Goal: Information Seeking & Learning: Learn about a topic

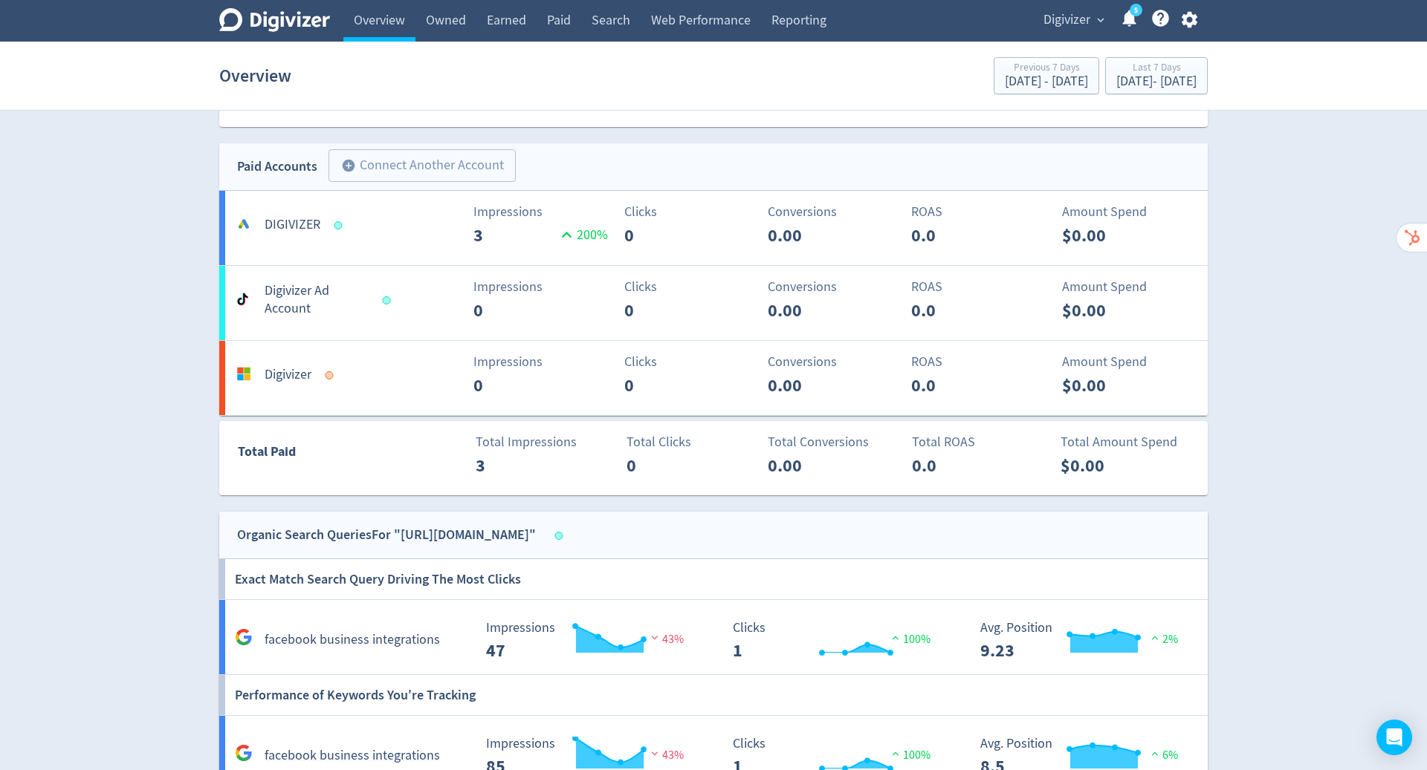
scroll to position [851, 0]
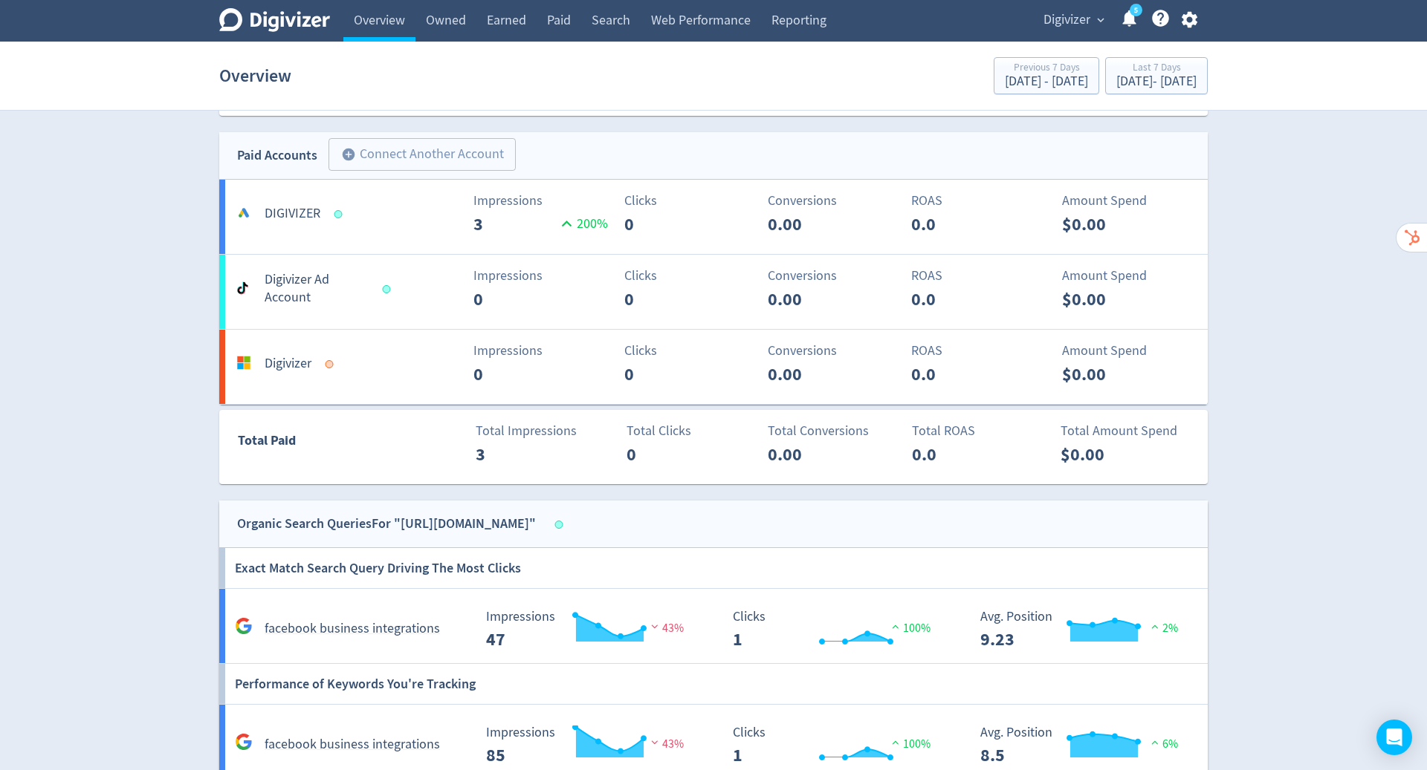
click at [1076, 22] on span "Digivizer" at bounding box center [1066, 20] width 47 height 24
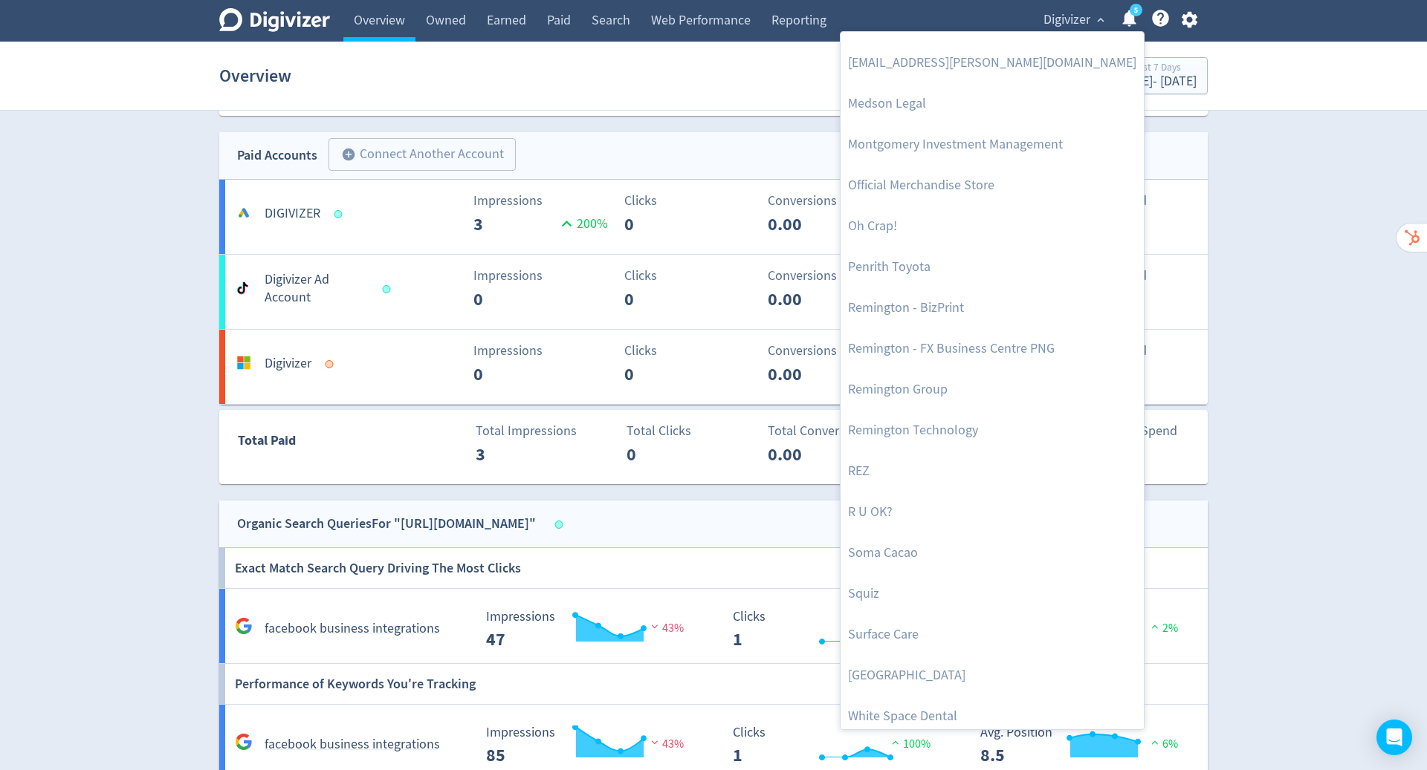
scroll to position [569, 0]
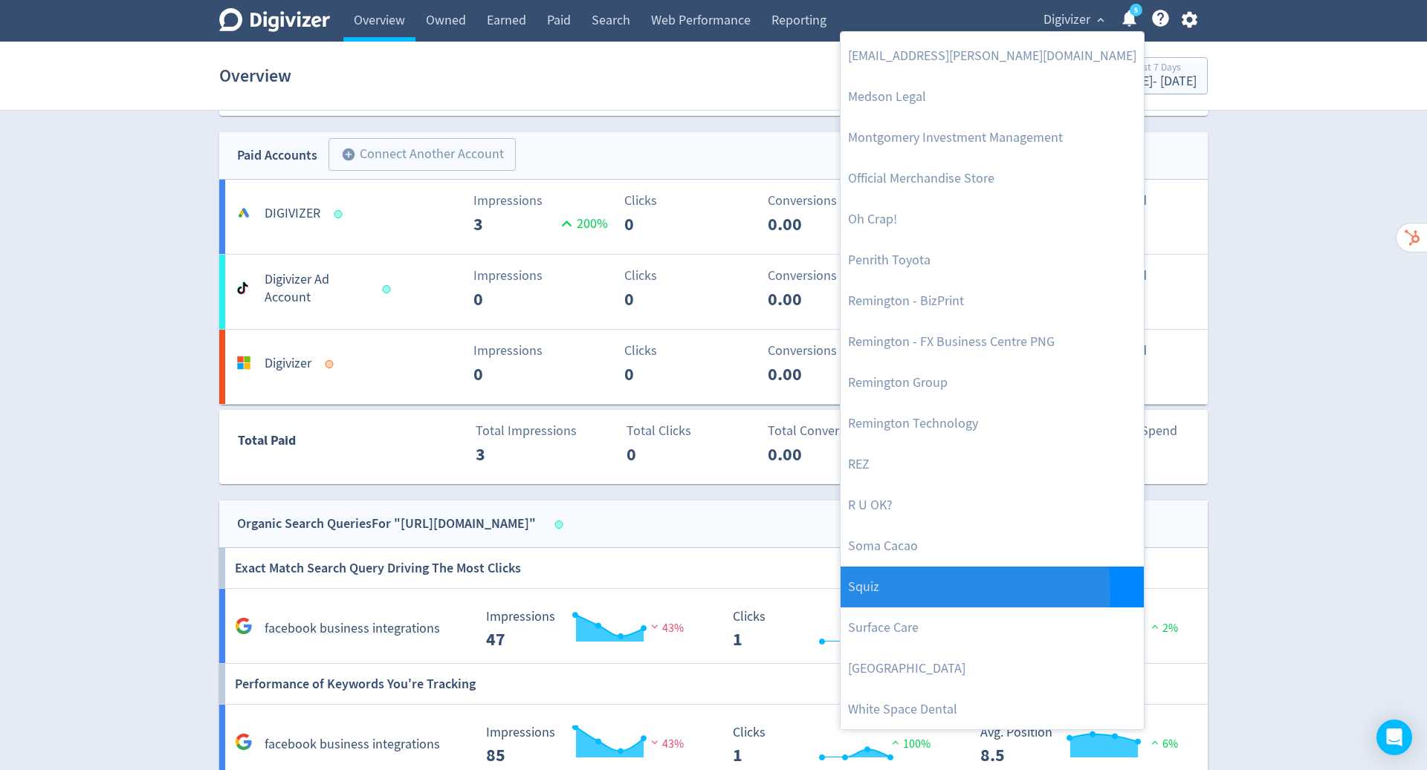
drag, startPoint x: 1076, startPoint y: 22, endPoint x: 866, endPoint y: 595, distance: 610.6
click at [866, 595] on link "Squiz" at bounding box center [991, 587] width 303 height 41
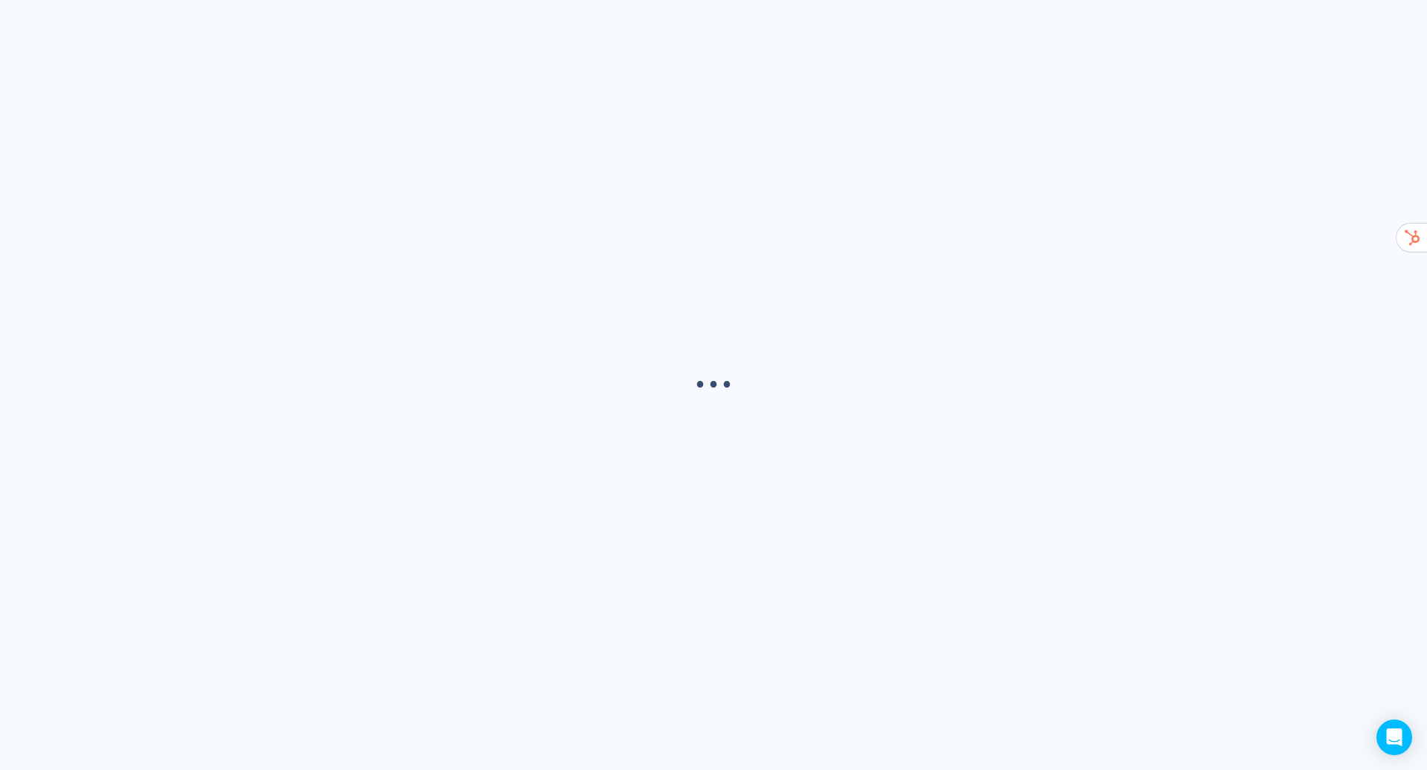
scroll to position [0, 0]
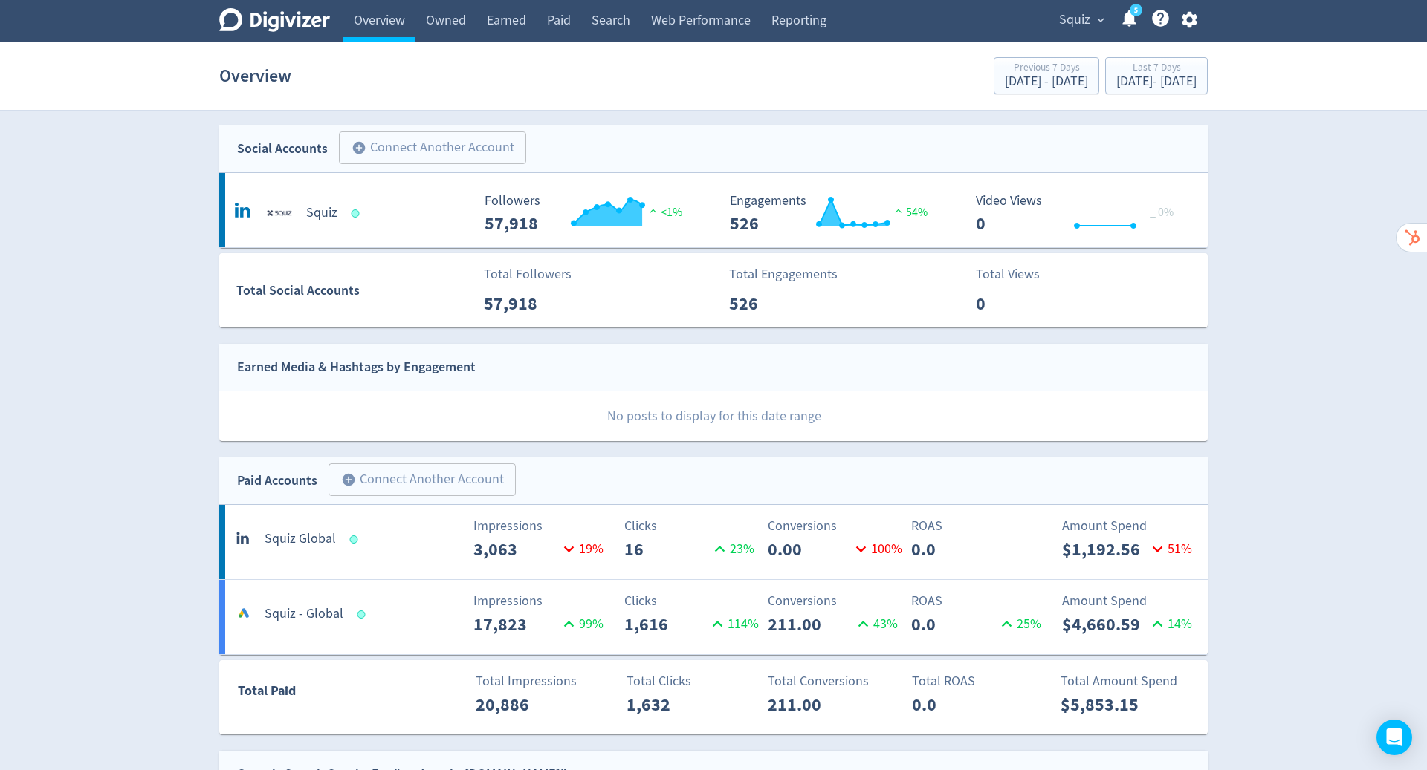
drag, startPoint x: 866, startPoint y: 595, endPoint x: 1248, endPoint y: 383, distance: 437.0
click at [1248, 383] on div "Digivizer Logo [PERSON_NAME] Logo Overview Owned Earned Paid Search Web Perform…" at bounding box center [713, 745] width 1427 height 1491
click at [449, 21] on link "Owned" at bounding box center [445, 21] width 61 height 42
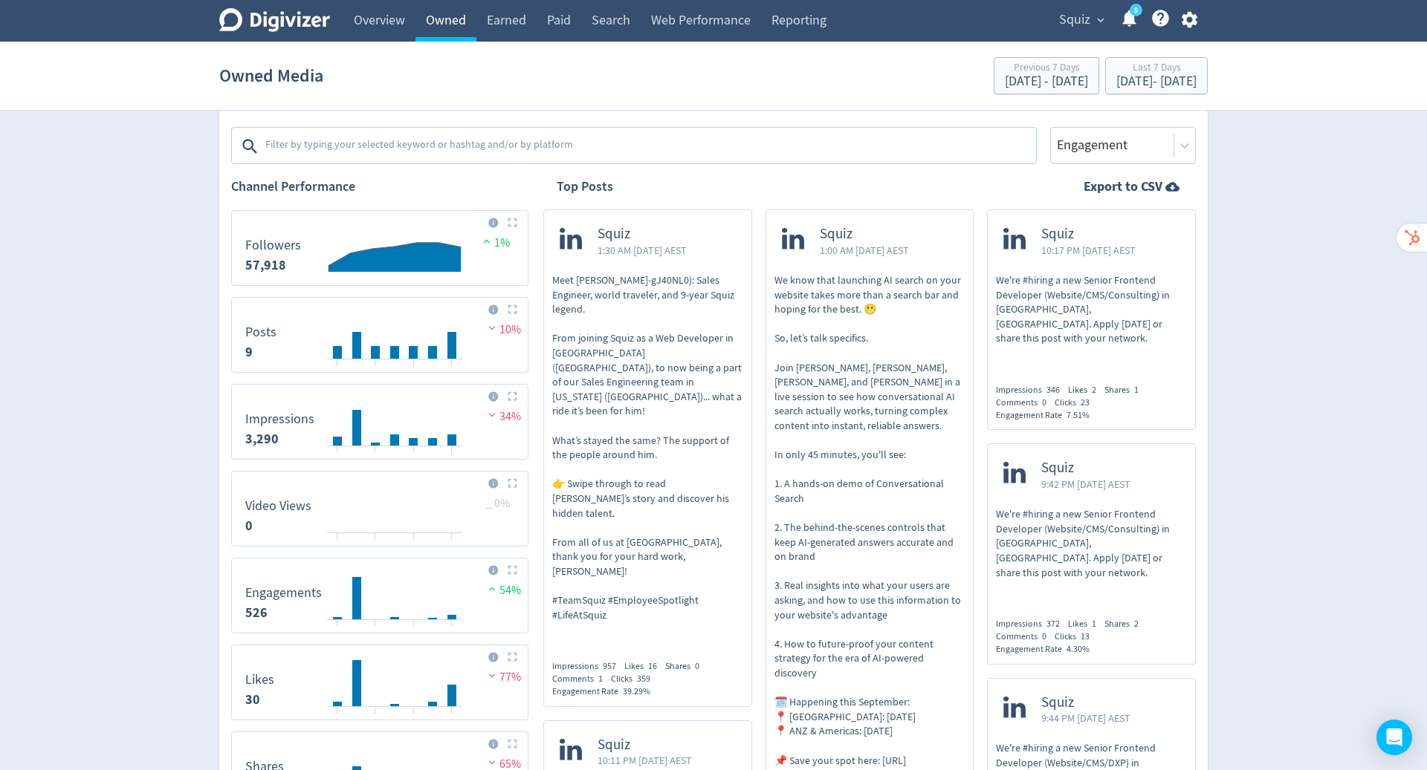
scroll to position [238, 0]
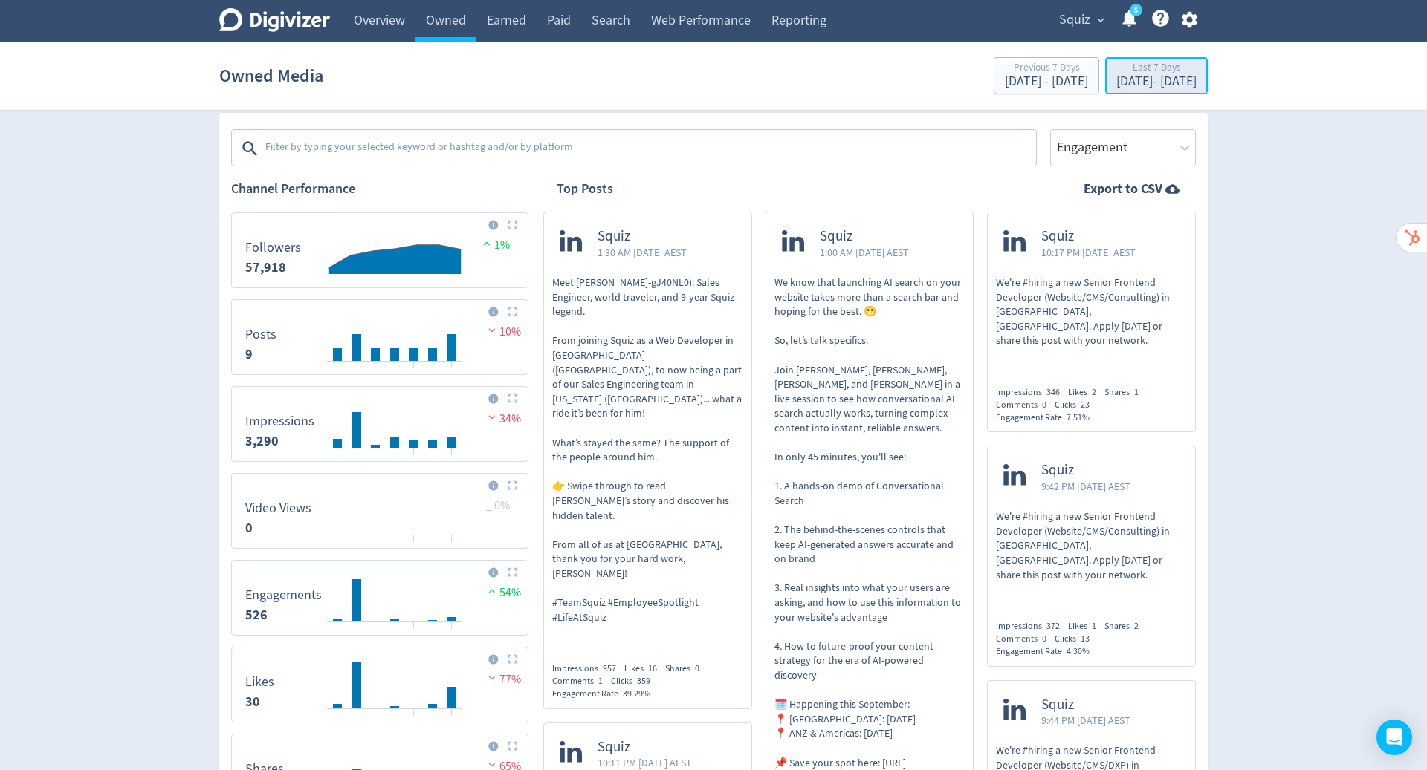
drag, startPoint x: 449, startPoint y: 21, endPoint x: 1123, endPoint y: 69, distance: 675.6
click at [1123, 69] on div "Last 7 Days" at bounding box center [1156, 68] width 80 height 13
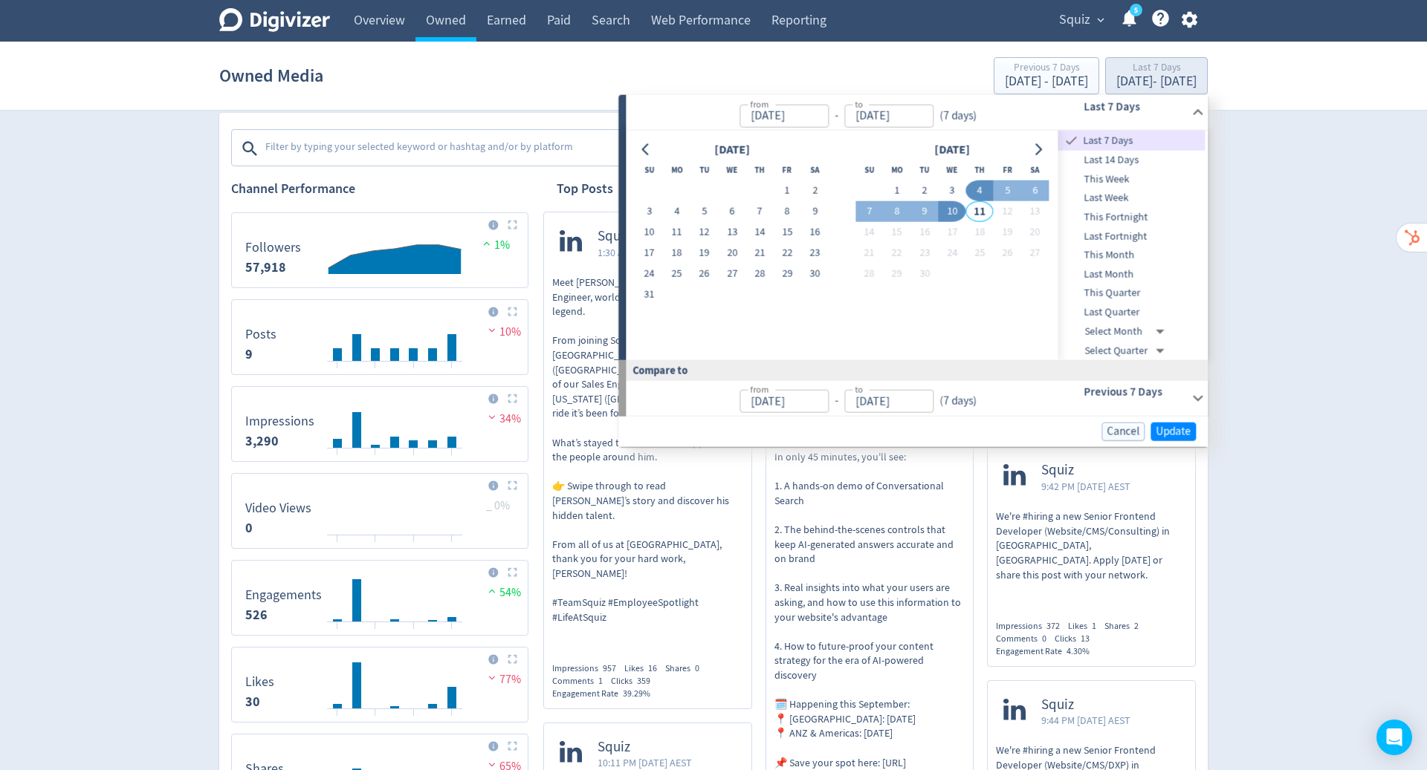
click at [784, 195] on button "1" at bounding box center [786, 191] width 27 height 21
type input "[DATE]"
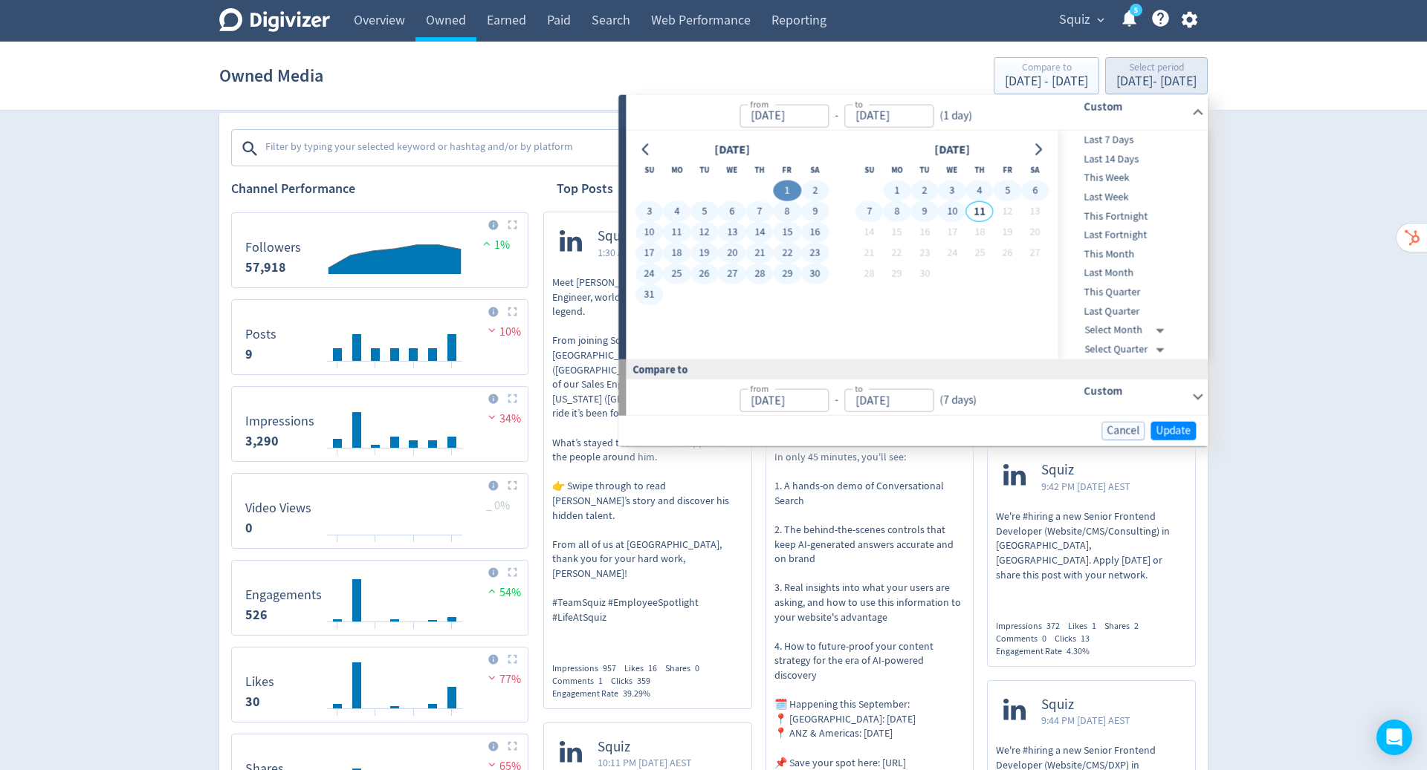
click at [957, 207] on button "10" at bounding box center [951, 211] width 27 height 21
type input "[DATE]"
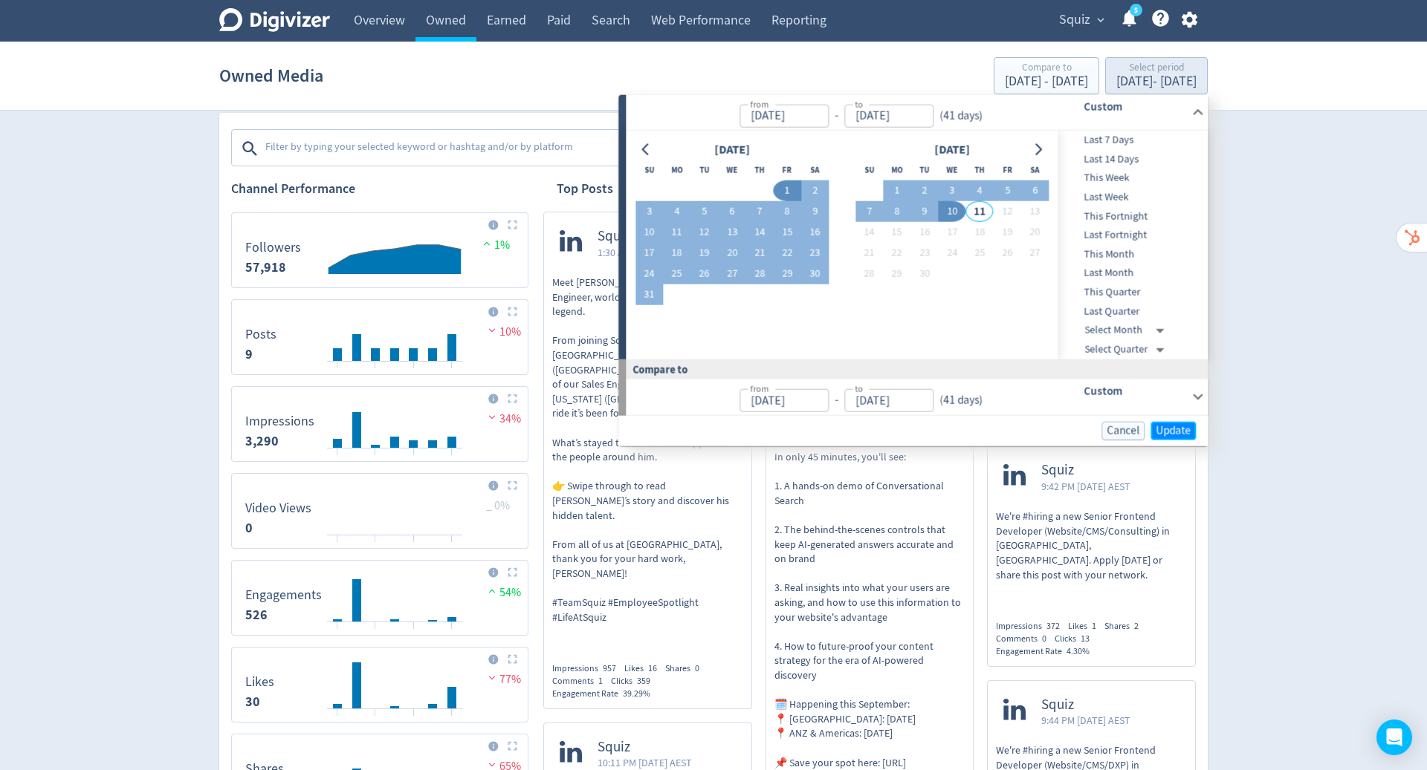
click at [1185, 433] on span "Update" at bounding box center [1172, 430] width 35 height 11
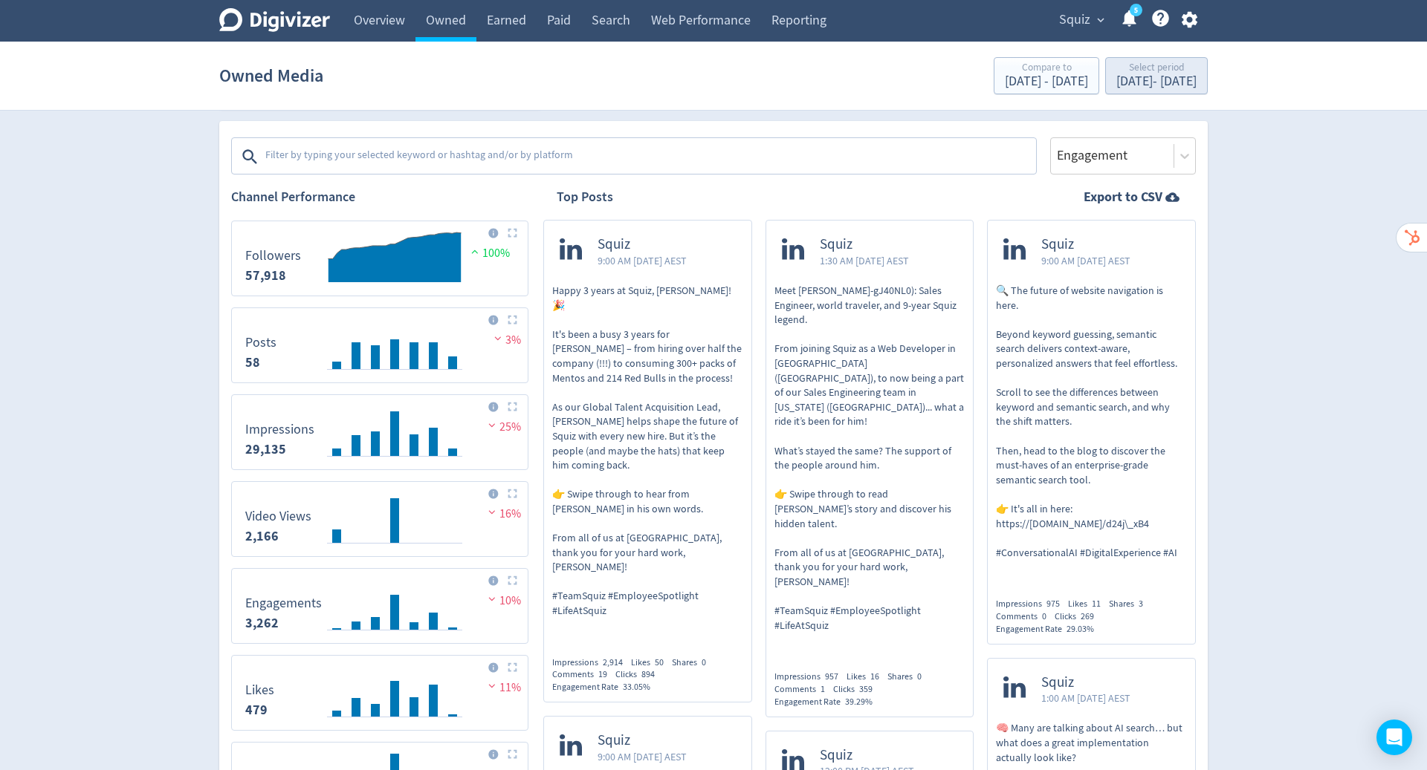
scroll to position [244, 0]
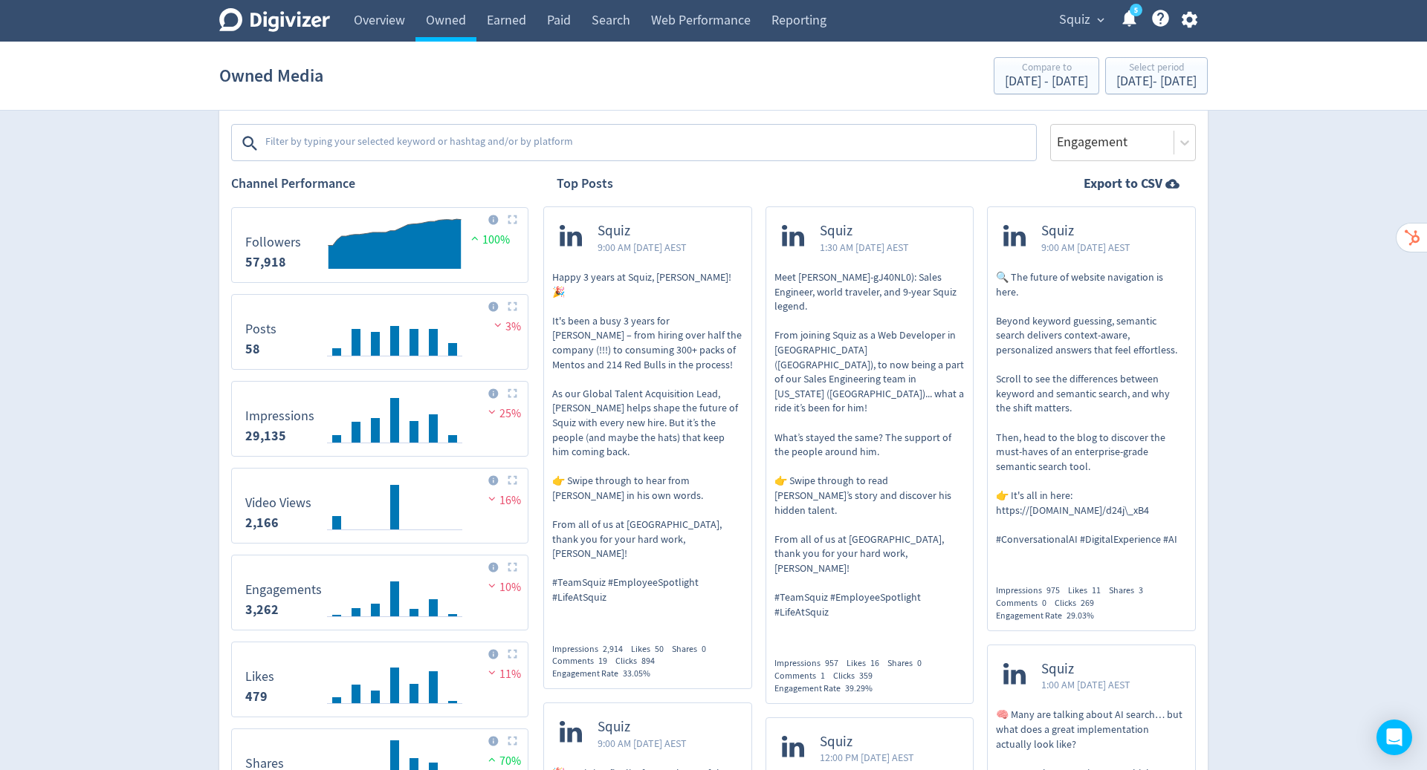
click at [666, 351] on p "Happy 3 years at Squiz, [PERSON_NAME]! 🎉 It's been a busy 3 years for [PERSON_N…" at bounding box center [647, 437] width 191 height 335
drag, startPoint x: 226, startPoint y: 182, endPoint x: 362, endPoint y: 184, distance: 136.0
click at [362, 184] on h2 "Channel Performance" at bounding box center [379, 184] width 297 height 19
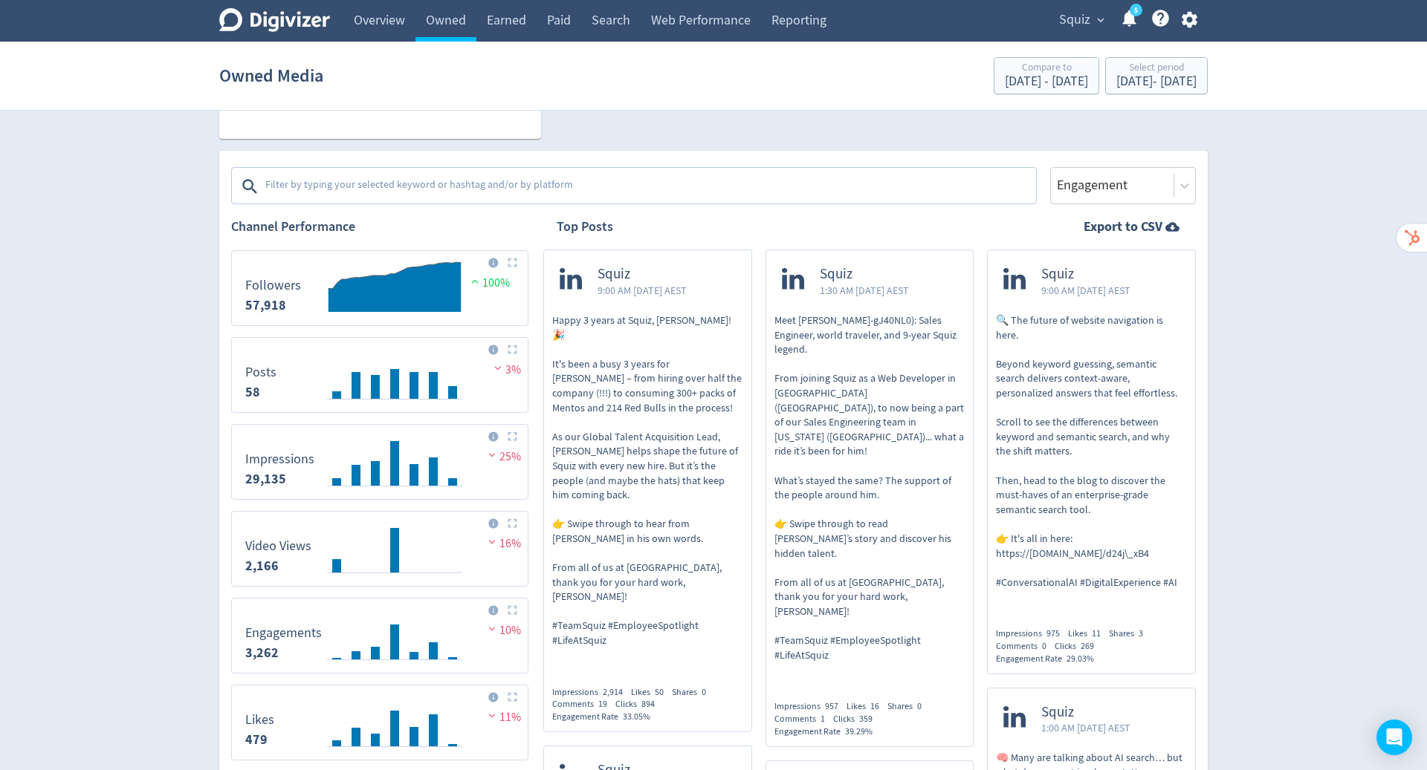
scroll to position [195, 0]
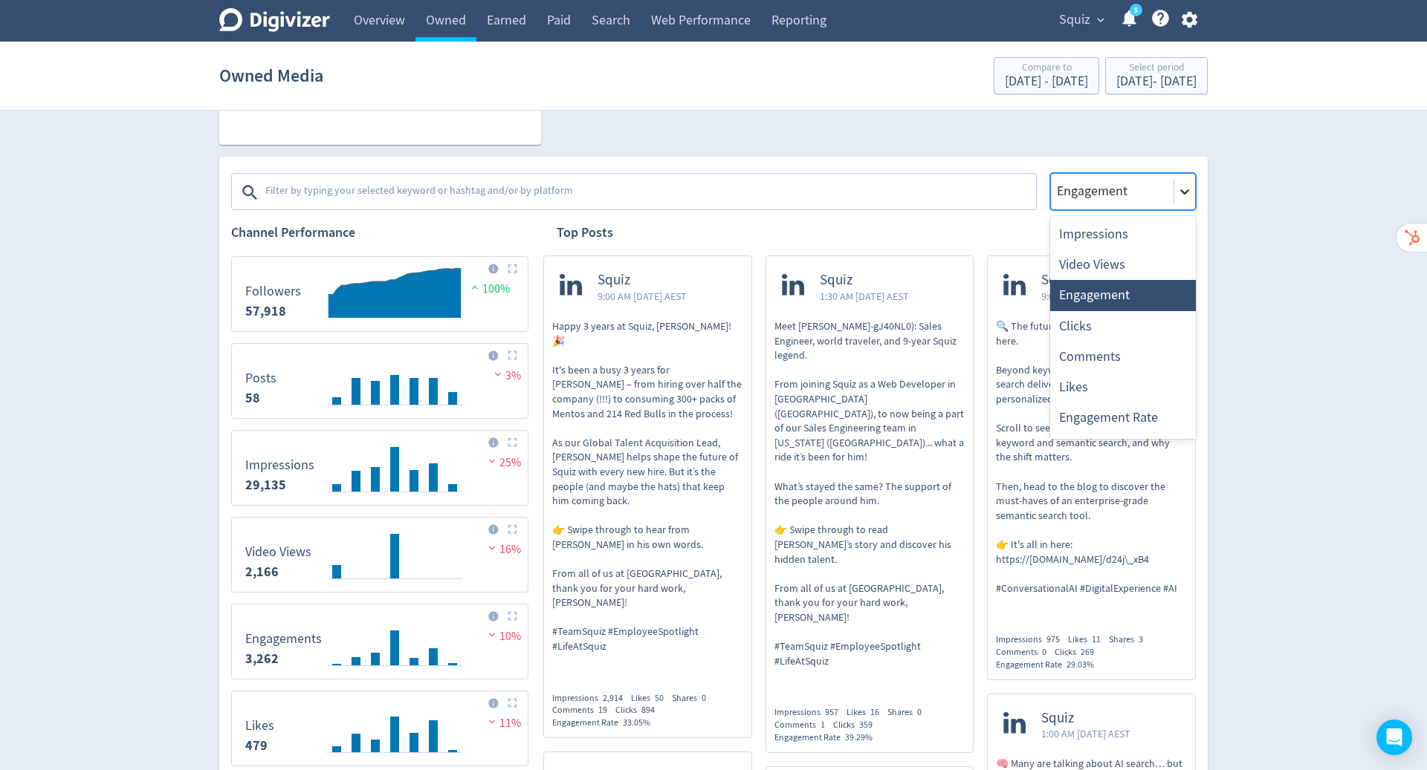
drag, startPoint x: 362, startPoint y: 184, endPoint x: 1183, endPoint y: 193, distance: 821.0
click at [1183, 193] on icon at bounding box center [1184, 191] width 15 height 15
click at [1079, 388] on div "Likes" at bounding box center [1123, 387] width 146 height 30
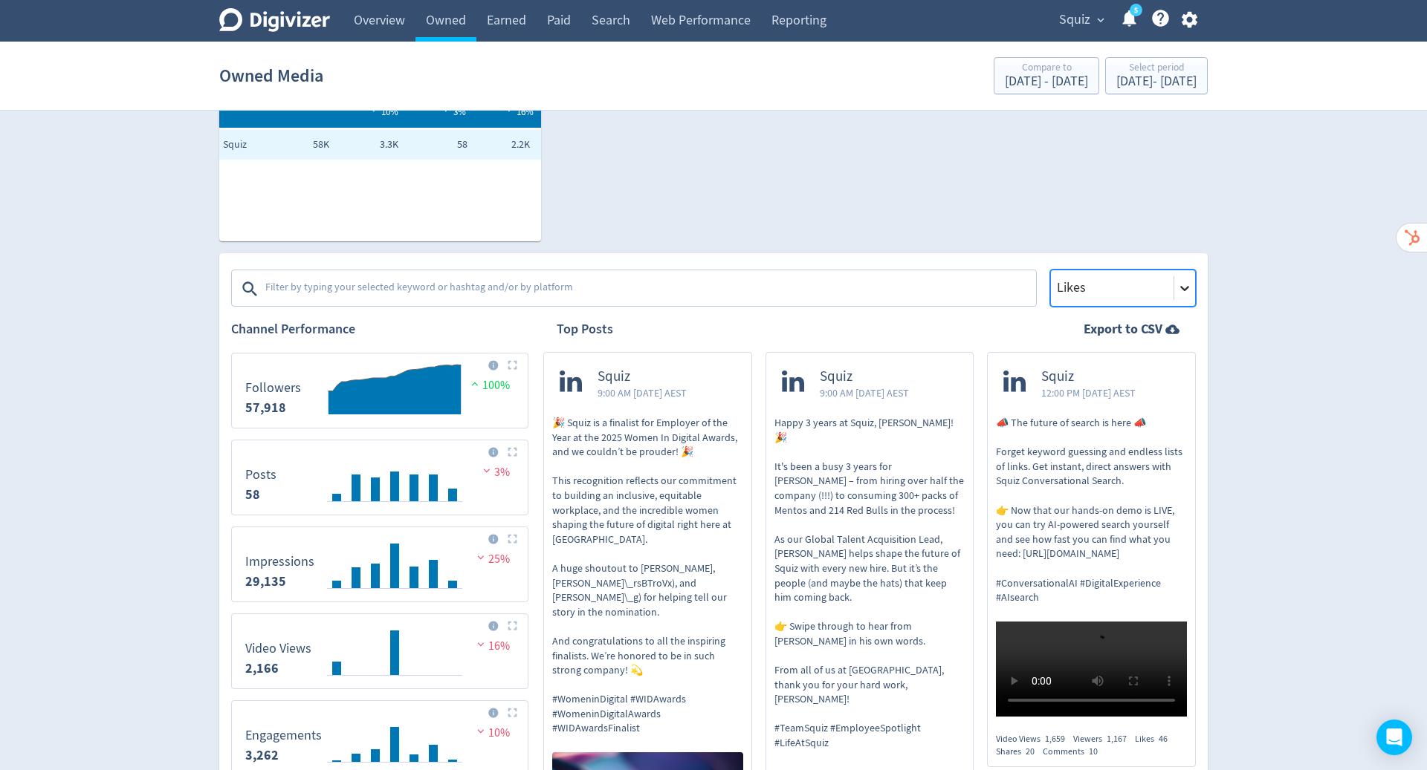
scroll to position [0, 0]
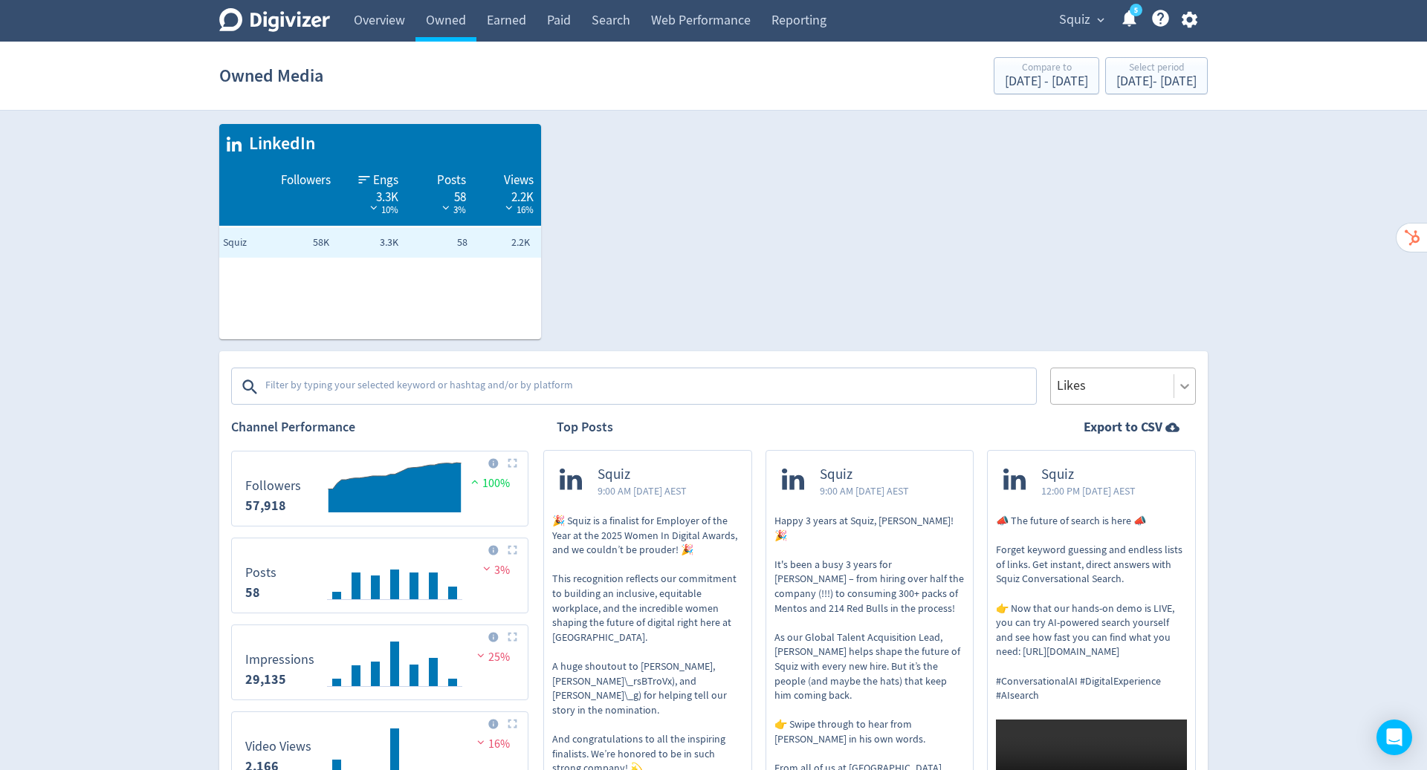
click at [515, 18] on link "Earned" at bounding box center [506, 21] width 60 height 42
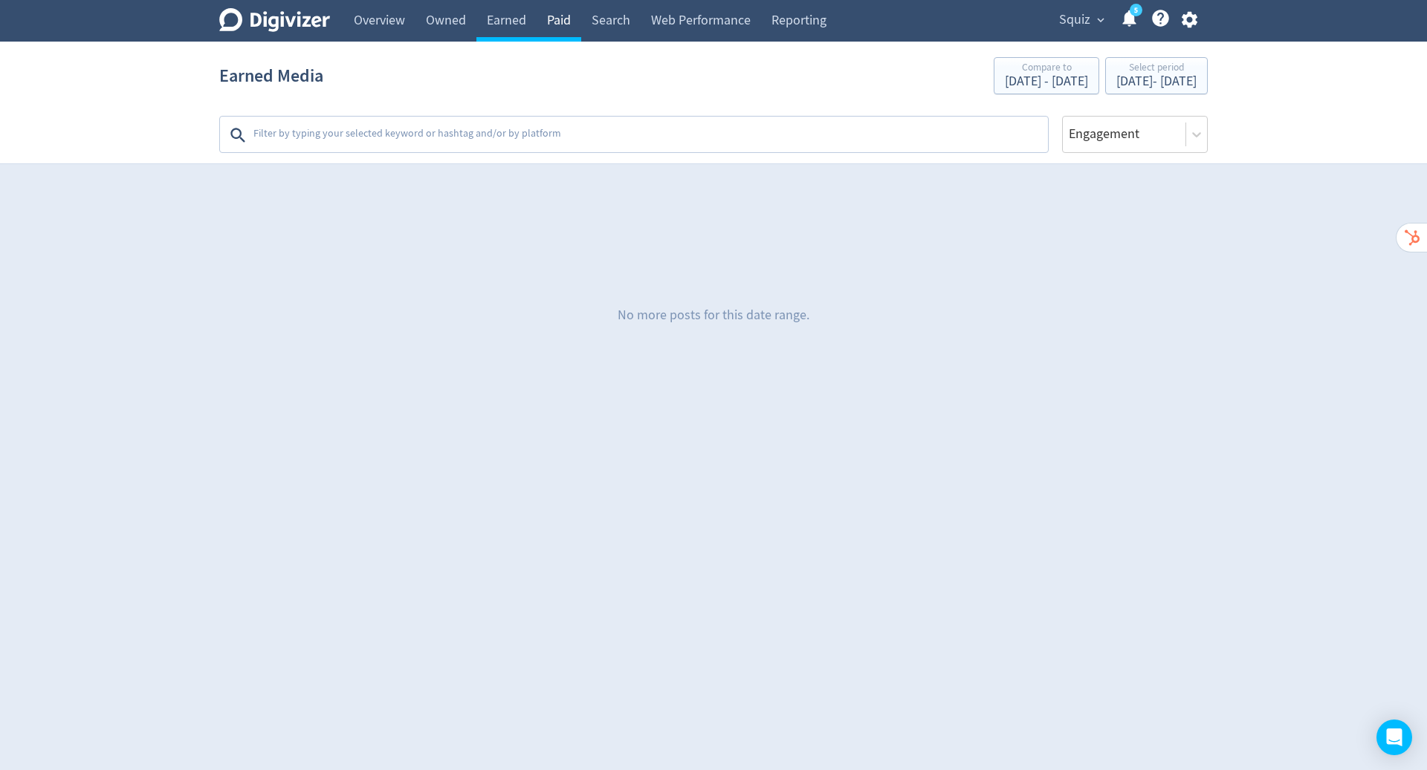
drag, startPoint x: 1183, startPoint y: 193, endPoint x: 562, endPoint y: 22, distance: 644.4
click at [562, 22] on link "Paid" at bounding box center [558, 21] width 45 height 42
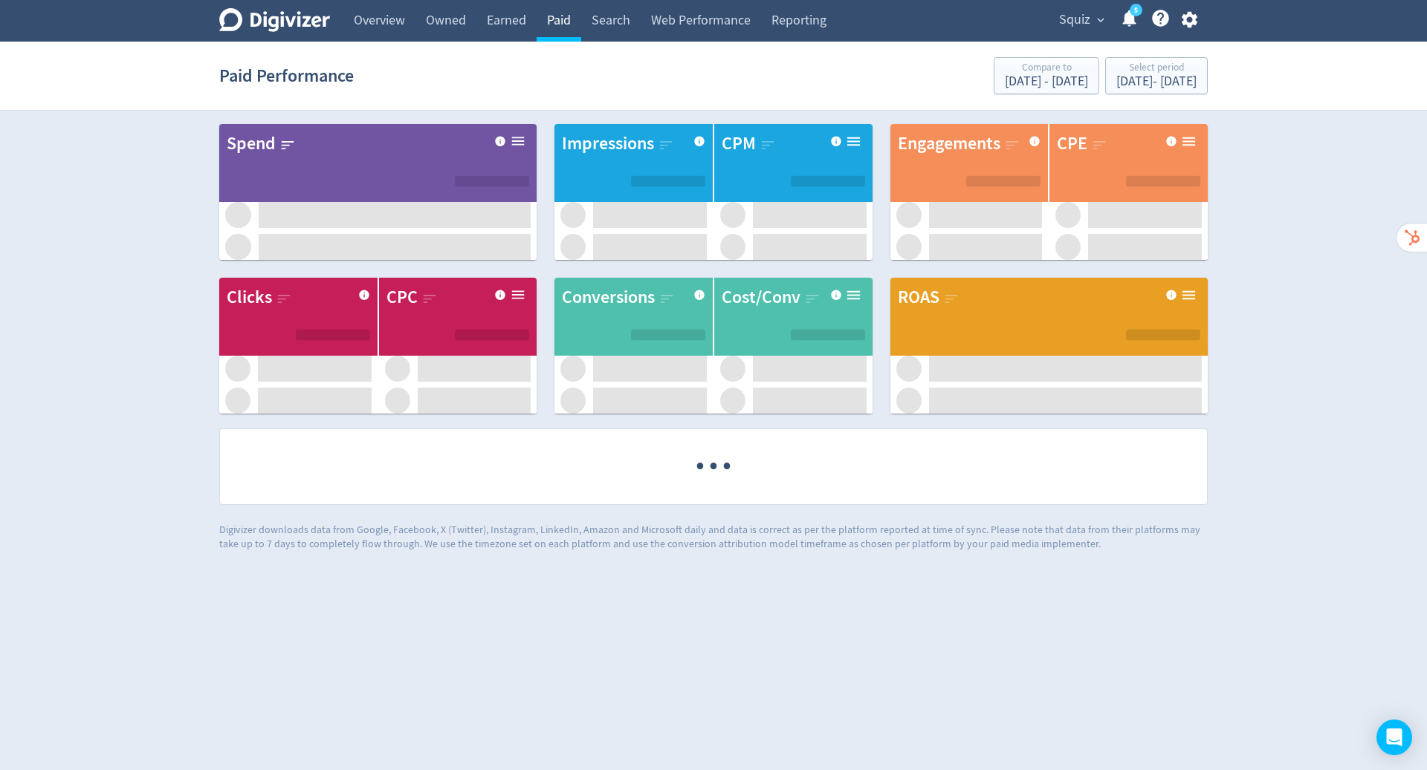
click at [493, 31] on link "Earned" at bounding box center [506, 21] width 60 height 42
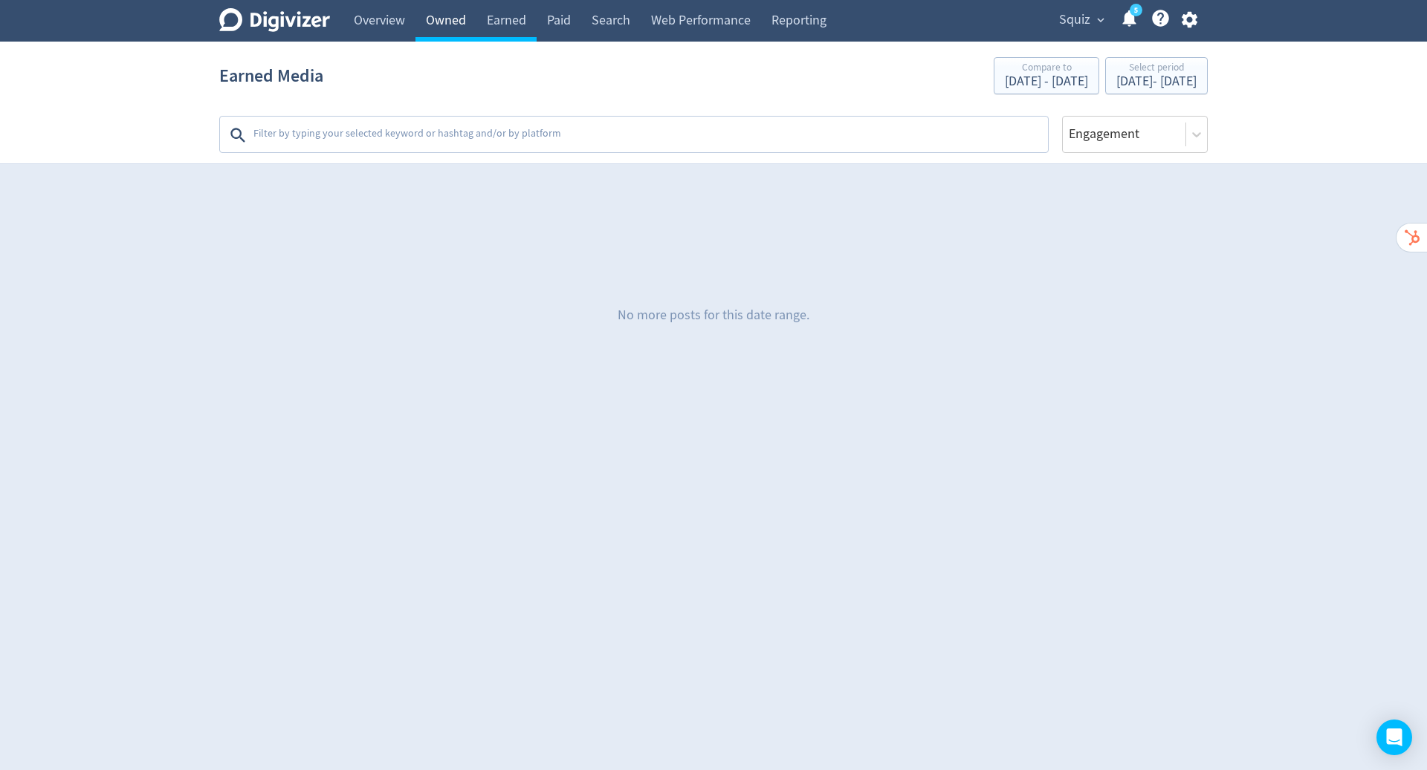
drag, startPoint x: 562, startPoint y: 22, endPoint x: 444, endPoint y: 30, distance: 118.4
click at [444, 30] on link "Owned" at bounding box center [445, 21] width 61 height 42
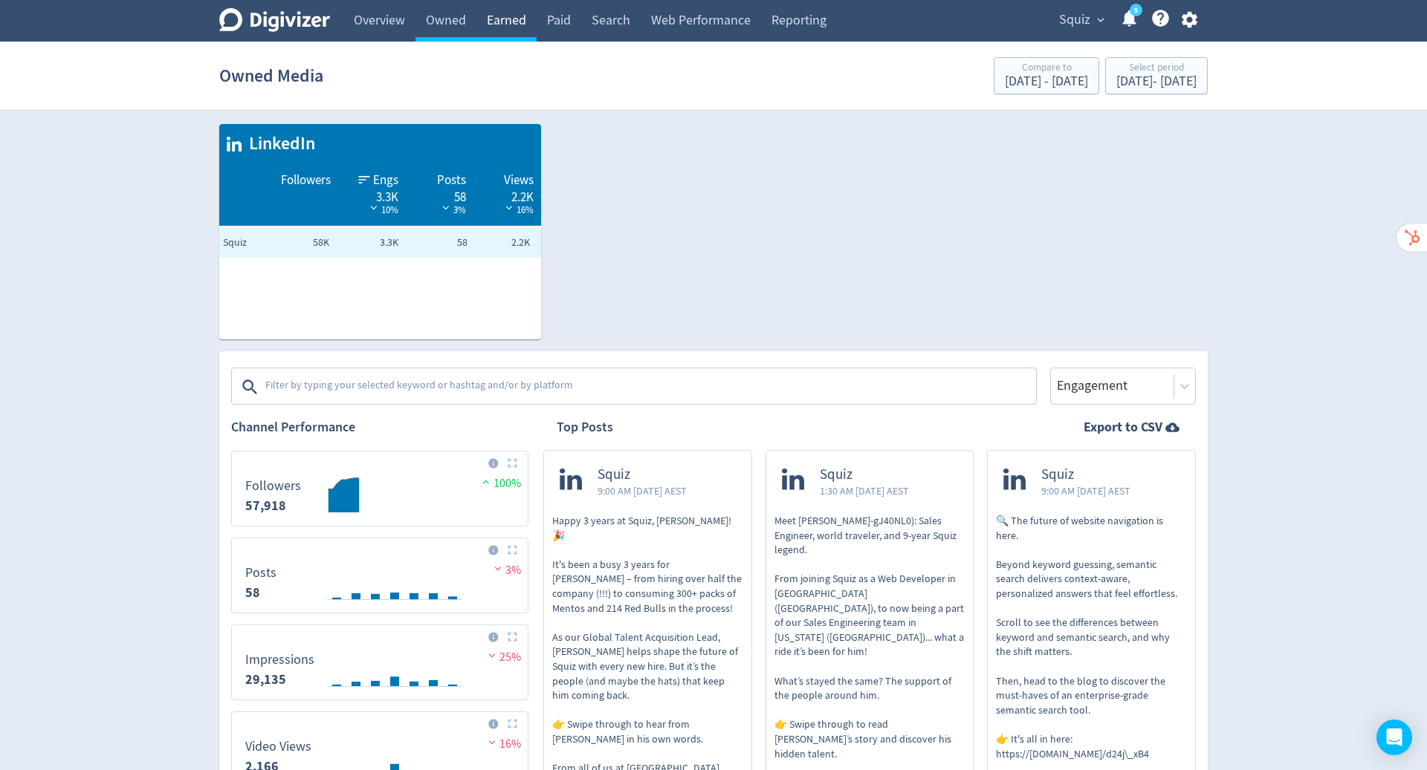
drag, startPoint x: 444, startPoint y: 30, endPoint x: 502, endPoint y: 24, distance: 59.0
click at [502, 24] on link "Earned" at bounding box center [506, 21] width 60 height 42
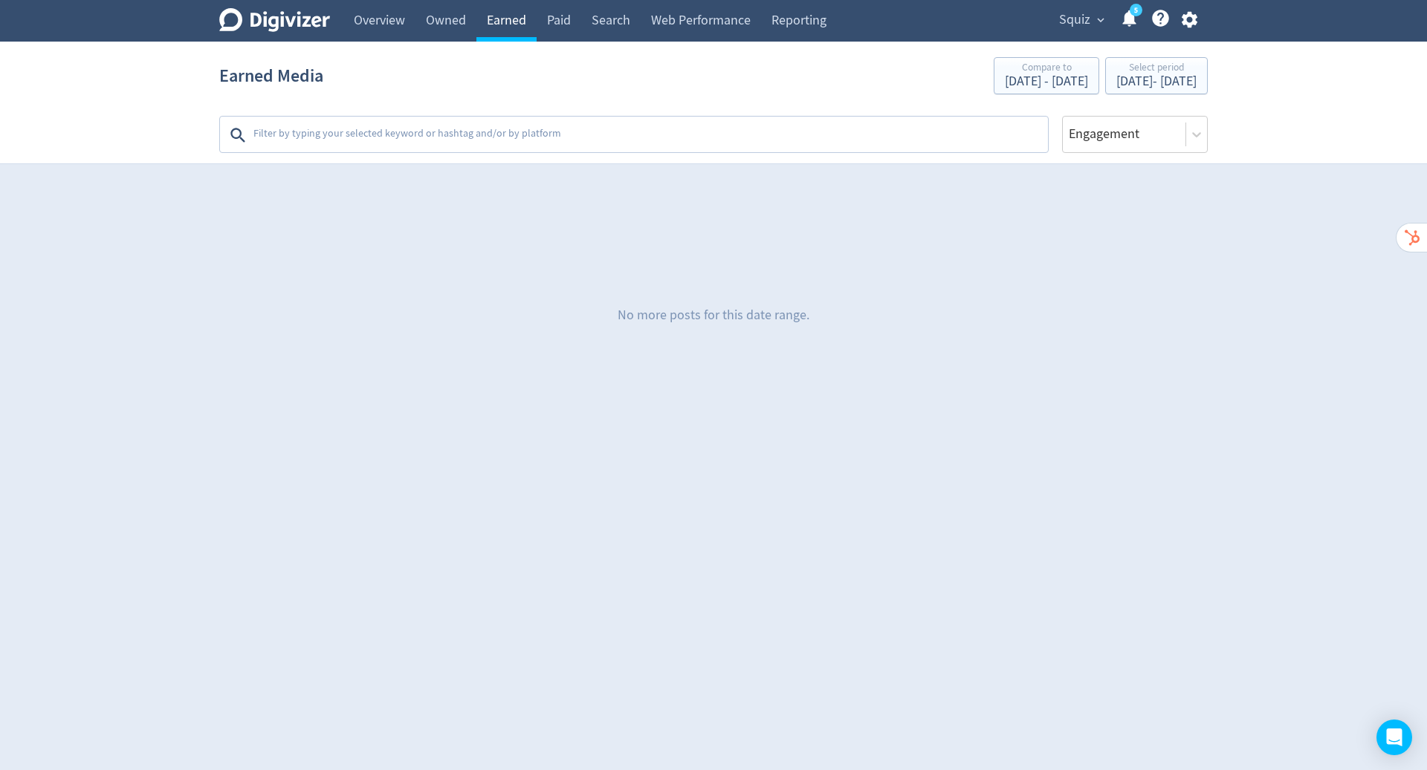
click at [447, 21] on link "Owned" at bounding box center [445, 21] width 61 height 42
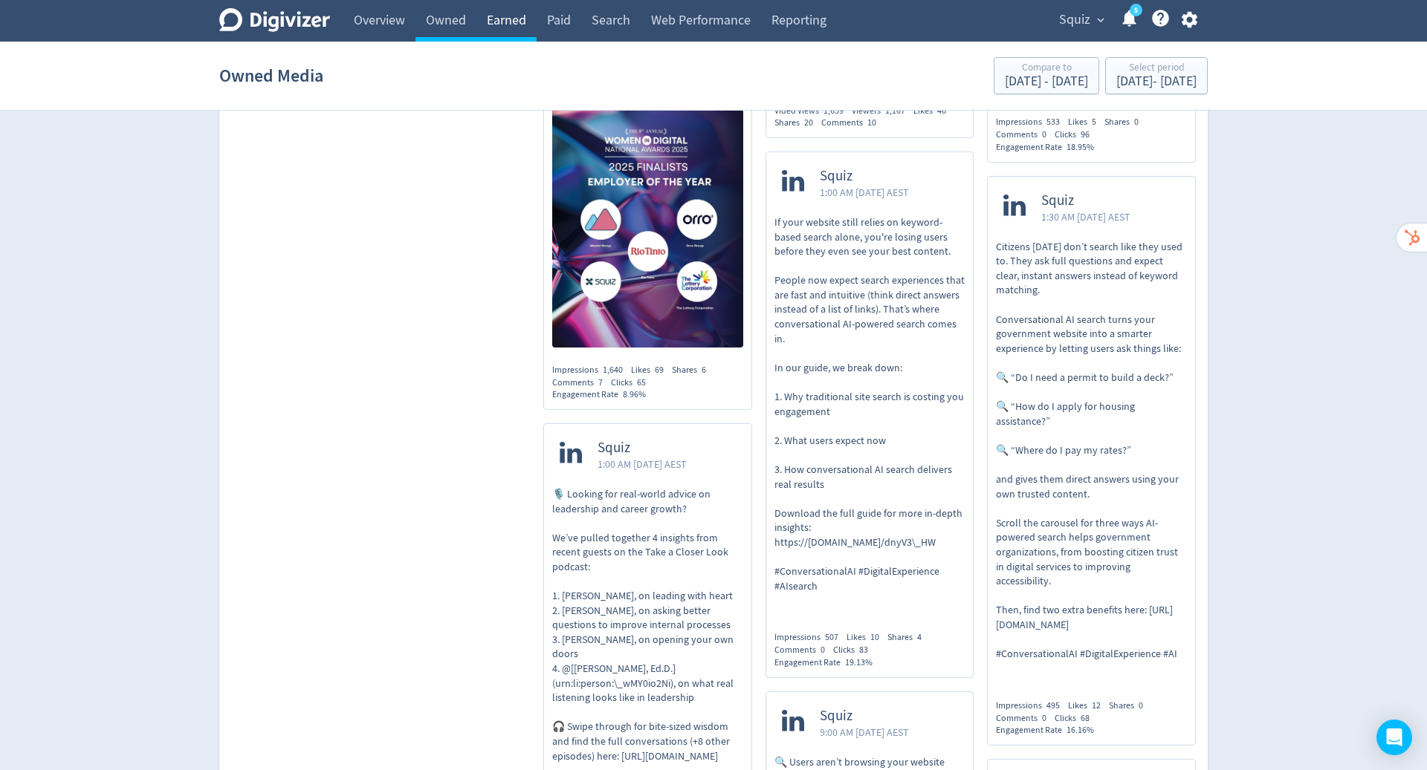
scroll to position [1239, 0]
click at [501, 28] on link "Earned" at bounding box center [506, 21] width 60 height 42
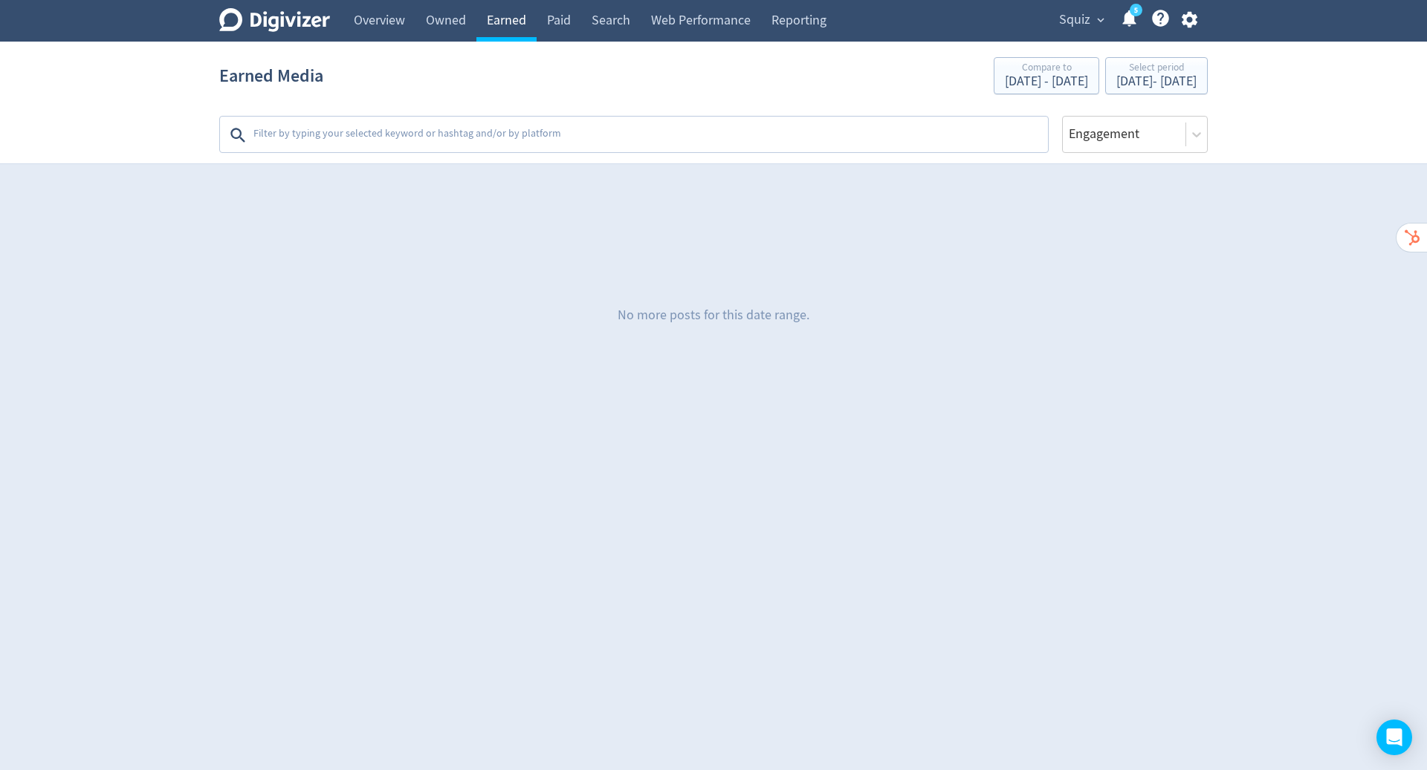
click at [518, 132] on textarea at bounding box center [649, 135] width 794 height 30
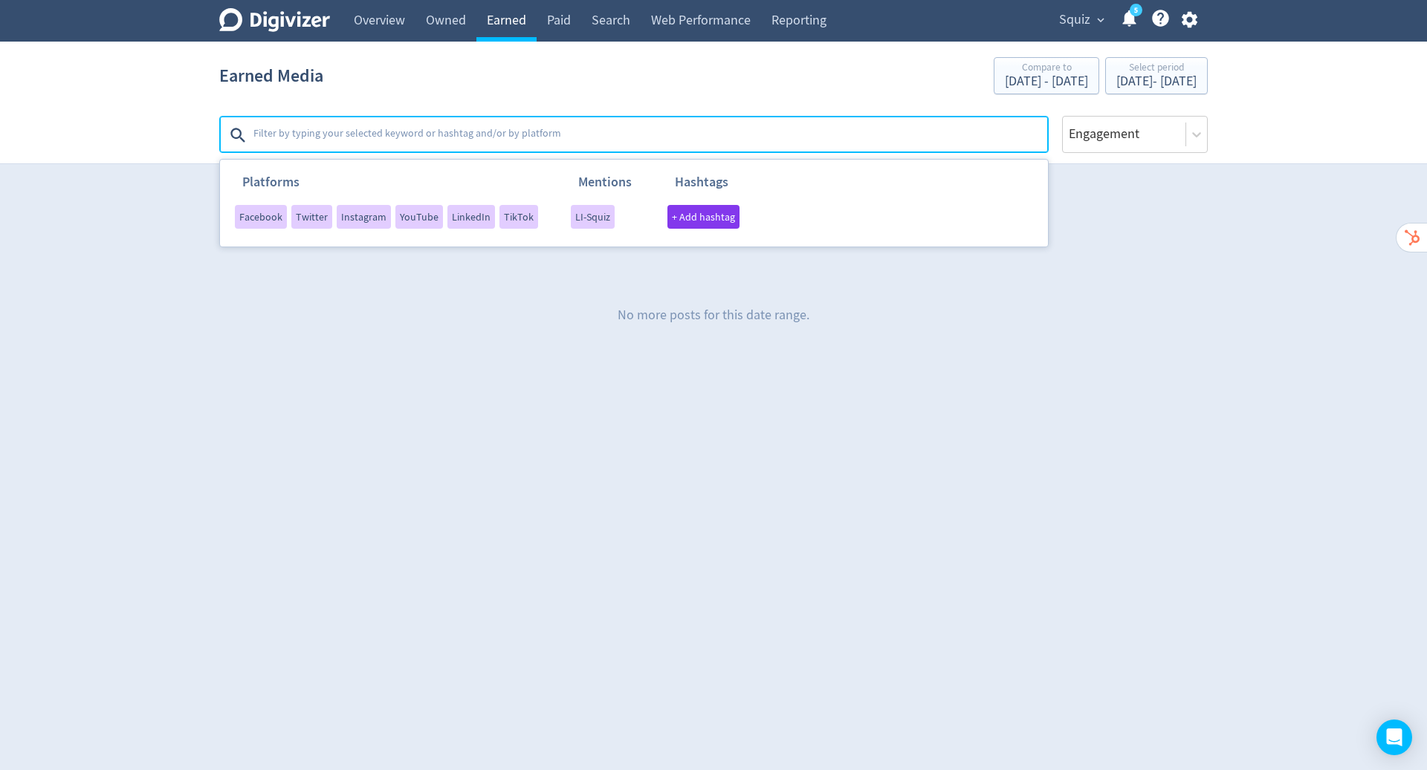
click at [697, 220] on span "+ Add hashtag" at bounding box center [703, 217] width 63 height 10
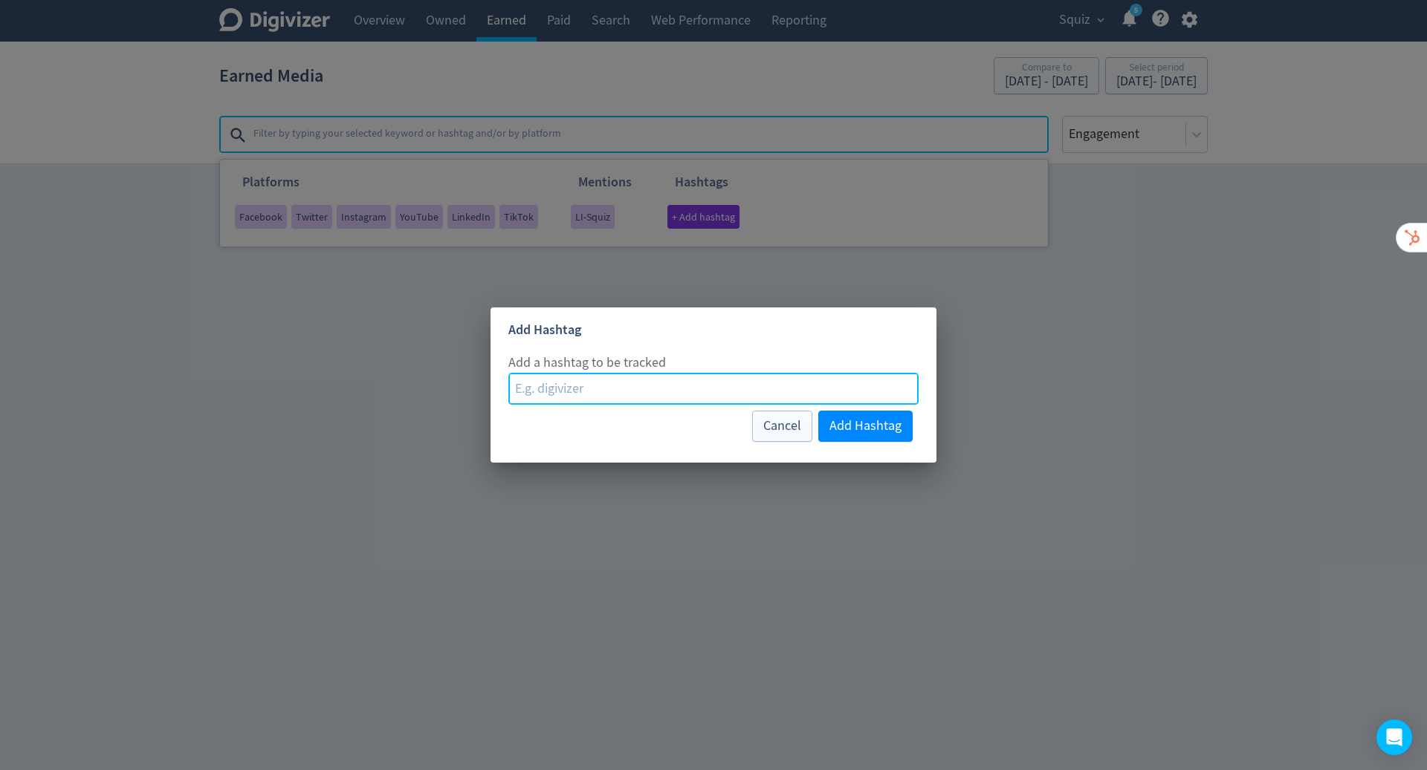
click at [588, 390] on input at bounding box center [713, 389] width 410 height 32
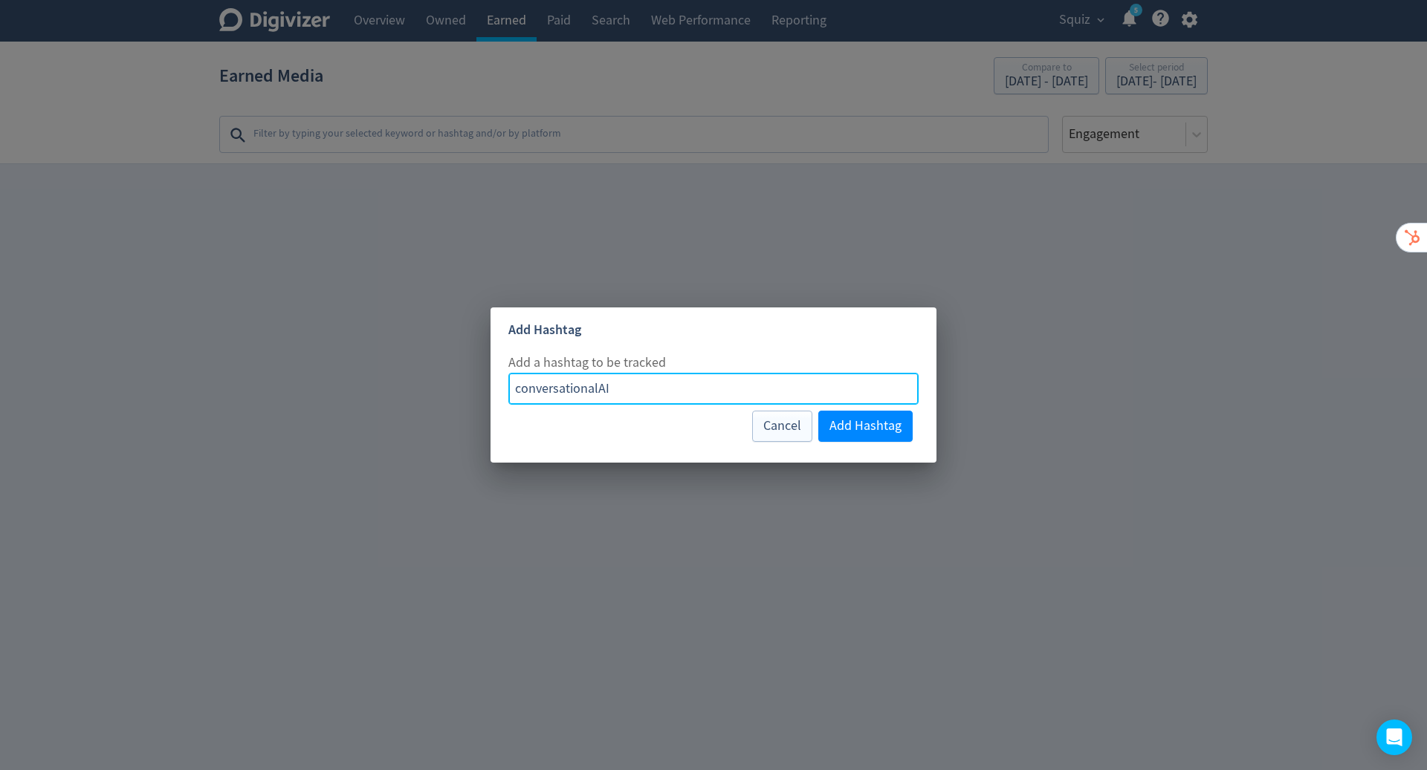
type input "conversationalAI"
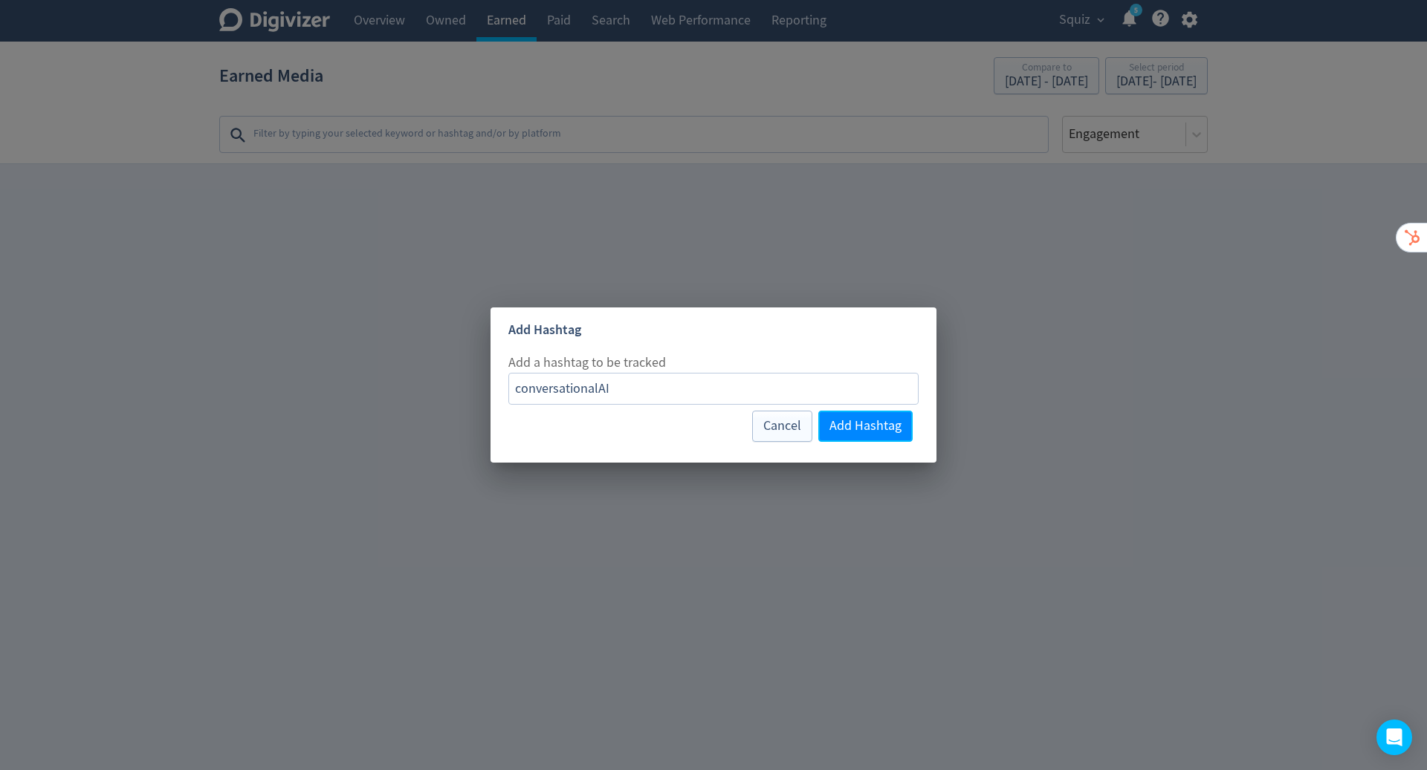
click at [879, 429] on span "Add Hashtag" at bounding box center [865, 426] width 72 height 13
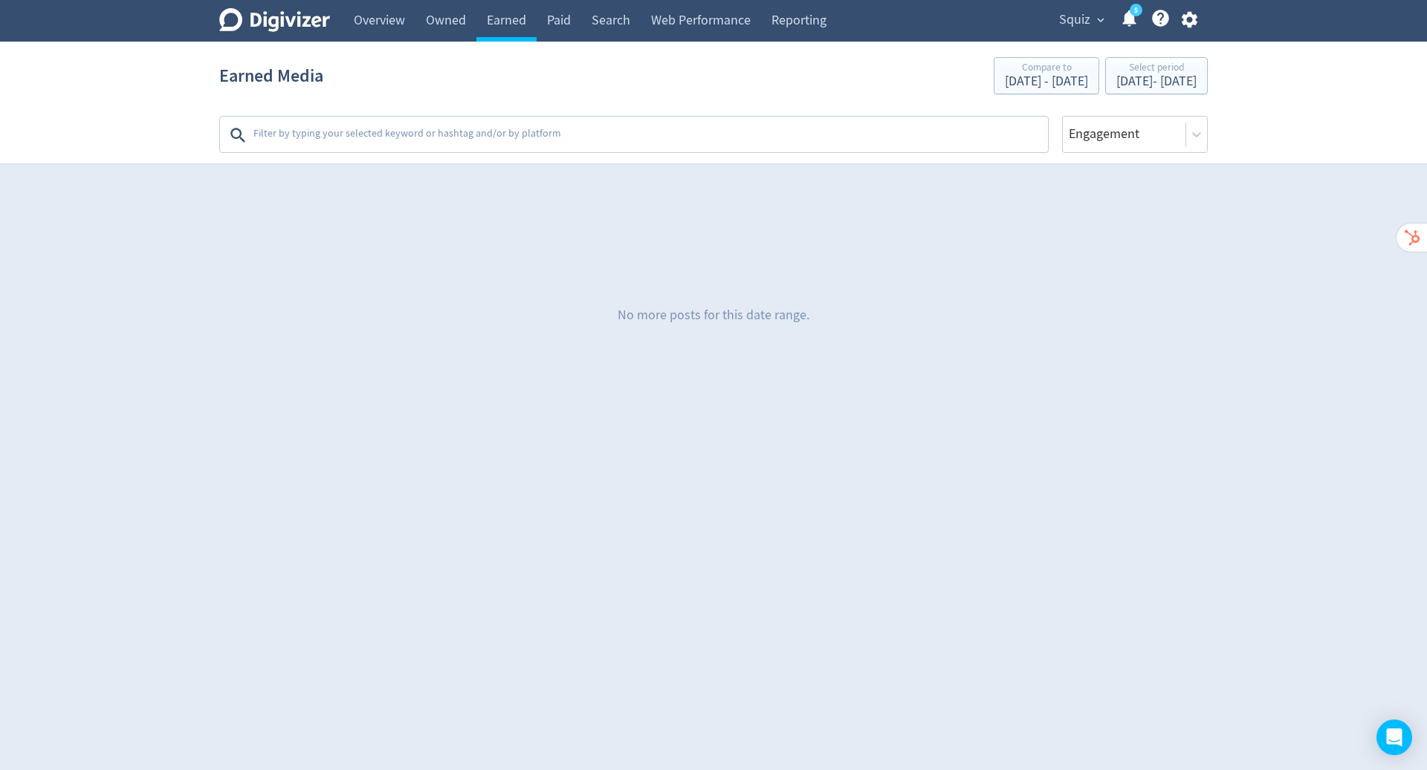
drag, startPoint x: 501, startPoint y: 28, endPoint x: 544, endPoint y: 132, distance: 111.9
click at [544, 132] on textarea at bounding box center [649, 135] width 794 height 30
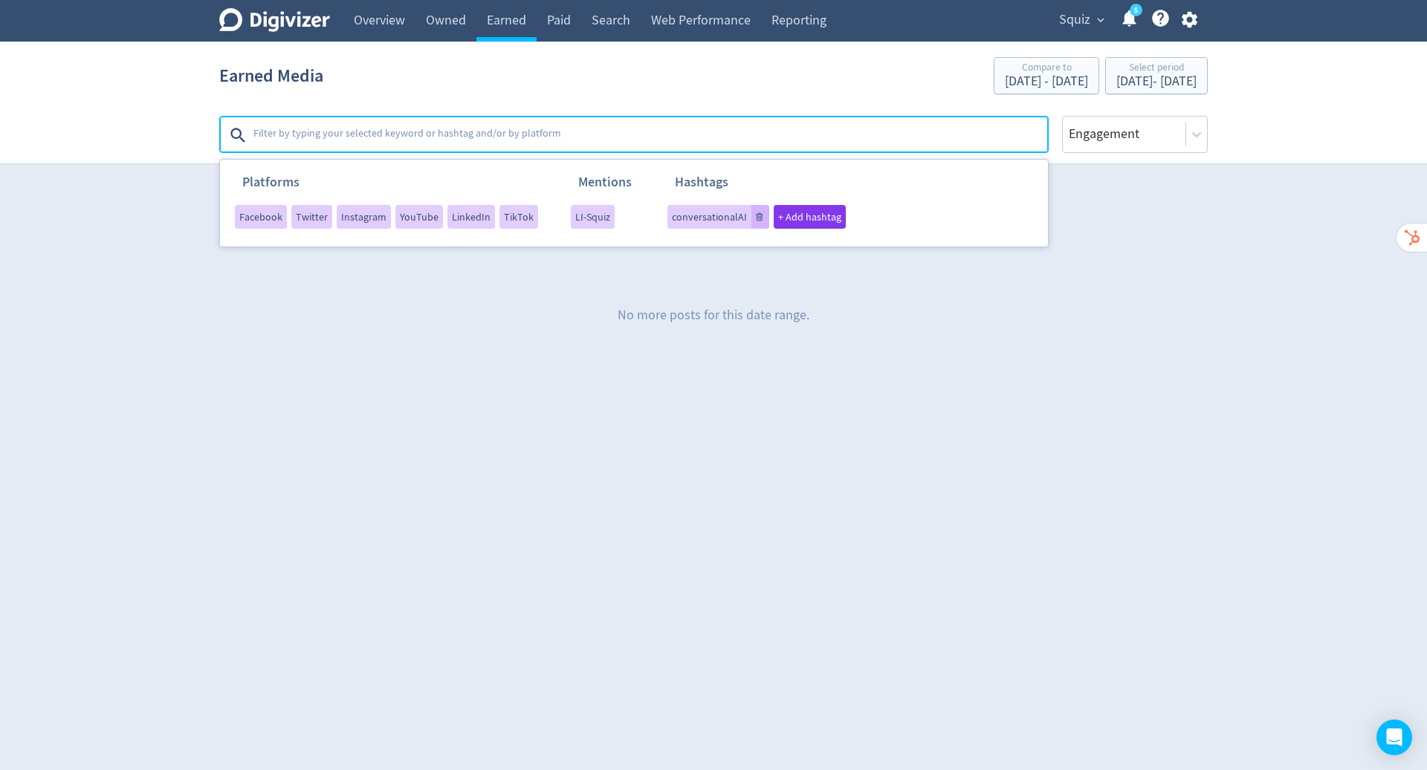
click at [623, 334] on div "No more posts for this date range." at bounding box center [713, 315] width 988 height 223
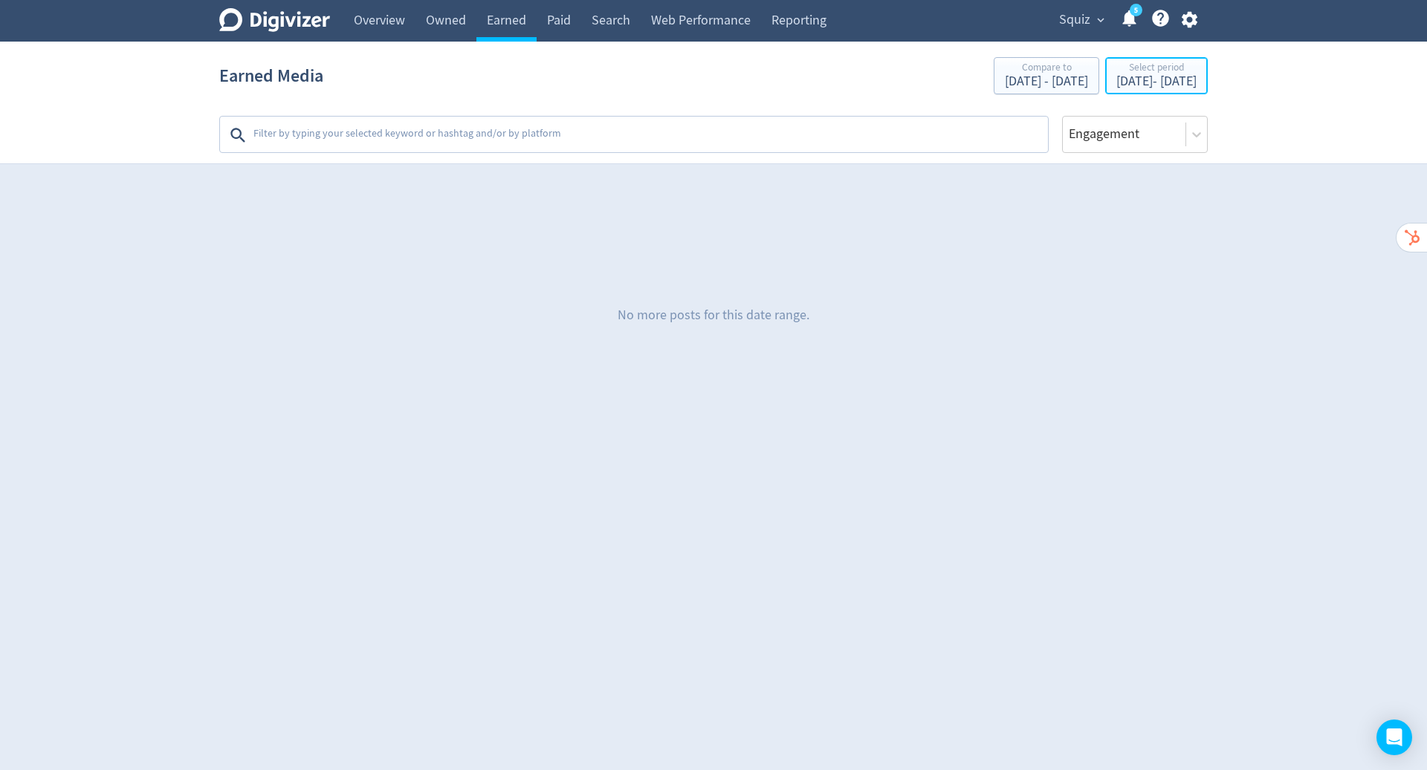
click at [1116, 83] on div "[DATE] - [DATE]" at bounding box center [1156, 81] width 80 height 13
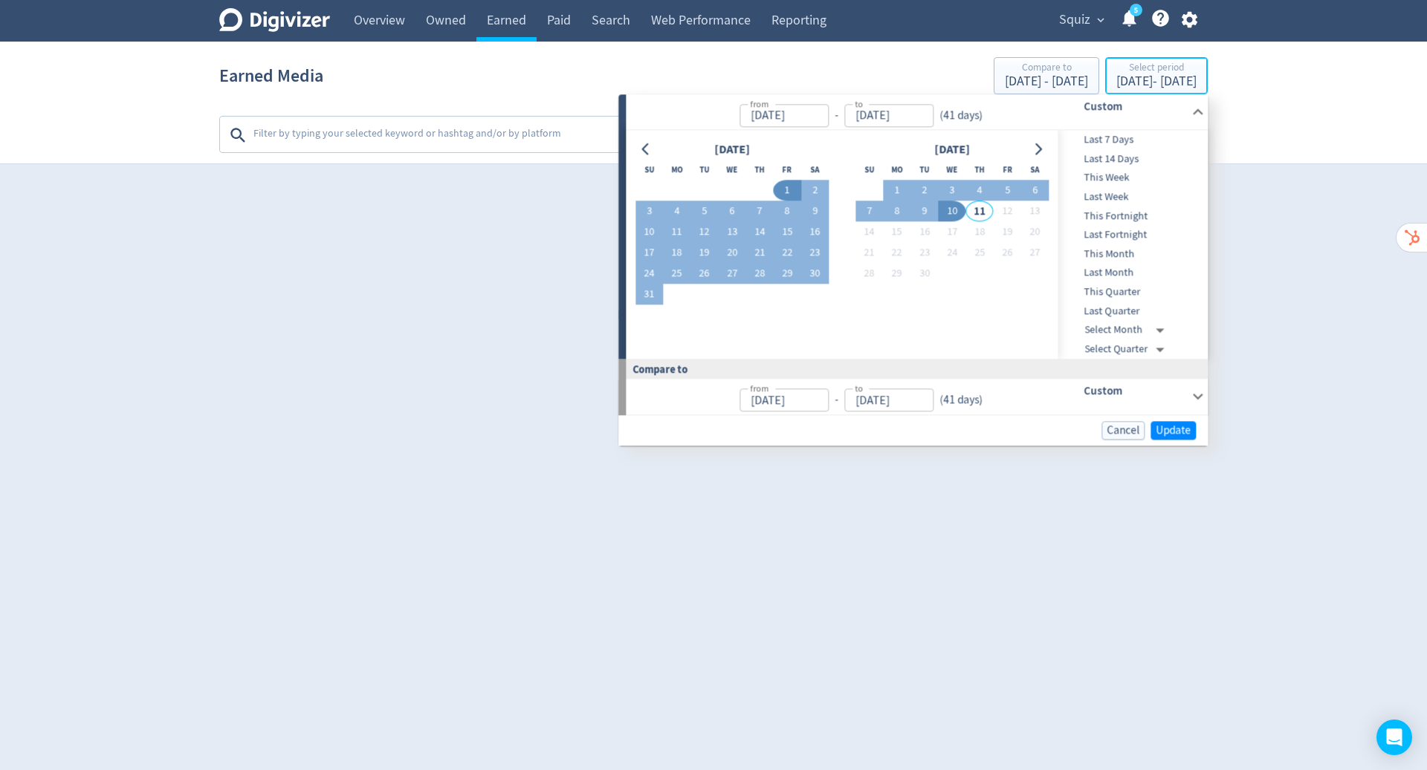
type input "[DATE]"
click at [1183, 432] on span "Update" at bounding box center [1172, 430] width 35 height 11
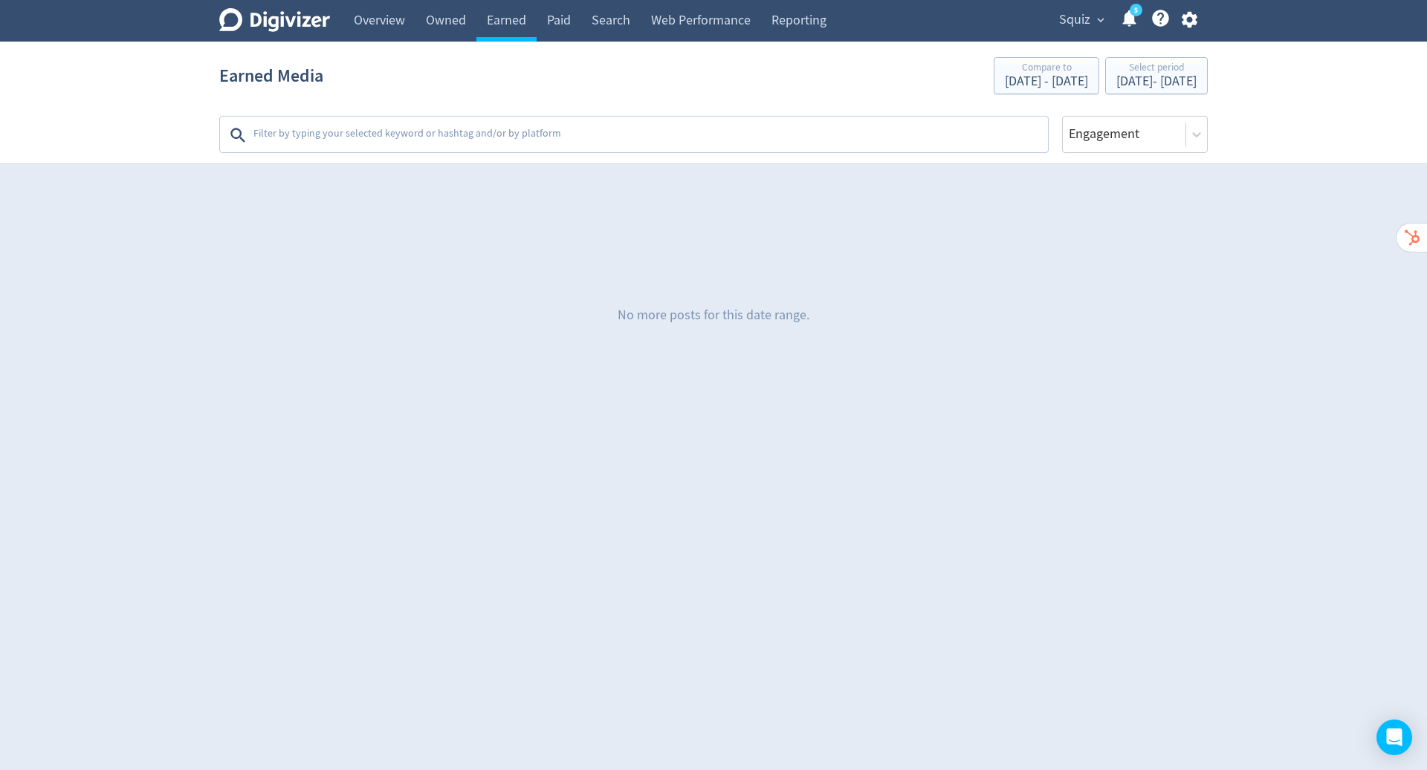
click at [867, 123] on textarea at bounding box center [649, 135] width 794 height 30
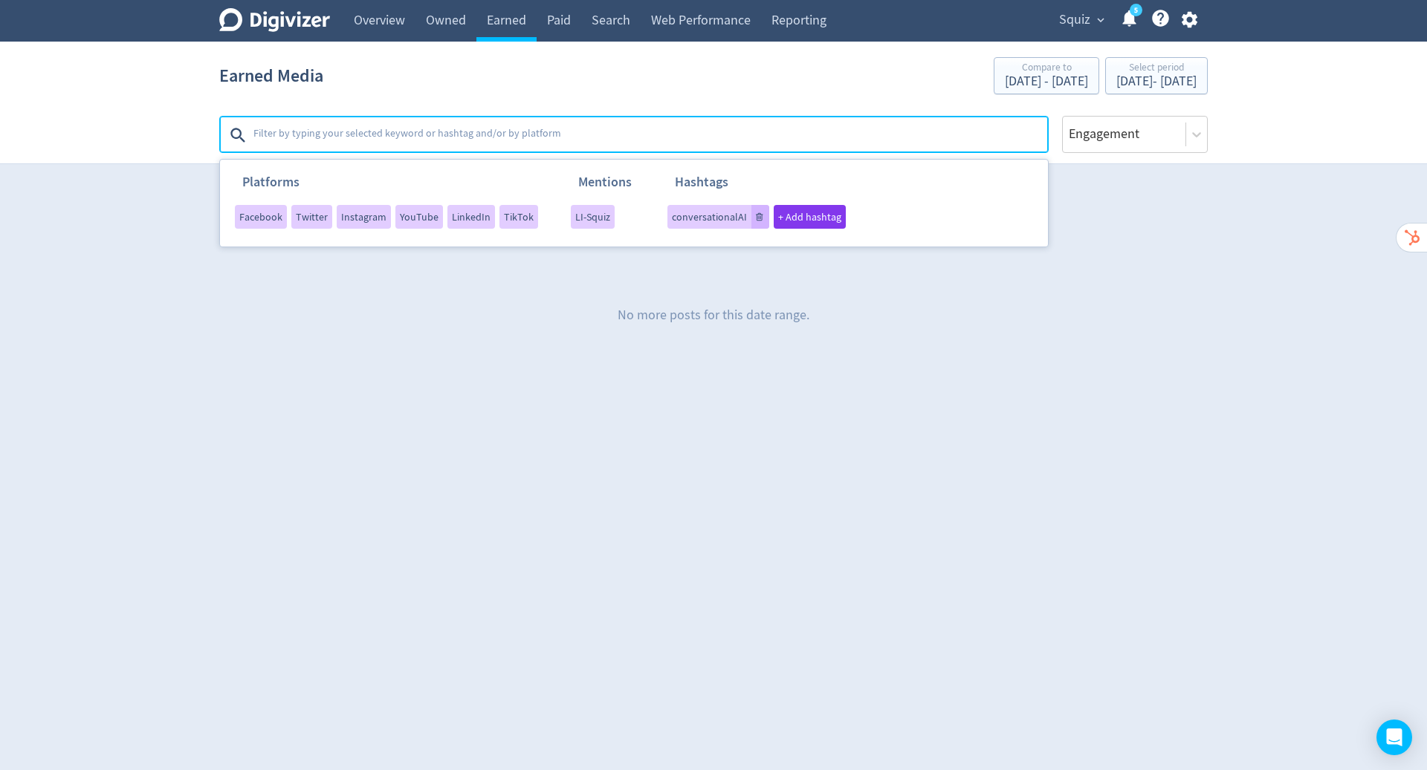
click at [694, 219] on span "conversationalAI" at bounding box center [709, 217] width 75 height 10
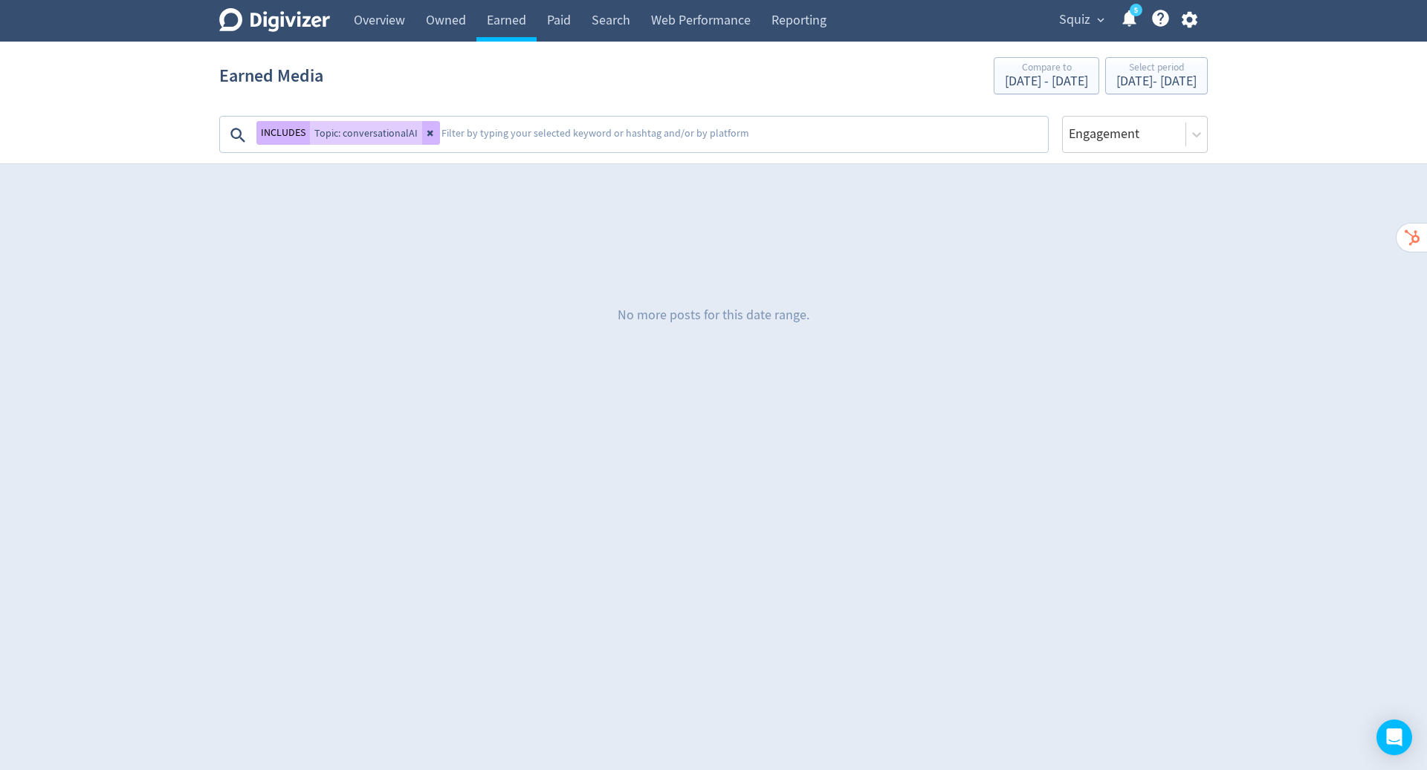
click at [495, 137] on textarea at bounding box center [743, 135] width 606 height 30
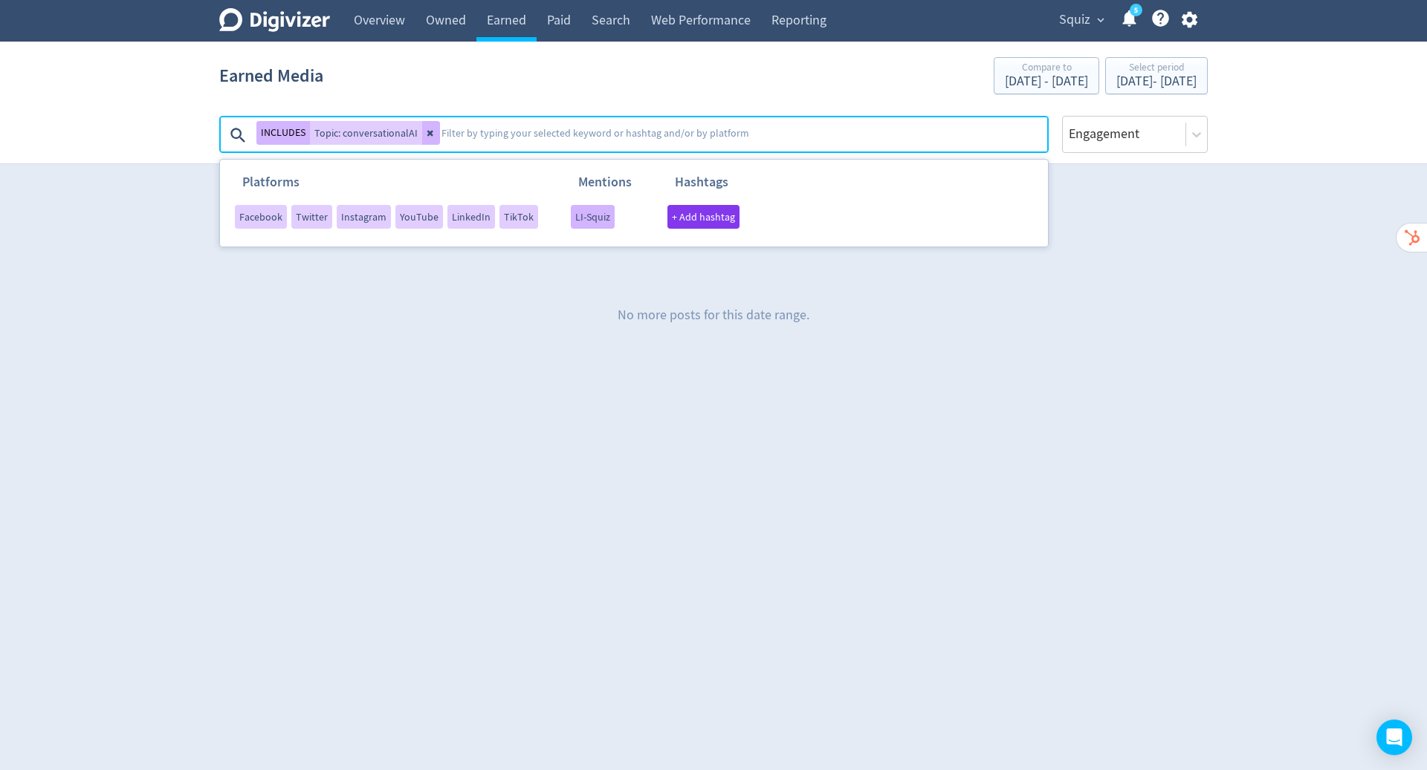
drag, startPoint x: 544, startPoint y: 132, endPoint x: 580, endPoint y: 212, distance: 88.5
click at [580, 212] on span "LI-Squiz" at bounding box center [592, 217] width 35 height 10
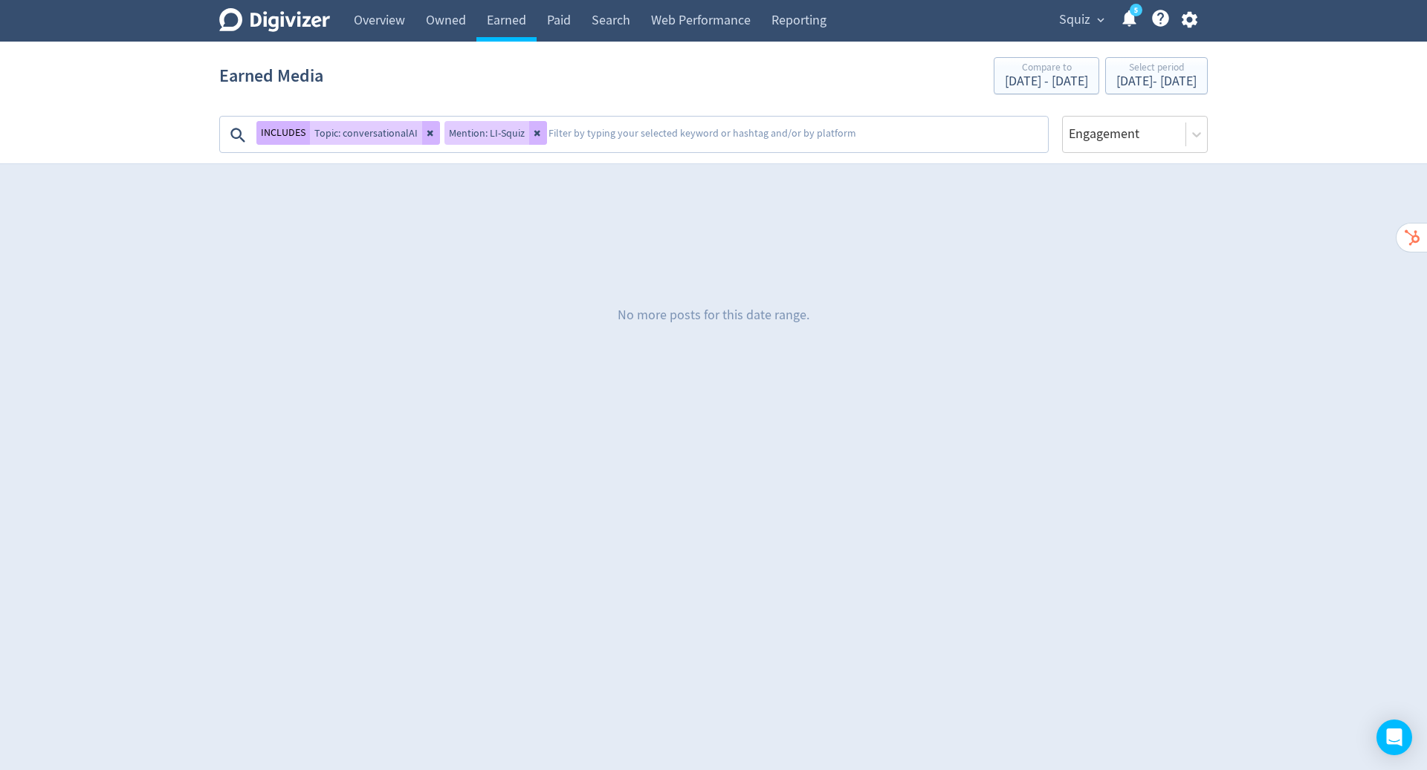
click at [535, 130] on icon at bounding box center [537, 133] width 9 height 9
drag, startPoint x: 580, startPoint y: 212, endPoint x: 515, endPoint y: 143, distance: 95.2
click at [515, 143] on textarea at bounding box center [743, 135] width 606 height 30
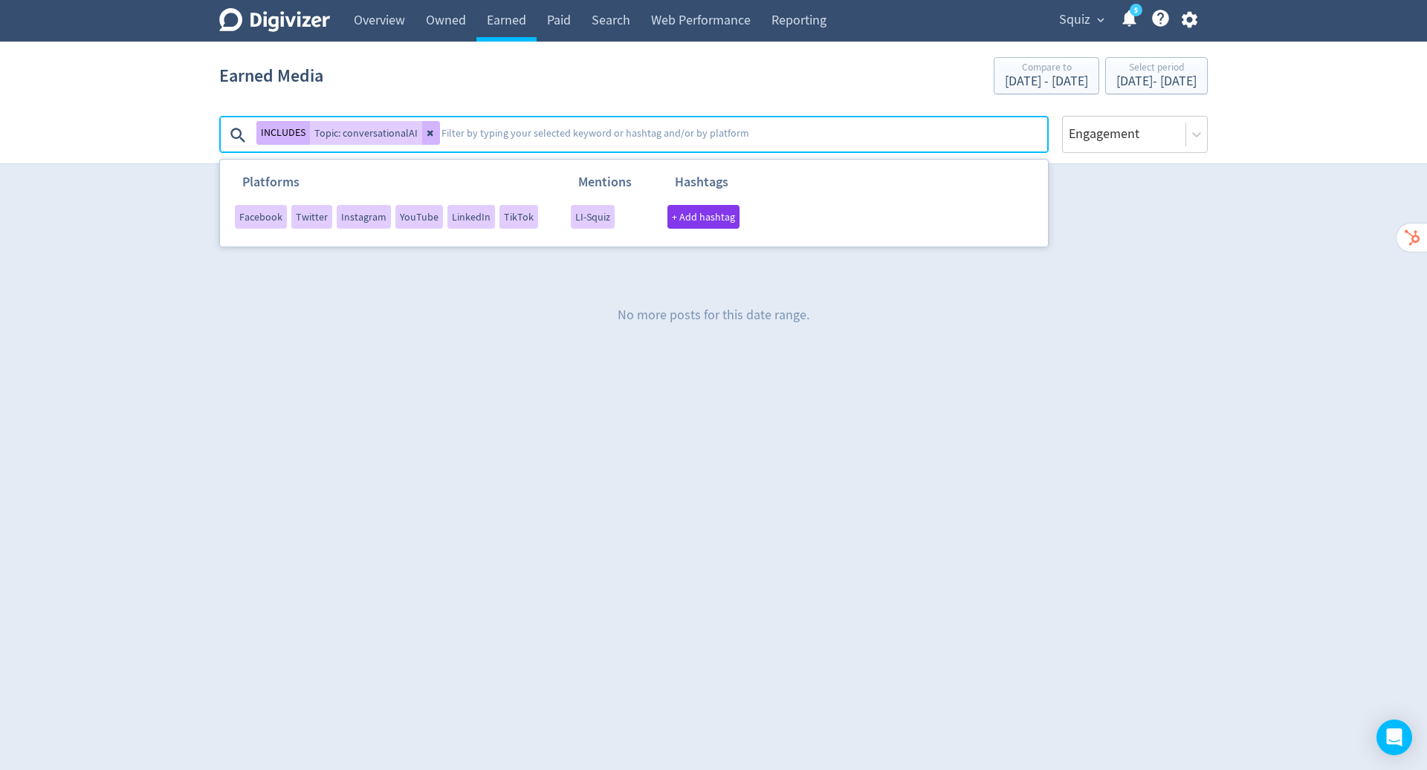
drag, startPoint x: 515, startPoint y: 143, endPoint x: 619, endPoint y: 401, distance: 278.7
click at [619, 401] on div "No more posts for this date range." at bounding box center [713, 315] width 988 height 223
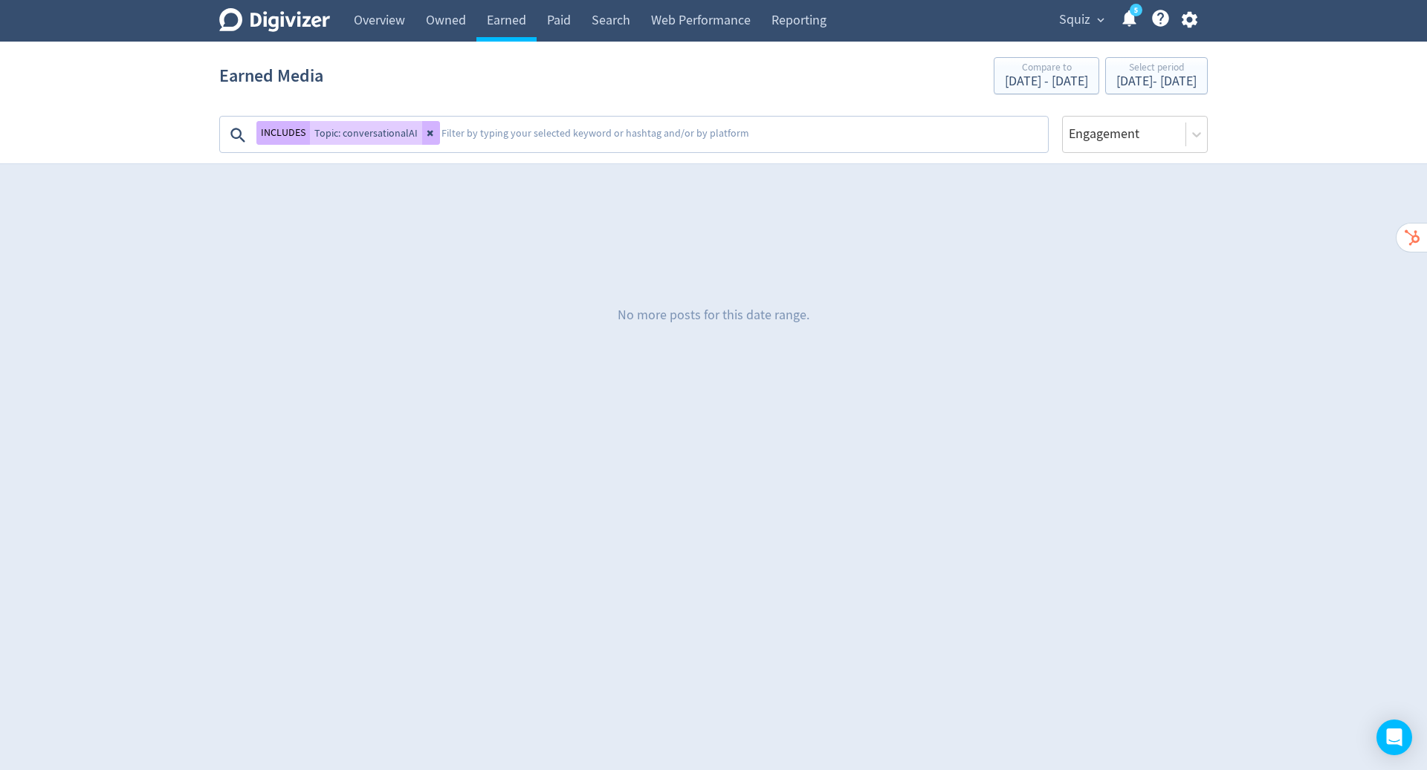
click at [556, 16] on link "Paid" at bounding box center [558, 21] width 45 height 42
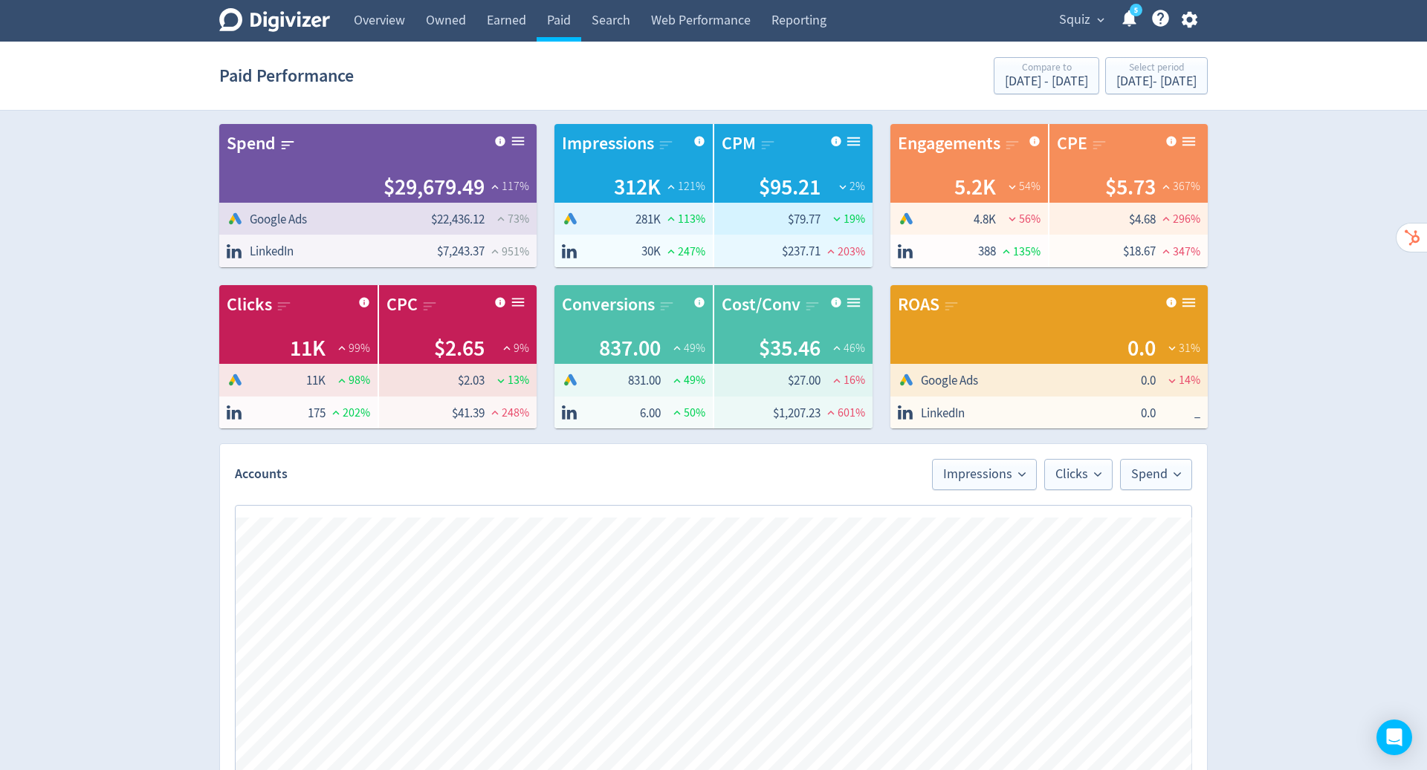
click at [499, 31] on link "Earned" at bounding box center [506, 21] width 60 height 42
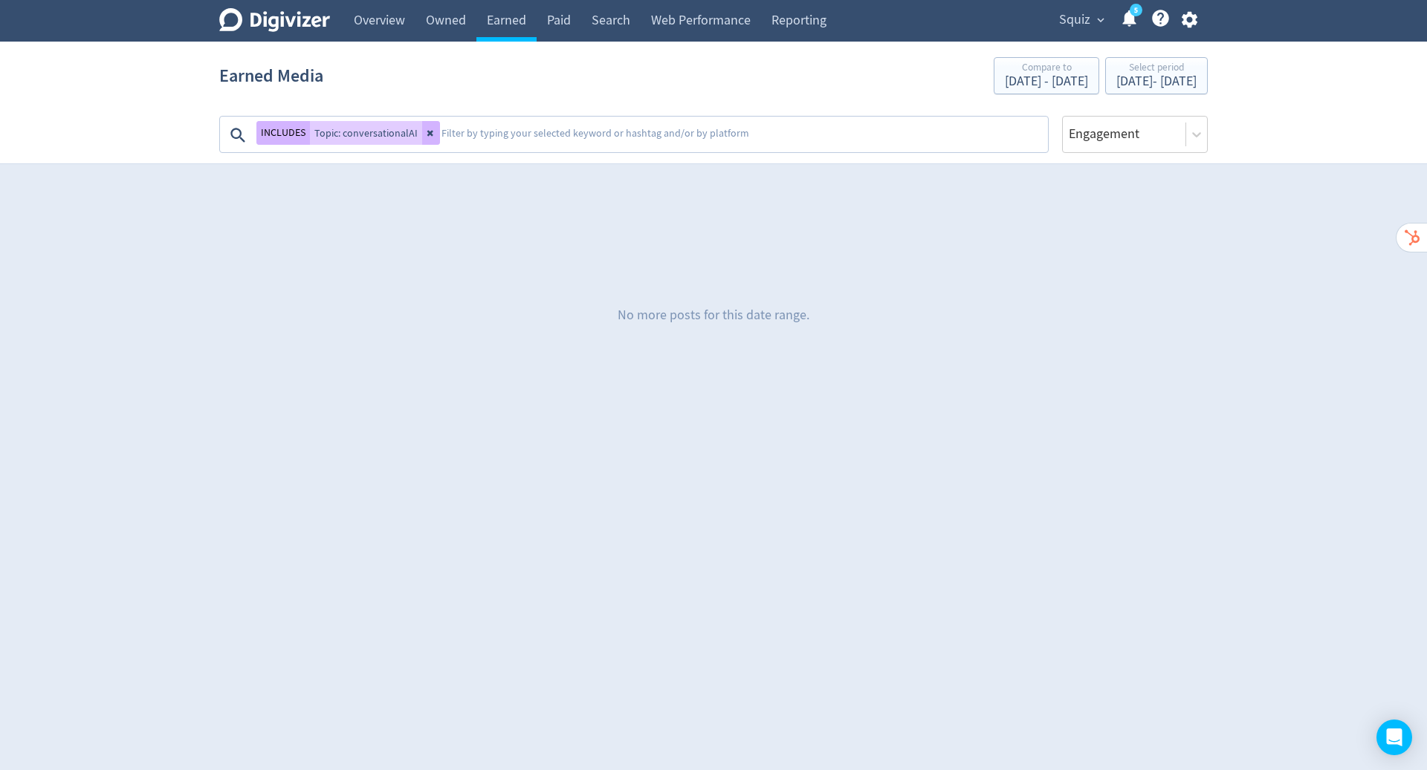
click at [422, 131] on button at bounding box center [431, 133] width 18 height 24
click at [566, 19] on link "Paid" at bounding box center [558, 21] width 45 height 42
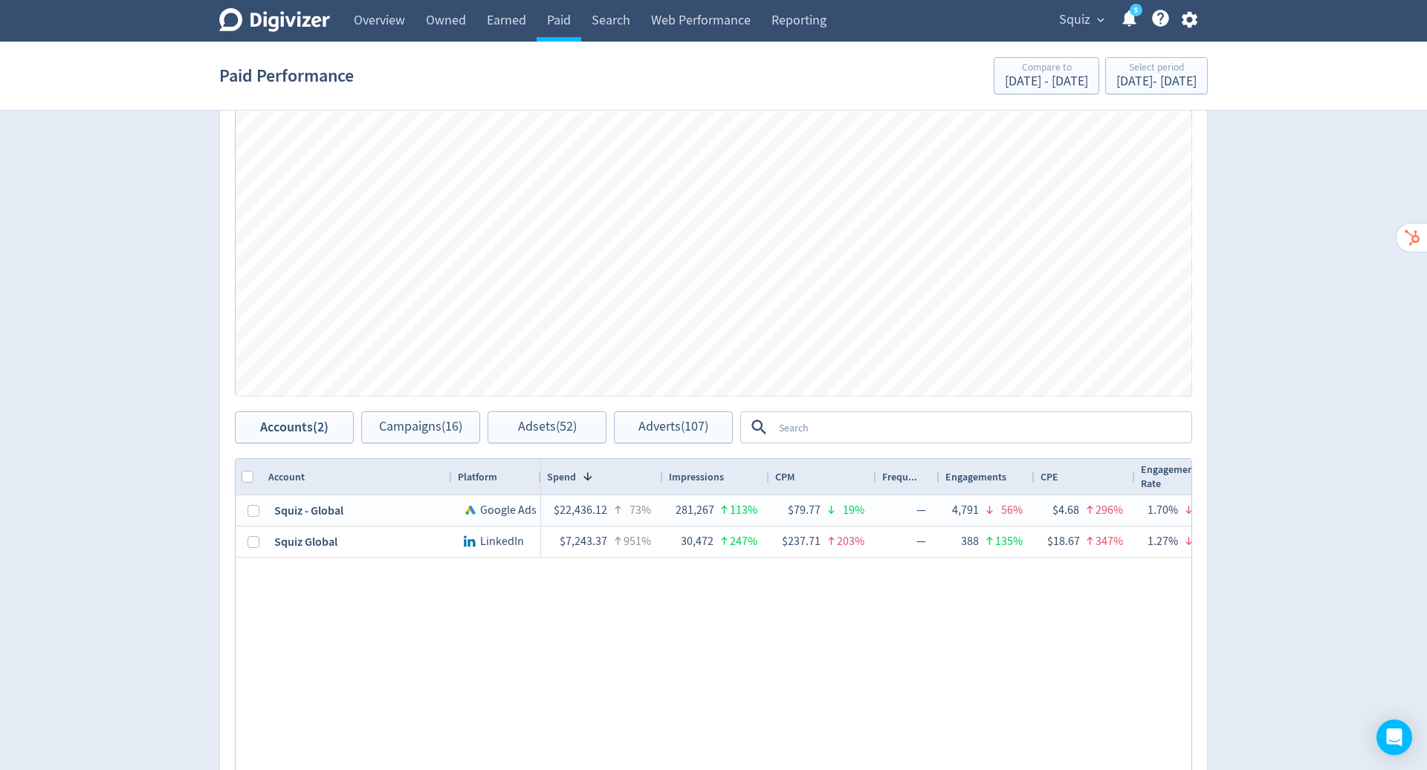
scroll to position [408, 0]
click at [654, 426] on span "Adverts (107)" at bounding box center [673, 425] width 70 height 14
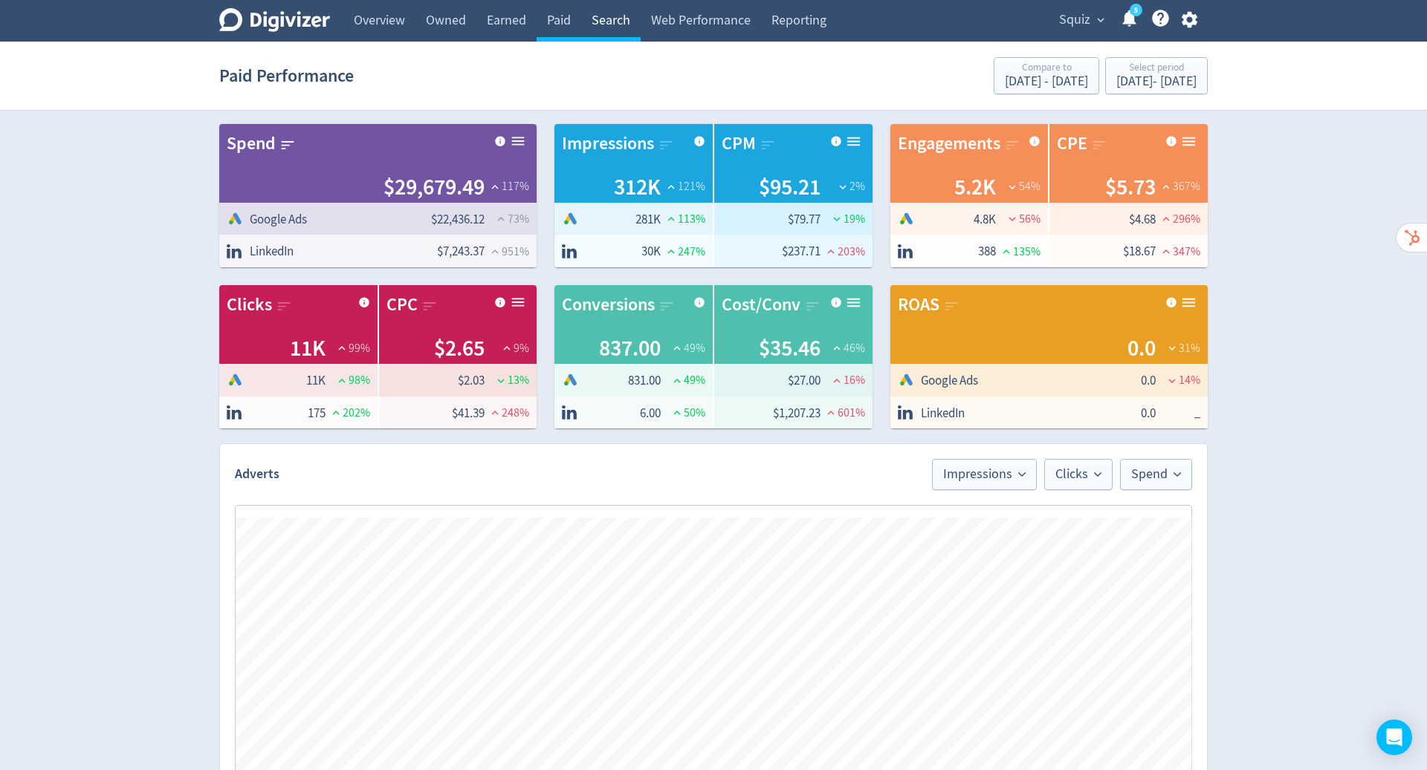
click at [621, 27] on link "Search" at bounding box center [610, 21] width 59 height 42
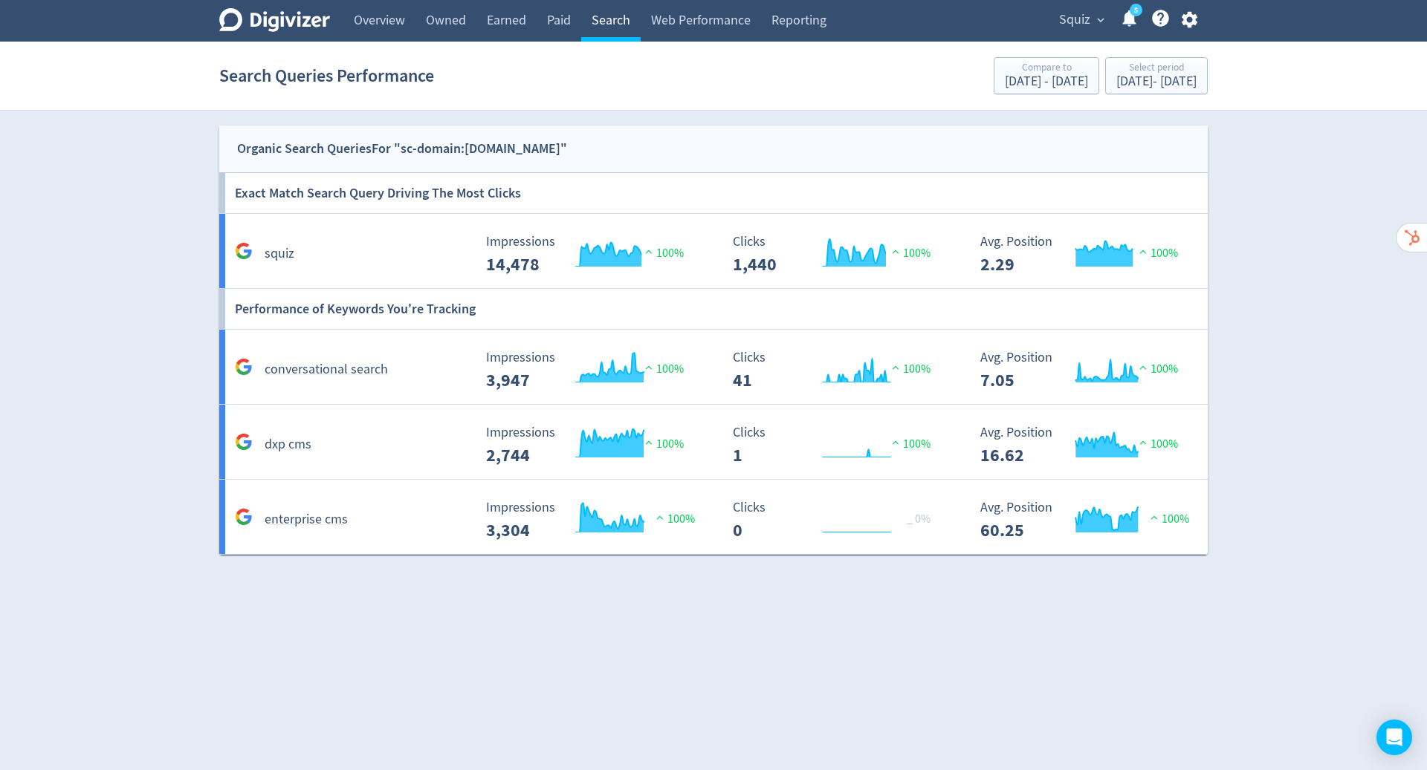
click at [728, 19] on link "Web Performance" at bounding box center [700, 21] width 120 height 42
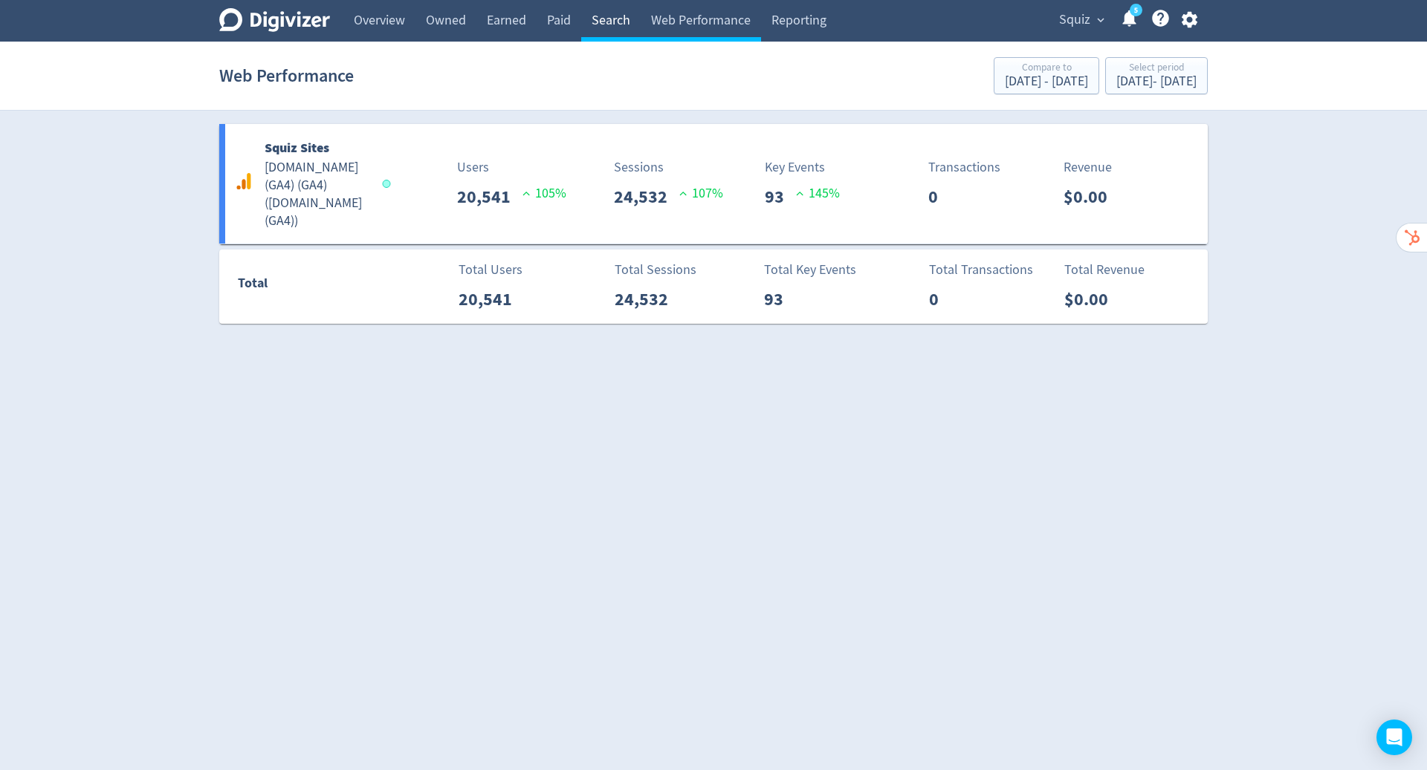
click at [811, 12] on link "Reporting" at bounding box center [799, 21] width 76 height 42
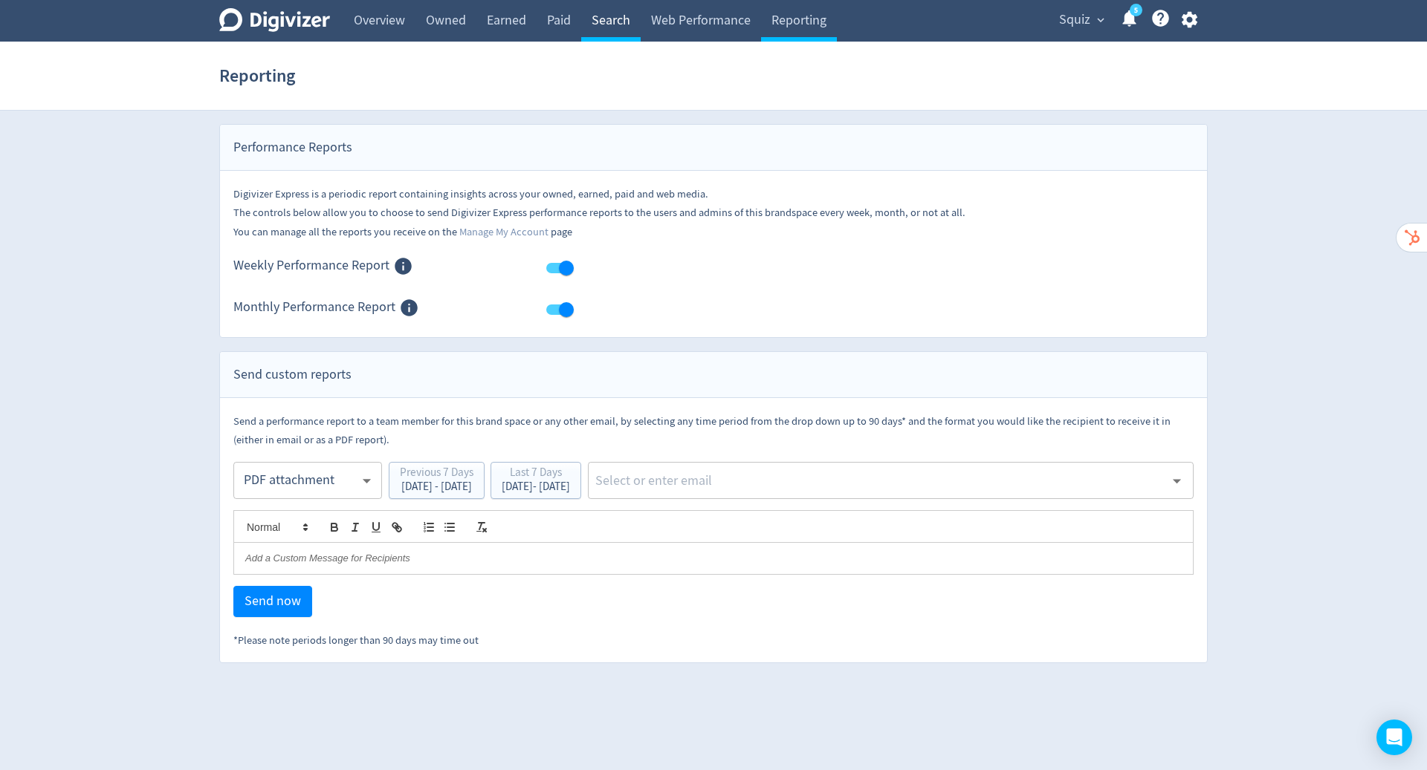
click at [707, 19] on link "Web Performance" at bounding box center [700, 21] width 120 height 42
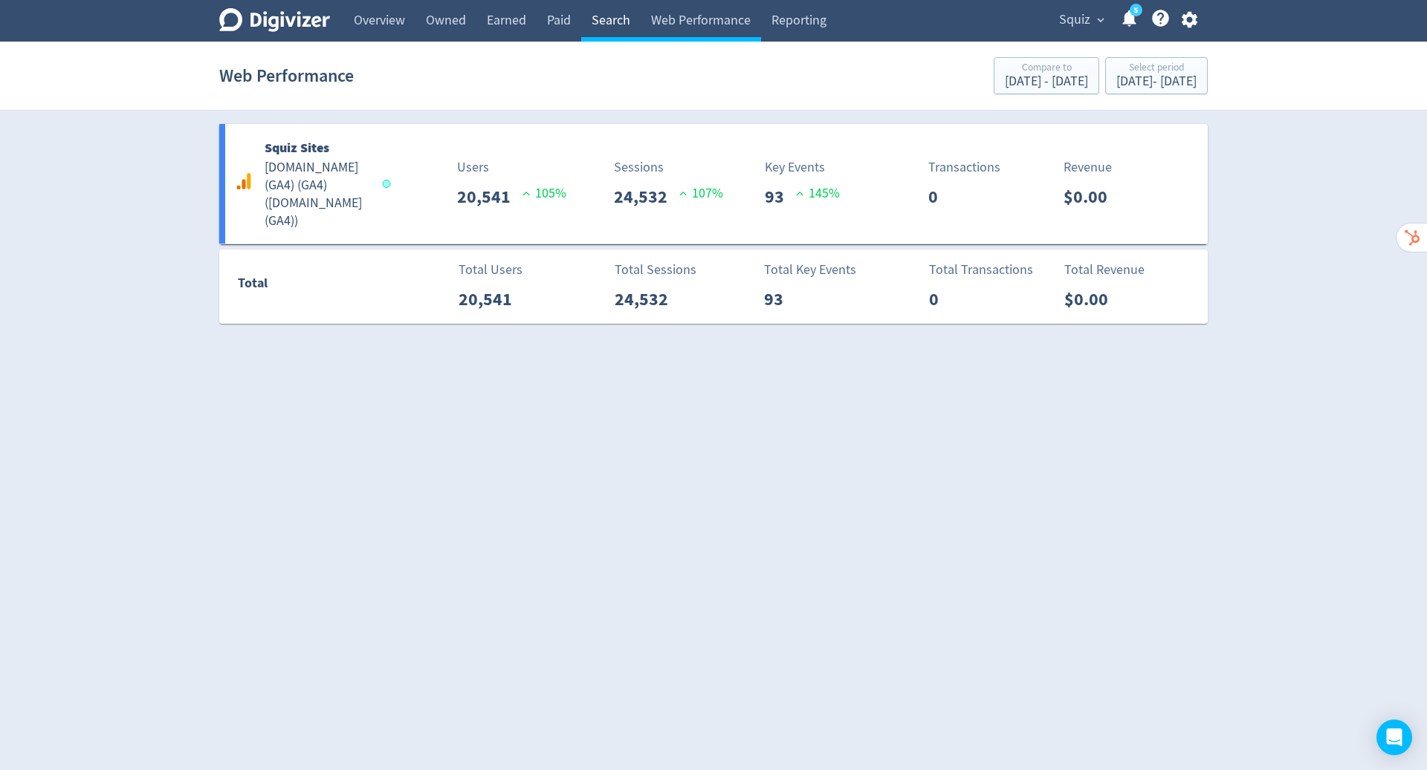
click at [607, 23] on link "Search" at bounding box center [610, 21] width 59 height 42
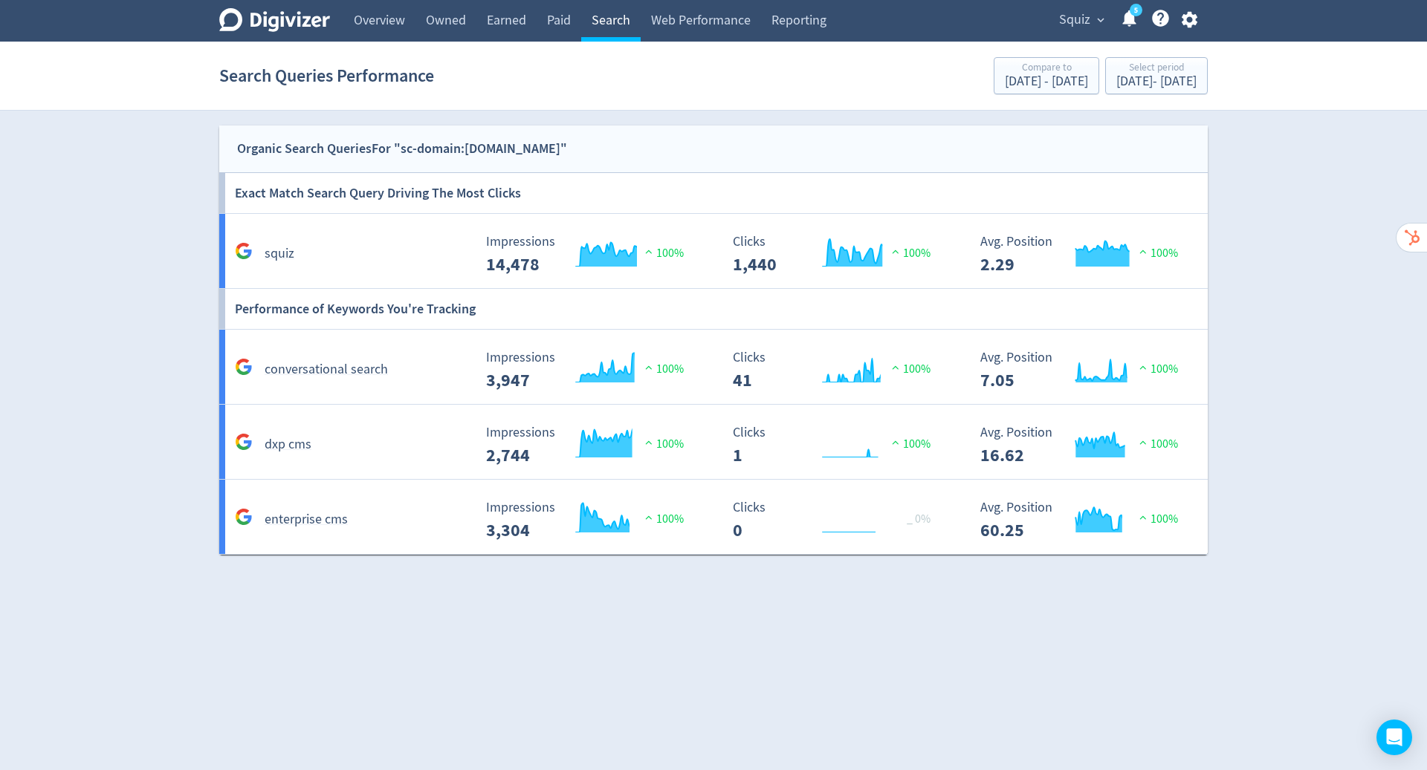
click at [554, 22] on link "Paid" at bounding box center [558, 21] width 45 height 42
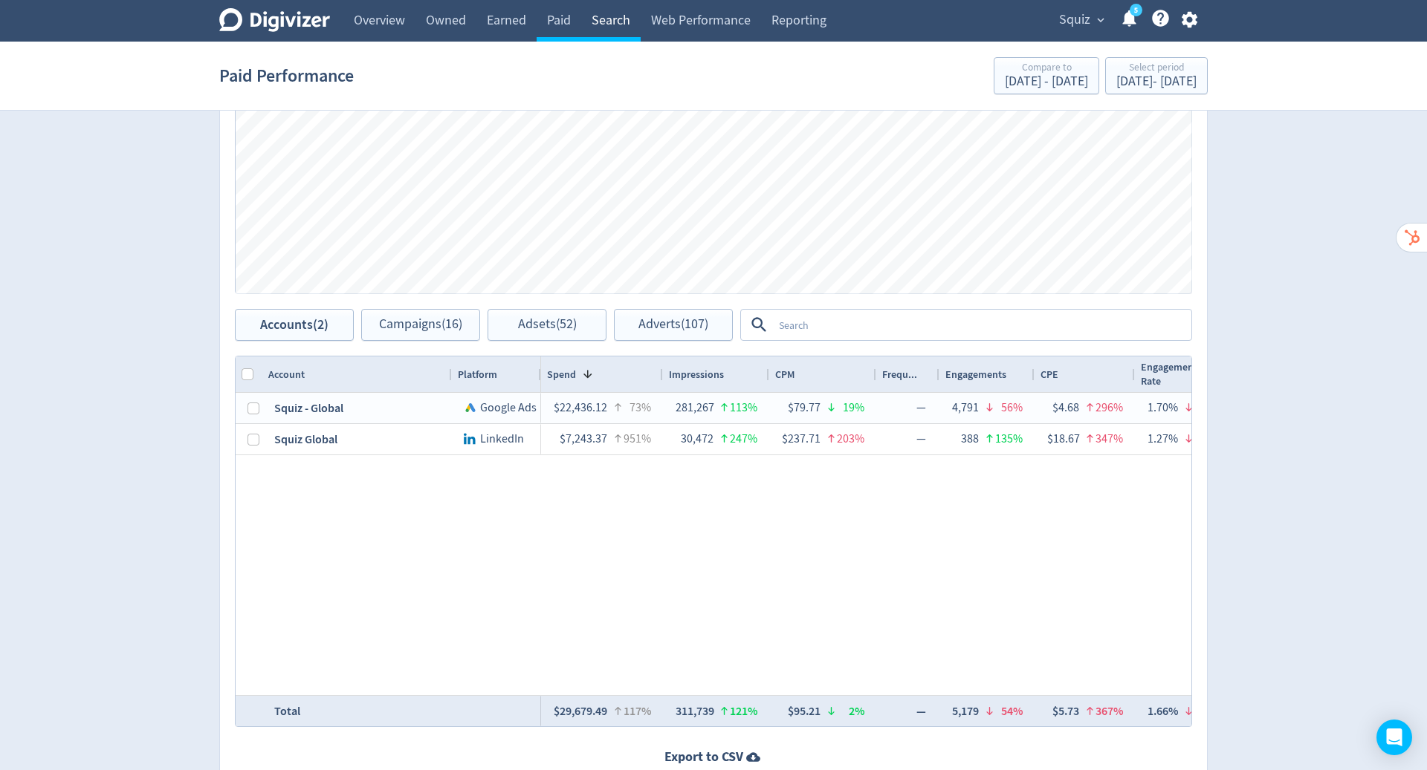
scroll to position [588, 0]
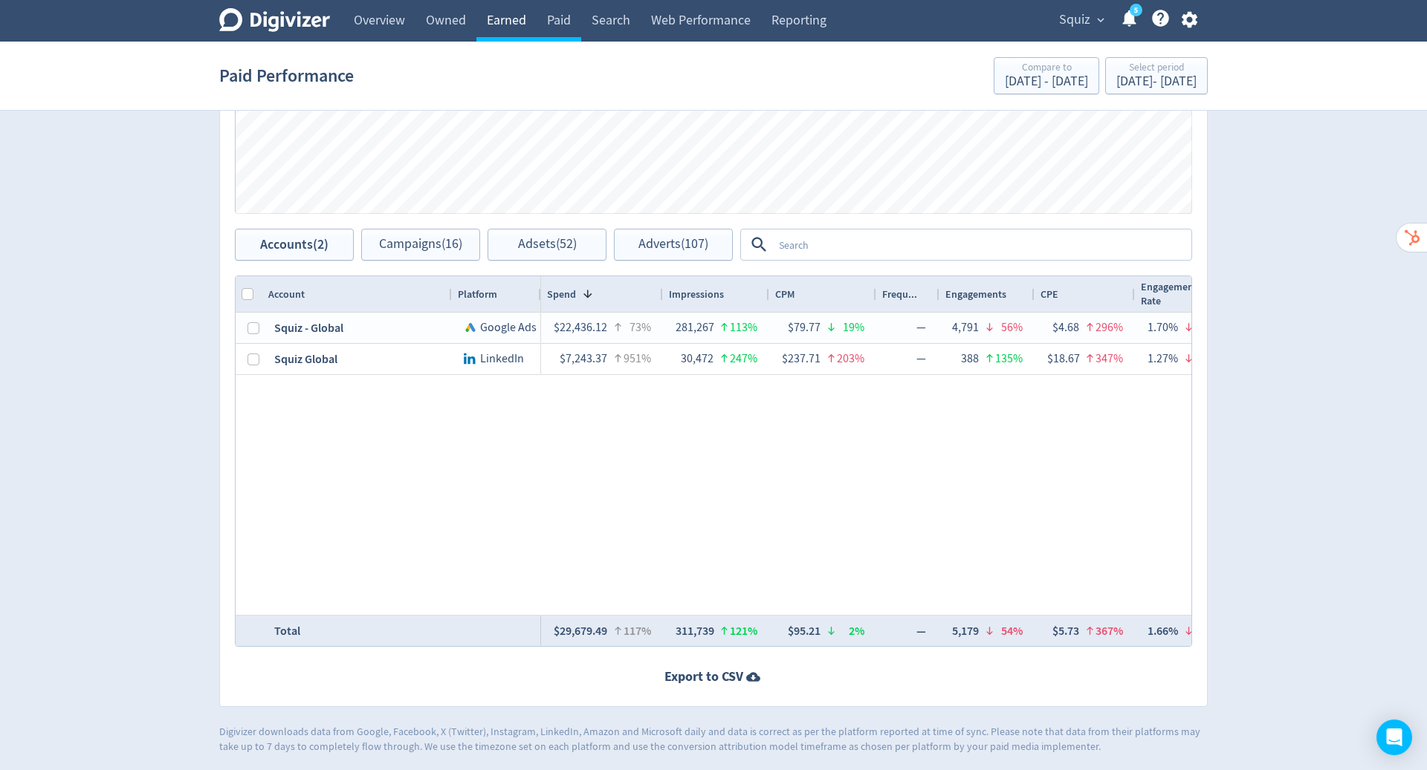
drag, startPoint x: 621, startPoint y: 27, endPoint x: 516, endPoint y: 19, distance: 105.1
click at [516, 19] on link "Earned" at bounding box center [506, 21] width 60 height 42
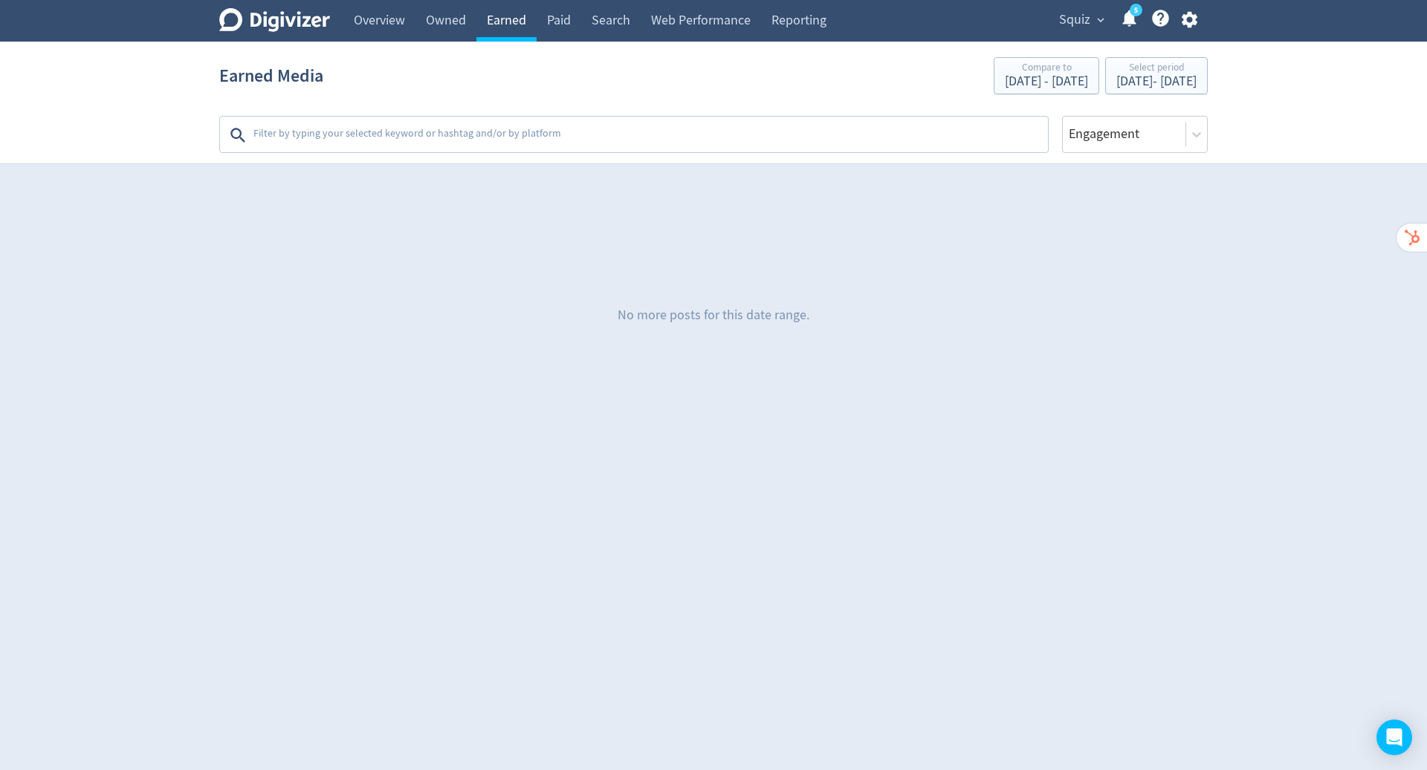
click at [453, 17] on link "Owned" at bounding box center [445, 21] width 61 height 42
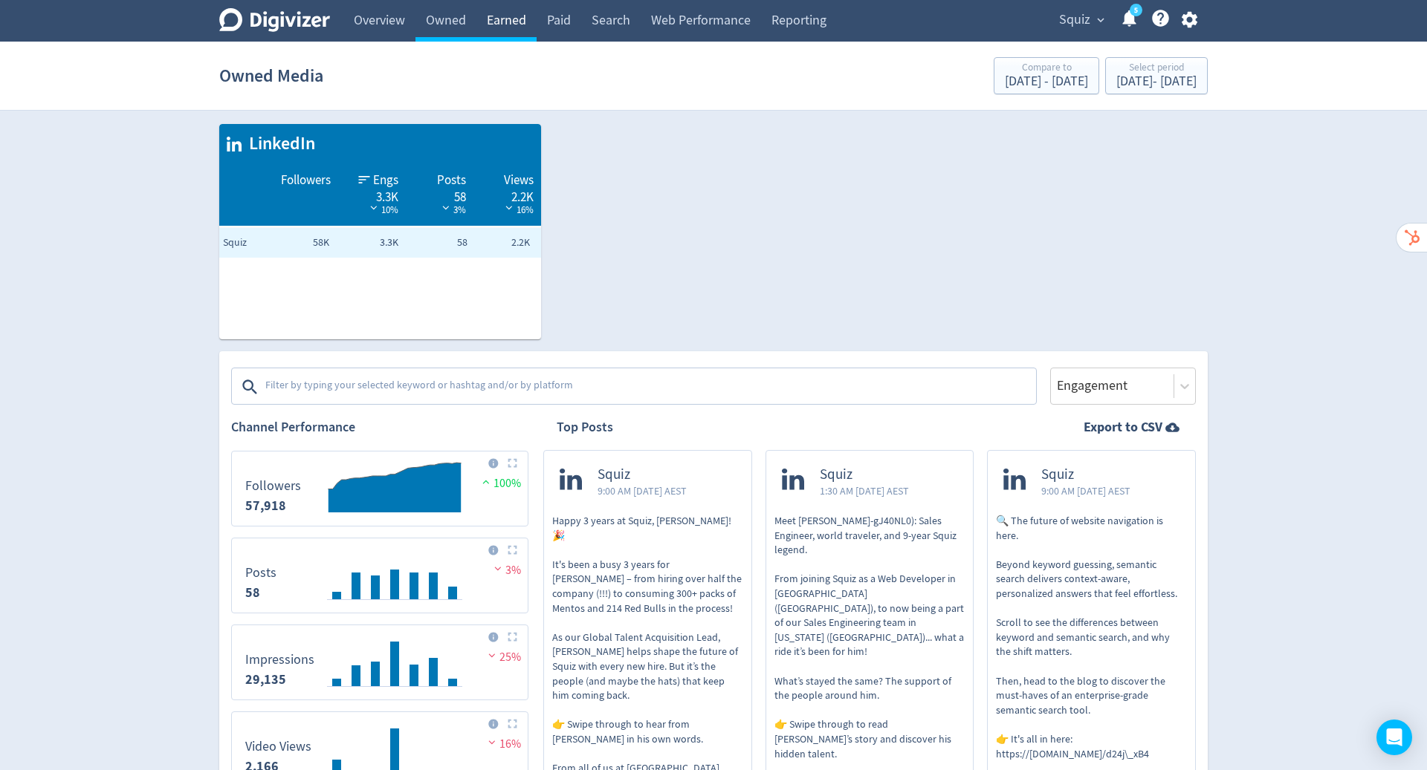
click at [380, 18] on link "Overview" at bounding box center [379, 21] width 72 height 42
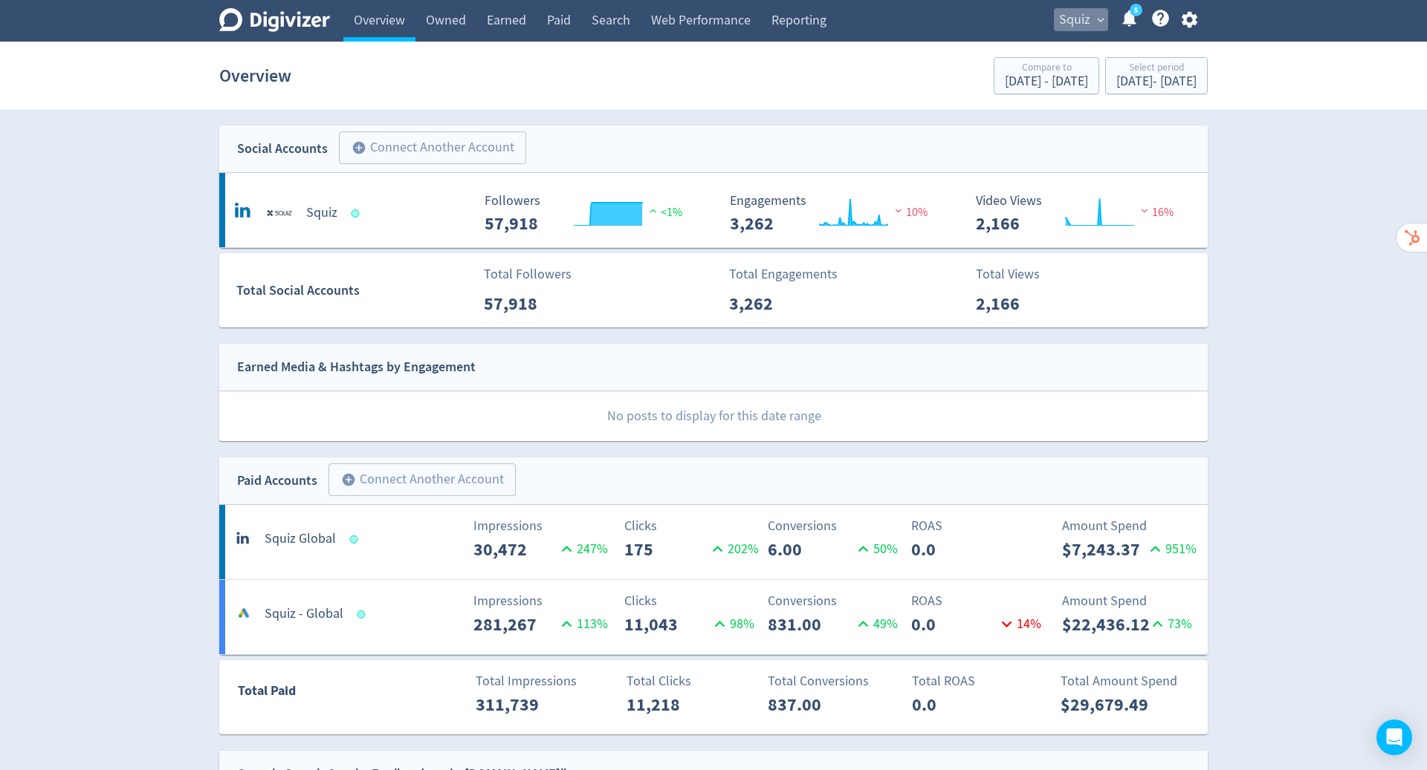
click at [1087, 22] on span "Squiz" at bounding box center [1074, 20] width 31 height 24
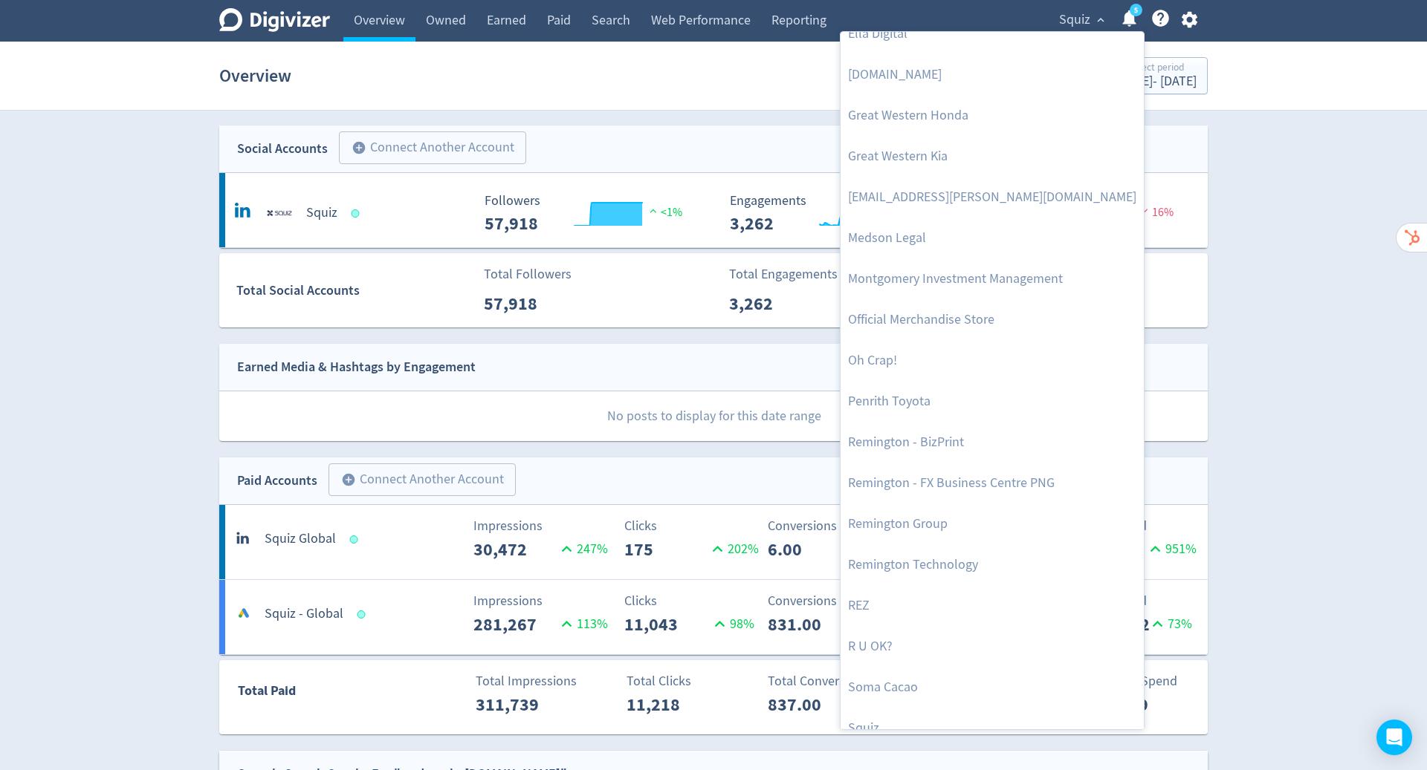
scroll to position [432, 0]
click at [933, 273] on link "Montgomery Investment Management" at bounding box center [991, 275] width 303 height 41
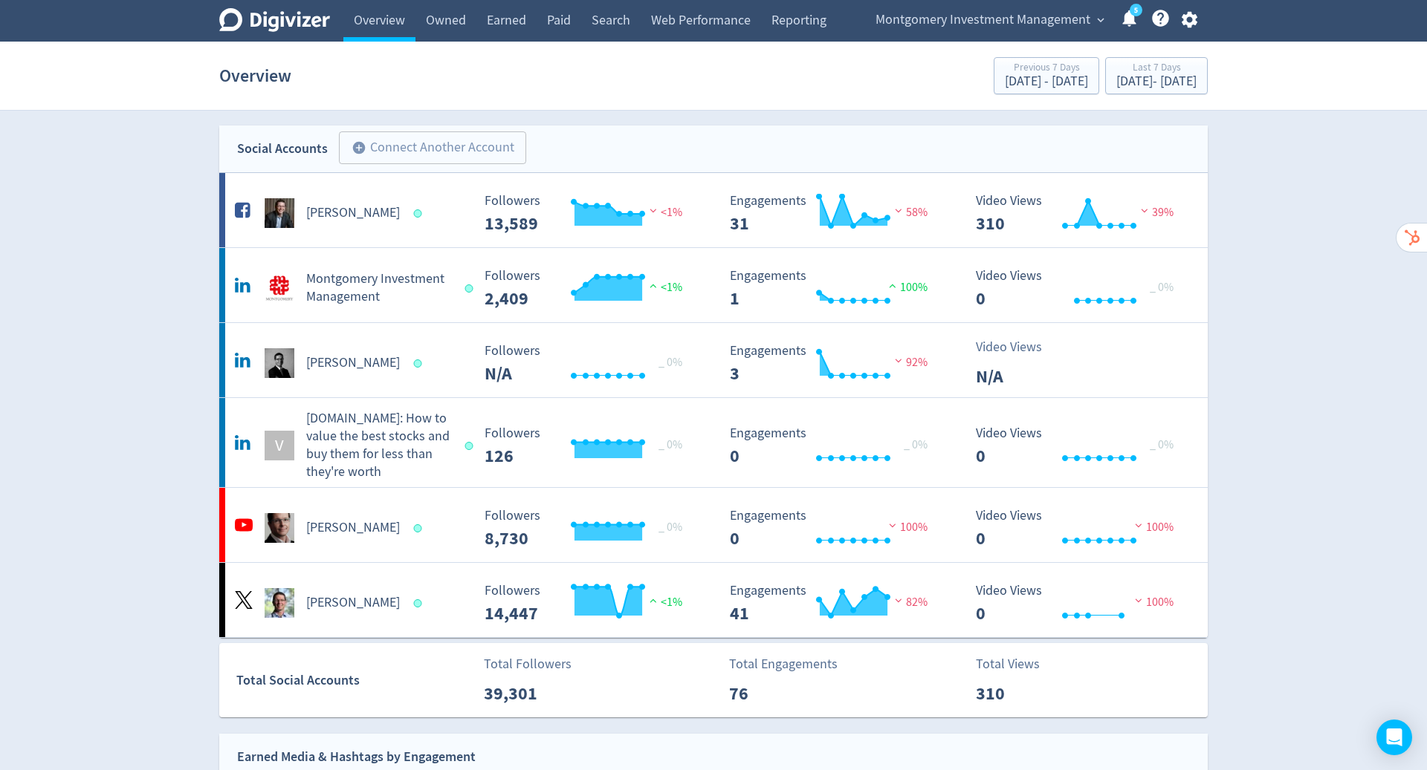
click at [446, 21] on link "Owned" at bounding box center [445, 21] width 61 height 42
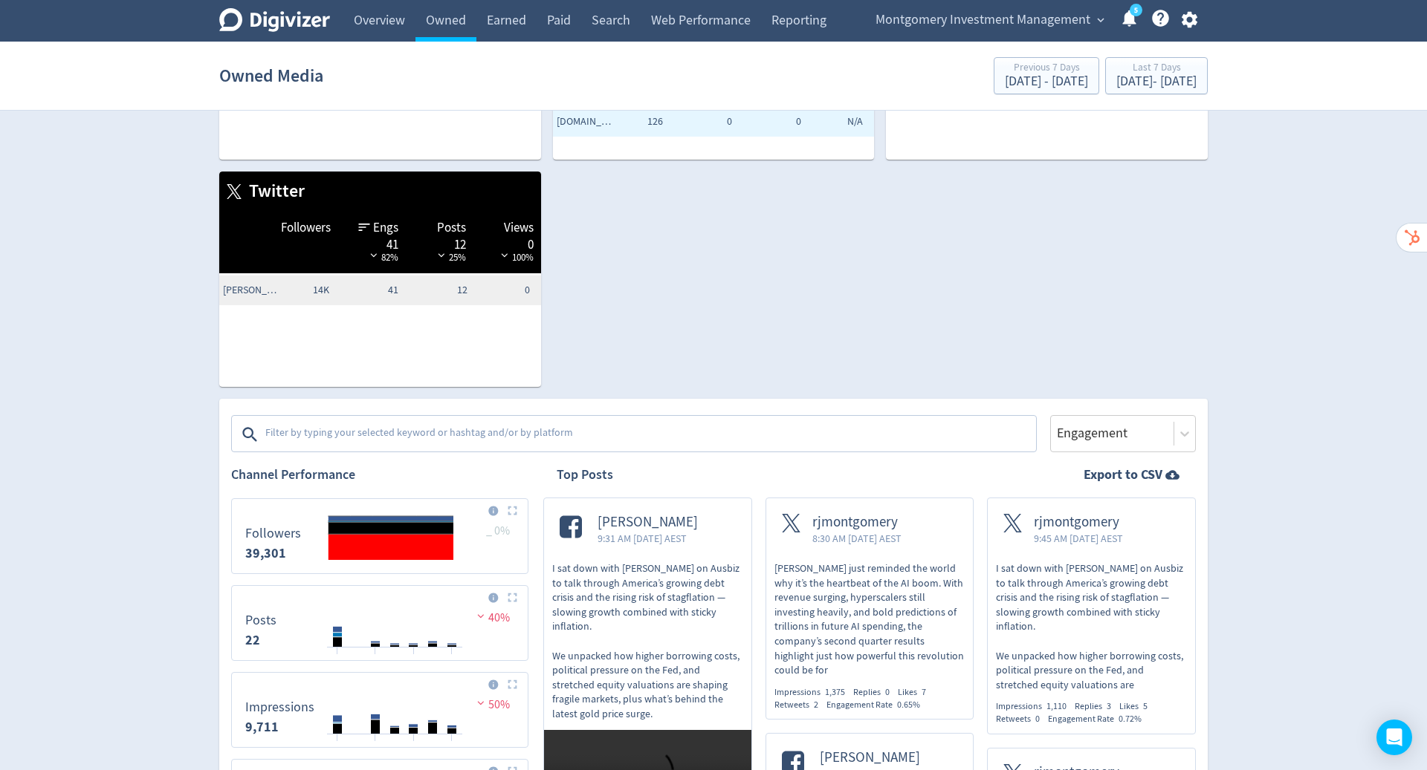
scroll to position [181, 0]
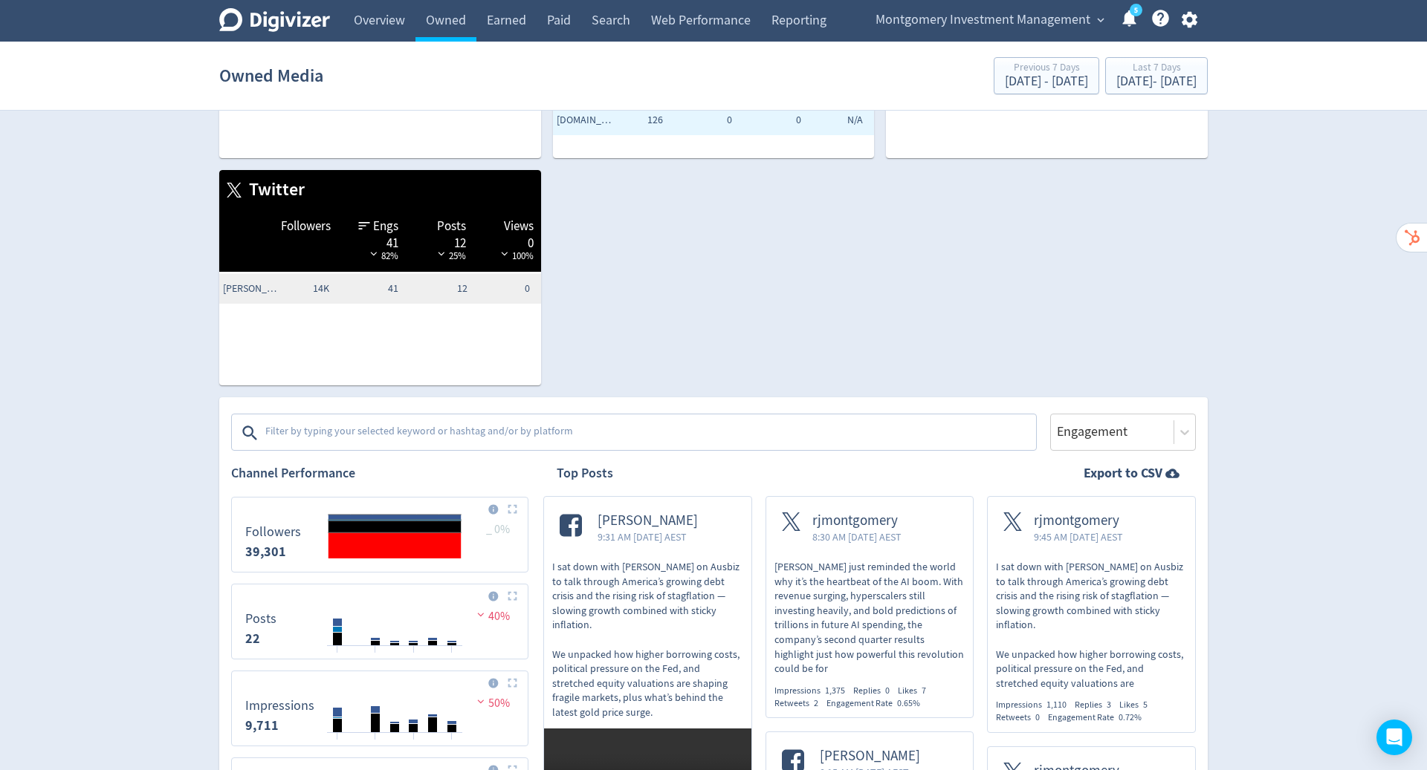
click at [1094, 55] on div "Owned Media Previous 7 Days [DATE] - [DATE] Last 7 Days [DATE] - [DATE]" at bounding box center [713, 76] width 988 height 48
click at [1116, 71] on div "Last 7 Days" at bounding box center [1156, 68] width 80 height 13
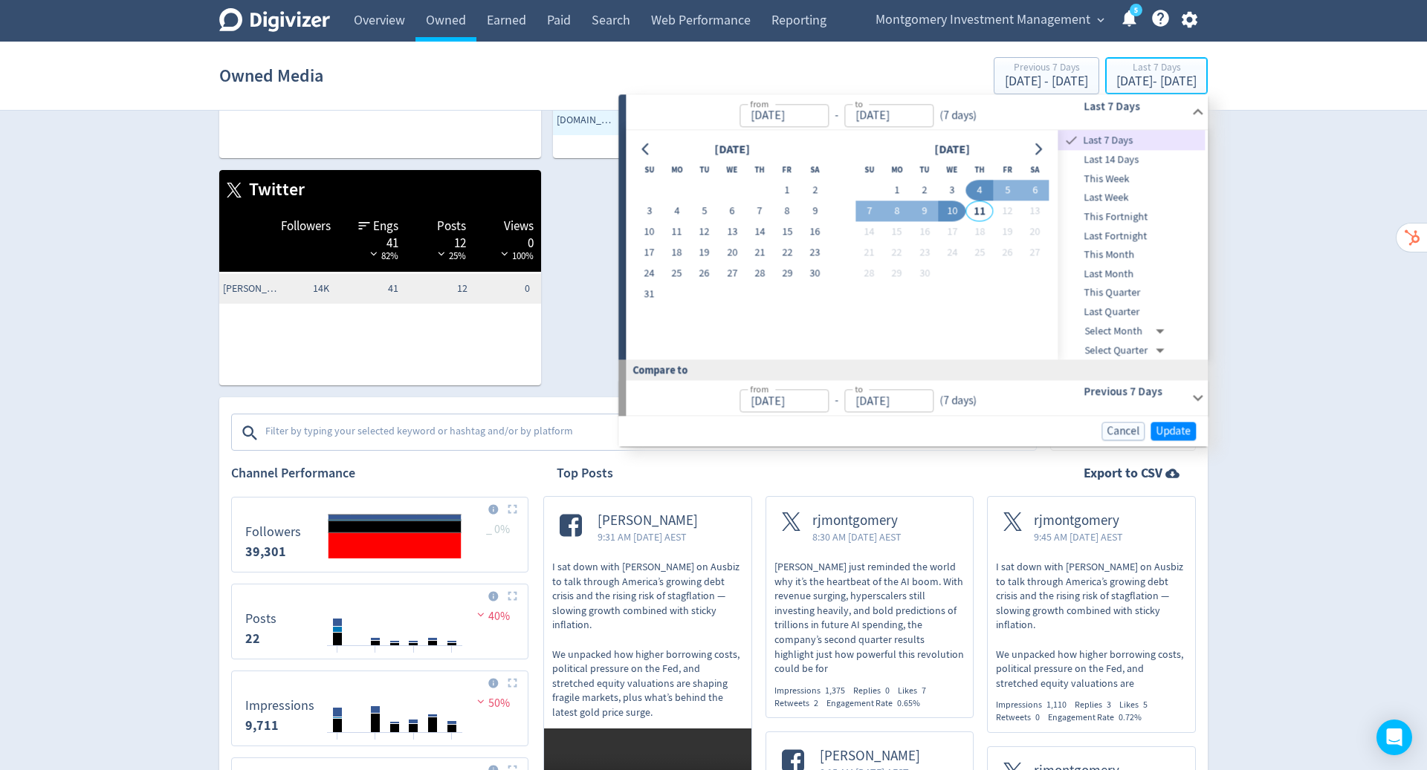
type input "[DATE]"
click at [785, 186] on button "1" at bounding box center [786, 191] width 27 height 21
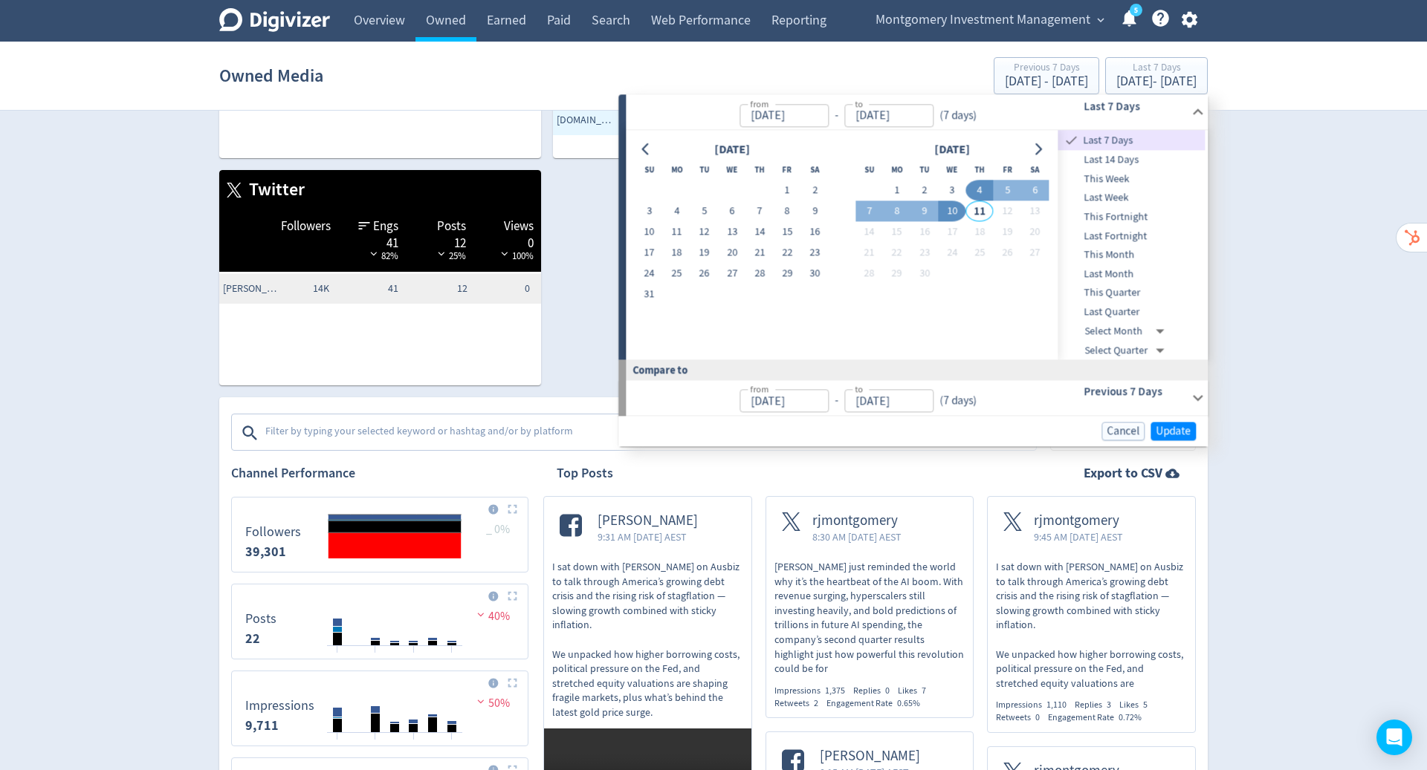
type input "[DATE]"
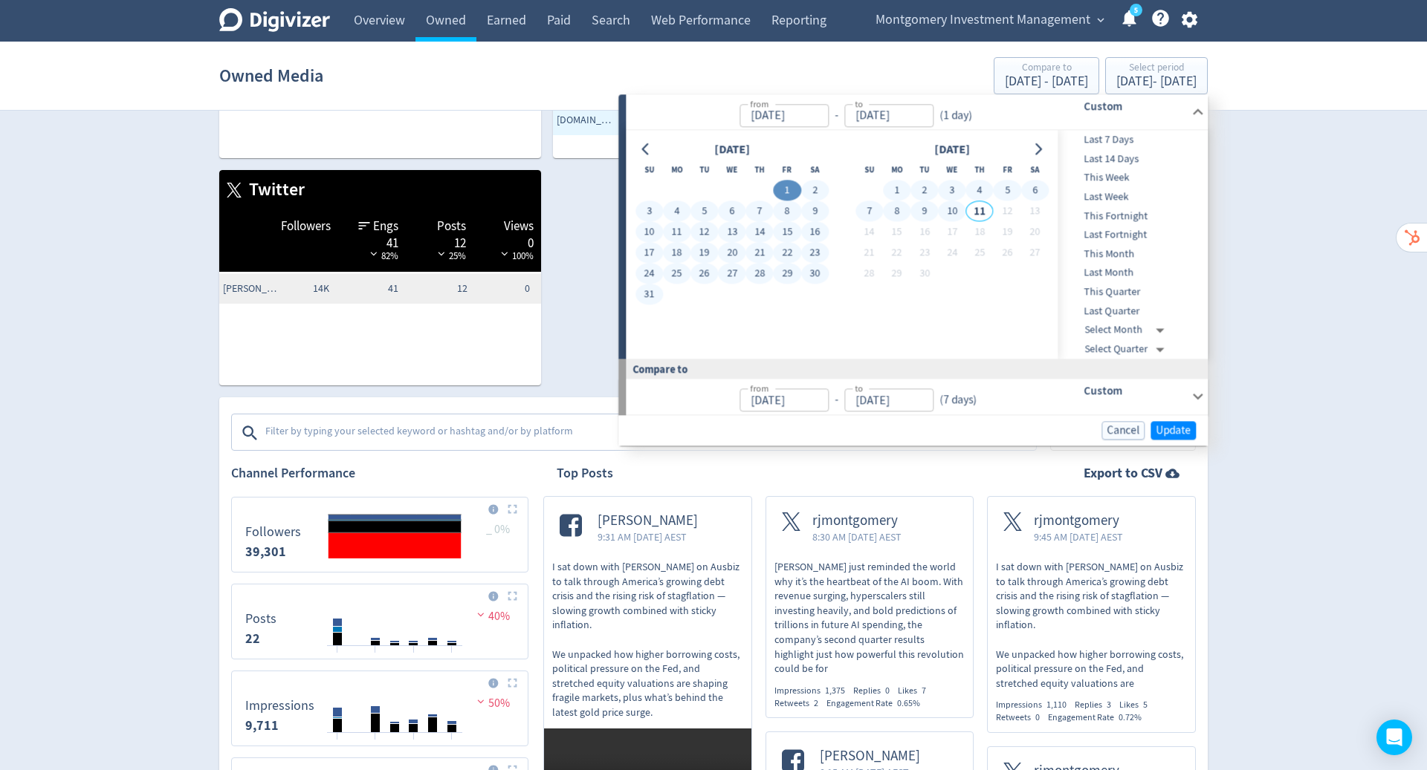
click at [954, 210] on button "10" at bounding box center [951, 211] width 27 height 21
type input "[DATE]"
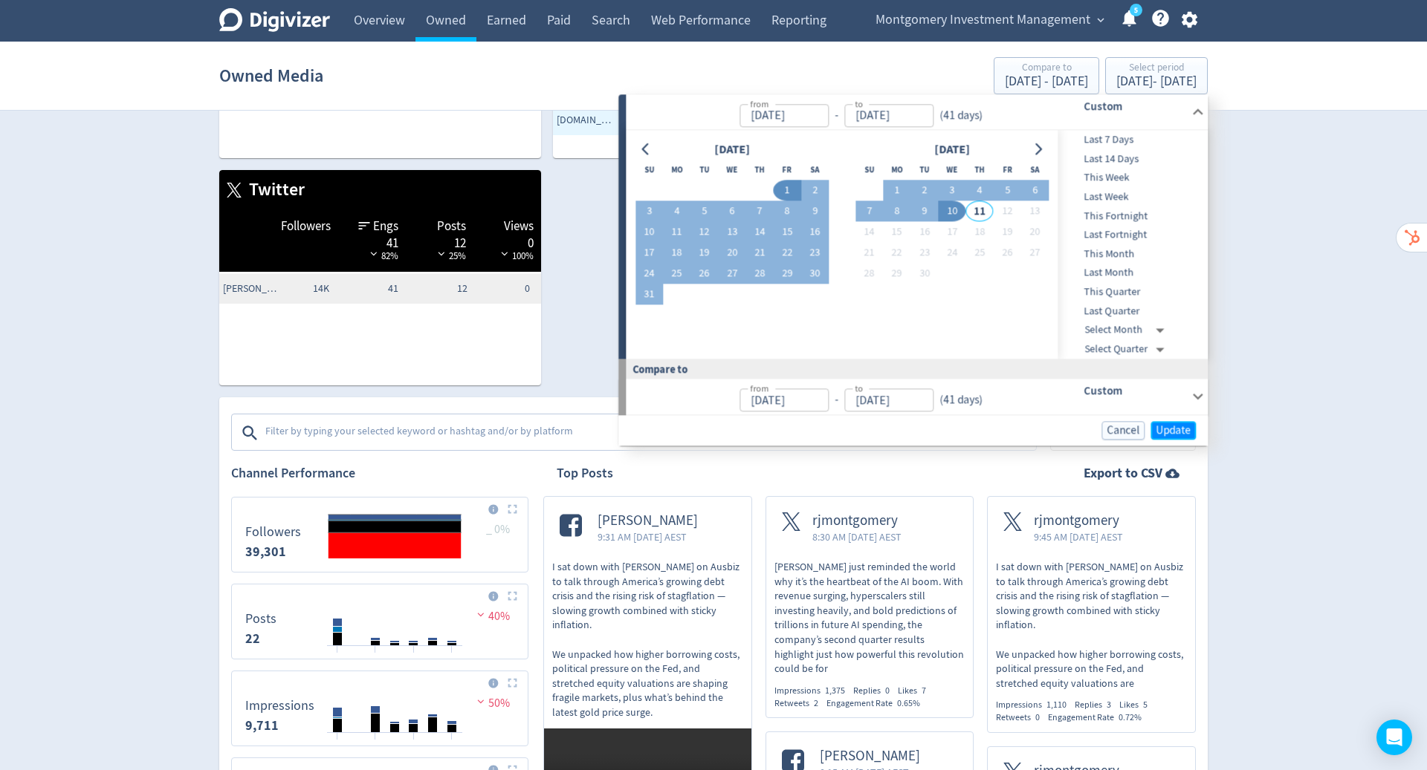
click at [1174, 426] on span "Update" at bounding box center [1172, 430] width 35 height 11
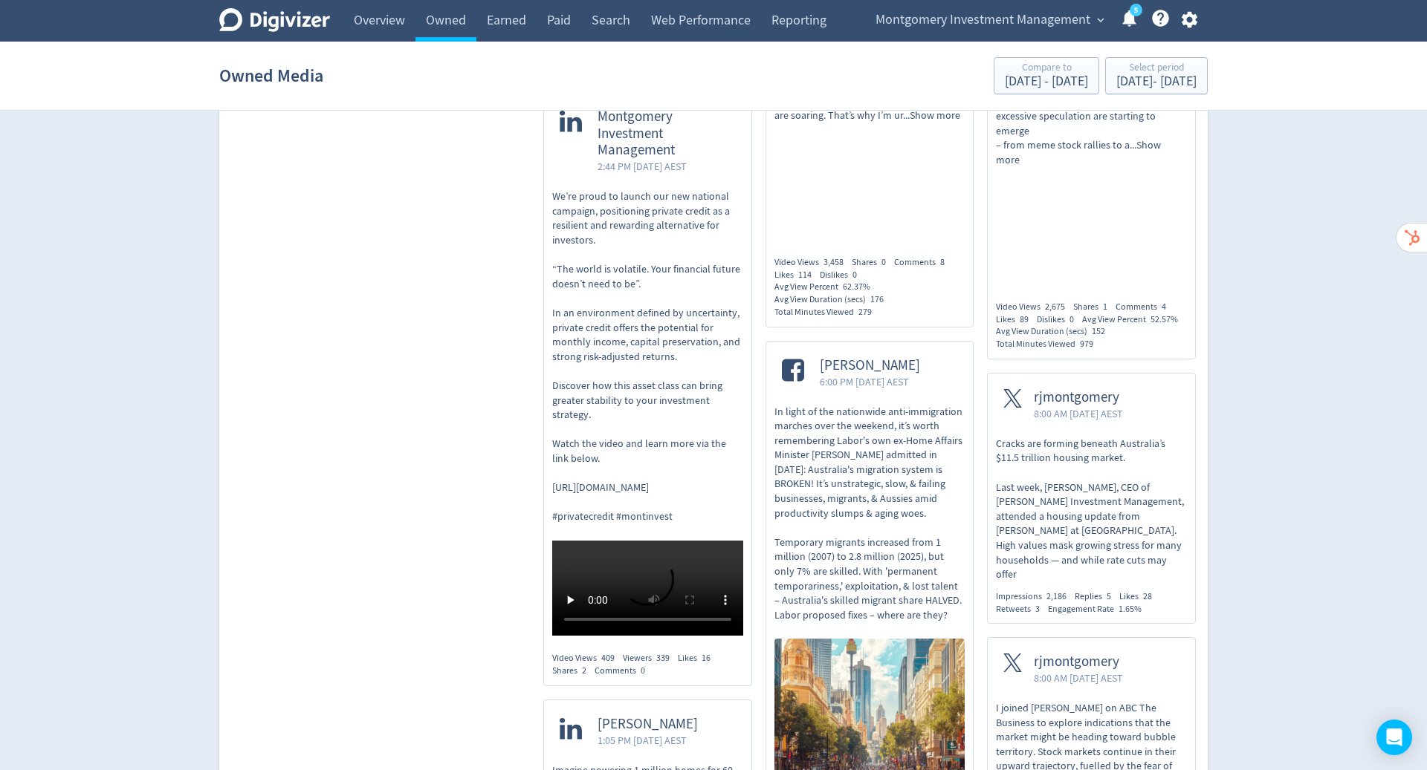
scroll to position [1479, 0]
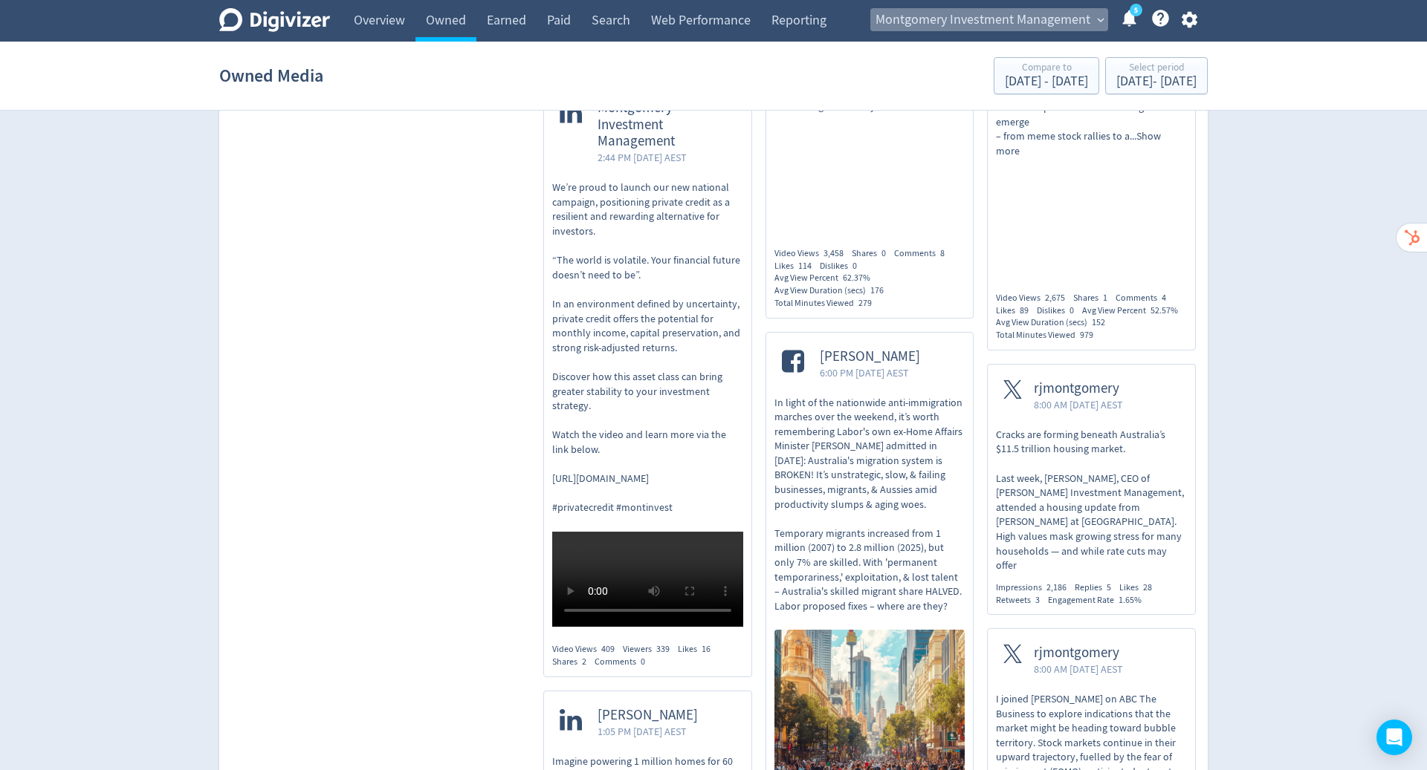
click at [1058, 22] on span "Montgomery Investment Management" at bounding box center [982, 20] width 215 height 24
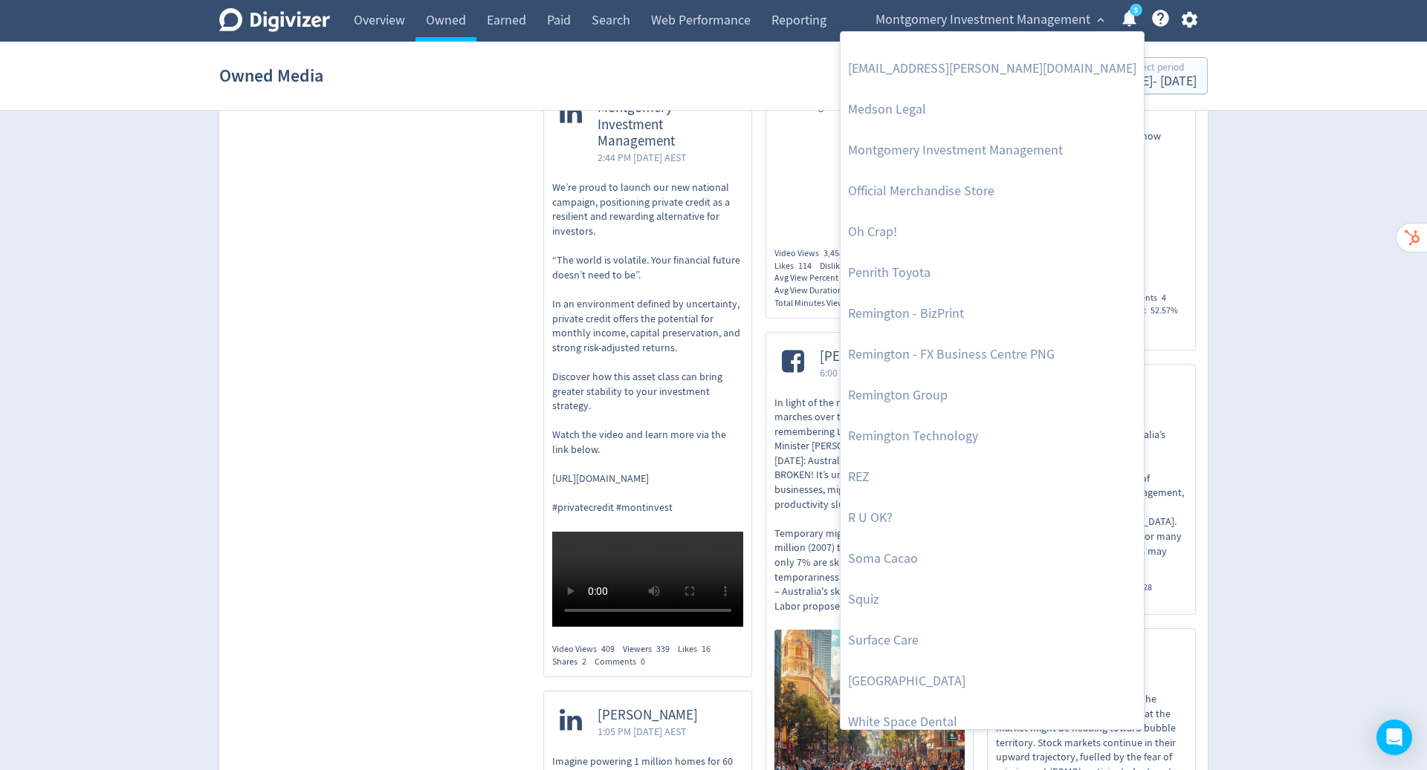
scroll to position [569, 0]
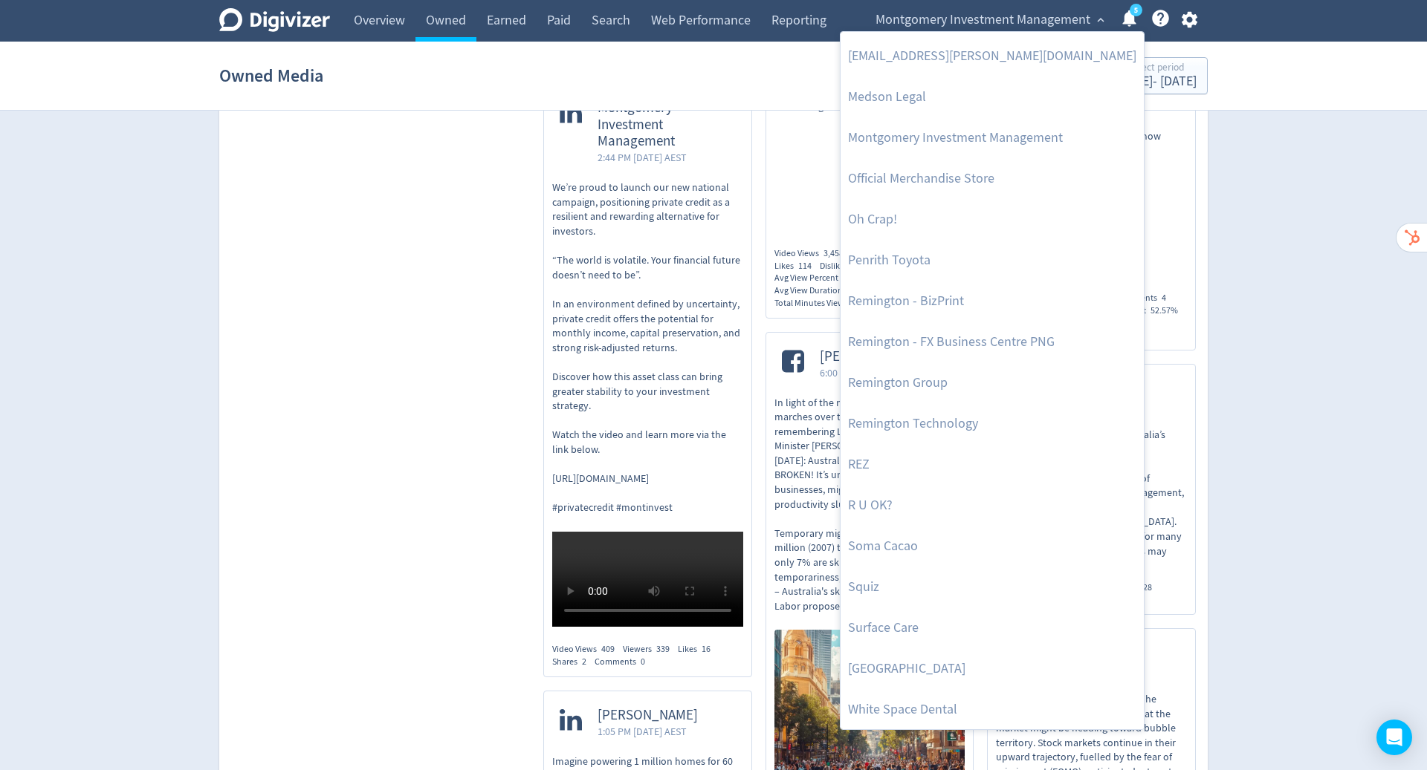
click at [867, 581] on link "Squiz" at bounding box center [991, 587] width 303 height 41
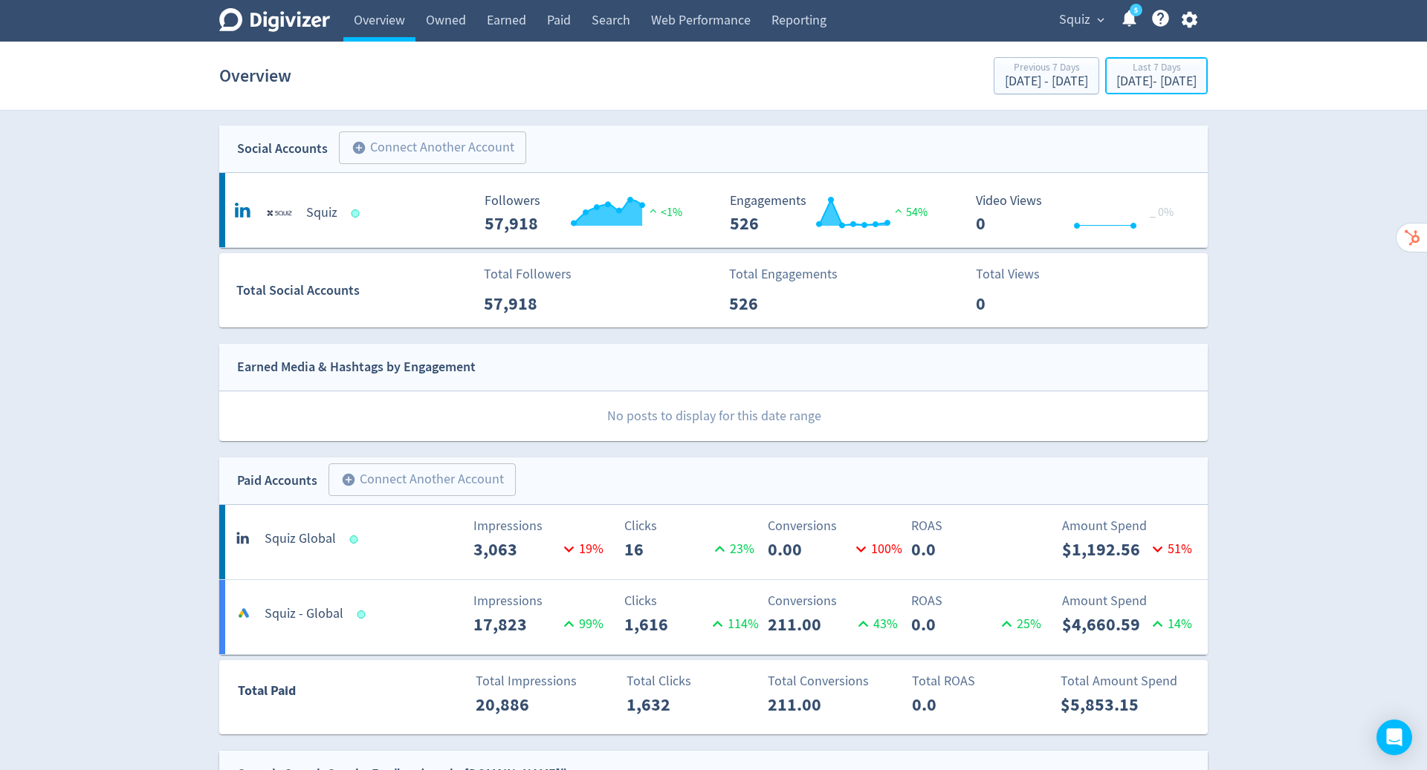
click at [1117, 68] on div "Last 7 Days" at bounding box center [1156, 68] width 80 height 13
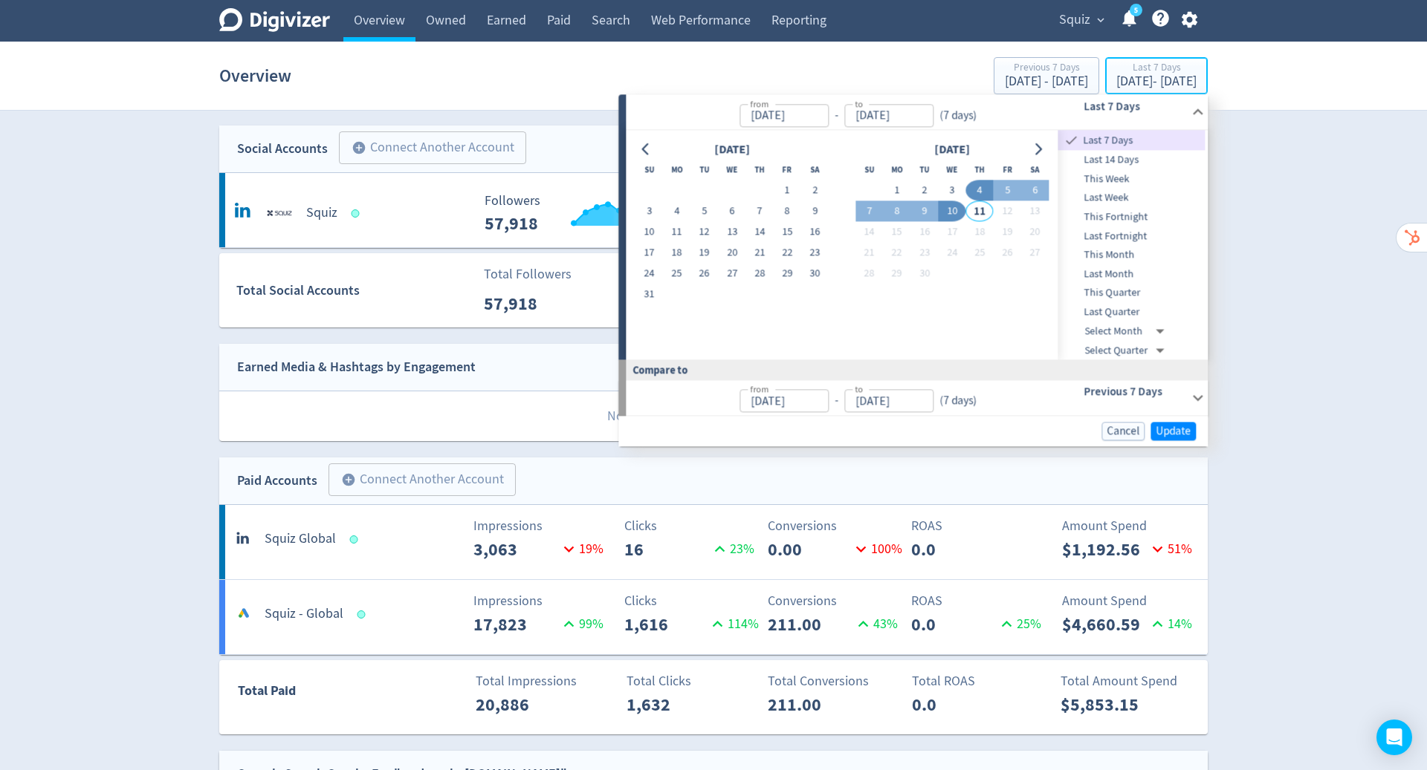
type input "[DATE]"
click at [787, 186] on button "1" at bounding box center [786, 191] width 27 height 21
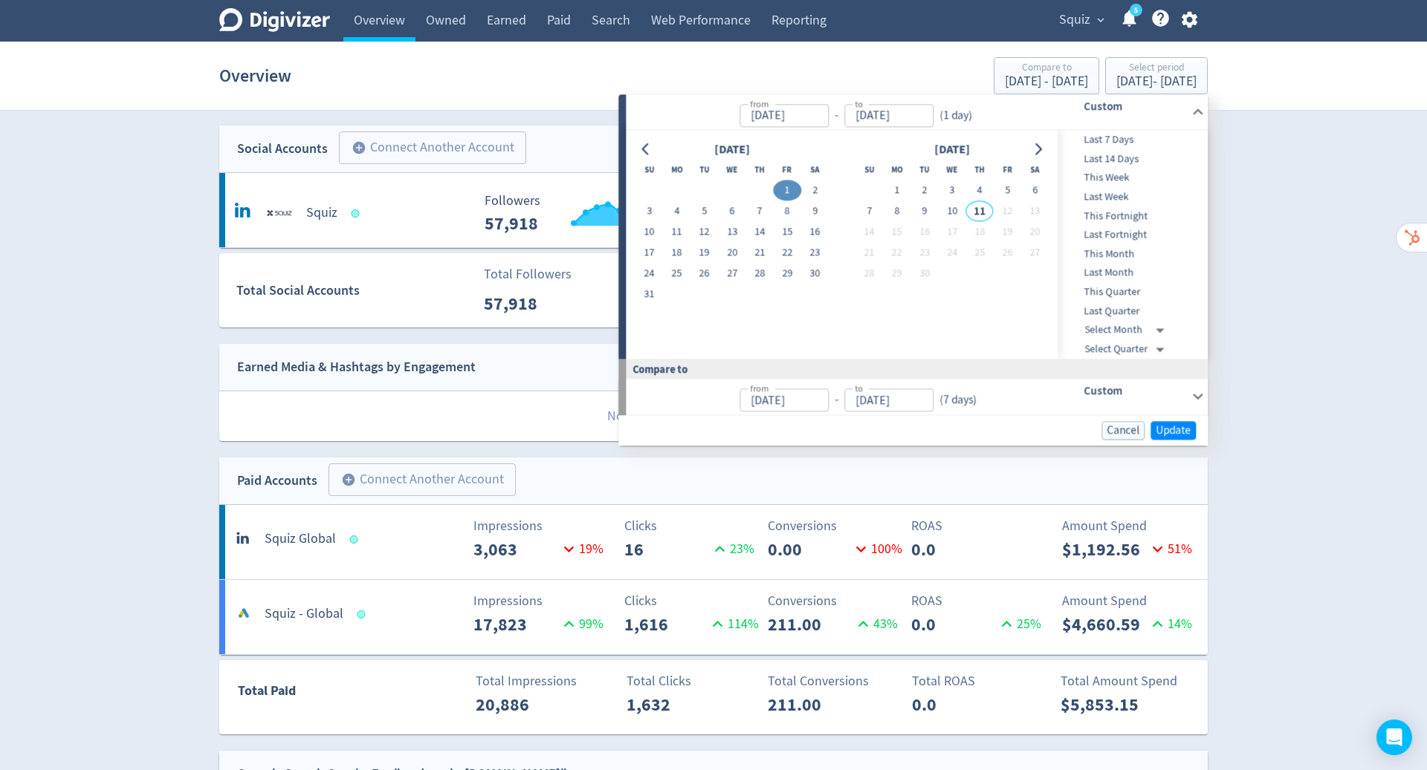
type input "[DATE]"
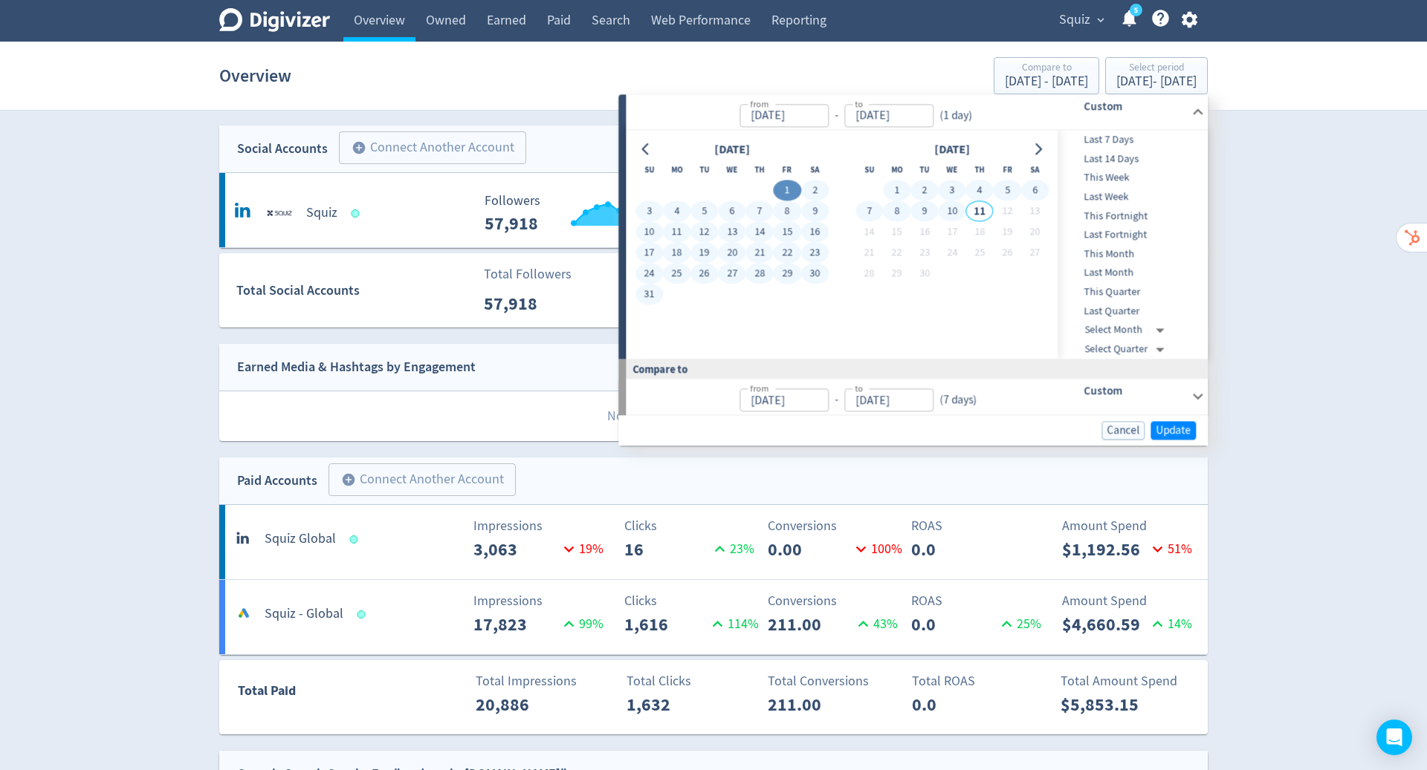
click at [950, 208] on button "10" at bounding box center [951, 211] width 27 height 21
type input "[DATE]"
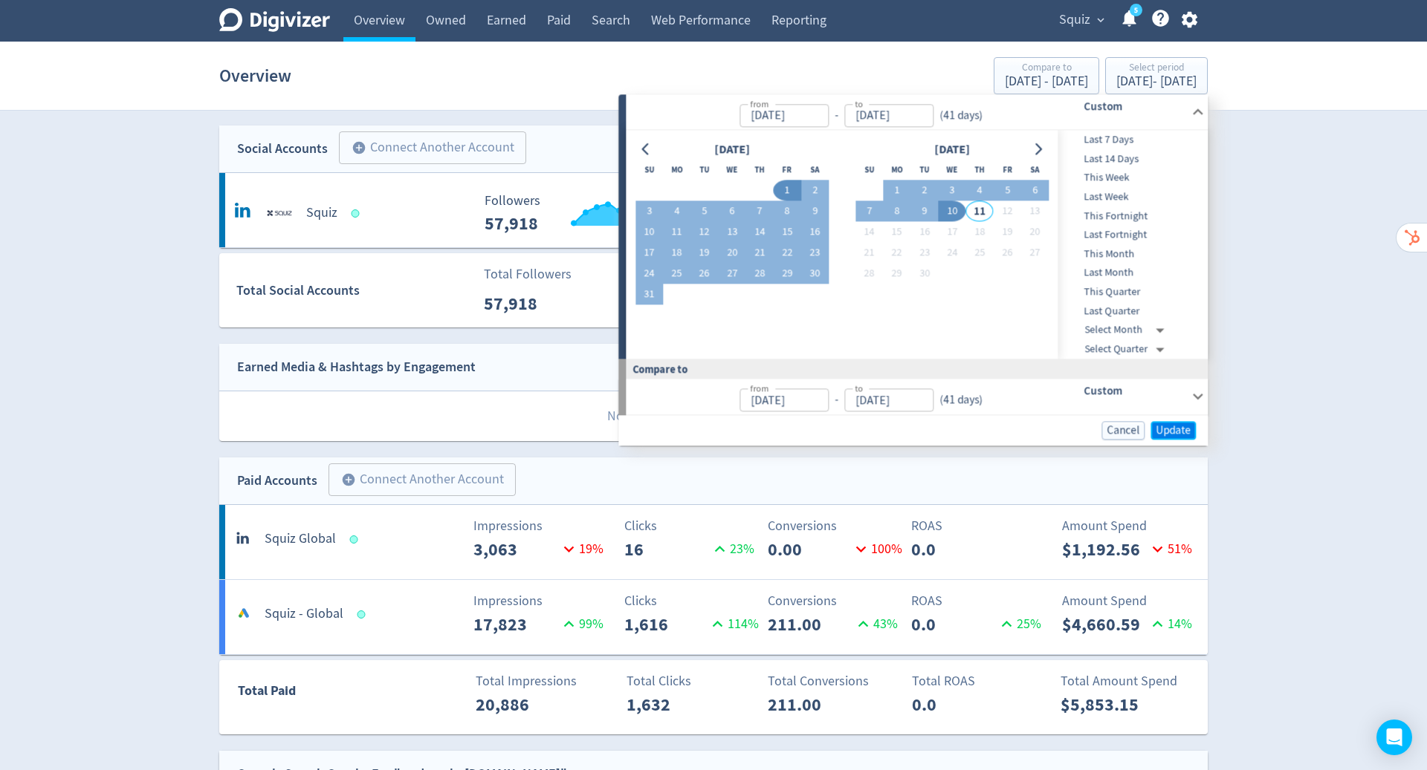
drag, startPoint x: 1058, startPoint y: 22, endPoint x: 1181, endPoint y: 431, distance: 427.6
click at [1181, 431] on span "Update" at bounding box center [1172, 430] width 35 height 11
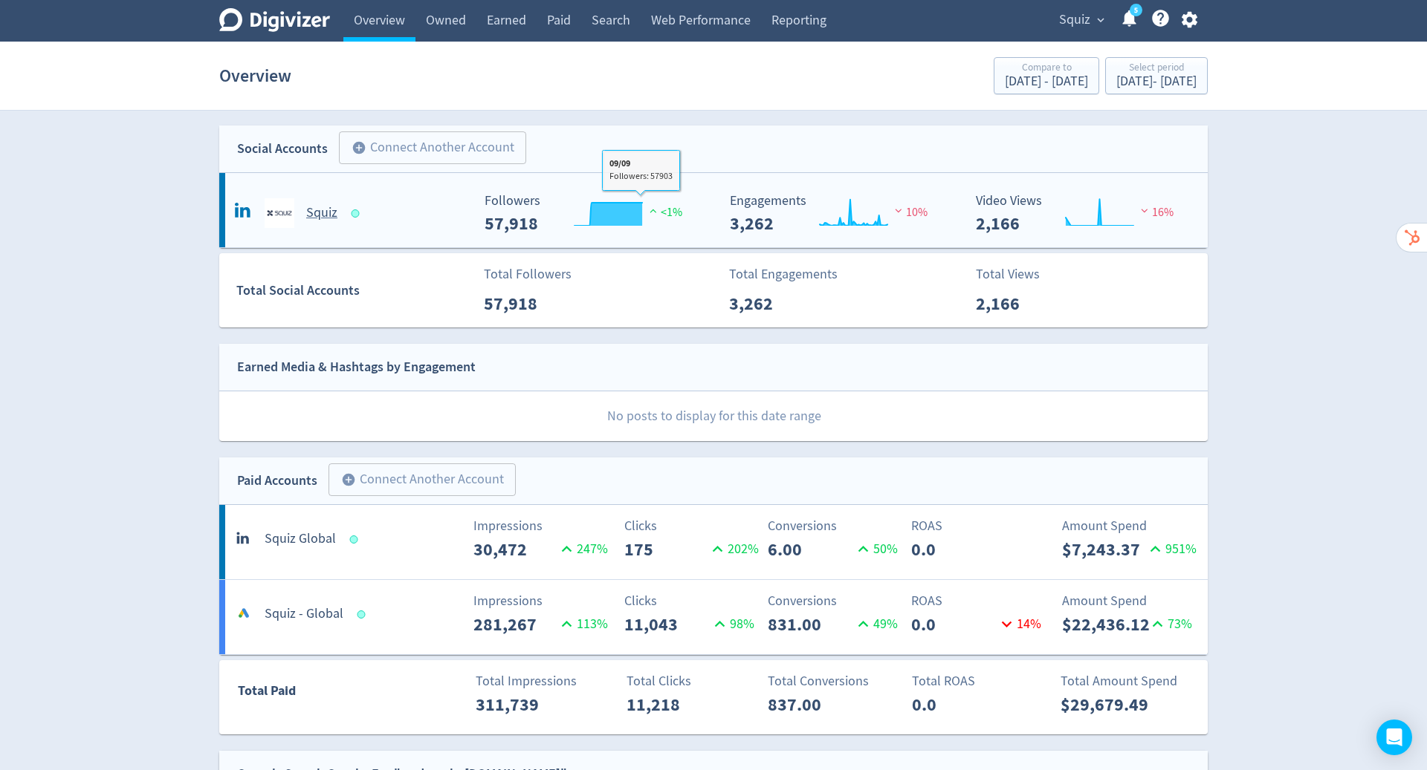
click at [409, 211] on div "Squiz" at bounding box center [351, 213] width 240 height 30
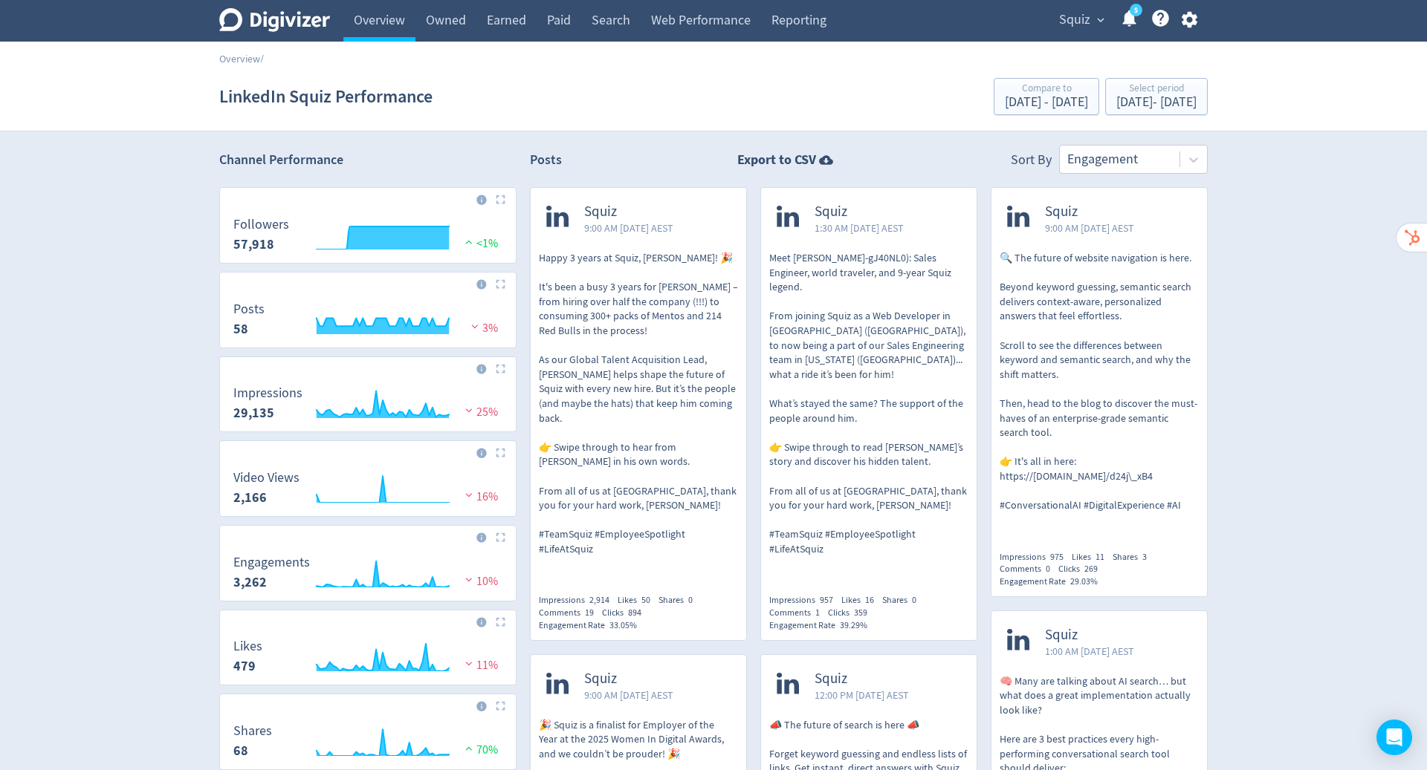
click at [1129, 409] on p "🔍 The future of website navigation is here. Beyond keyword guessing, semantic s…" at bounding box center [1098, 382] width 199 height 262
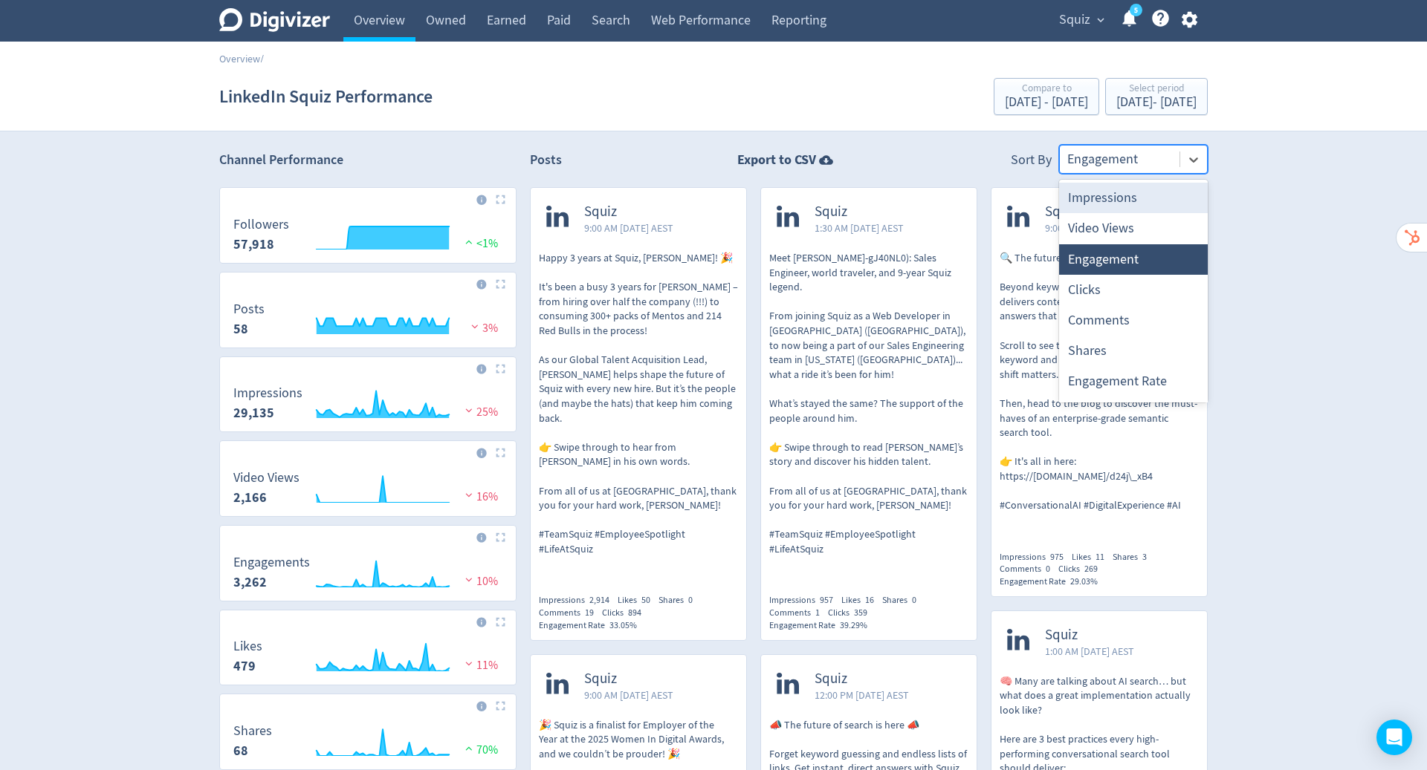
click at [1194, 166] on icon at bounding box center [1193, 159] width 15 height 15
click at [1129, 189] on div "Impressions" at bounding box center [1133, 198] width 149 height 30
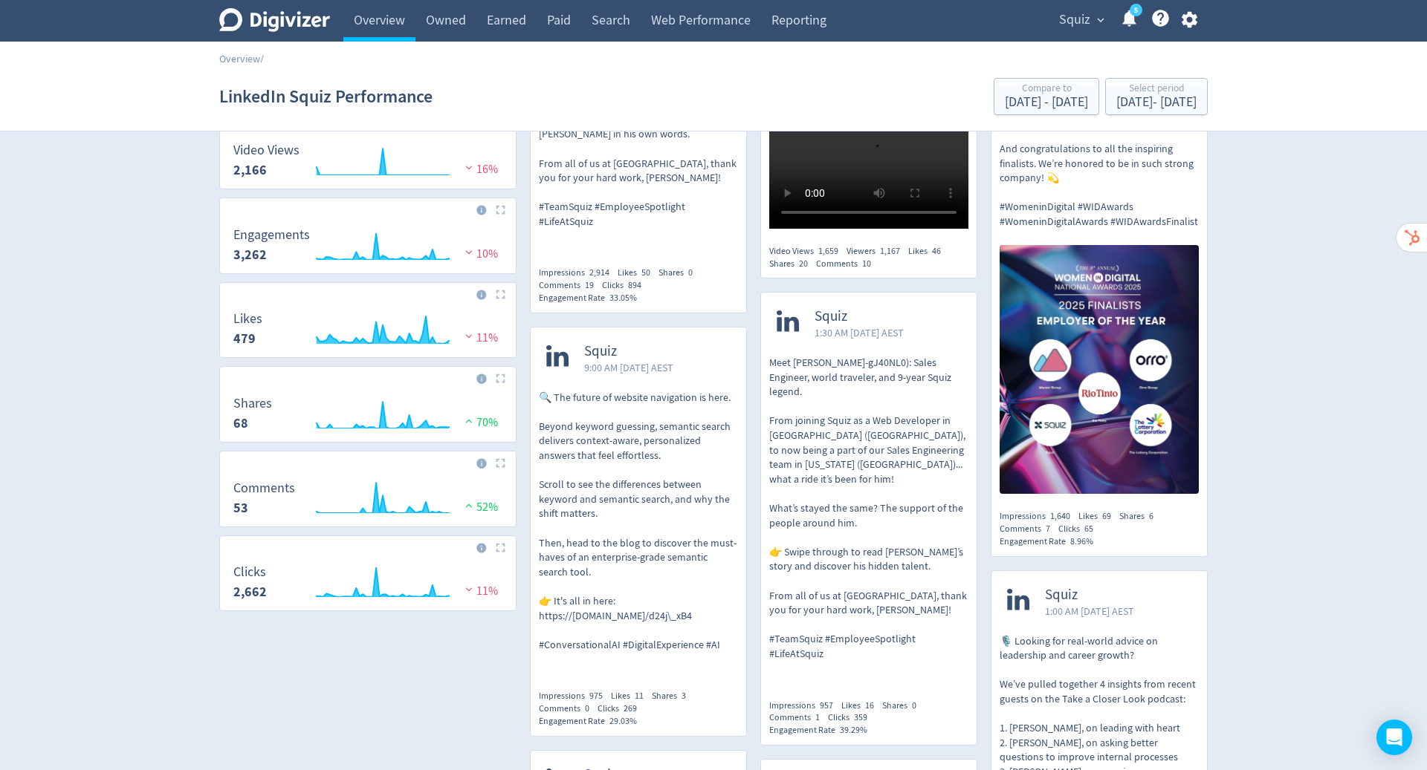
scroll to position [331, 0]
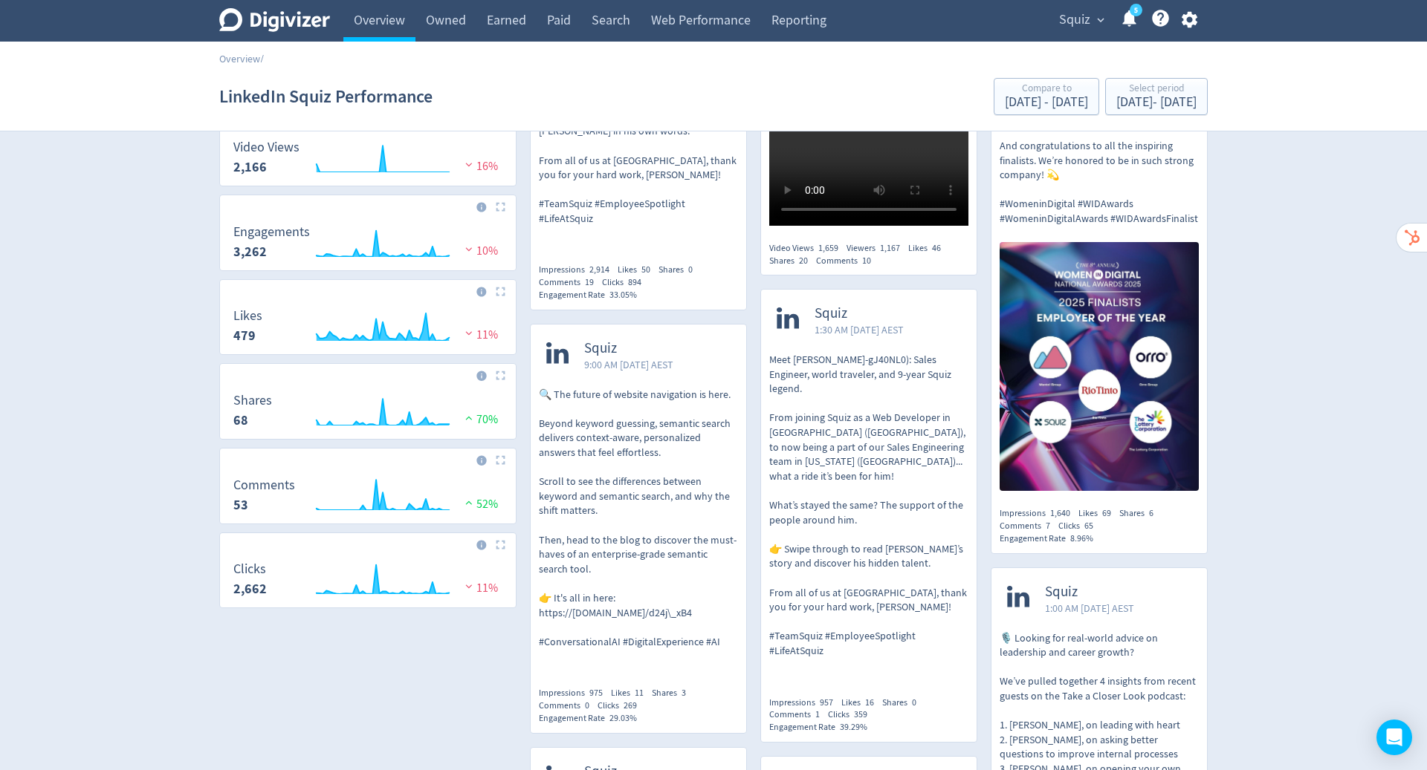
click at [645, 460] on p "🔍 The future of website navigation is here. Beyond keyword guessing, semantic s…" at bounding box center [638, 519] width 199 height 262
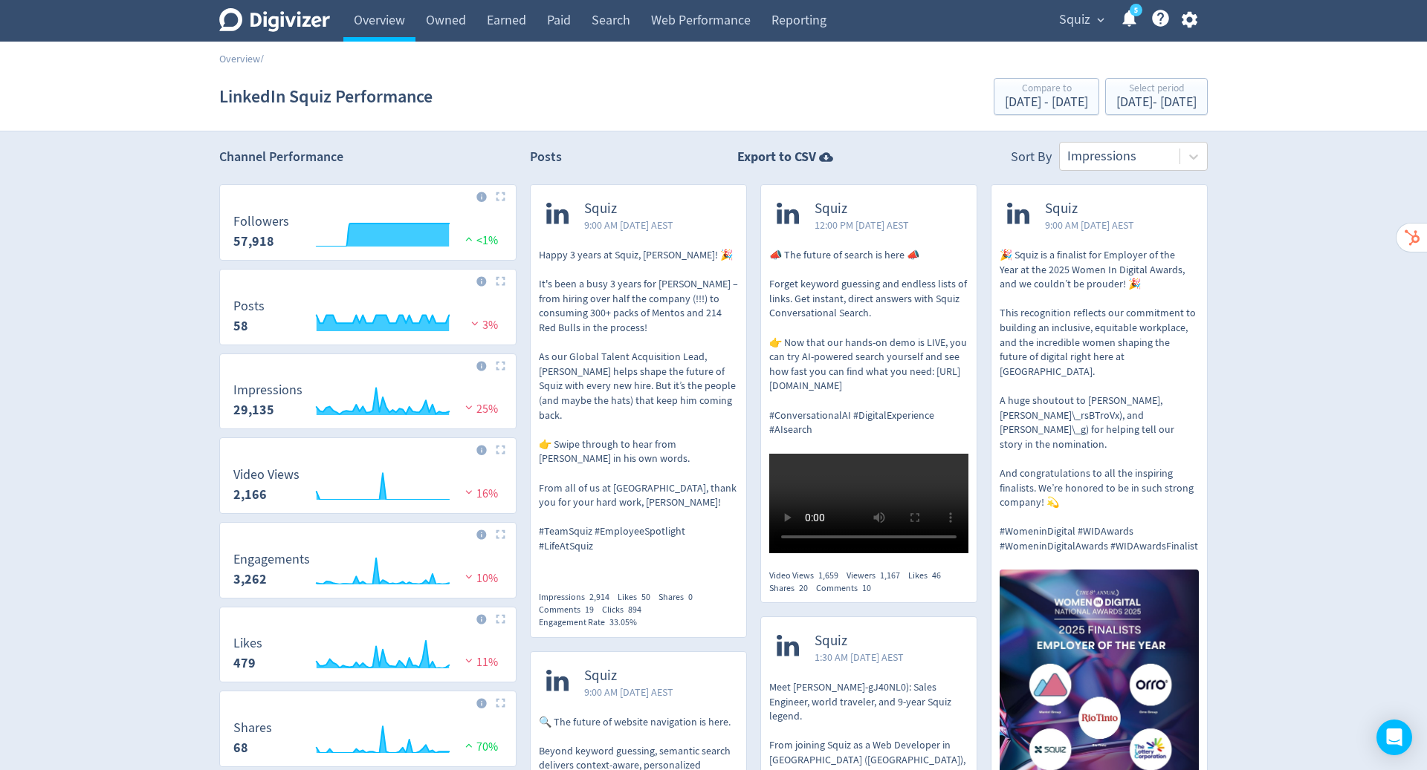
scroll to position [0, 0]
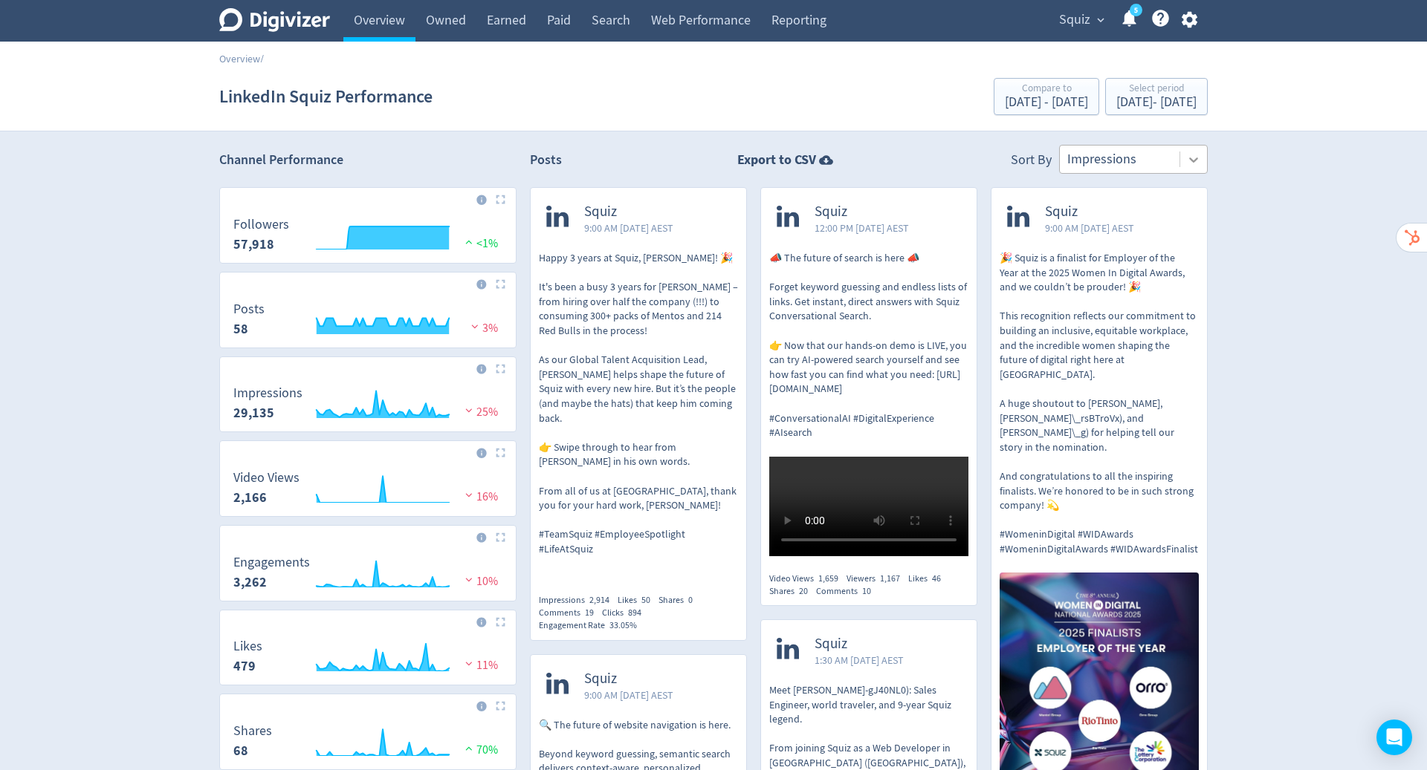
click at [1192, 159] on icon at bounding box center [1193, 159] width 15 height 15
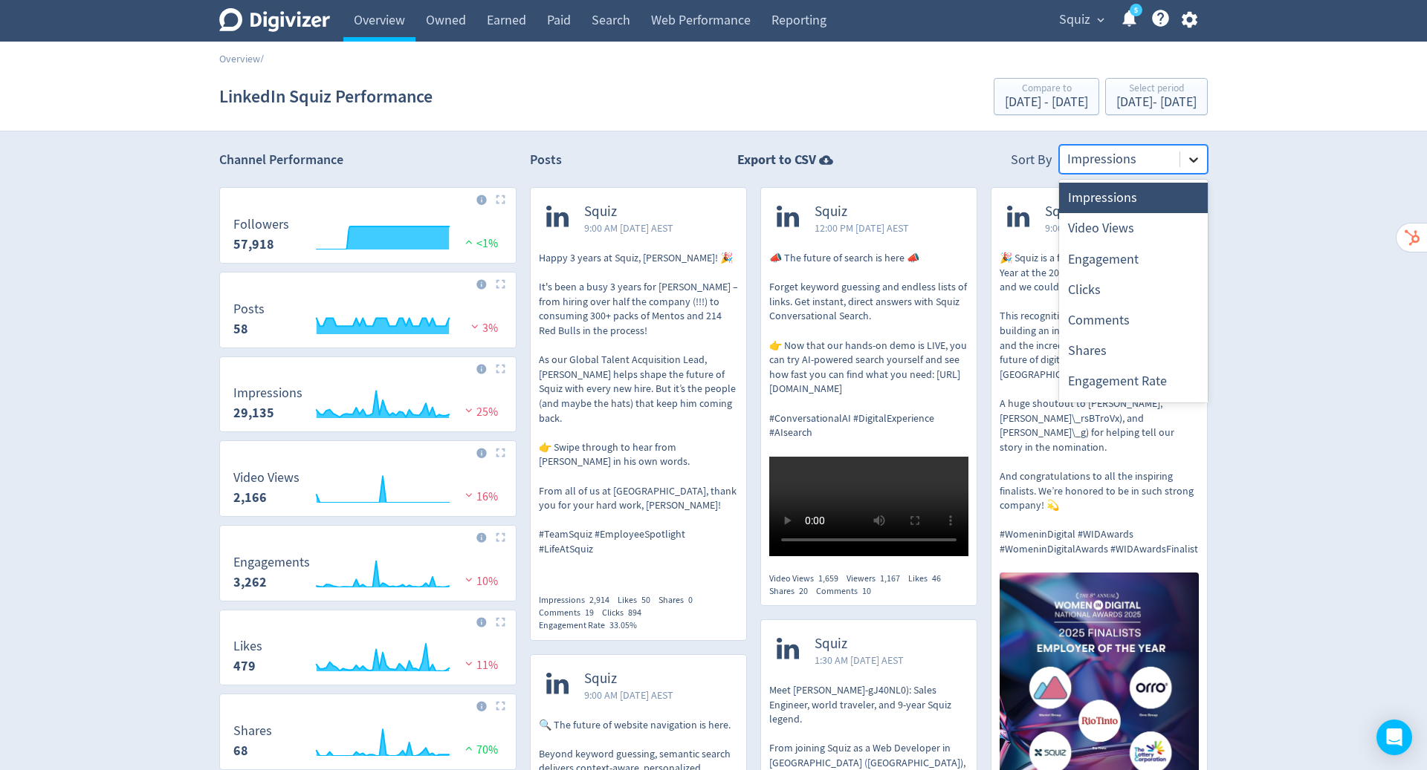
click at [1130, 250] on div "Engagement" at bounding box center [1133, 259] width 149 height 30
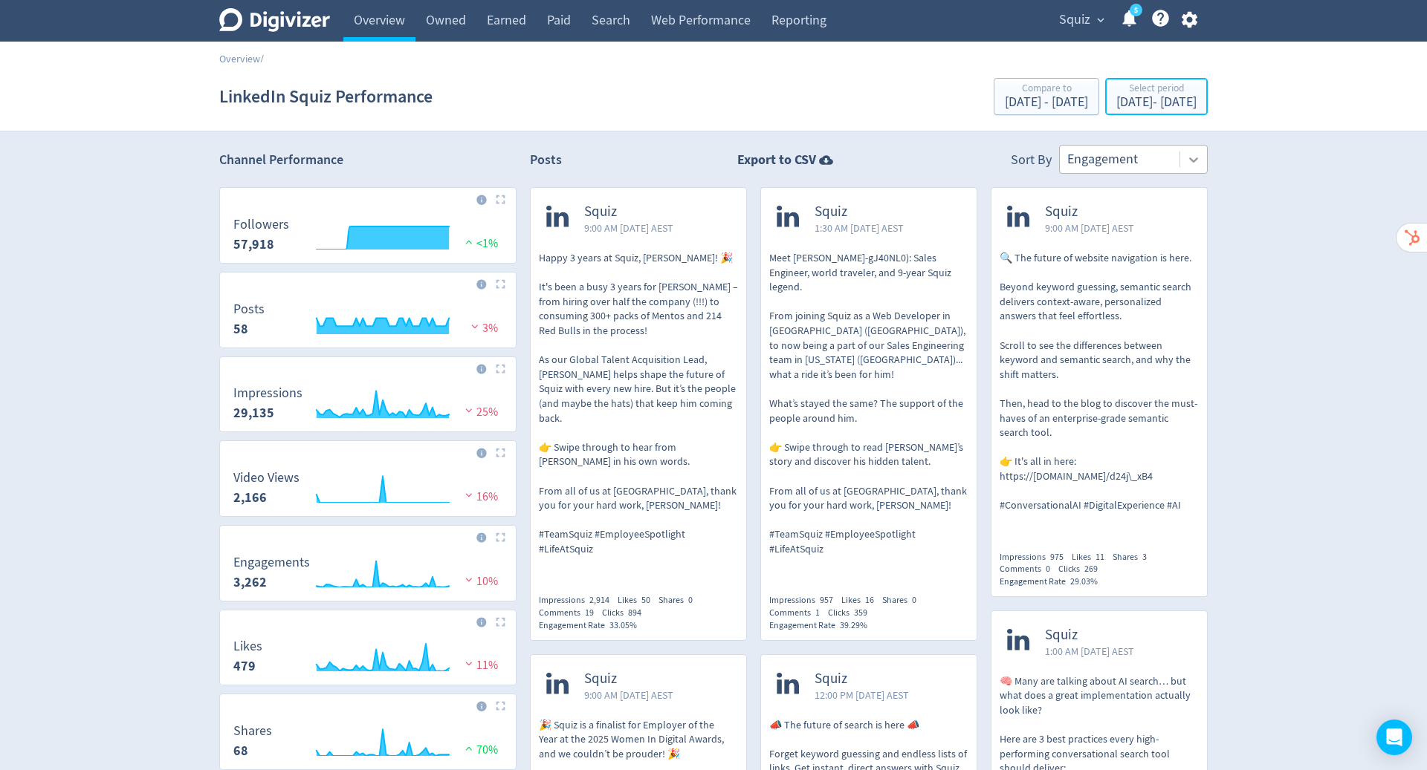
click at [1116, 86] on div "Select period" at bounding box center [1156, 89] width 80 height 13
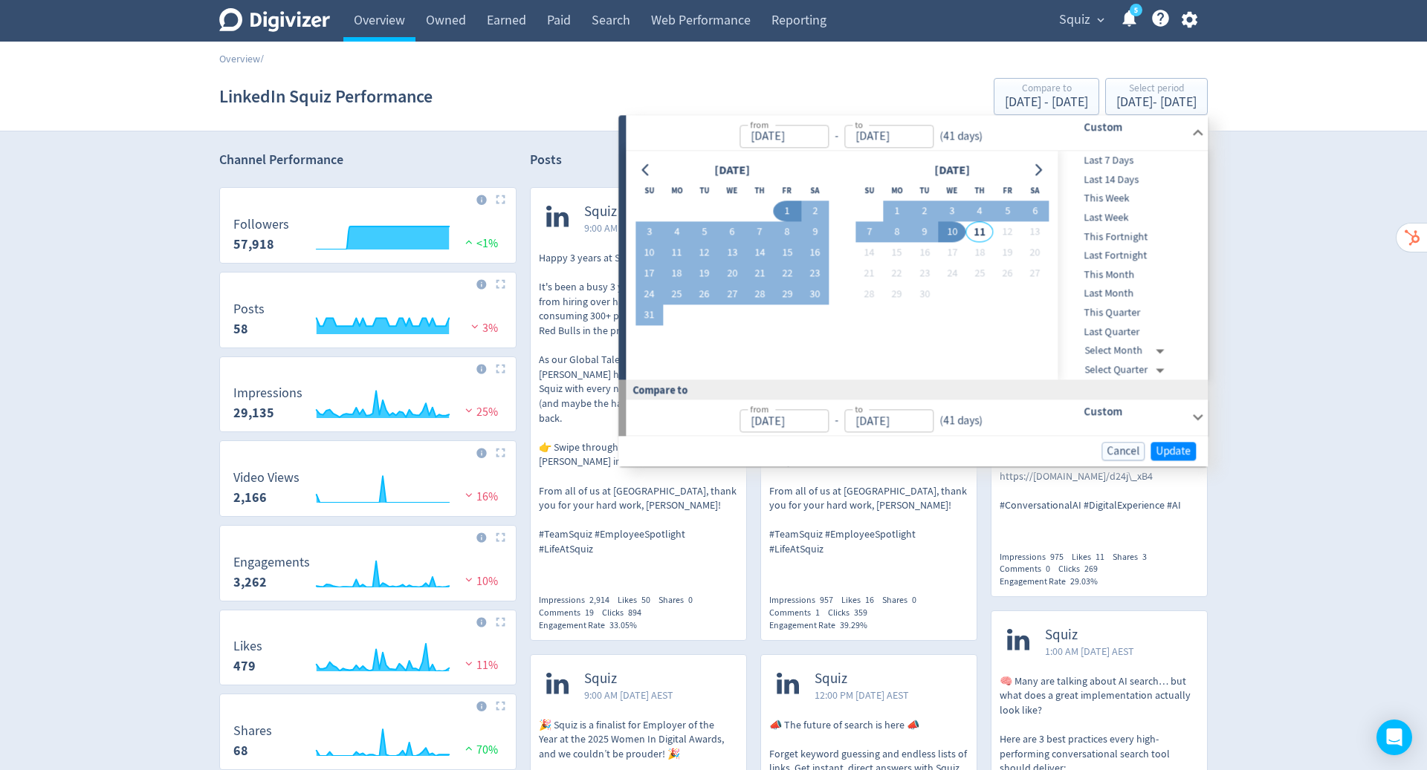
click at [652, 176] on button "Go to previous month" at bounding box center [646, 170] width 22 height 21
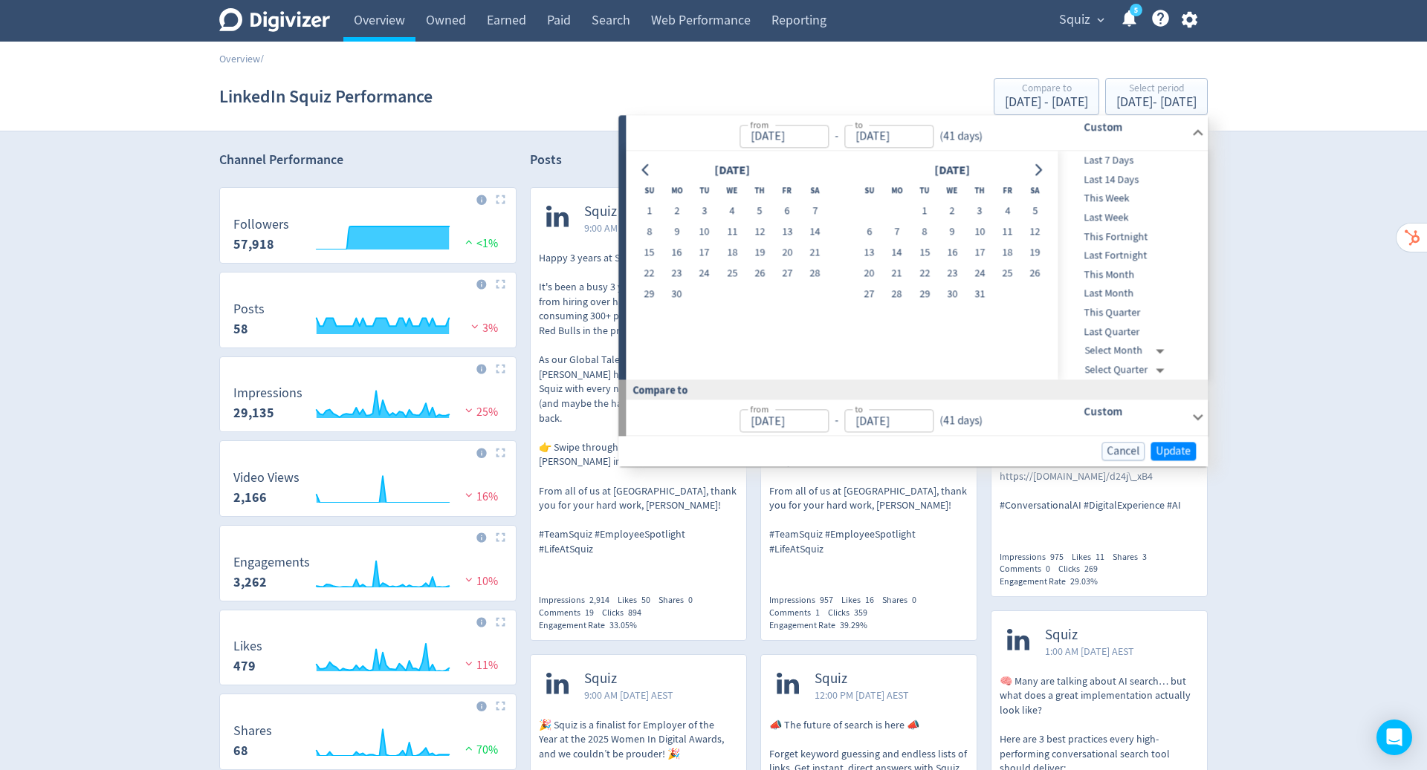
click at [652, 176] on button "Go to previous month" at bounding box center [646, 170] width 22 height 21
drag, startPoint x: 1192, startPoint y: 159, endPoint x: 1032, endPoint y: 163, distance: 160.5
click at [1032, 163] on button "Go to next month" at bounding box center [1038, 170] width 22 height 21
drag, startPoint x: 1032, startPoint y: 163, endPoint x: 864, endPoint y: 210, distance: 174.5
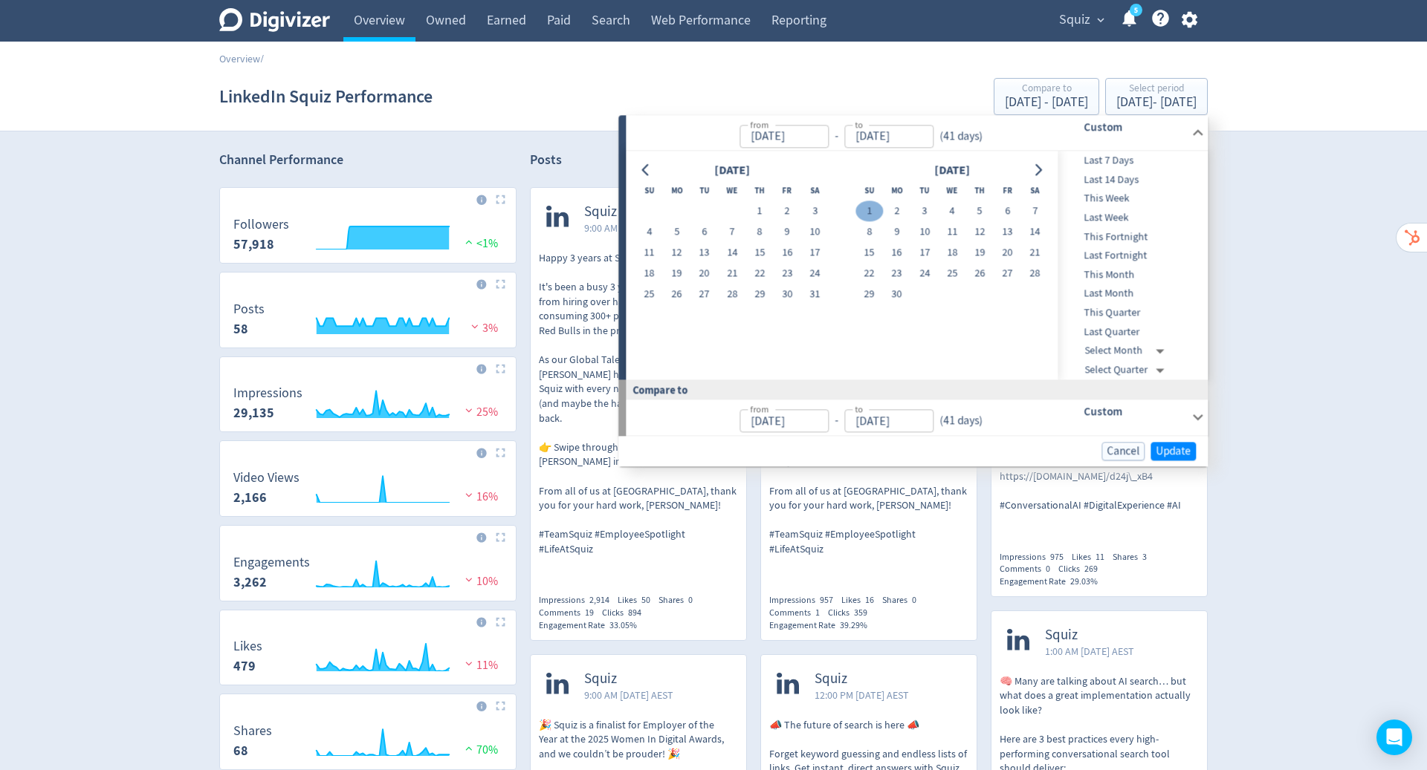
click at [864, 210] on button "1" at bounding box center [868, 211] width 27 height 21
type input "[DATE]"
click at [1039, 171] on icon "Go to next month" at bounding box center [1038, 170] width 7 height 12
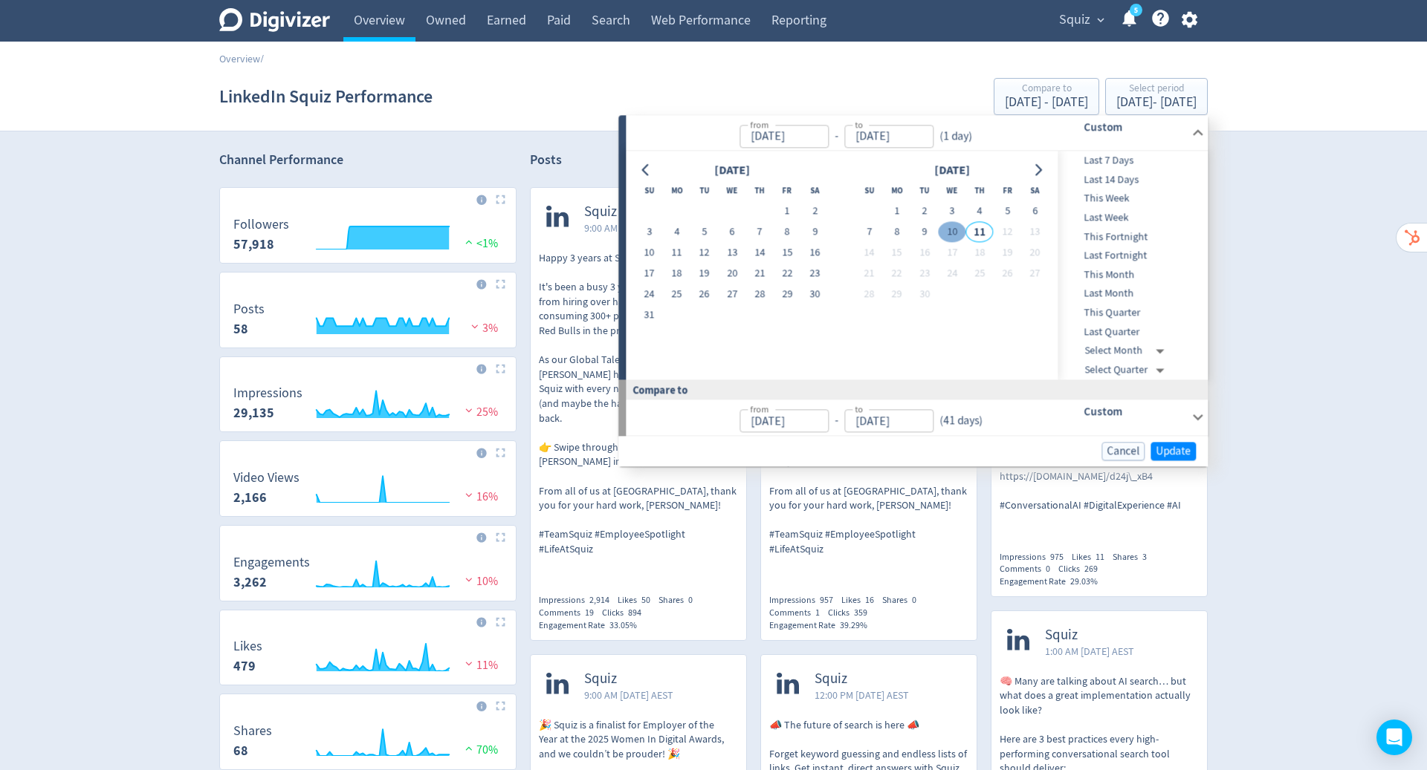
drag, startPoint x: 864, startPoint y: 210, endPoint x: 953, endPoint y: 229, distance: 91.1
click at [953, 229] on button "10" at bounding box center [951, 232] width 27 height 21
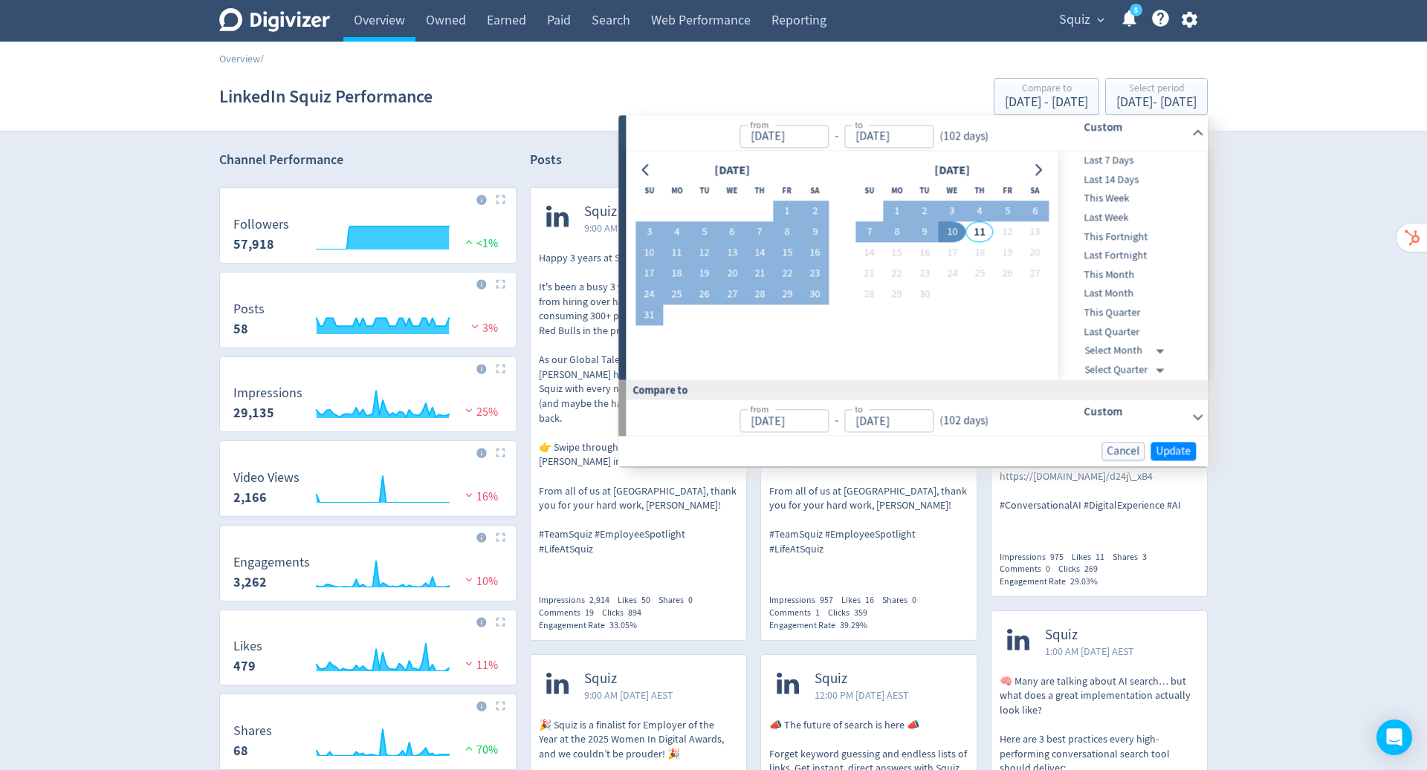
type input "[DATE]"
click at [1178, 446] on span "Update" at bounding box center [1172, 451] width 35 height 11
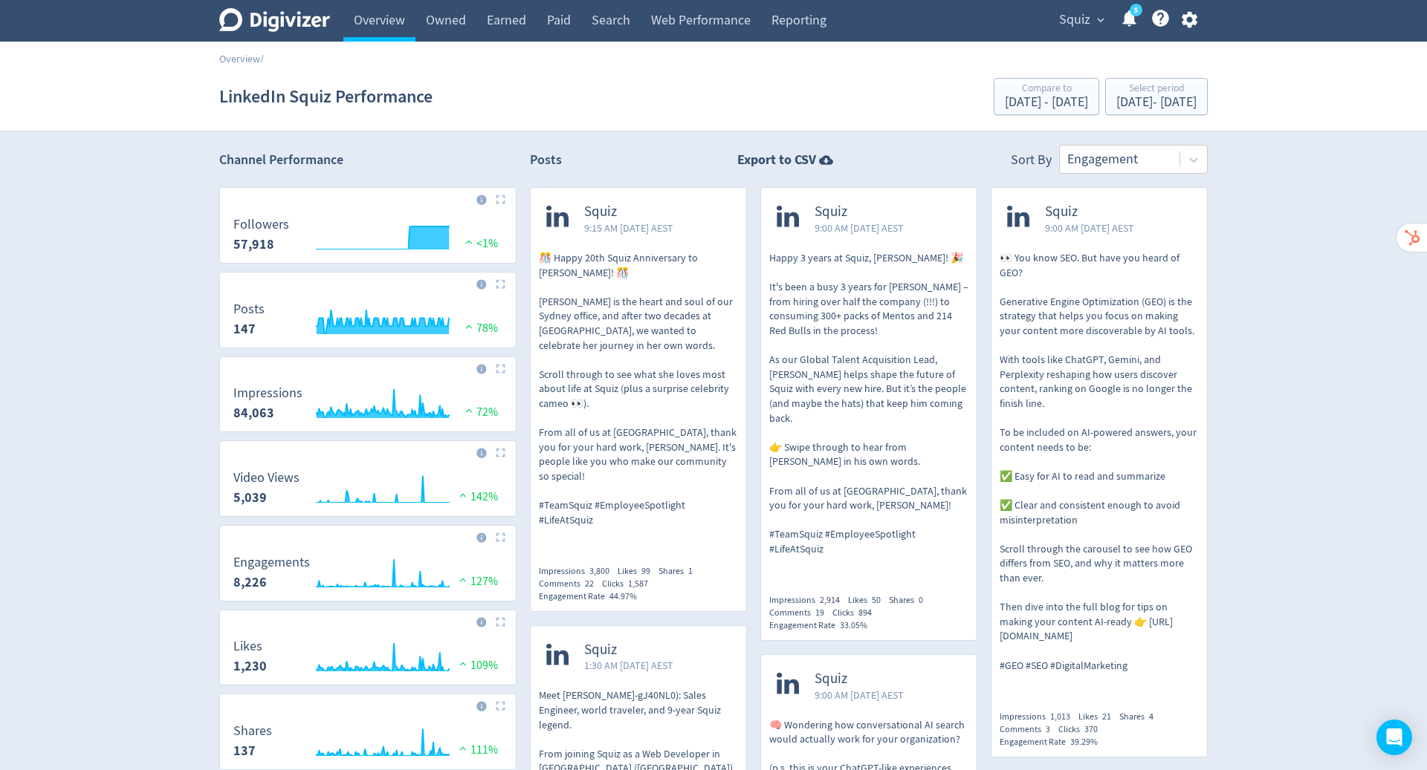
click at [1096, 426] on p "👀 You know SEO. But have you heard of GEO? Generative Engine Optimization (GEO)…" at bounding box center [1098, 462] width 199 height 422
click at [440, 16] on link "Owned" at bounding box center [445, 21] width 61 height 42
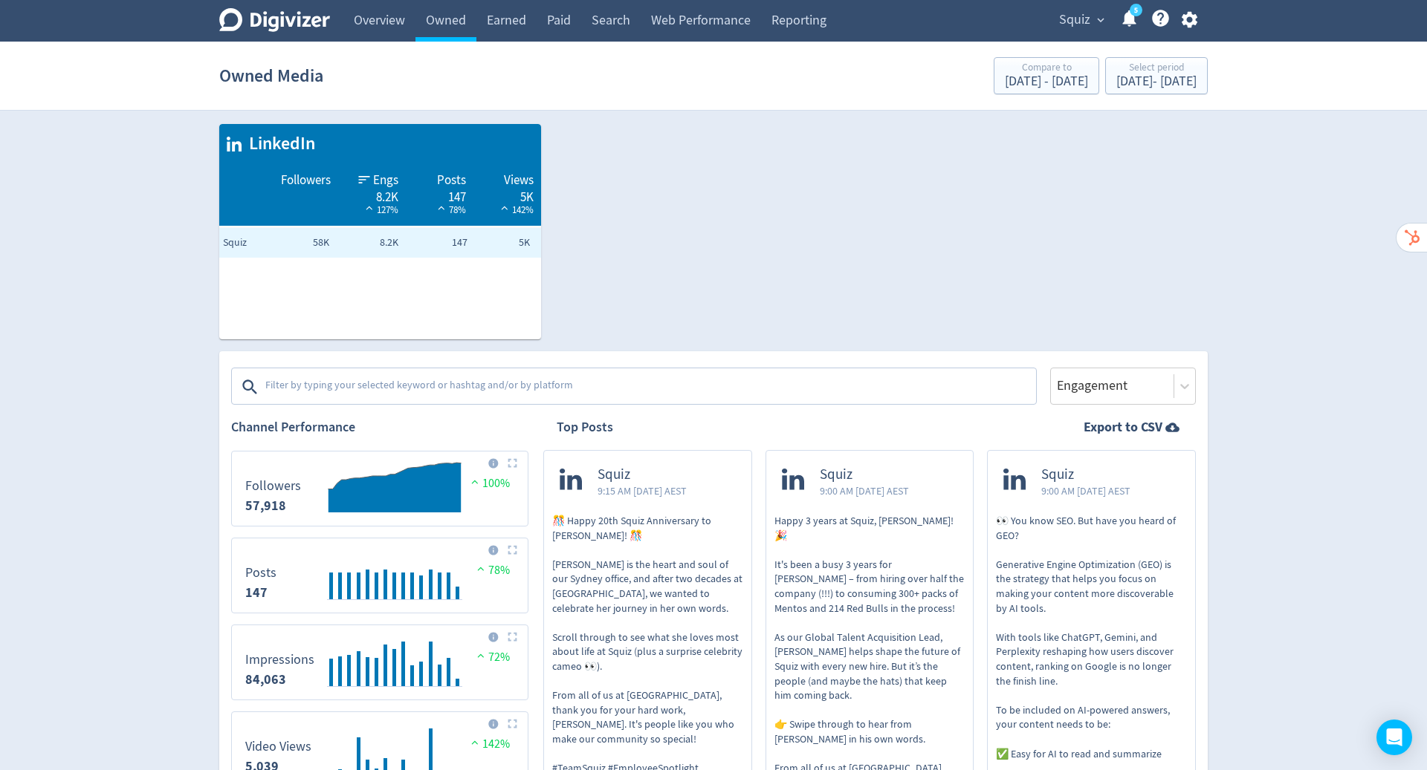
drag, startPoint x: 440, startPoint y: 16, endPoint x: 570, endPoint y: 380, distance: 387.3
click at [570, 380] on textarea at bounding box center [649, 387] width 770 height 30
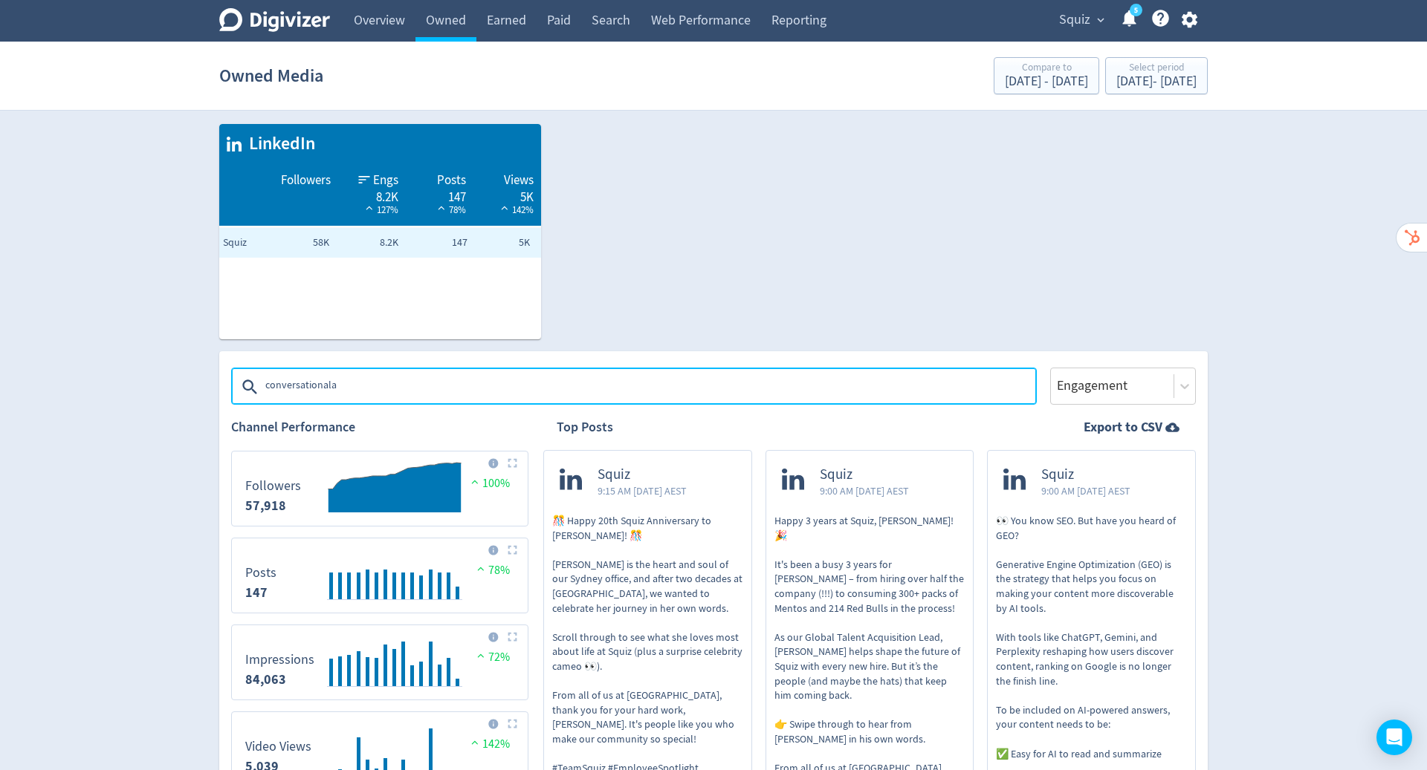
type textarea "conversationalai"
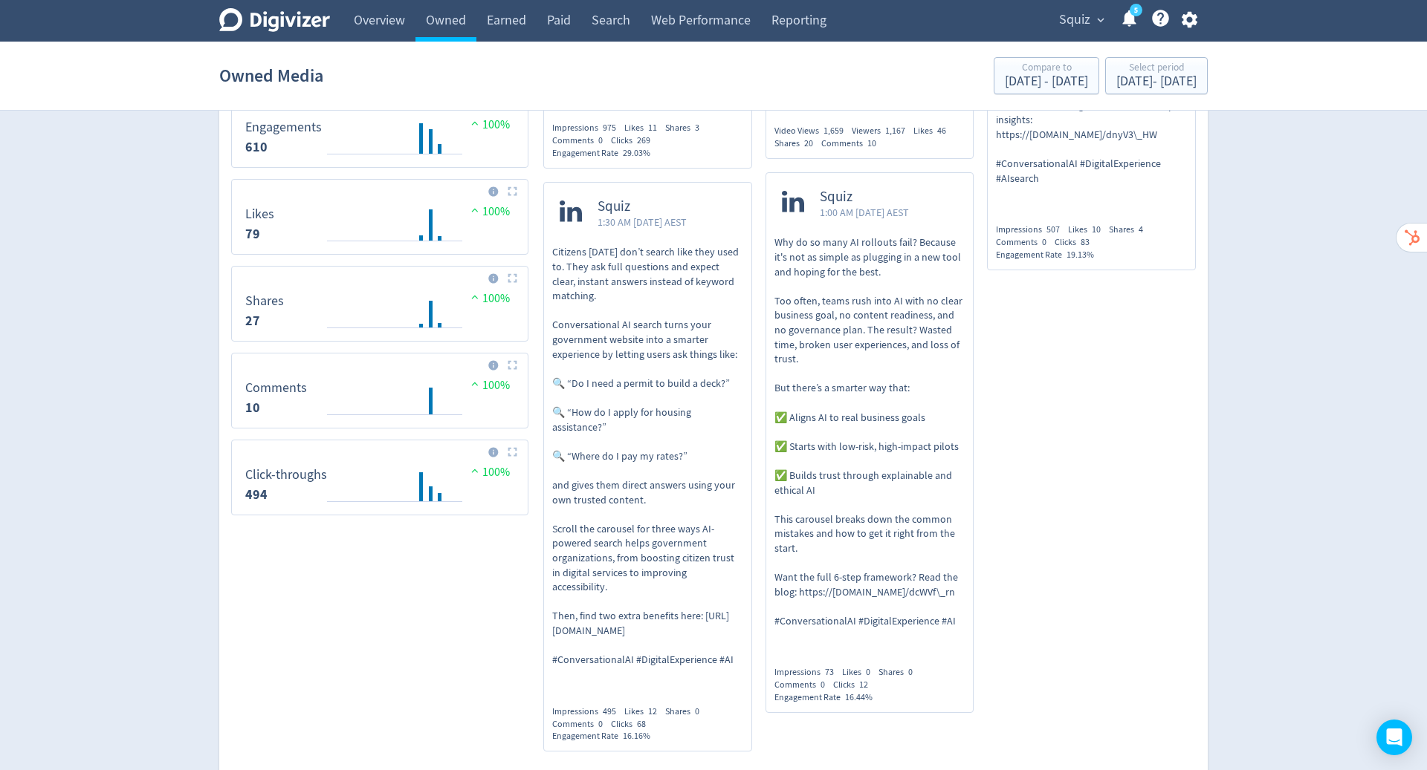
scroll to position [704, 0]
click at [883, 349] on p "Why do so many AI rollouts fail? Because it's not as simple as plugging in a ne…" at bounding box center [869, 434] width 191 height 393
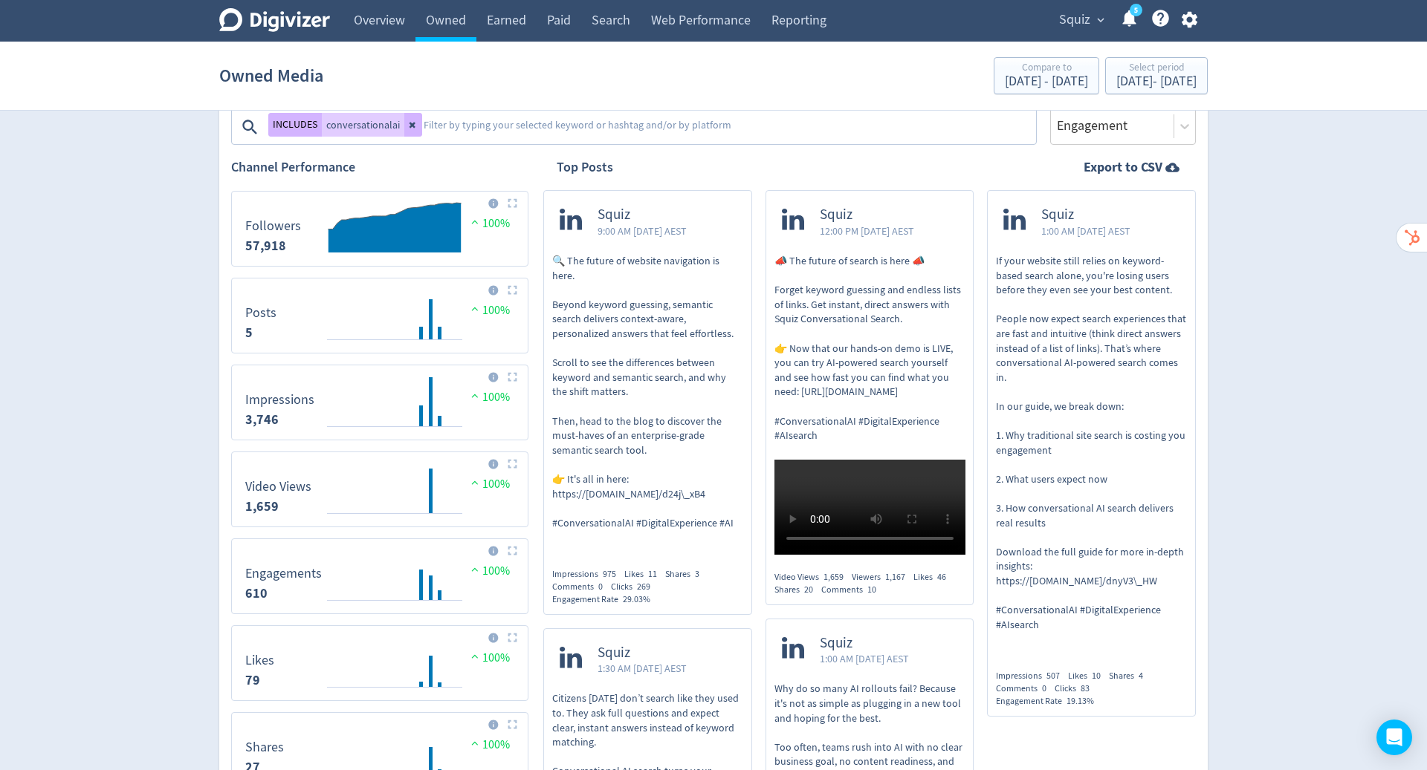
scroll to position [261, 0]
click at [1117, 452] on p "If your website still relies on keyword-based search alone, you're losing users…" at bounding box center [1091, 442] width 191 height 378
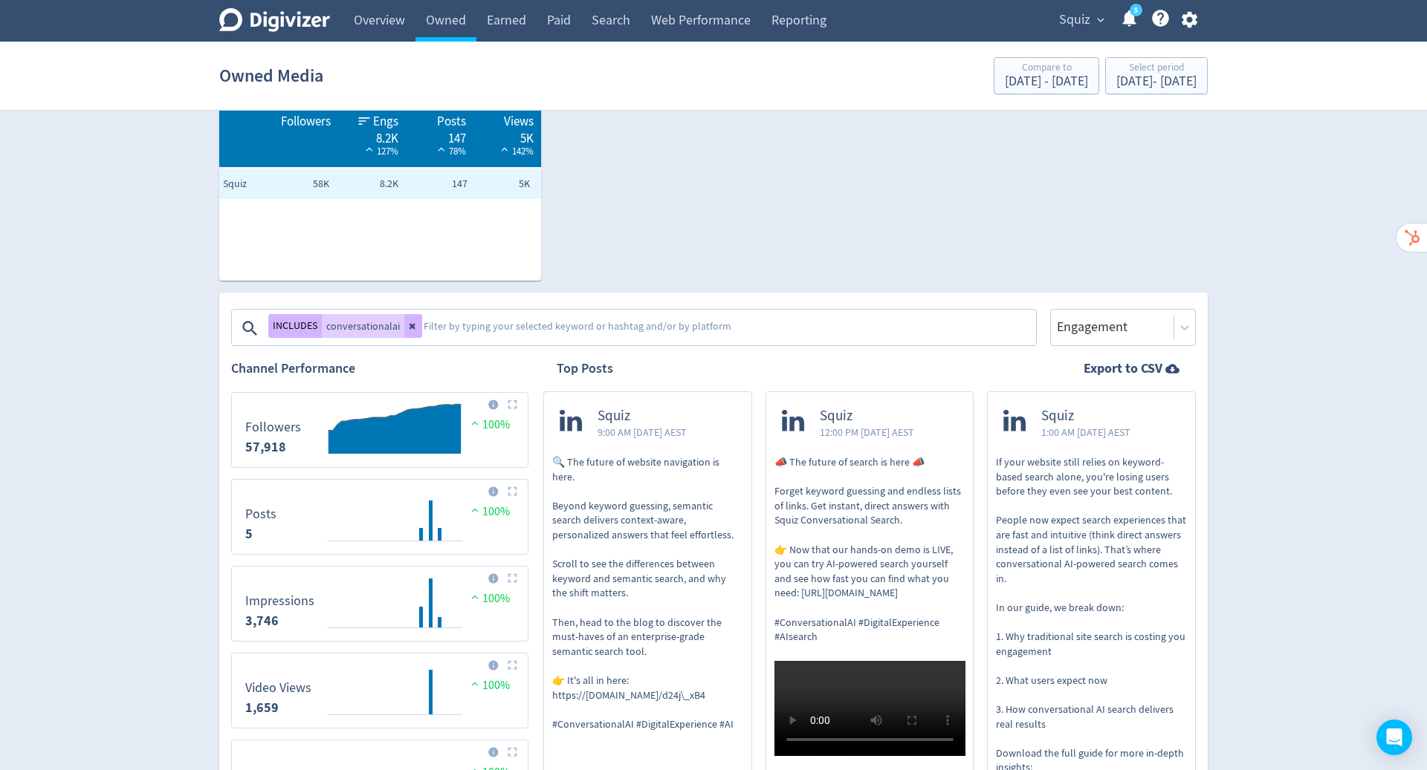
scroll to position [0, 0]
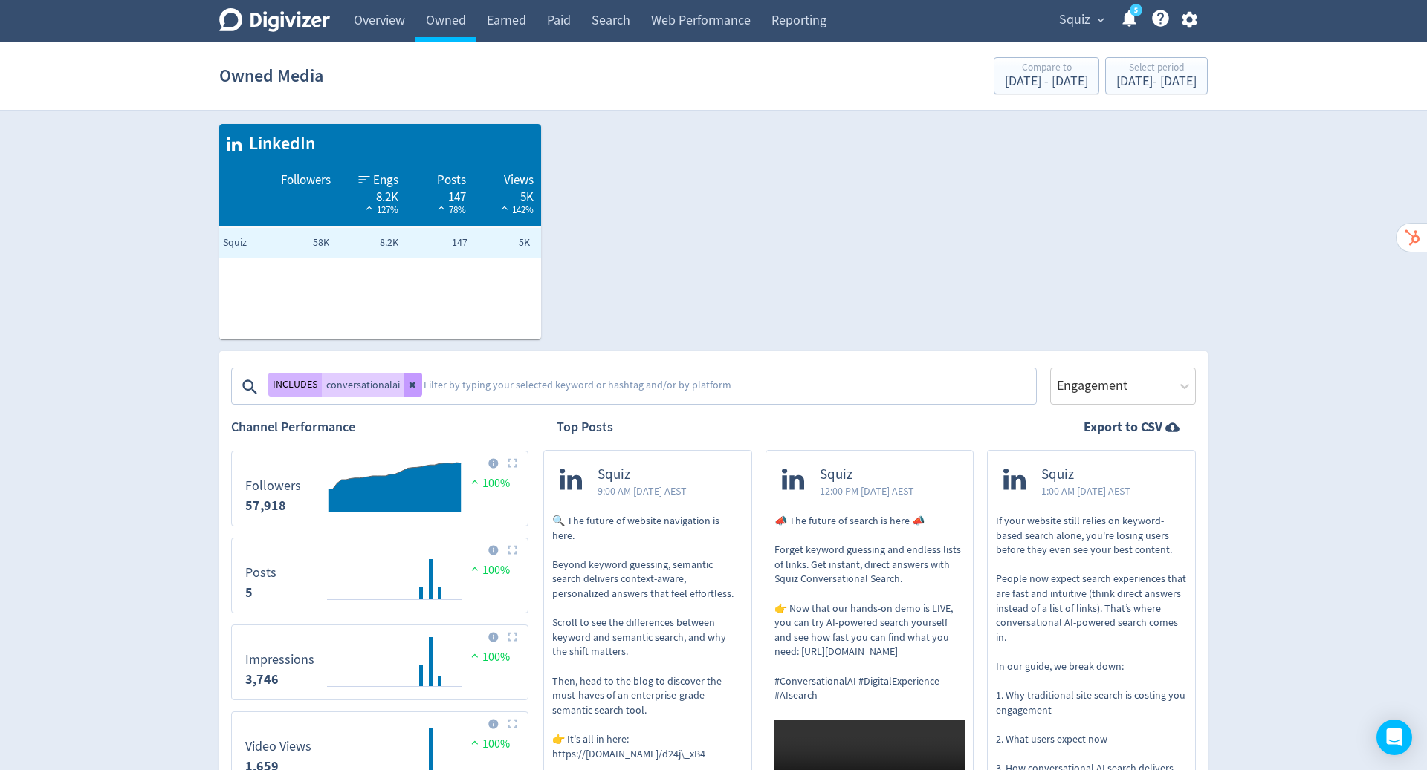
click at [412, 381] on icon at bounding box center [413, 384] width 9 height 9
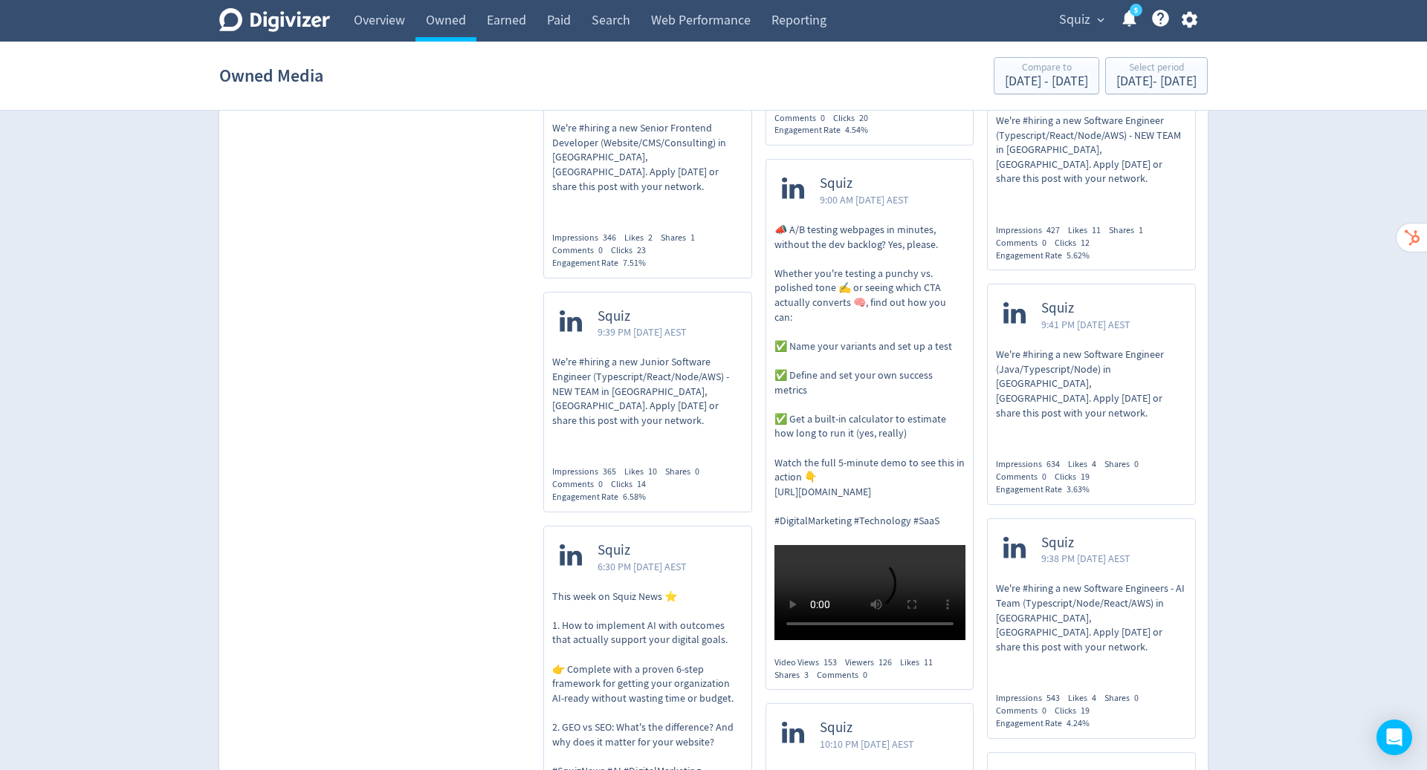
scroll to position [8474, 0]
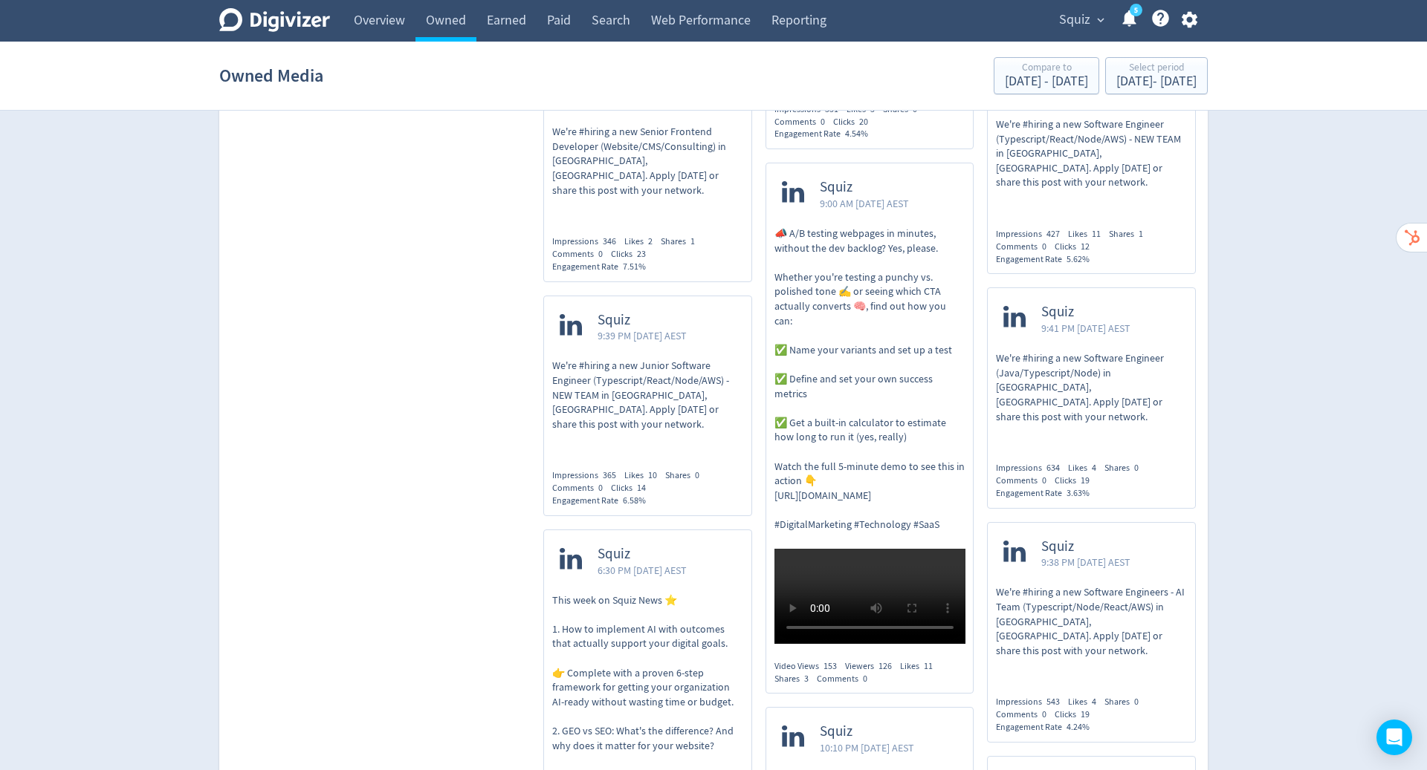
click at [632, 594] on p "This week on Squiz News ⭐️ 1. How to implement AI with outcomes that actually s…" at bounding box center [647, 688] width 191 height 189
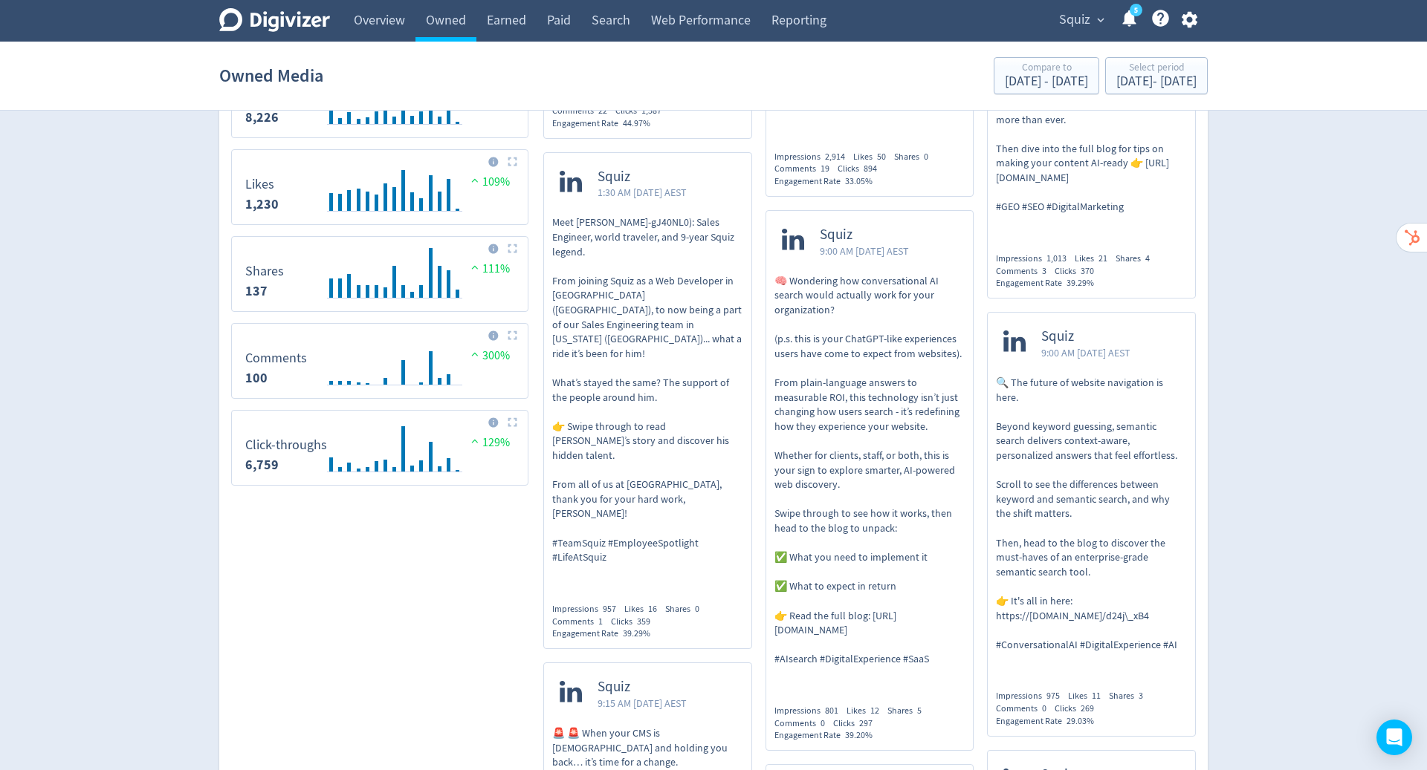
scroll to position [0, 0]
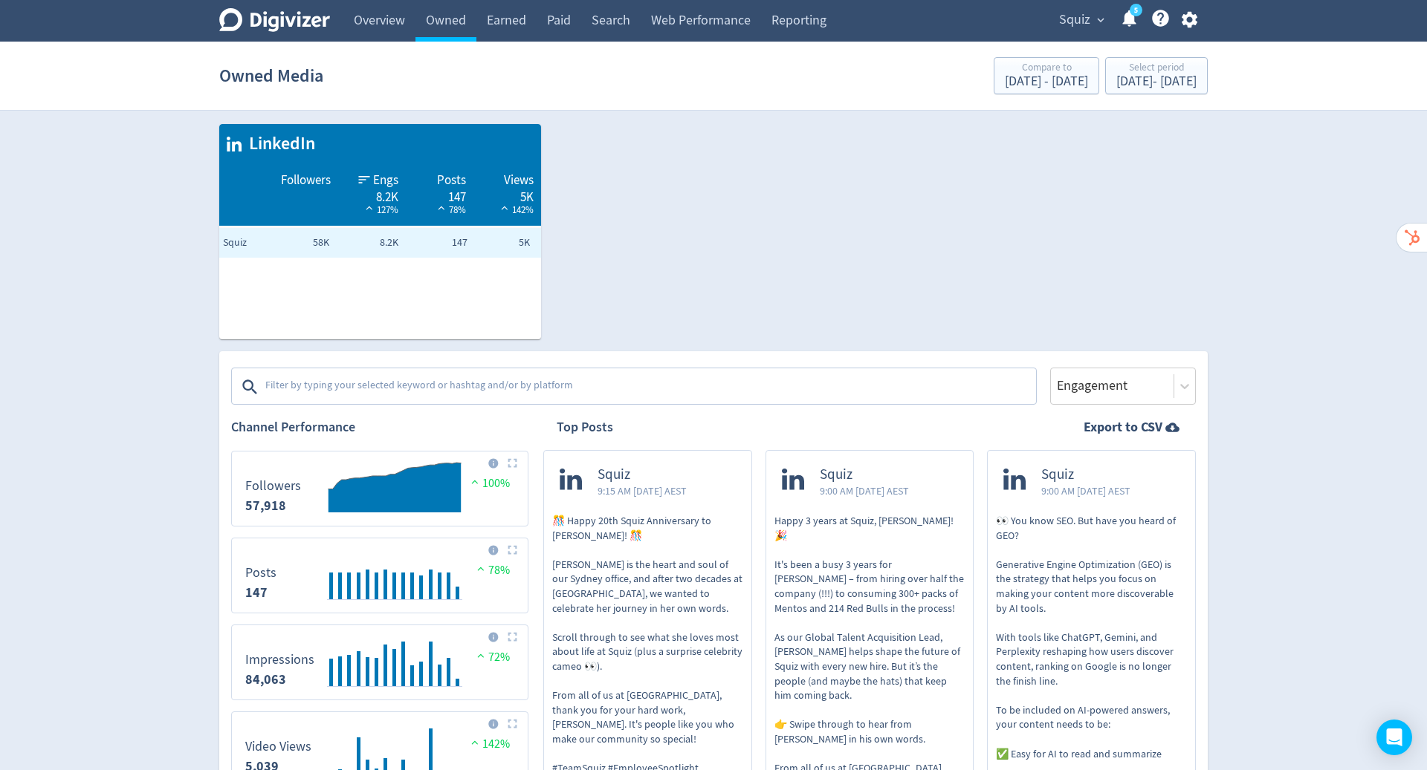
click at [670, 386] on textarea at bounding box center [649, 387] width 770 height 30
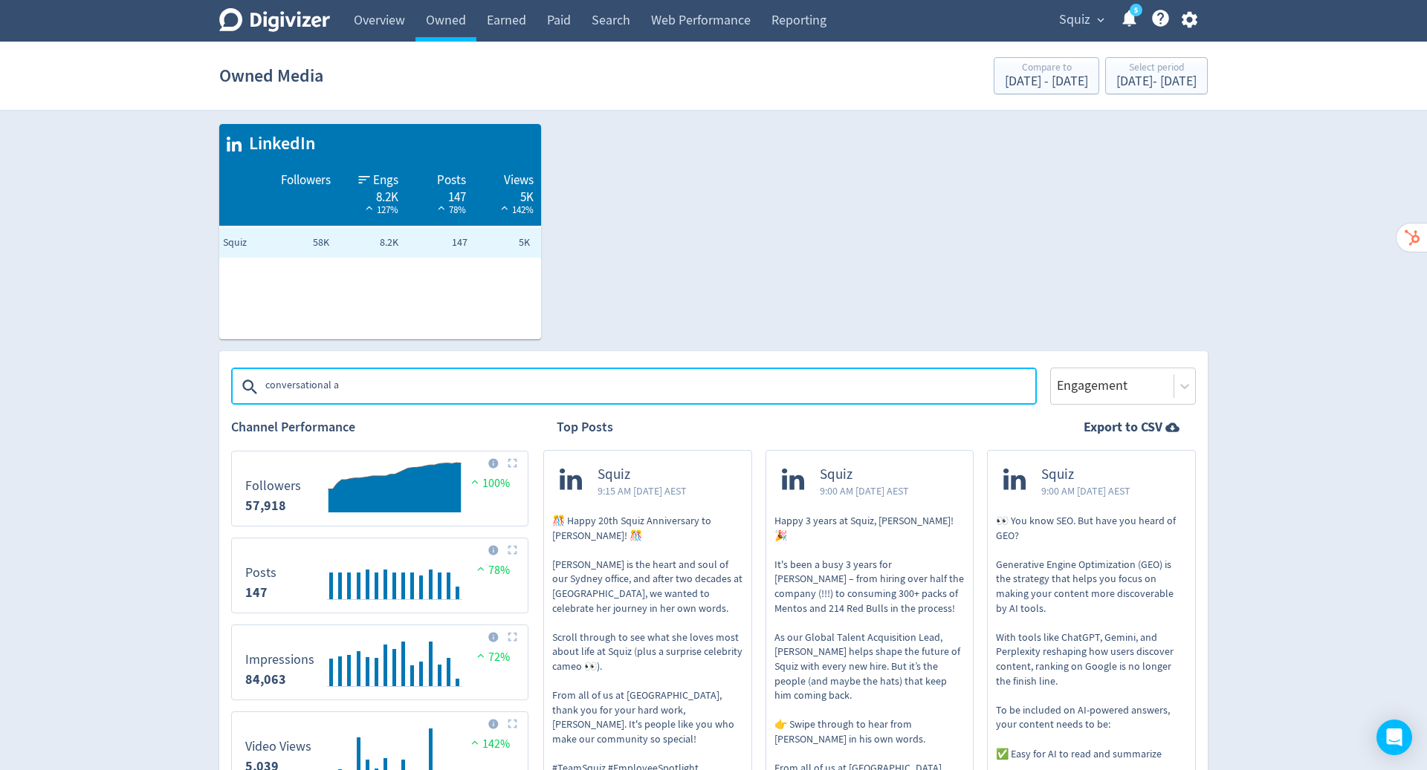
type textarea "conversational ai"
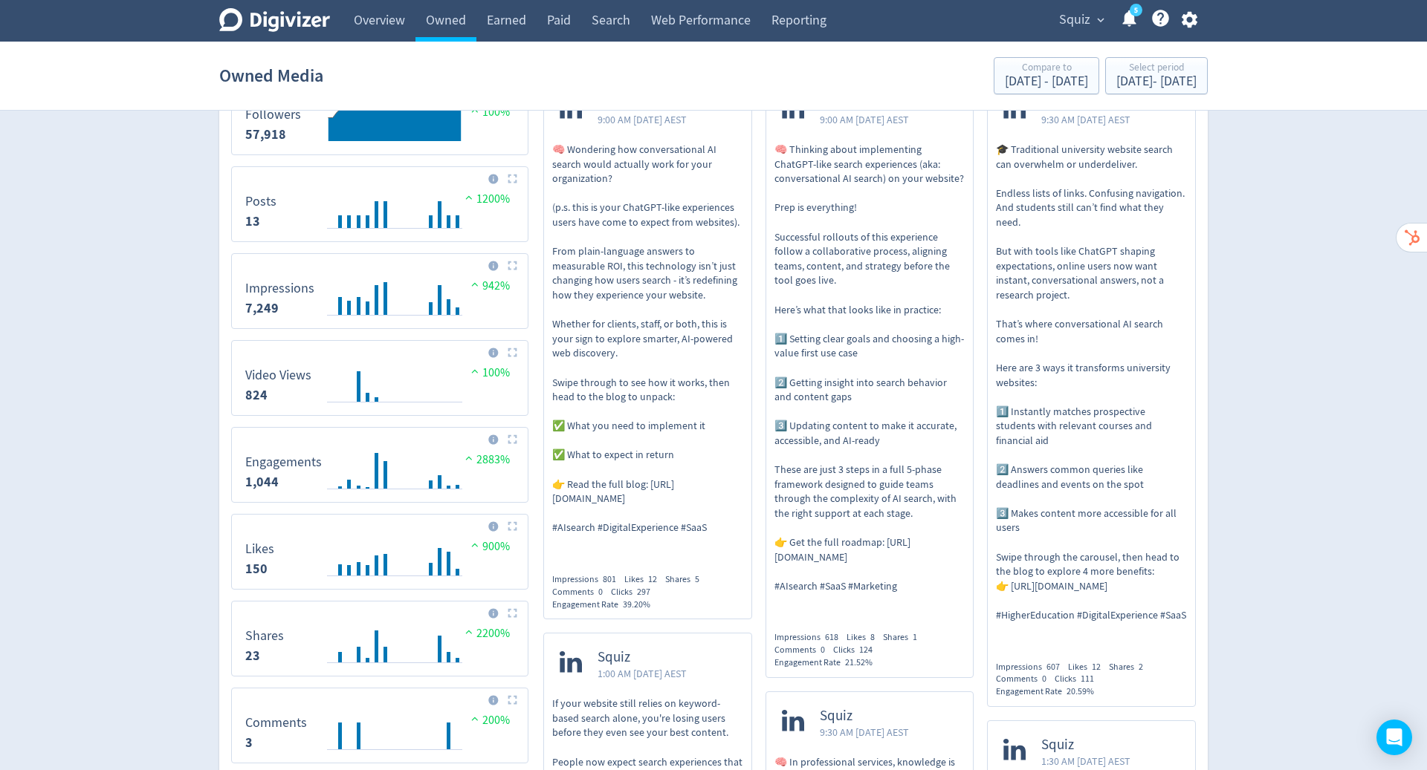
scroll to position [385, 0]
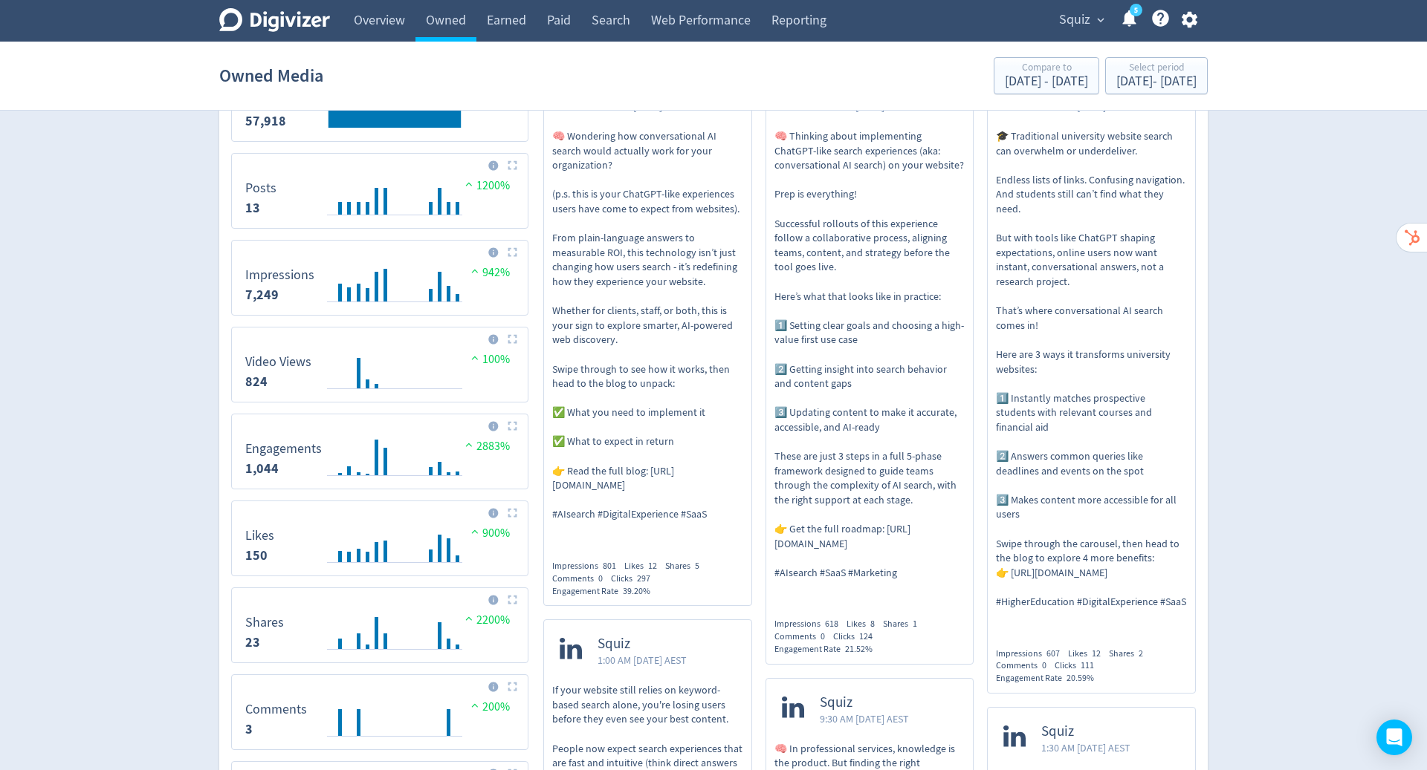
click at [675, 314] on p "🧠 Wondering how conversational AI search would actually work for your organizat…" at bounding box center [647, 325] width 191 height 393
click at [832, 363] on p "🧠 Thinking about implementing ChatGPT-like search experiences (aka: conversatio…" at bounding box center [869, 354] width 191 height 451
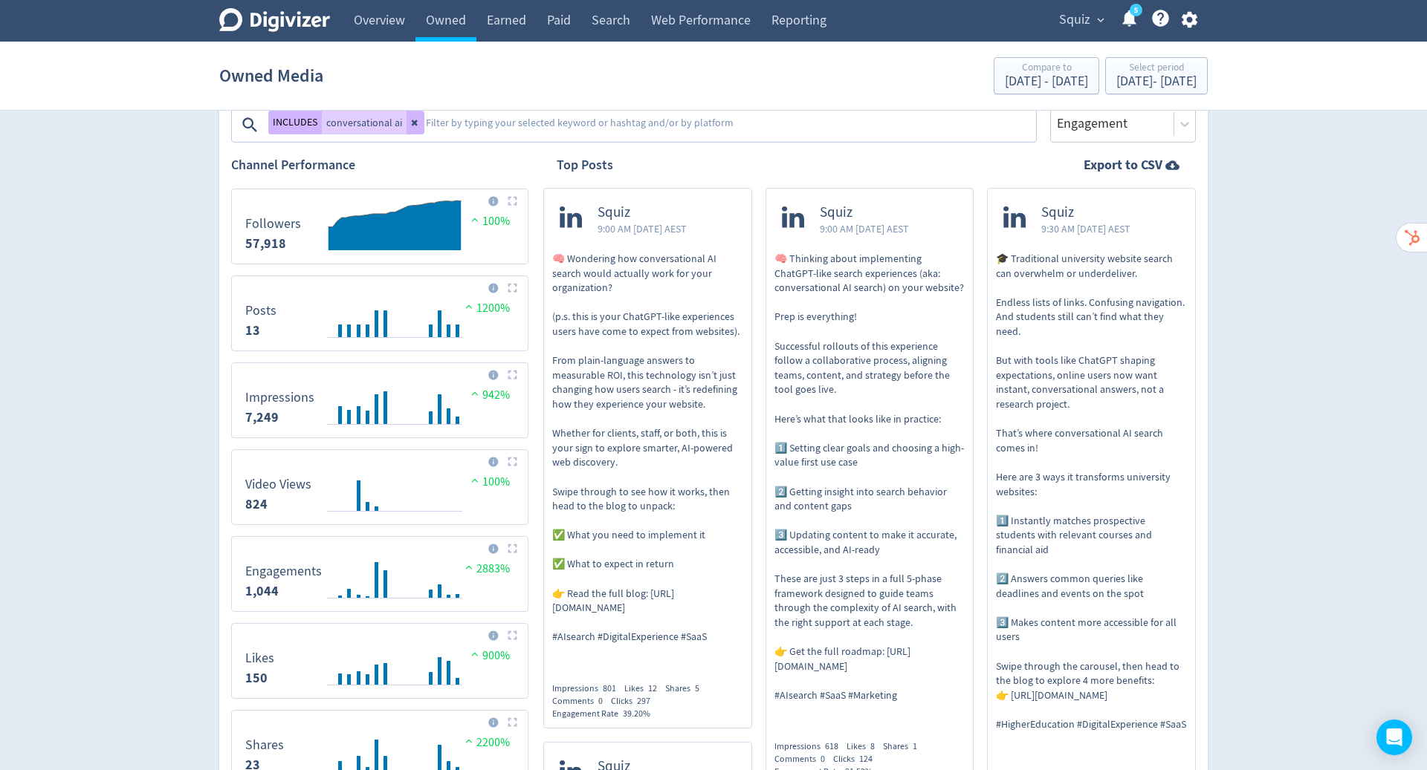
scroll to position [267, 0]
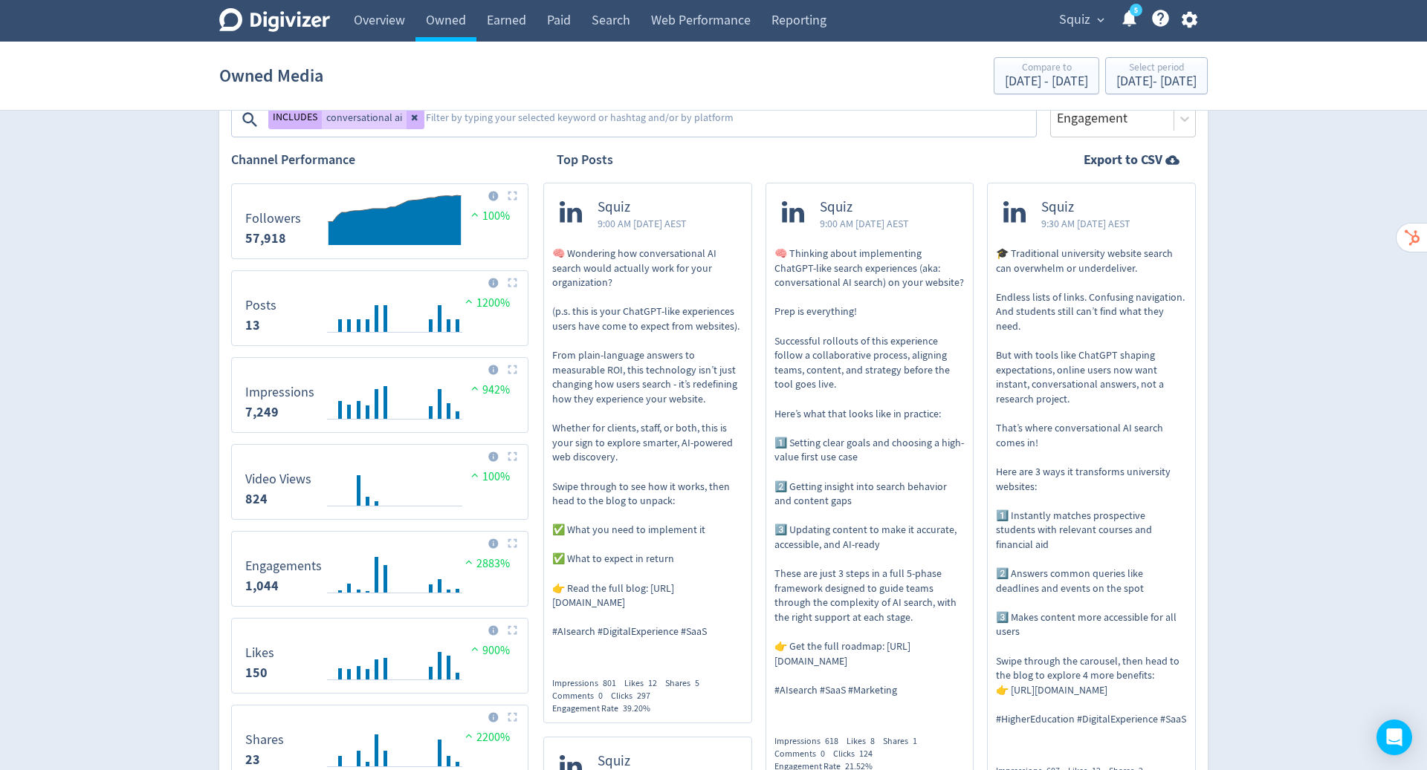
click at [1090, 377] on p "🎓 Traditional university website search can overwhelm or underdeliver. Endless …" at bounding box center [1091, 487] width 191 height 481
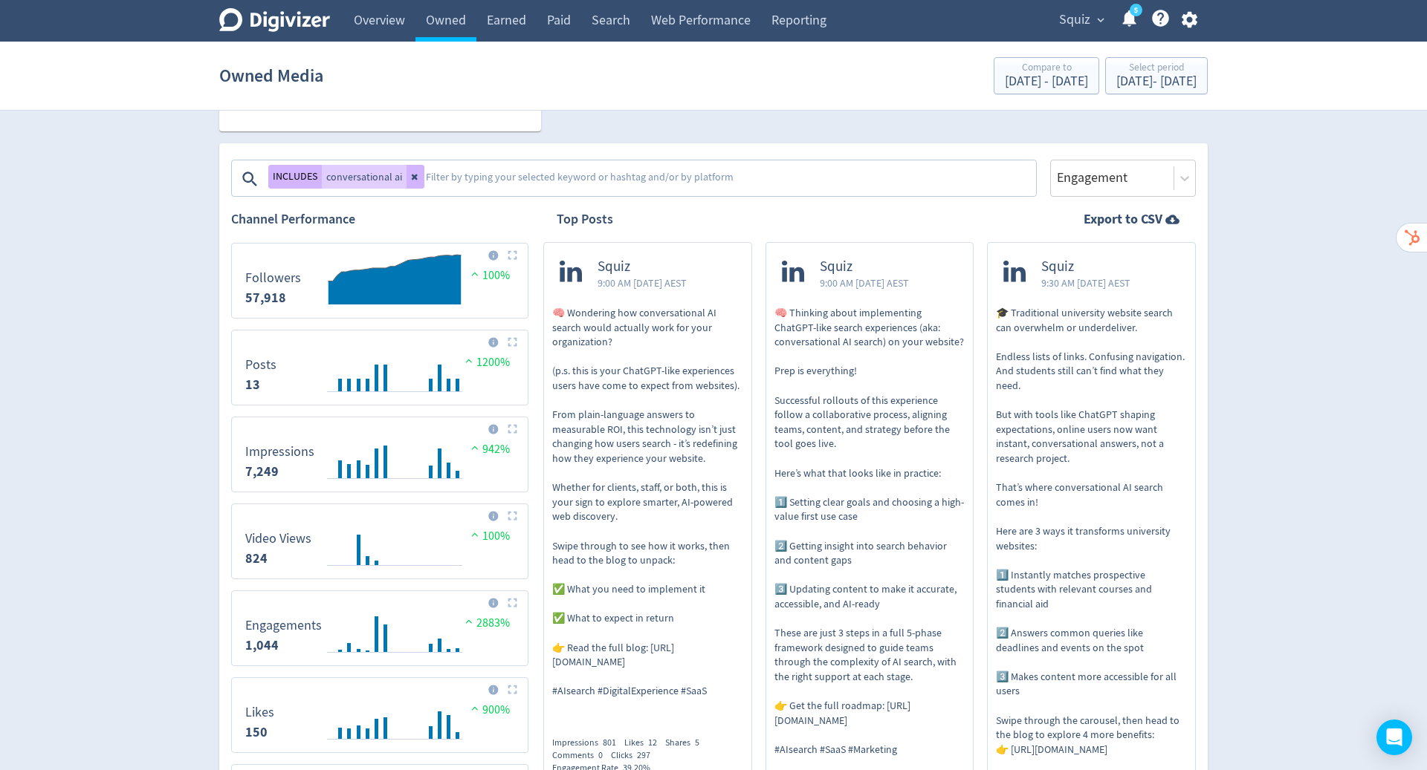
scroll to position [199, 0]
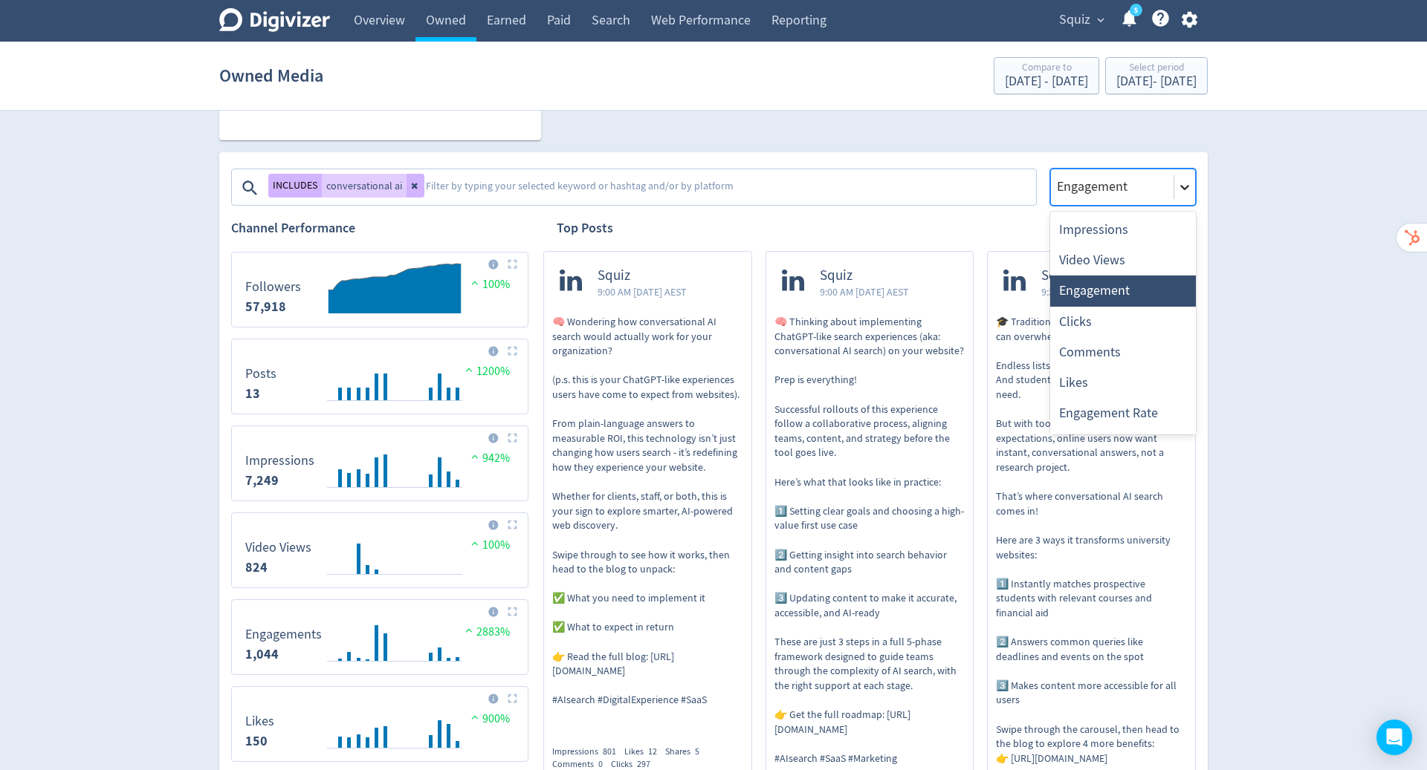
click at [1185, 185] on icon at bounding box center [1184, 187] width 15 height 15
click at [1132, 227] on div "Impressions" at bounding box center [1123, 230] width 146 height 30
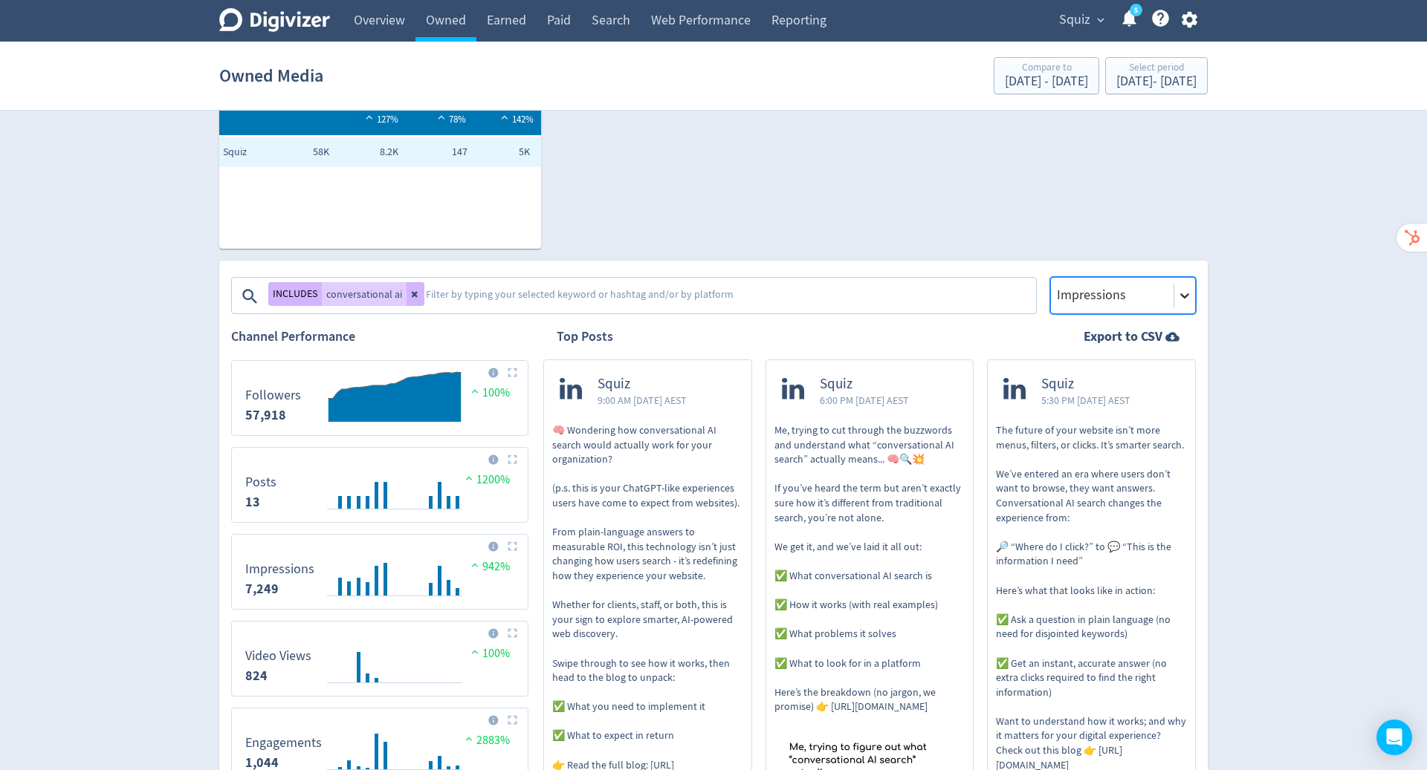
scroll to position [0, 0]
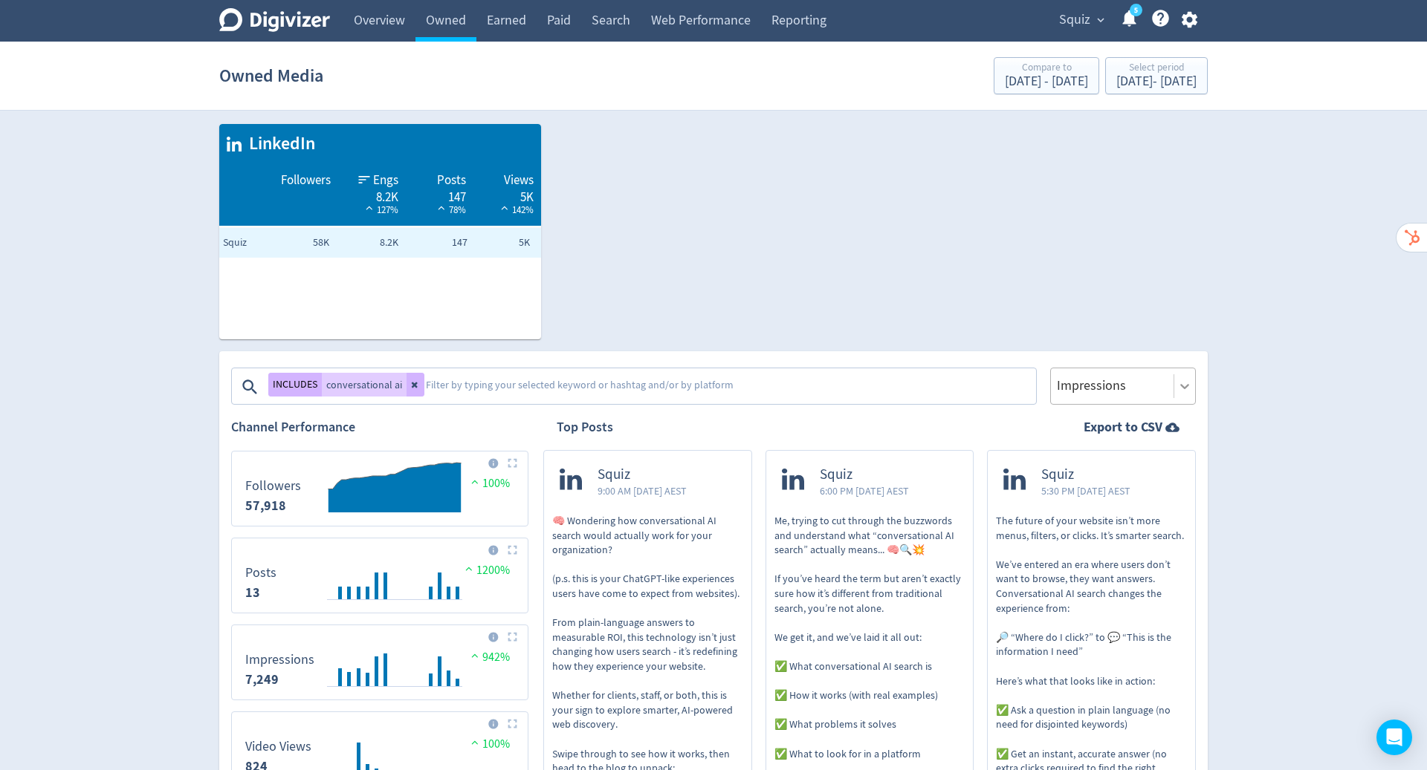
click at [411, 382] on icon at bounding box center [415, 384] width 9 height 9
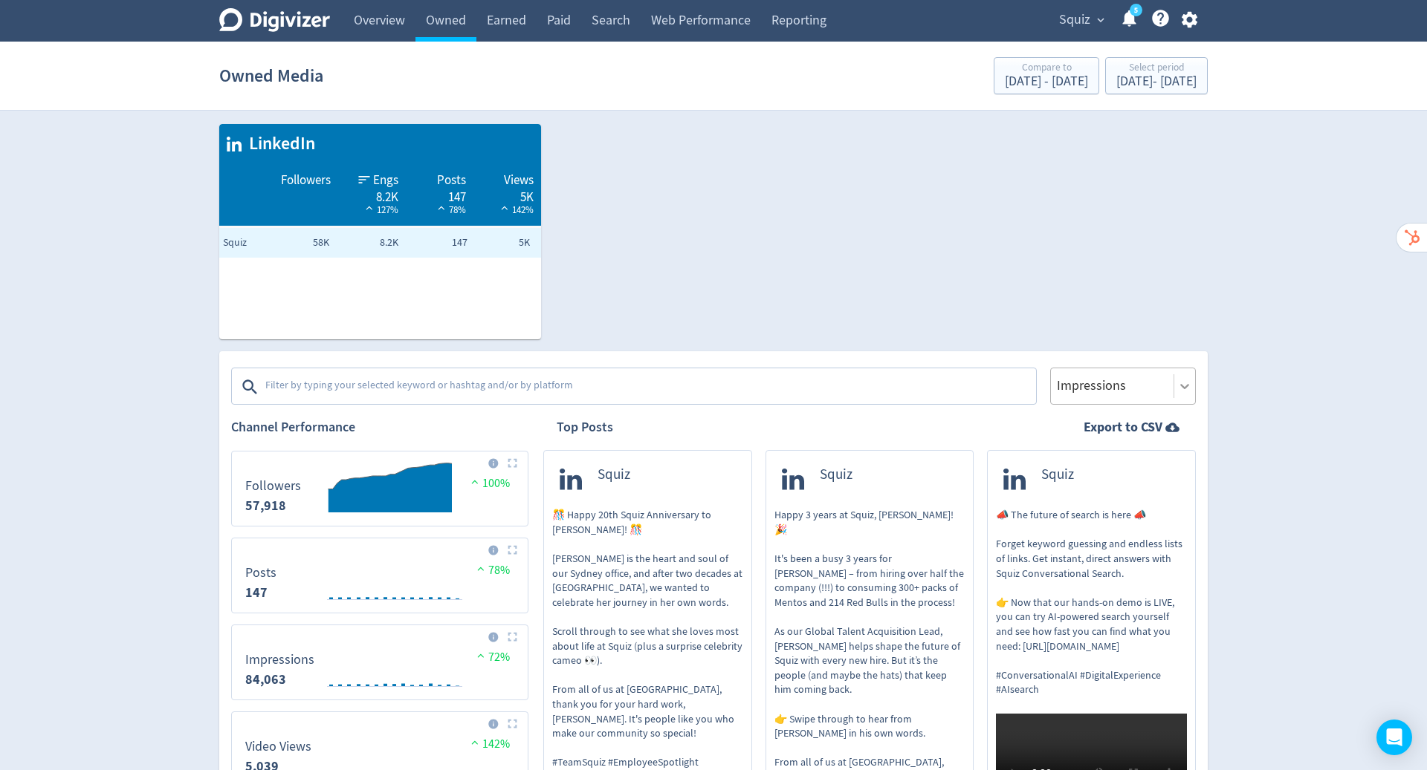
click at [511, 25] on link "Earned" at bounding box center [506, 21] width 60 height 42
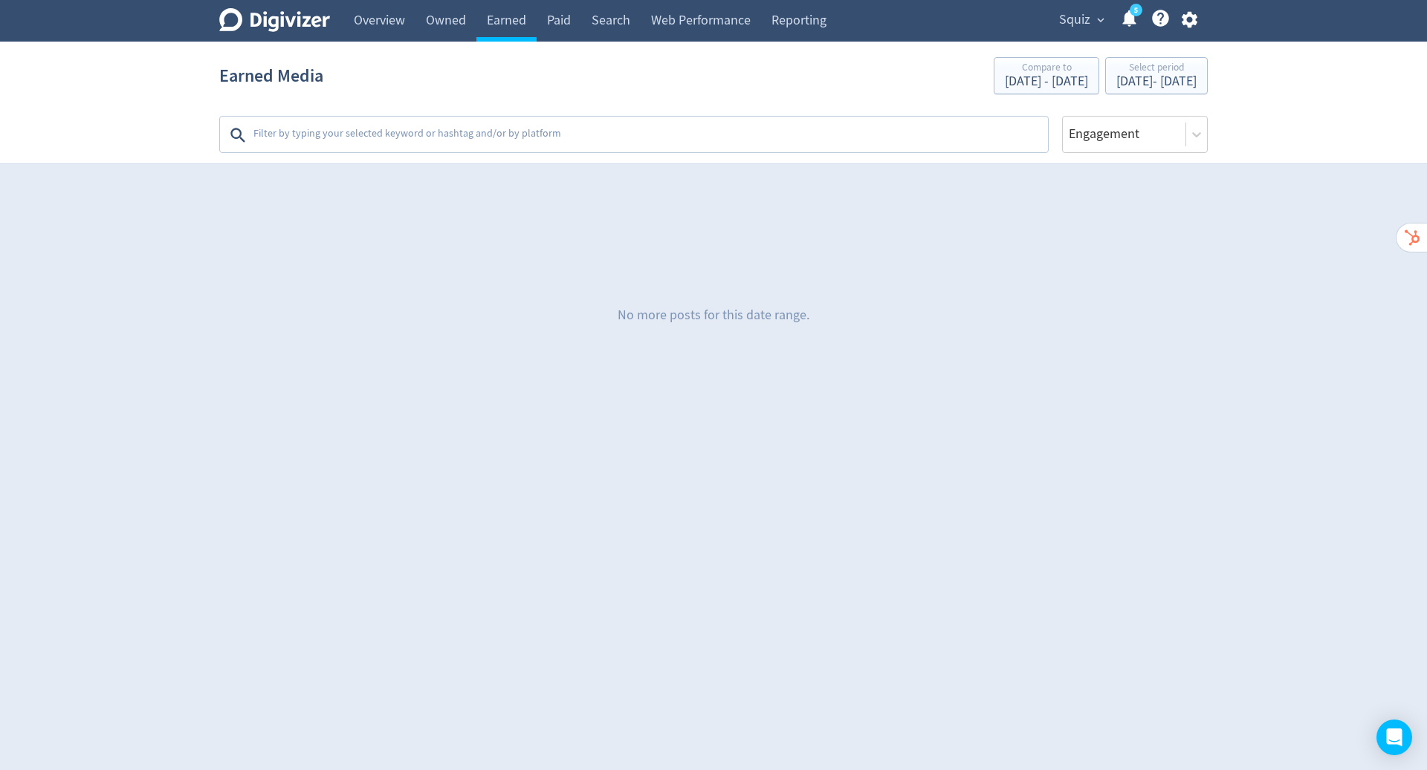
click at [563, 155] on section "Earned Media Compare to Feb 19, 2025 - May 31, 2025 Select period Jun 1, 2025 -…" at bounding box center [713, 103] width 1427 height 123
click at [552, 125] on textarea at bounding box center [649, 135] width 794 height 30
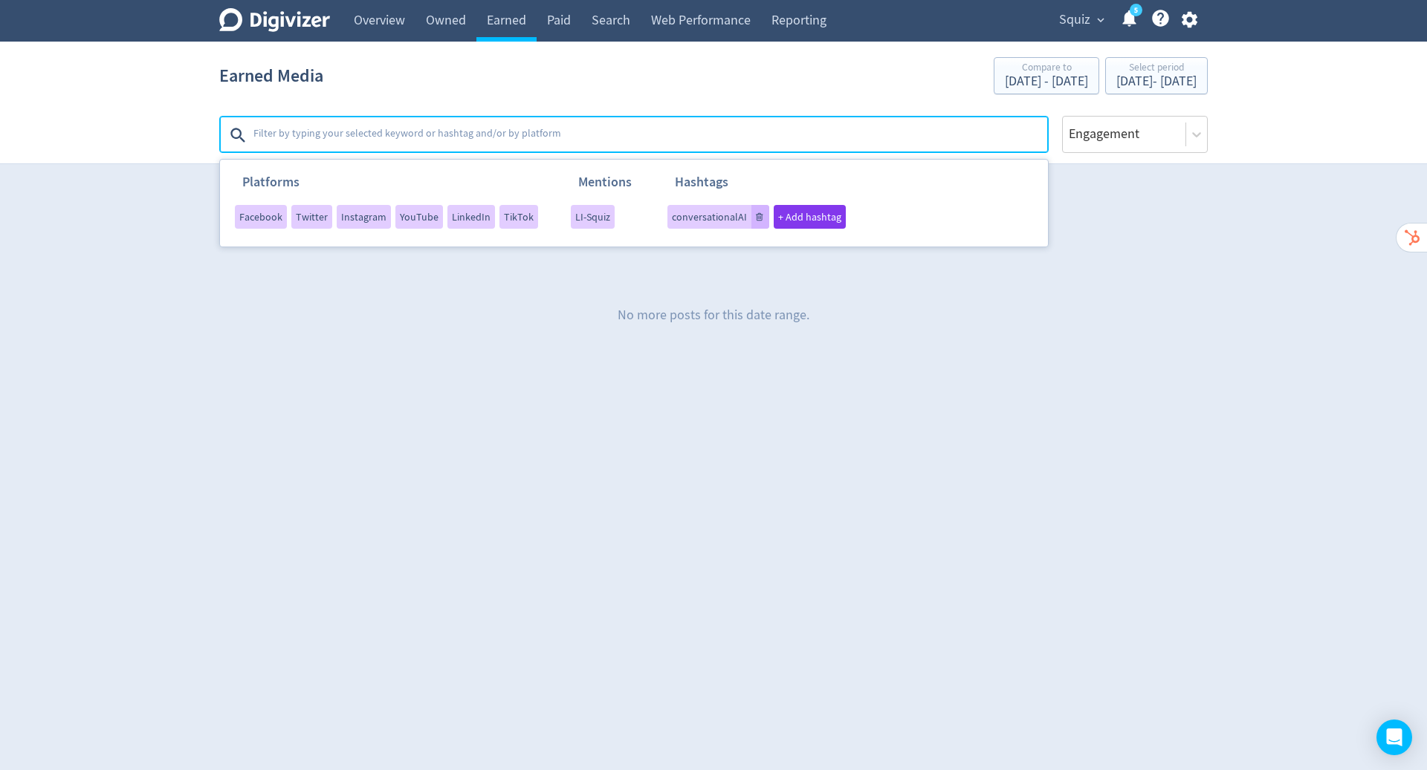
click at [600, 313] on div "No more posts for this date range." at bounding box center [713, 315] width 988 height 223
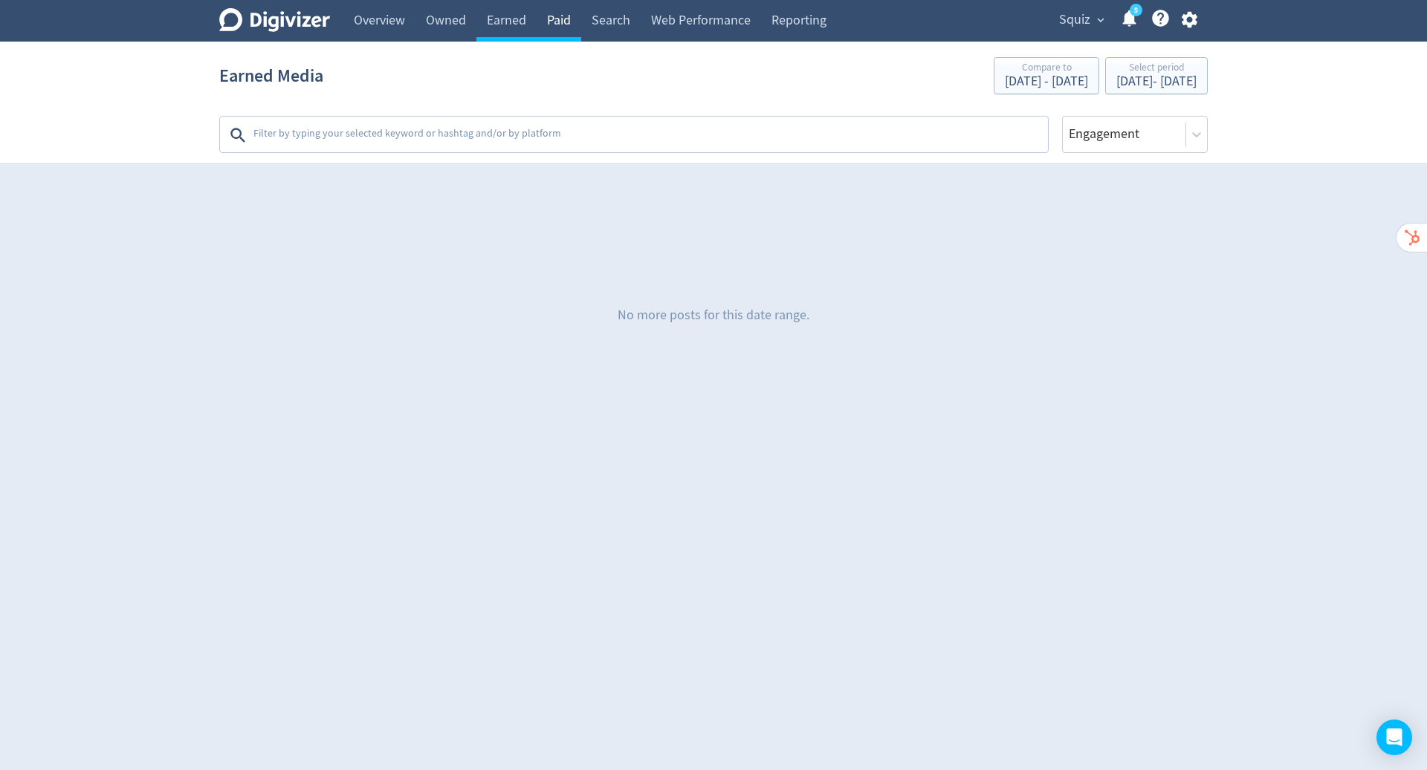
drag, startPoint x: 0, startPoint y: 0, endPoint x: 560, endPoint y: 19, distance: 560.5
click at [560, 19] on link "Paid" at bounding box center [558, 21] width 45 height 42
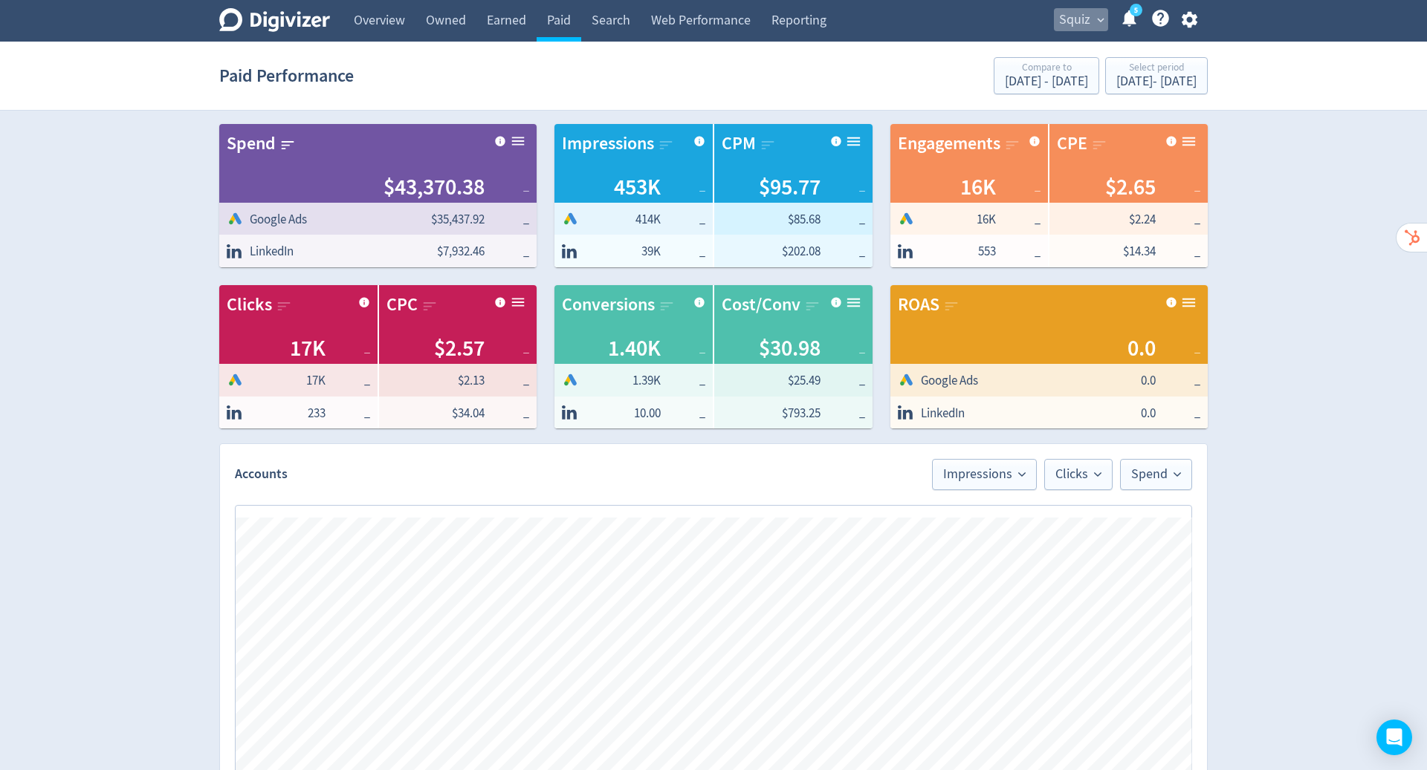
click at [1088, 27] on span "Squiz" at bounding box center [1074, 20] width 31 height 24
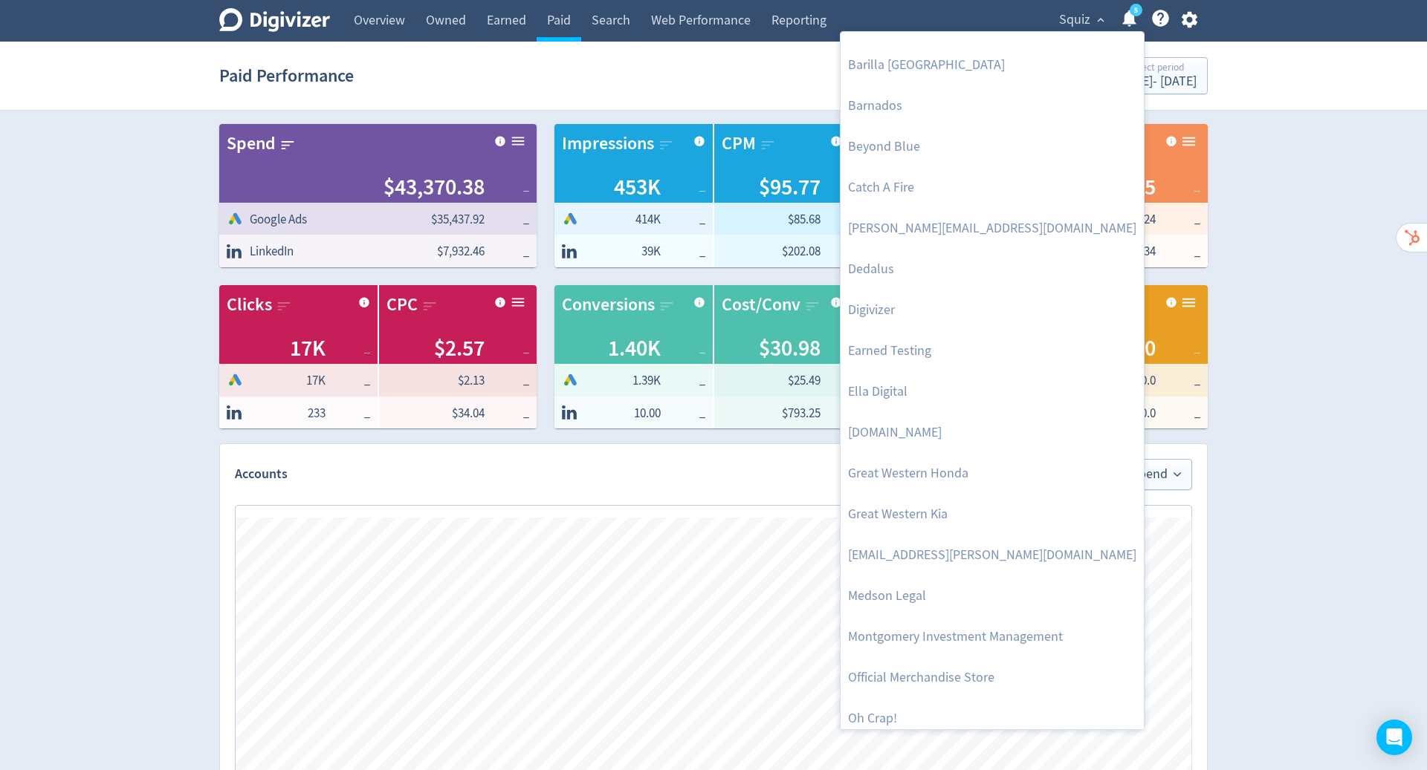
scroll to position [88, 0]
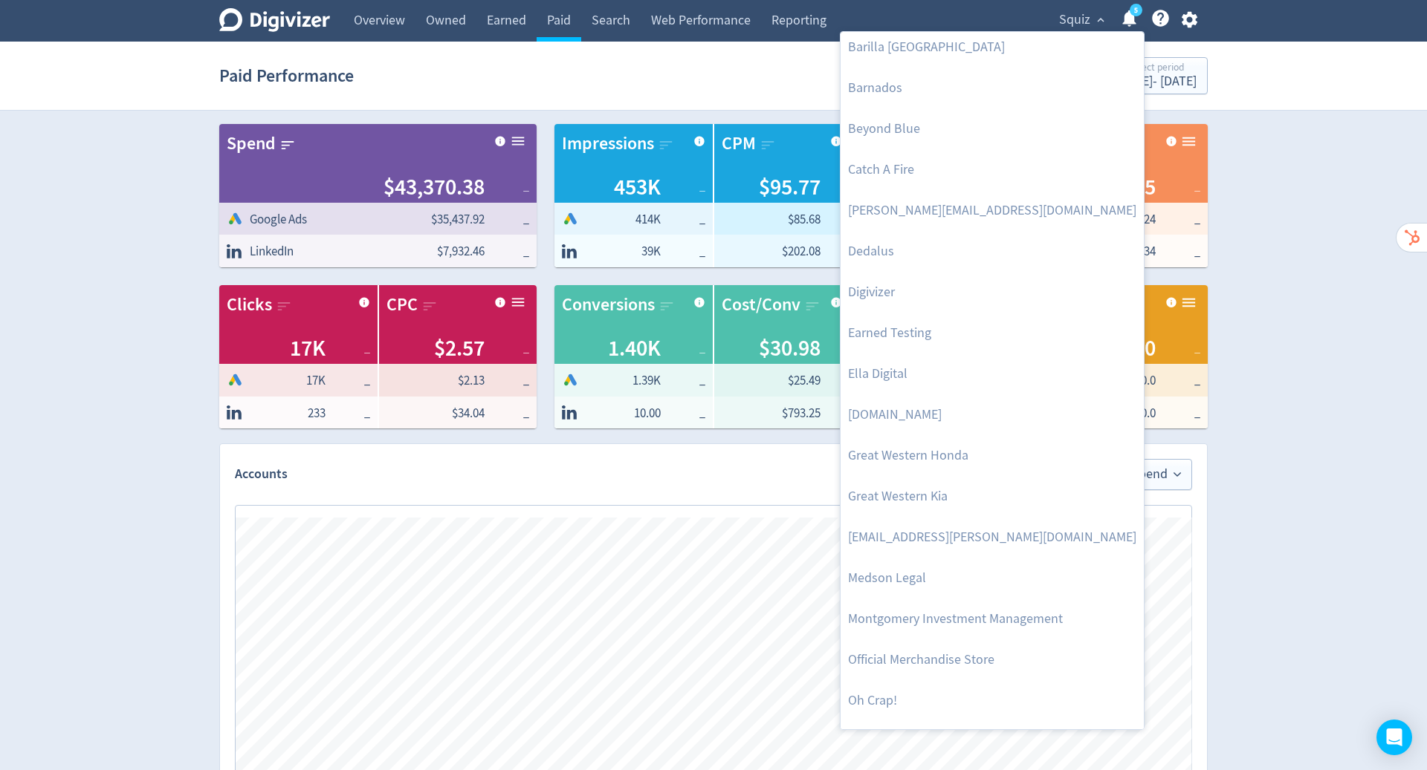
click at [968, 620] on link "Montgomery Investment Management" at bounding box center [991, 619] width 303 height 41
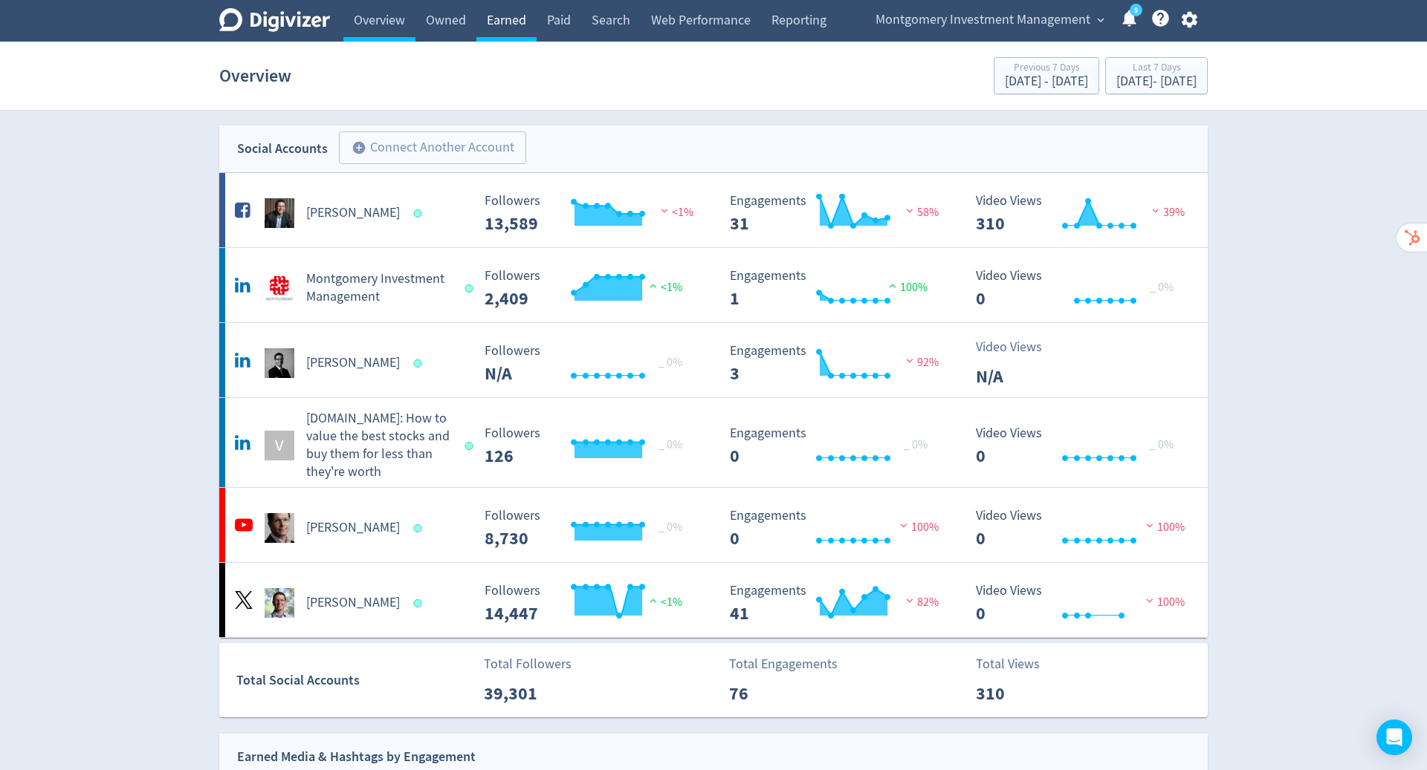
drag, startPoint x: 1088, startPoint y: 27, endPoint x: 507, endPoint y: 22, distance: 580.3
click at [507, 22] on link "Earned" at bounding box center [506, 21] width 60 height 42
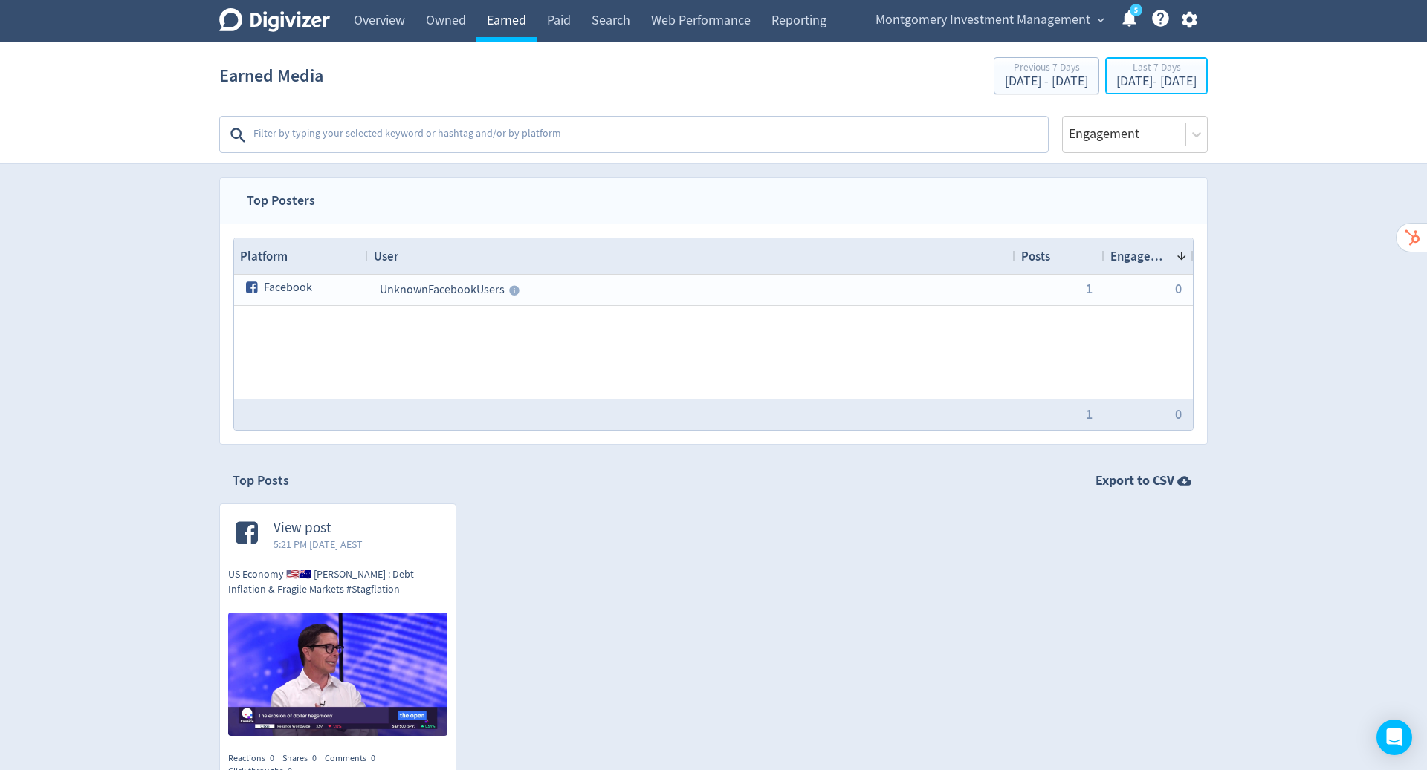
click at [1116, 75] on div "Sep 4, 2025 - Sep 10, 2025" at bounding box center [1156, 81] width 80 height 13
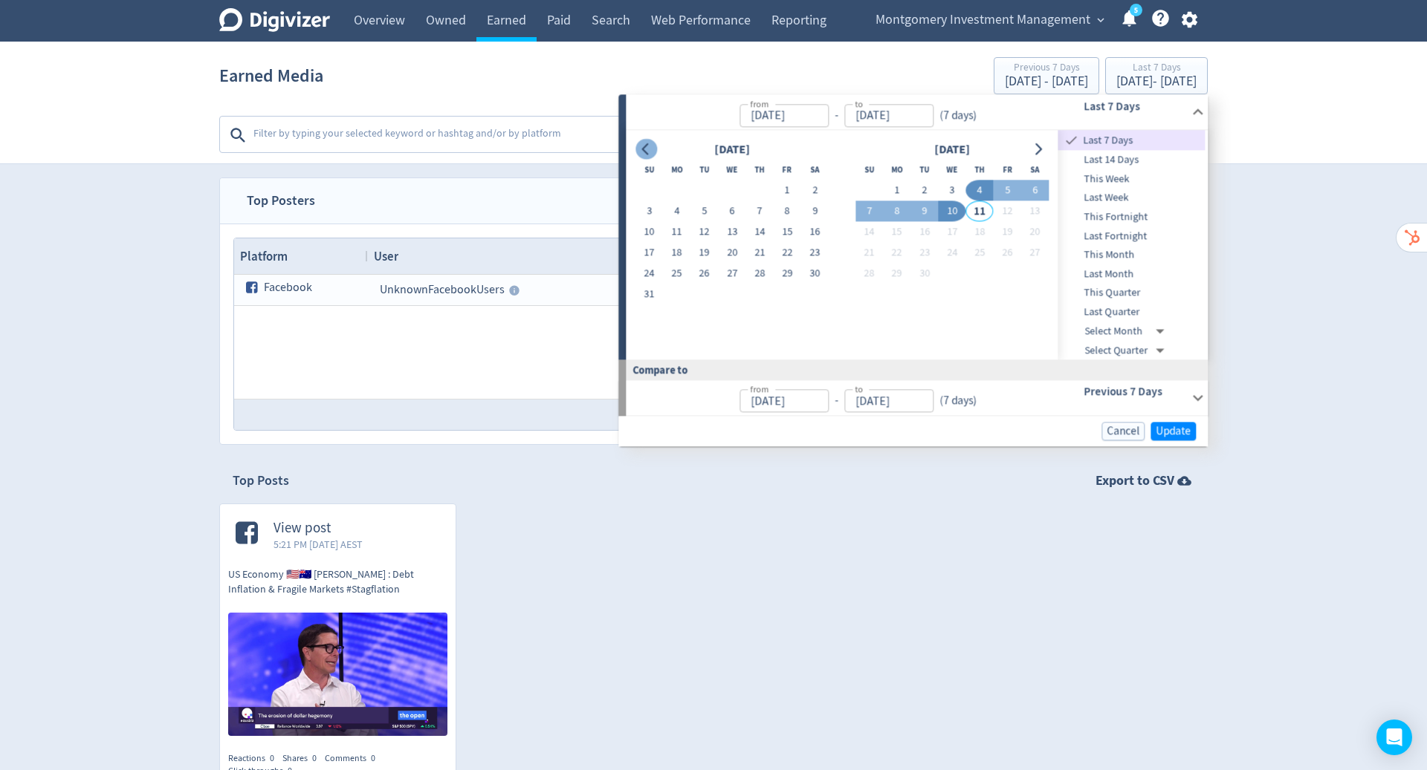
drag, startPoint x: 507, startPoint y: 22, endPoint x: 644, endPoint y: 152, distance: 188.7
click at [644, 152] on icon "Go to previous month" at bounding box center [646, 149] width 12 height 12
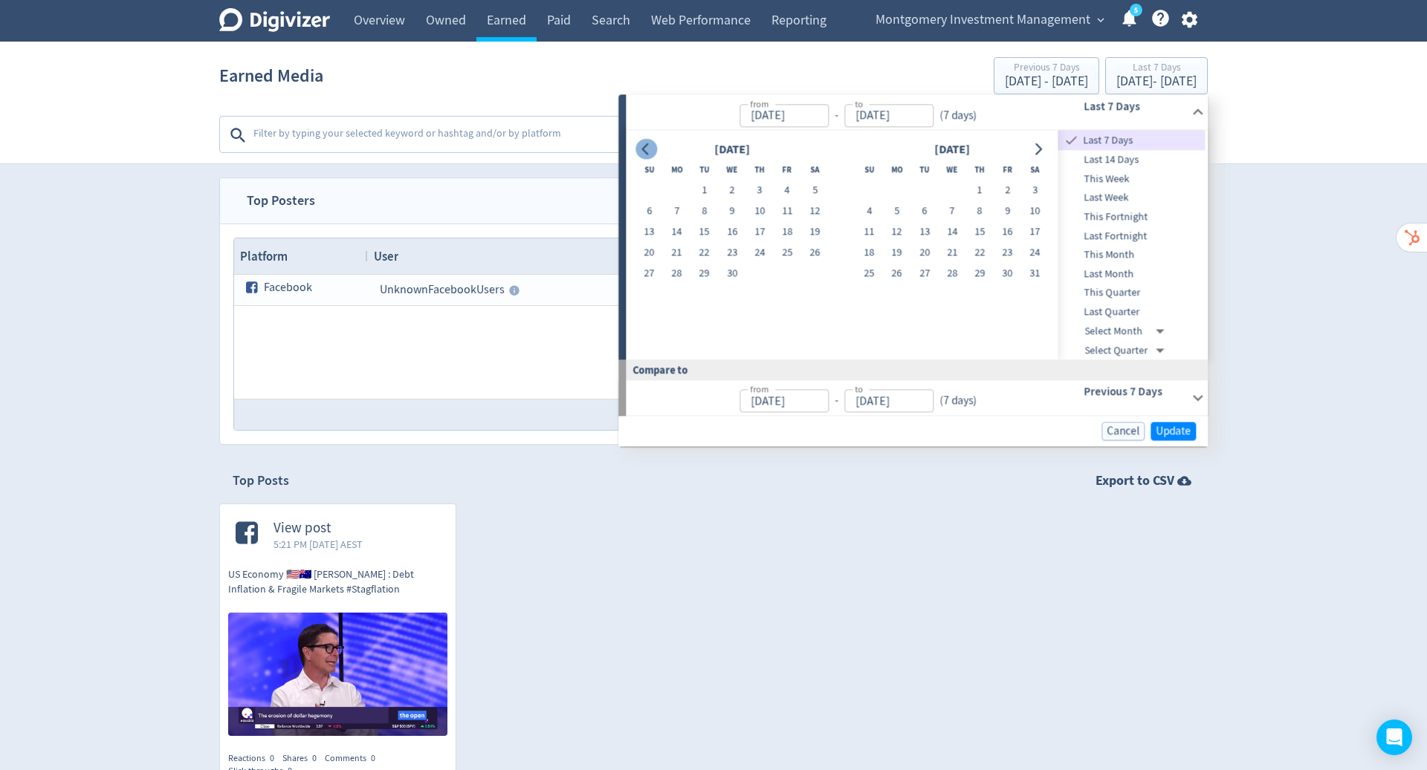
click at [644, 152] on icon "Go to previous month" at bounding box center [646, 149] width 12 height 12
click at [727, 189] on button "1" at bounding box center [731, 191] width 27 height 21
type input "Jan 01, 2025"
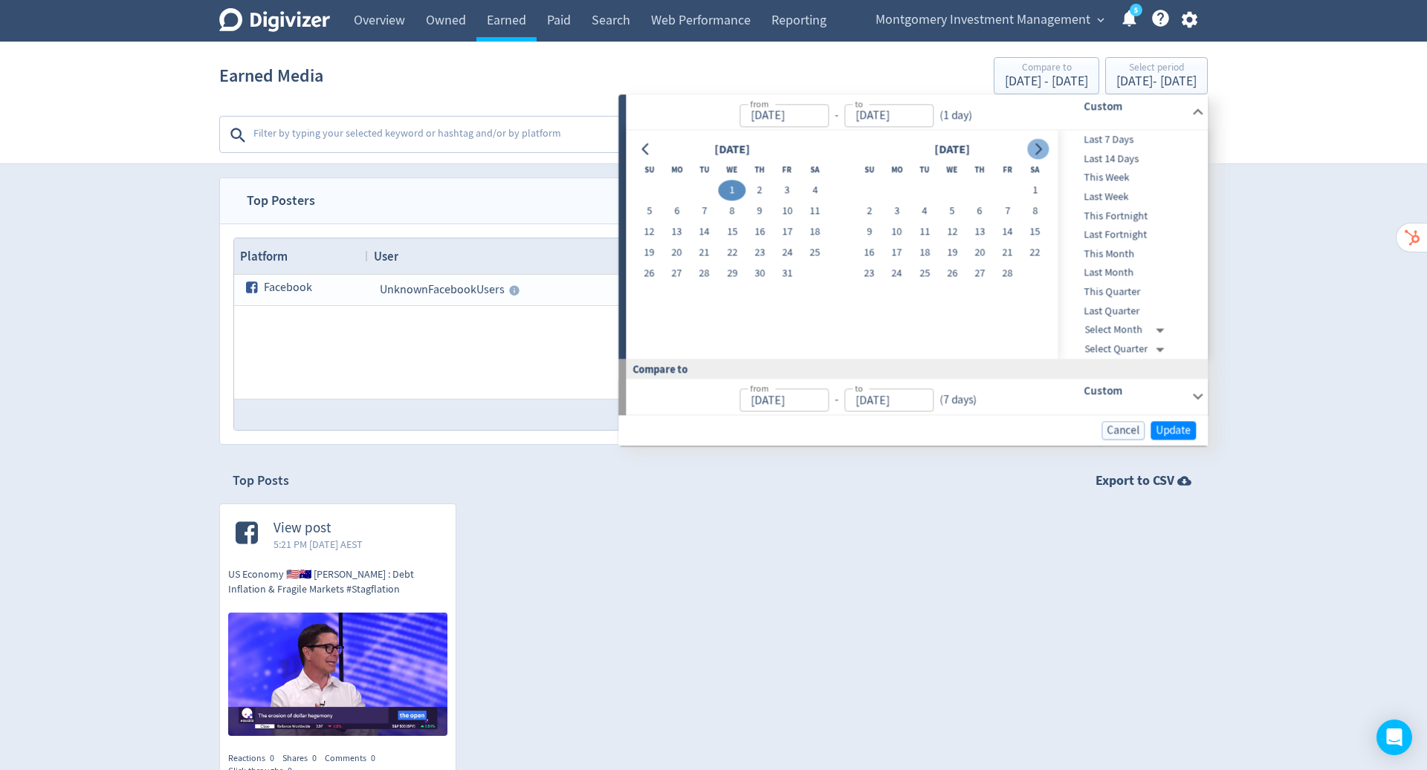
drag, startPoint x: 644, startPoint y: 152, endPoint x: 1039, endPoint y: 143, distance: 394.6
click at [1039, 143] on icon "Go to next month" at bounding box center [1038, 149] width 12 height 12
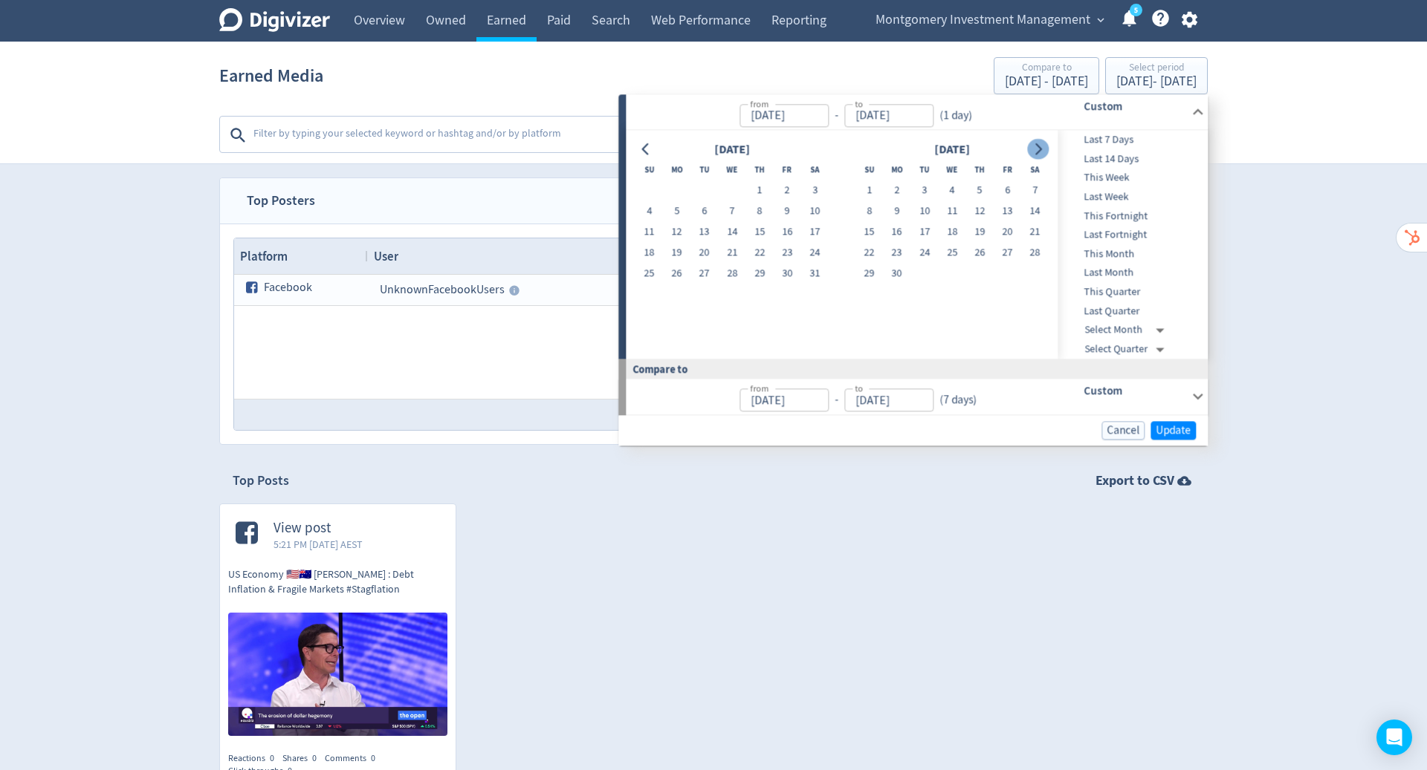
click at [1039, 143] on icon "Go to next month" at bounding box center [1038, 149] width 12 height 12
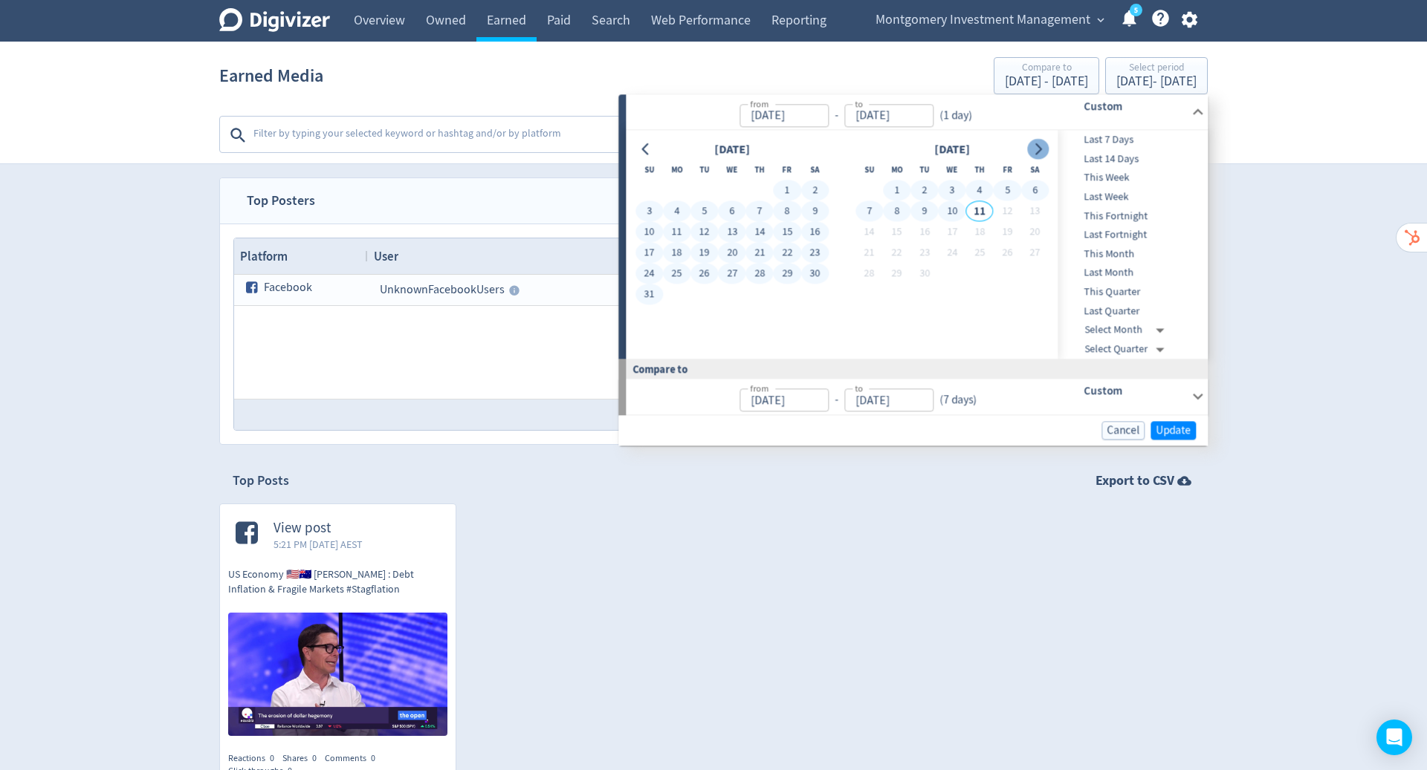
click at [944, 204] on button "10" at bounding box center [951, 211] width 27 height 21
type input "[DATE]"
type input "Apr 23, 2024"
type input "Dec 31, 2024"
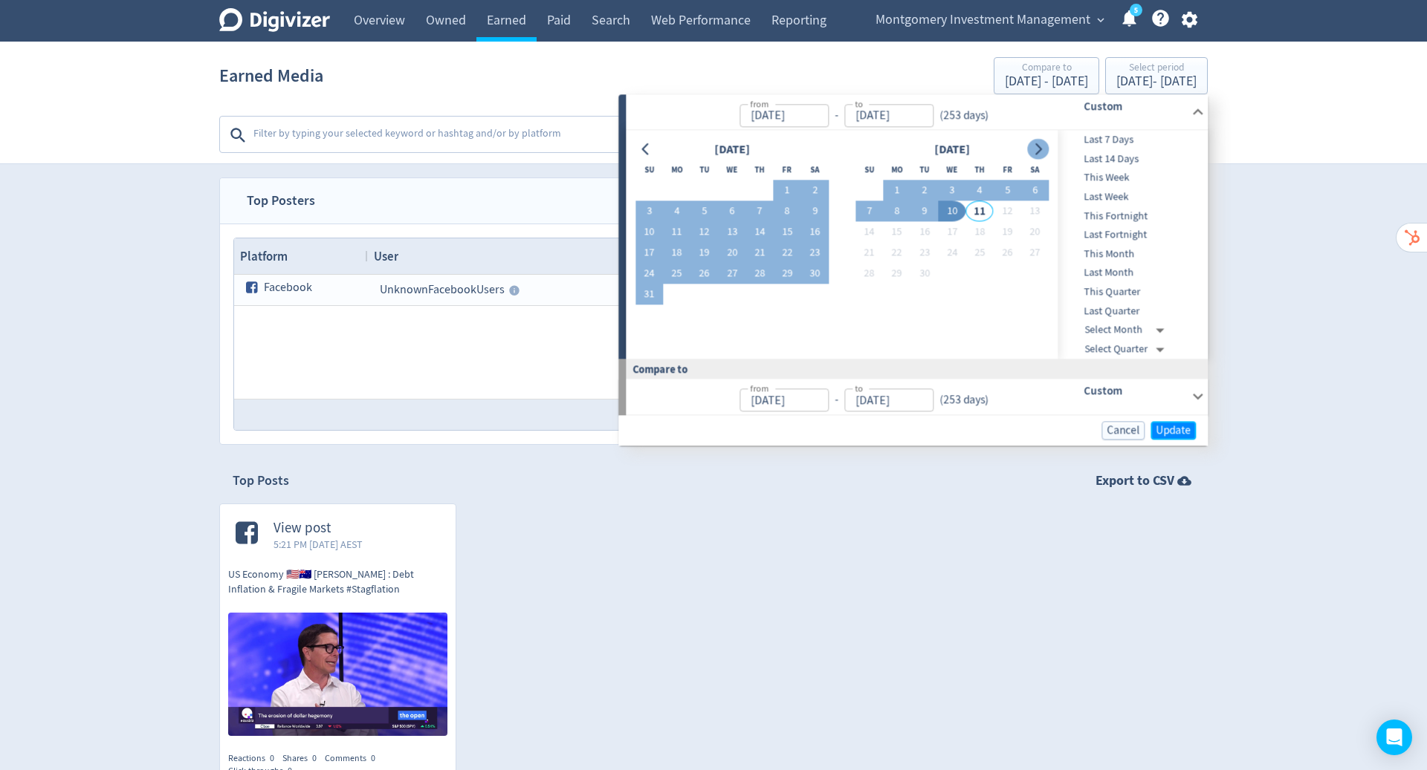
click at [1181, 431] on span "Update" at bounding box center [1172, 430] width 35 height 11
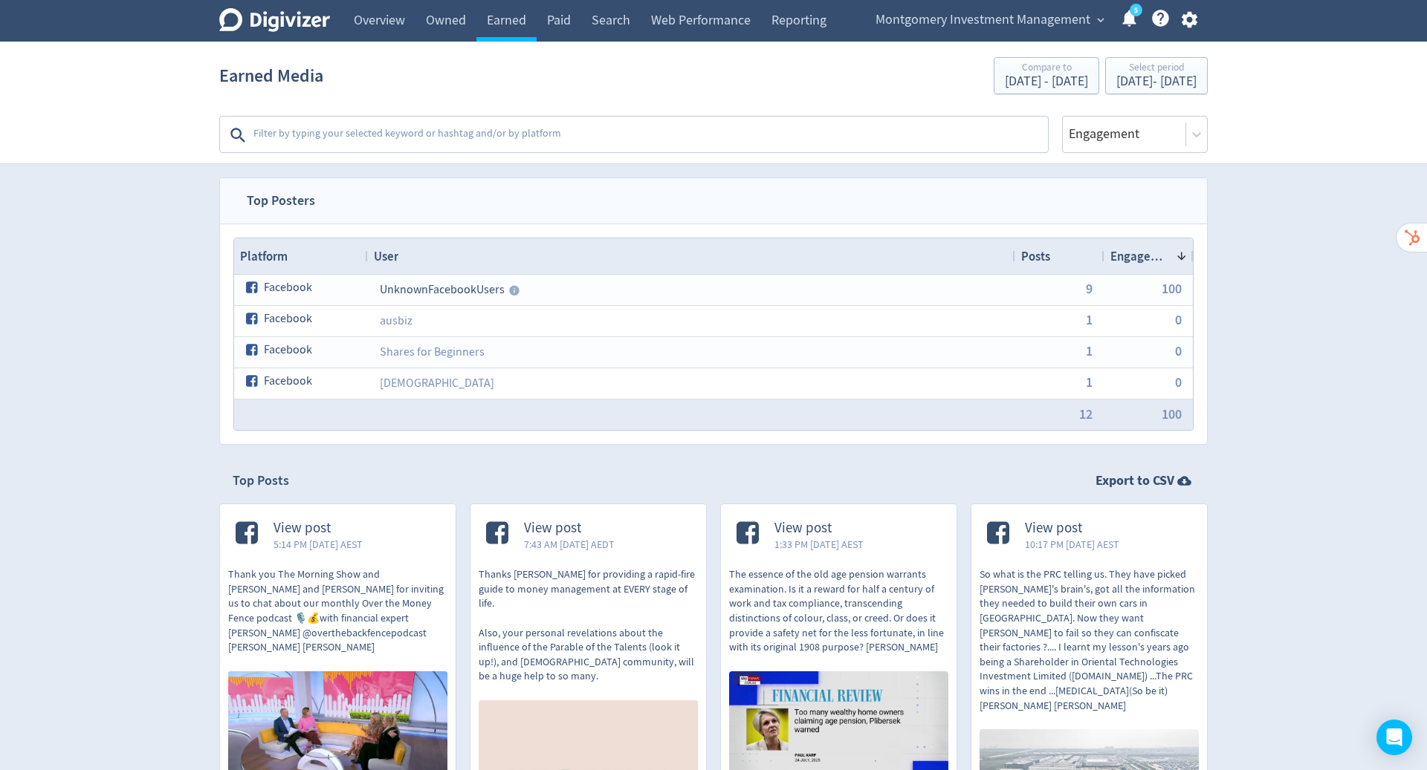
click at [523, 141] on textarea at bounding box center [649, 135] width 794 height 30
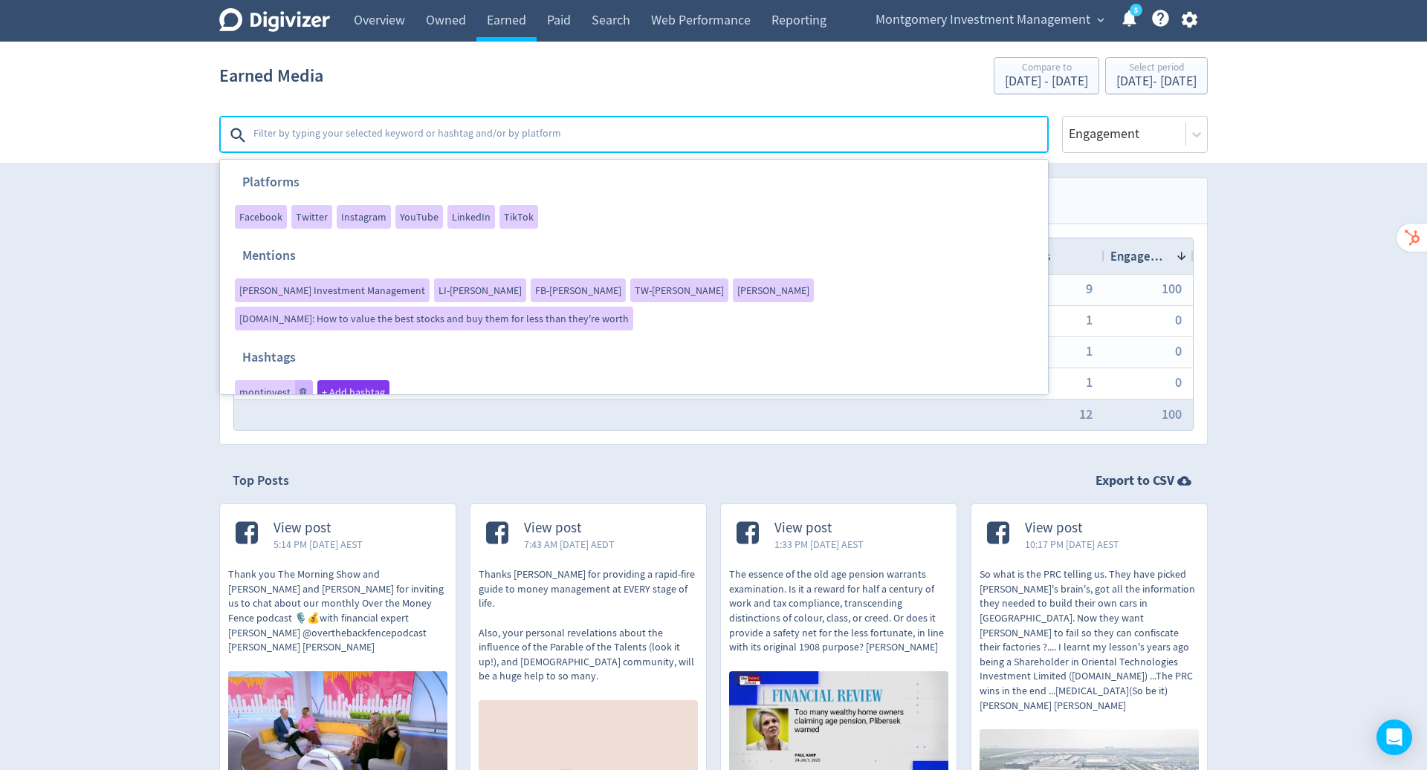
click at [464, 207] on div "LinkedIn" at bounding box center [471, 217] width 48 height 24
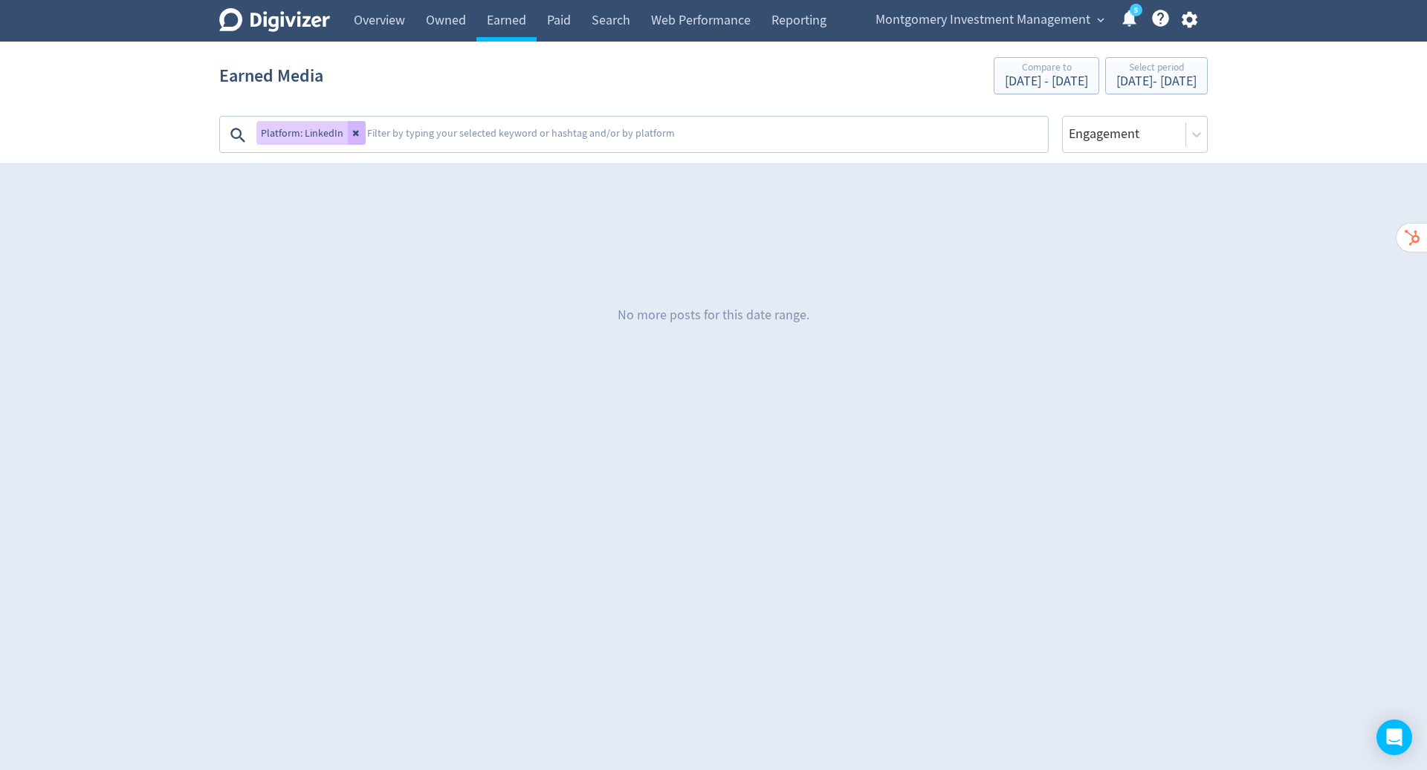
click at [354, 134] on icon at bounding box center [356, 134] width 6 height 6
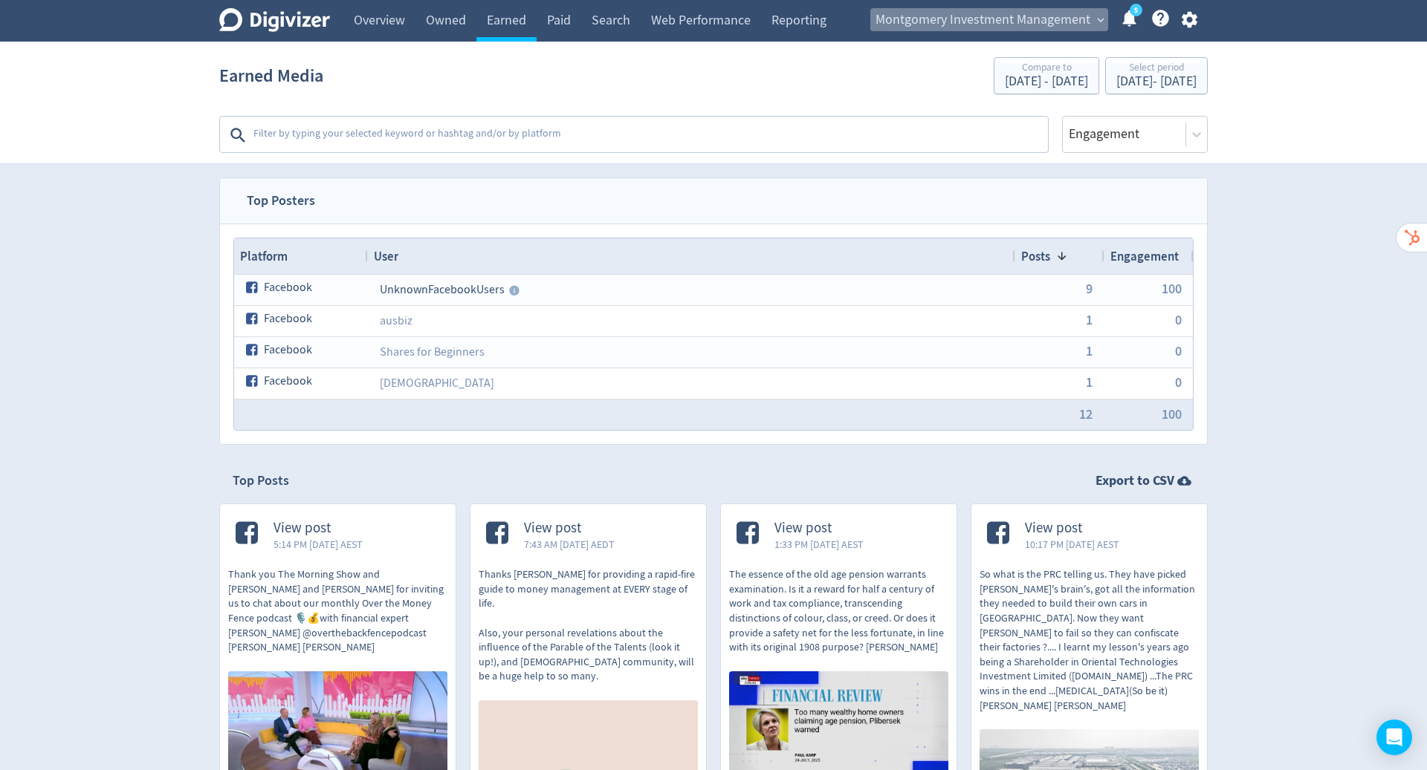
click at [1012, 25] on span "Montgomery Investment Management" at bounding box center [982, 20] width 215 height 24
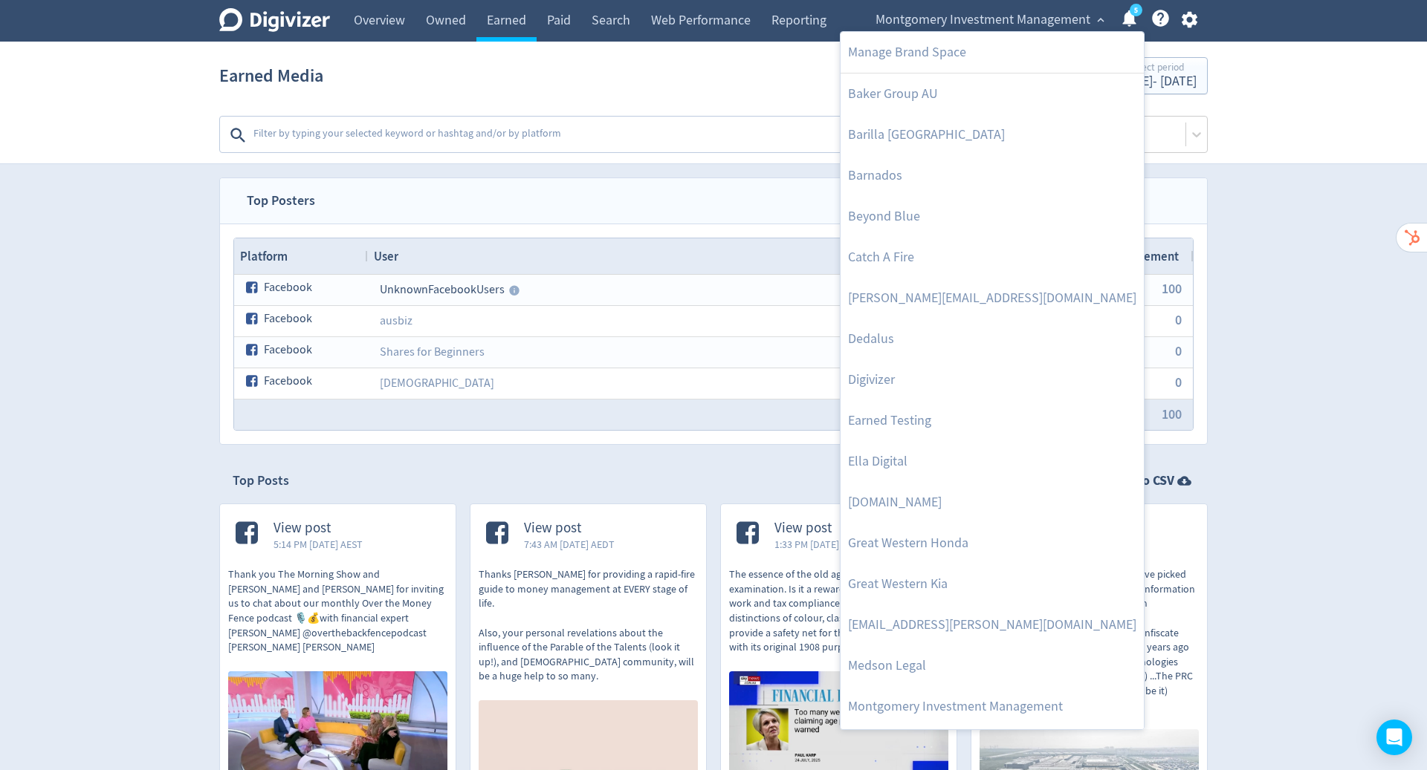
click at [1276, 400] on div at bounding box center [713, 385] width 1427 height 770
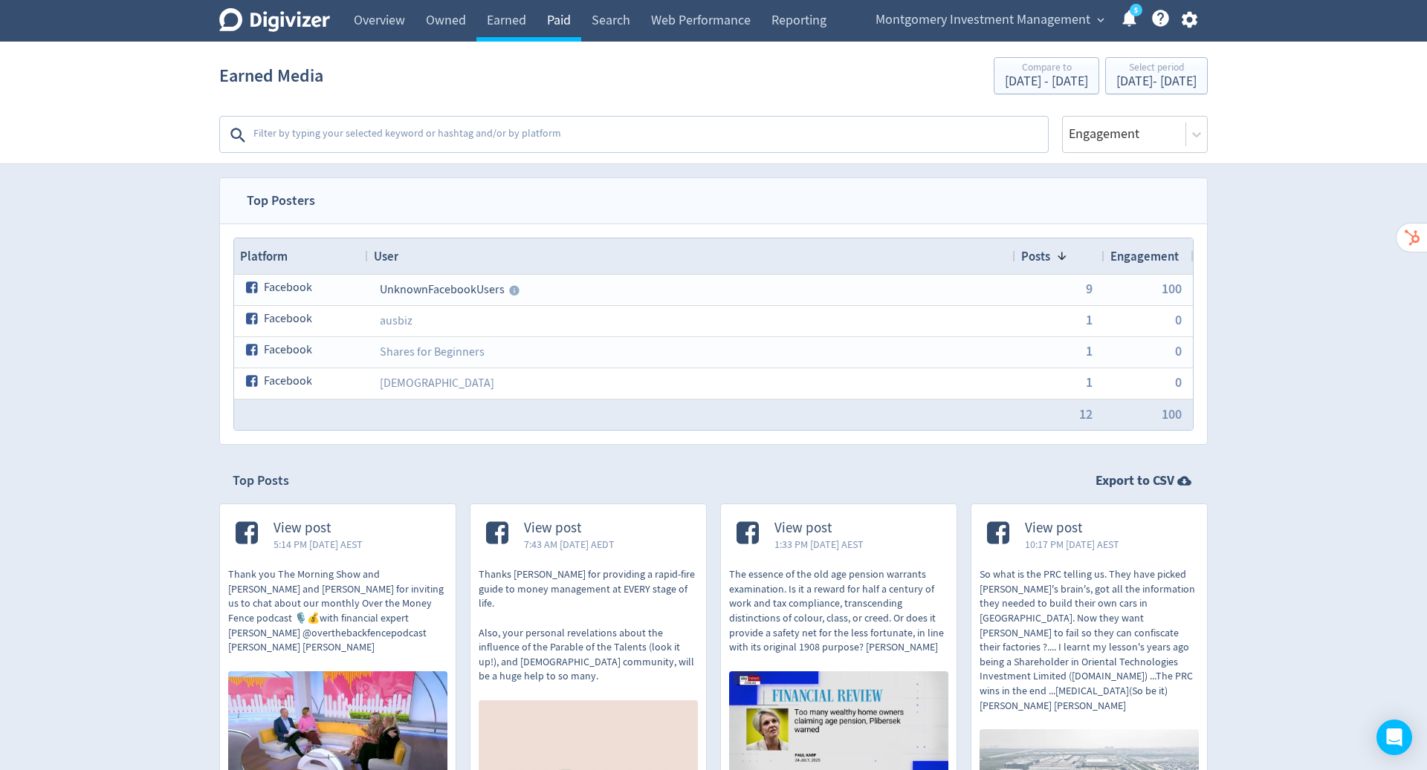
click at [549, 19] on link "Paid" at bounding box center [558, 21] width 45 height 42
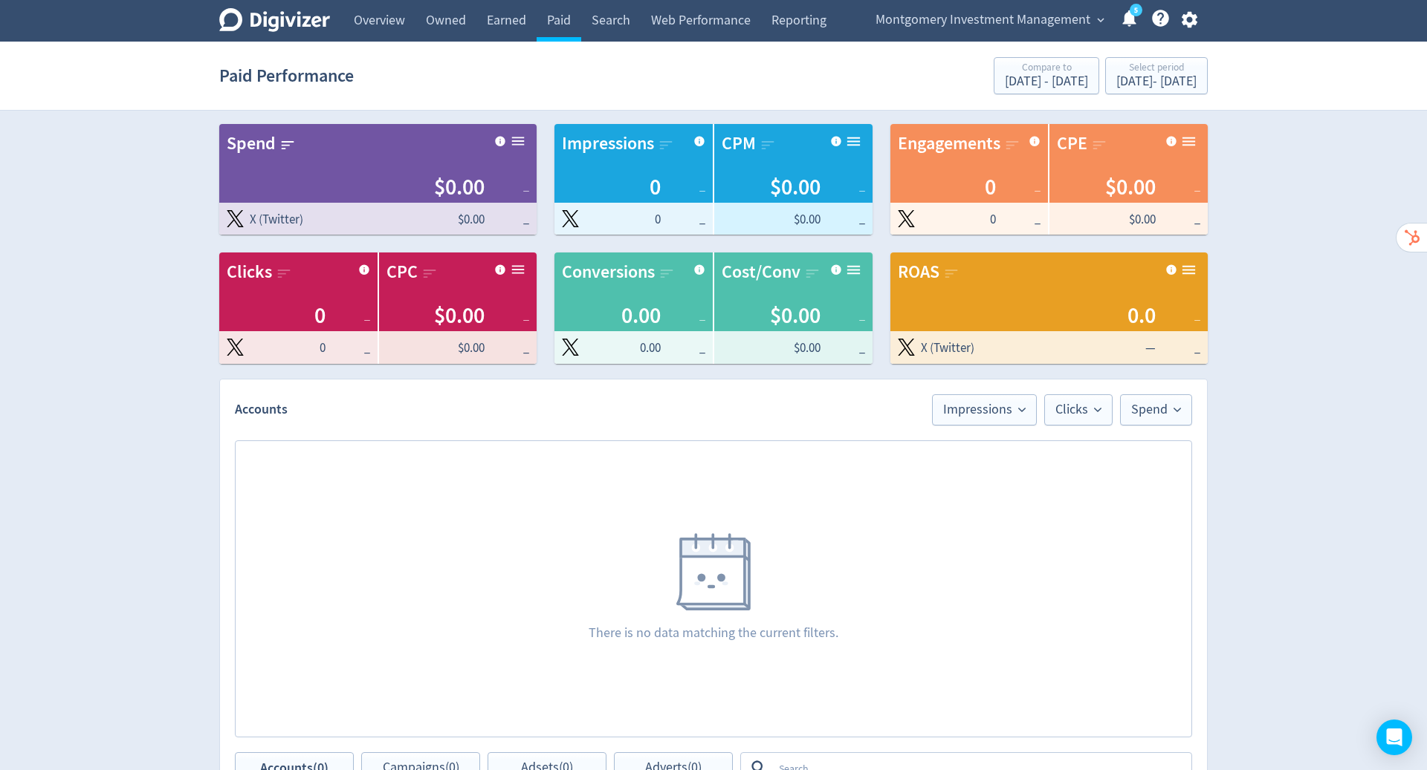
click at [1074, 14] on span "Montgomery Investment Management" at bounding box center [982, 20] width 215 height 24
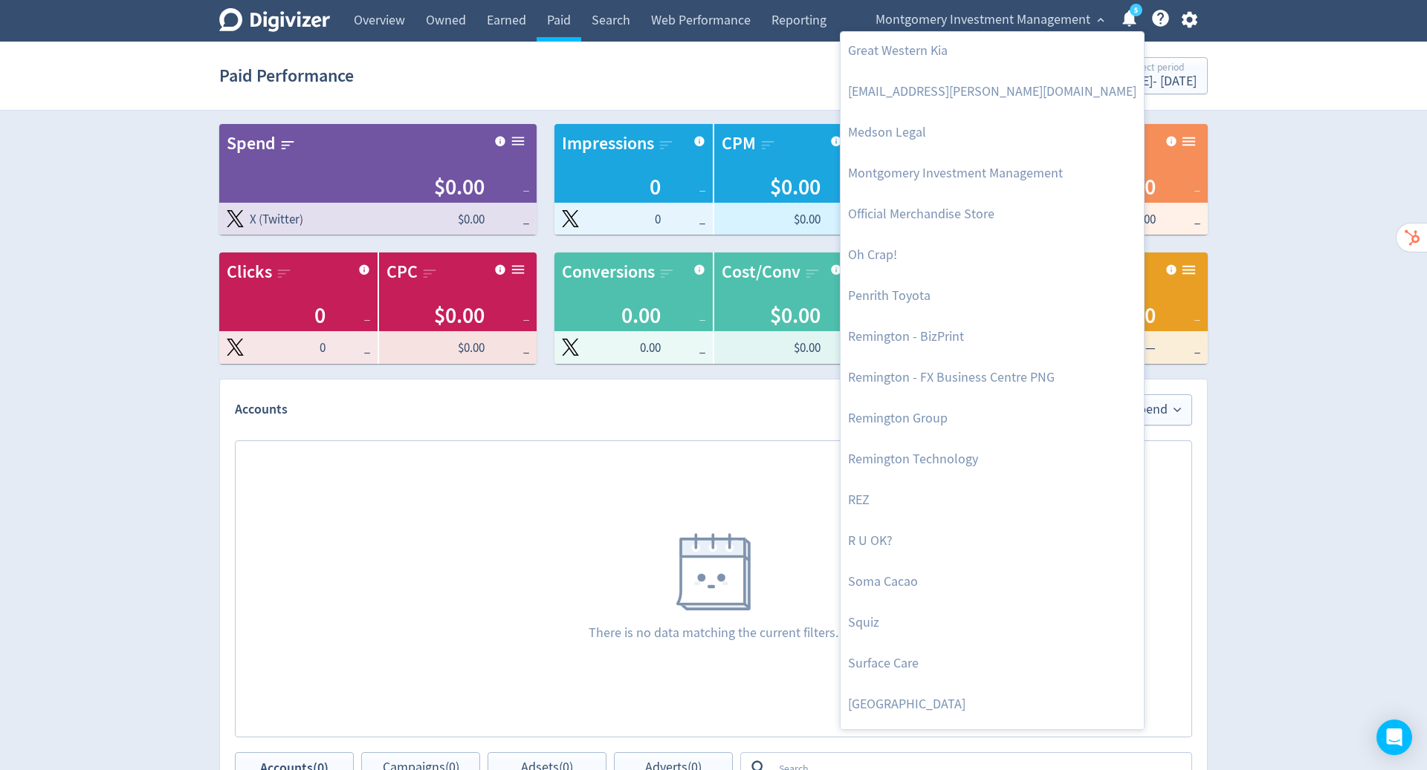
scroll to position [569, 0]
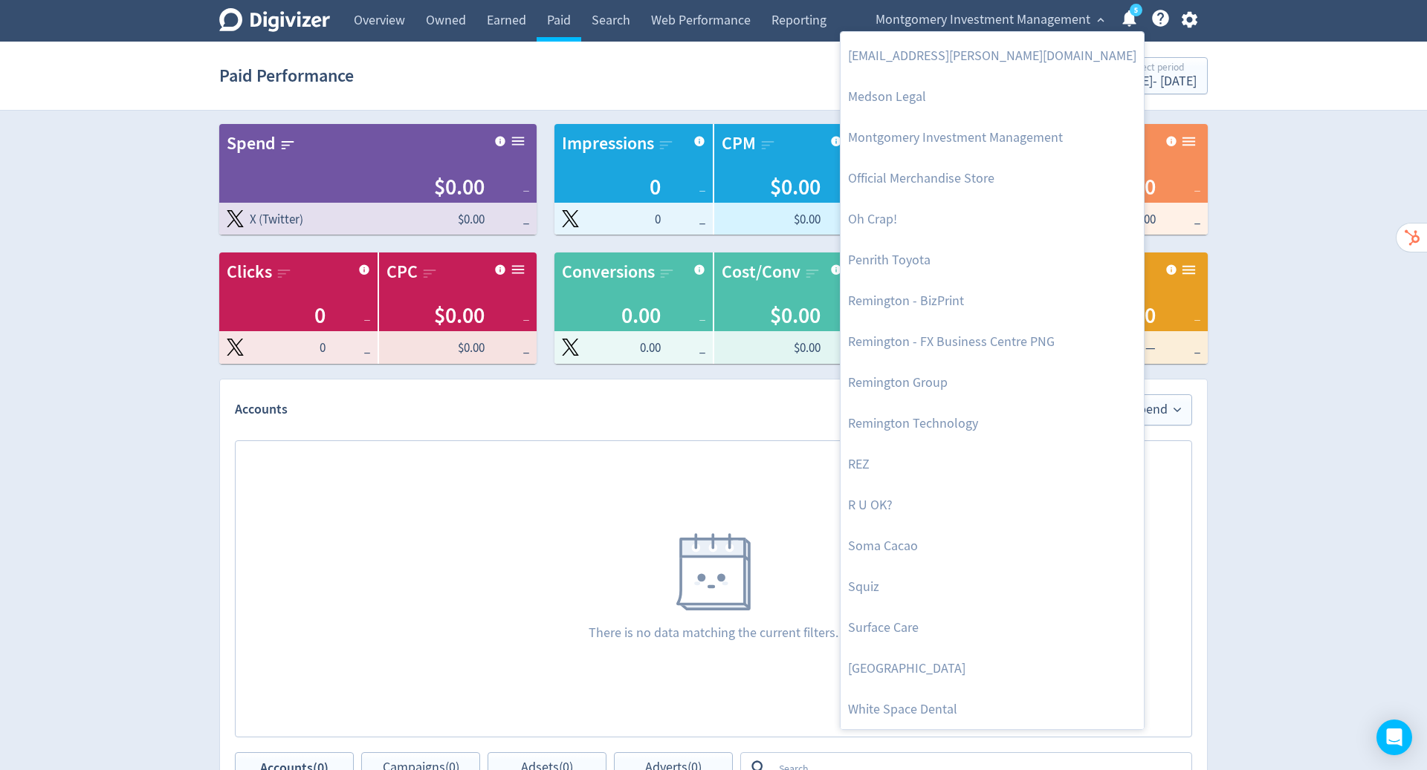
click at [864, 586] on link "Squiz" at bounding box center [991, 587] width 303 height 41
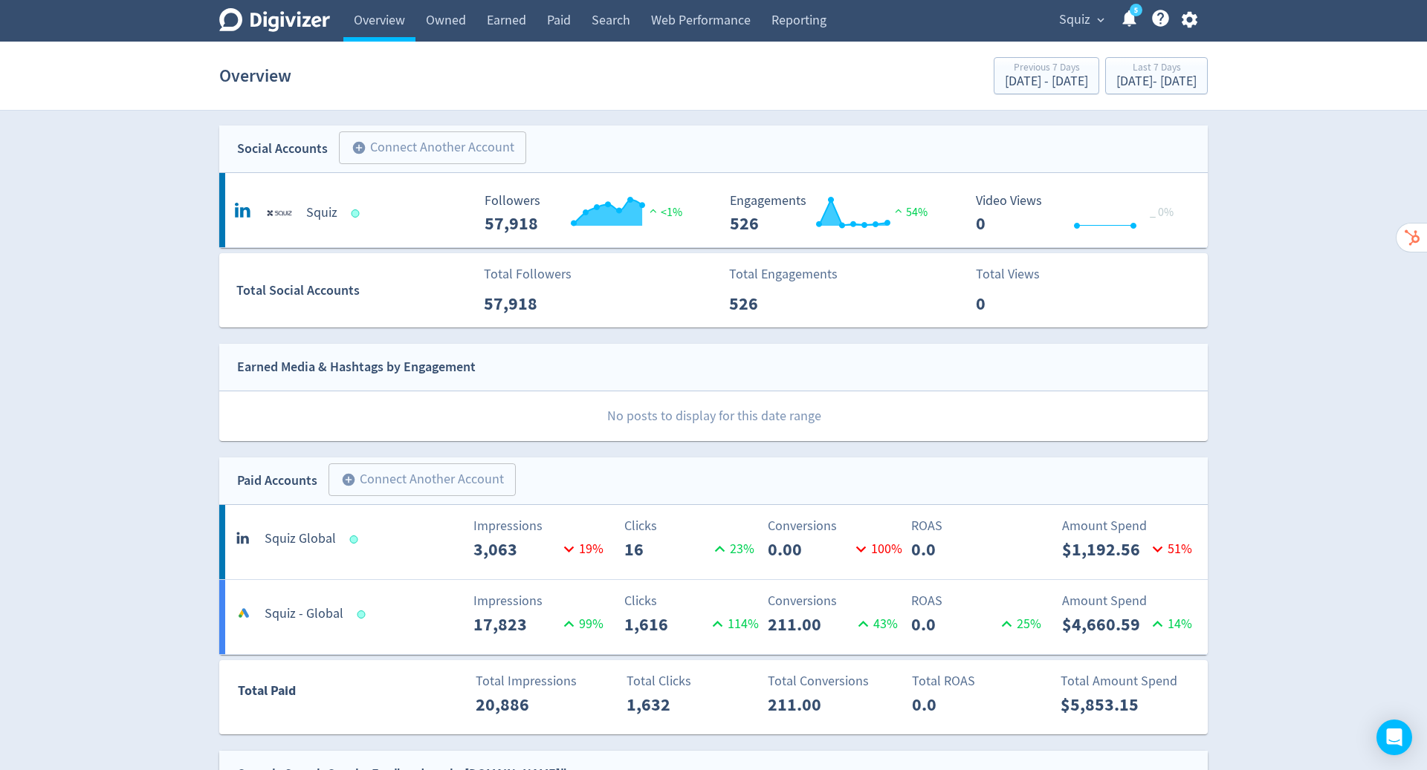
click at [559, 20] on link "Paid" at bounding box center [558, 21] width 45 height 42
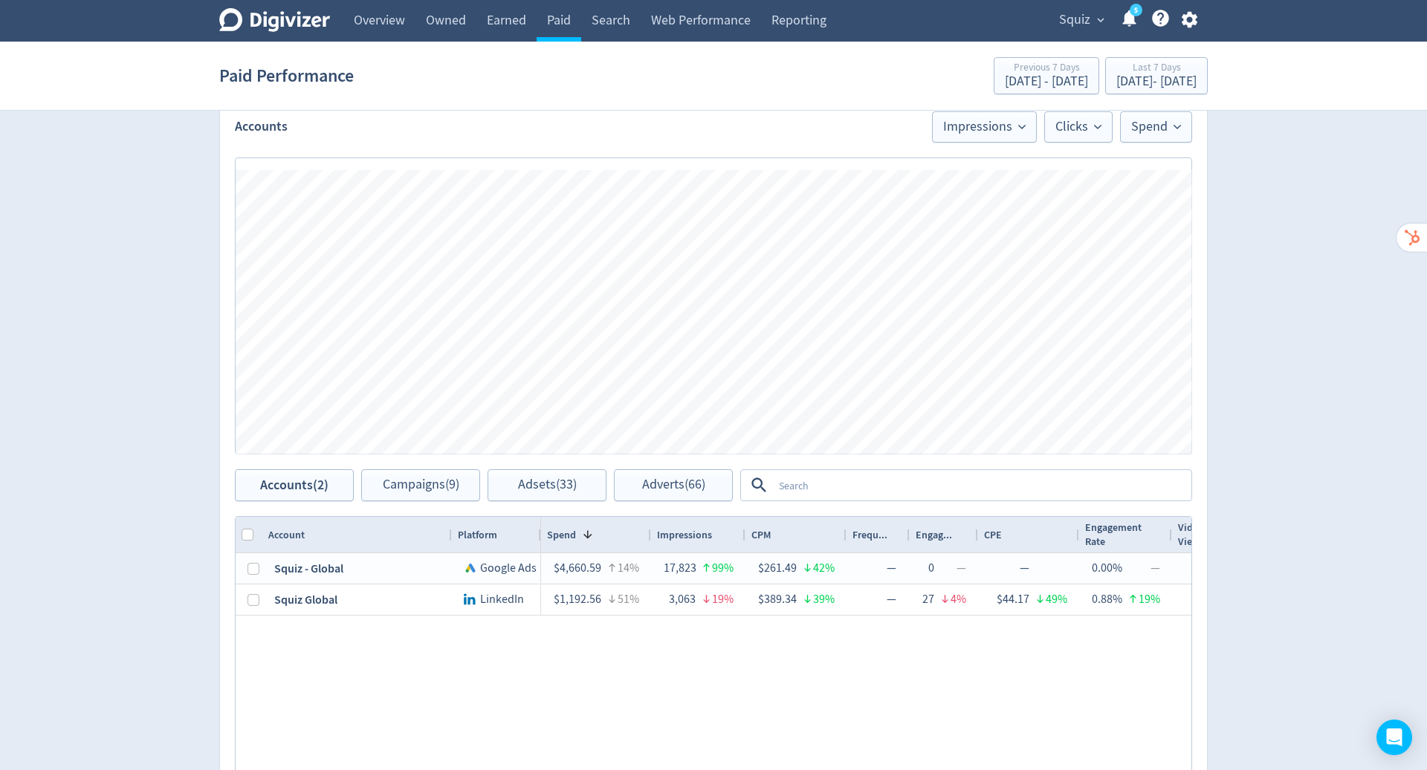
scroll to position [348, 0]
click at [432, 492] on button "Campaigns (9)" at bounding box center [420, 485] width 119 height 32
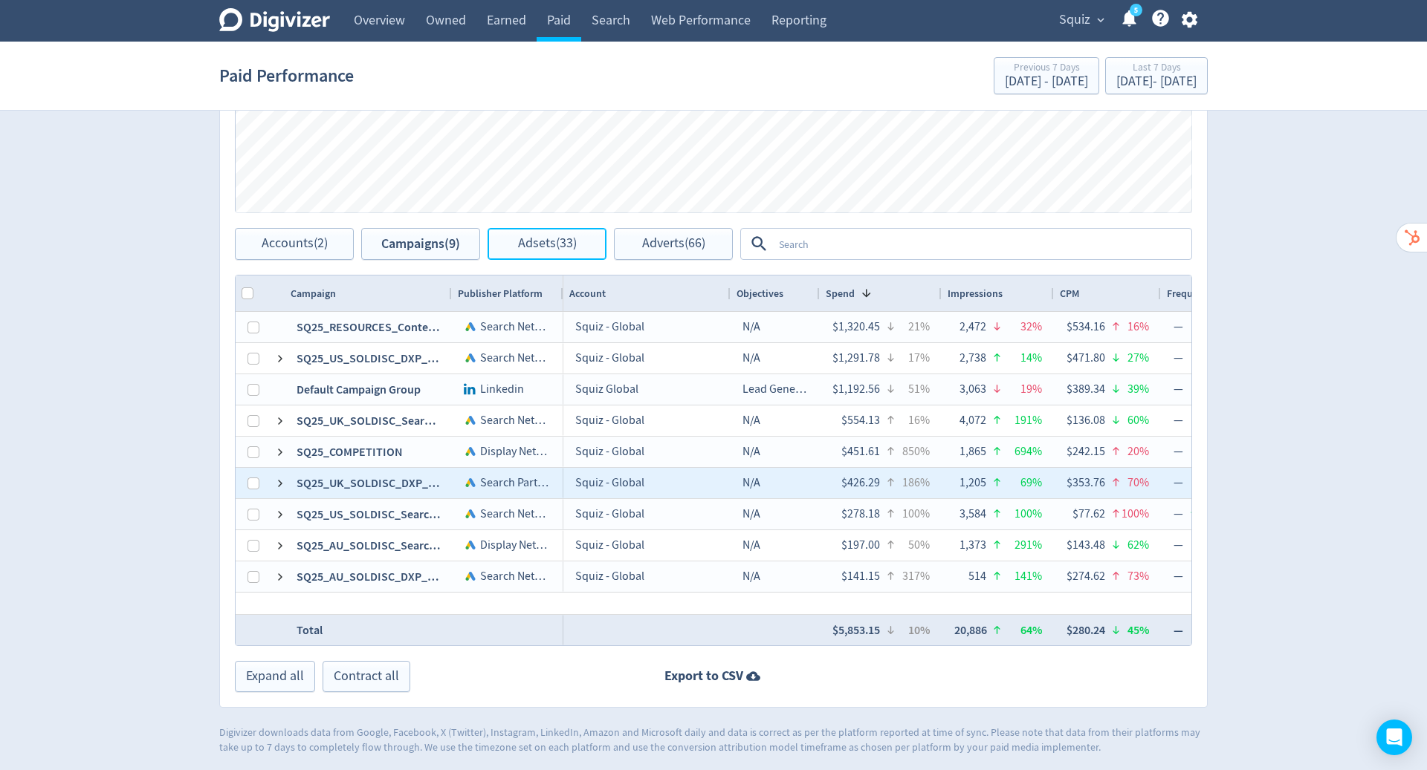
click at [556, 240] on span "Adsets (33)" at bounding box center [547, 244] width 59 height 14
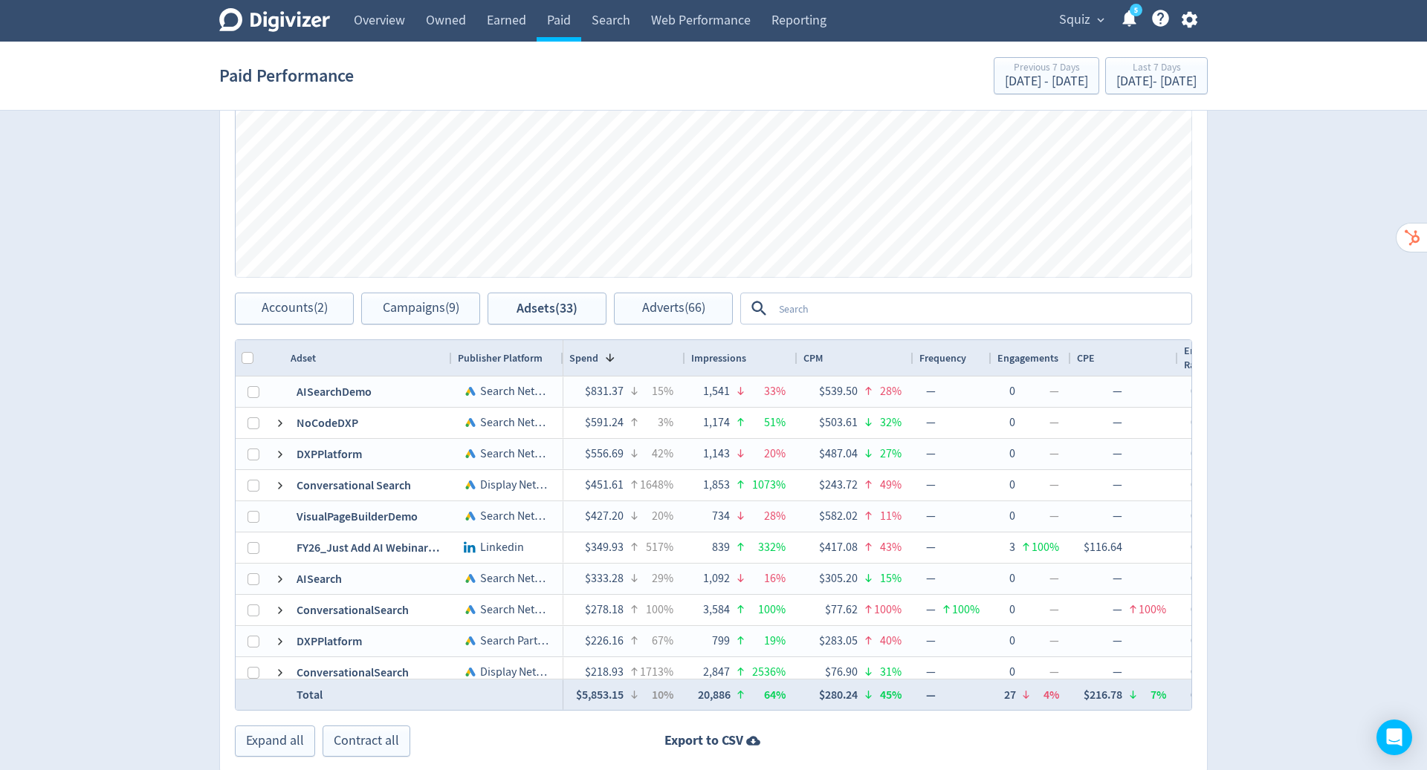
click at [955, 299] on textarea at bounding box center [981, 308] width 417 height 27
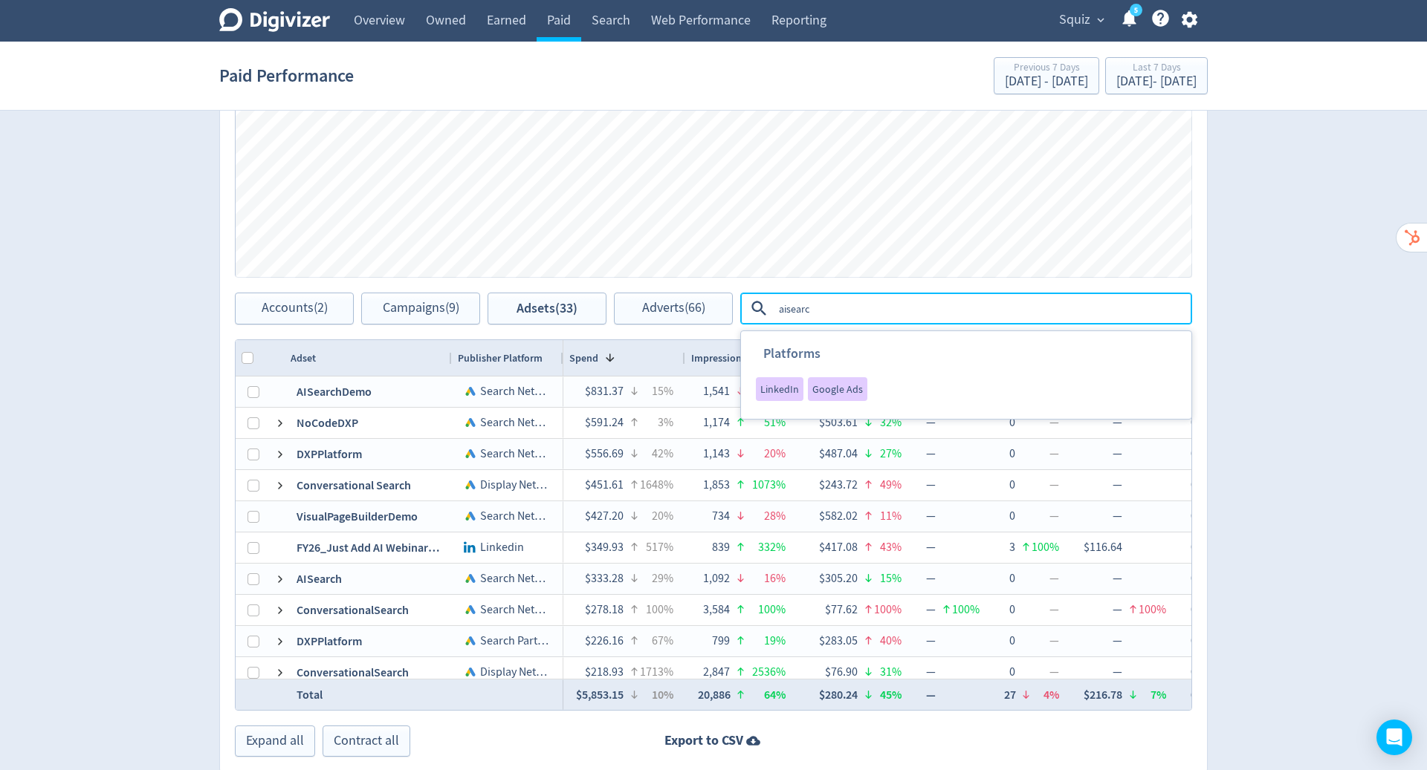
type textarea "aisearch"
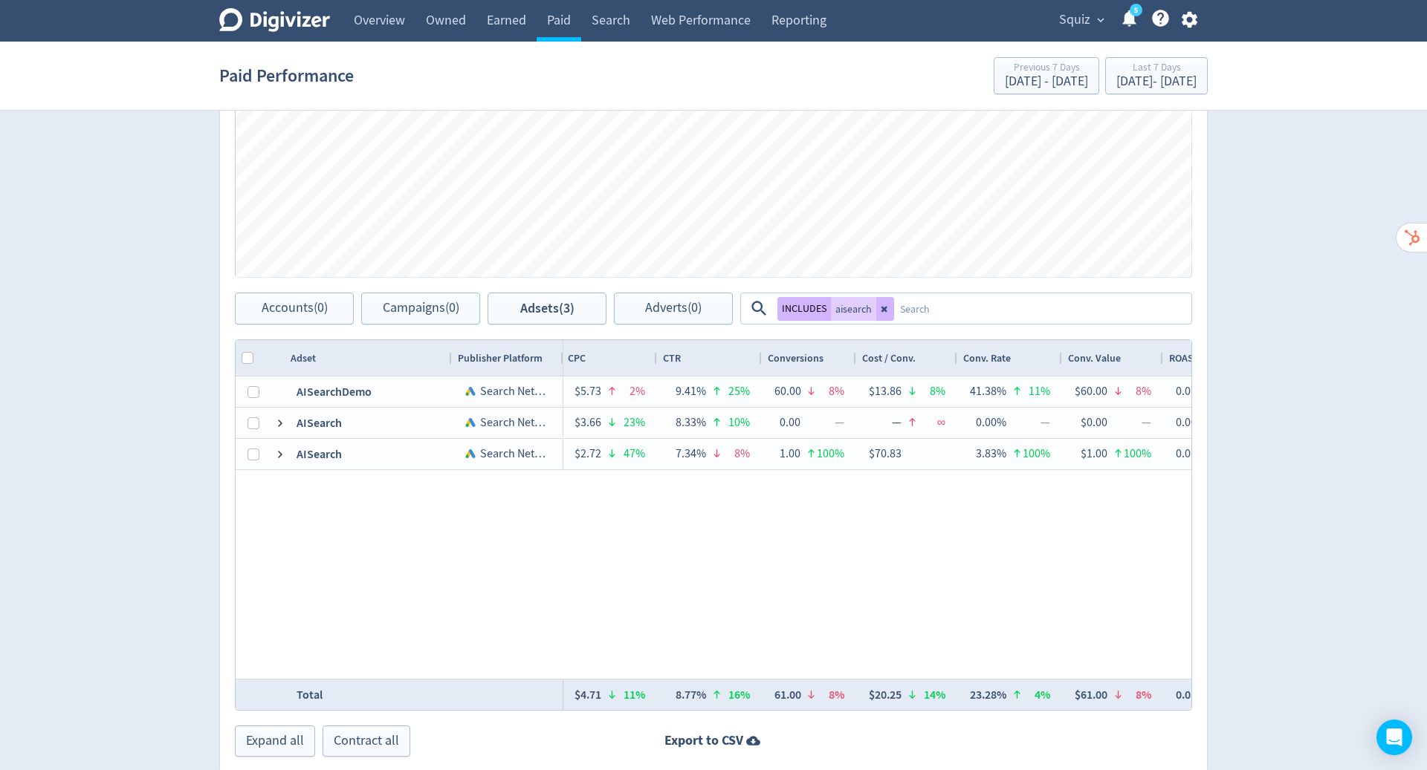
click at [881, 311] on icon at bounding box center [884, 309] width 9 height 9
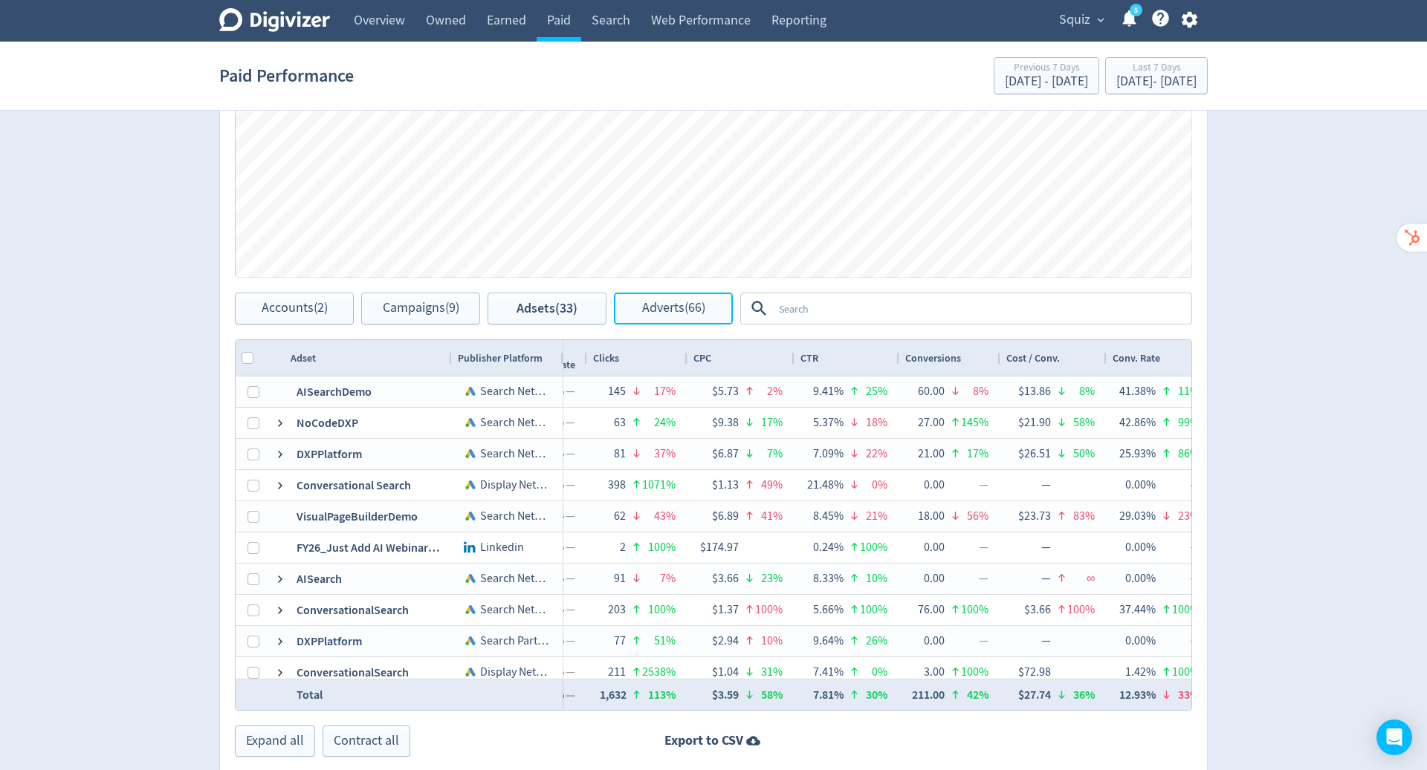
click at [660, 302] on span "Adverts (66)" at bounding box center [673, 309] width 63 height 14
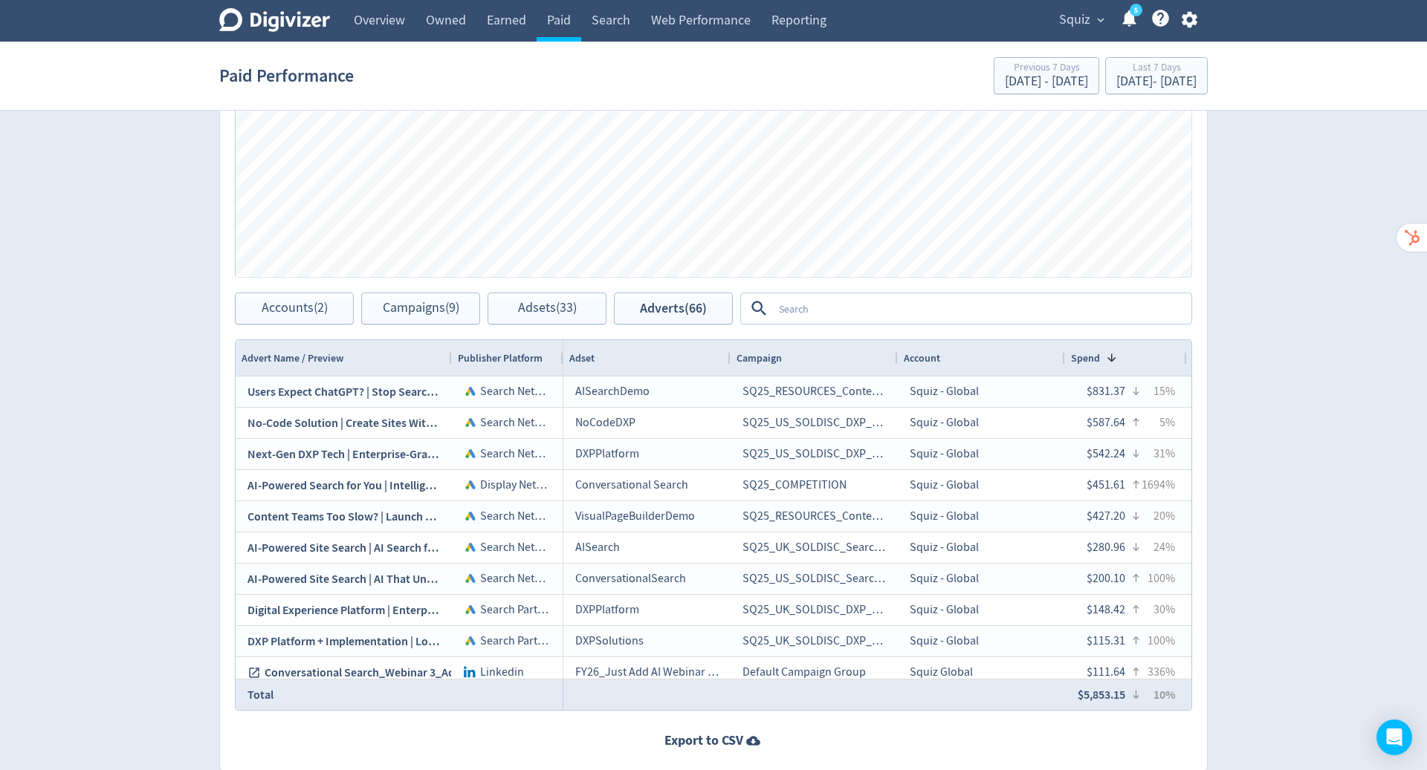
drag, startPoint x: 1074, startPoint y: 14, endPoint x: 835, endPoint y: 310, distance: 379.9
click at [835, 310] on textarea at bounding box center [981, 308] width 417 height 27
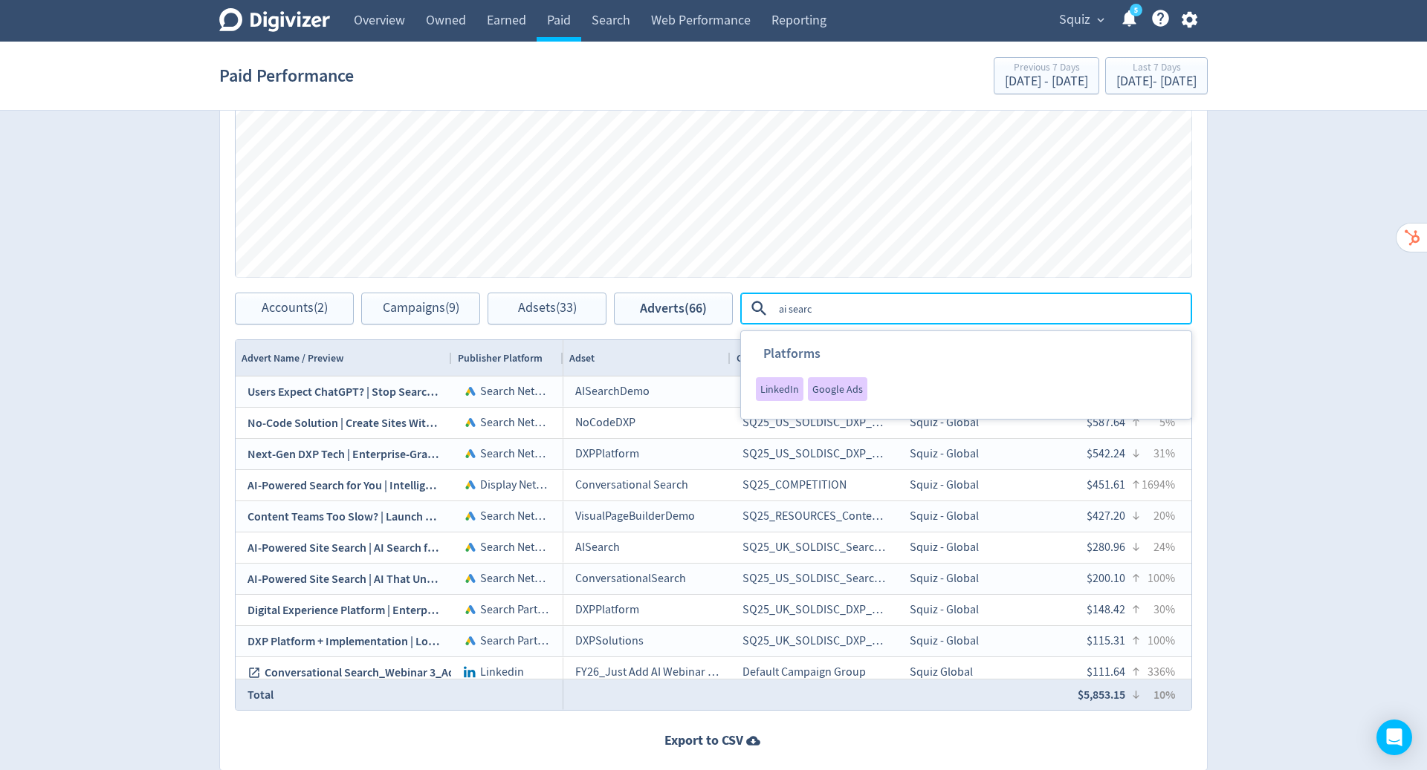
type textarea "ai search"
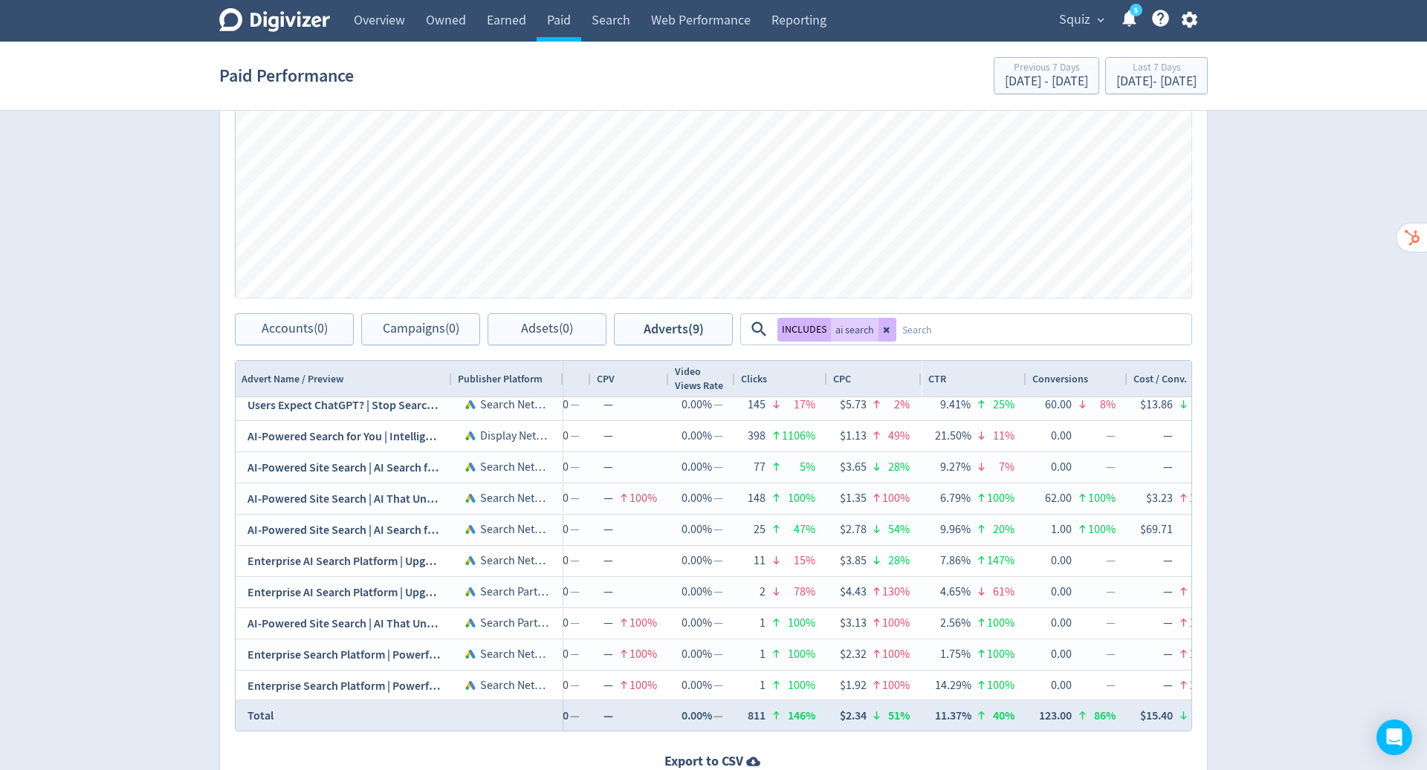
click at [1058, 494] on div "62.00" at bounding box center [1055, 498] width 33 height 29
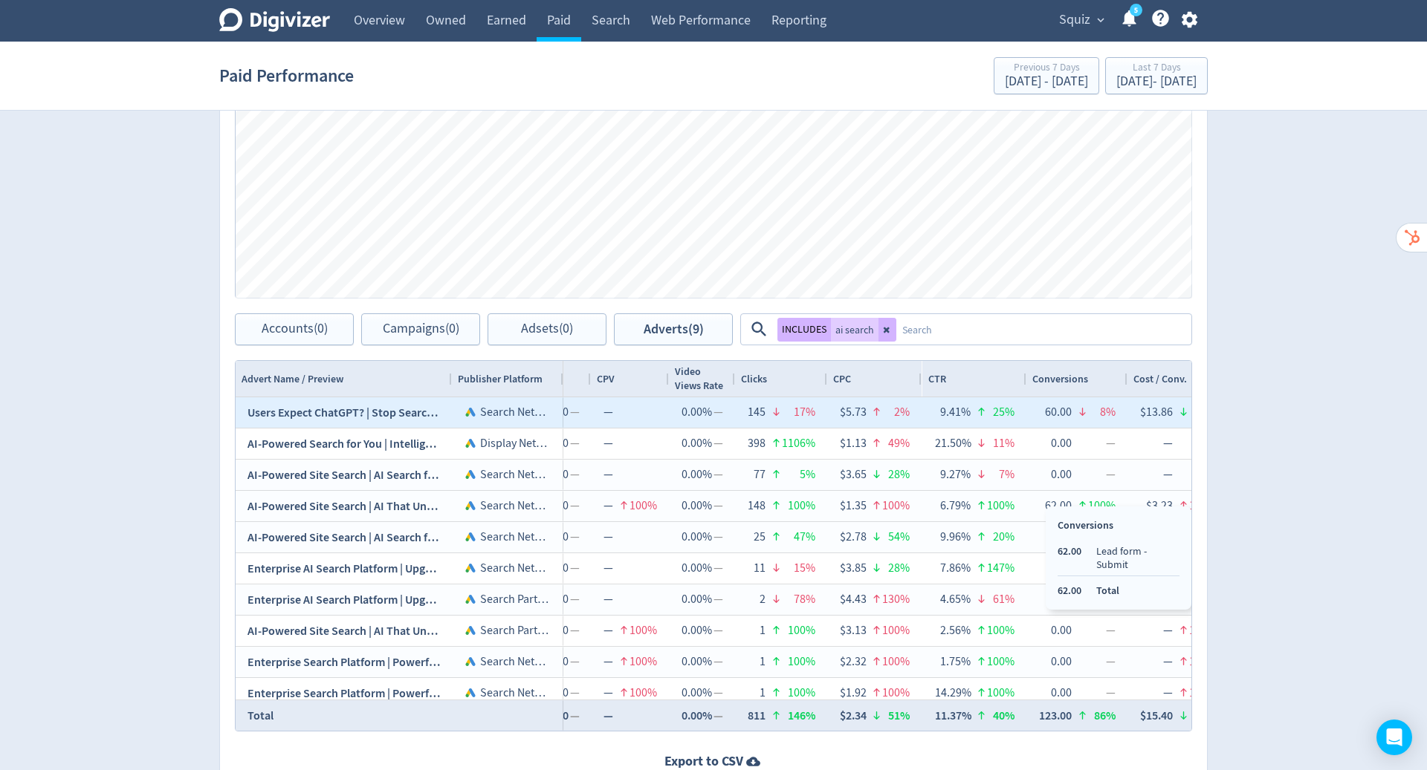
click at [1059, 403] on div "60.00" at bounding box center [1055, 412] width 33 height 29
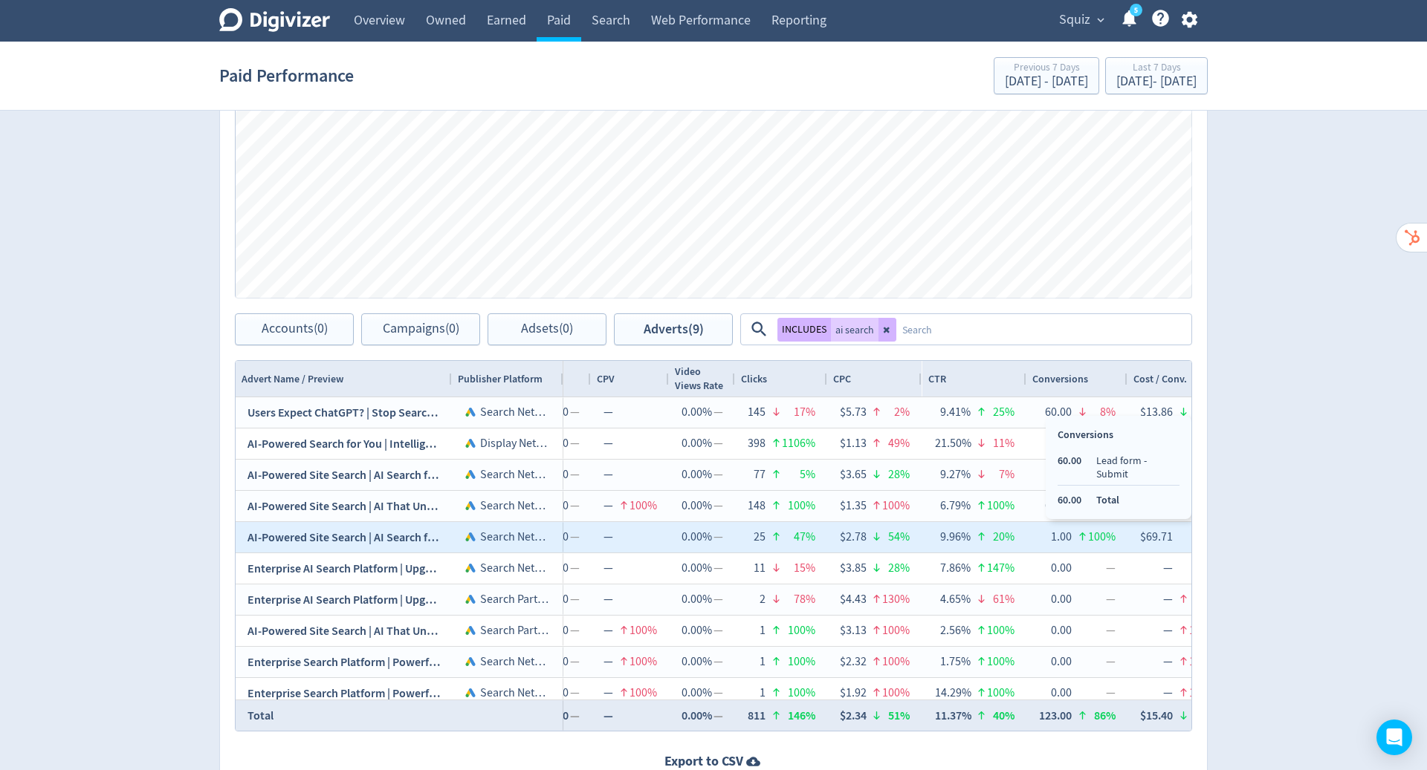
click at [1061, 528] on div "1.00" at bounding box center [1055, 537] width 33 height 29
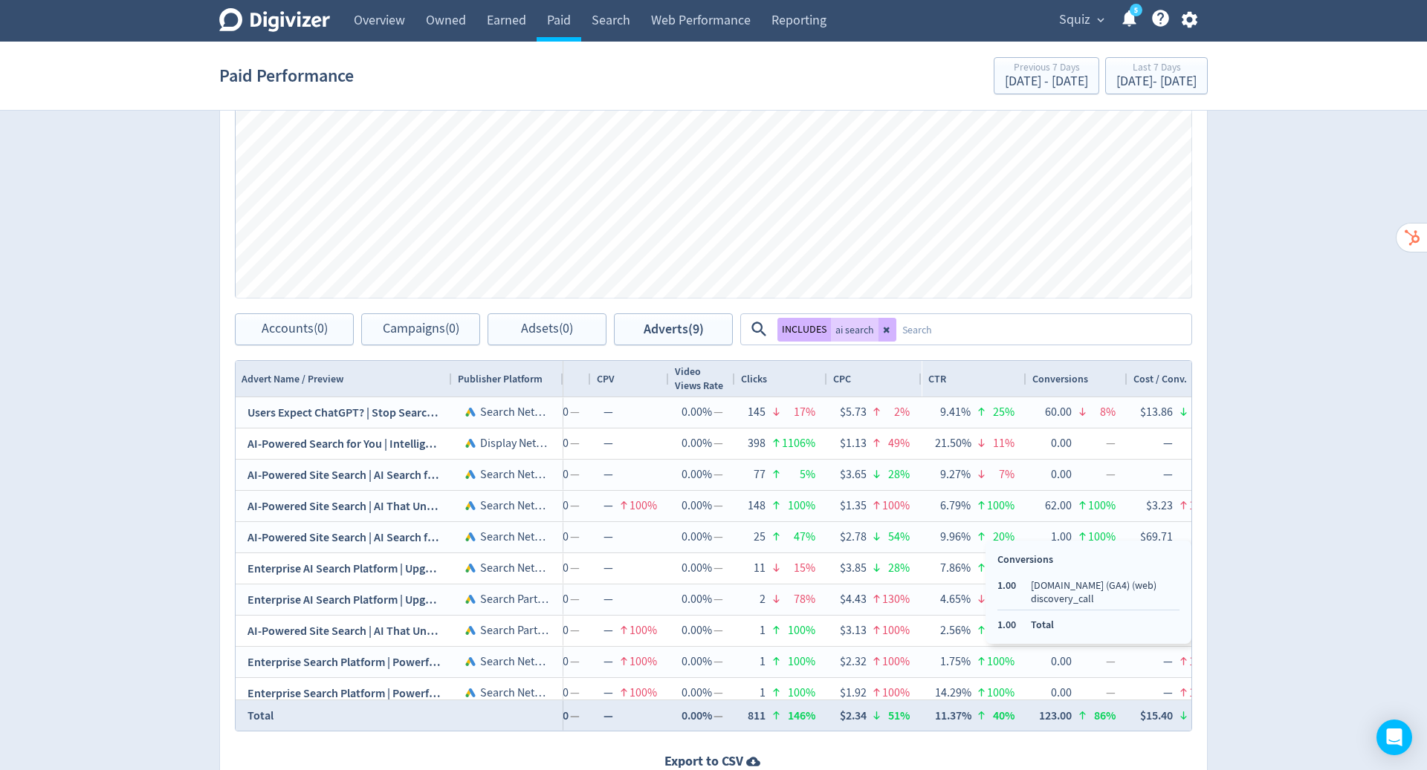
click at [1293, 523] on div "Digivizer Logo Mark Digivizer Logo Overview Owned Earned Paid Search Web Perfor…" at bounding box center [713, 167] width 1427 height 1343
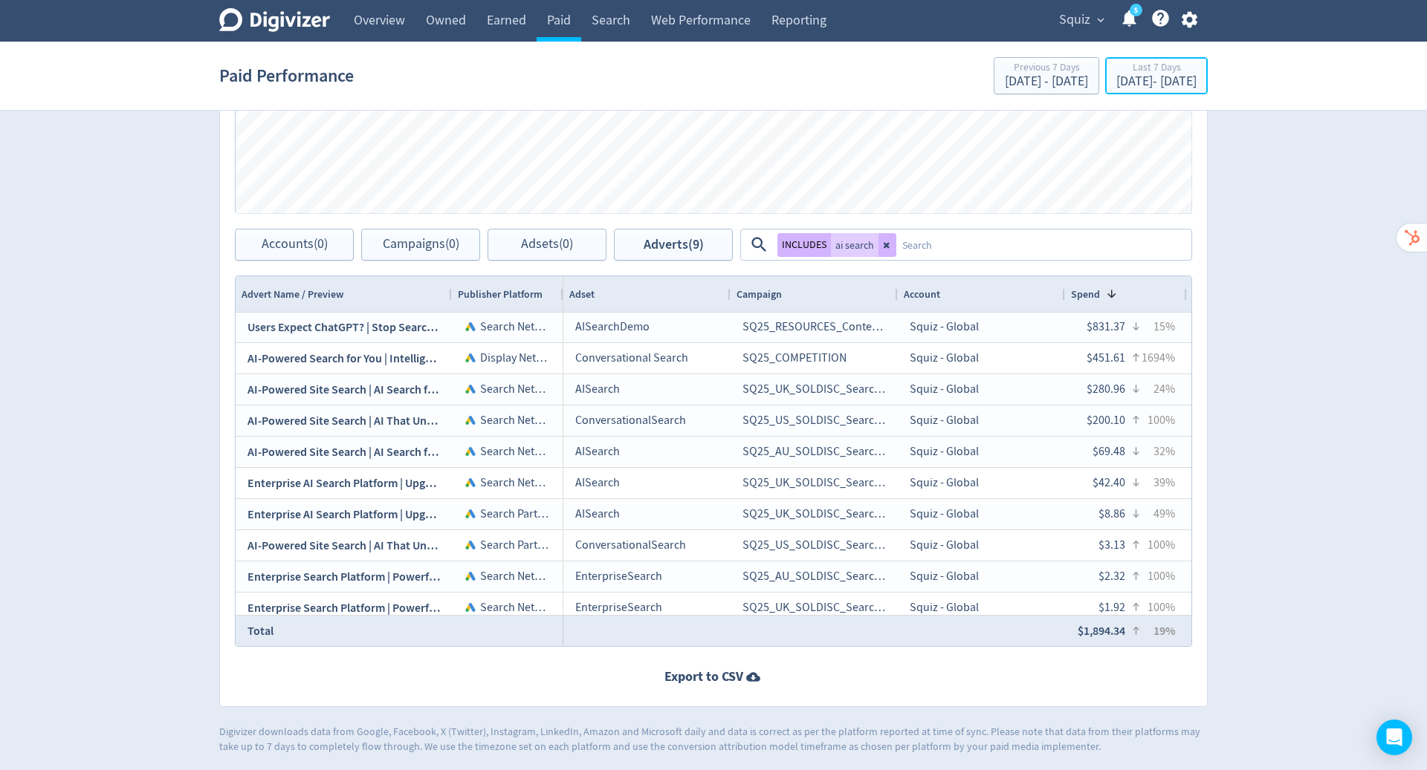
click at [1116, 82] on div "Sep 4, 2025 - Sep 10, 2025" at bounding box center [1156, 81] width 80 height 13
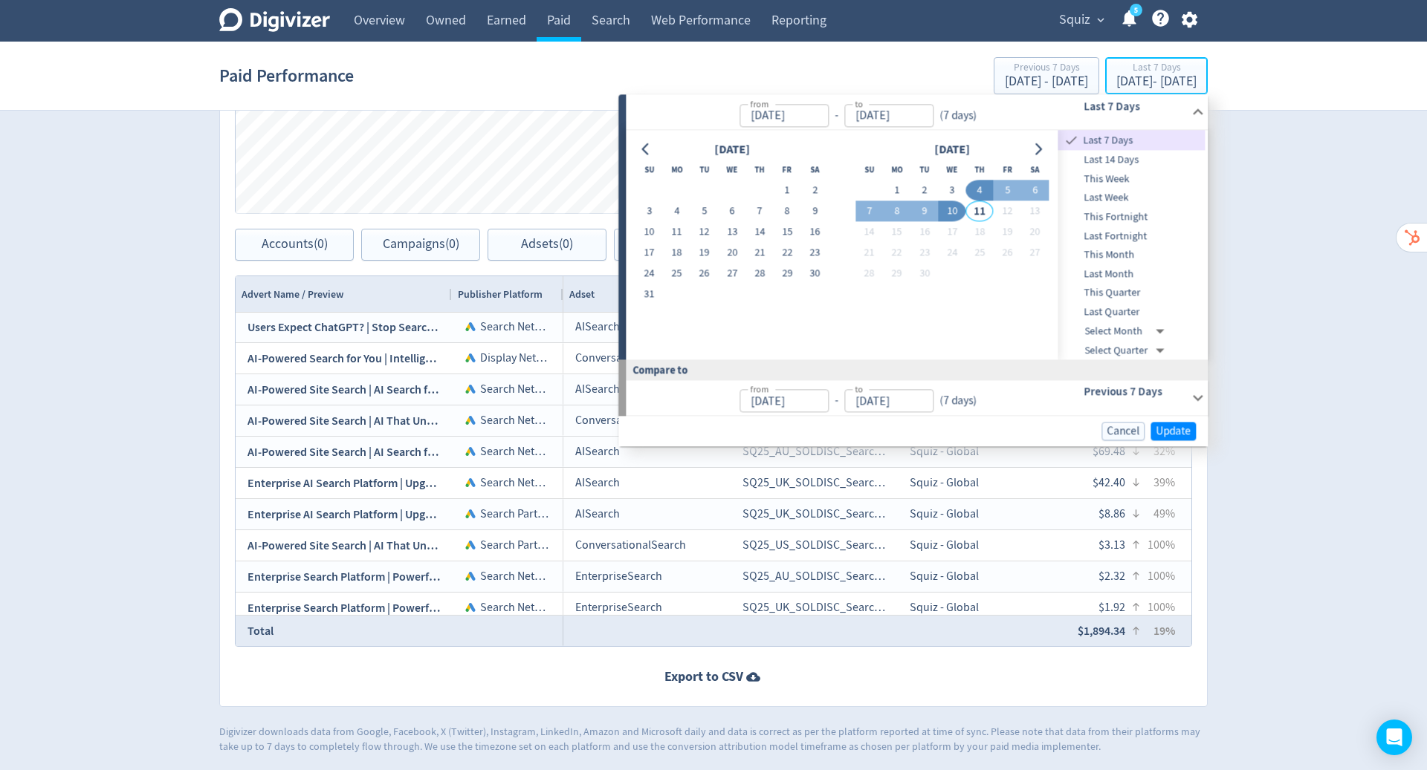
type input "[DATE]"
drag, startPoint x: 835, startPoint y: 310, endPoint x: 643, endPoint y: 274, distance: 195.0
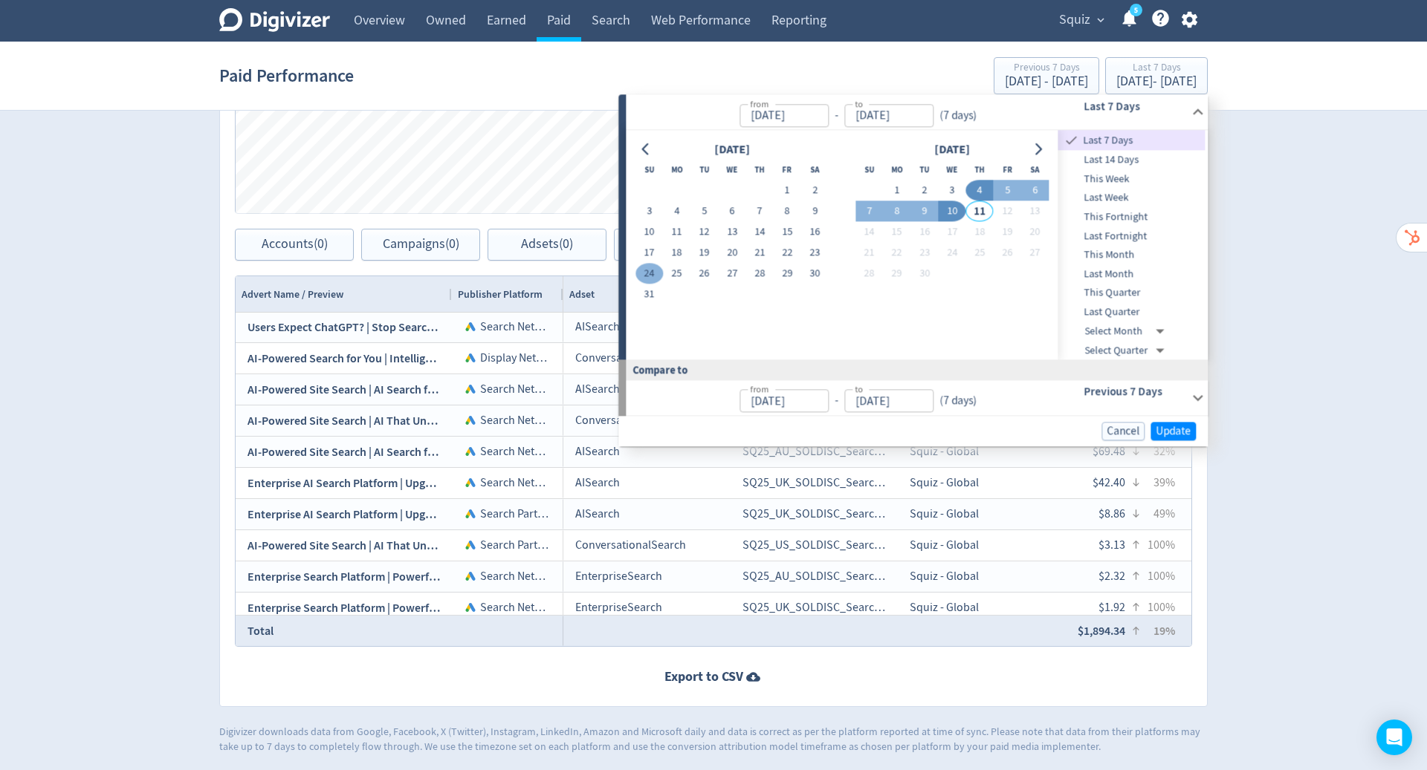
click at [643, 274] on button "24" at bounding box center [648, 274] width 27 height 21
type input "Aug 24, 2025"
drag, startPoint x: 643, startPoint y: 274, endPoint x: 948, endPoint y: 209, distance: 311.6
click at [948, 209] on button "10" at bounding box center [951, 211] width 27 height 21
type input "[DATE]"
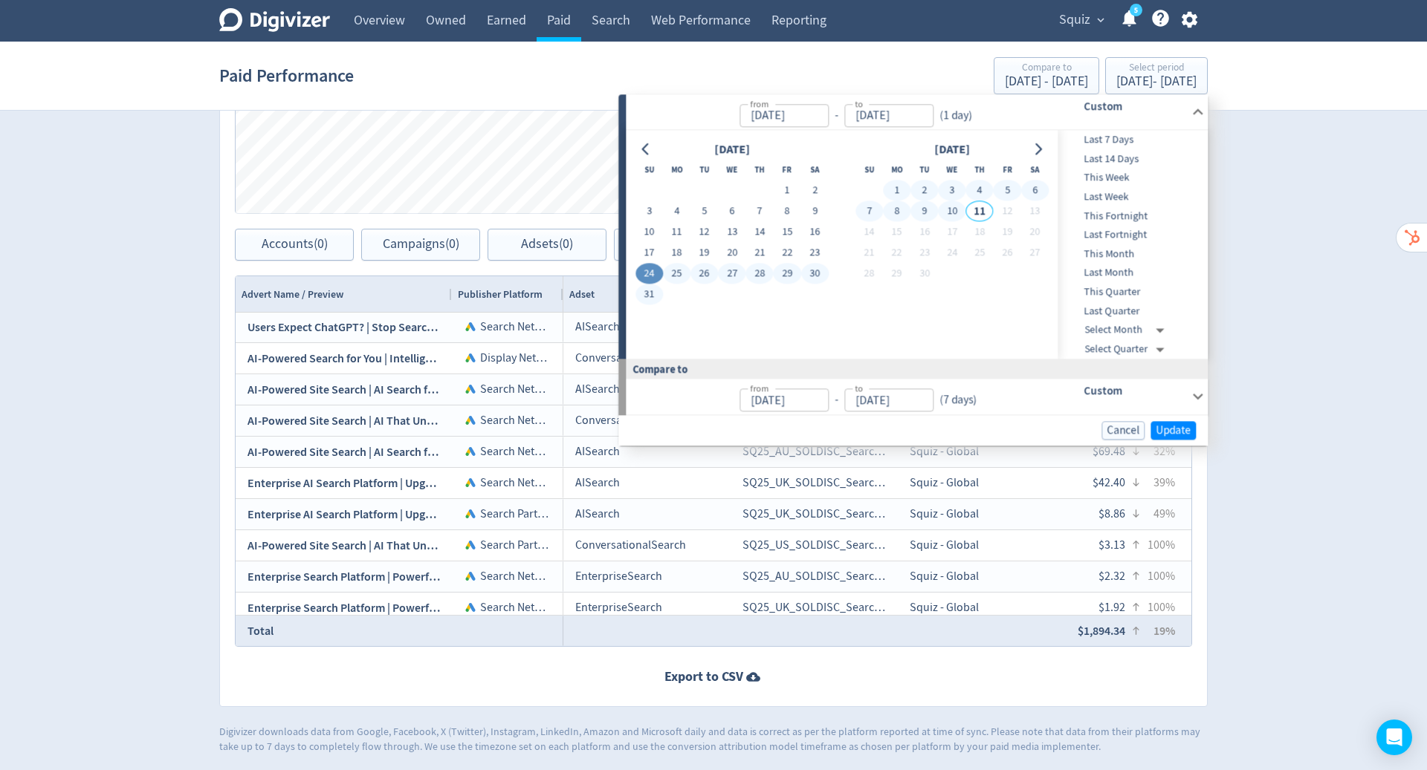
type input "Aug 06, 2025"
type input "Aug 23, 2025"
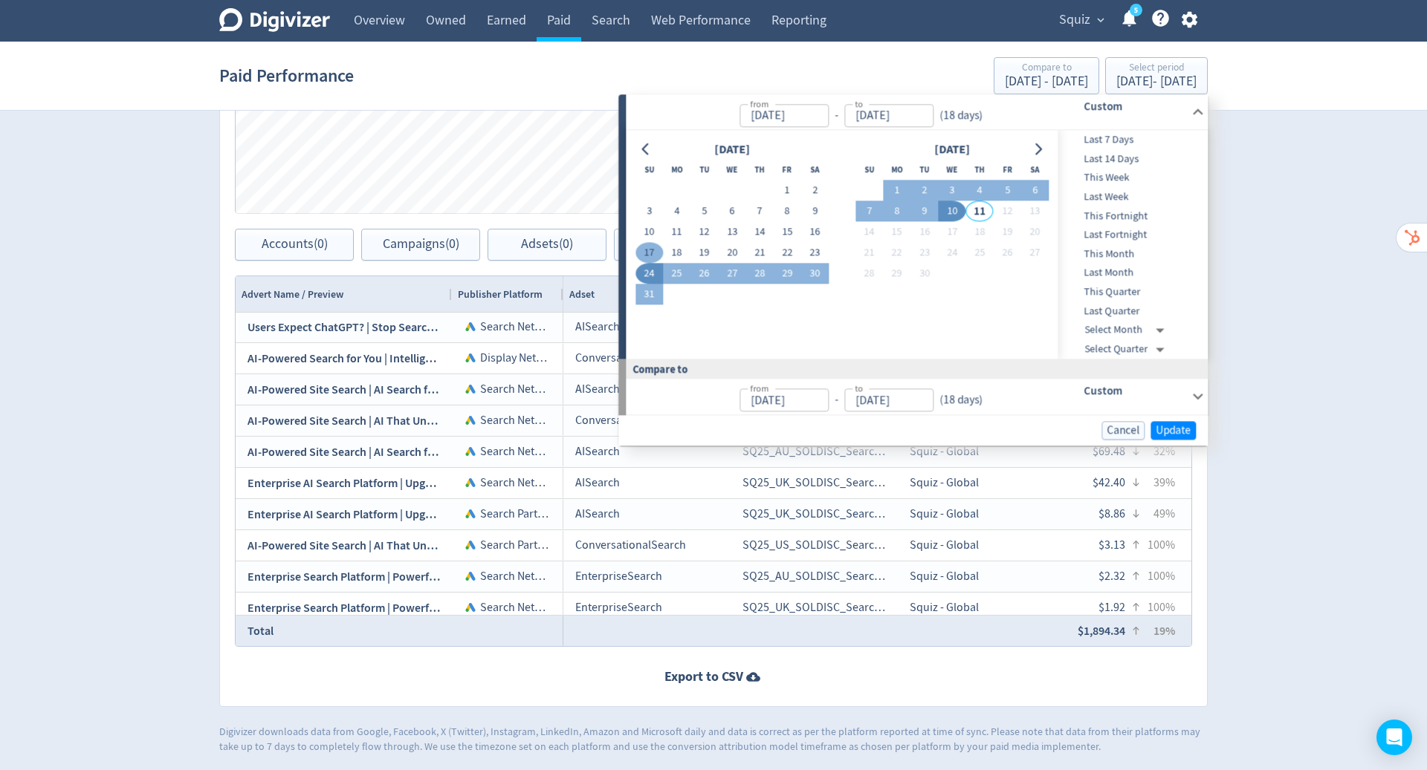
drag, startPoint x: 948, startPoint y: 209, endPoint x: 643, endPoint y: 253, distance: 308.6
click at [643, 253] on button "17" at bounding box center [648, 253] width 27 height 21
type input "Aug 17, 2025"
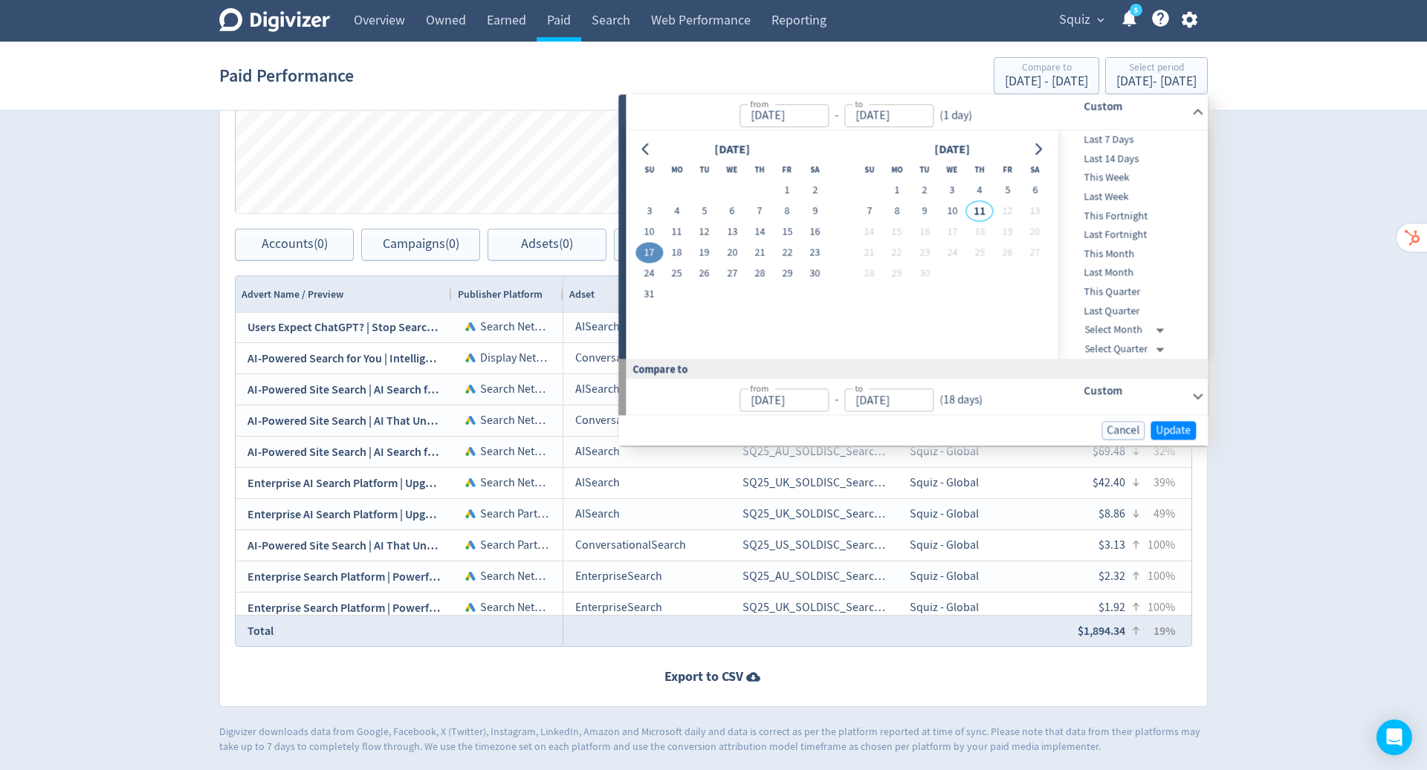
click at [951, 207] on button "10" at bounding box center [951, 211] width 27 height 21
type input "[DATE]"
type input "Jul 23, 2025"
type input "Aug 16, 2025"
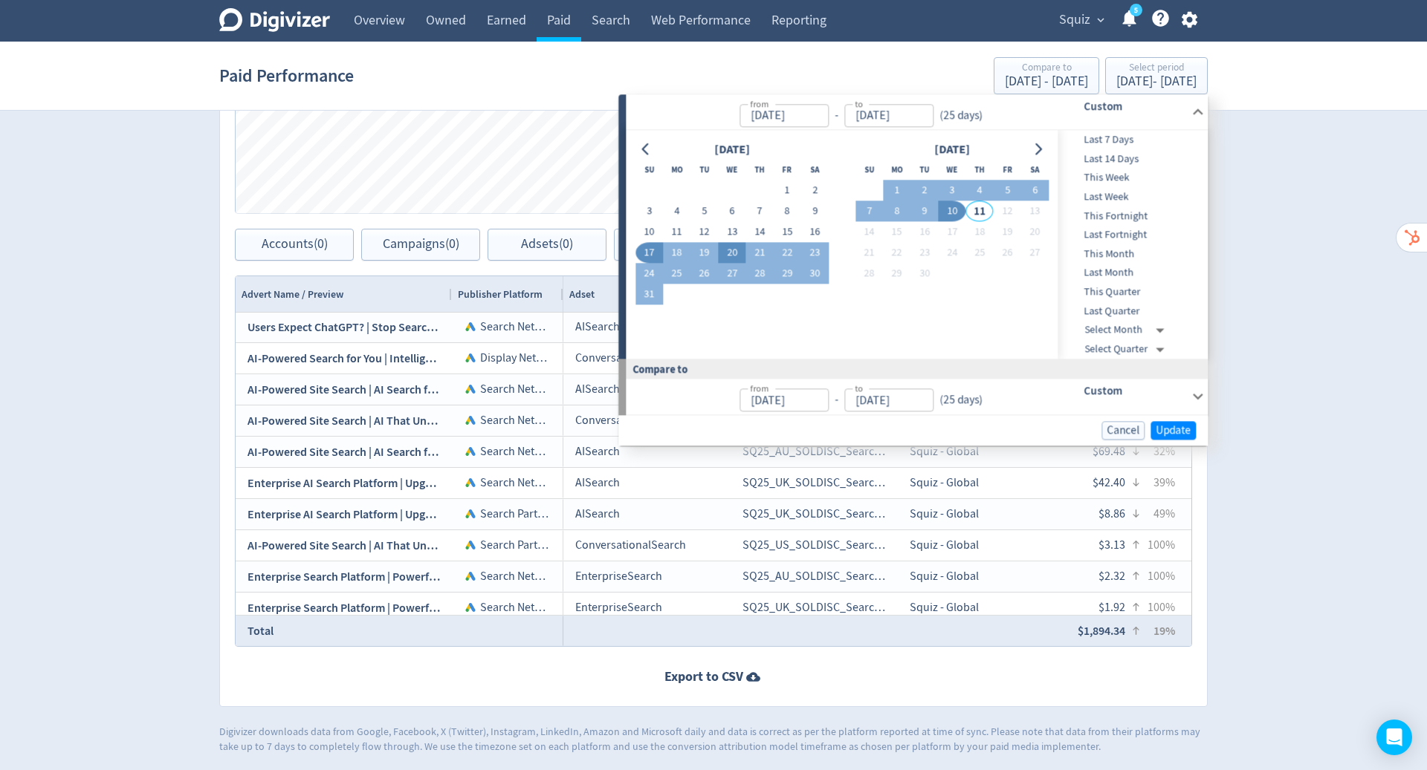
drag, startPoint x: 643, startPoint y: 253, endPoint x: 731, endPoint y: 253, distance: 88.4
click at [731, 253] on button "20" at bounding box center [731, 253] width 27 height 21
type input "Aug 20, 2025"
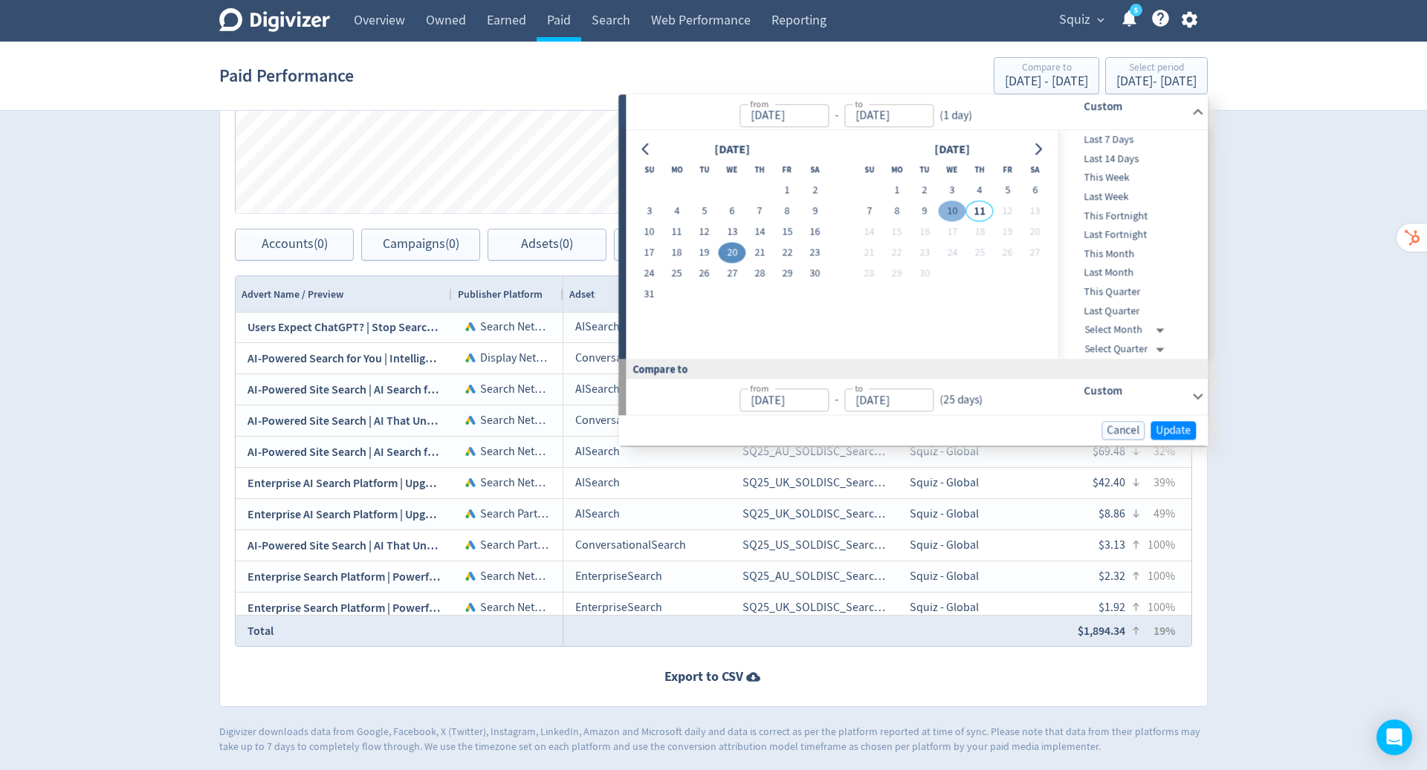
drag, startPoint x: 731, startPoint y: 253, endPoint x: 952, endPoint y: 212, distance: 225.1
click at [952, 212] on button "10" at bounding box center [951, 211] width 27 height 21
type input "[DATE]"
type input "Jul 29, 2025"
type input "Aug 19, 2025"
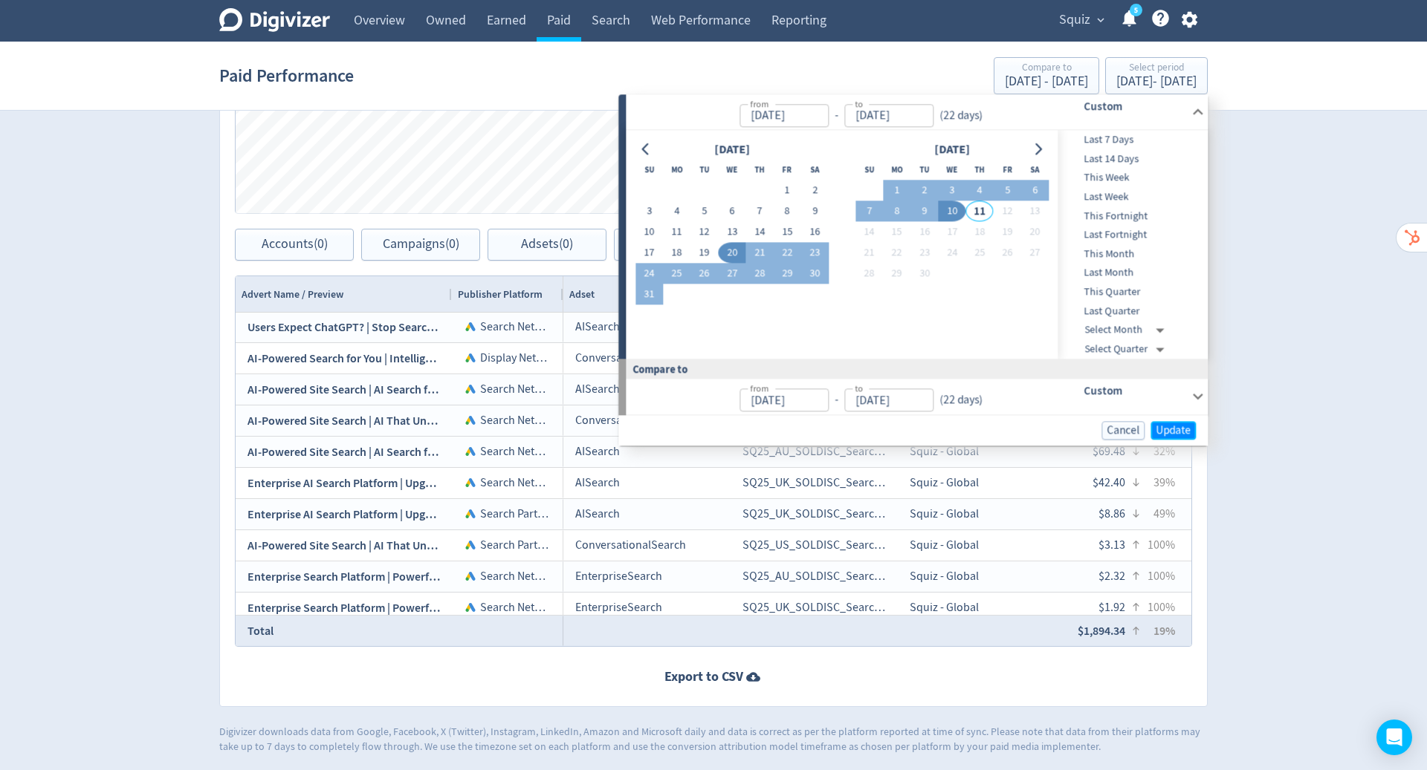
click at [1177, 427] on span "Update" at bounding box center [1172, 430] width 35 height 11
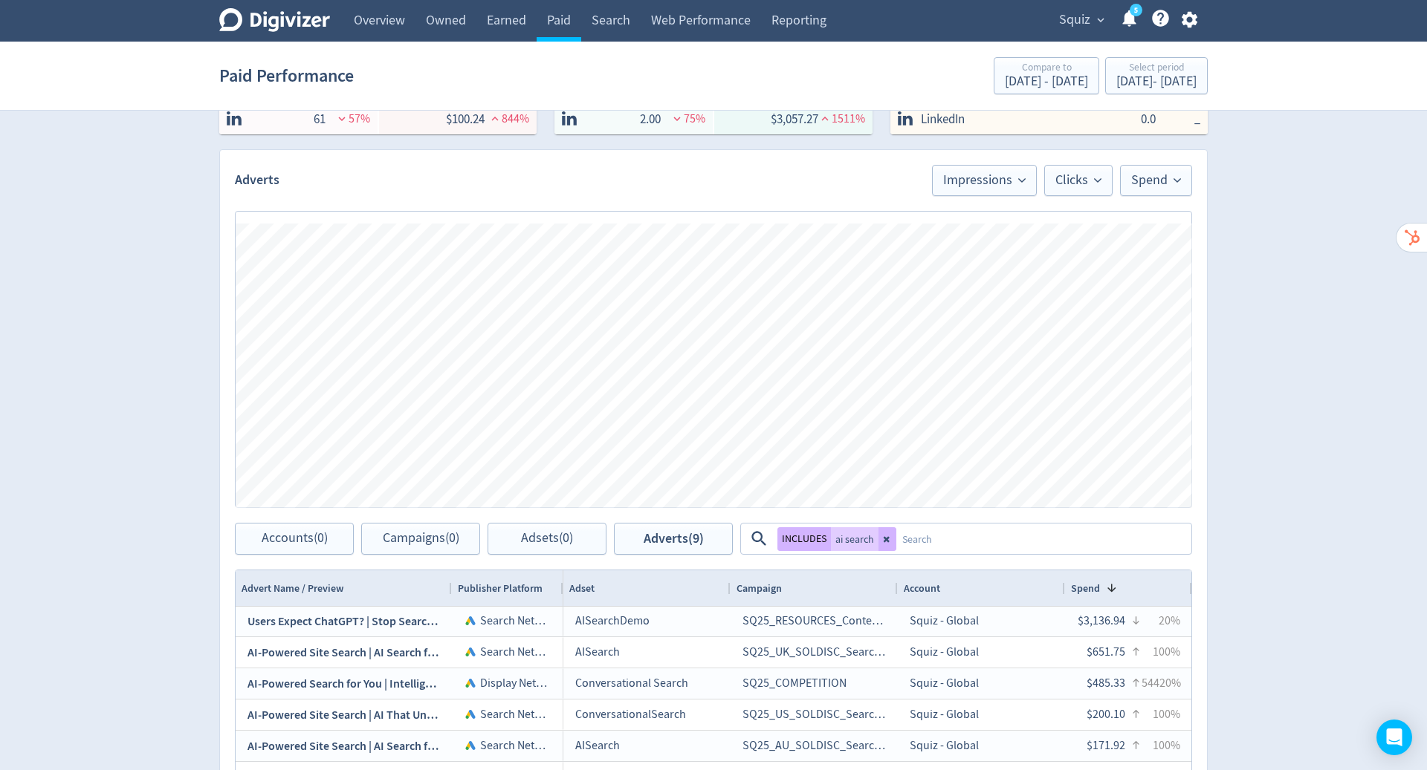
click at [776, 296] on div "chart, 3 series" at bounding box center [686, 339] width 765 height 202
click at [1116, 78] on div "Aug 20, 2025 - Sep 10, 2025" at bounding box center [1156, 81] width 80 height 13
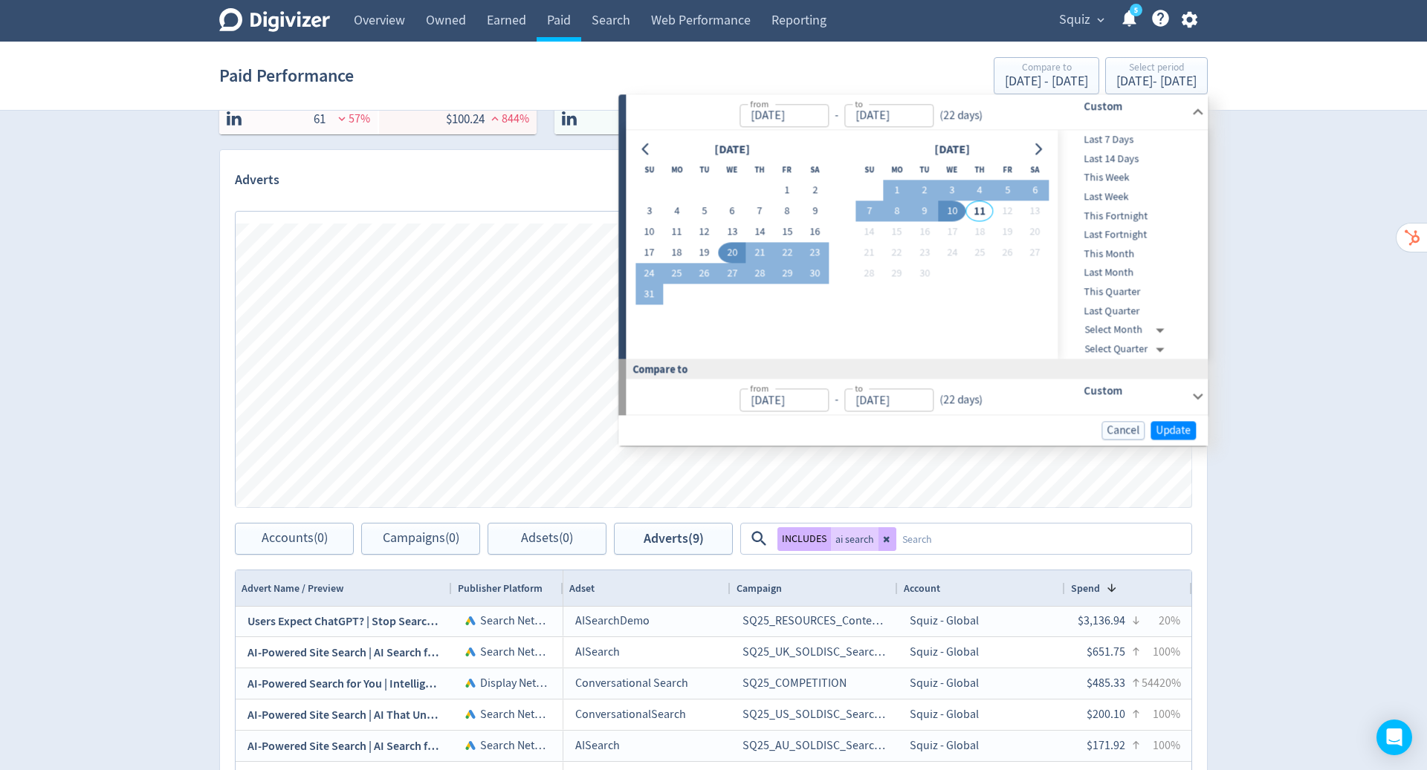
click at [919, 185] on button "2" at bounding box center [923, 191] width 27 height 21
type input "Sep 02, 2025"
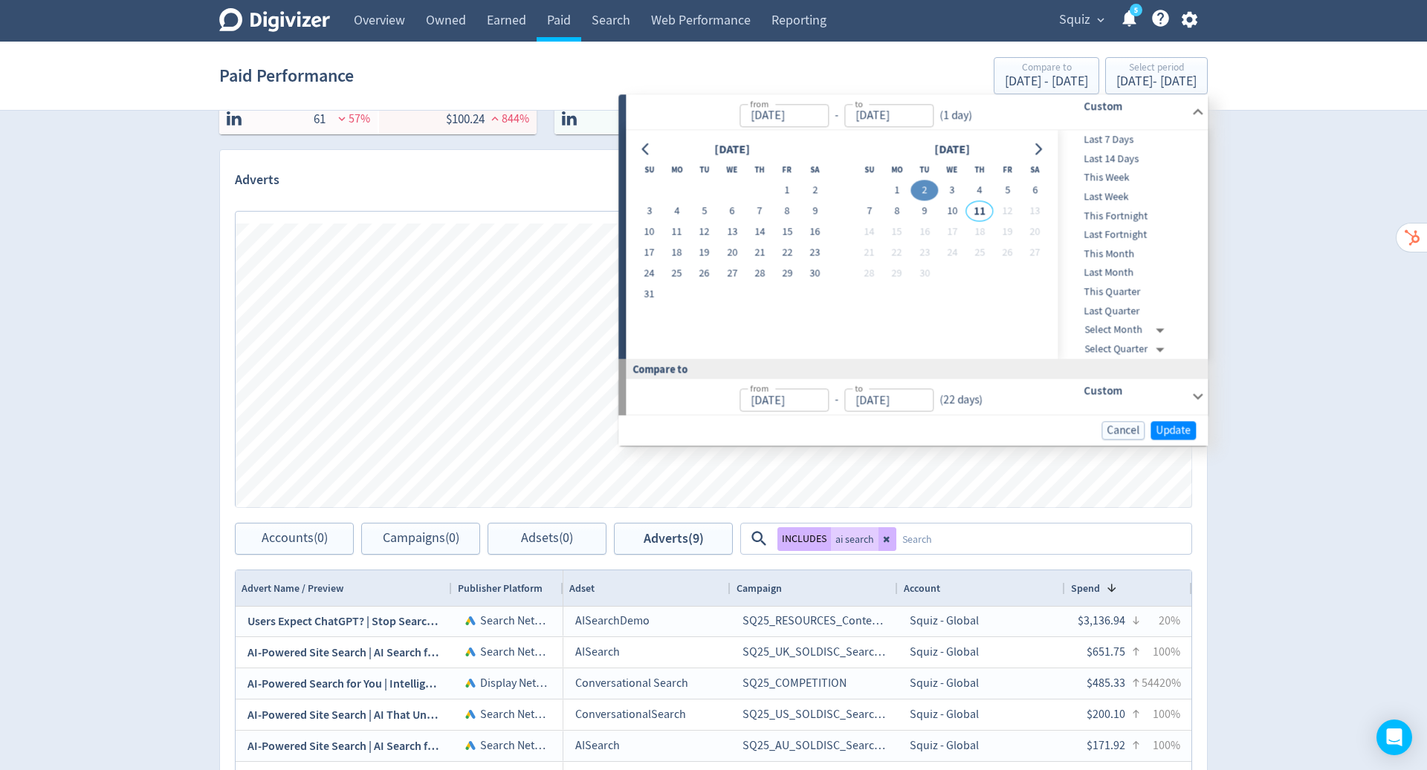
click at [949, 212] on button "10" at bounding box center [951, 211] width 27 height 21
type input "[DATE]"
type input "Aug 24, 2025"
type input "Sep 01, 2025"
click at [1172, 432] on span "Update" at bounding box center [1172, 430] width 35 height 11
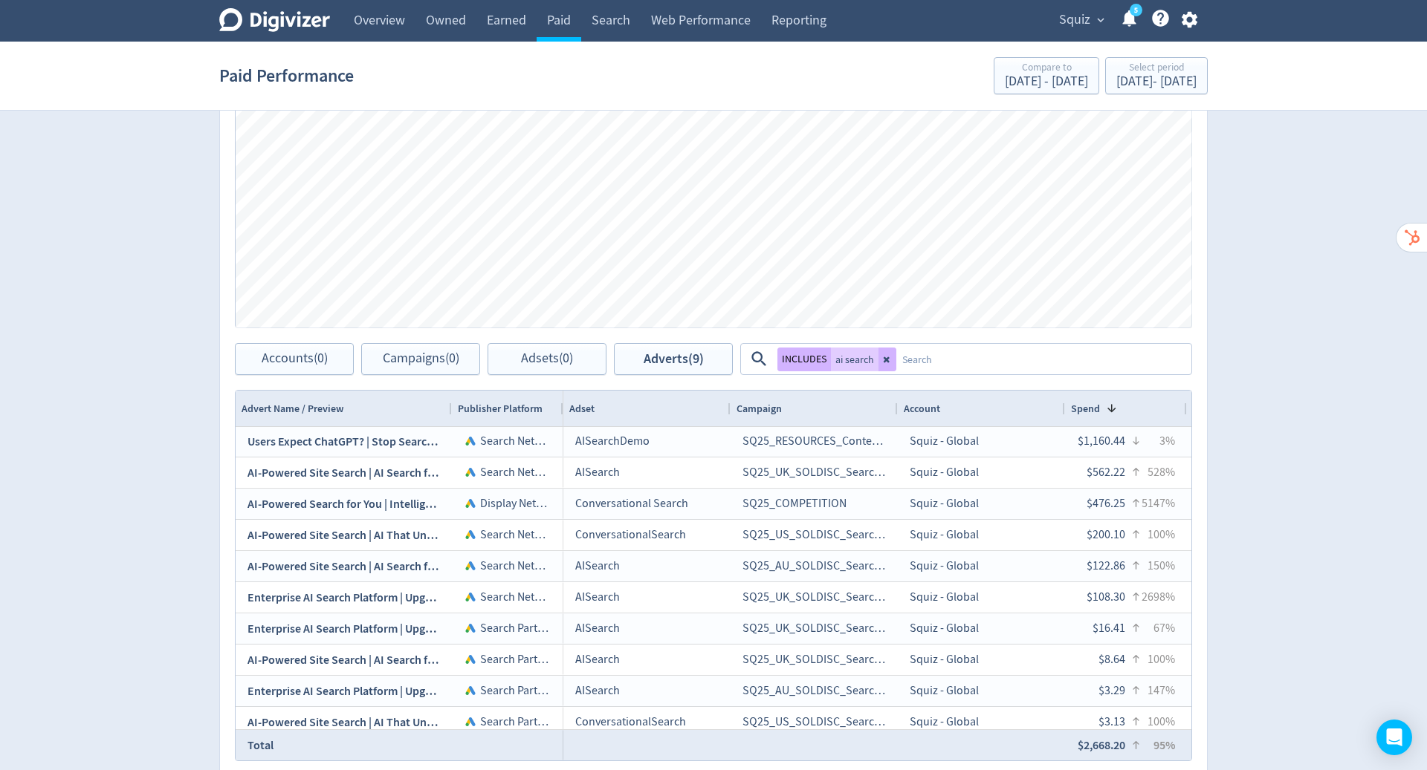
click at [884, 360] on icon at bounding box center [887, 359] width 9 height 9
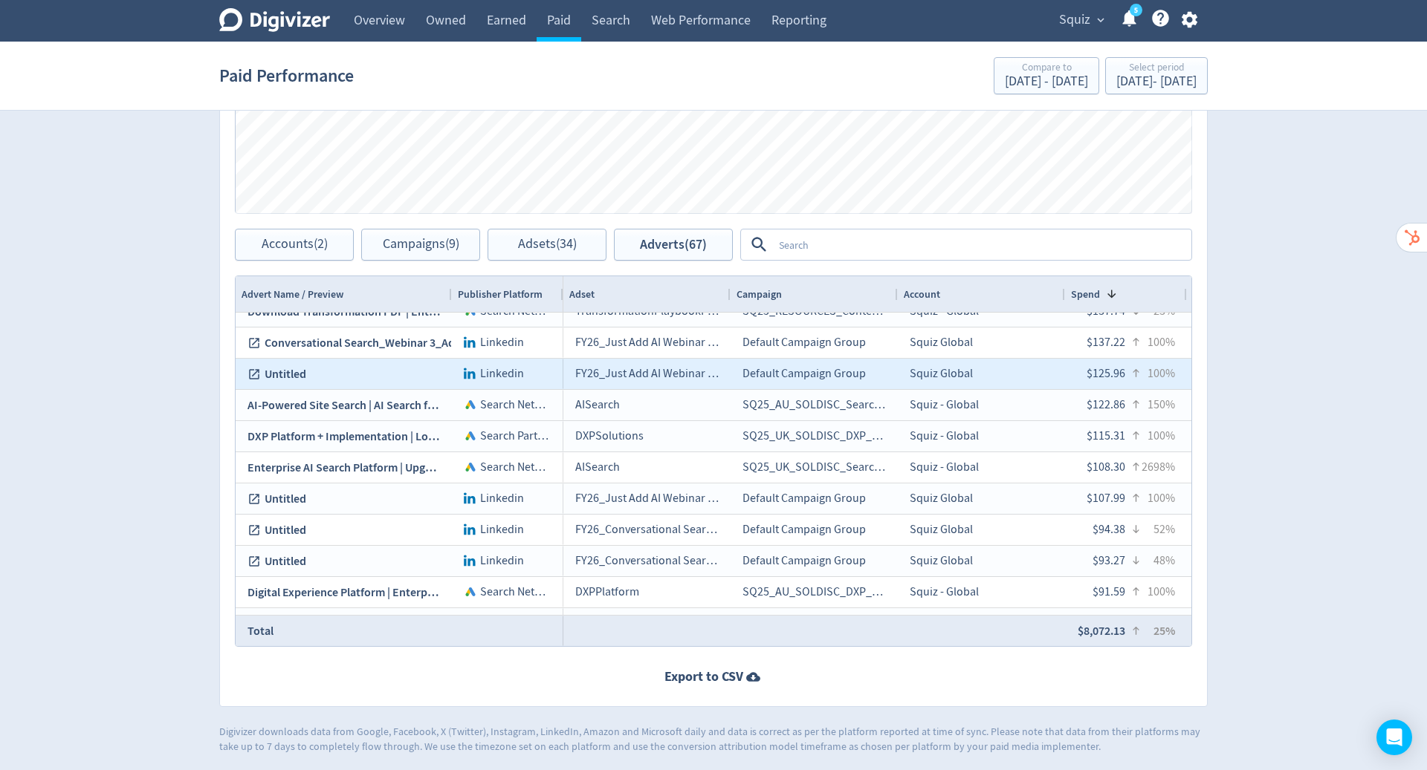
click at [753, 673] on icon at bounding box center [753, 678] width 14 height 10
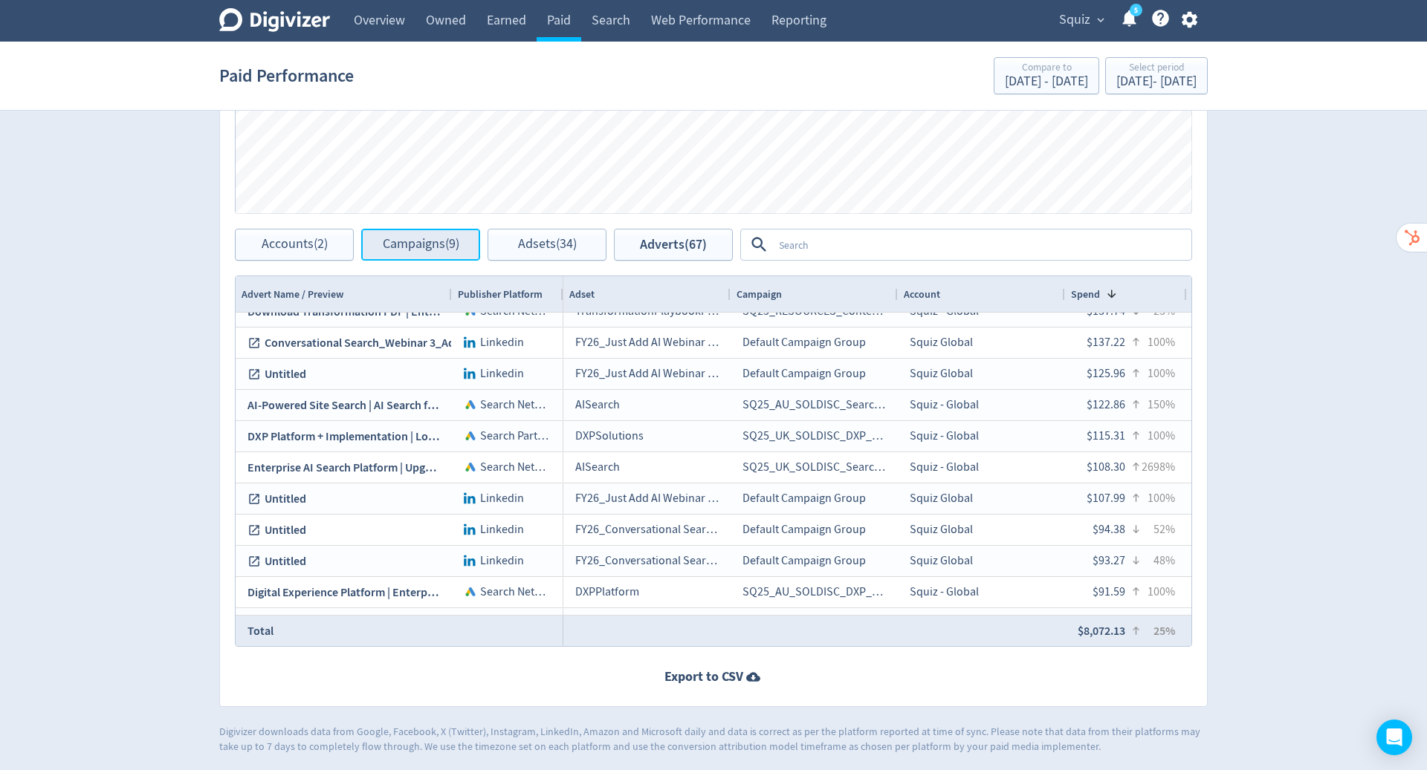
click at [422, 244] on span "Campaigns (9)" at bounding box center [421, 245] width 77 height 14
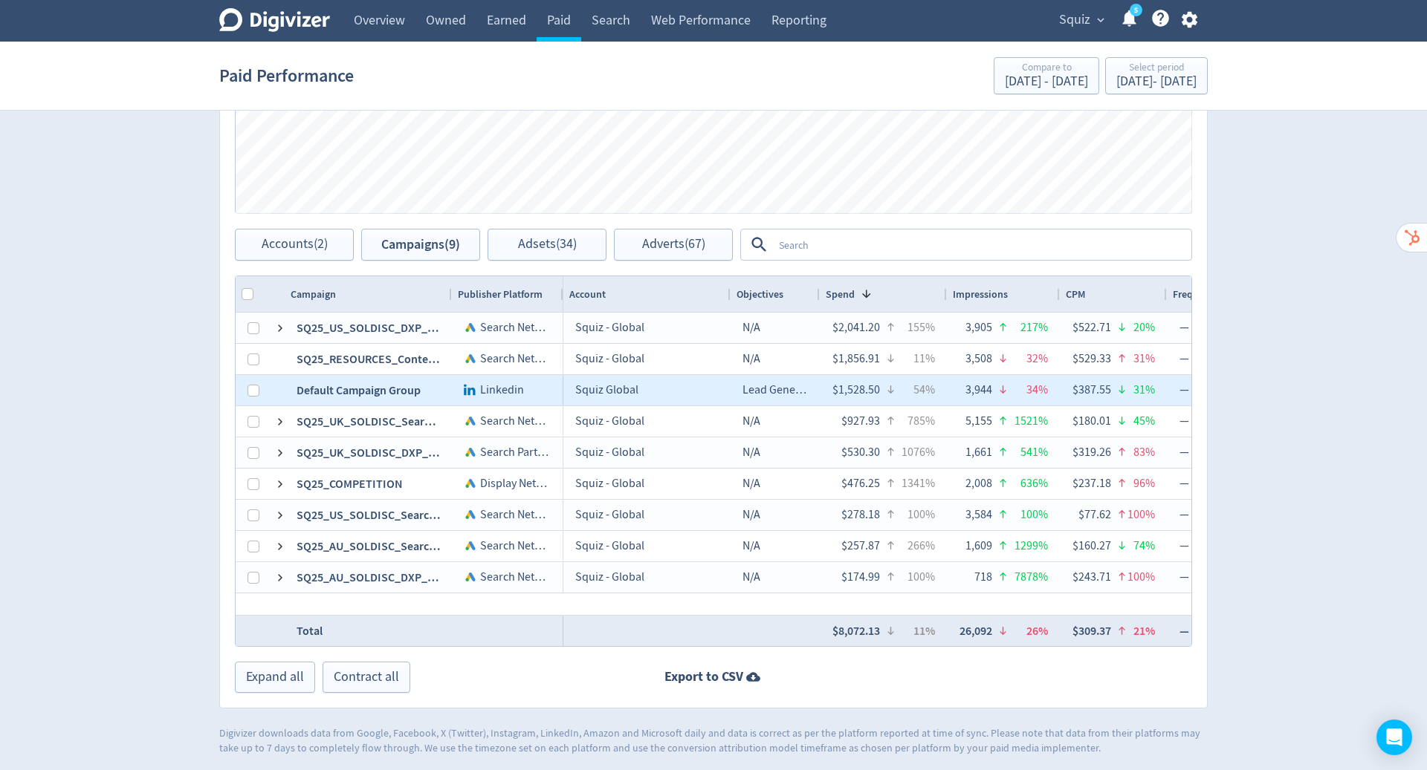
drag, startPoint x: 422, startPoint y: 244, endPoint x: 247, endPoint y: 387, distance: 225.9
click at [247, 387] on div "22620239958 SQ25_US_SOLDISC_DXP_Platform Search Network , Search Partners SQ25_…" at bounding box center [400, 453] width 328 height 281
click at [250, 388] on input "Press Space to toggle row selection (unchecked)" at bounding box center [253, 391] width 12 height 12
checkbox input "true"
checkbox input "false"
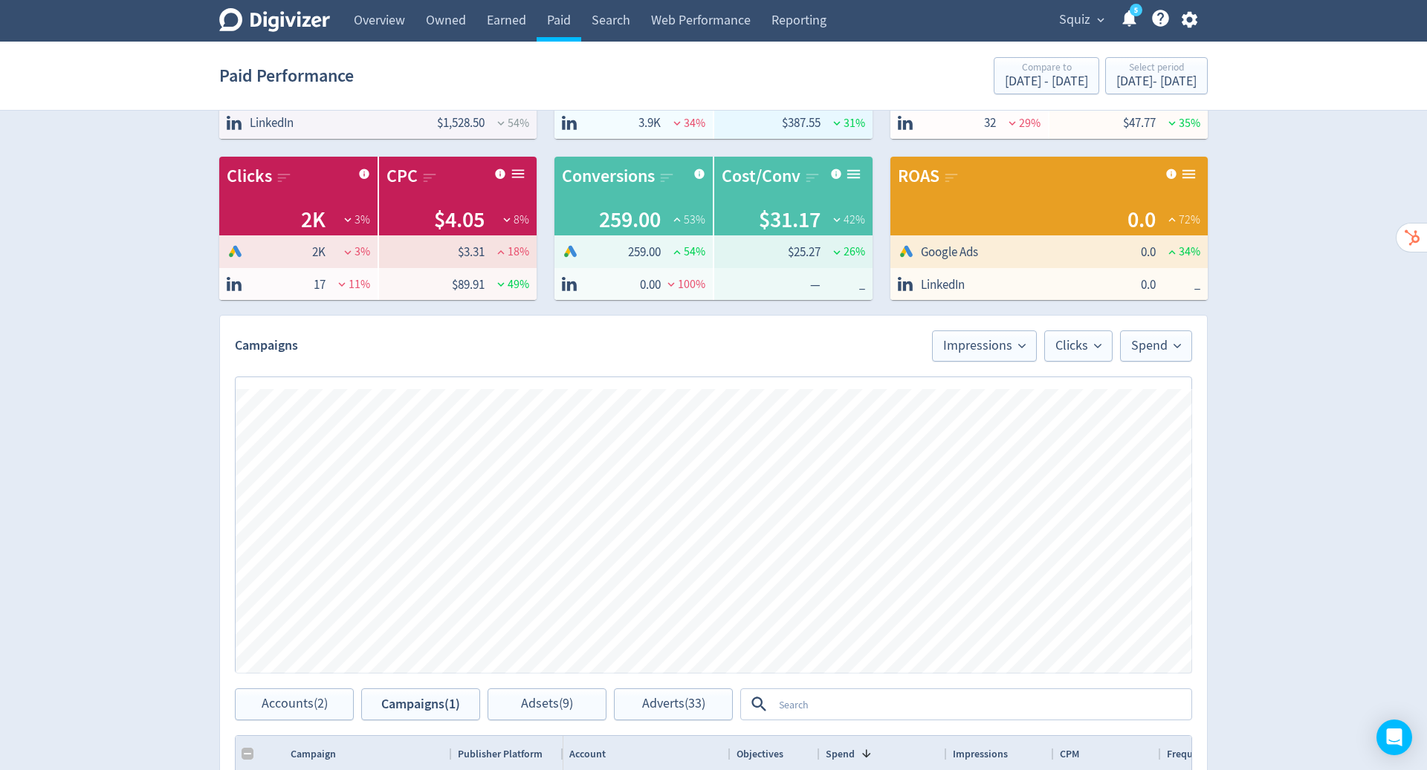
scroll to position [114, 0]
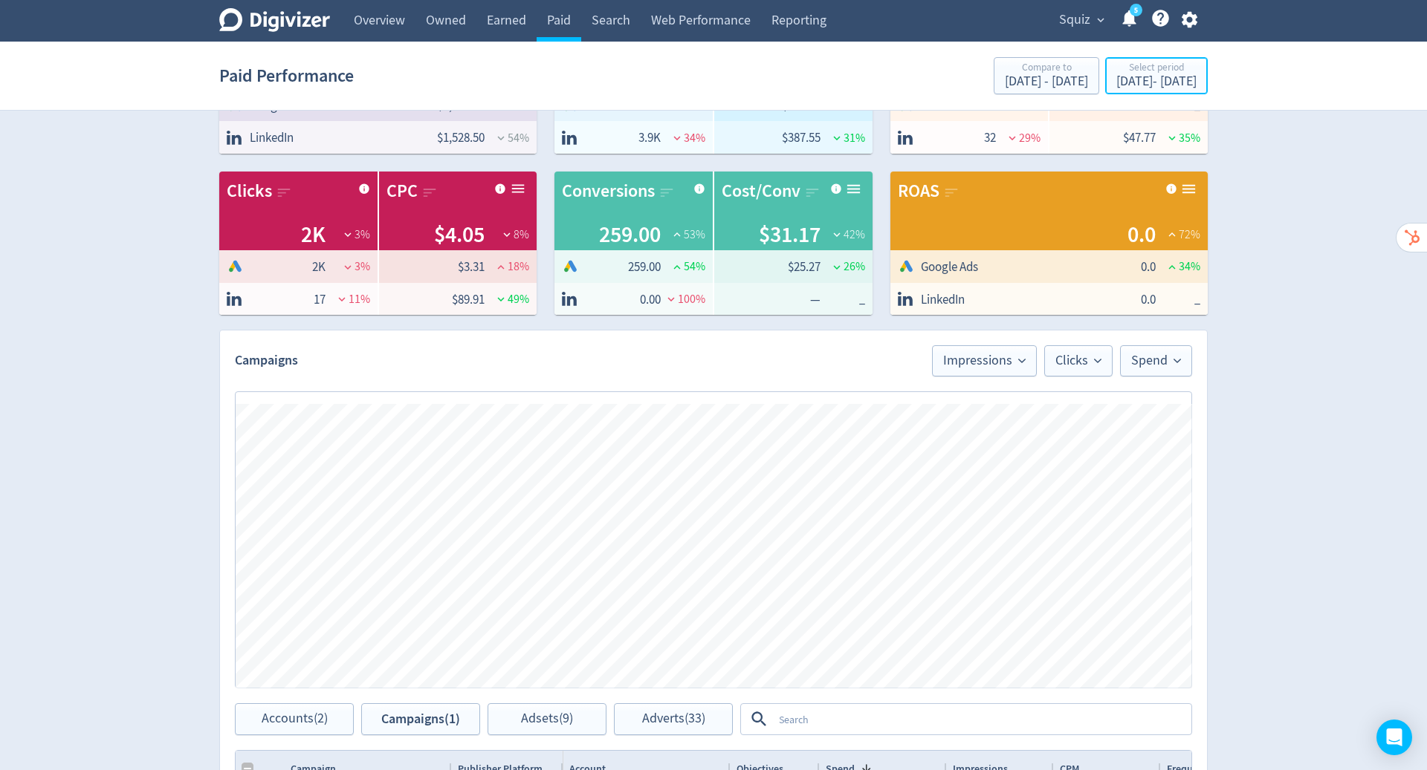
click at [1116, 79] on div "Sep 2, 2025 - Sep 10, 2025" at bounding box center [1156, 81] width 80 height 13
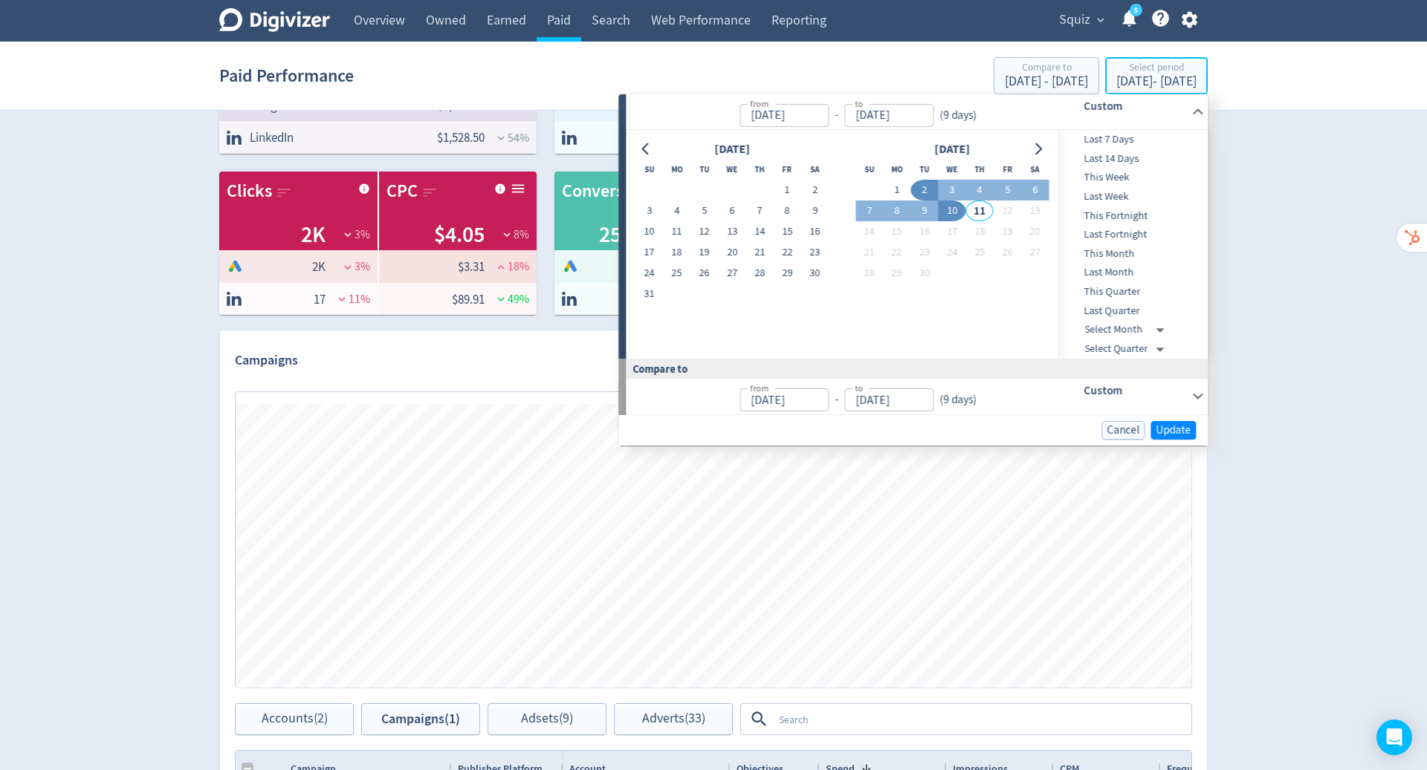
type input "Sep 02, 2025"
type input "[DATE]"
type input "Aug 24, 2025"
type input "Sep 01, 2025"
click at [788, 186] on button "1" at bounding box center [786, 190] width 27 height 21
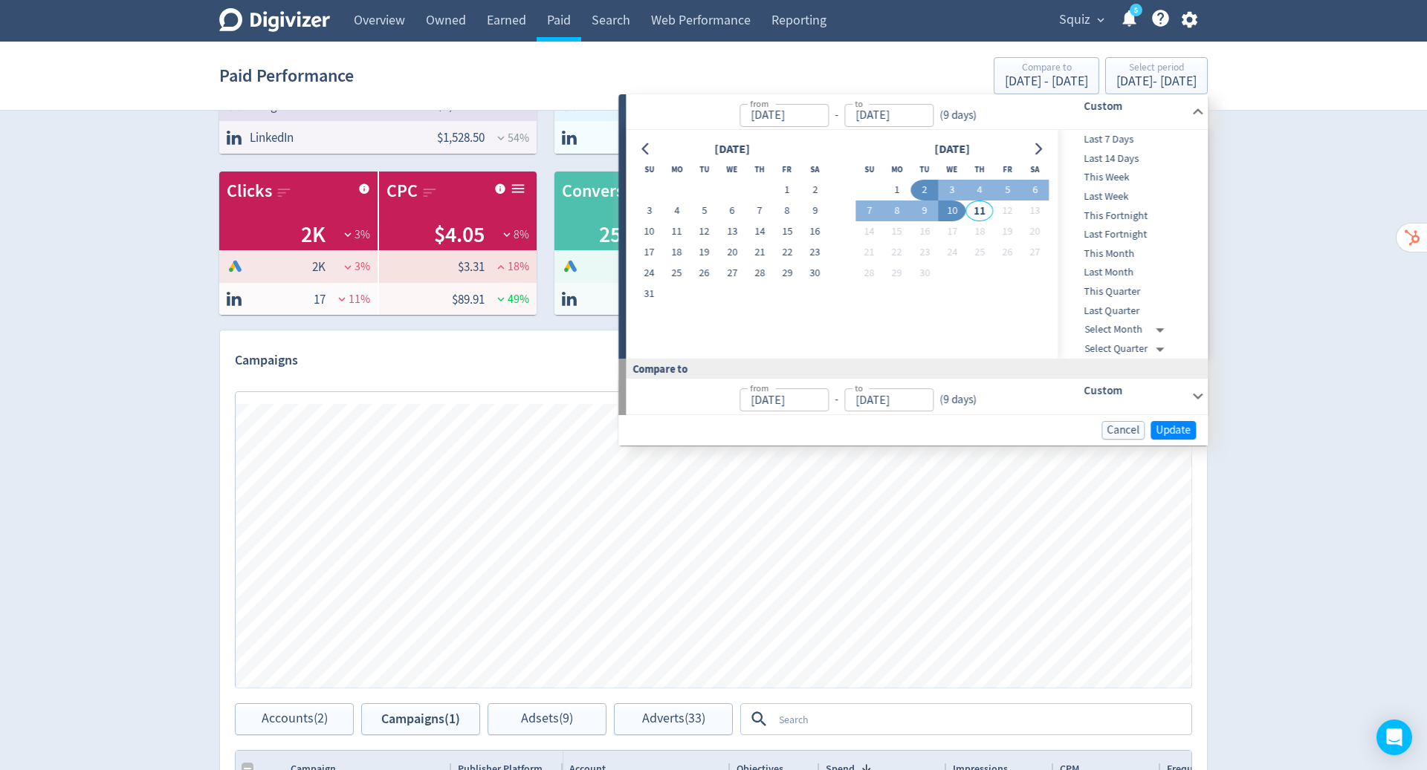
type input "[DATE]"
drag, startPoint x: 247, startPoint y: 387, endPoint x: 953, endPoint y: 207, distance: 728.4
click at [953, 207] on button "10" at bounding box center [951, 211] width 27 height 21
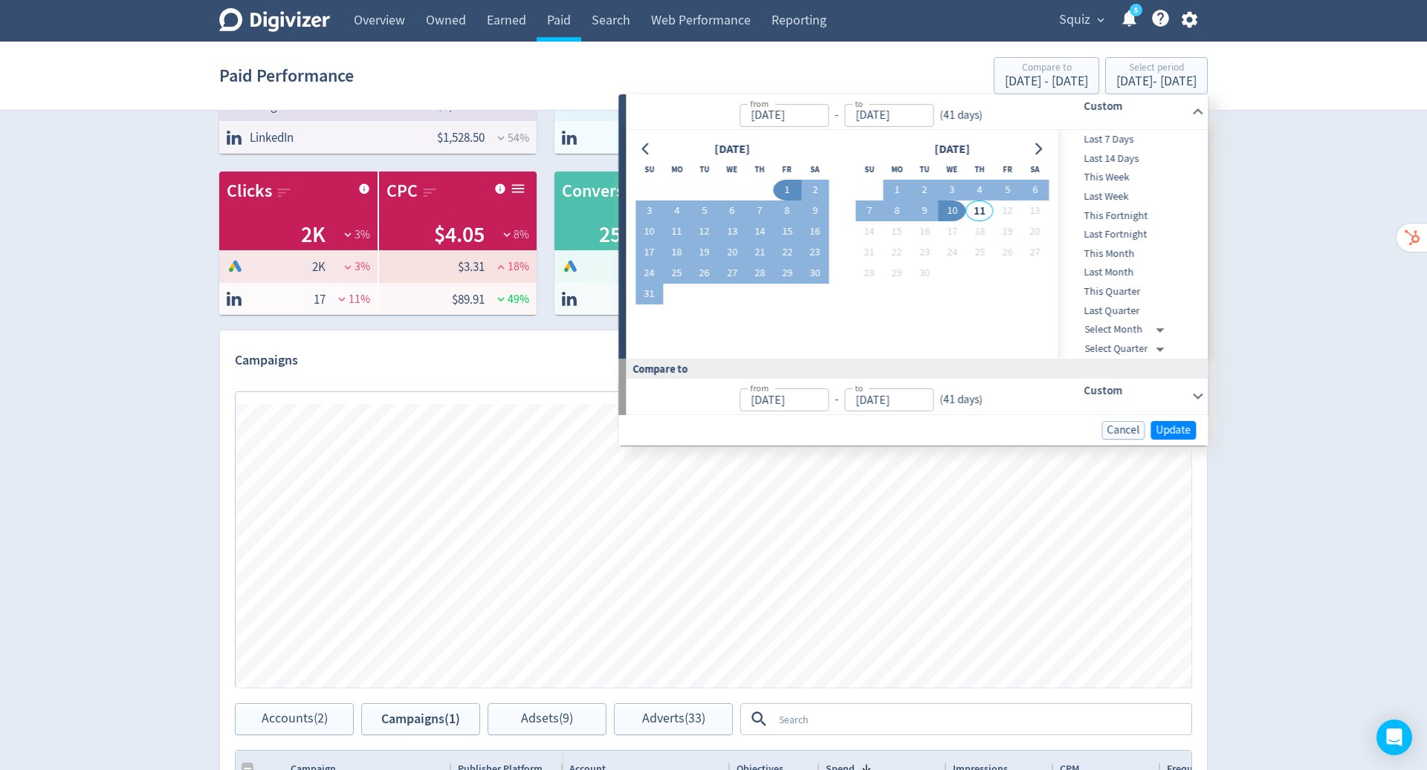
type input "[DATE]"
click at [1181, 426] on span "Update" at bounding box center [1172, 430] width 35 height 11
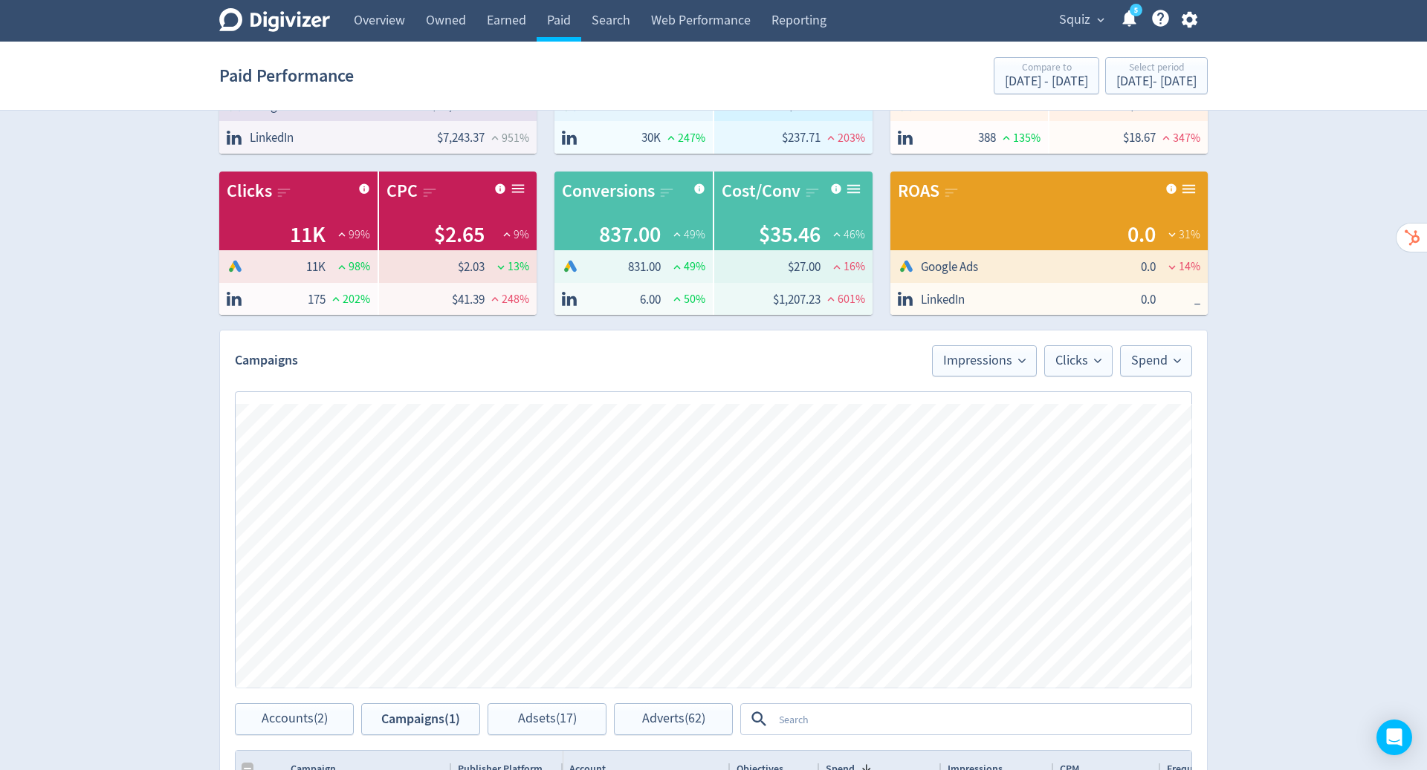
click at [684, 537] on div "chart, 3 series" at bounding box center [685, 520] width 762 height 202
click at [812, 503] on div "chart, 3 series" at bounding box center [685, 520] width 762 height 202
click at [742, 568] on div "chart, 3 series" at bounding box center [685, 520] width 762 height 202
click at [684, 535] on div "chart, 3 series" at bounding box center [685, 520] width 762 height 202
click at [836, 499] on div "chart, 3 series" at bounding box center [685, 520] width 762 height 202
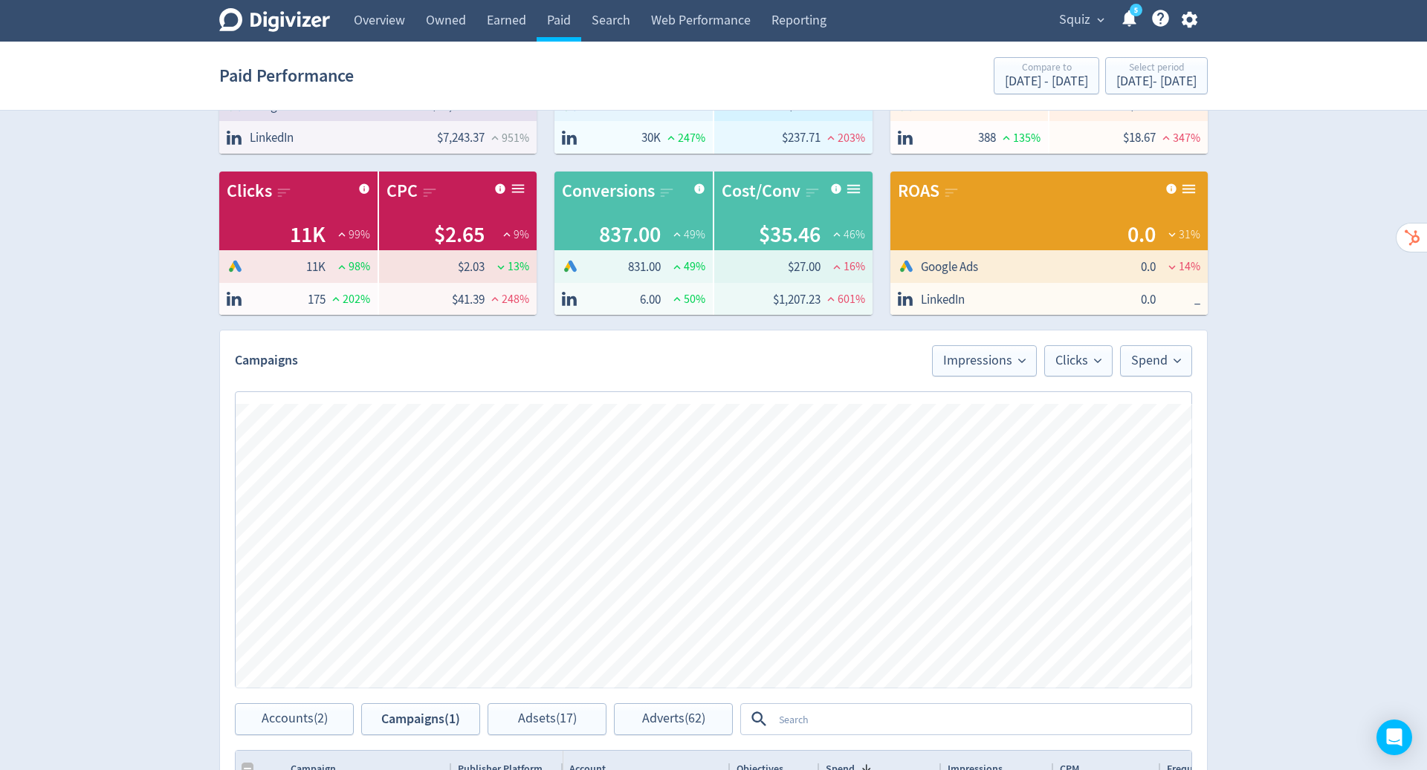
drag, startPoint x: 953, startPoint y: 207, endPoint x: 817, endPoint y: 502, distance: 324.4
click at [817, 502] on div "chart, 3 series" at bounding box center [685, 520] width 762 height 202
click at [837, 503] on div "chart, 3 series" at bounding box center [685, 520] width 762 height 202
click at [680, 538] on div "chart, 3 series" at bounding box center [685, 520] width 762 height 202
click at [703, 536] on div "chart, 3 series" at bounding box center [685, 520] width 762 height 202
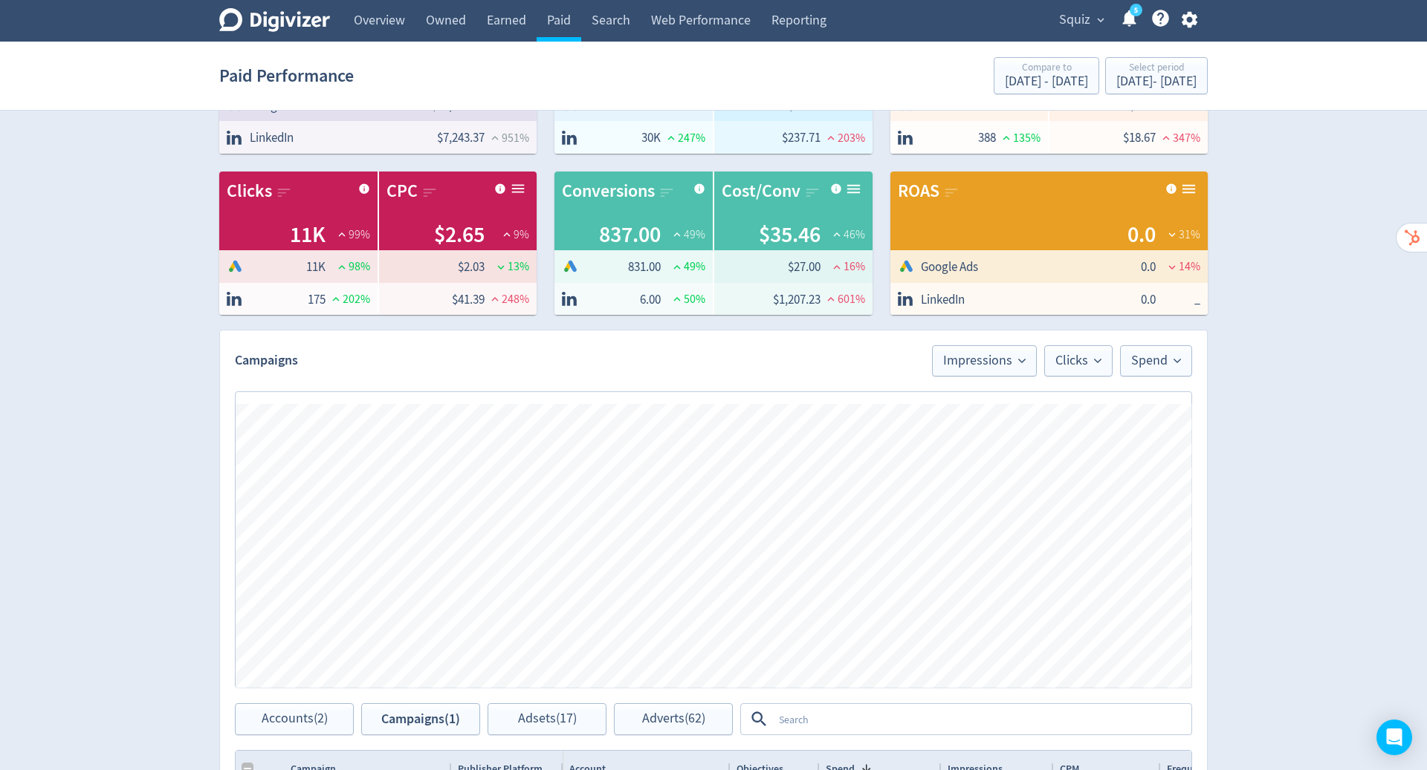
click at [816, 504] on div "chart, 3 series" at bounding box center [685, 520] width 762 height 202
click at [840, 504] on div "chart, 3 series" at bounding box center [685, 520] width 762 height 202
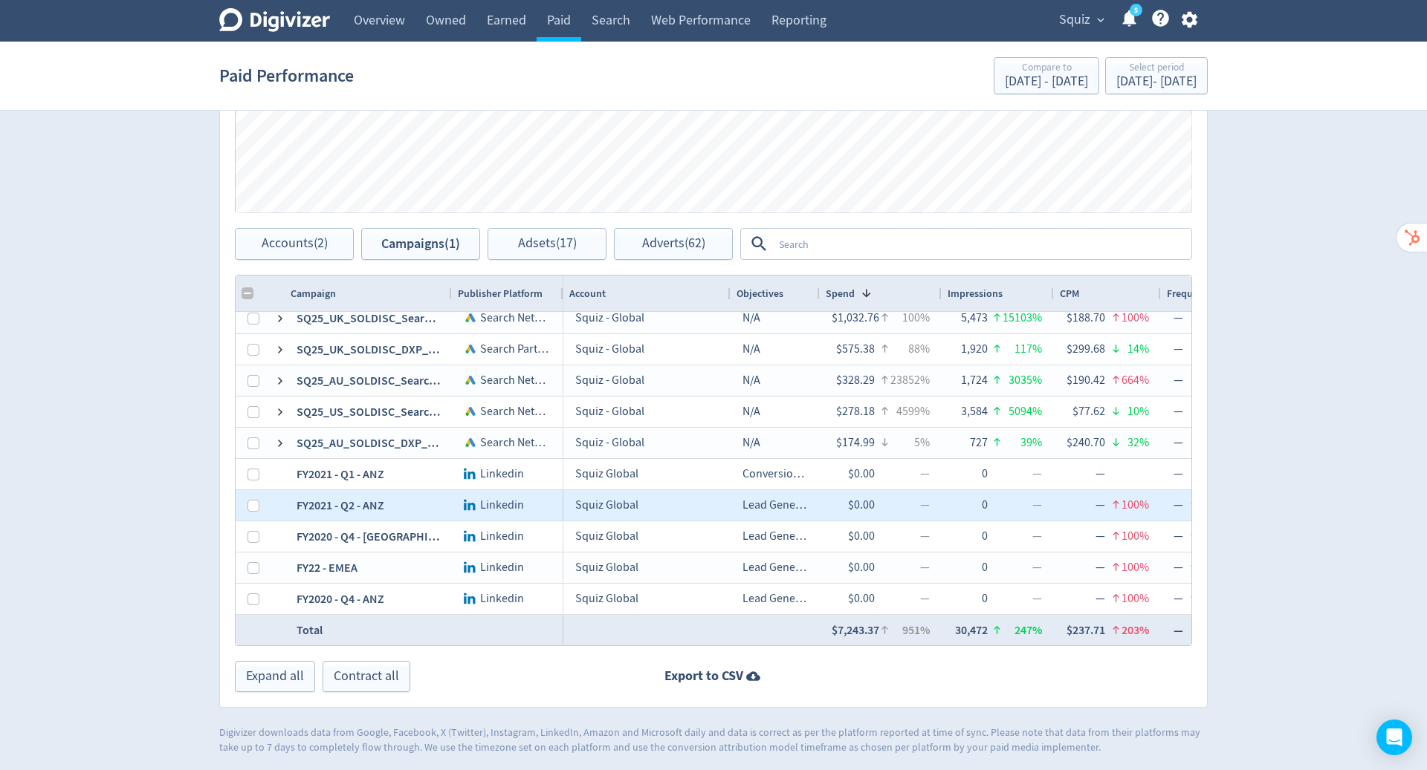
scroll to position [0, 0]
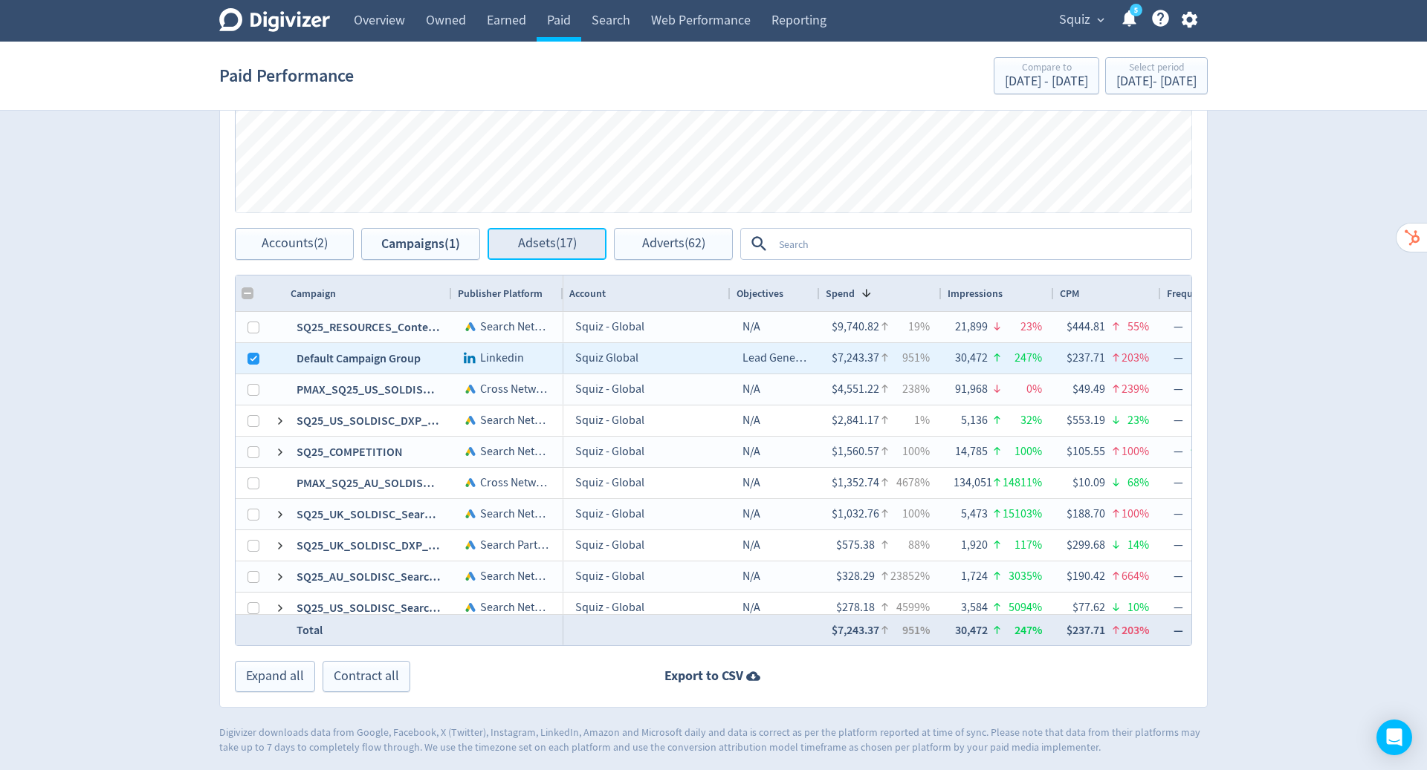
click at [562, 241] on span "Adsets (17)" at bounding box center [547, 244] width 59 height 14
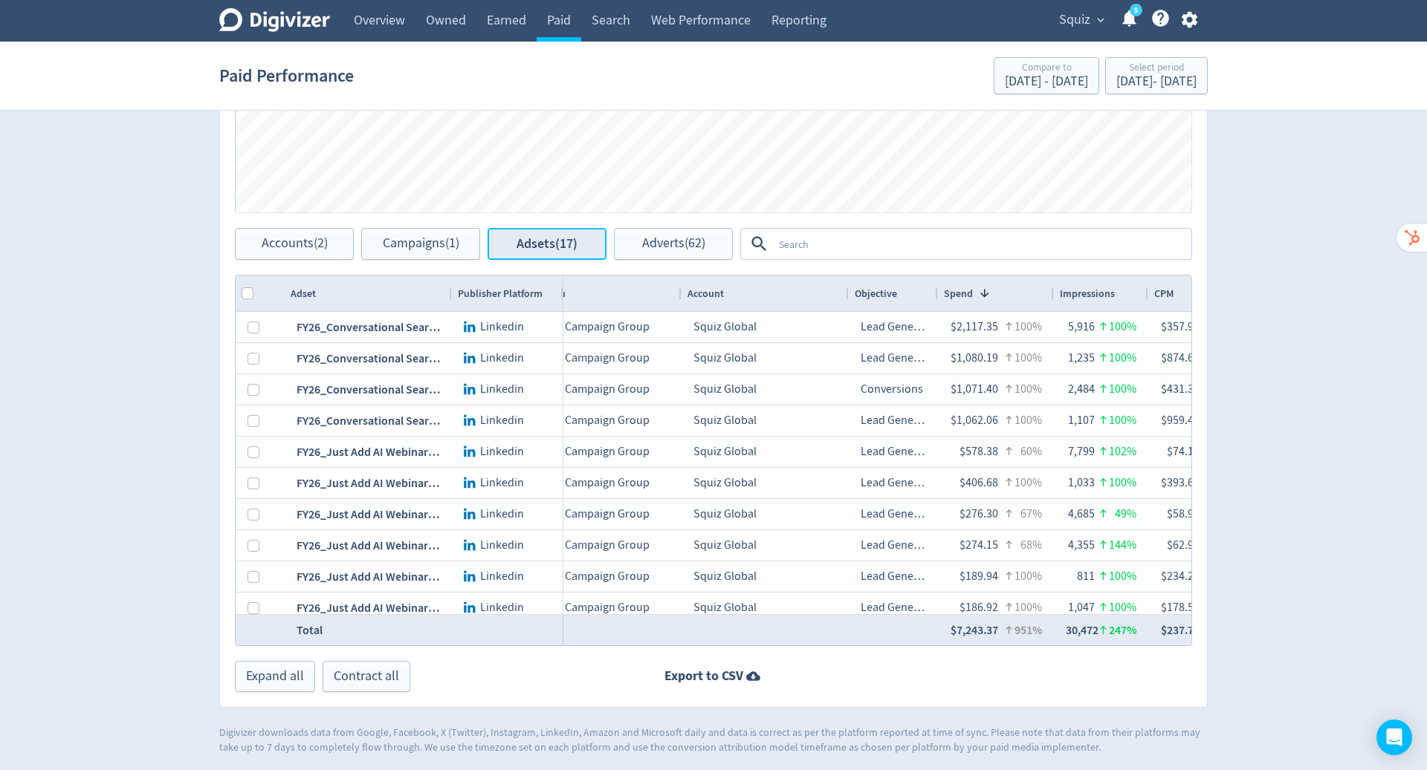
scroll to position [0, 117]
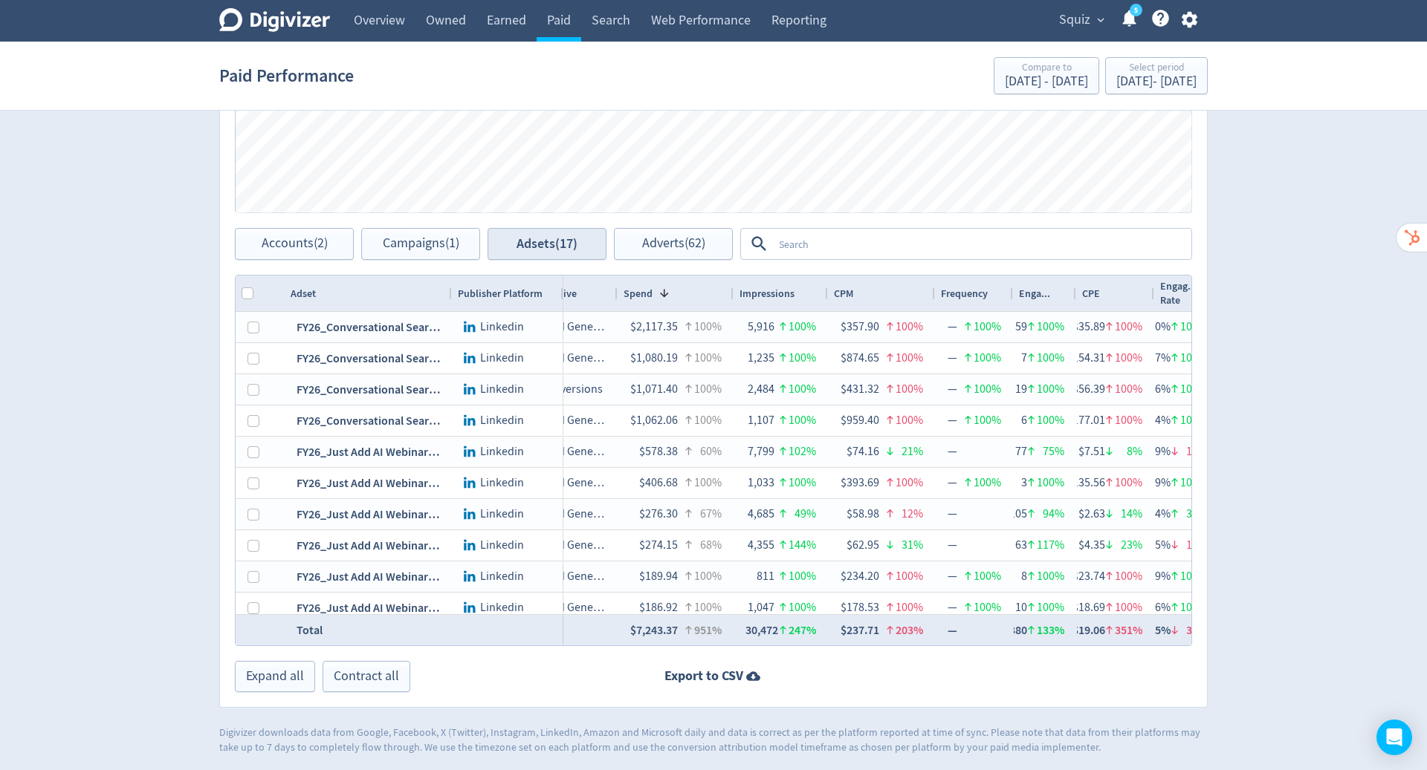
click at [405, 395] on div "FY26_Conversational Search_US_Higher Education_LP" at bounding box center [368, 389] width 167 height 30
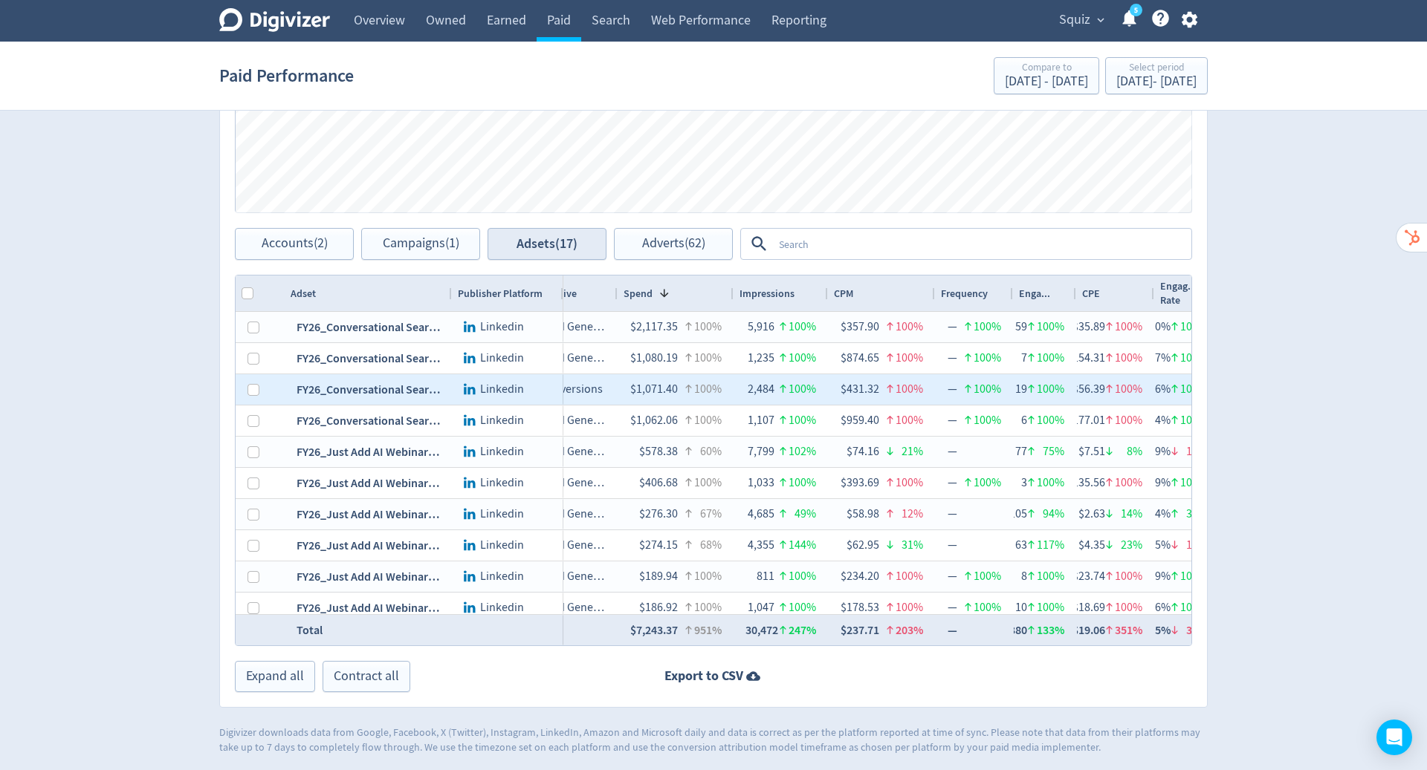
click at [400, 452] on div "FY26_Just Add AI Webinar 2_Balancing AI Implementation_AMER" at bounding box center [368, 452] width 167 height 30
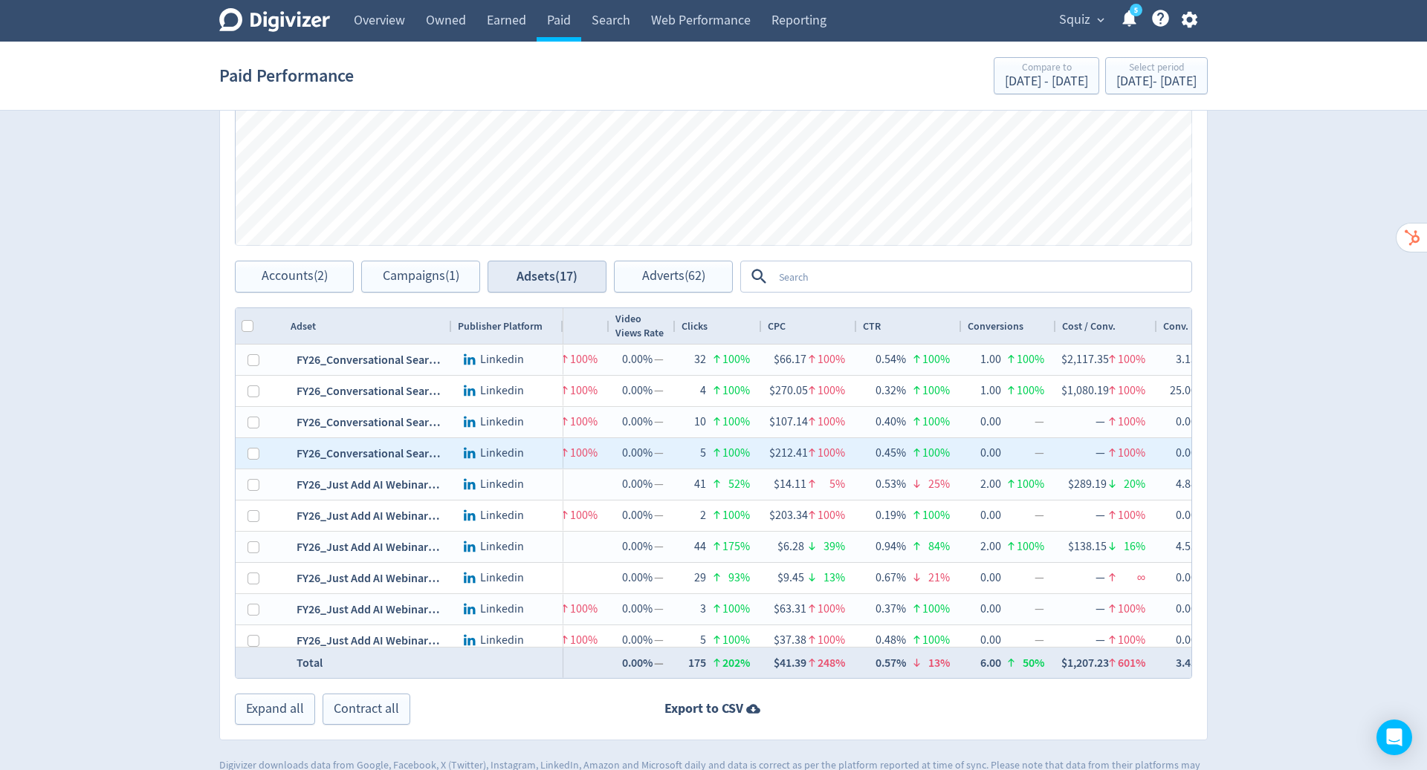
click at [1070, 389] on div "$1,080.19" at bounding box center [1085, 391] width 48 height 29
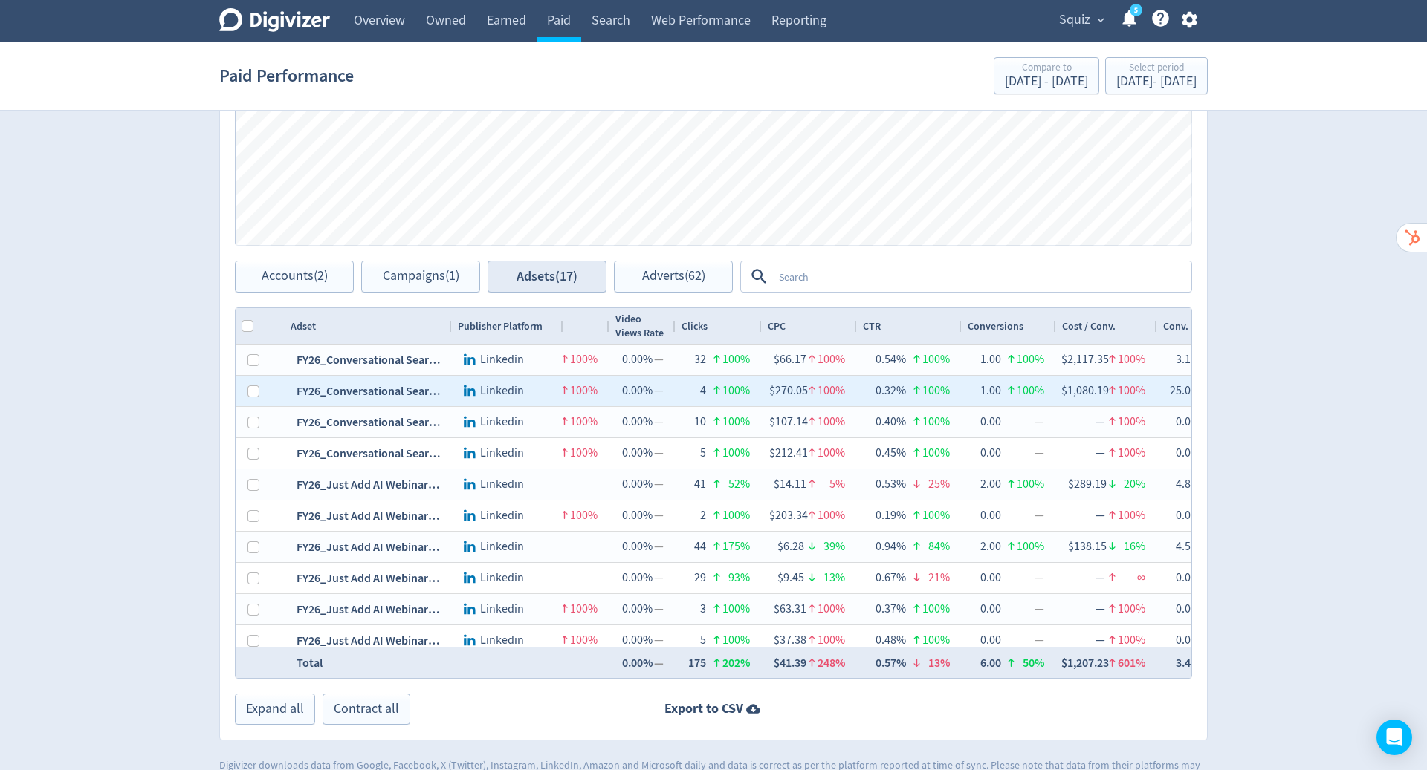
click at [1034, 487] on div "100%" at bounding box center [1029, 484] width 27 height 29
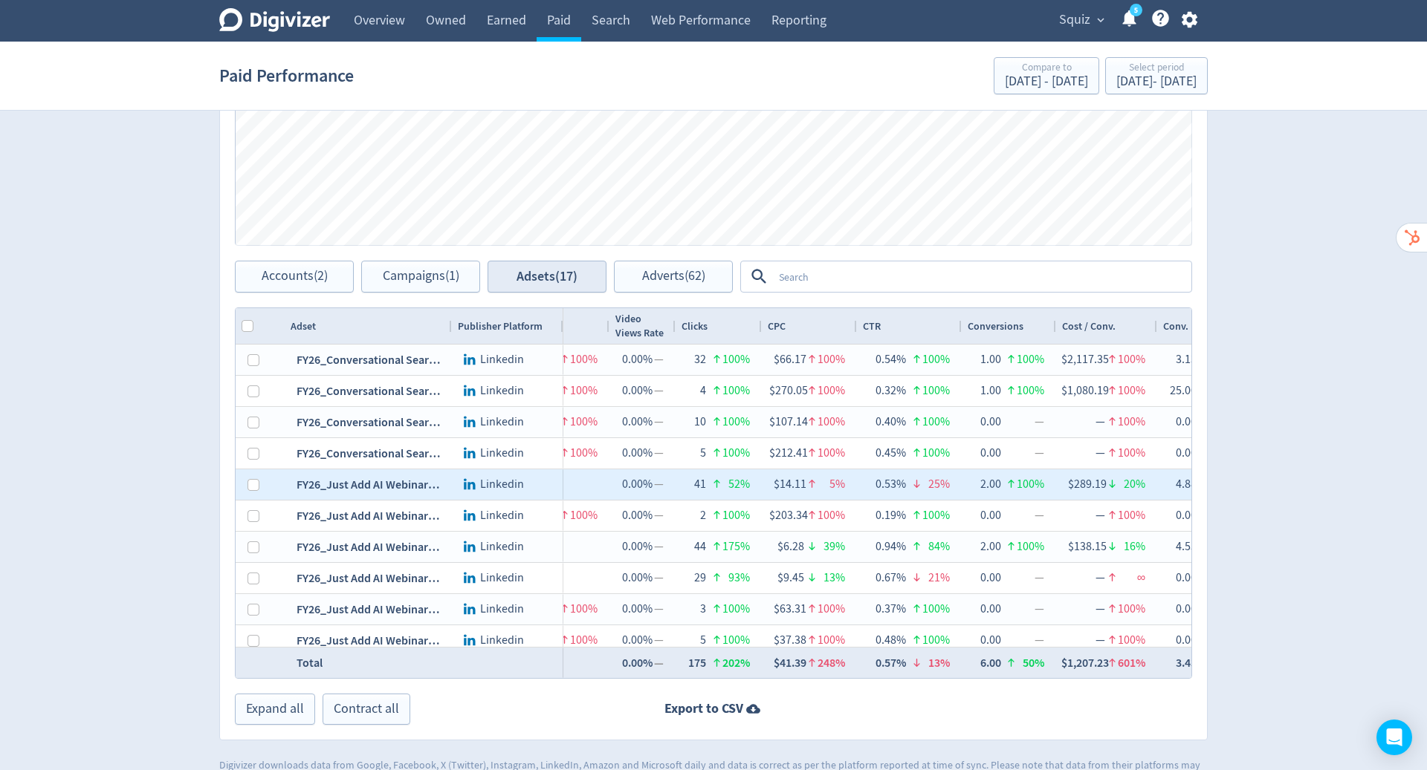
click at [1018, 542] on div "100%" at bounding box center [1029, 547] width 27 height 29
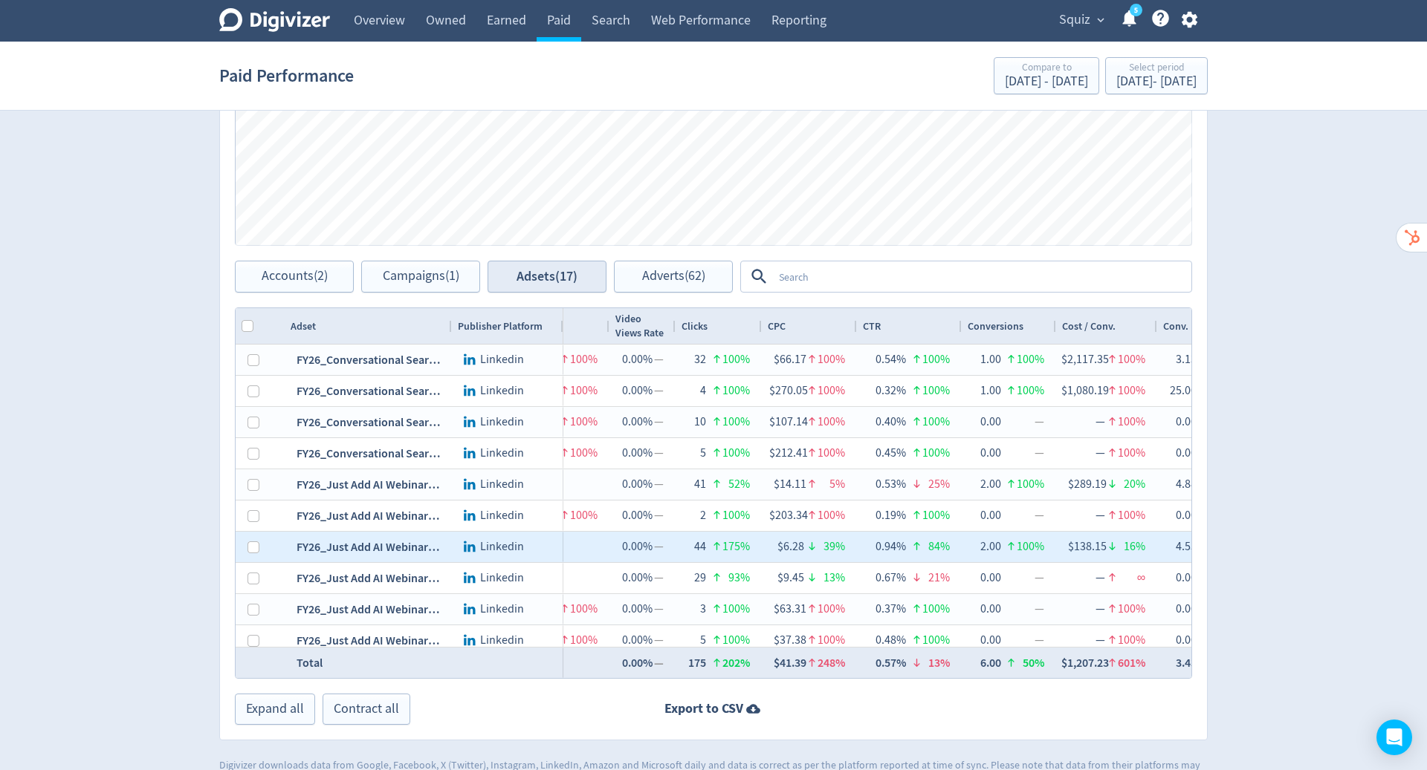
click at [989, 478] on div "2.00" at bounding box center [990, 484] width 21 height 29
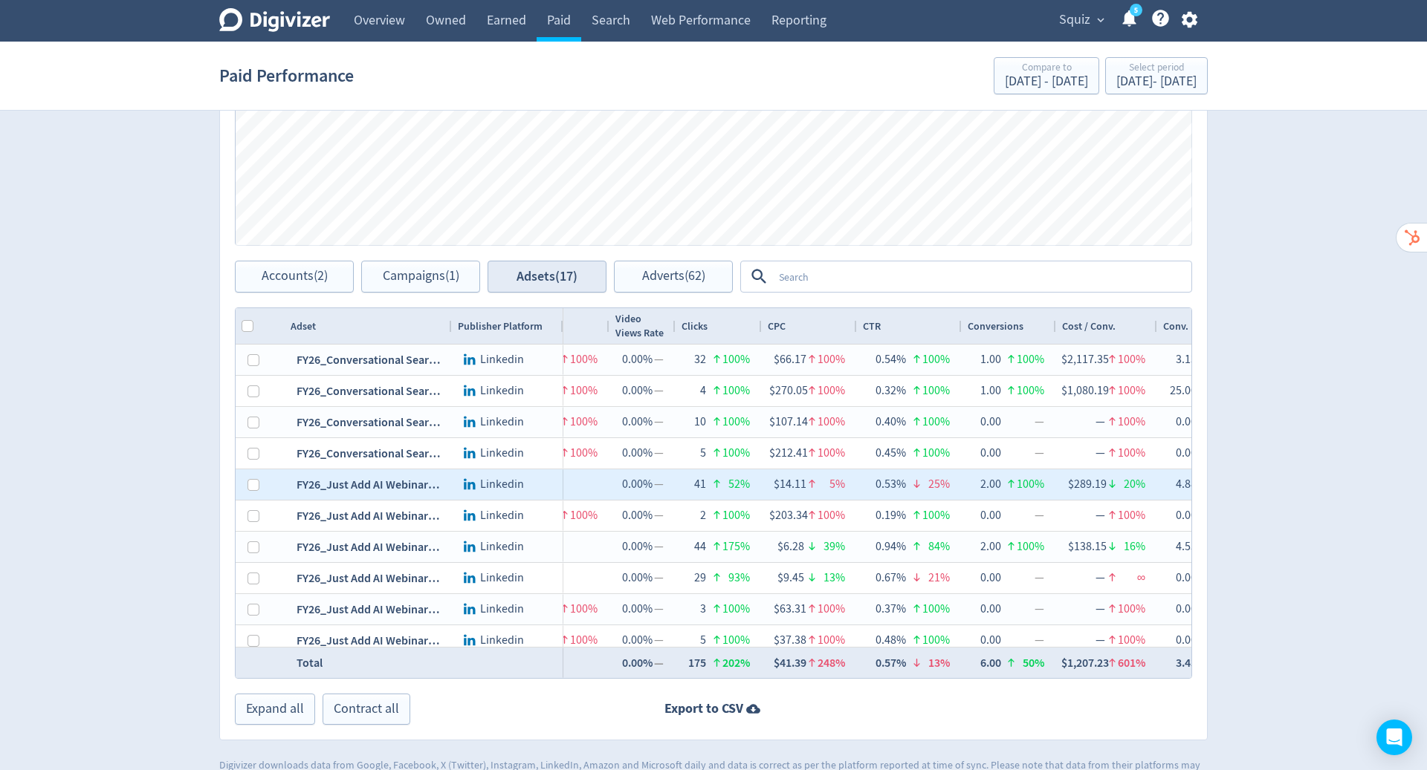
click at [984, 352] on div "1.00" at bounding box center [990, 359] width 21 height 29
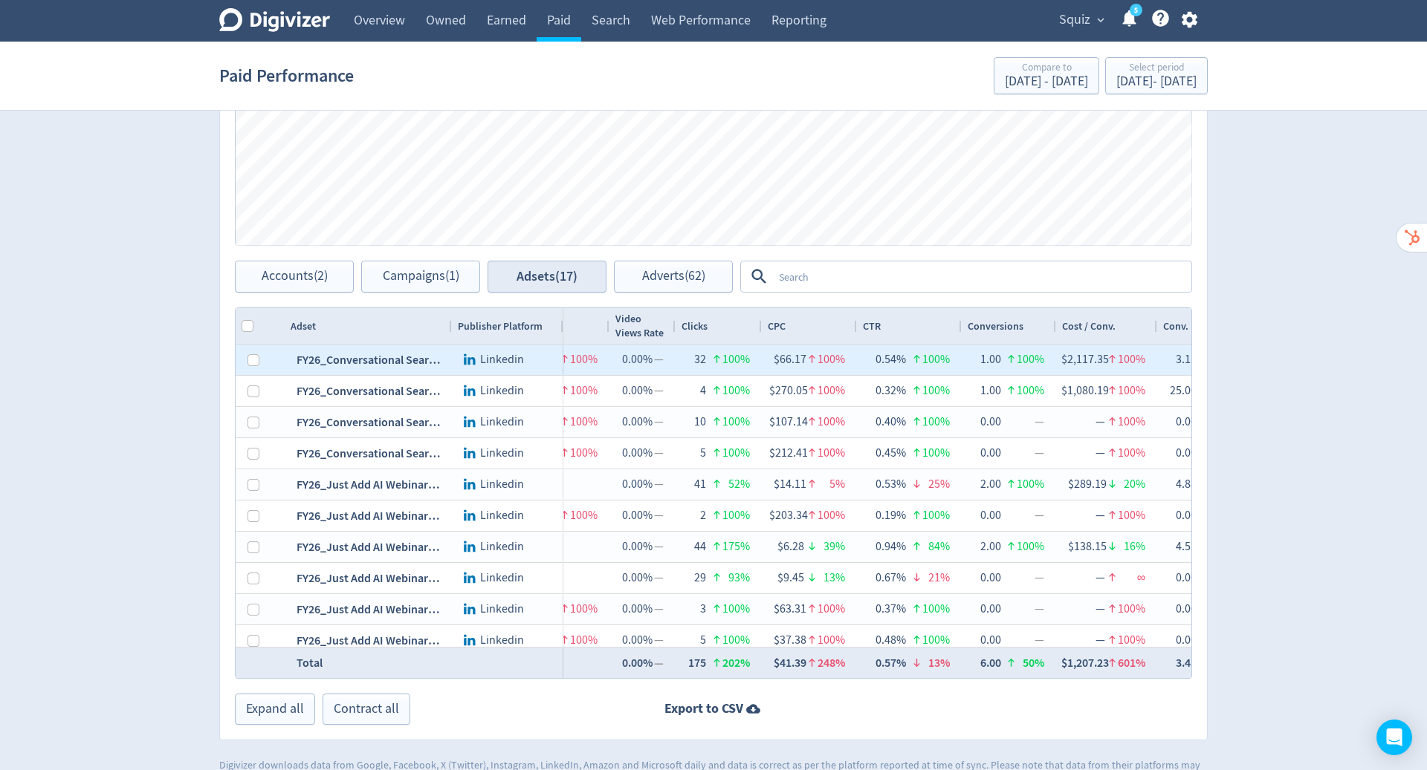
click at [984, 377] on div "1.00" at bounding box center [990, 391] width 21 height 29
click at [993, 350] on div "1.00" at bounding box center [990, 359] width 21 height 29
click at [643, 277] on span "Adverts (62)" at bounding box center [673, 277] width 63 height 14
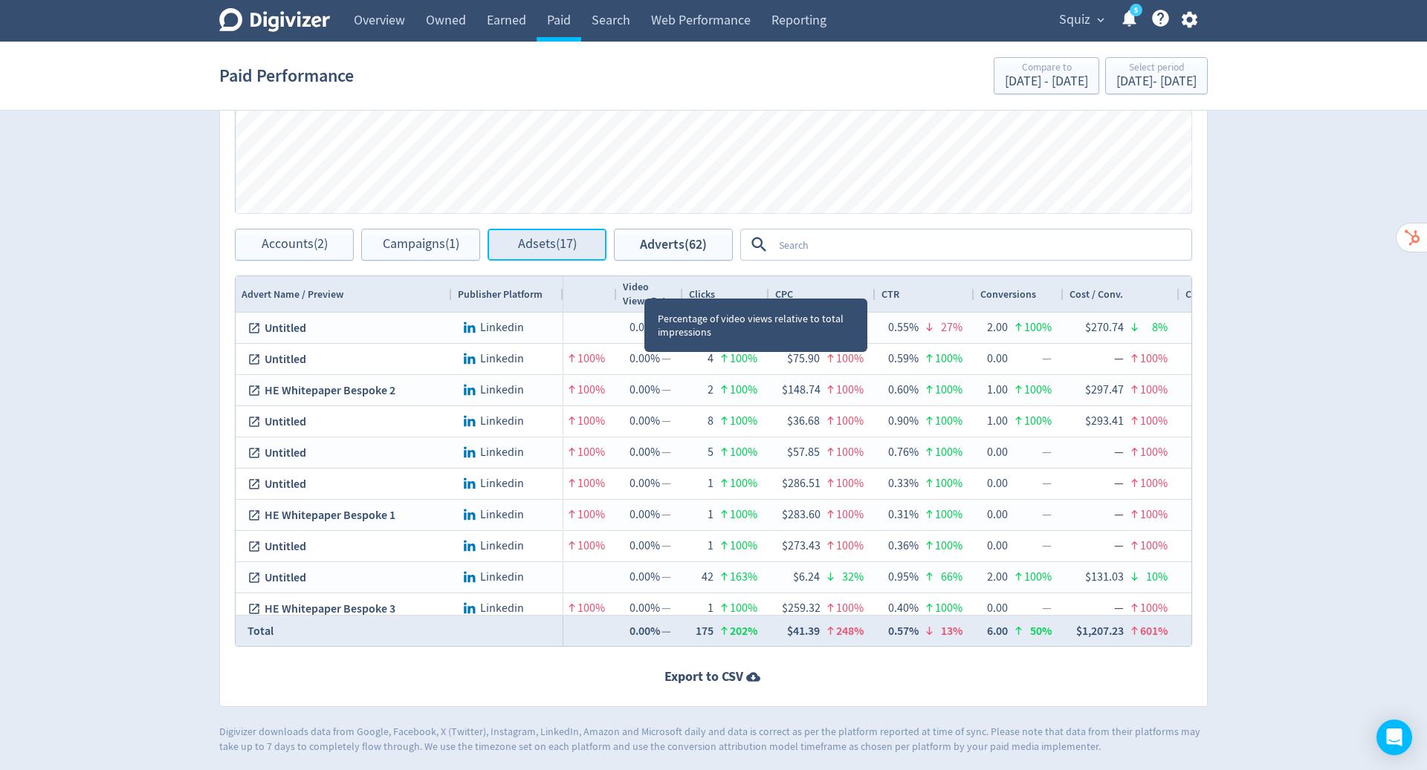
click at [510, 248] on button "Adsets (17)" at bounding box center [546, 245] width 119 height 32
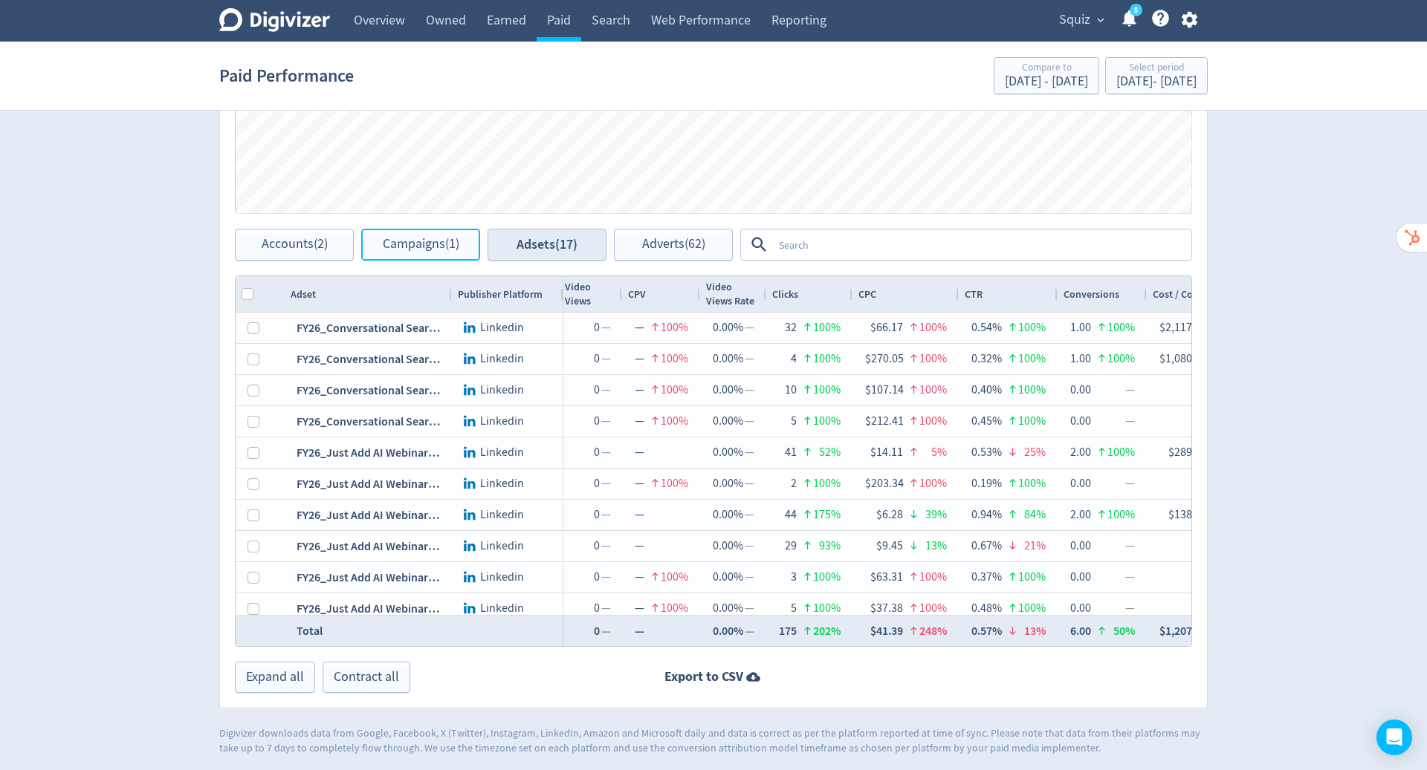
click at [429, 256] on button "Campaigns (1)" at bounding box center [420, 245] width 119 height 32
checkbox input "false"
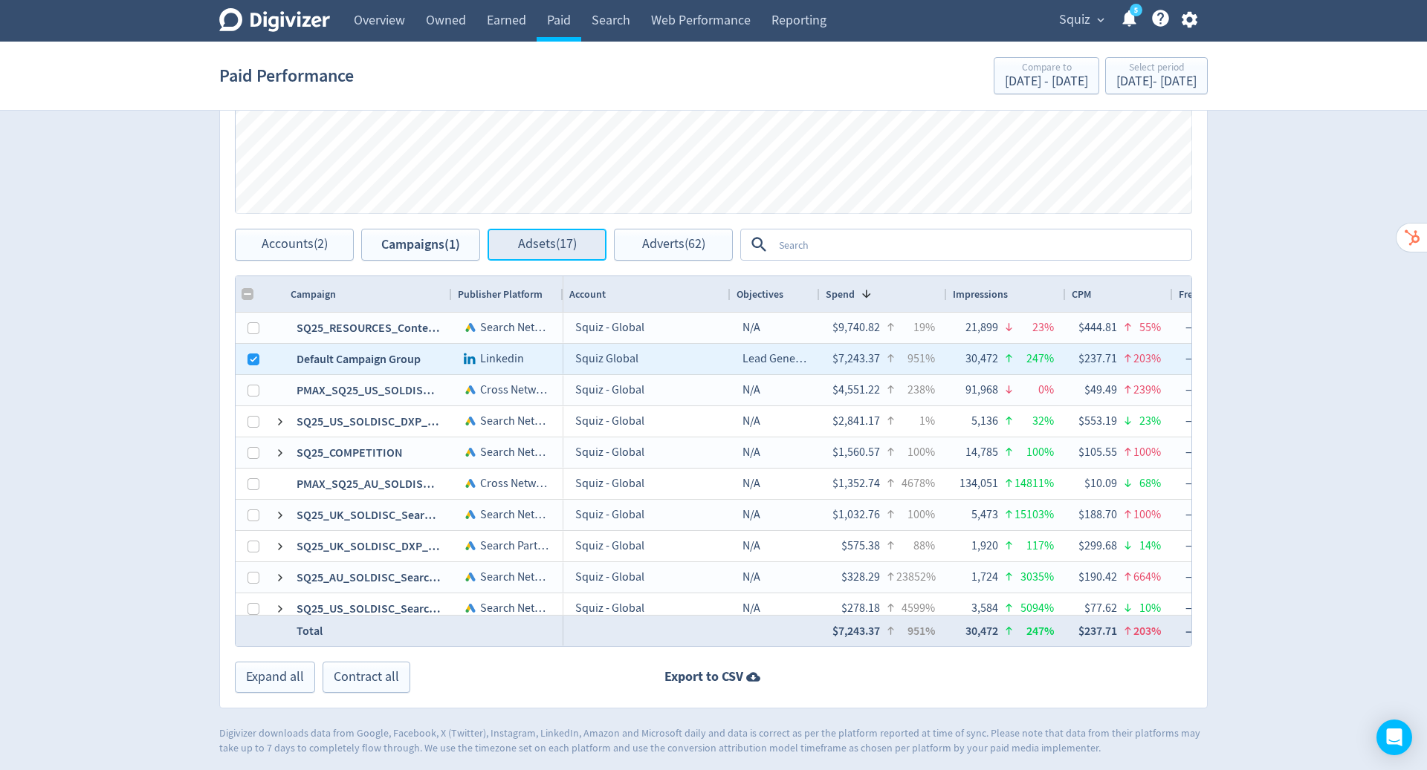
click at [559, 244] on span "Adsets (17)" at bounding box center [547, 245] width 59 height 14
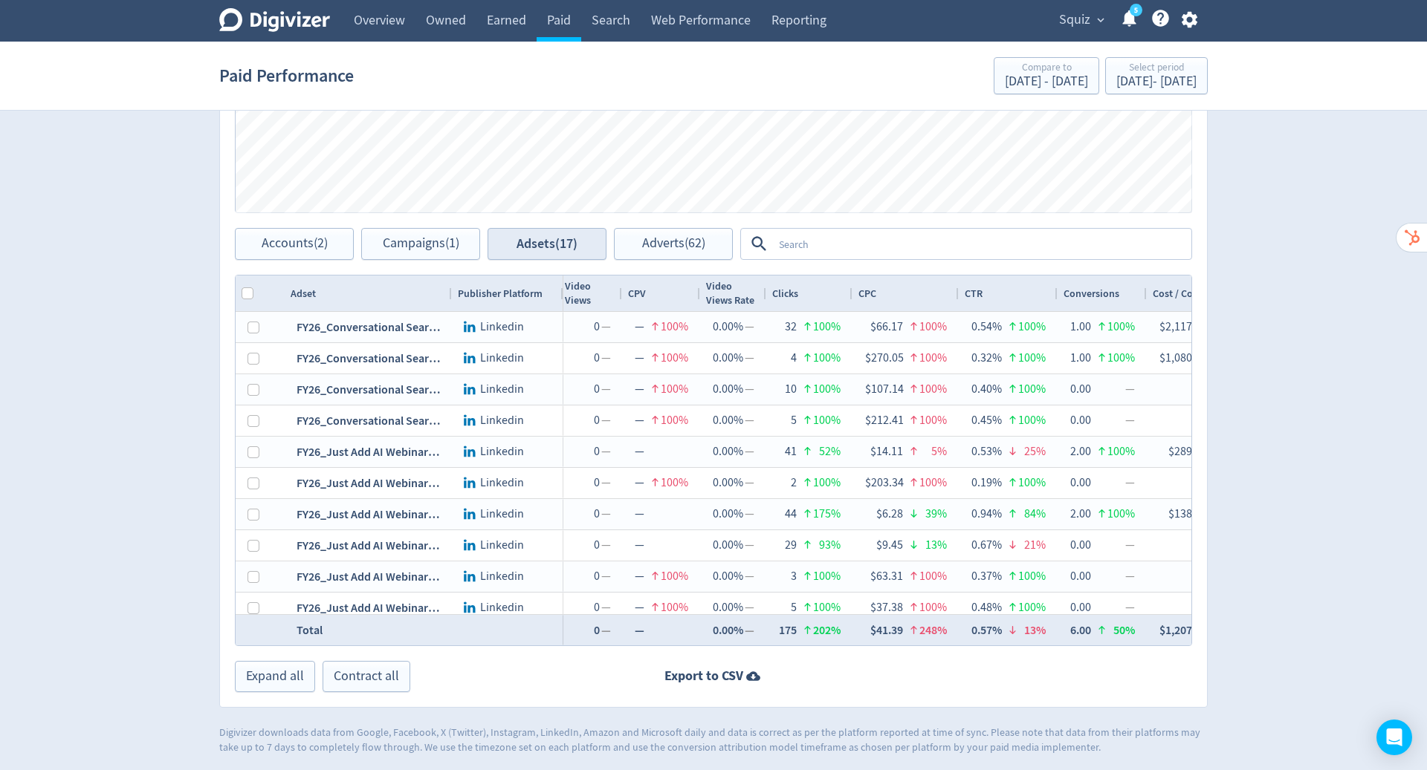
click at [935, 240] on textarea at bounding box center [981, 243] width 417 height 27
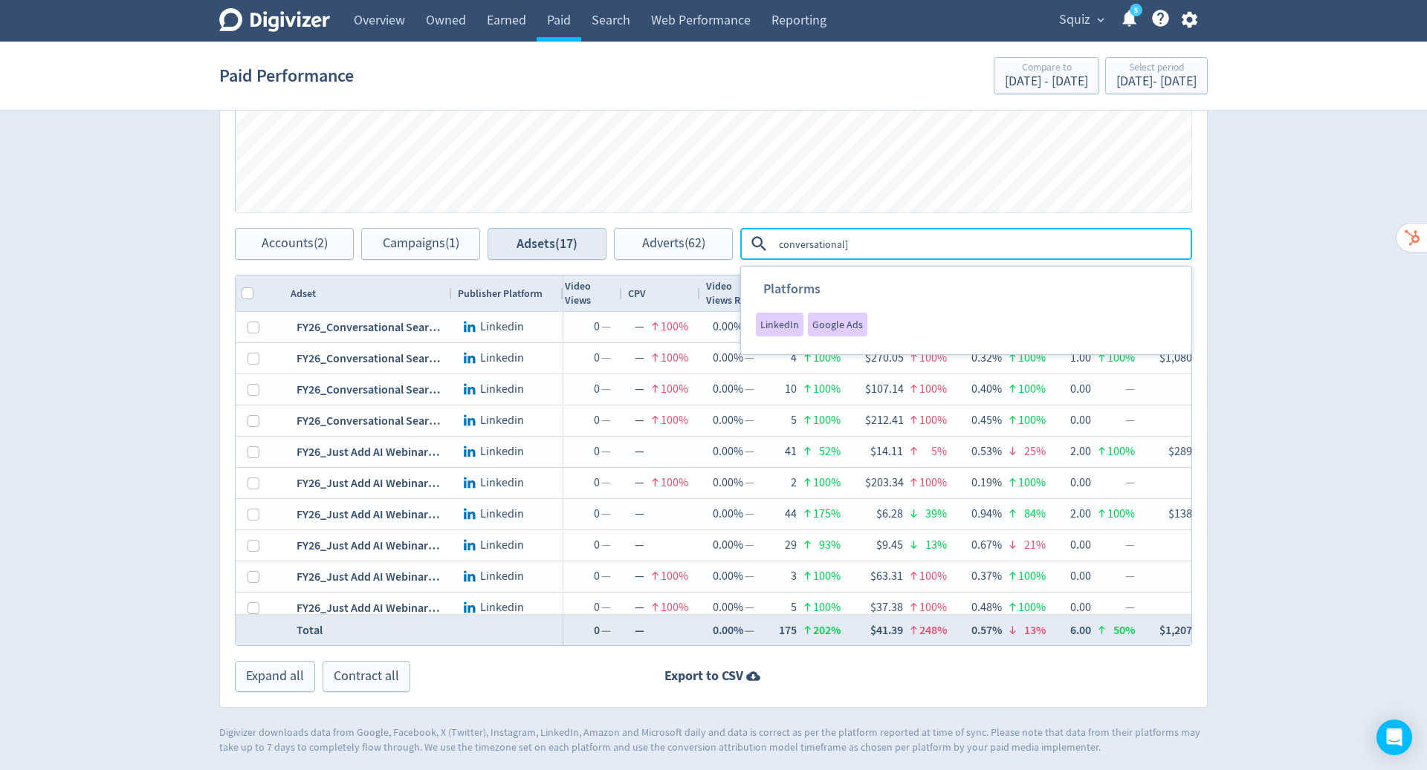
type textarea "conversational"
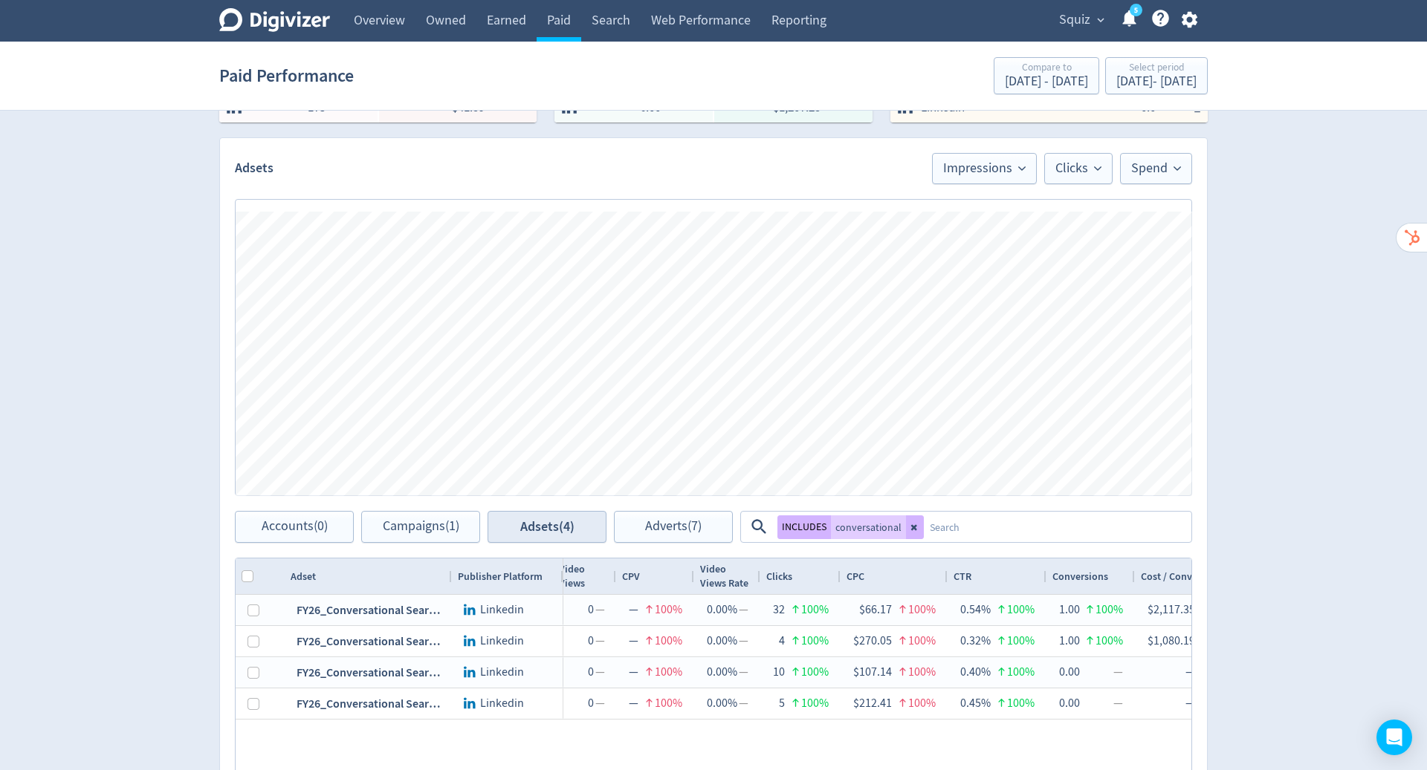
click at [654, 428] on div "Spend Clicks Impressions Press Space or Enter to toggle visibility Impressions,…" at bounding box center [714, 354] width 956 height 285
click at [1116, 81] on div "[DATE] - [DATE]" at bounding box center [1156, 81] width 80 height 13
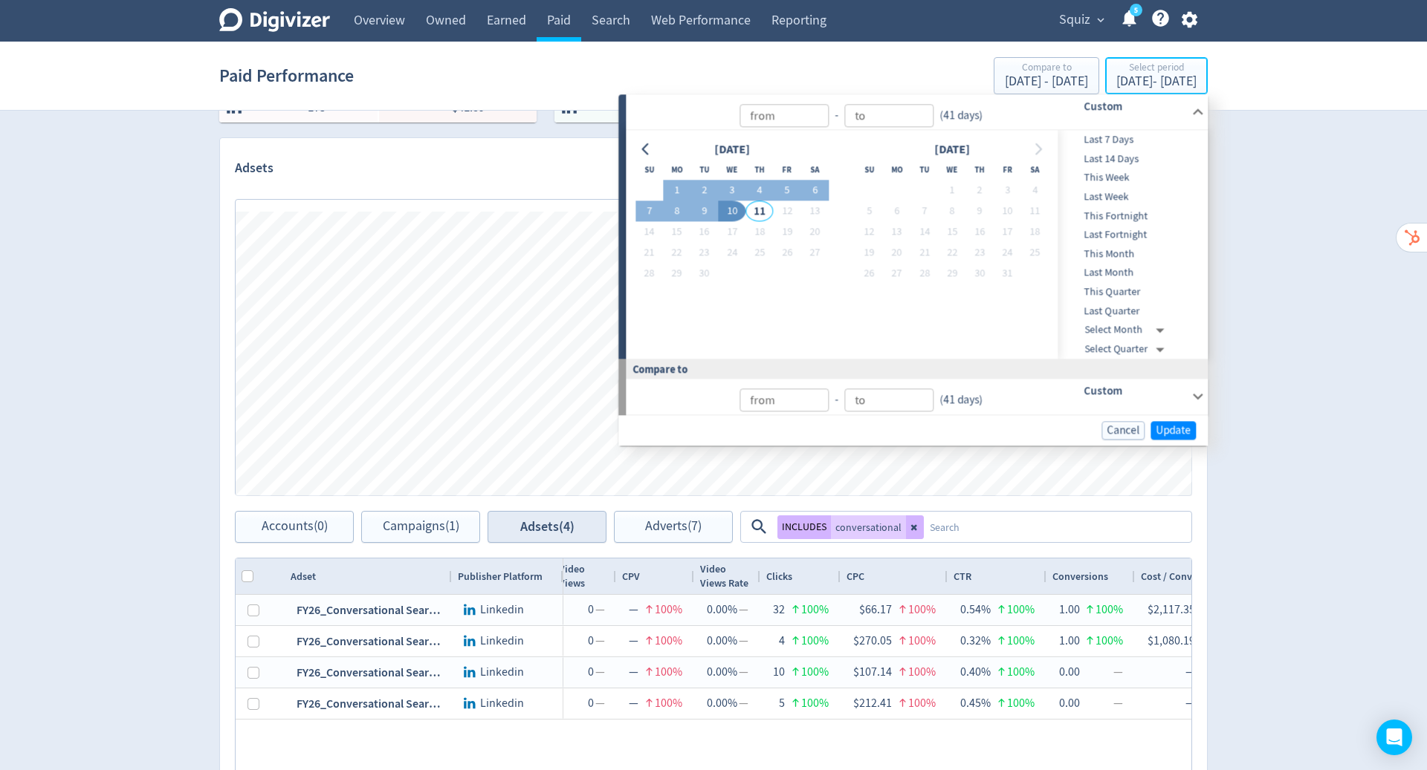
type input "[DATE]"
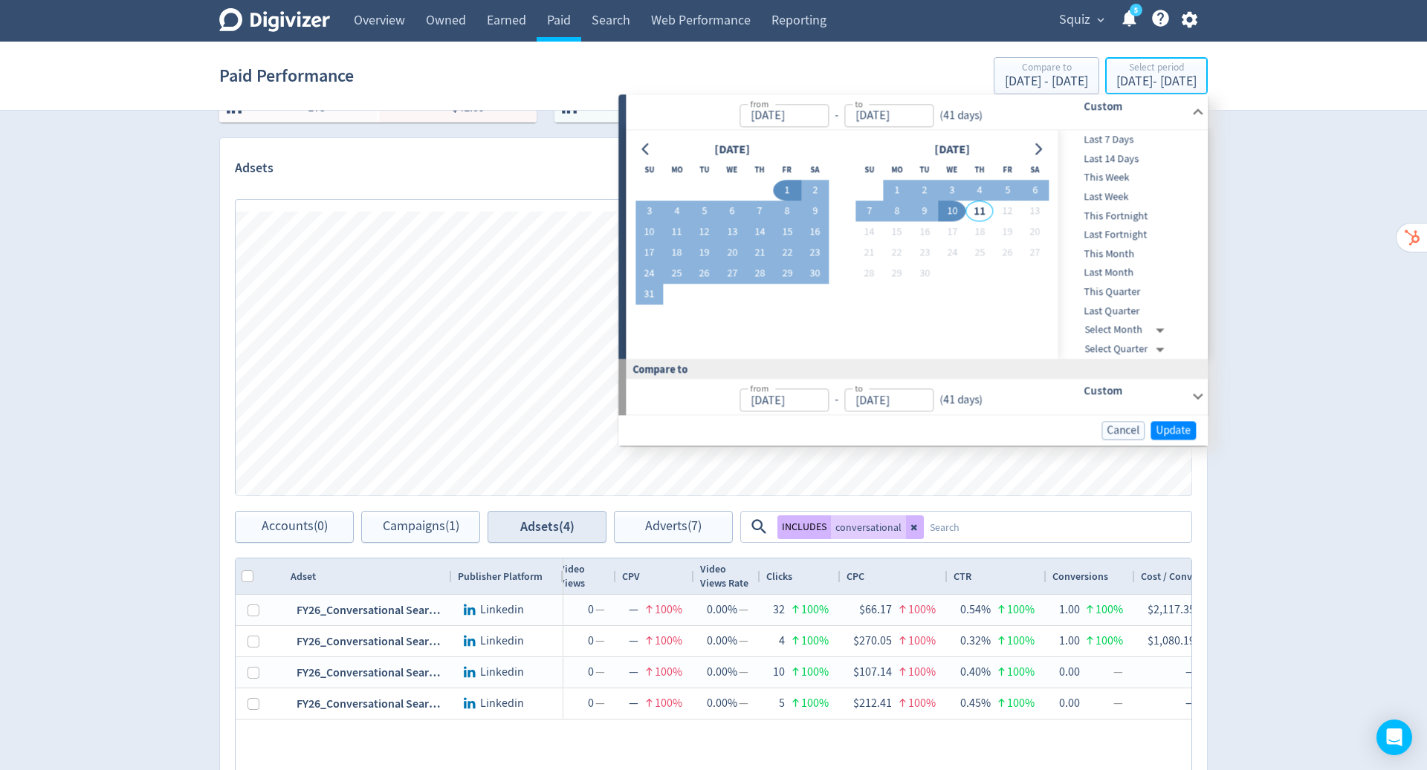
type input "[DATE]"
click at [675, 251] on button "18" at bounding box center [676, 253] width 27 height 21
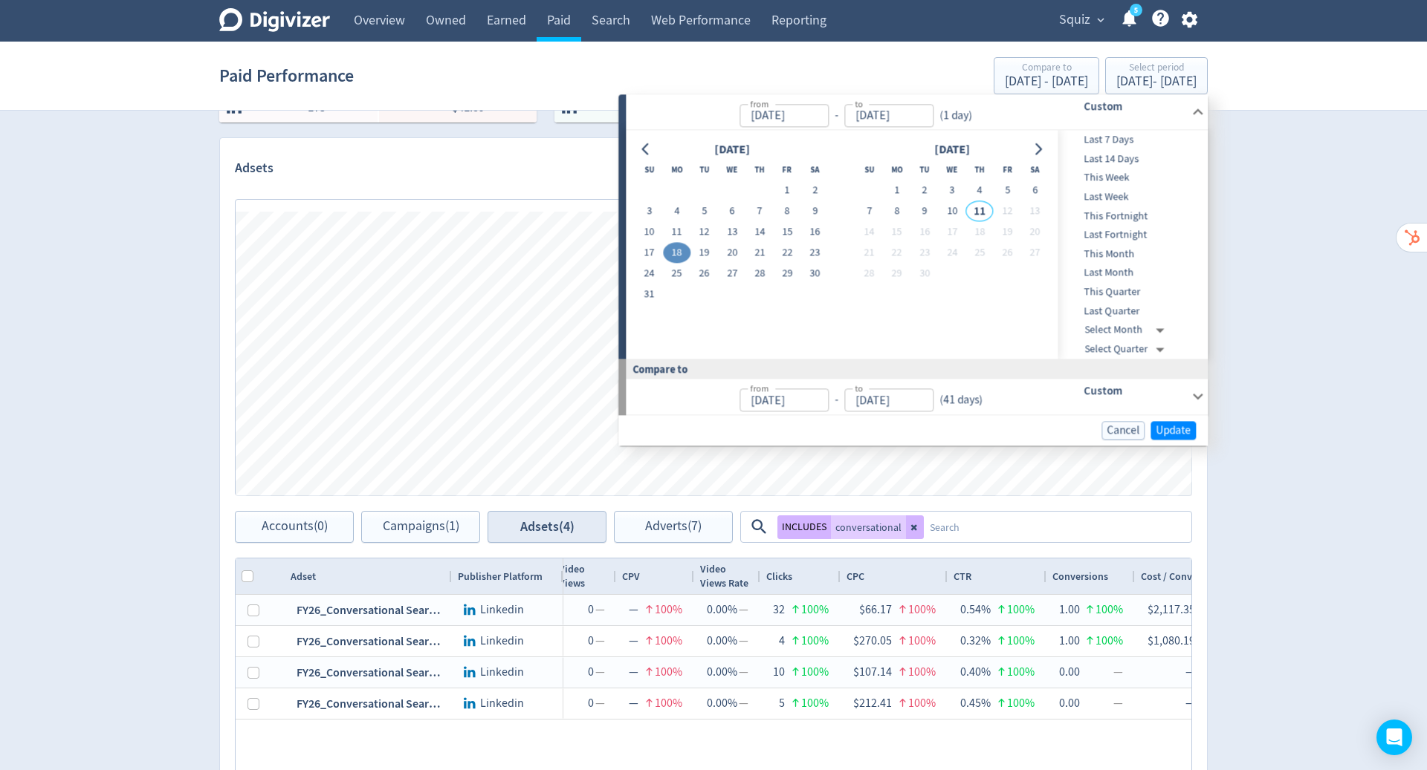
type input "Aug 18, 2025"
click at [952, 205] on button "10" at bounding box center [951, 211] width 27 height 21
type input "[DATE]"
type input "Jul 25, 2025"
type input "Aug 17, 2025"
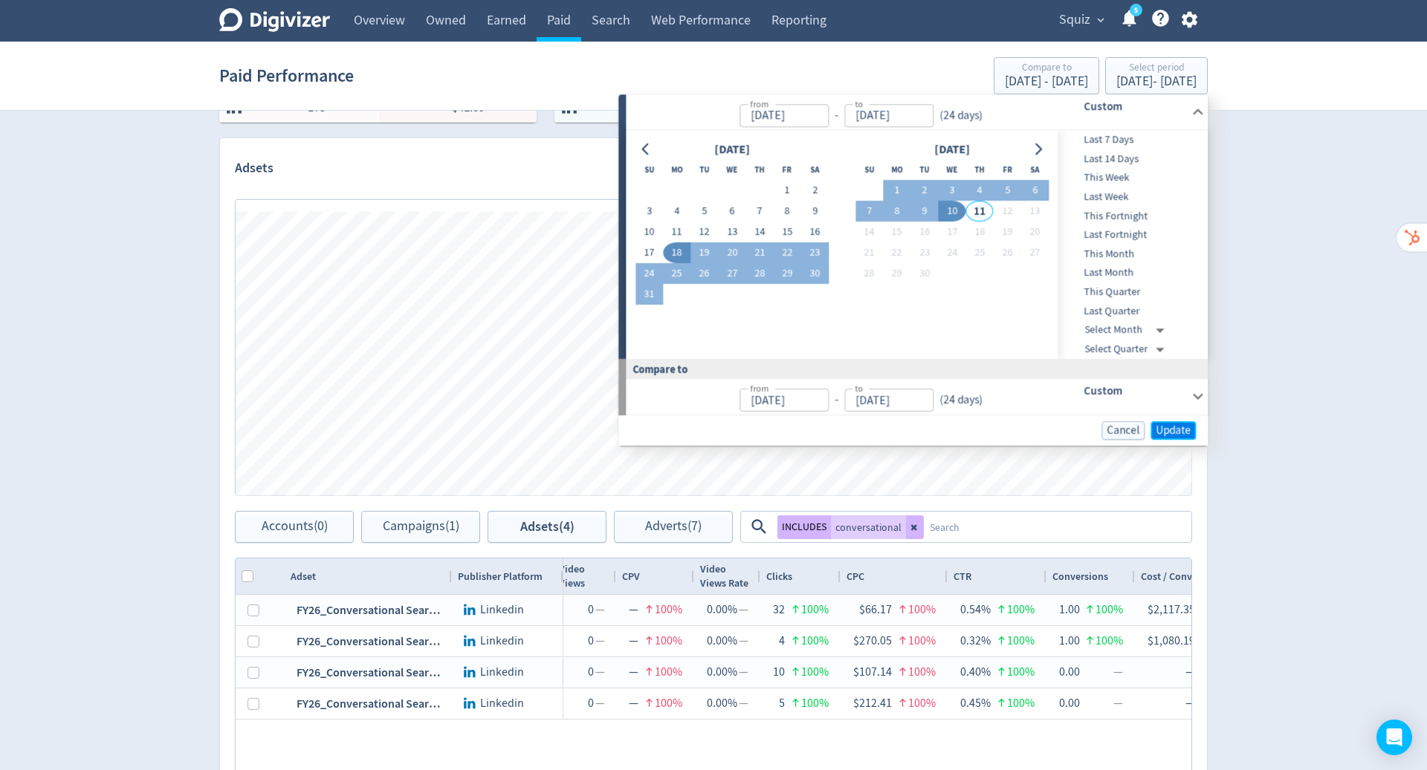
drag, startPoint x: 562, startPoint y: 241, endPoint x: 1165, endPoint y: 428, distance: 631.7
click at [1165, 428] on span "Update" at bounding box center [1172, 430] width 35 height 11
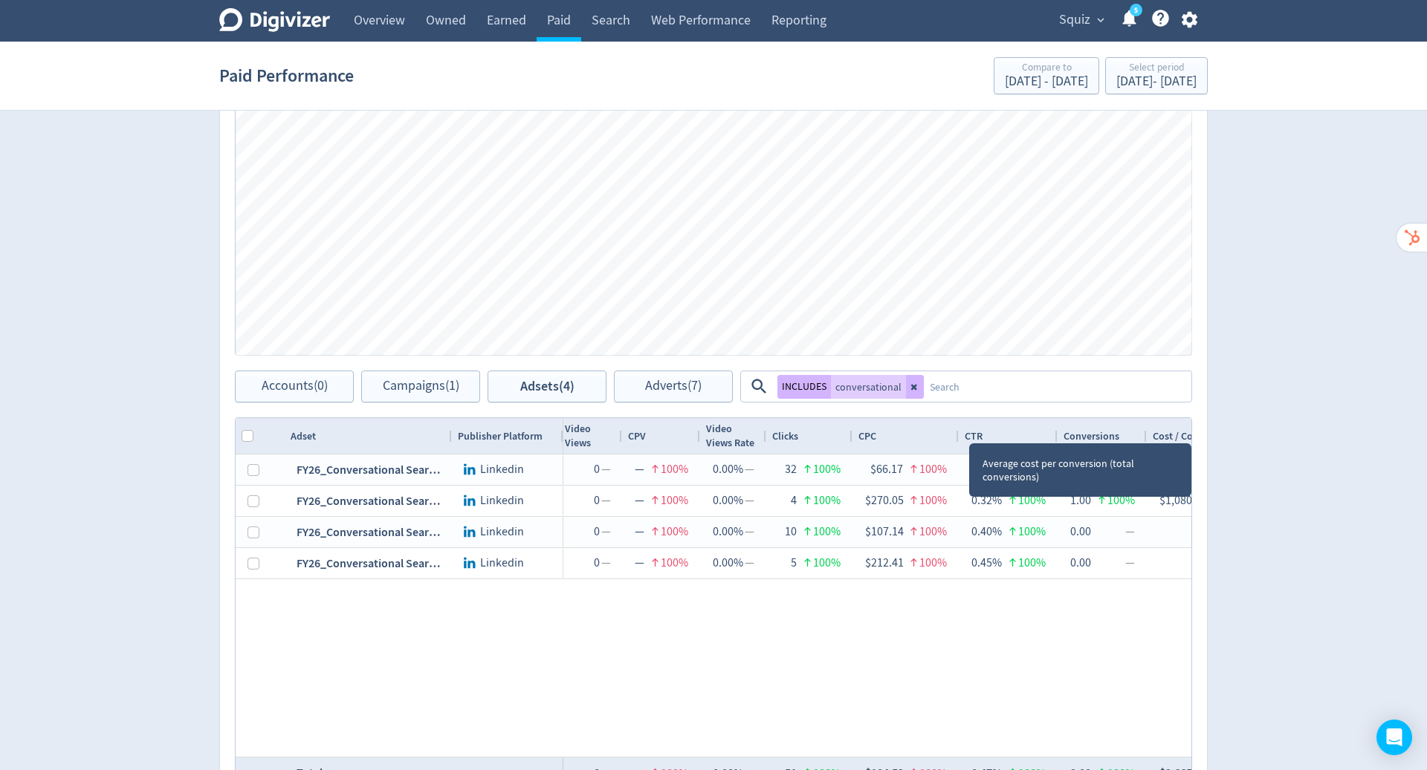
click at [911, 383] on icon at bounding box center [914, 387] width 9 height 9
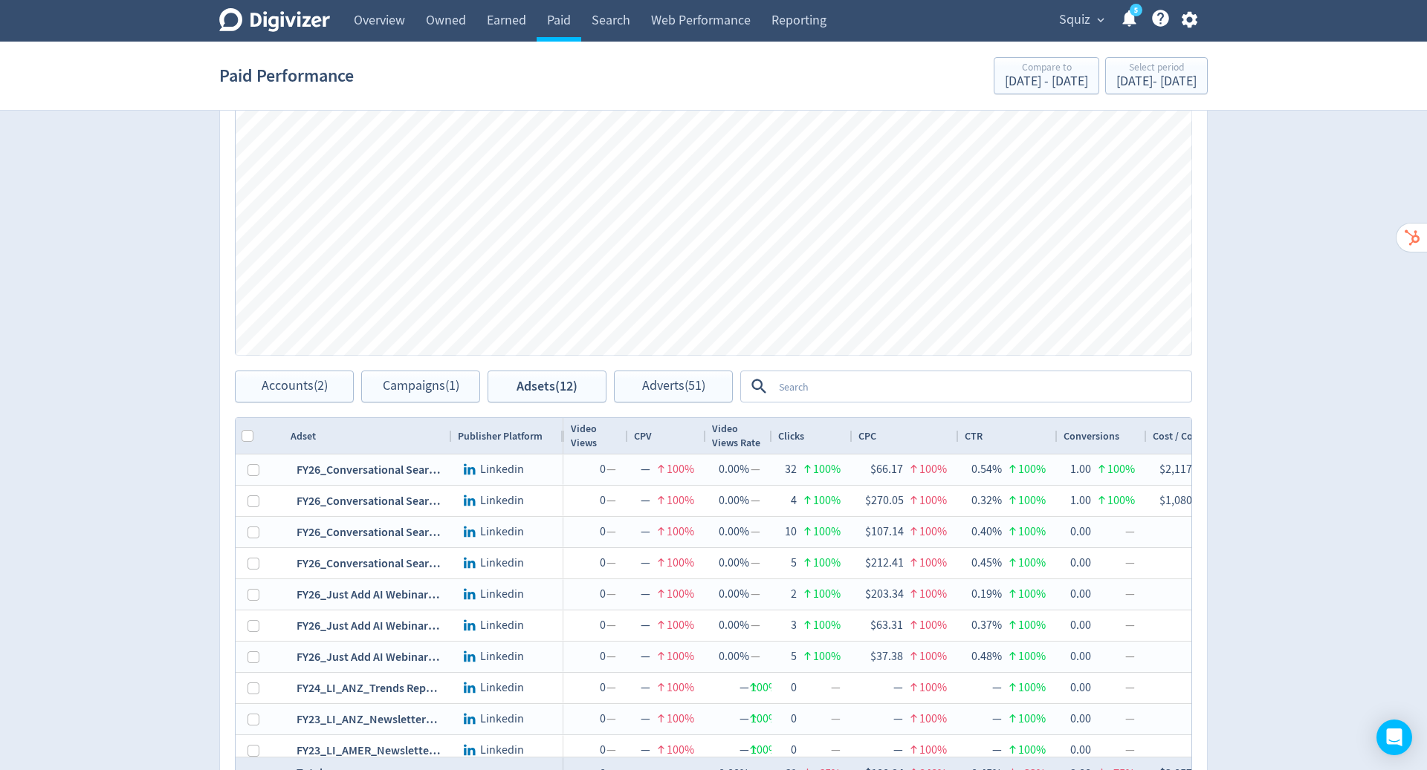
click at [879, 385] on textarea at bounding box center [981, 386] width 417 height 27
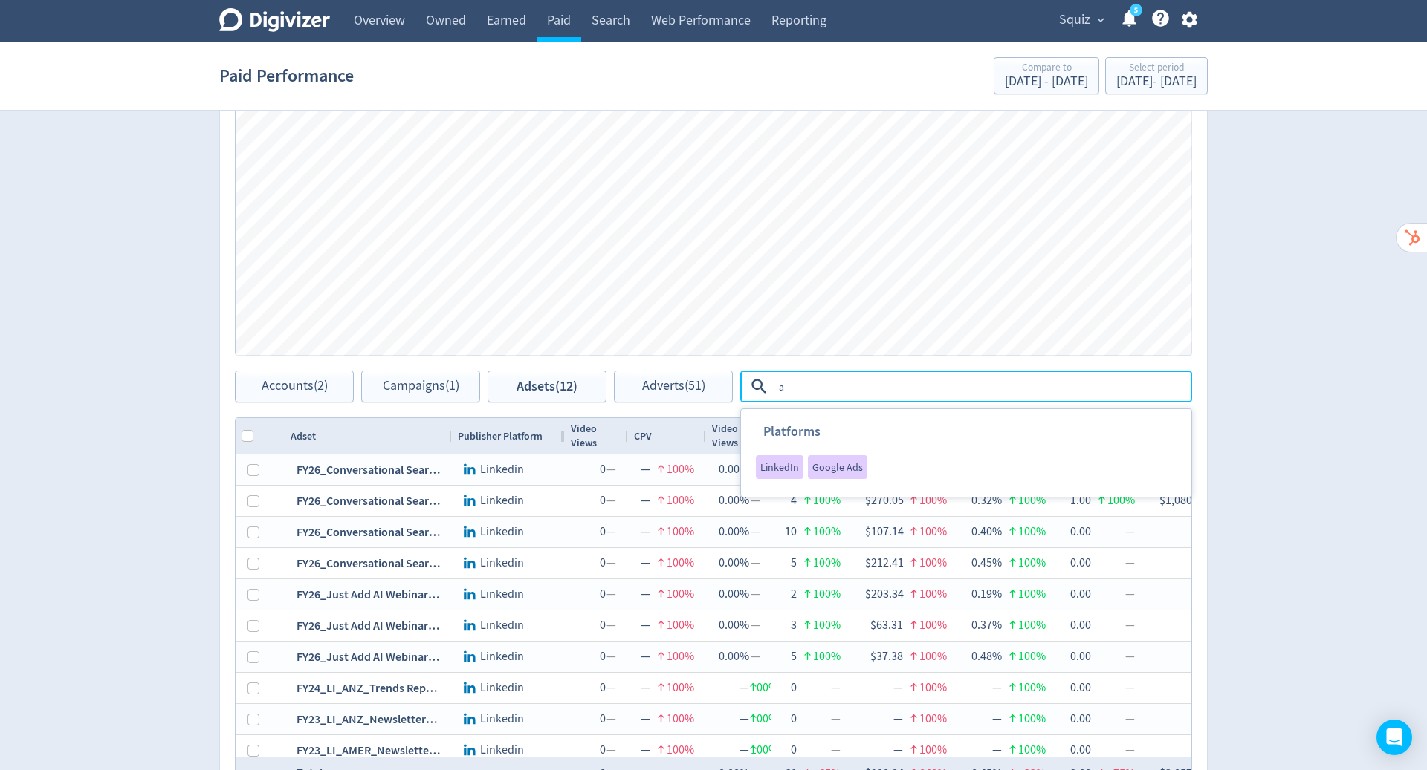
type textarea "ai"
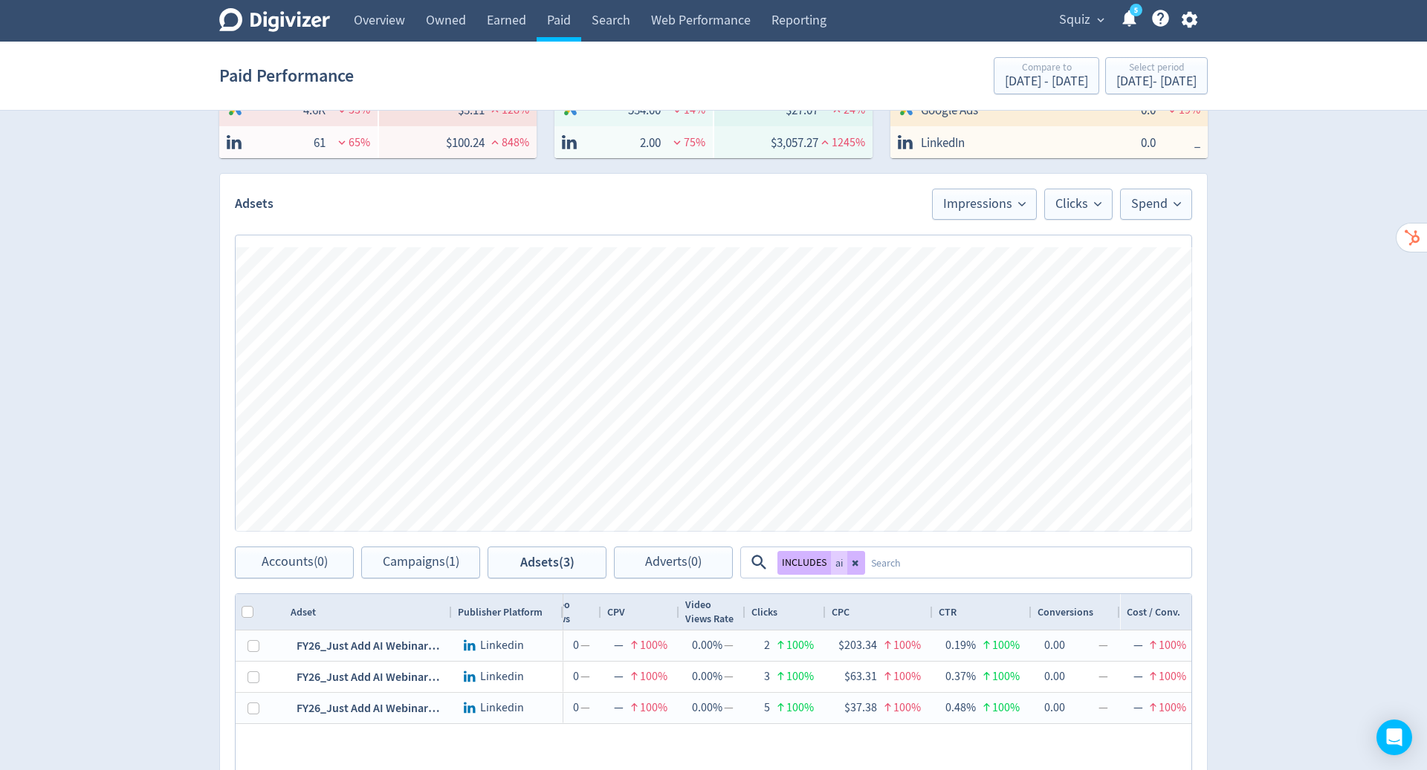
scroll to position [244, 0]
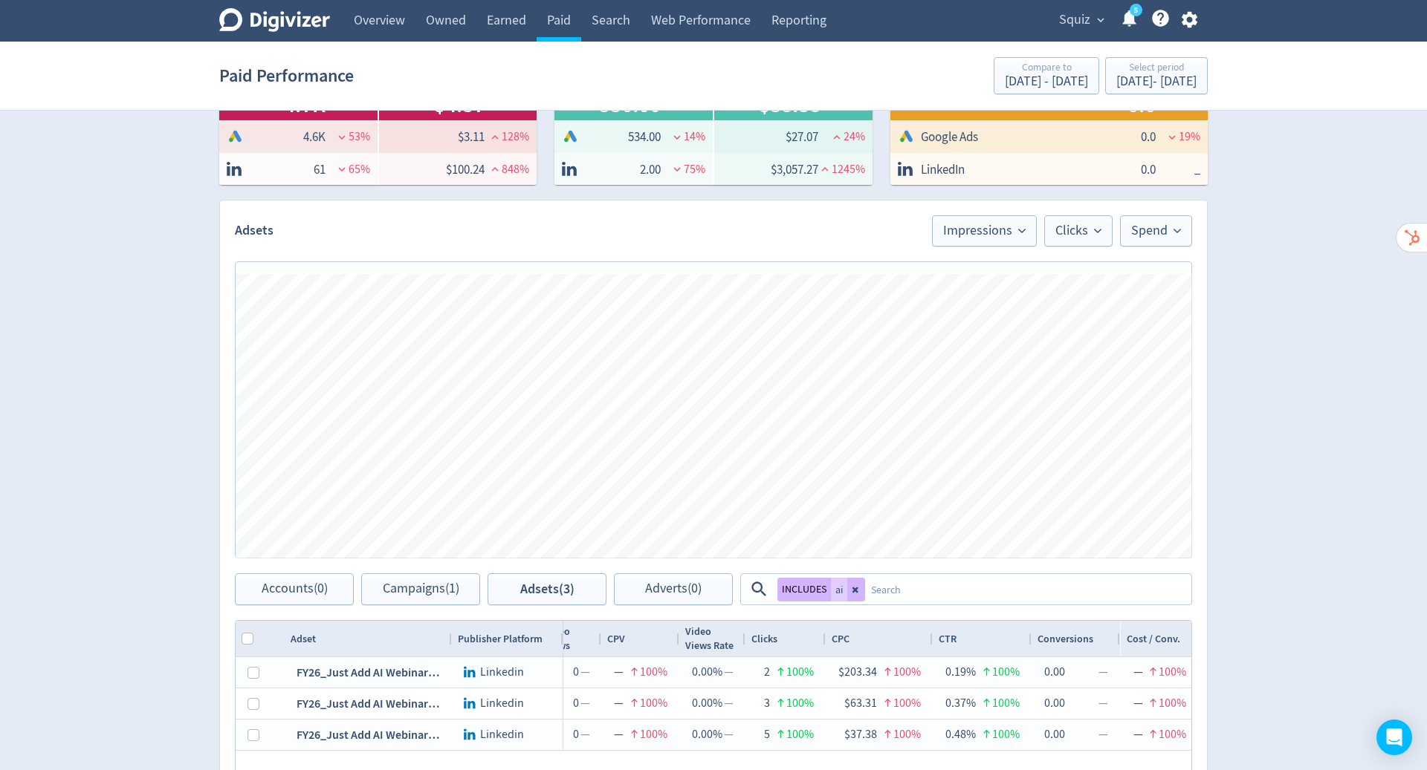
click at [816, 487] on div "chart, 3 series" at bounding box center [687, 390] width 783 height 202
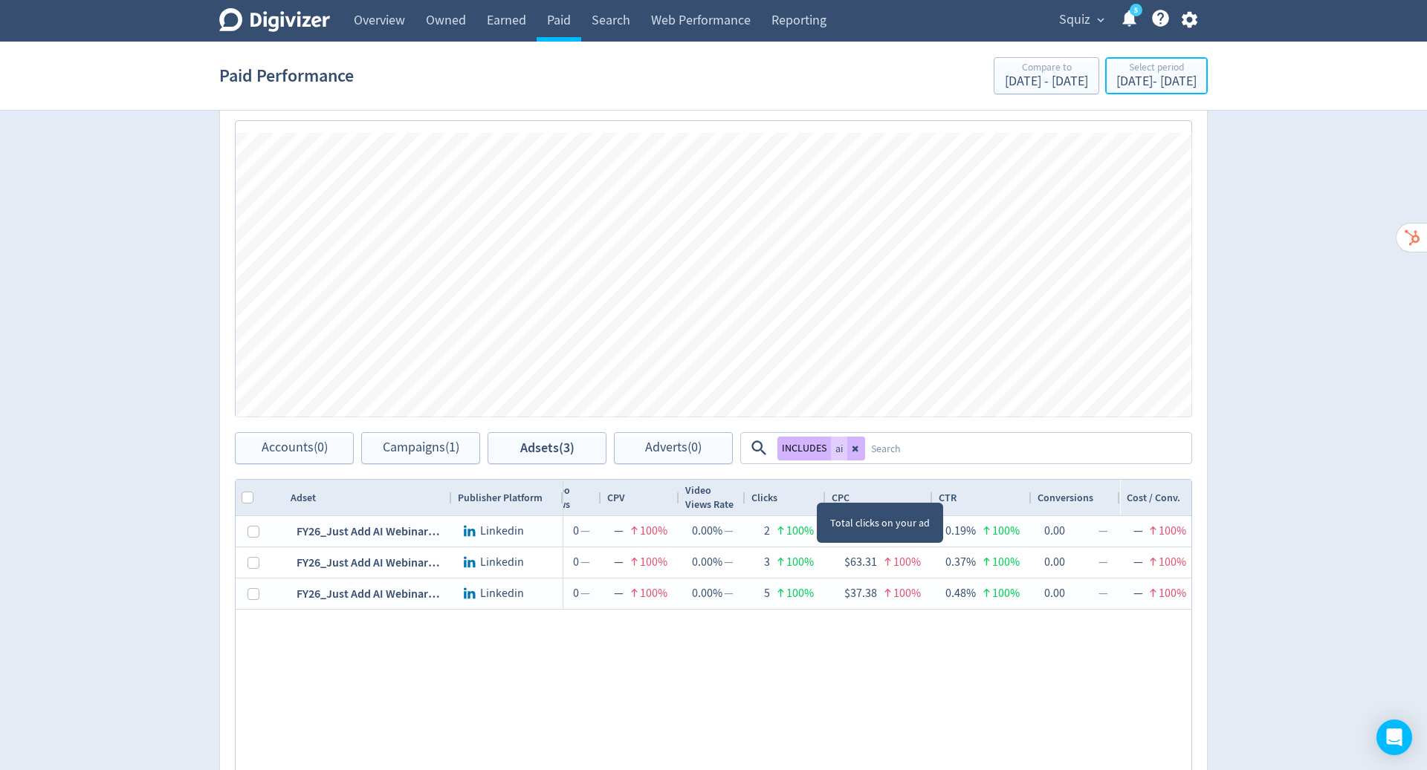
click at [1126, 68] on div "Select period" at bounding box center [1156, 68] width 80 height 13
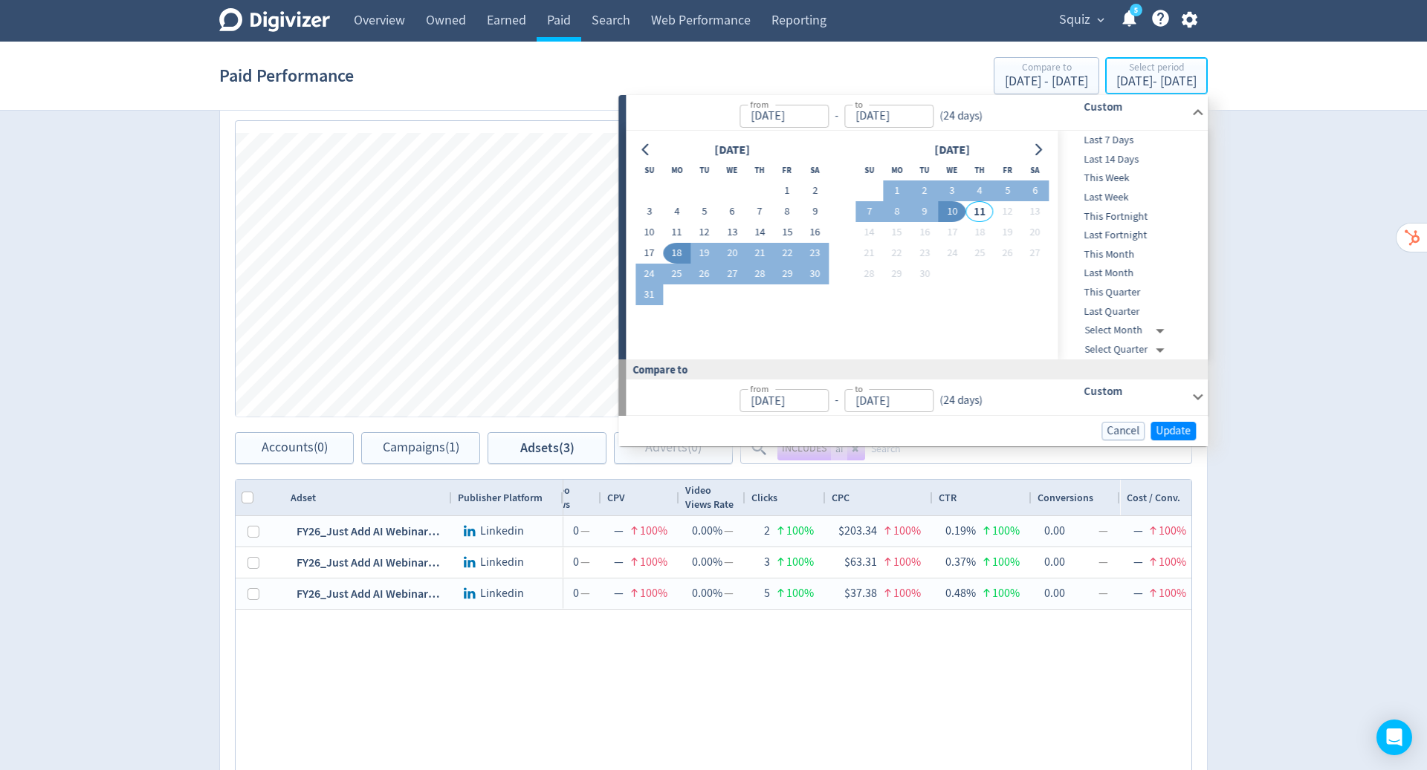
type input "Aug 18, 2025"
type input "[DATE]"
type input "Jul 25, 2025"
type input "Aug 17, 2025"
drag, startPoint x: 1165, startPoint y: 428, endPoint x: 922, endPoint y: 190, distance: 339.9
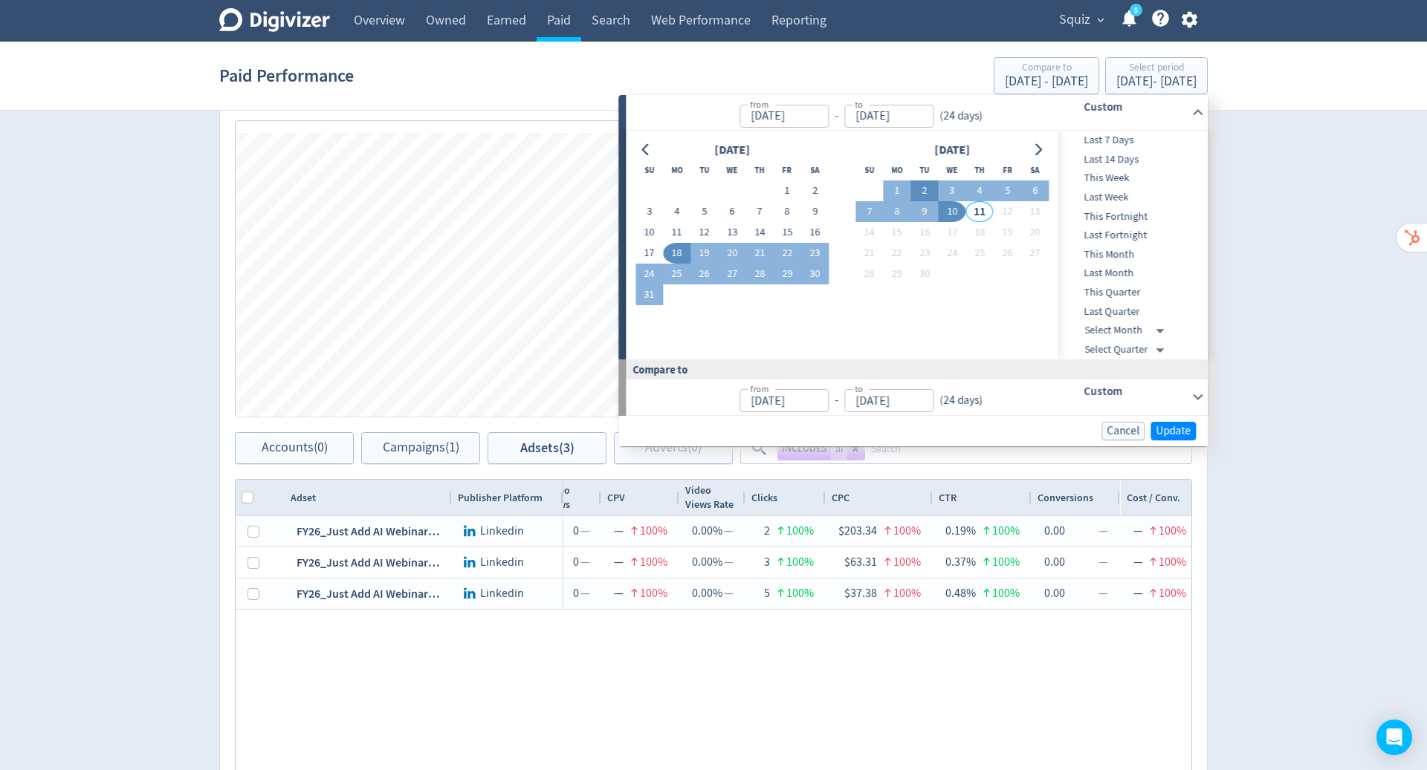
click at [922, 190] on button "2" at bounding box center [923, 191] width 27 height 21
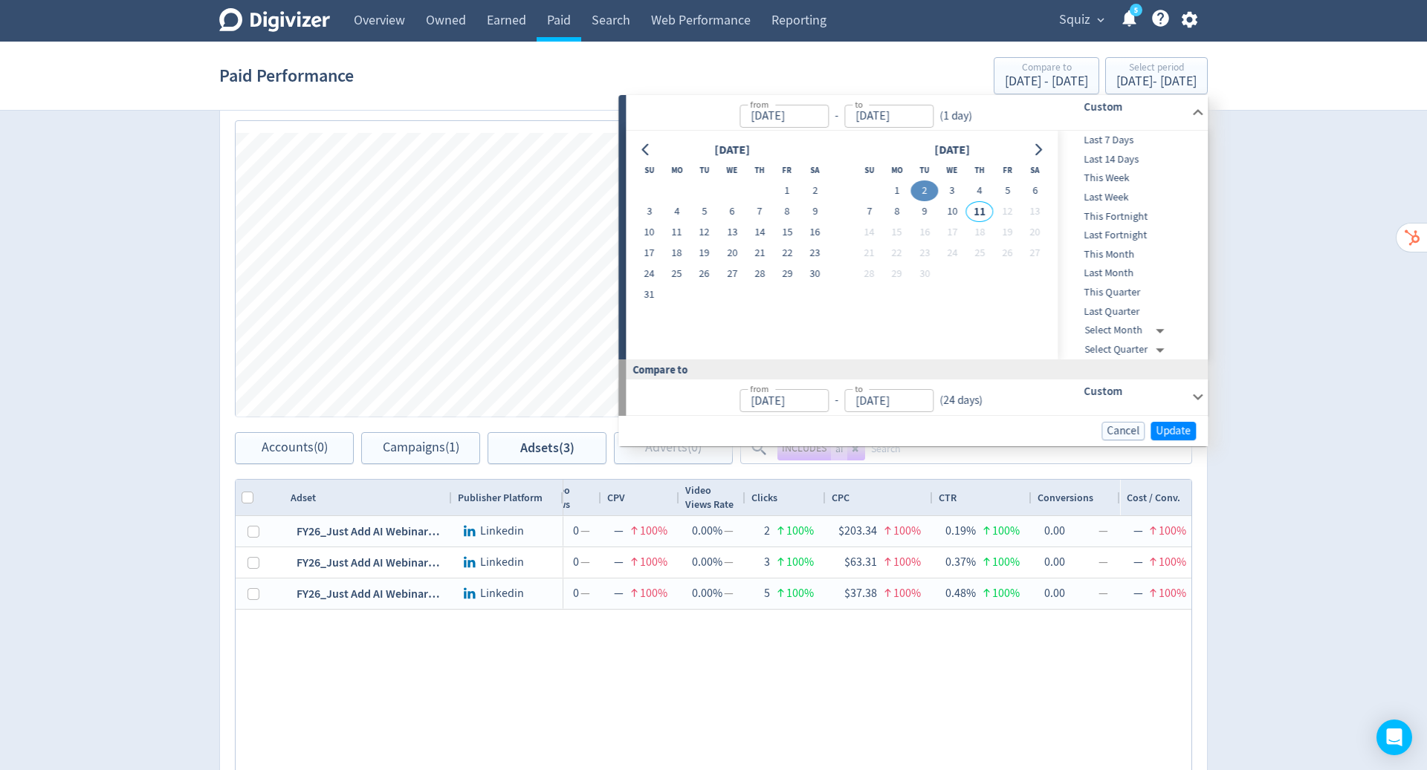
type input "Sep 02, 2025"
click at [949, 213] on button "10" at bounding box center [951, 211] width 27 height 21
type input "[DATE]"
type input "Aug 24, 2025"
type input "Sep 01, 2025"
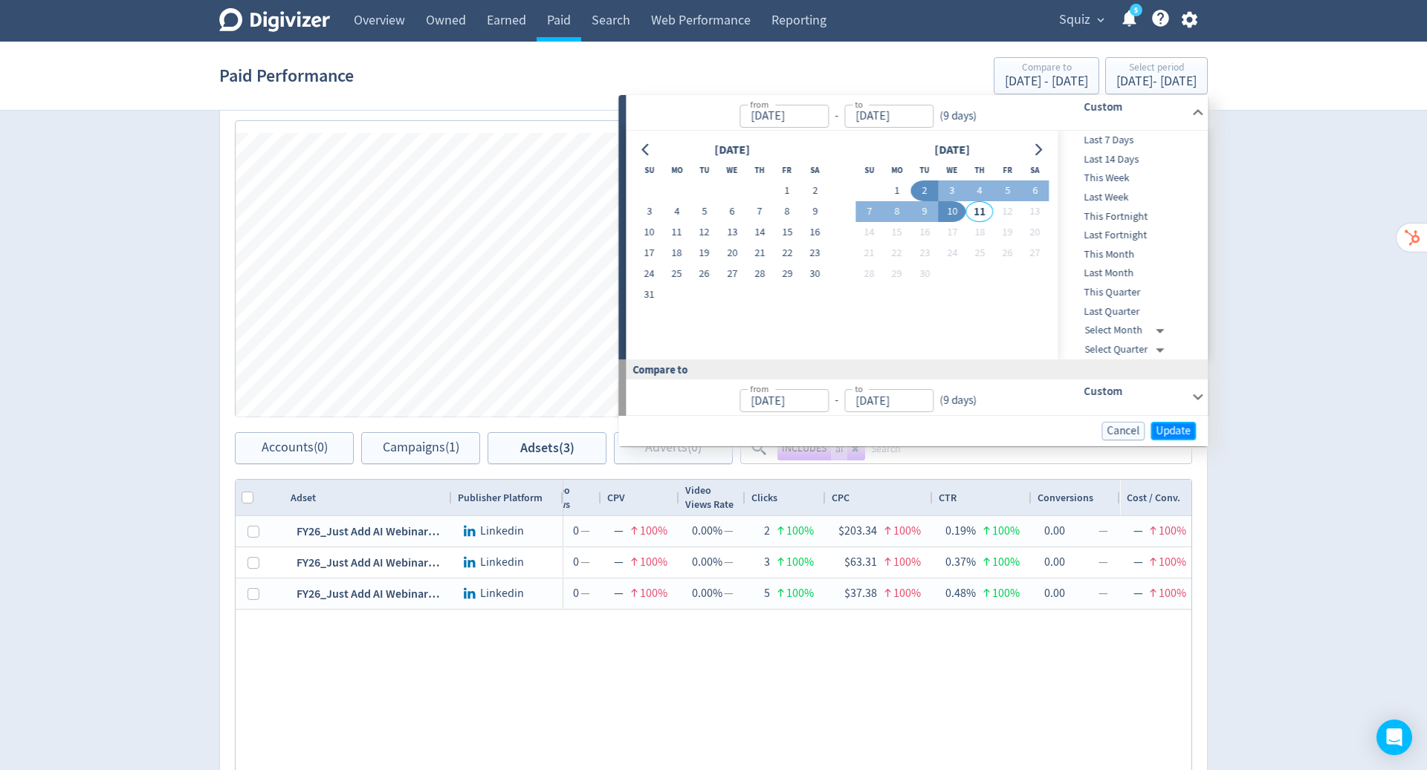
click at [1172, 427] on span "Update" at bounding box center [1172, 431] width 35 height 11
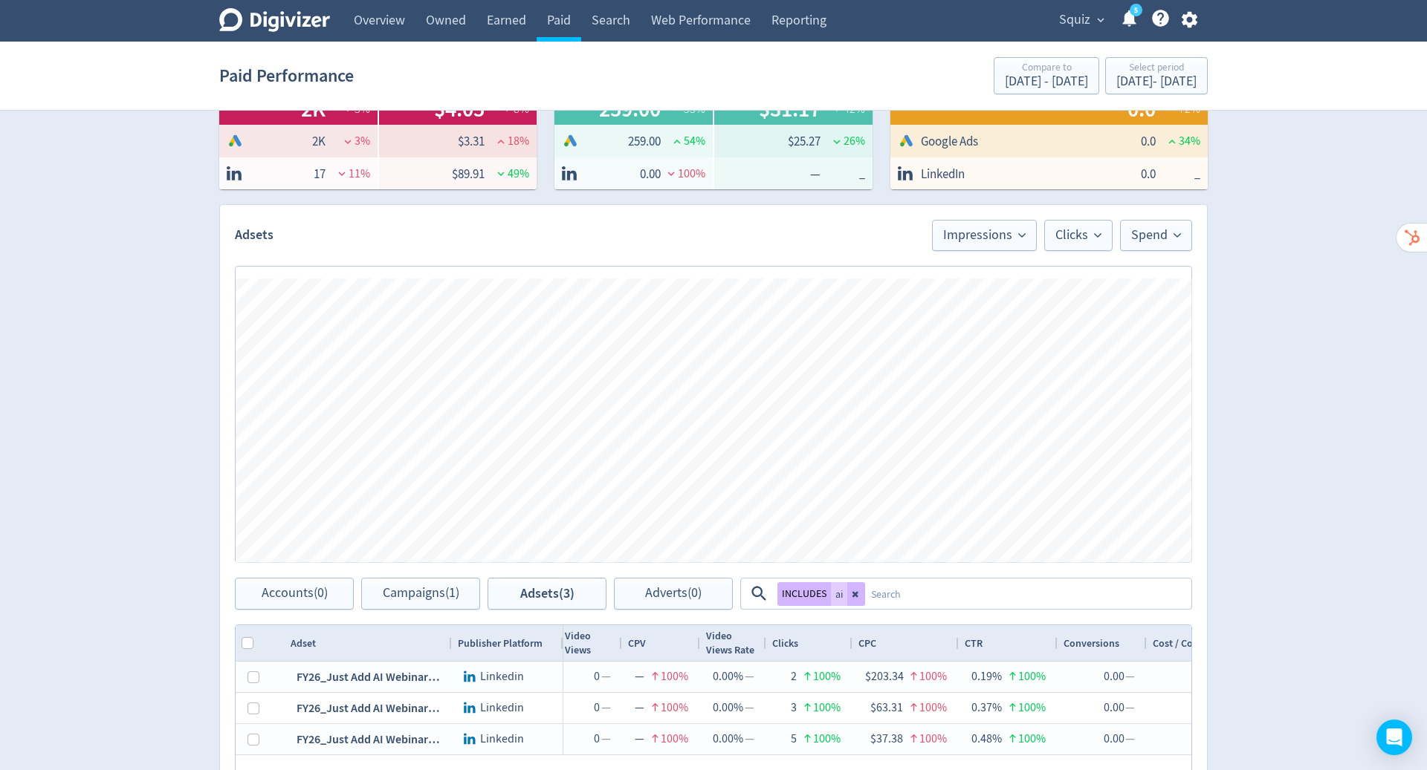
scroll to position [236, 0]
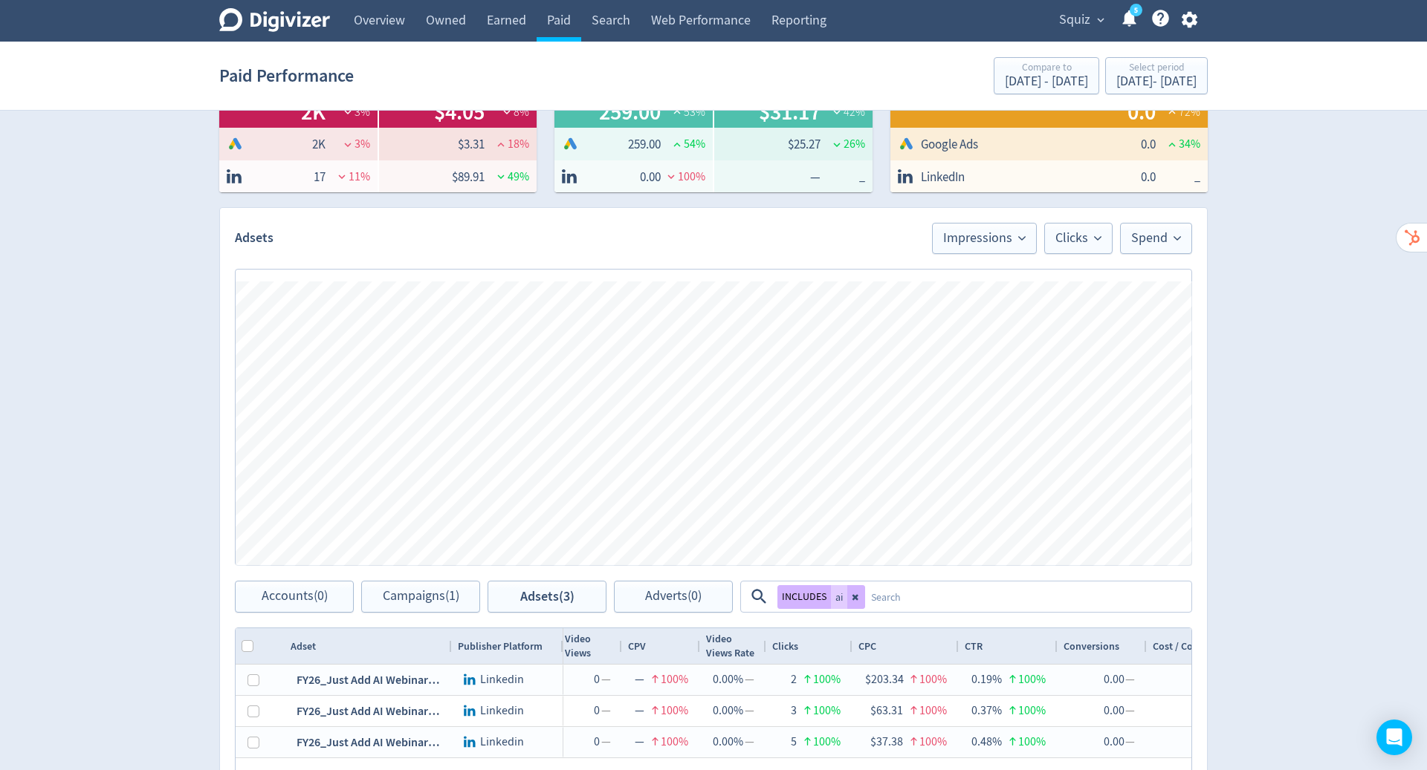
click at [871, 429] on div "chart, 3 series" at bounding box center [687, 397] width 783 height 202
drag, startPoint x: 922, startPoint y: 190, endPoint x: 1143, endPoint y: 481, distance: 365.3
click at [1143, 481] on div "Spend Clicks Impressions Press Space or Enter to toggle visibility Impressions,…" at bounding box center [714, 424] width 956 height 285
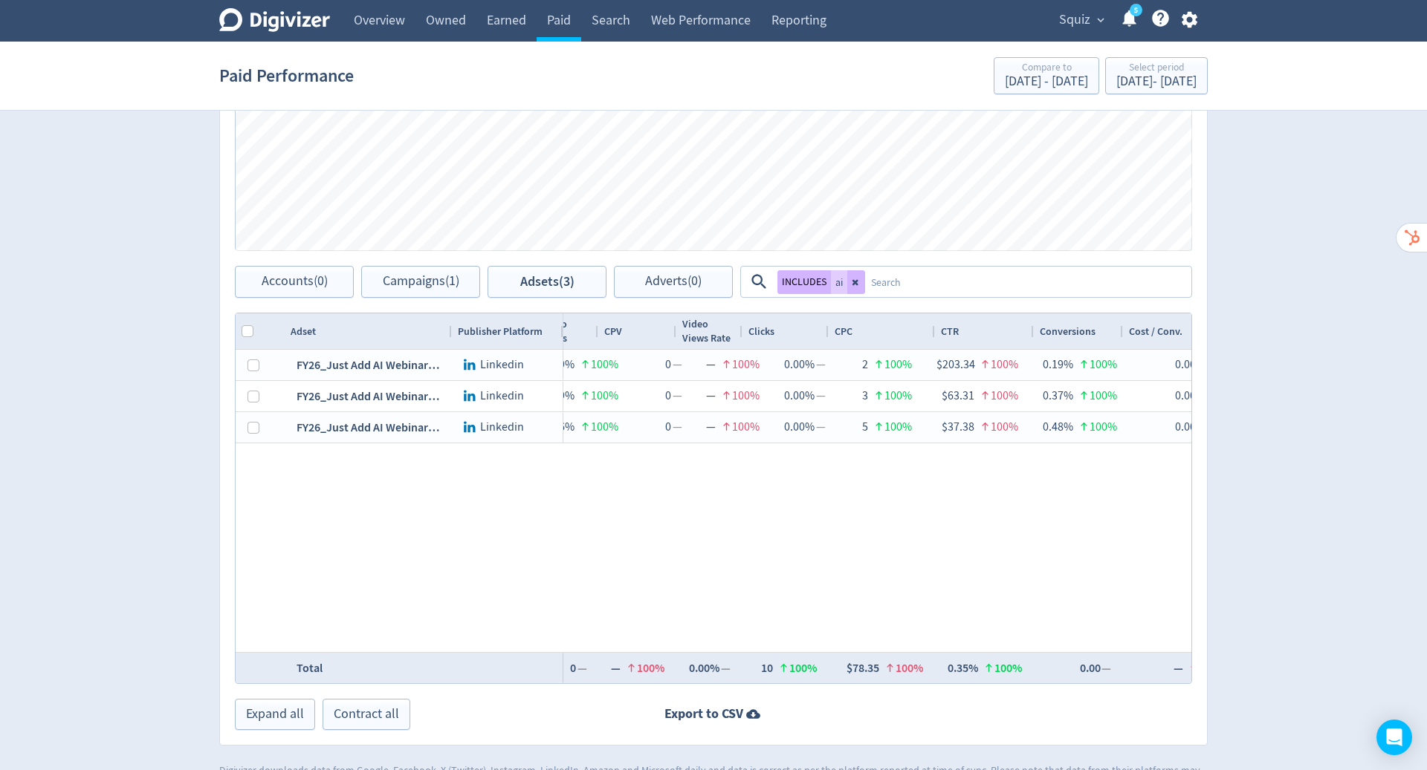
scroll to position [0, 1049]
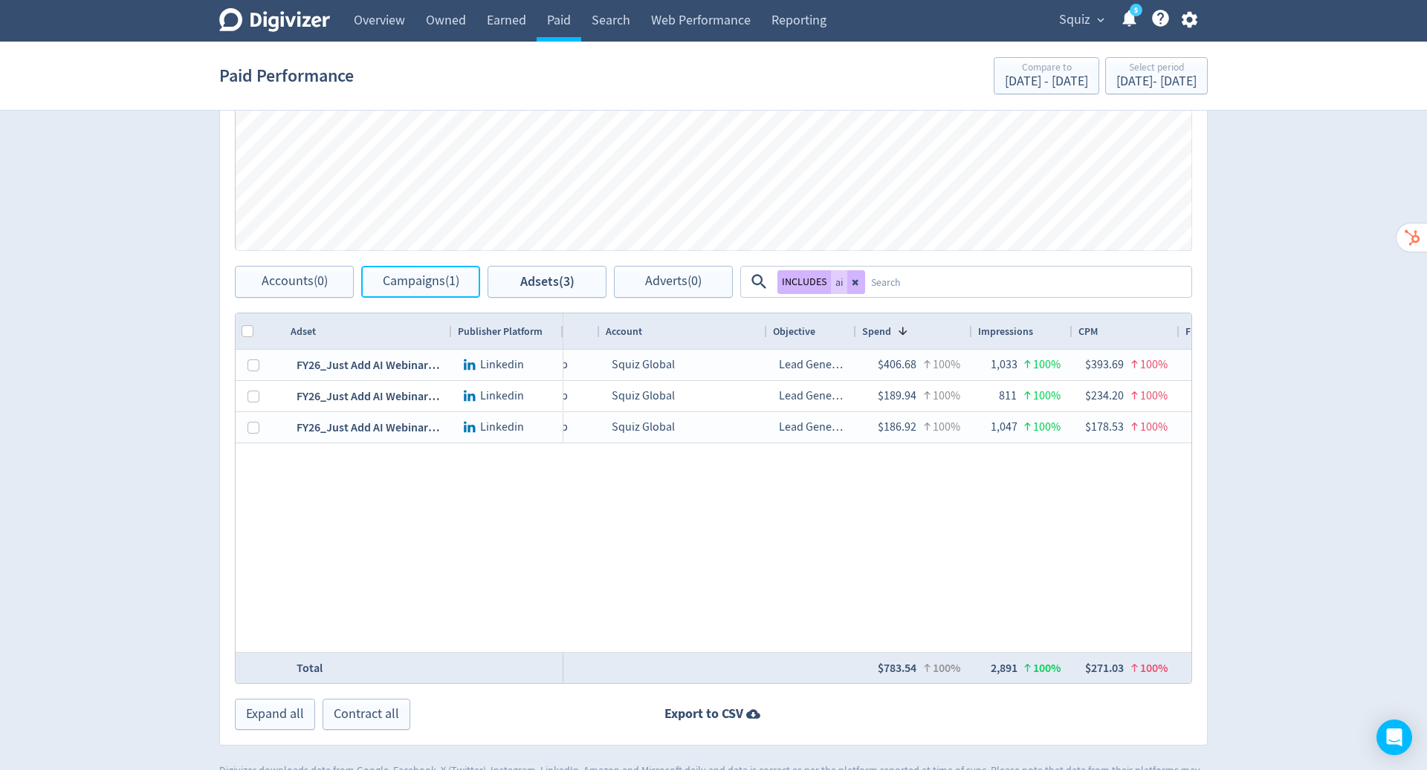
click at [428, 275] on span "Campaigns (1)" at bounding box center [421, 282] width 77 height 14
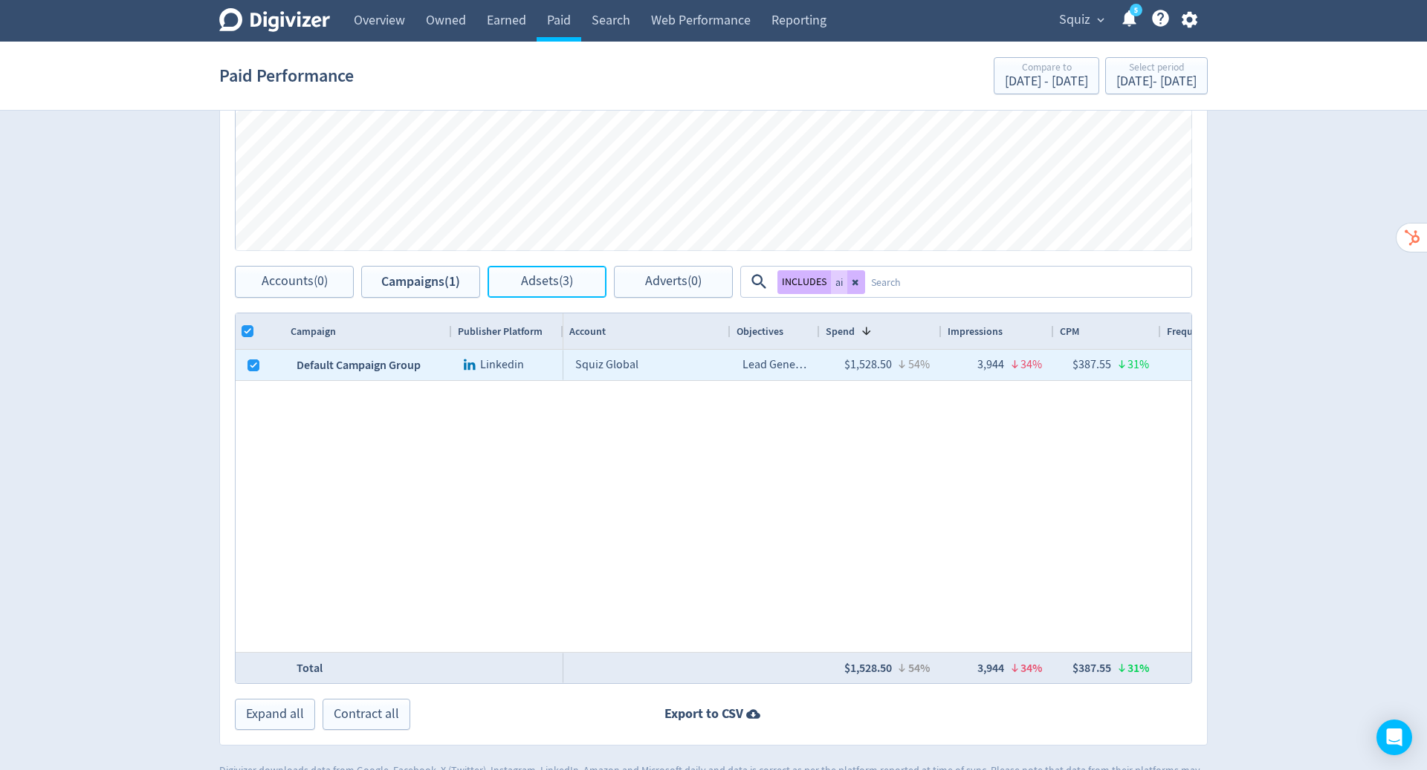
click at [555, 275] on span "Adsets (3)" at bounding box center [547, 282] width 52 height 14
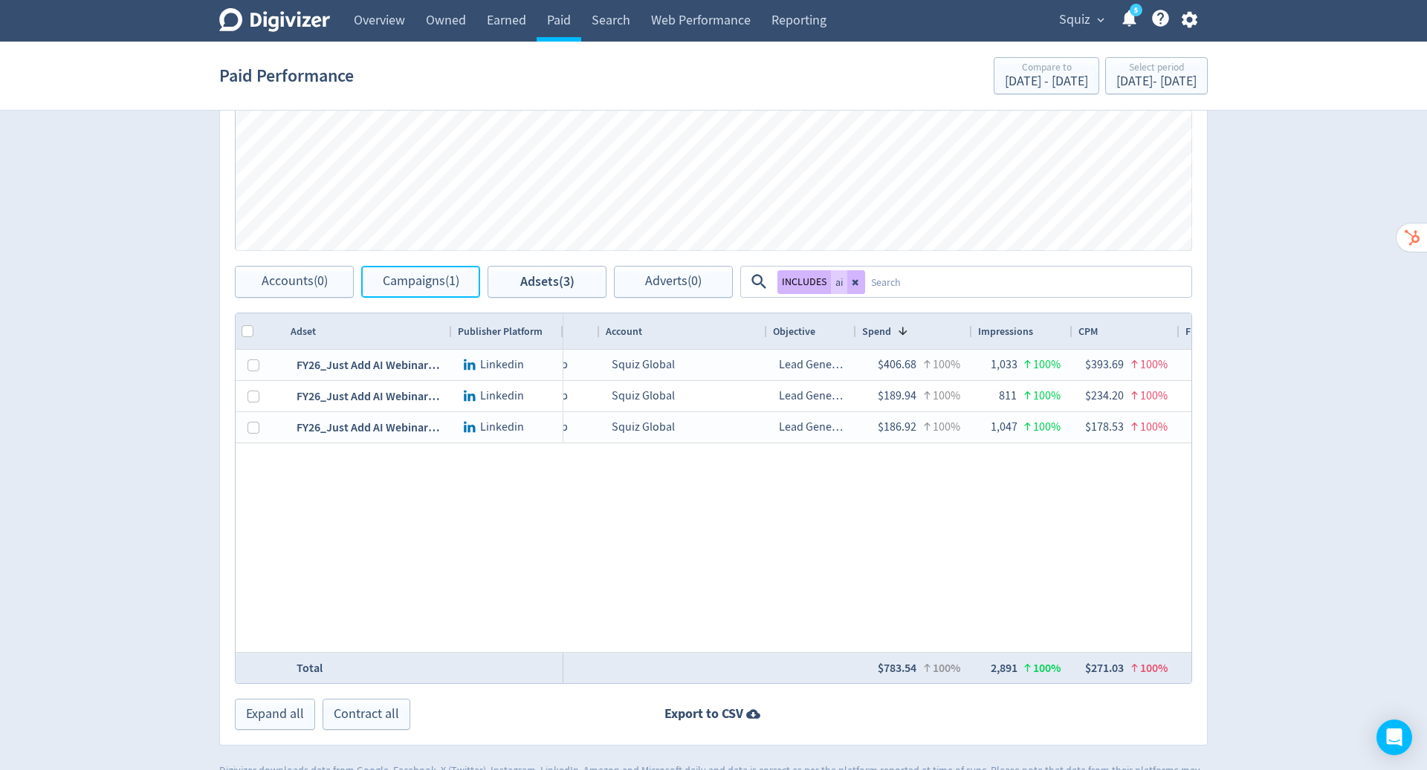
click at [427, 280] on span "Campaigns (1)" at bounding box center [421, 282] width 77 height 14
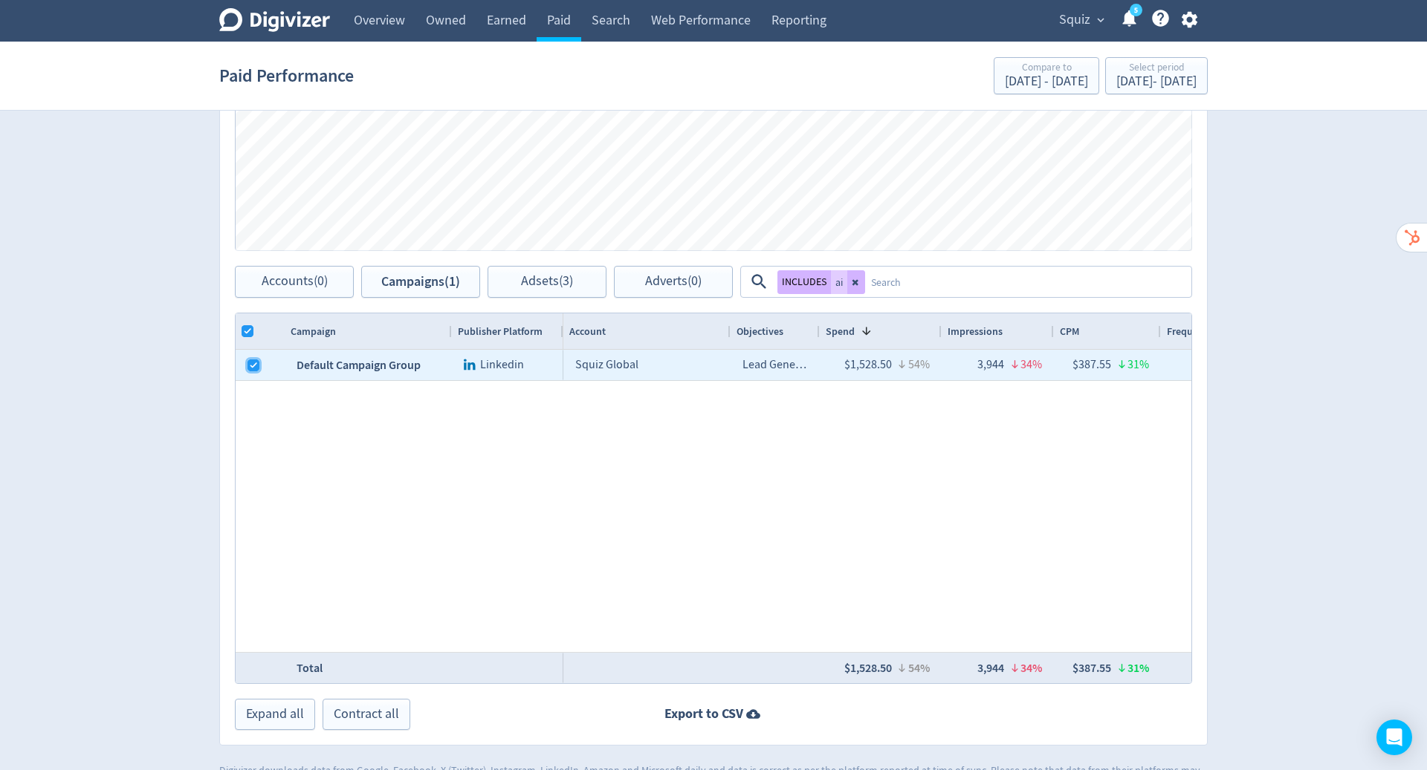
click at [248, 363] on input "Press Space to toggle row selection (checked)" at bounding box center [253, 366] width 12 height 12
checkbox input "false"
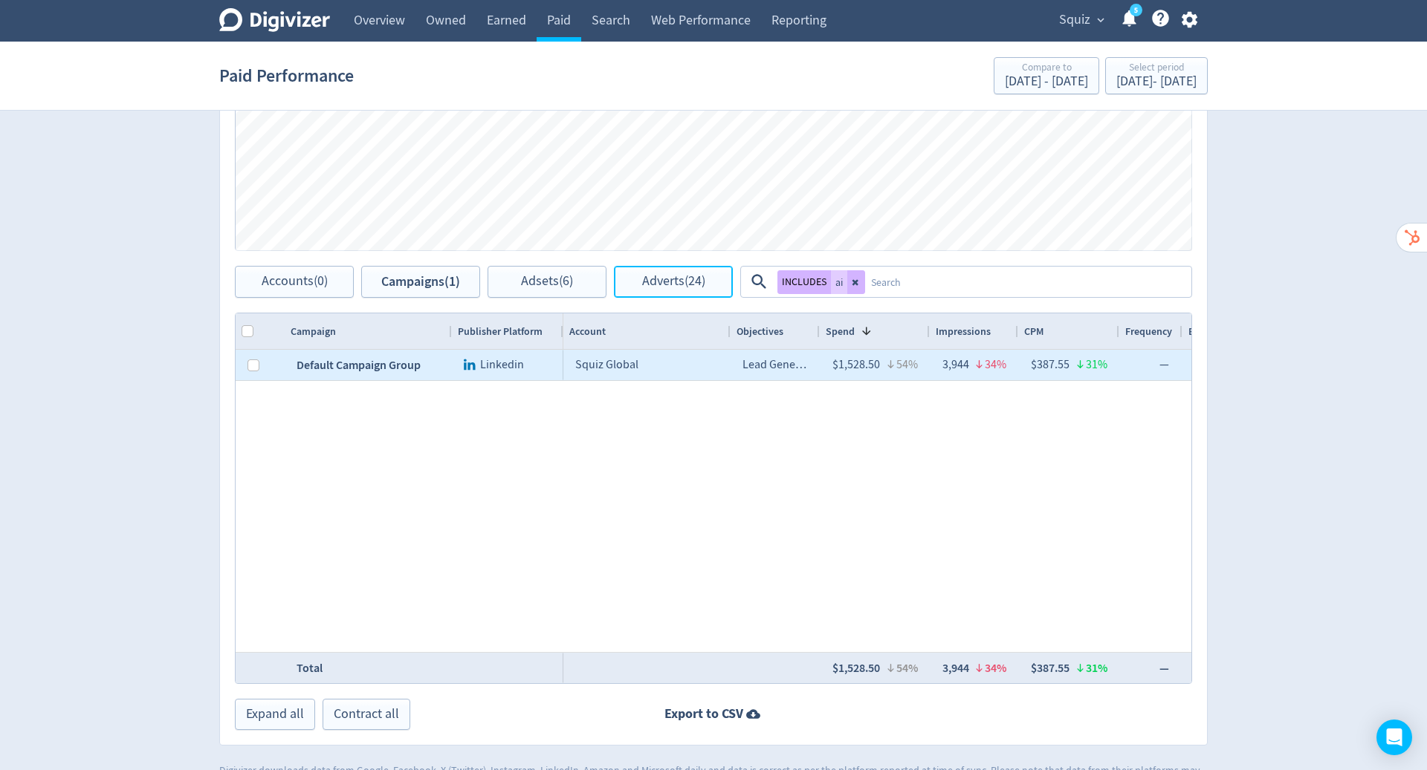
click at [658, 281] on span "Adverts (24)" at bounding box center [673, 282] width 63 height 14
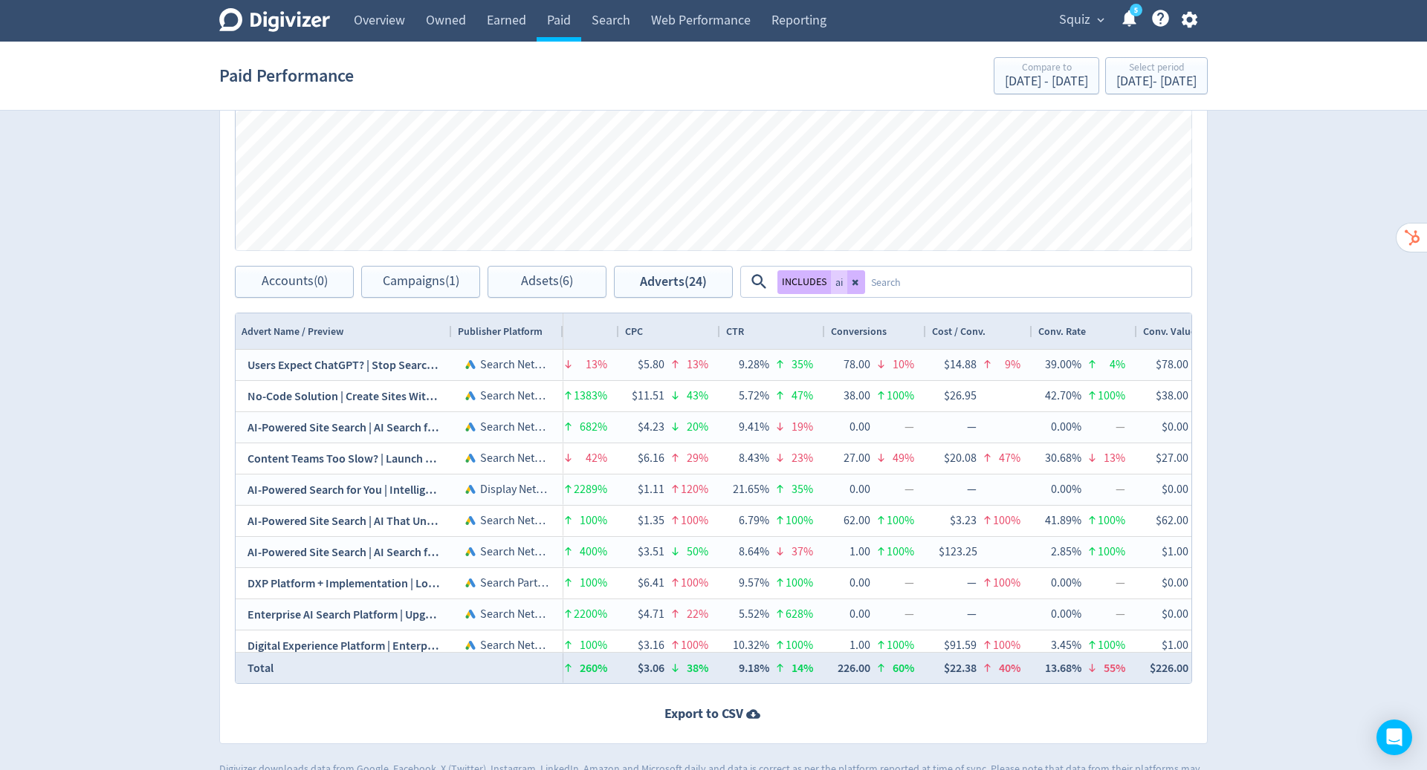
drag, startPoint x: 1143, startPoint y: 481, endPoint x: 874, endPoint y: 329, distance: 308.7
click at [874, 329] on span "Conversions" at bounding box center [859, 332] width 56 height 14
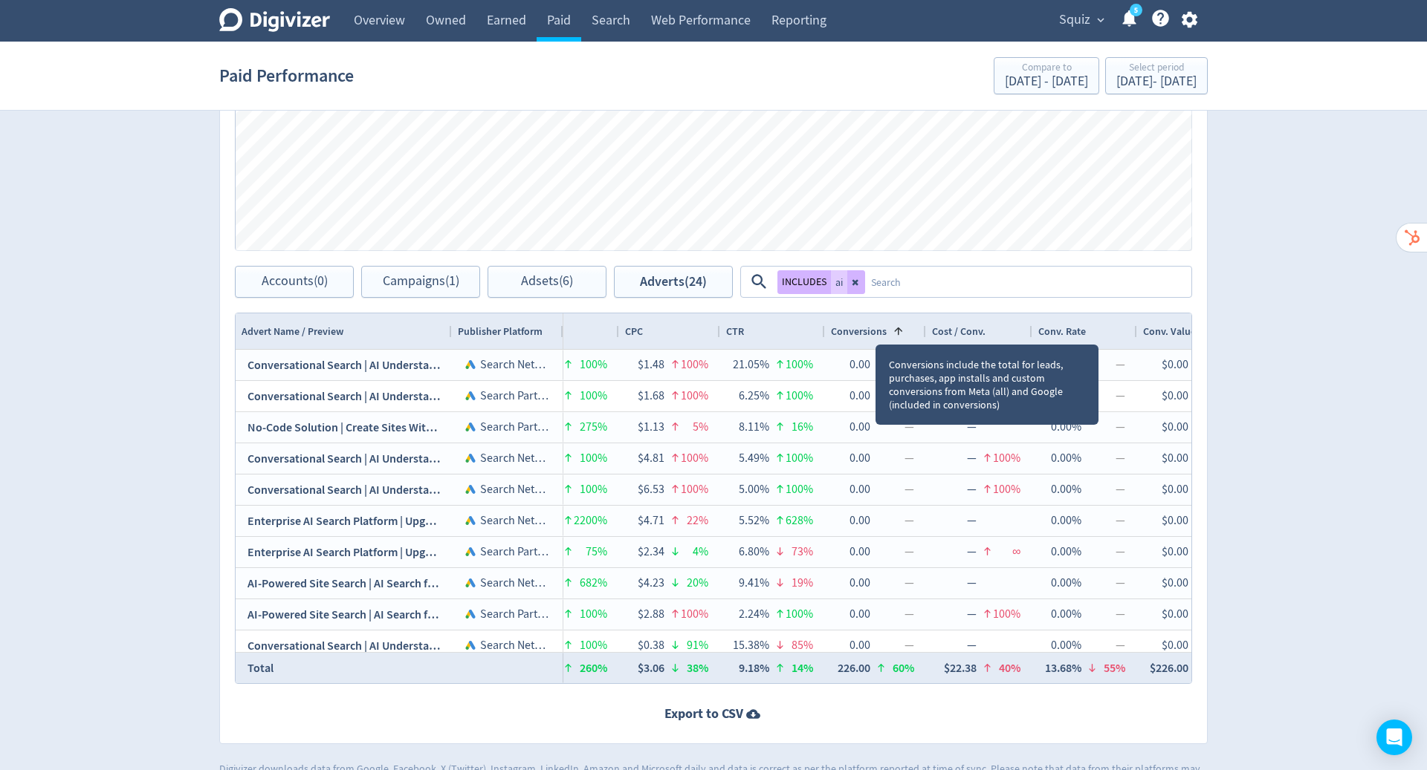
click at [874, 329] on span "Conversions" at bounding box center [859, 332] width 56 height 14
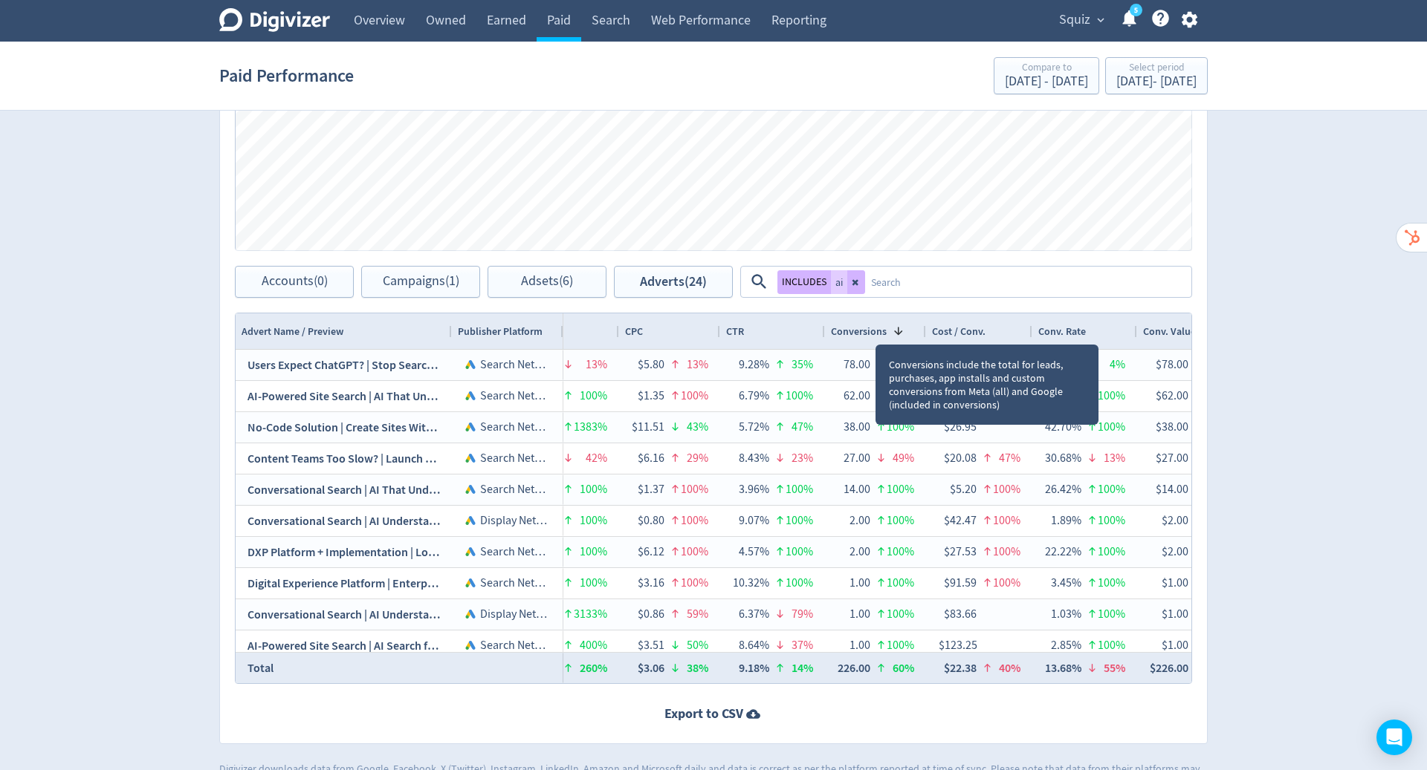
click at [840, 360] on div "78.00" at bounding box center [853, 365] width 33 height 29
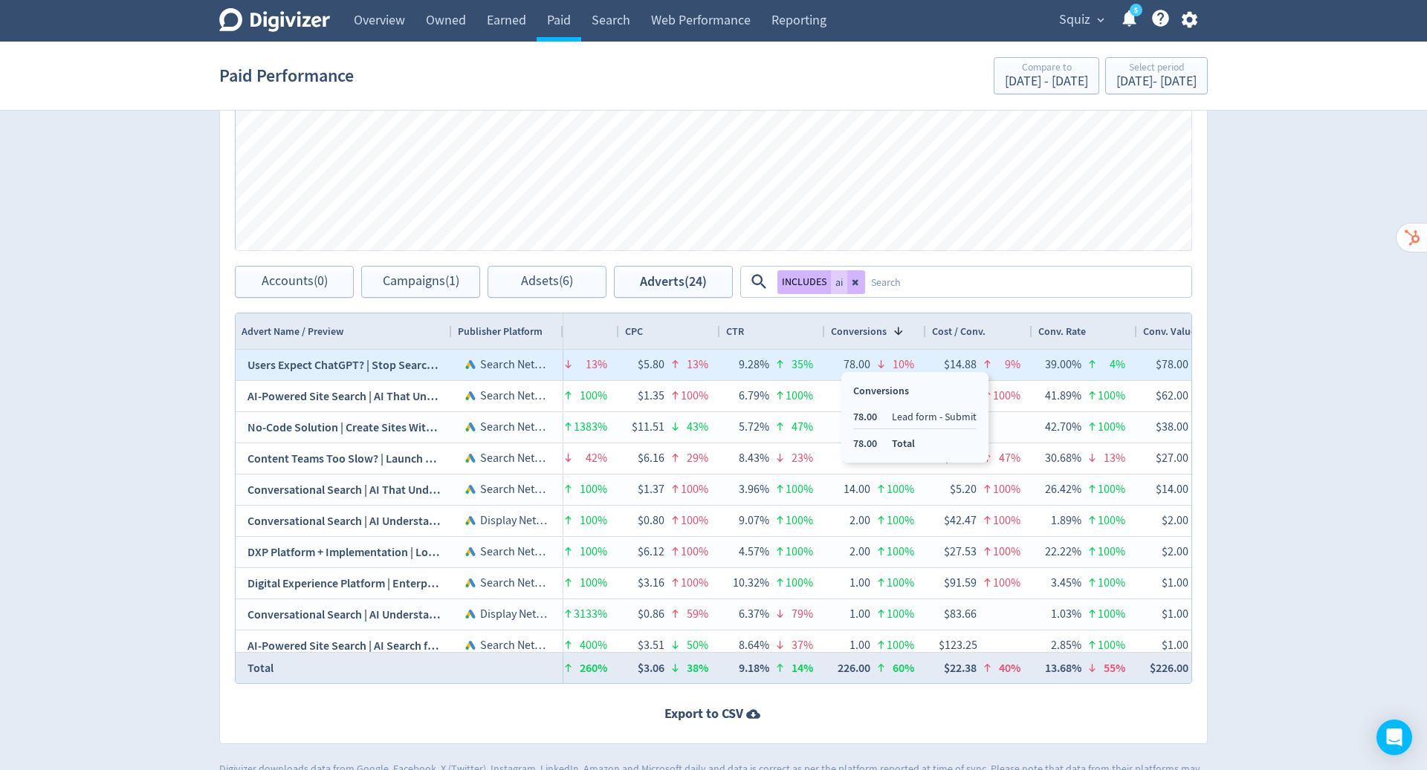
click at [830, 394] on div "62.00 100%" at bounding box center [875, 396] width 101 height 30
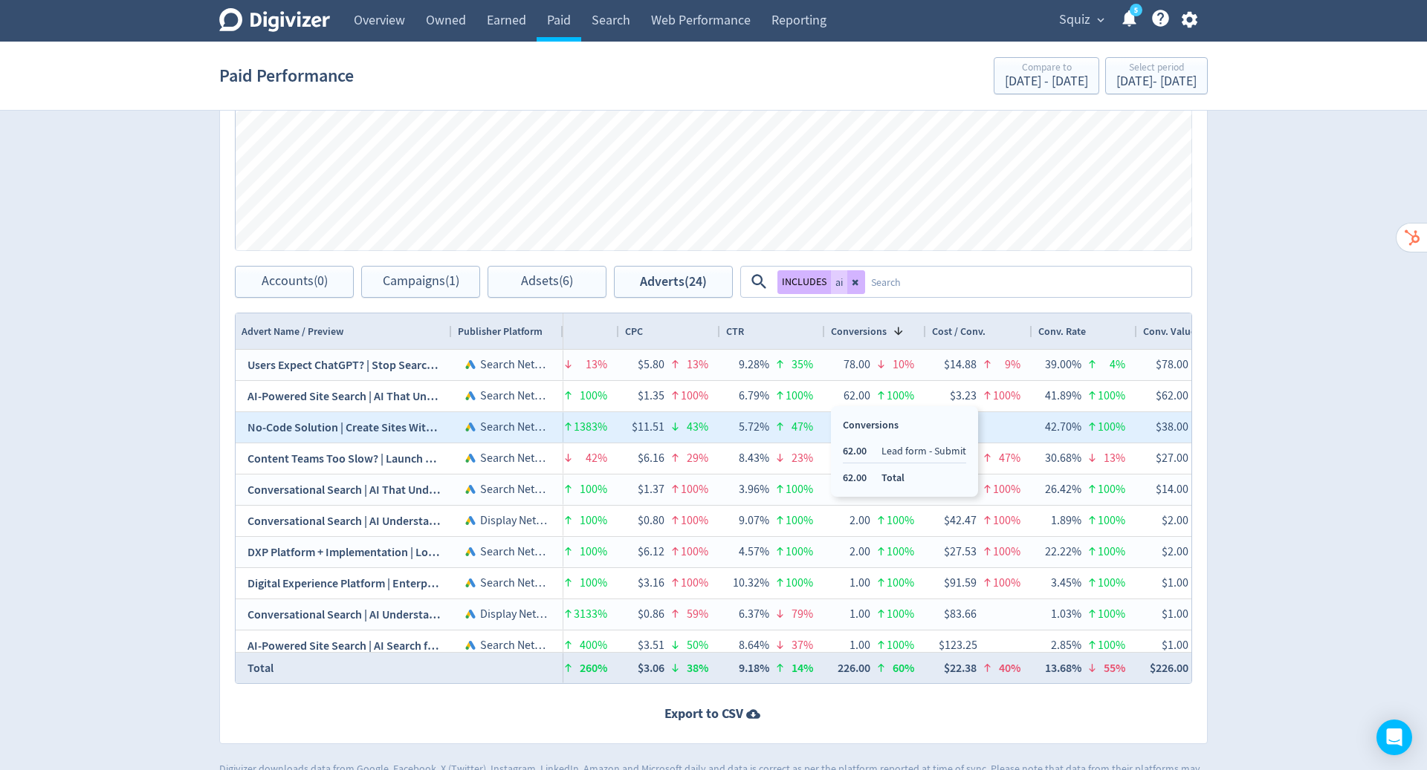
click at [828, 423] on div "38.00 100%" at bounding box center [875, 427] width 101 height 30
click at [842, 389] on div "62.00" at bounding box center [853, 396] width 33 height 29
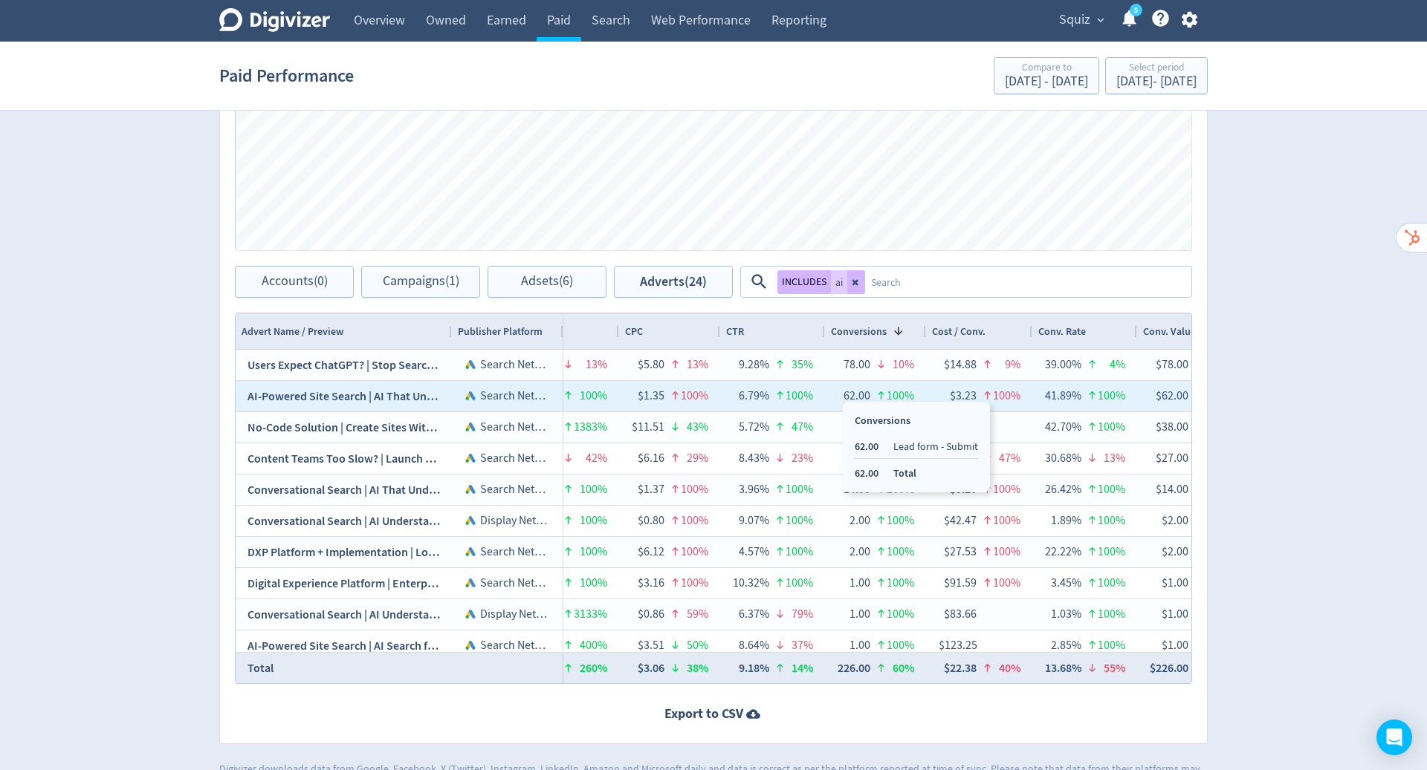
click at [969, 284] on textarea at bounding box center [1027, 281] width 325 height 27
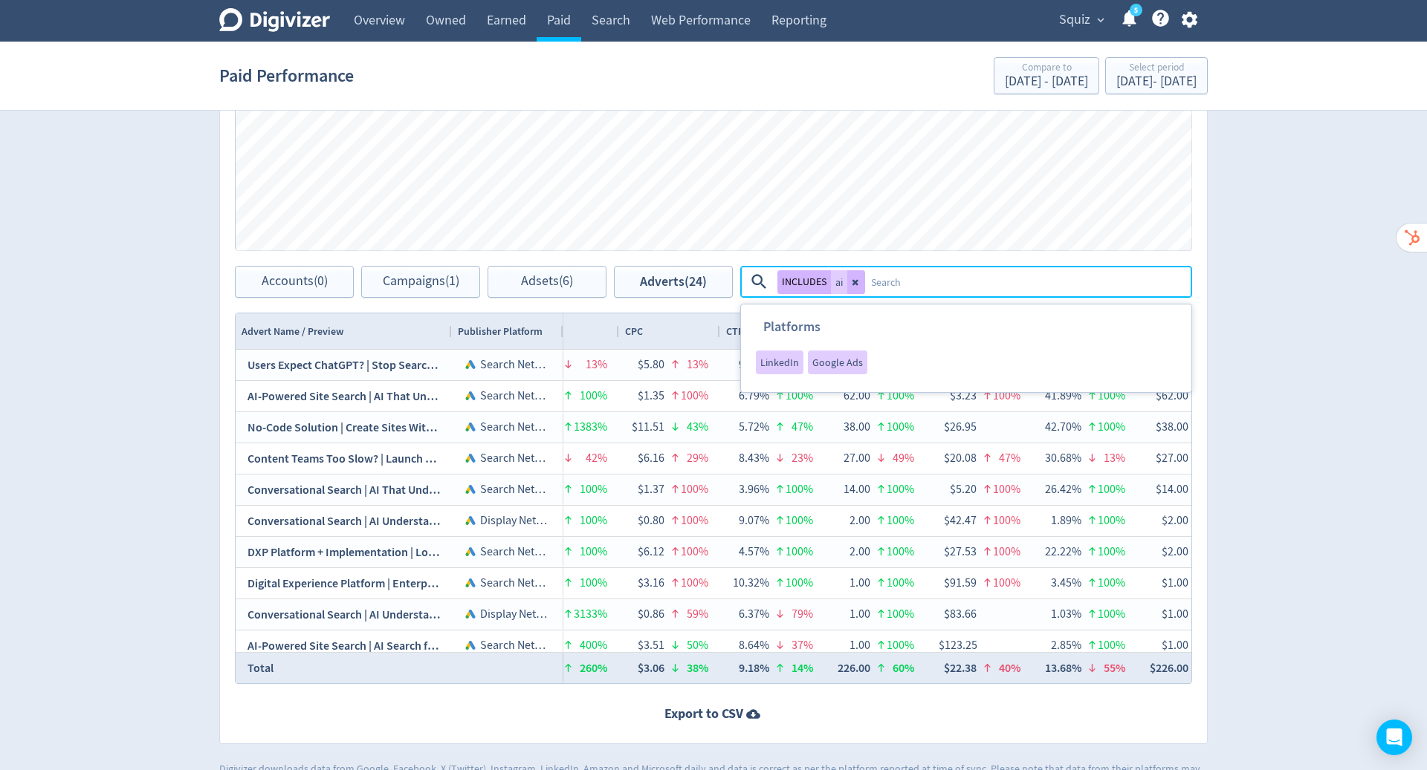
click at [853, 282] on icon at bounding box center [855, 282] width 6 height 6
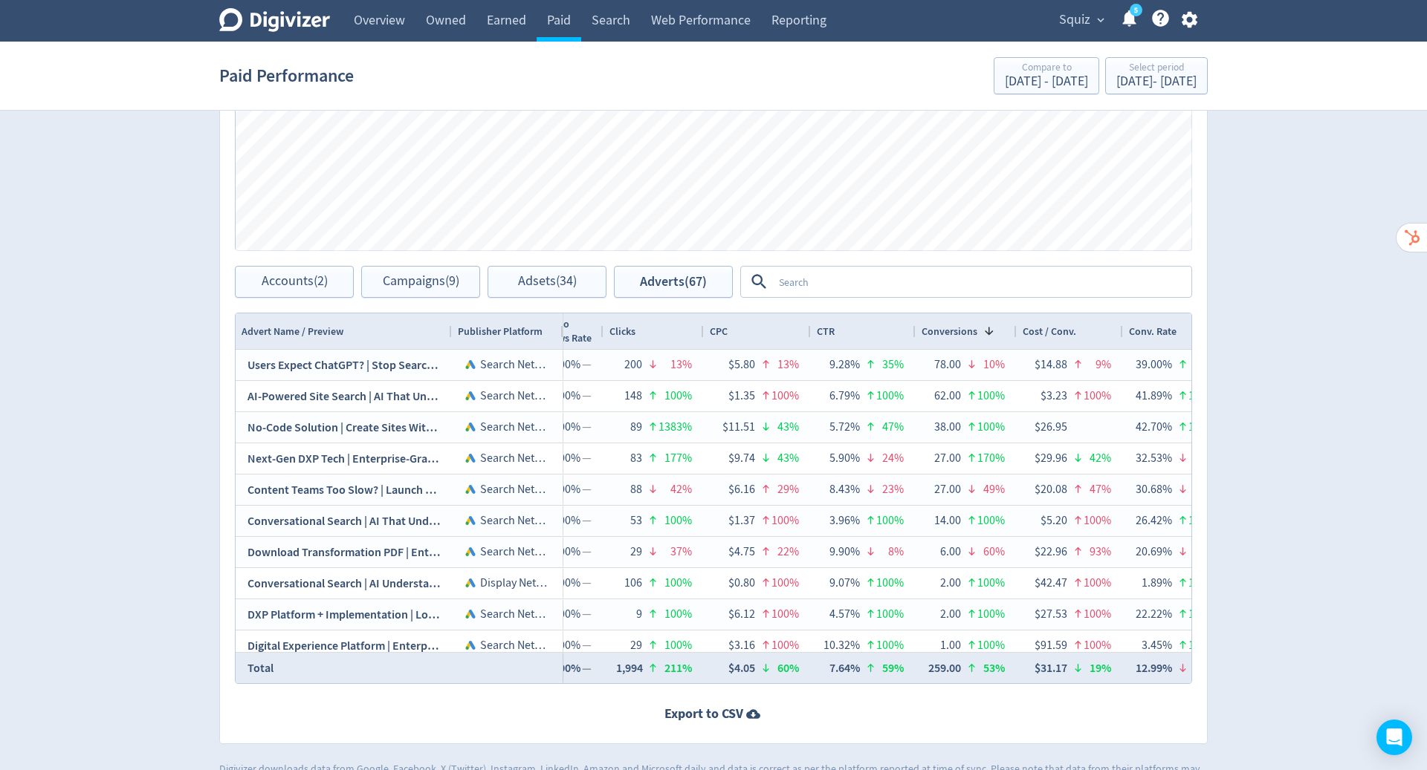
click at [599, 29] on link "Search" at bounding box center [610, 21] width 59 height 42
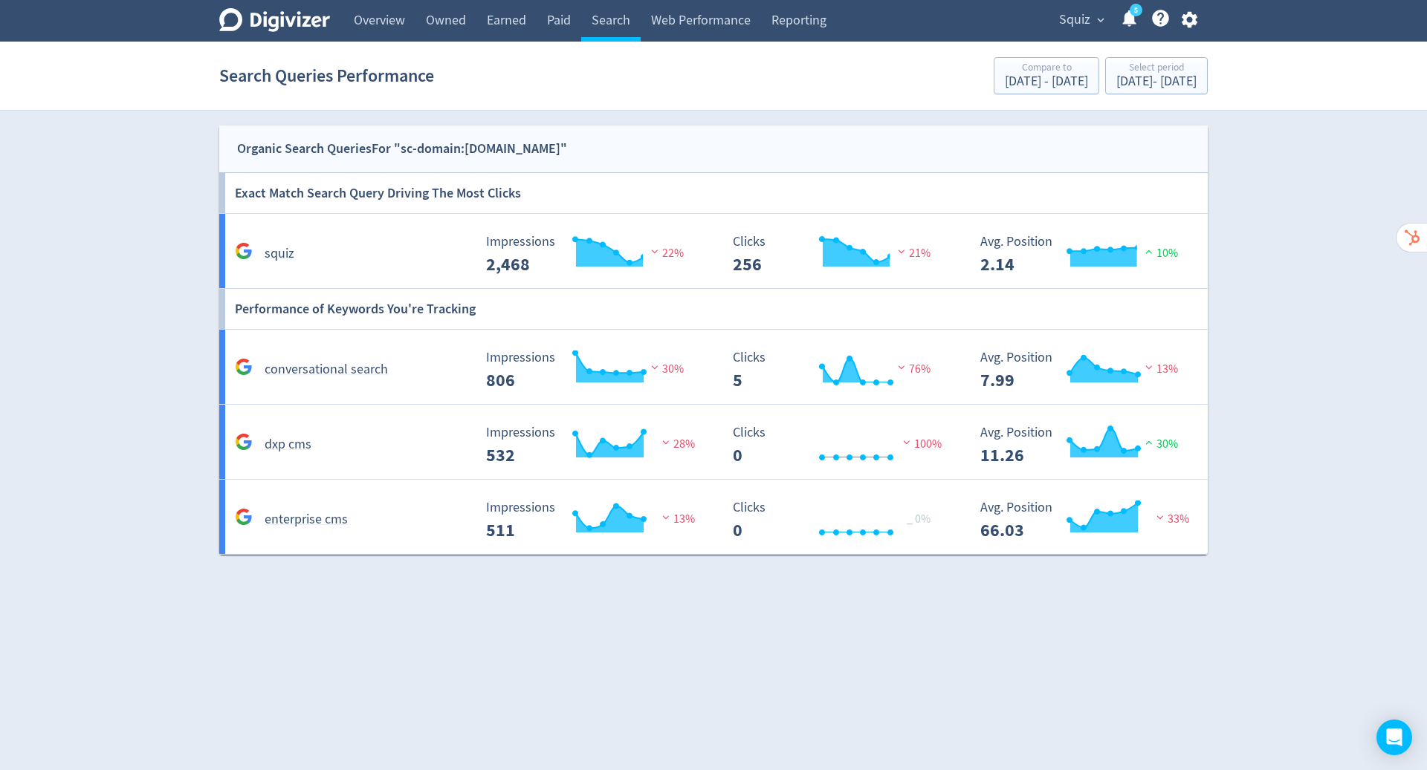
click at [398, 256] on div "squiz" at bounding box center [351, 253] width 241 height 23
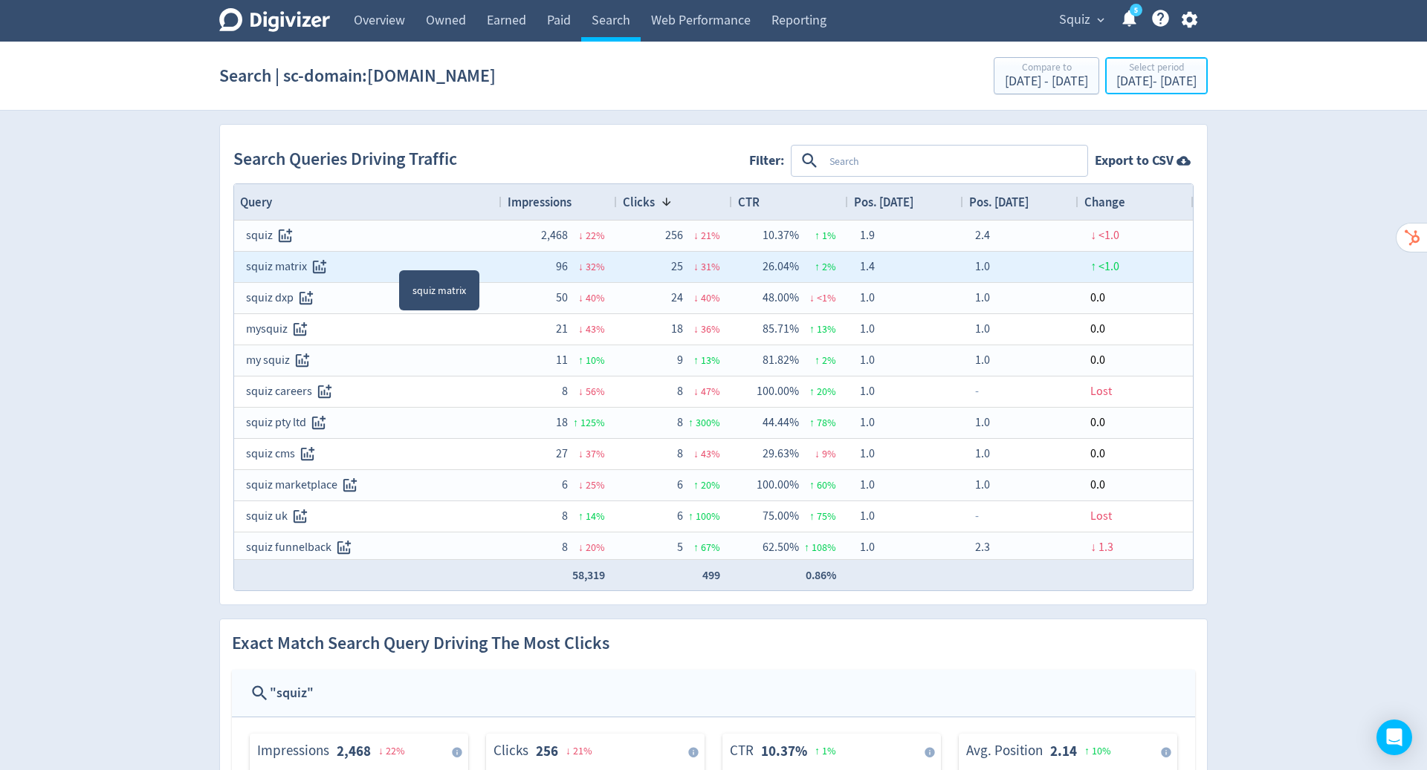
click at [1129, 73] on div "Select period" at bounding box center [1156, 68] width 80 height 13
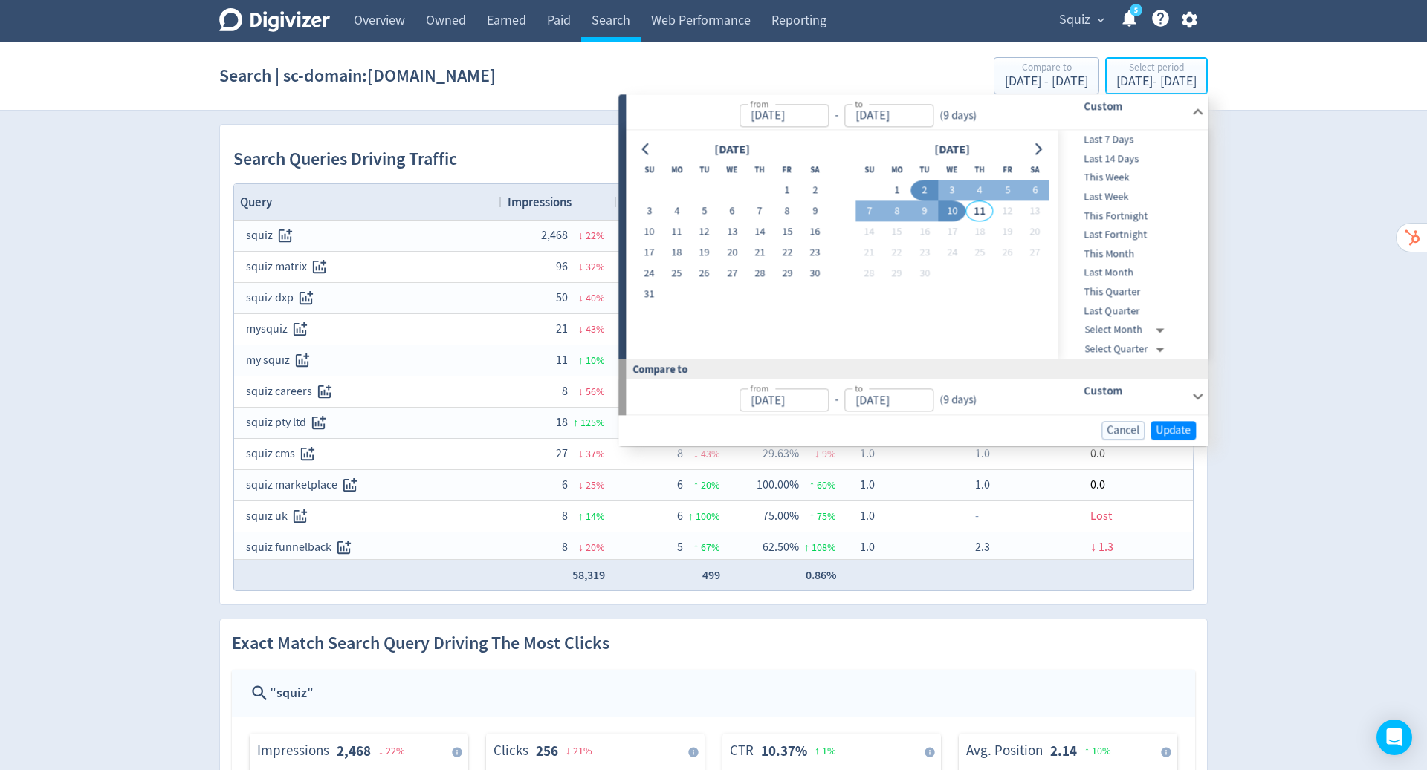
type input "Sep 02, 2025"
type input "[DATE]"
type input "Aug 24, 2025"
type input "Sep 01, 2025"
click at [787, 187] on button "1" at bounding box center [786, 191] width 27 height 21
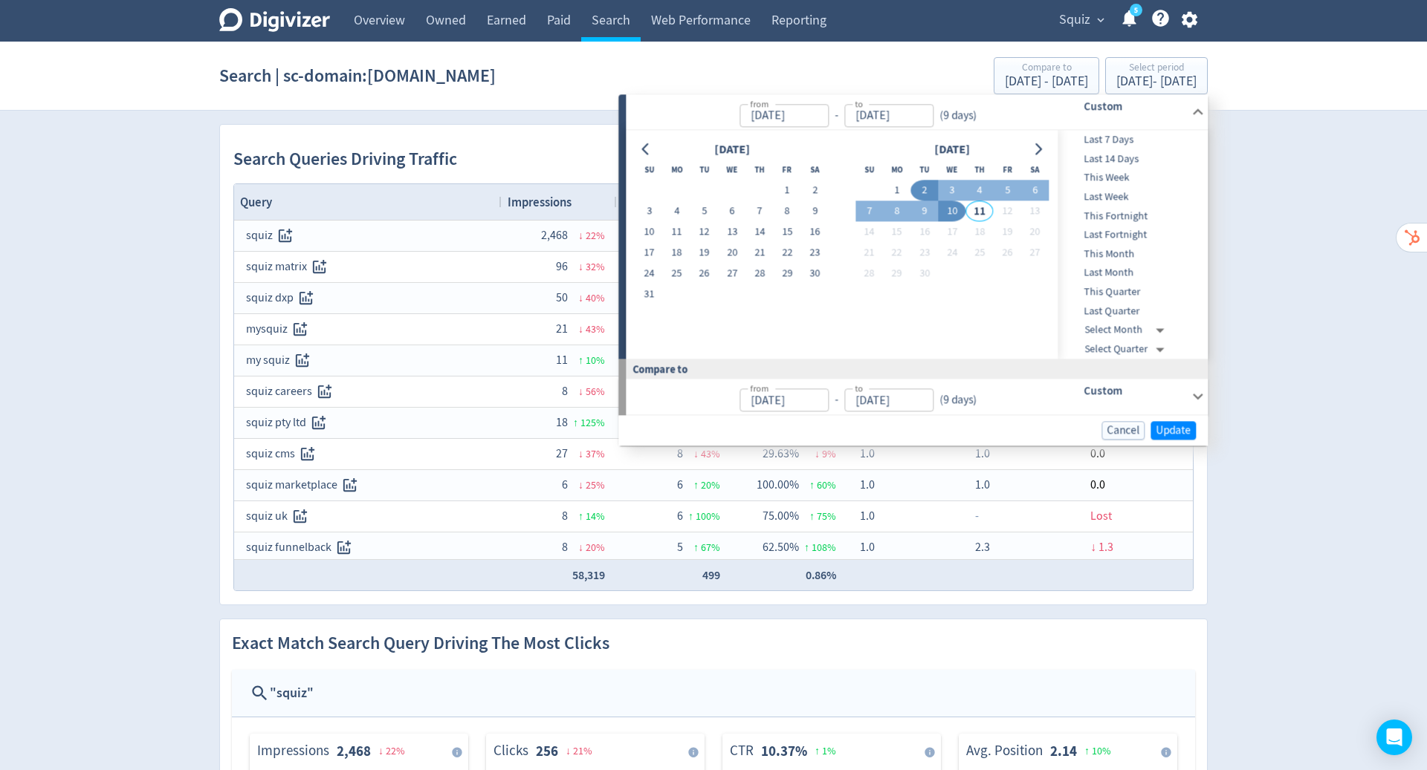
type input "[DATE]"
click at [950, 207] on button "10" at bounding box center [951, 211] width 27 height 21
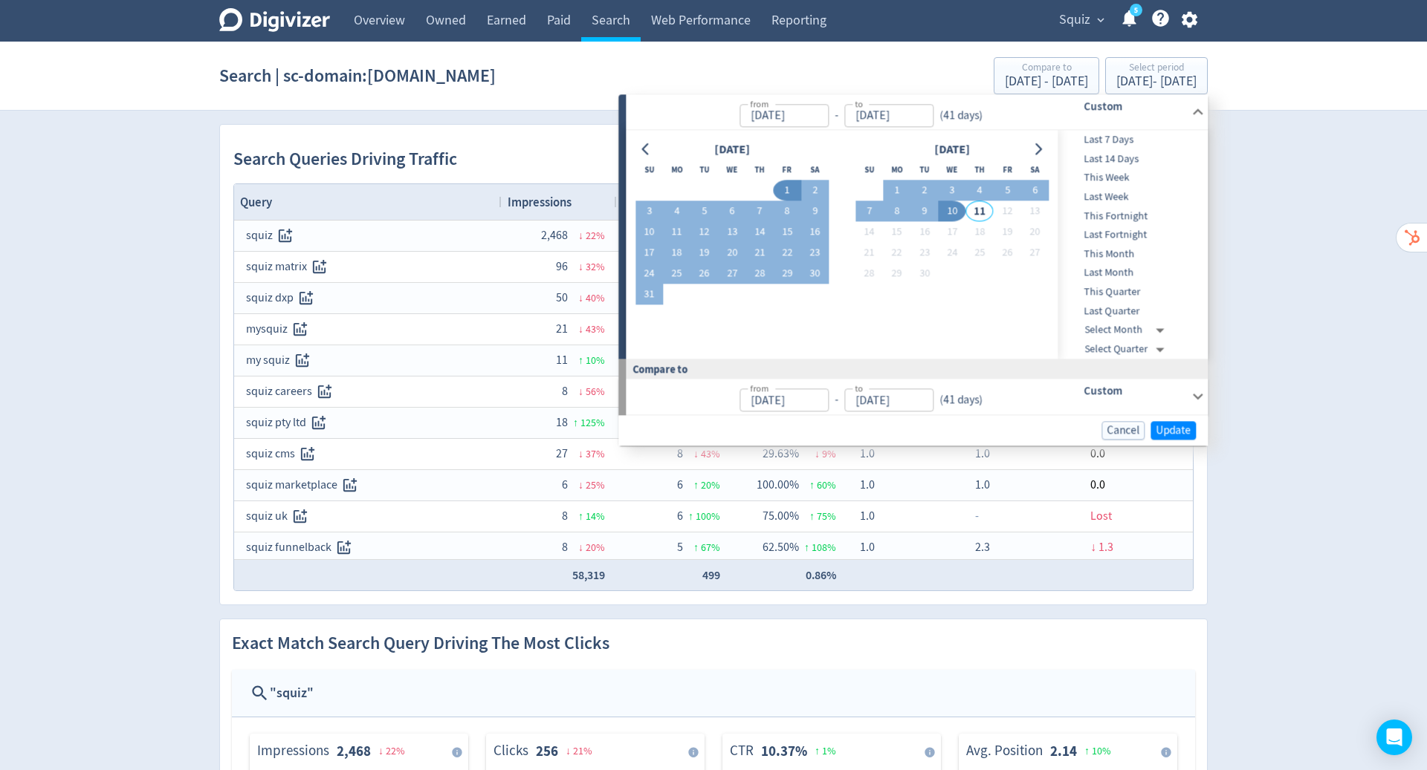
type input "[DATE]"
click at [1179, 426] on span "Update" at bounding box center [1172, 430] width 35 height 11
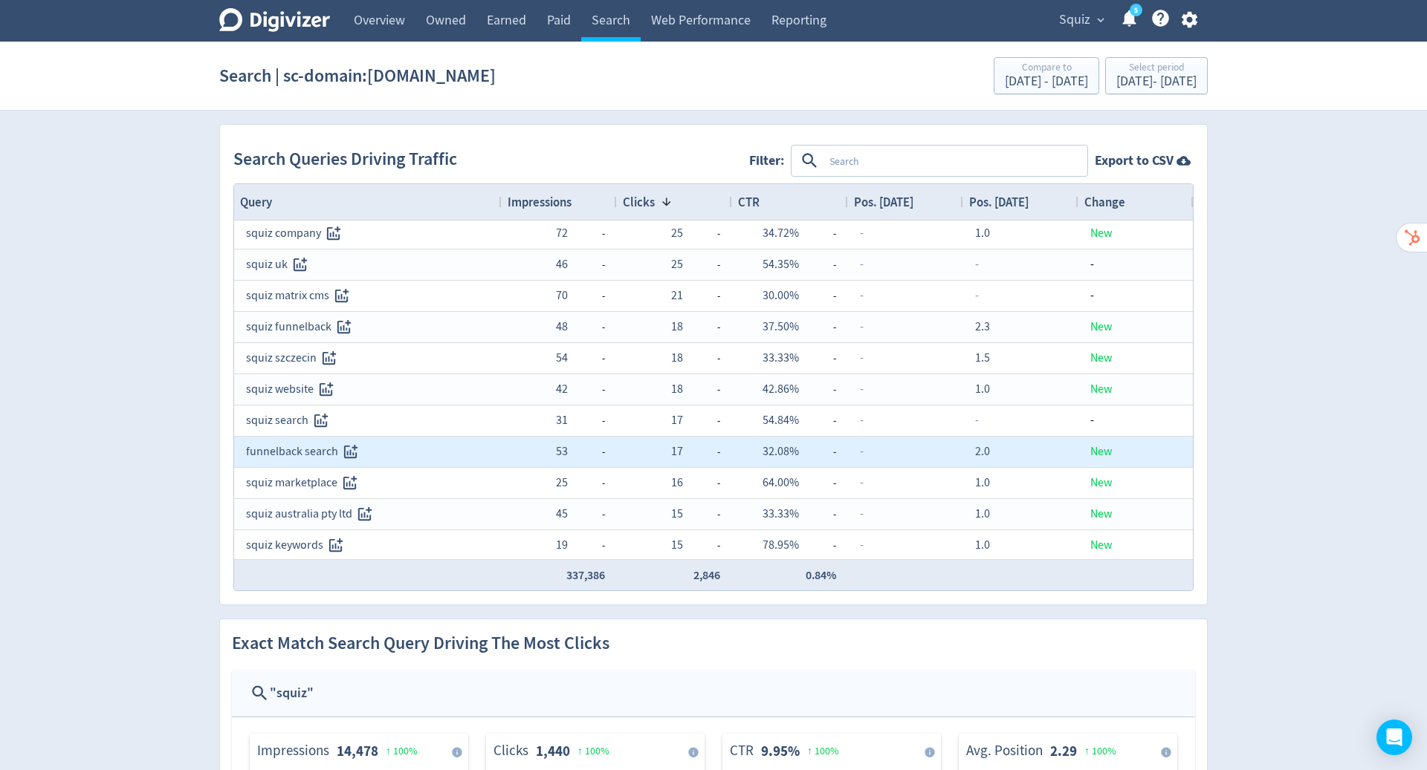
scroll to position [374, 0]
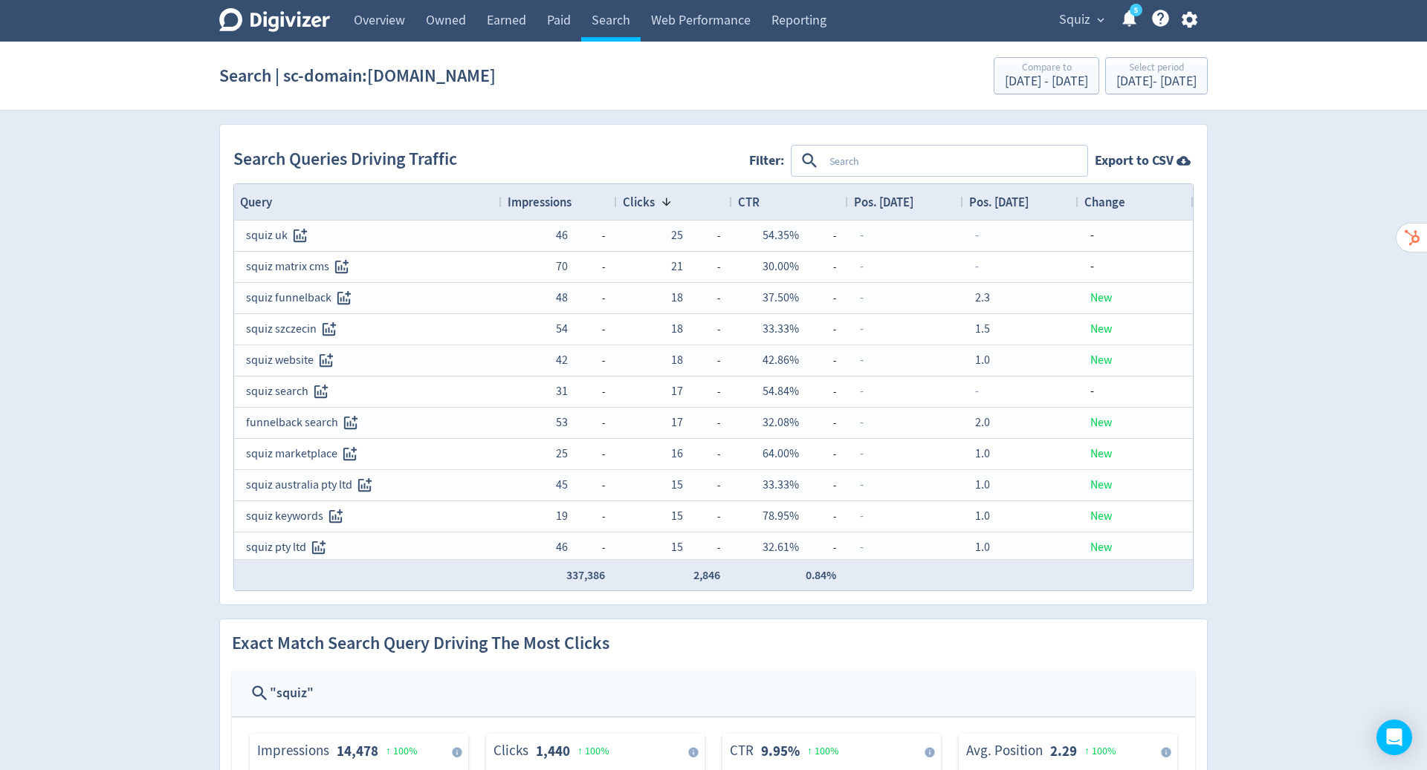
click at [855, 152] on textarea at bounding box center [954, 160] width 262 height 27
type textarea "squiz"
click at [848, 154] on button "INCLUDES" at bounding box center [854, 161] width 53 height 24
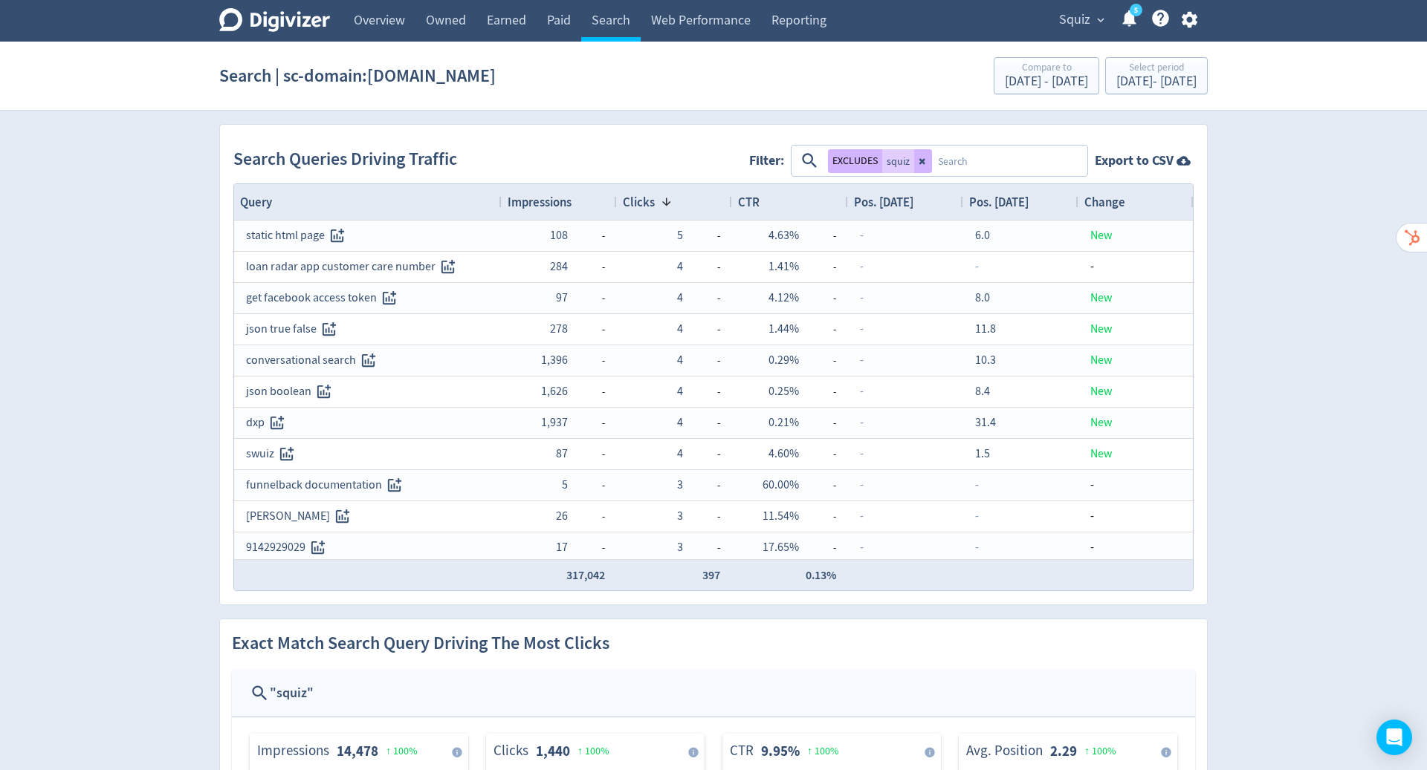
drag, startPoint x: 855, startPoint y: 152, endPoint x: 767, endPoint y: 192, distance: 97.1
click at [767, 192] on div "CTR" at bounding box center [790, 202] width 104 height 28
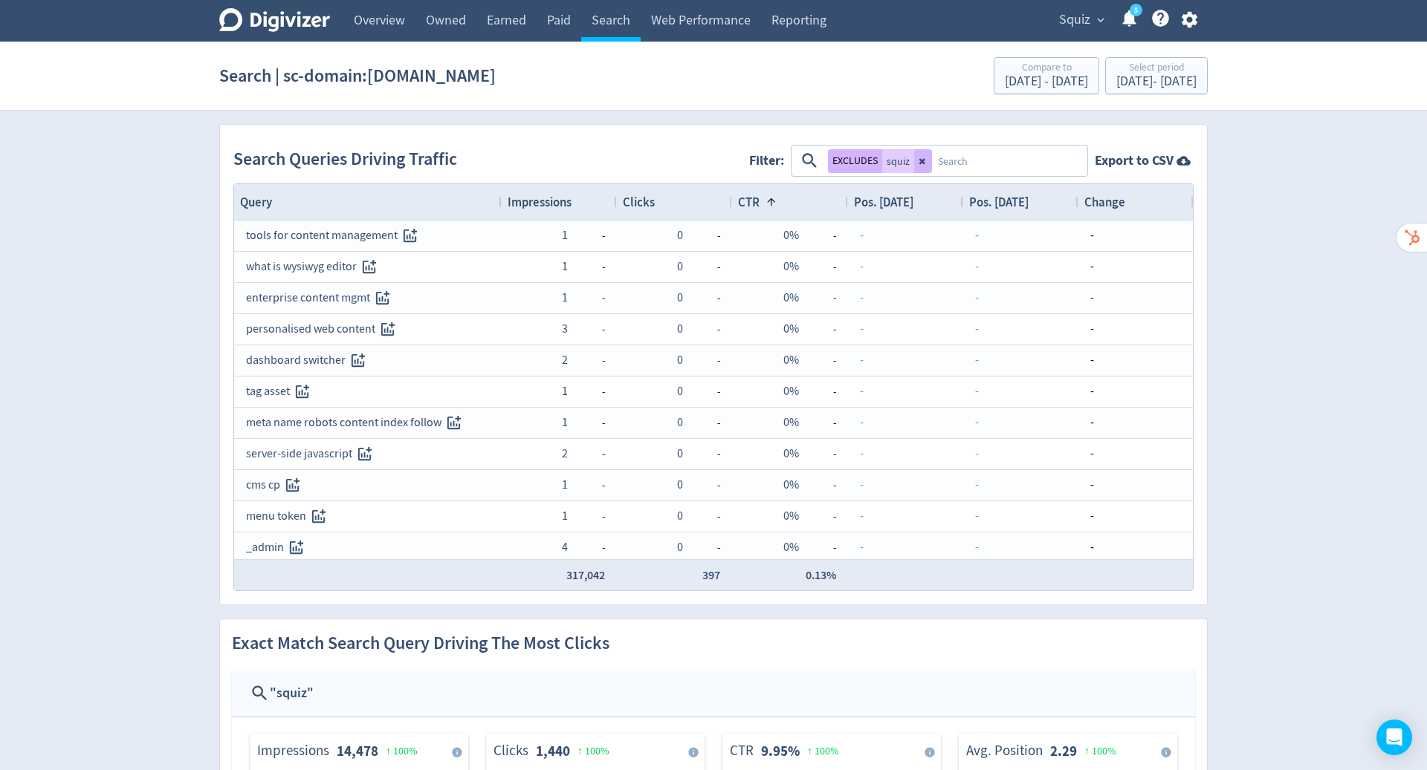
click at [770, 202] on span at bounding box center [771, 202] width 12 height 12
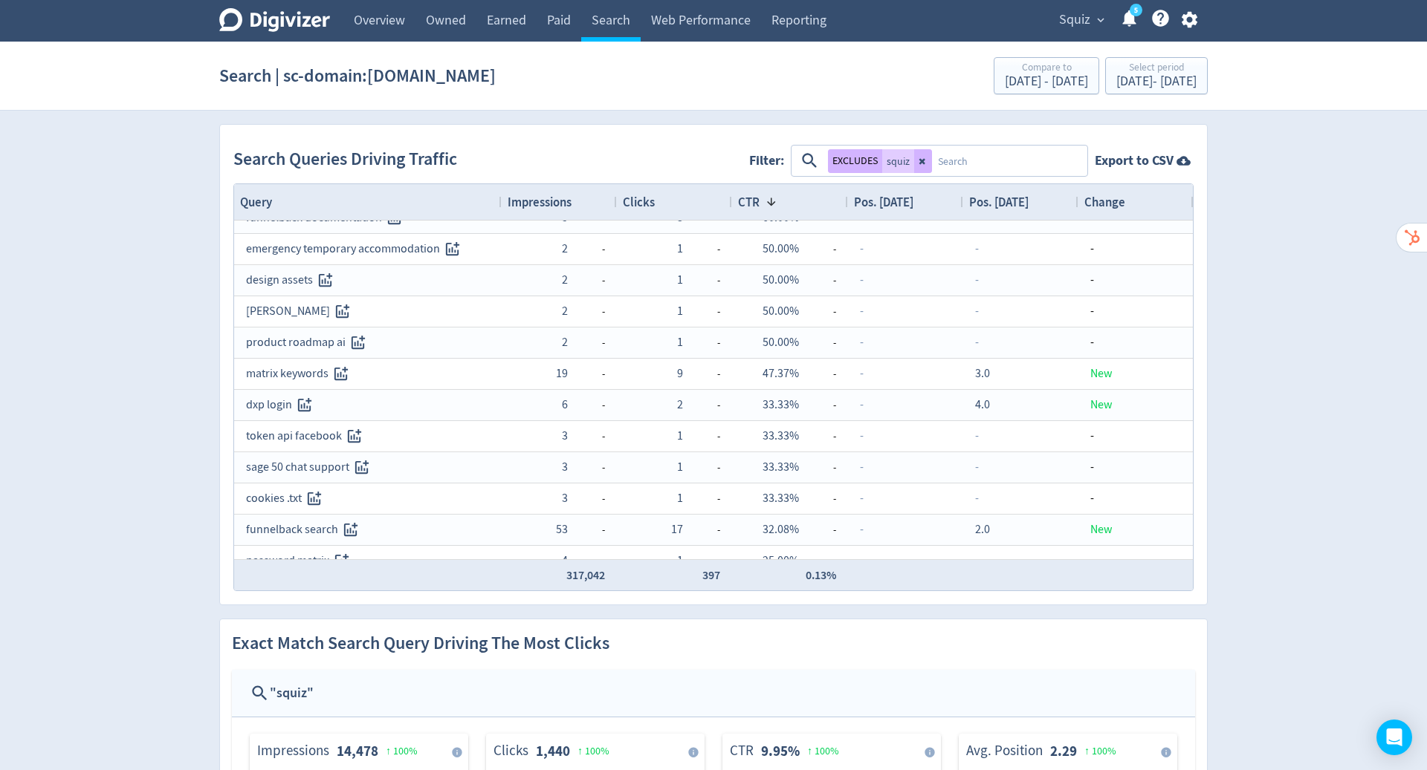
scroll to position [221, 0]
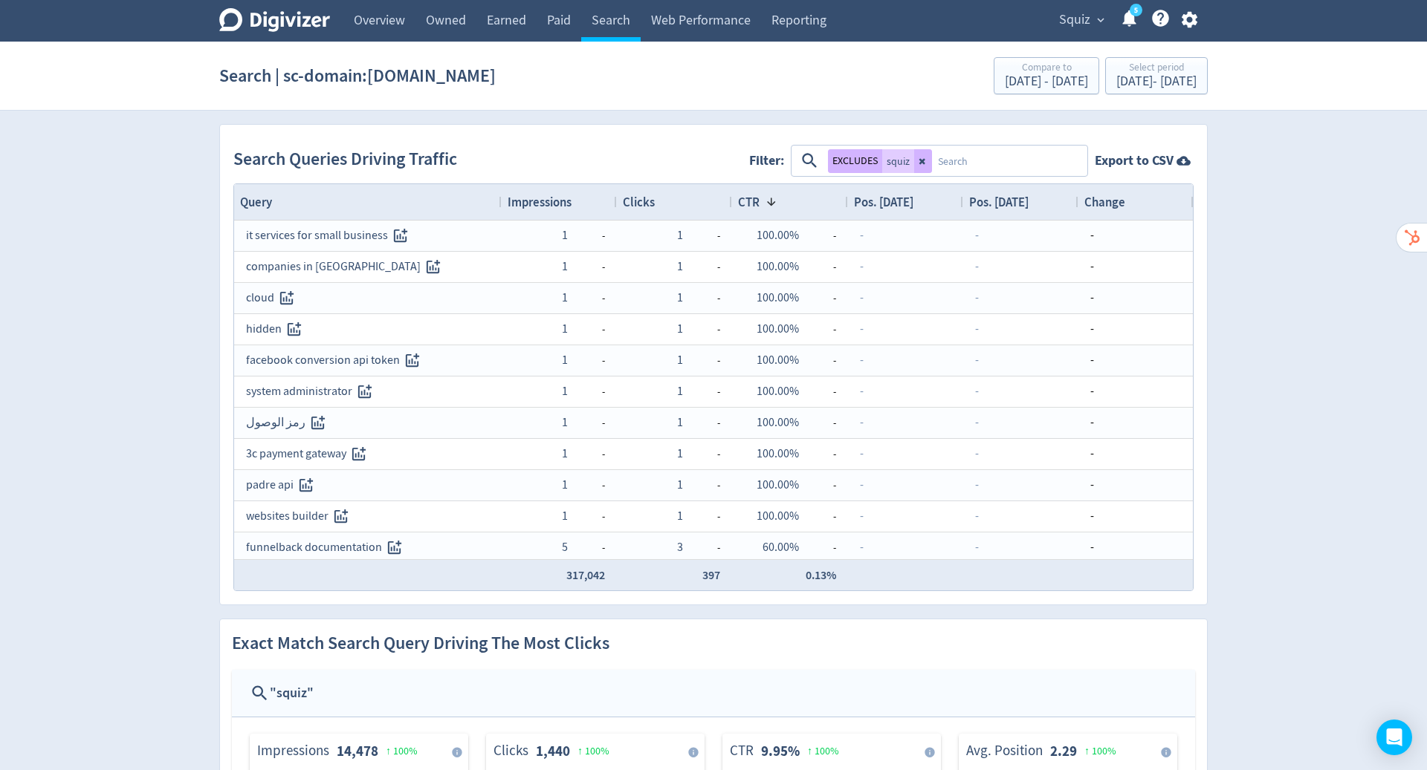
click at [668, 191] on div "Clicks" at bounding box center [674, 202] width 103 height 28
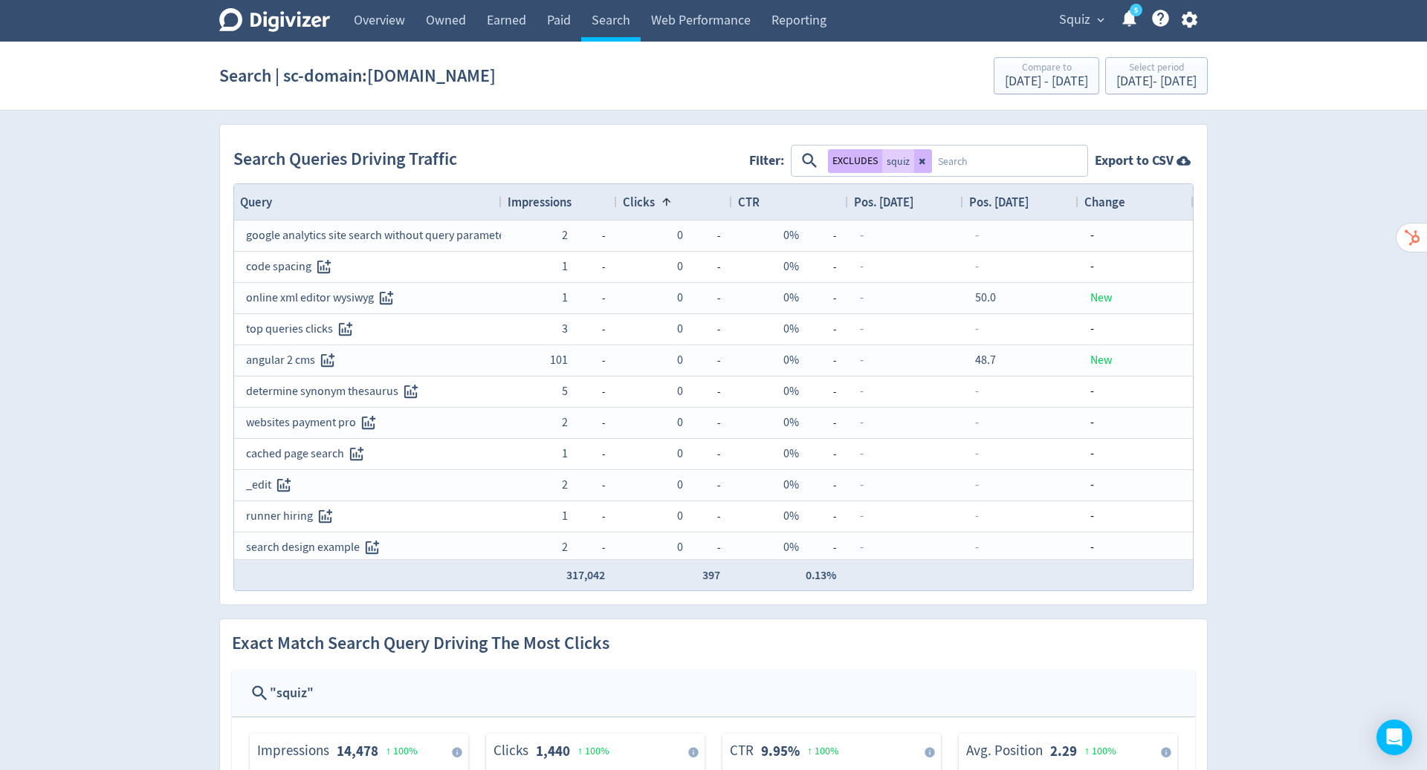
click at [674, 201] on div "Clicks 1" at bounding box center [674, 202] width 103 height 28
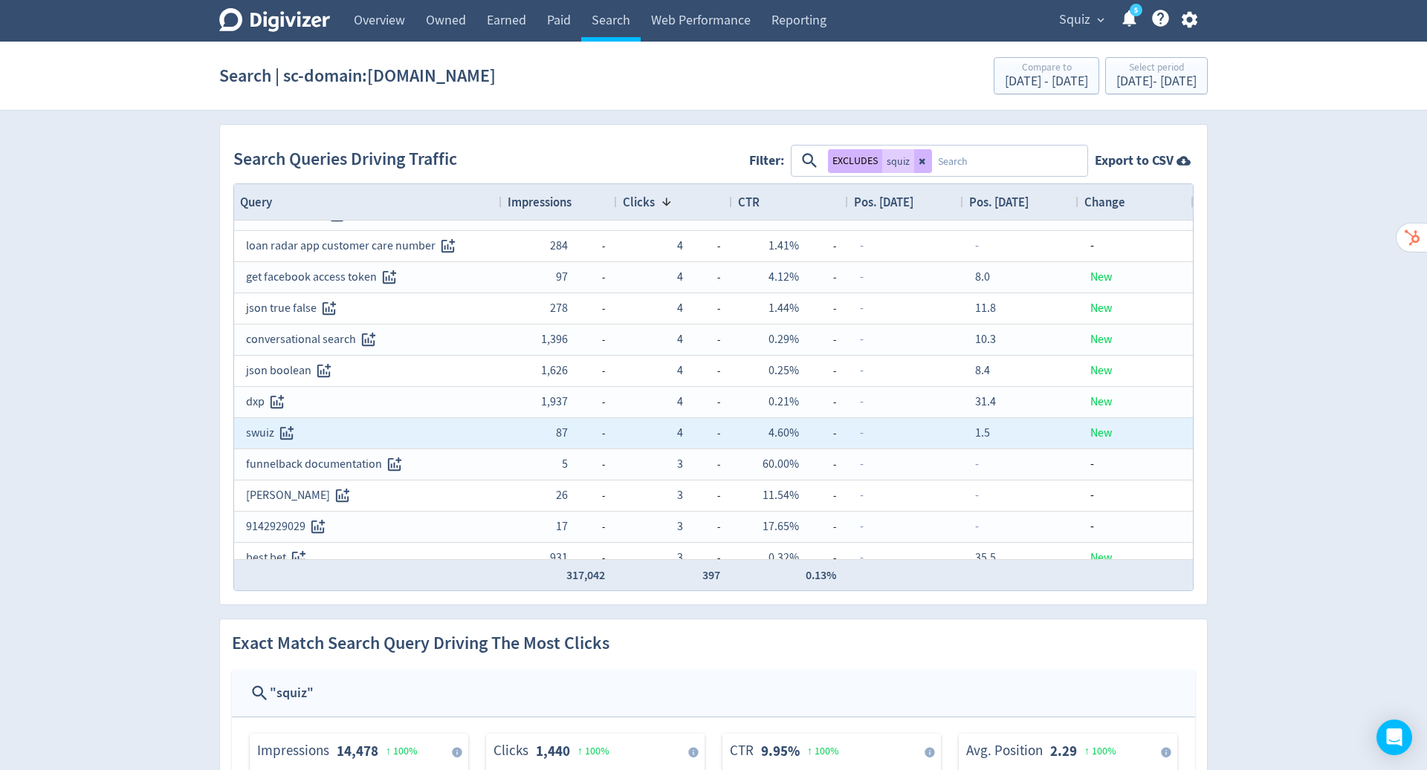
scroll to position [402, 0]
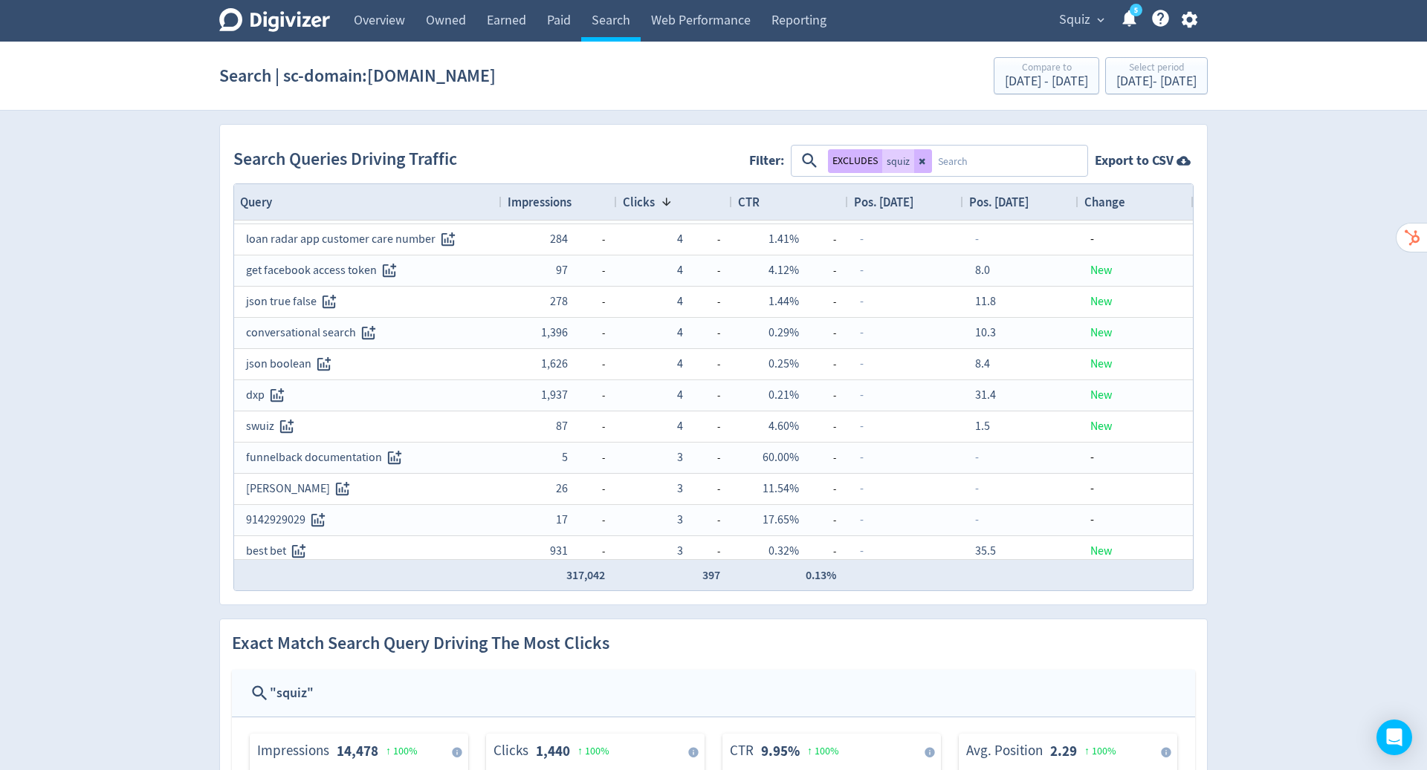
scroll to position [402, 0]
drag, startPoint x: 913, startPoint y: 167, endPoint x: 921, endPoint y: 159, distance: 11.0
click at [921, 159] on button at bounding box center [923, 161] width 18 height 24
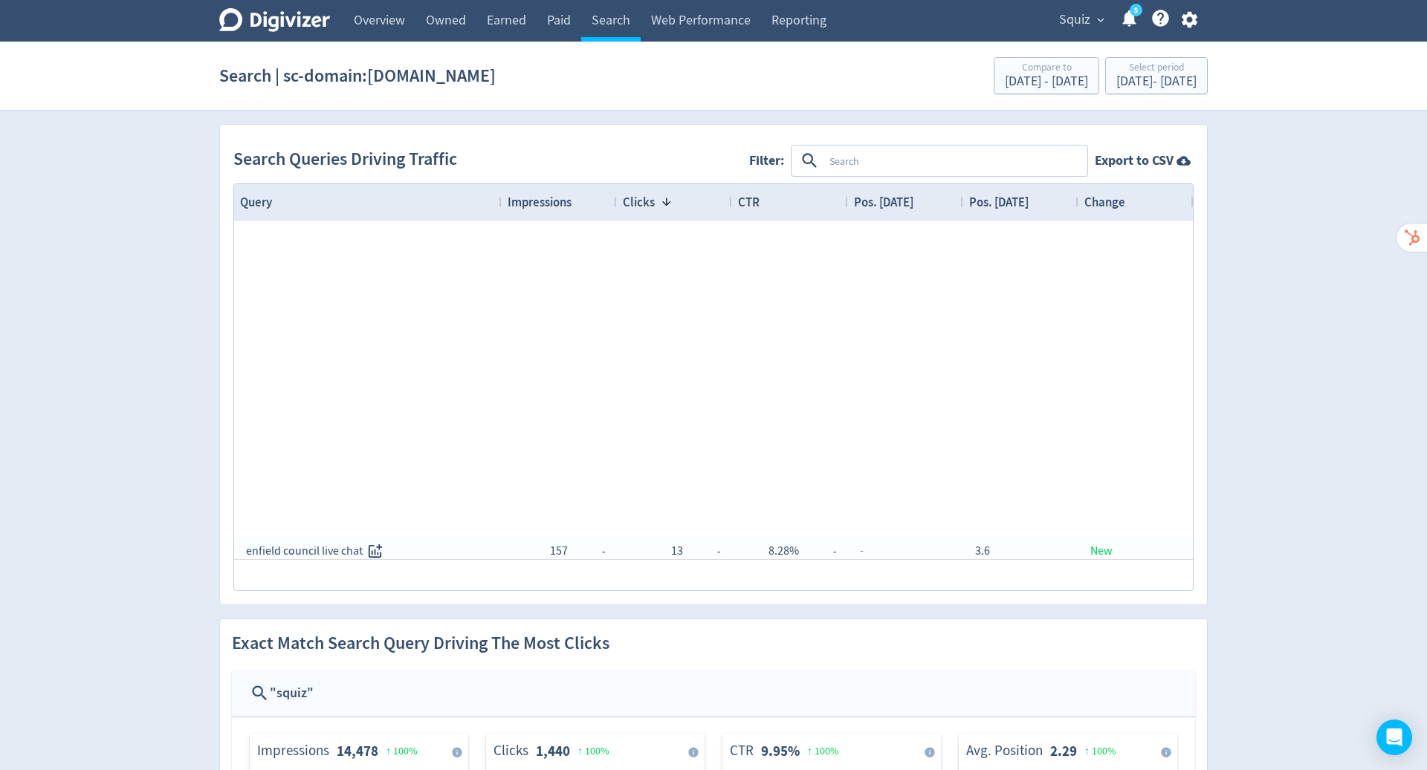
click at [884, 162] on textarea at bounding box center [954, 160] width 262 height 27
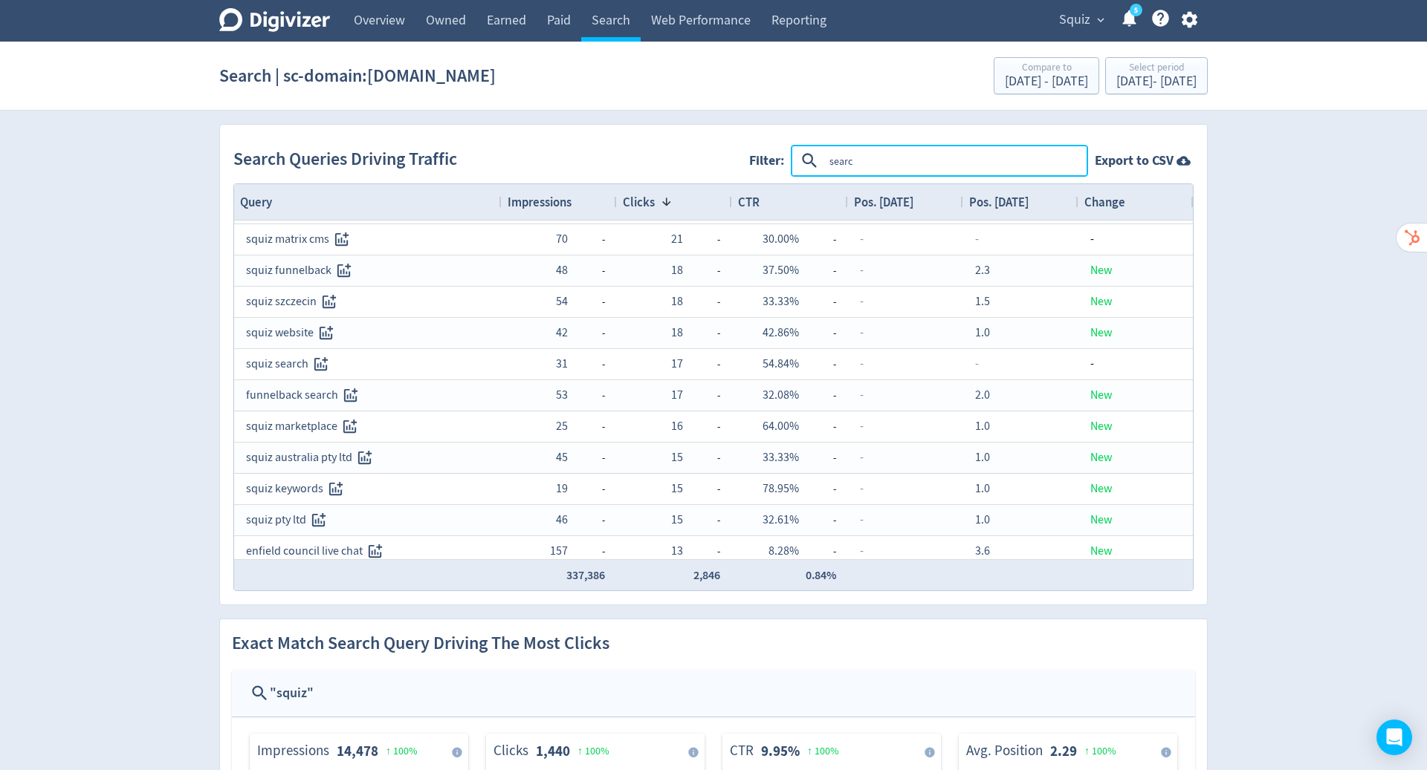
type textarea "search"
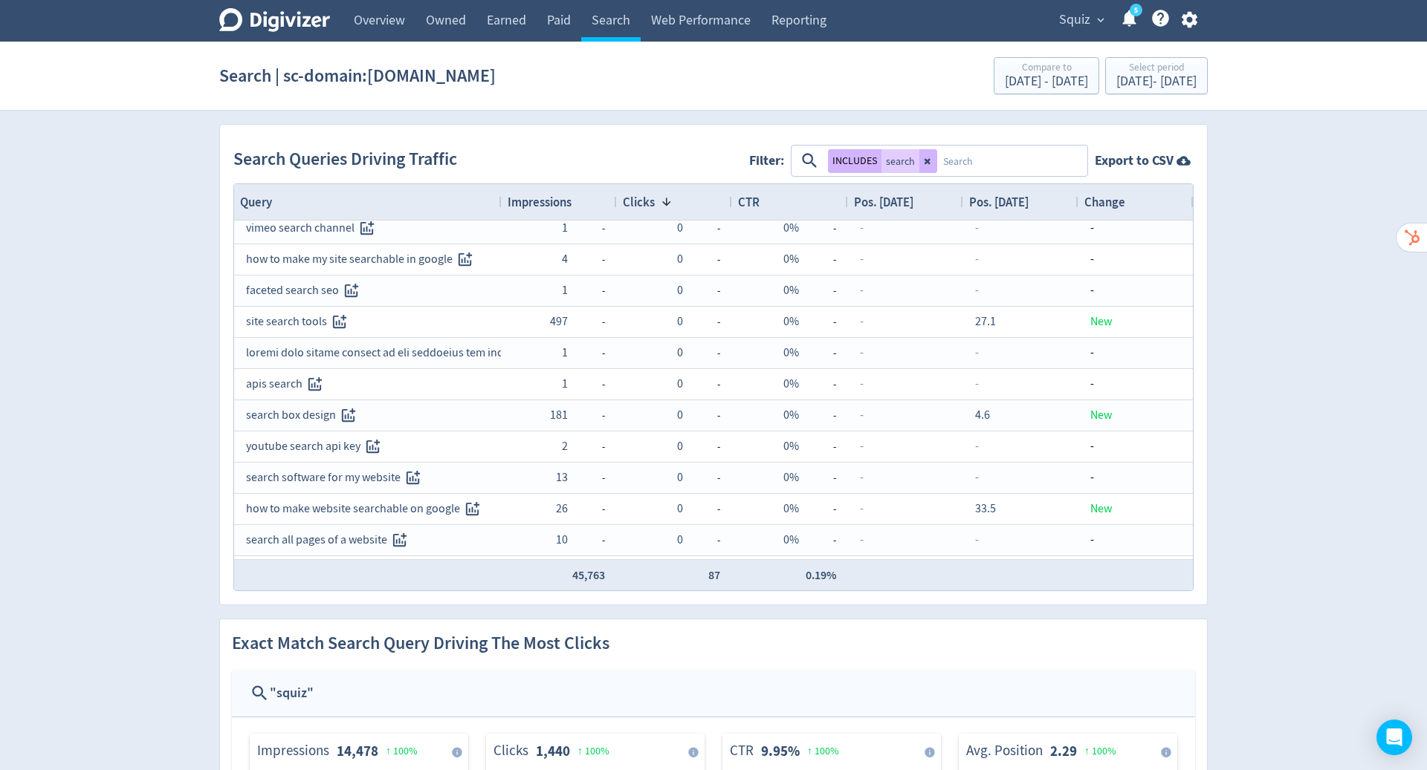
scroll to position [746, 0]
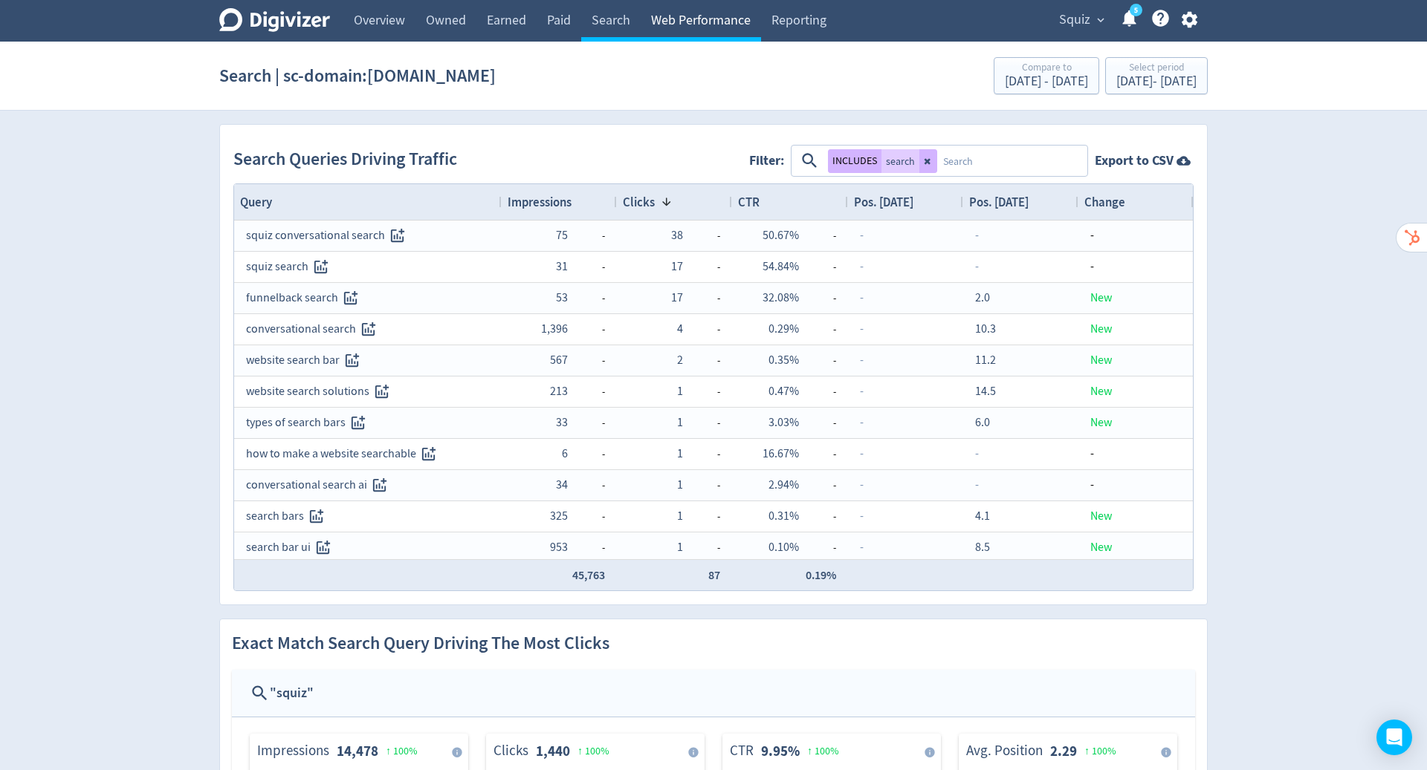
click at [701, 22] on link "Web Performance" at bounding box center [700, 21] width 120 height 42
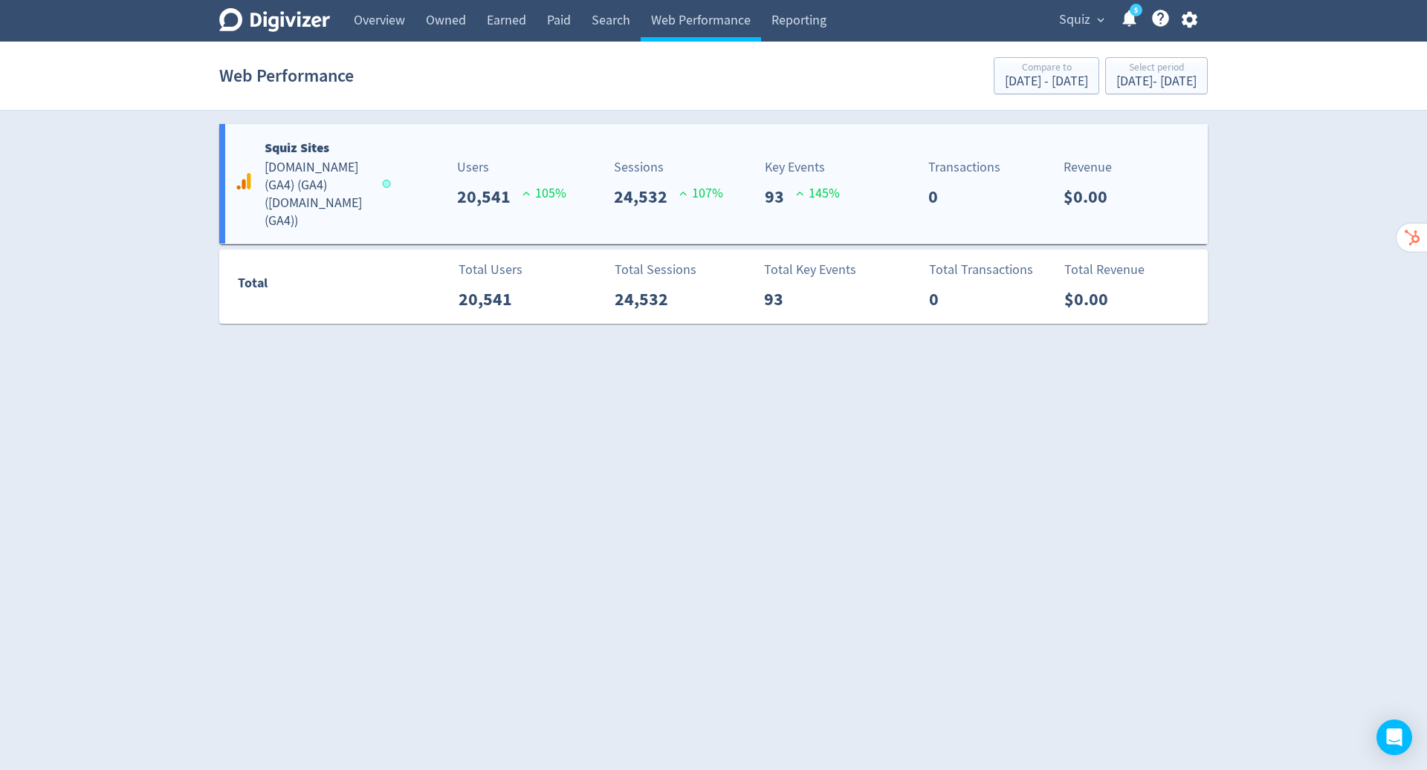
drag, startPoint x: 701, startPoint y: 22, endPoint x: 563, endPoint y: 186, distance: 215.2
click at [563, 186] on div "Sessions 24,532 107 %" at bounding box center [634, 184] width 163 height 53
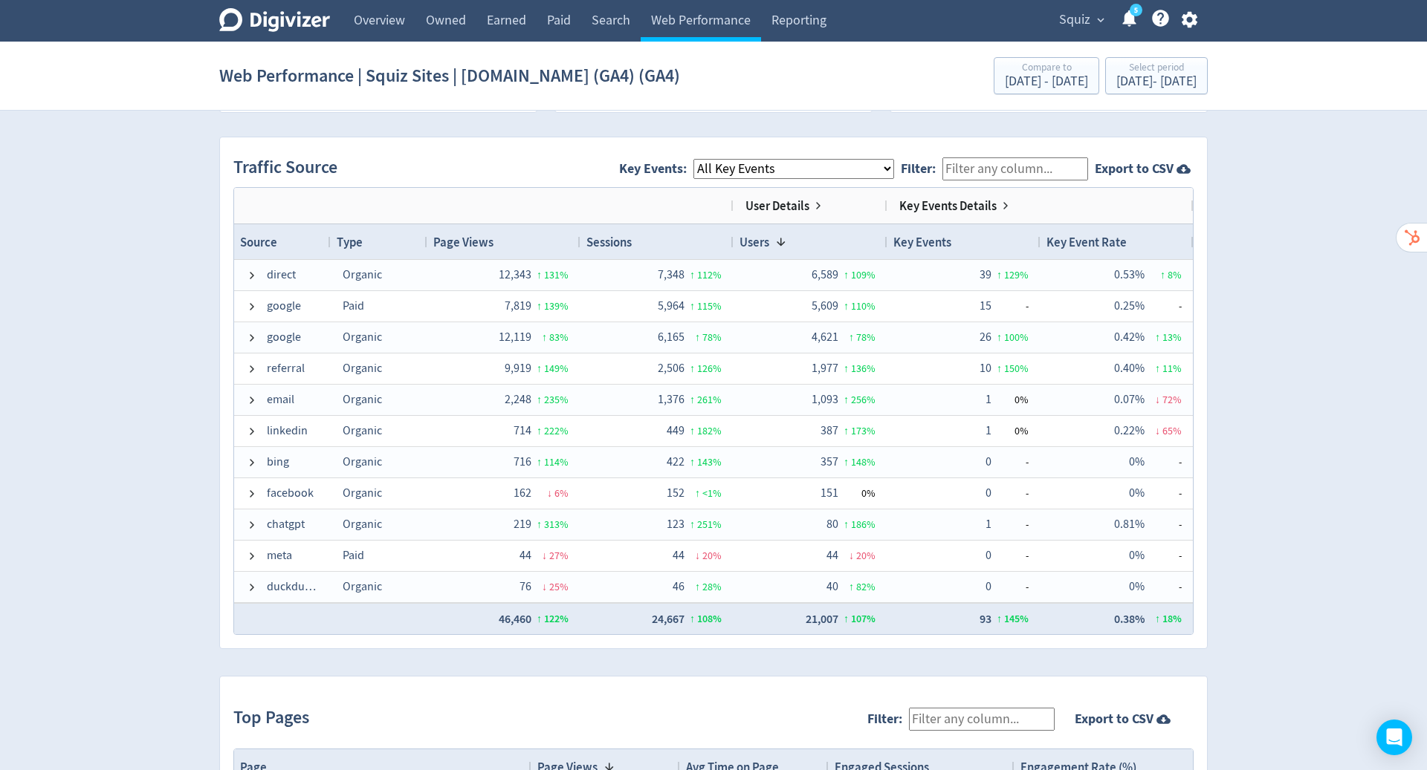
scroll to position [951, 0]
click at [250, 365] on span at bounding box center [252, 371] width 12 height 12
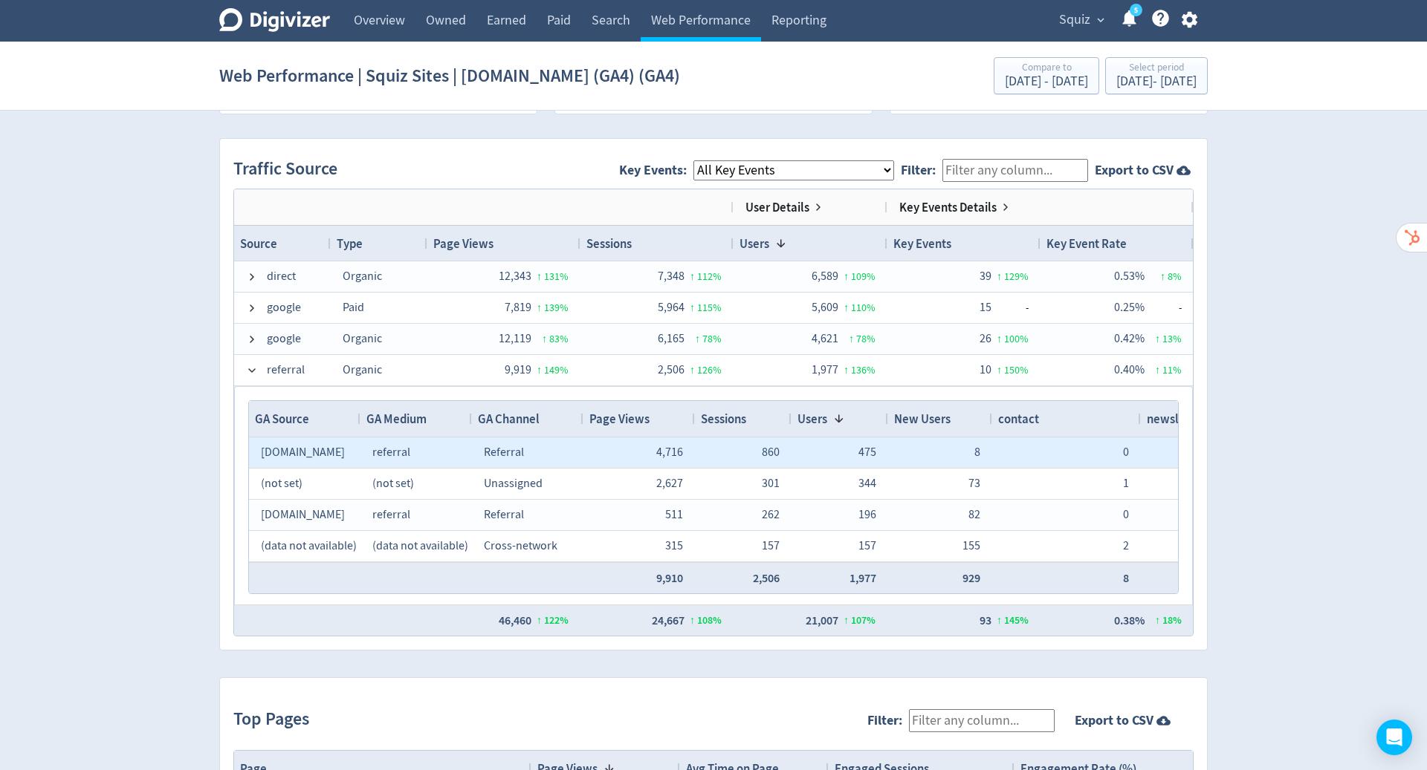
click at [314, 447] on span "static-assets.sydney-1.enterprise.docebodns.com" at bounding box center [303, 452] width 84 height 15
click at [329, 446] on span "static-assets.sydney-1.enterprise.docebodns.com" at bounding box center [303, 452] width 84 height 15
click at [247, 361] on span at bounding box center [252, 370] width 12 height 29
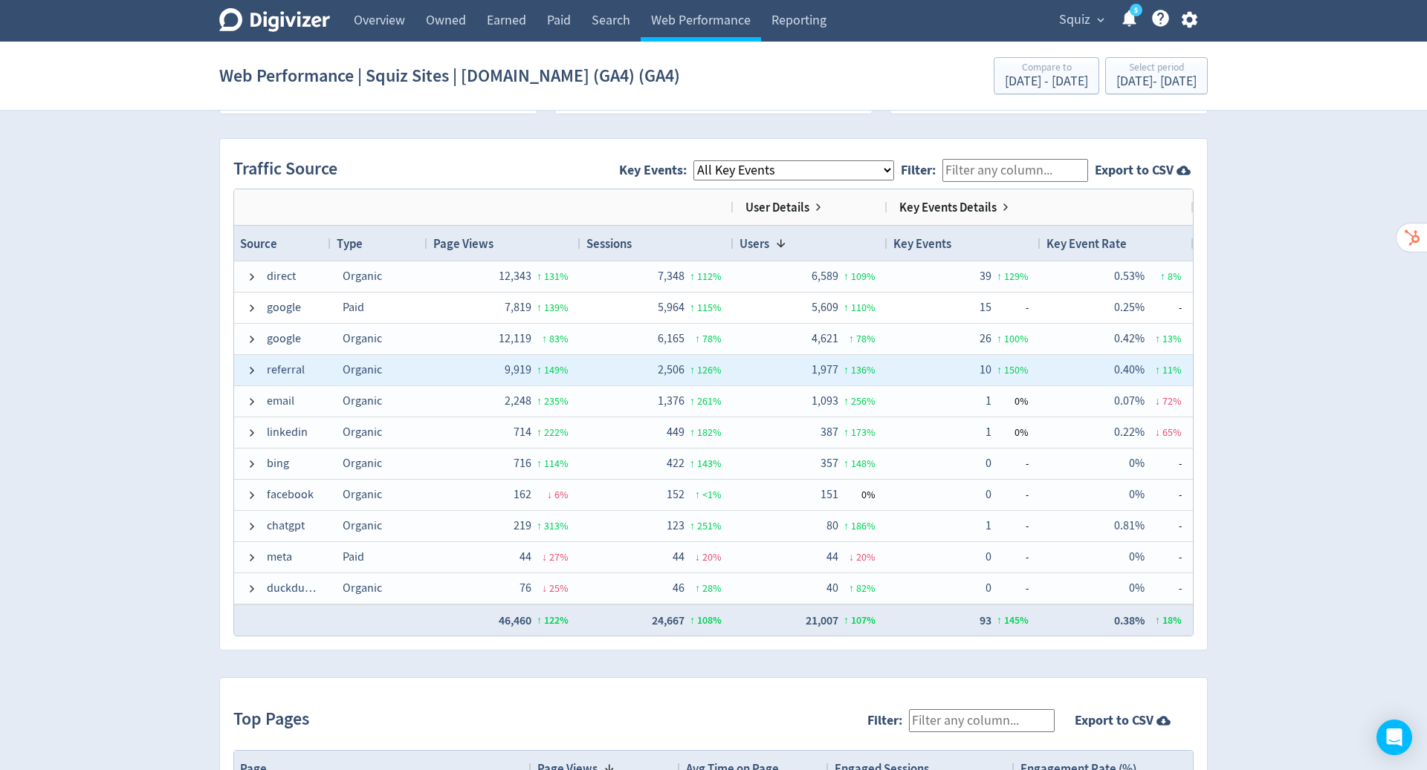
click at [246, 360] on span at bounding box center [252, 370] width 12 height 29
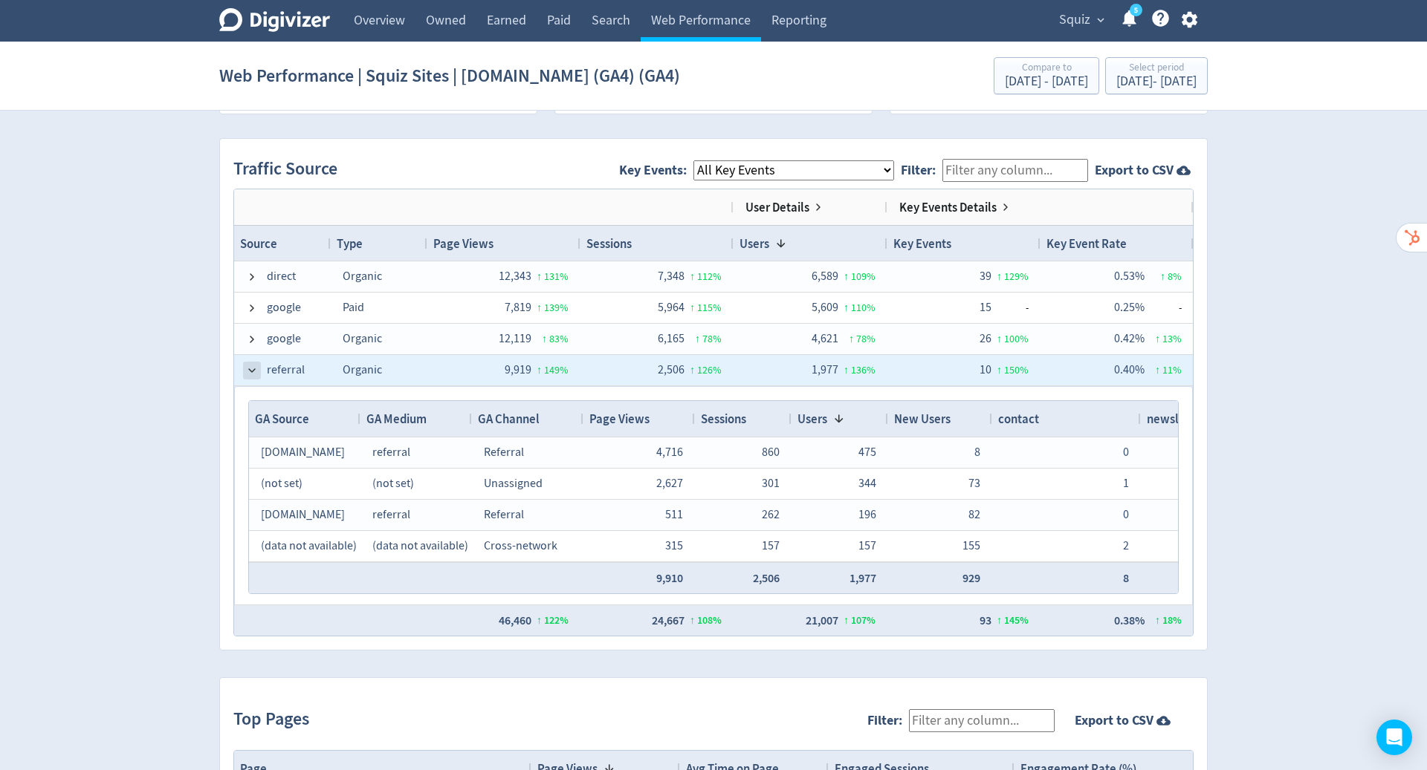
click at [254, 368] on span at bounding box center [252, 371] width 12 height 12
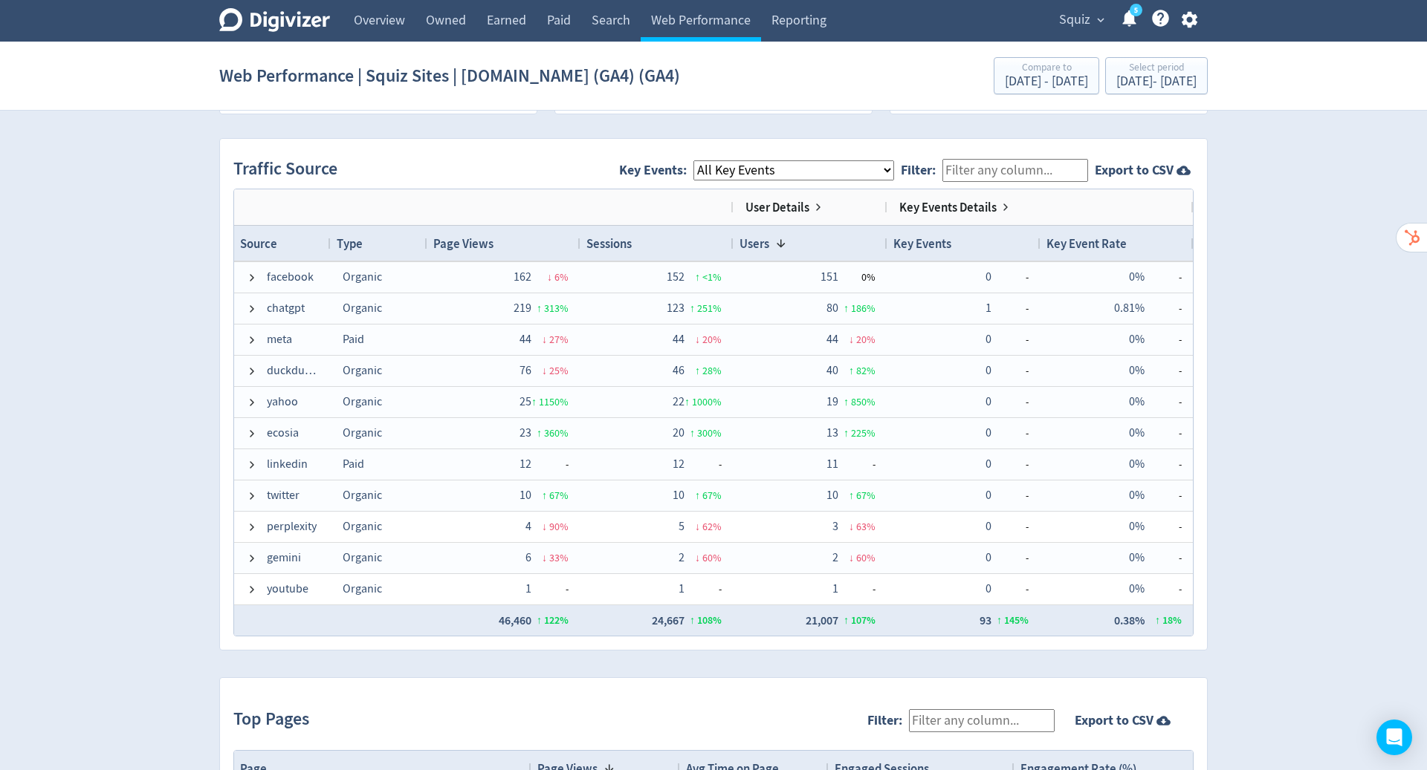
scroll to position [168, 0]
click at [246, 308] on span at bounding box center [252, 309] width 12 height 12
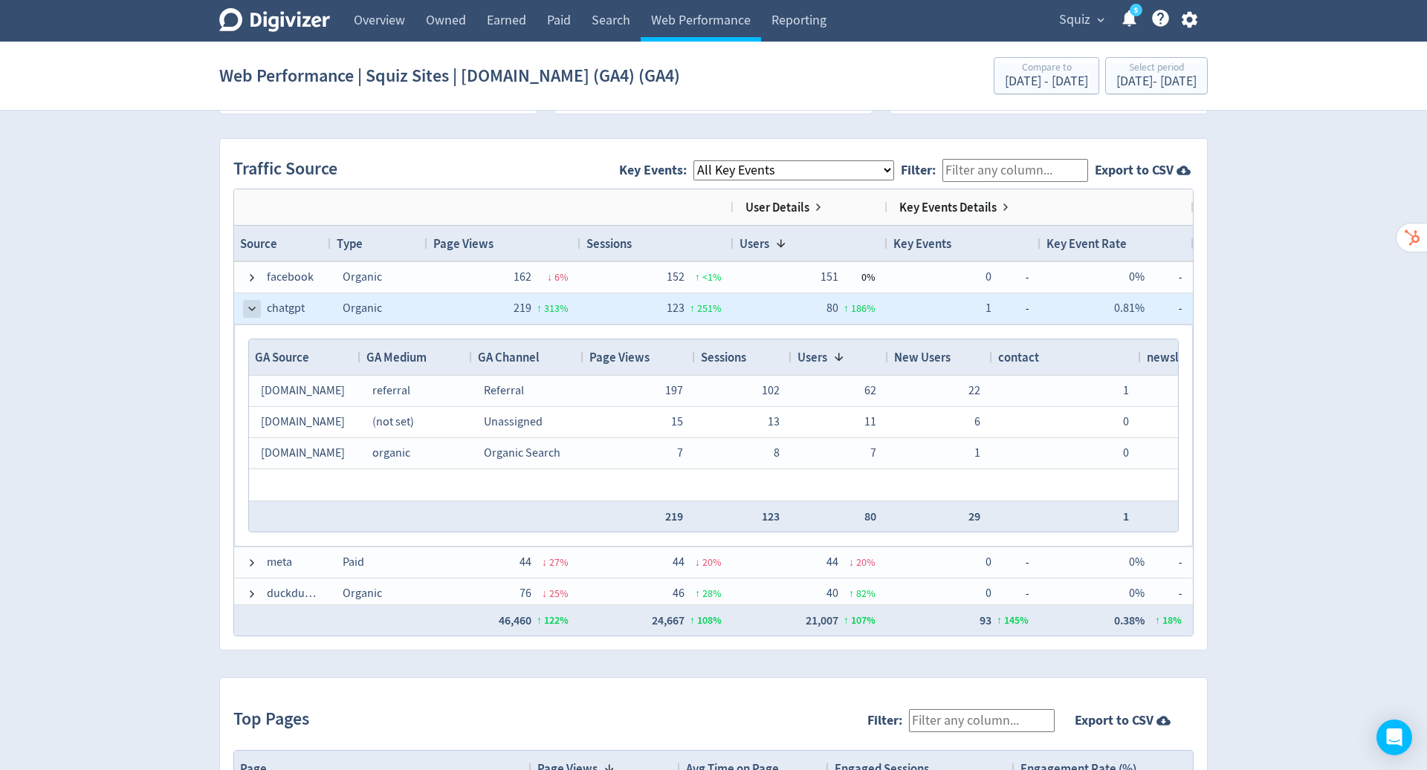
click at [256, 309] on span at bounding box center [252, 309] width 12 height 12
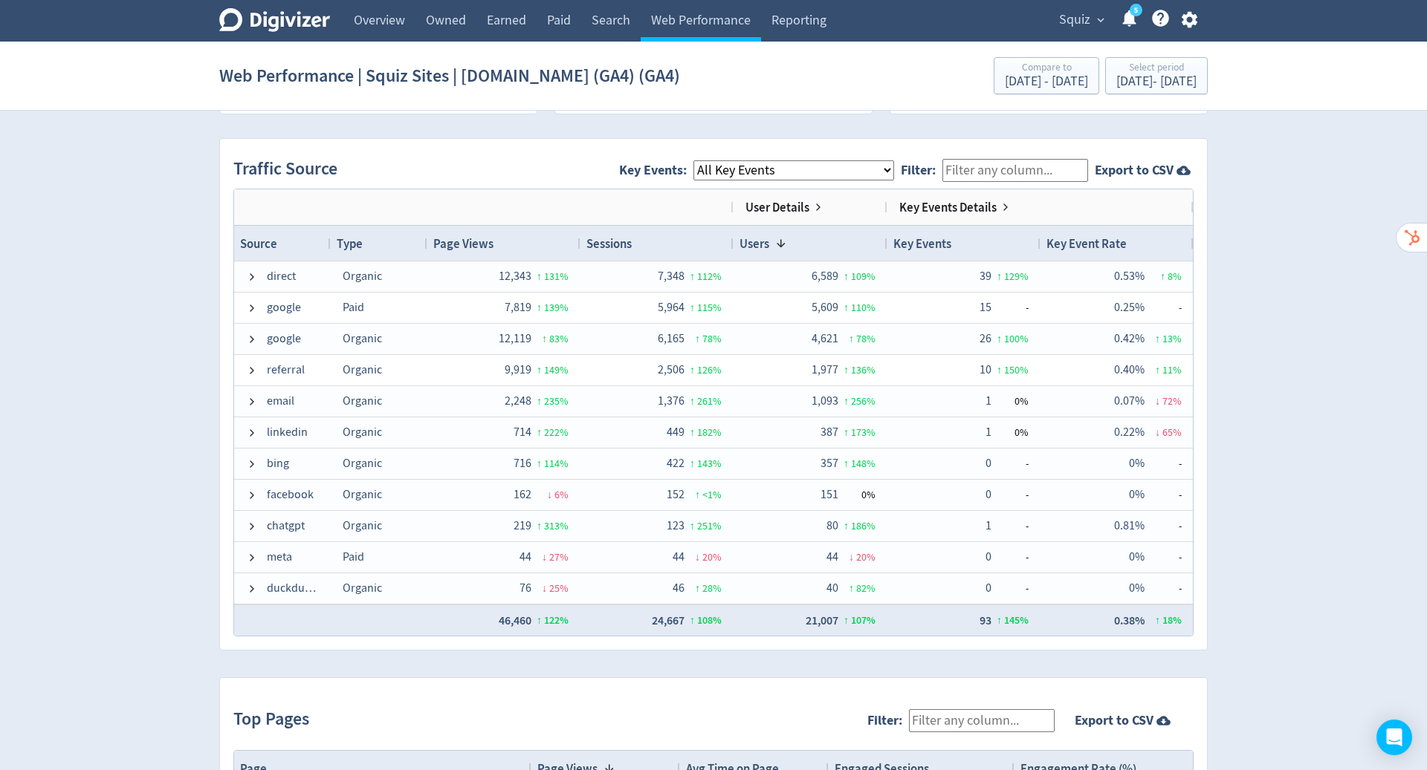
click at [248, 400] on span at bounding box center [252, 402] width 12 height 12
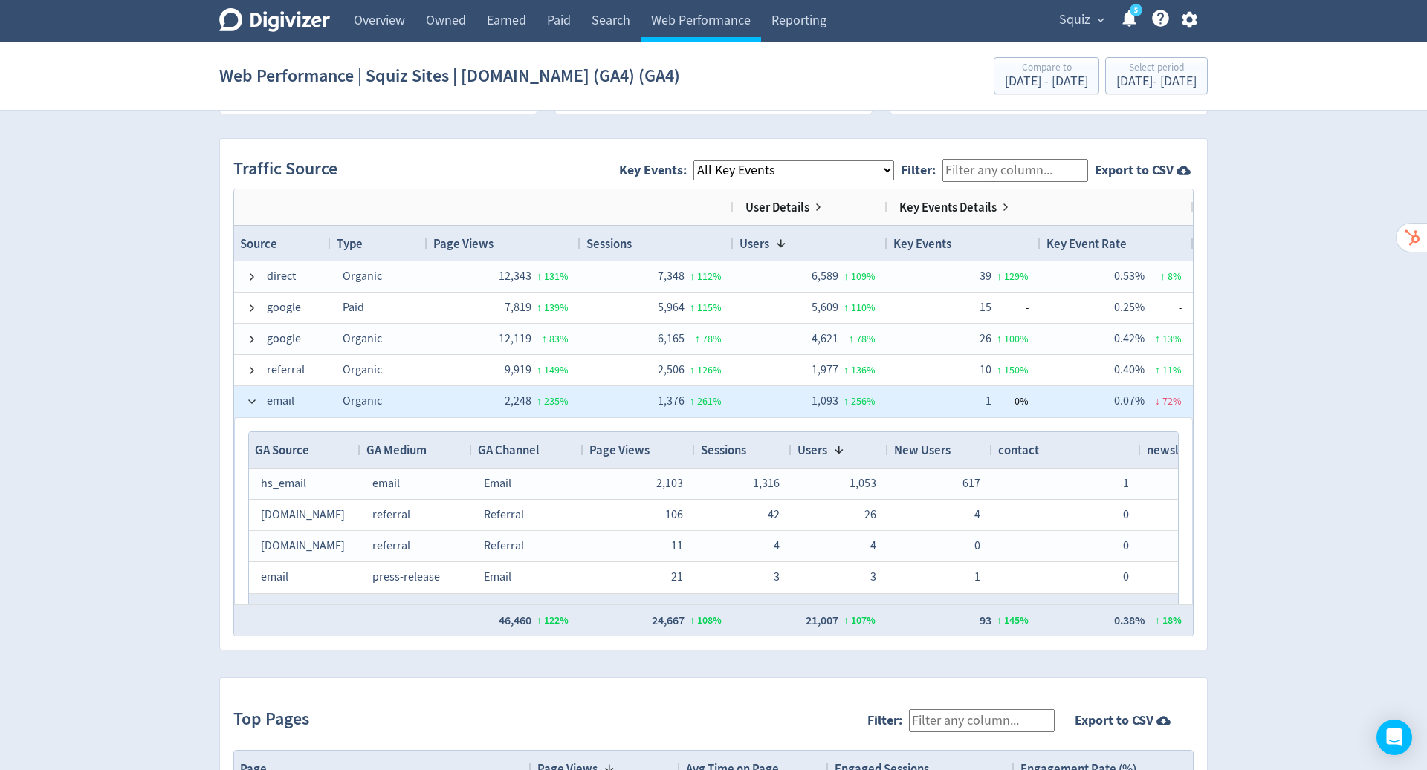
click at [252, 396] on span at bounding box center [252, 402] width 12 height 12
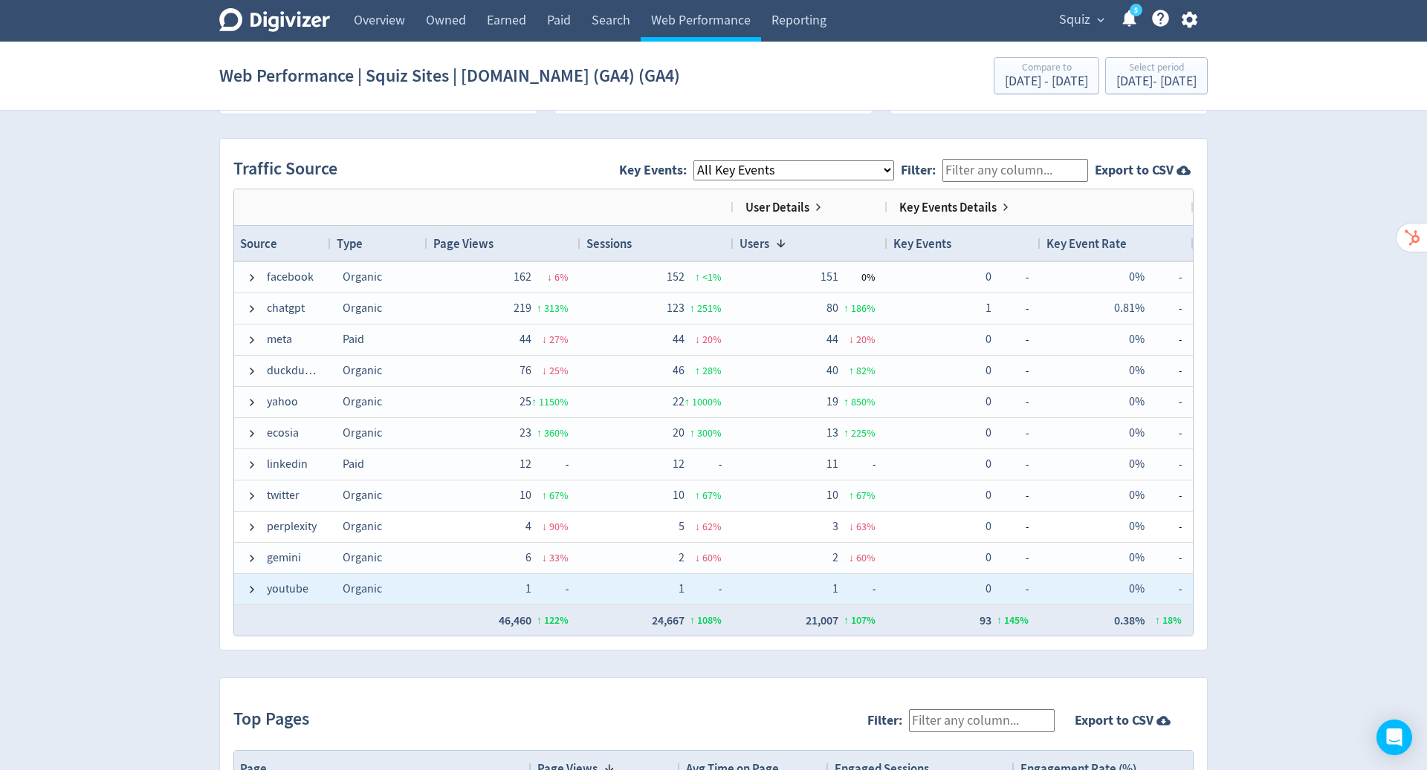
click at [247, 586] on span at bounding box center [252, 590] width 12 height 12
click at [253, 588] on span at bounding box center [252, 590] width 12 height 12
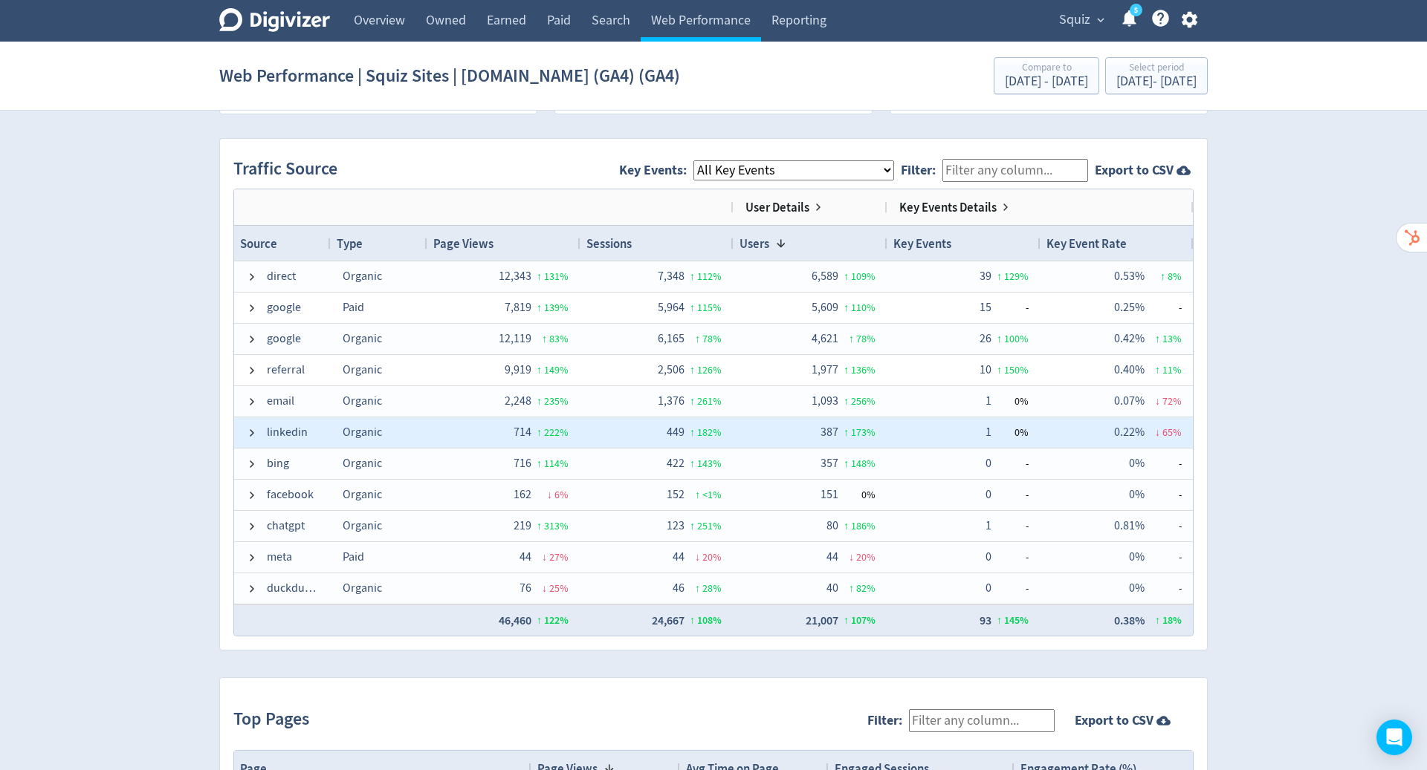
click at [243, 428] on div "linkedin" at bounding box center [282, 433] width 97 height 30
click at [252, 432] on span at bounding box center [252, 433] width 12 height 12
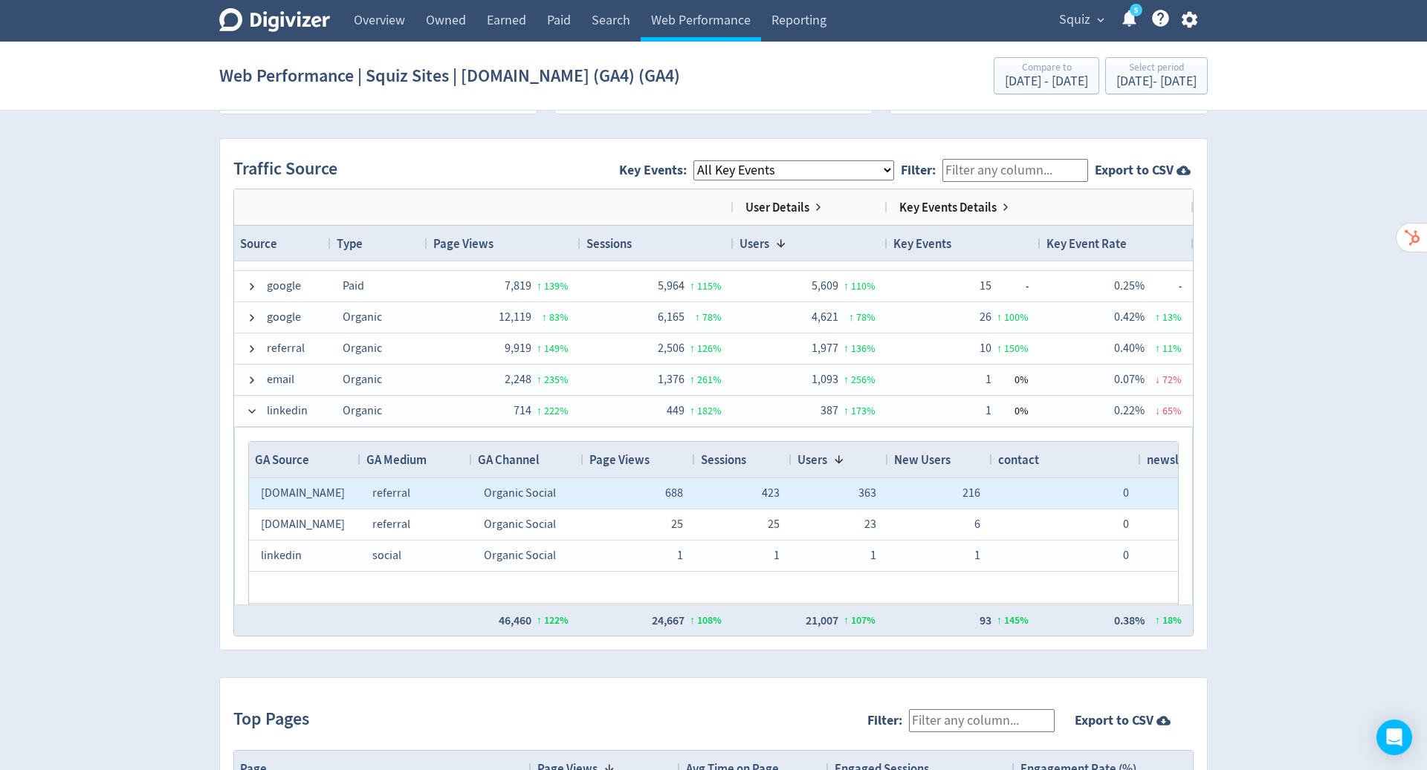
scroll to position [19, 0]
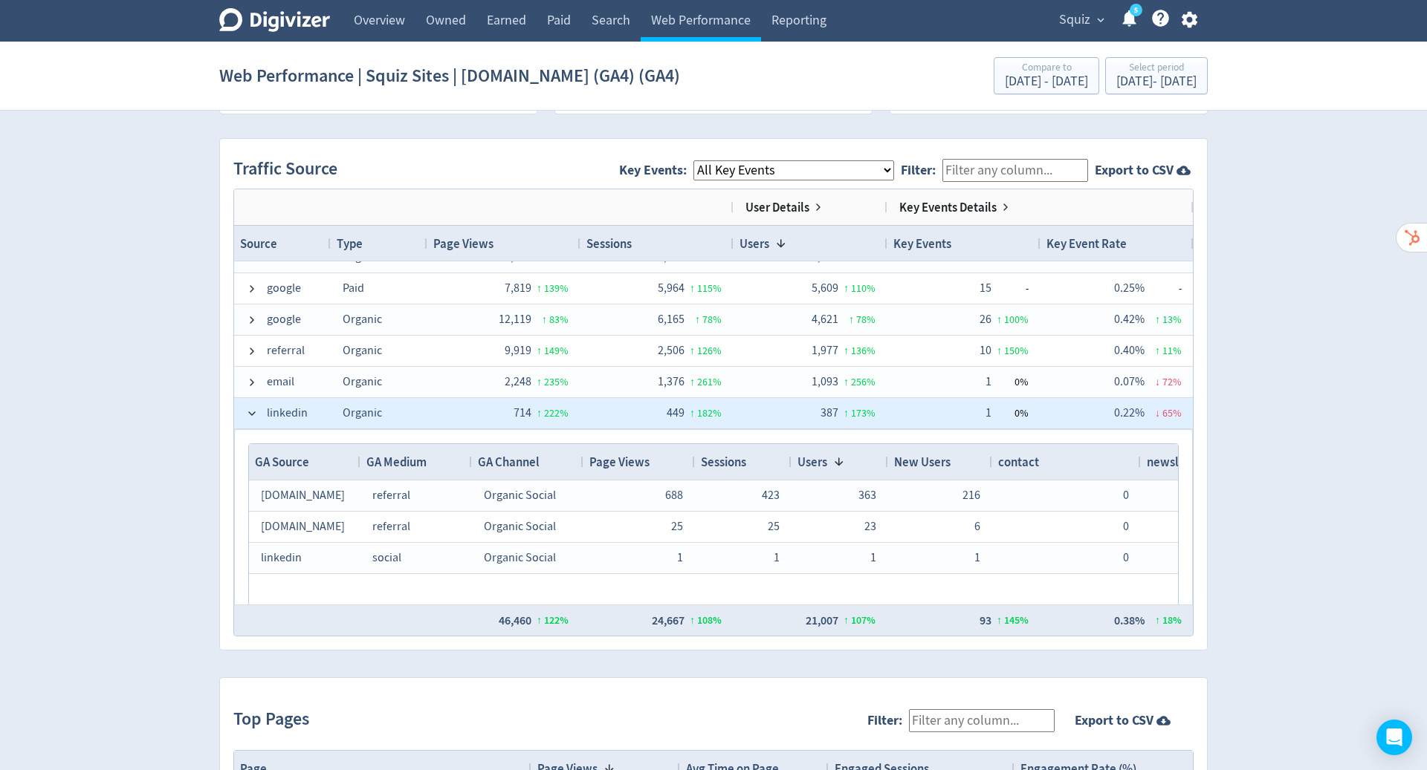
click at [247, 408] on span at bounding box center [252, 414] width 12 height 12
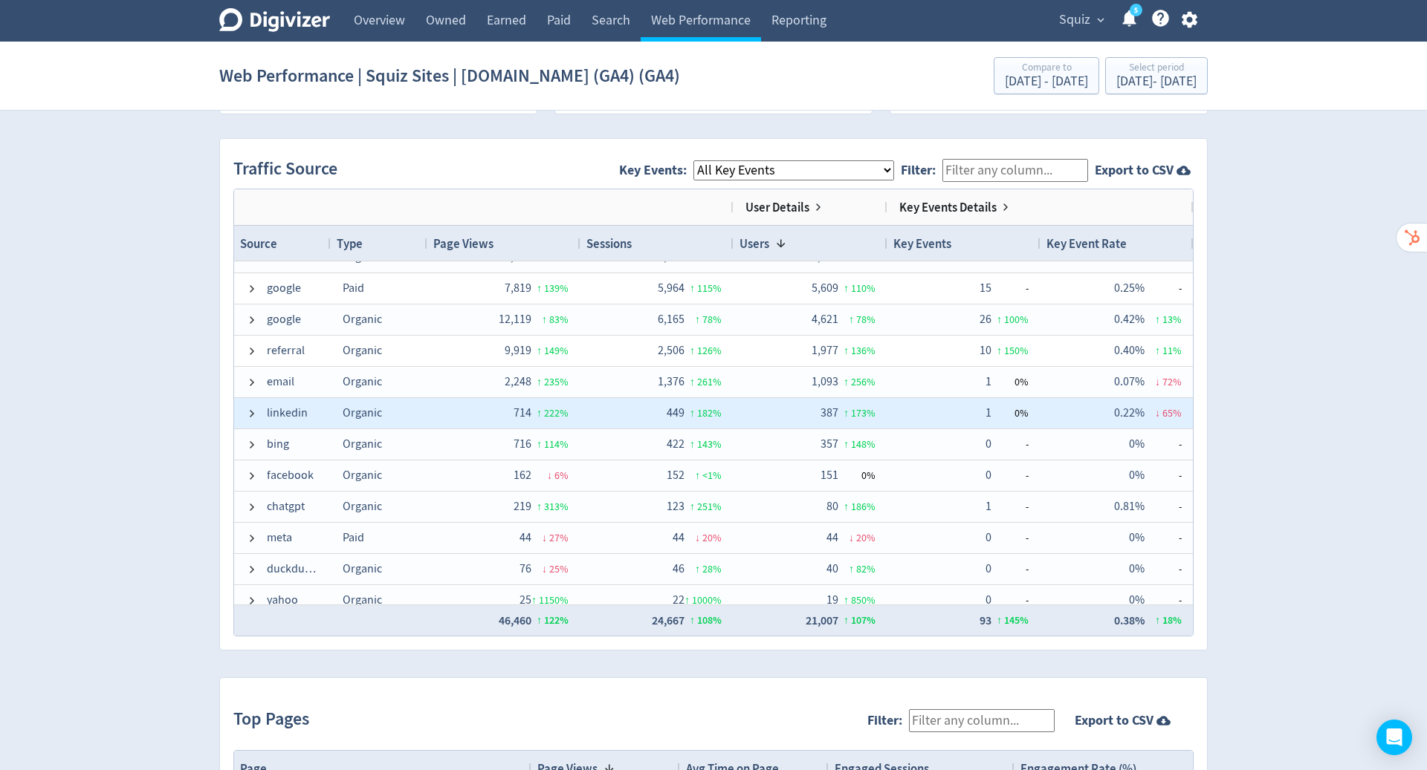
click at [247, 408] on span at bounding box center [252, 414] width 12 height 12
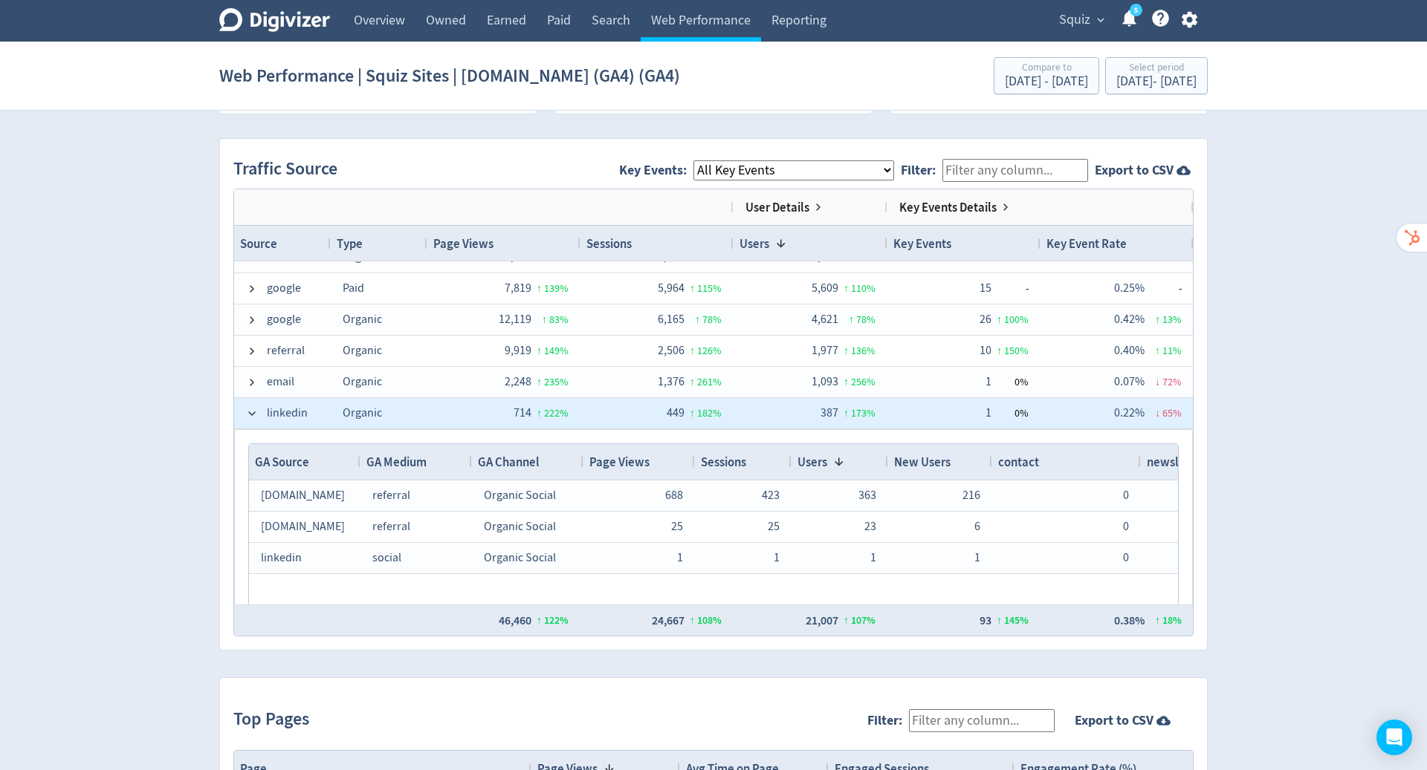
click at [257, 403] on span "linkedin" at bounding box center [282, 413] width 73 height 29
click at [247, 409] on span at bounding box center [252, 414] width 12 height 12
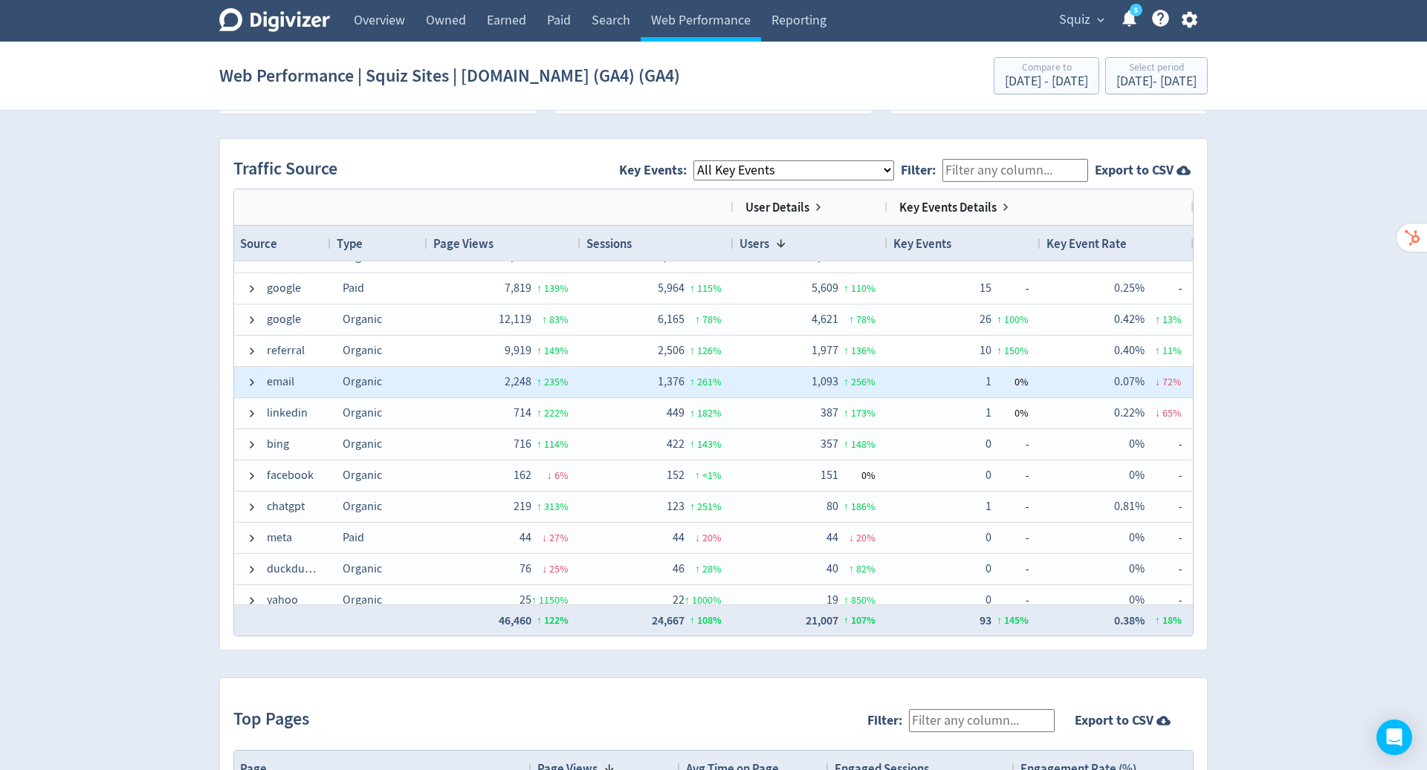
scroll to position [0, 0]
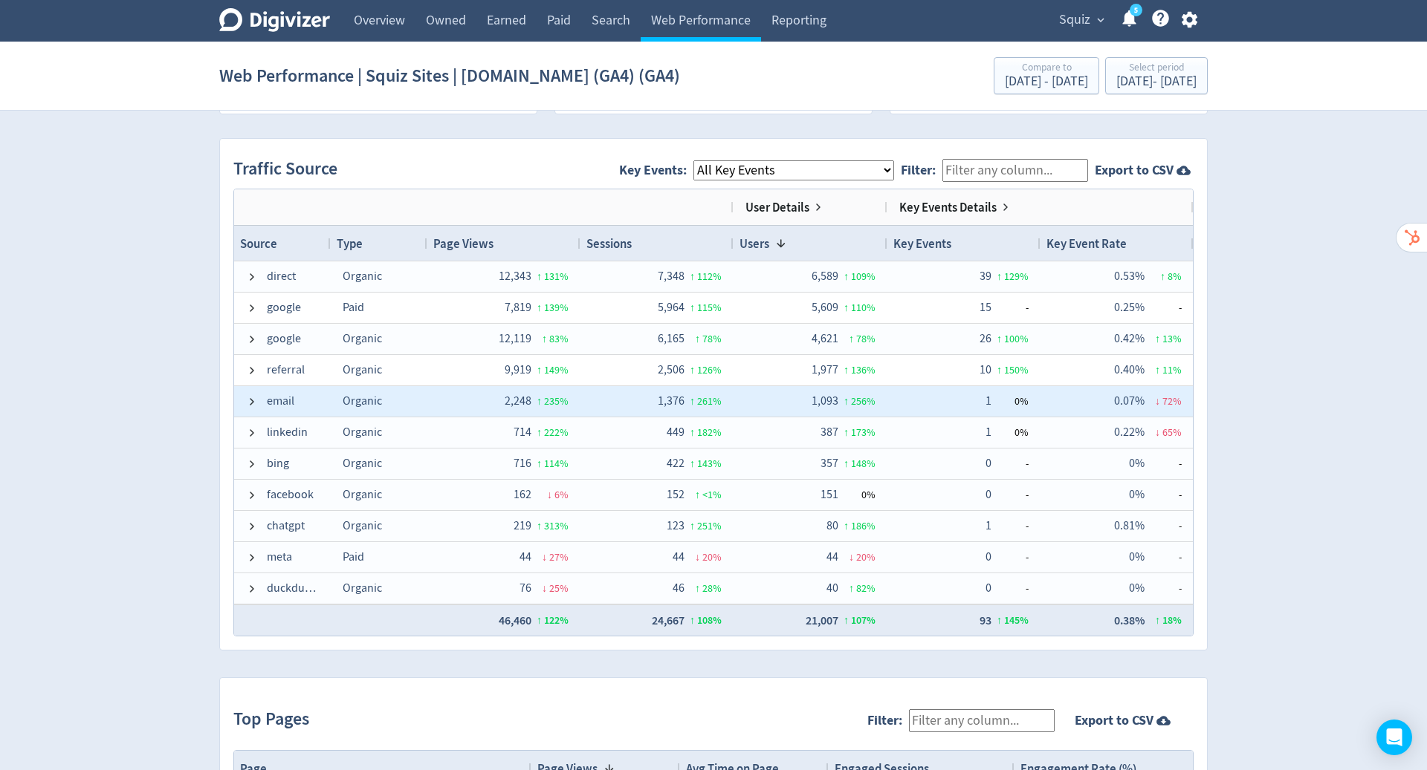
click at [894, 166] on select "All Key Events eCommerce contact newsletter file_download discovery_call" at bounding box center [793, 170] width 201 height 20
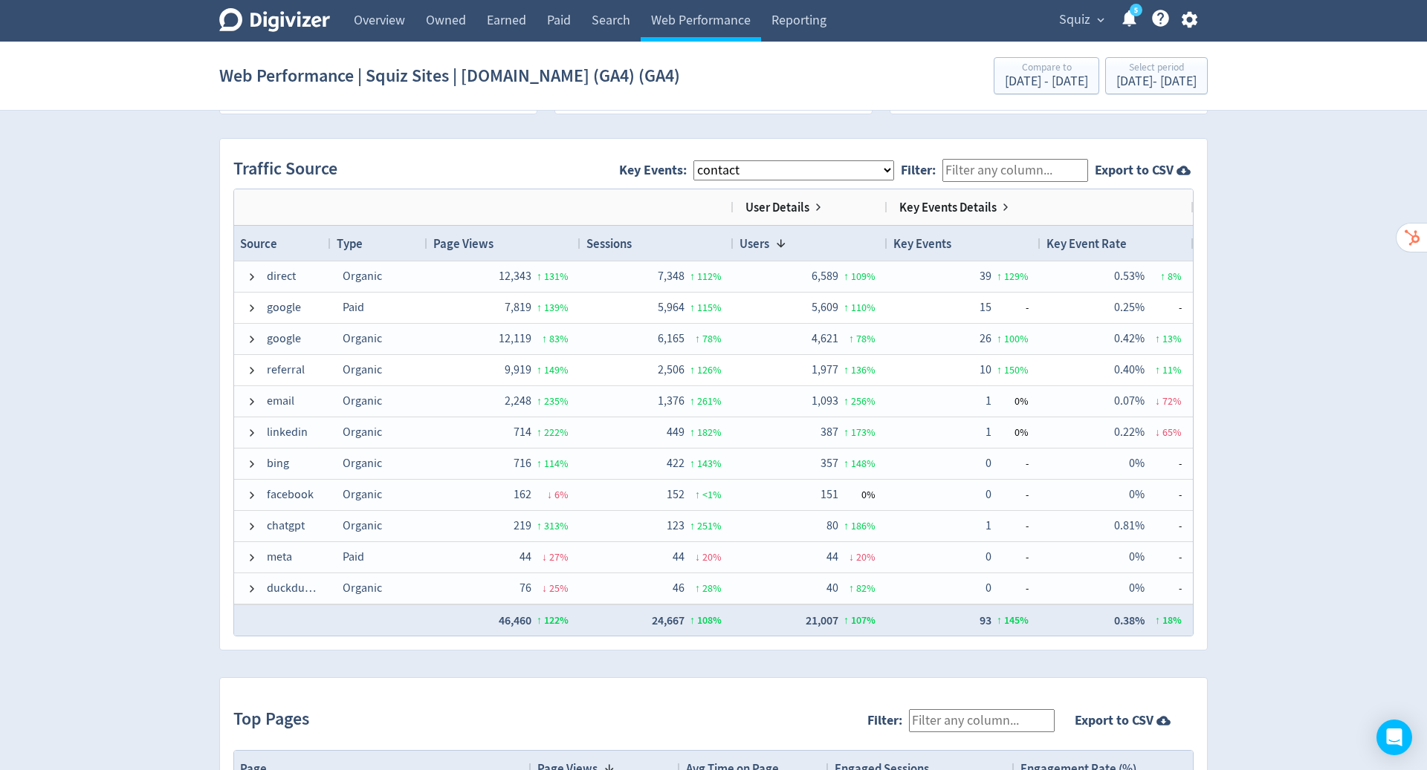
click at [705, 160] on select "All Key Events eCommerce contact newsletter file_download discovery_call" at bounding box center [793, 170] width 201 height 20
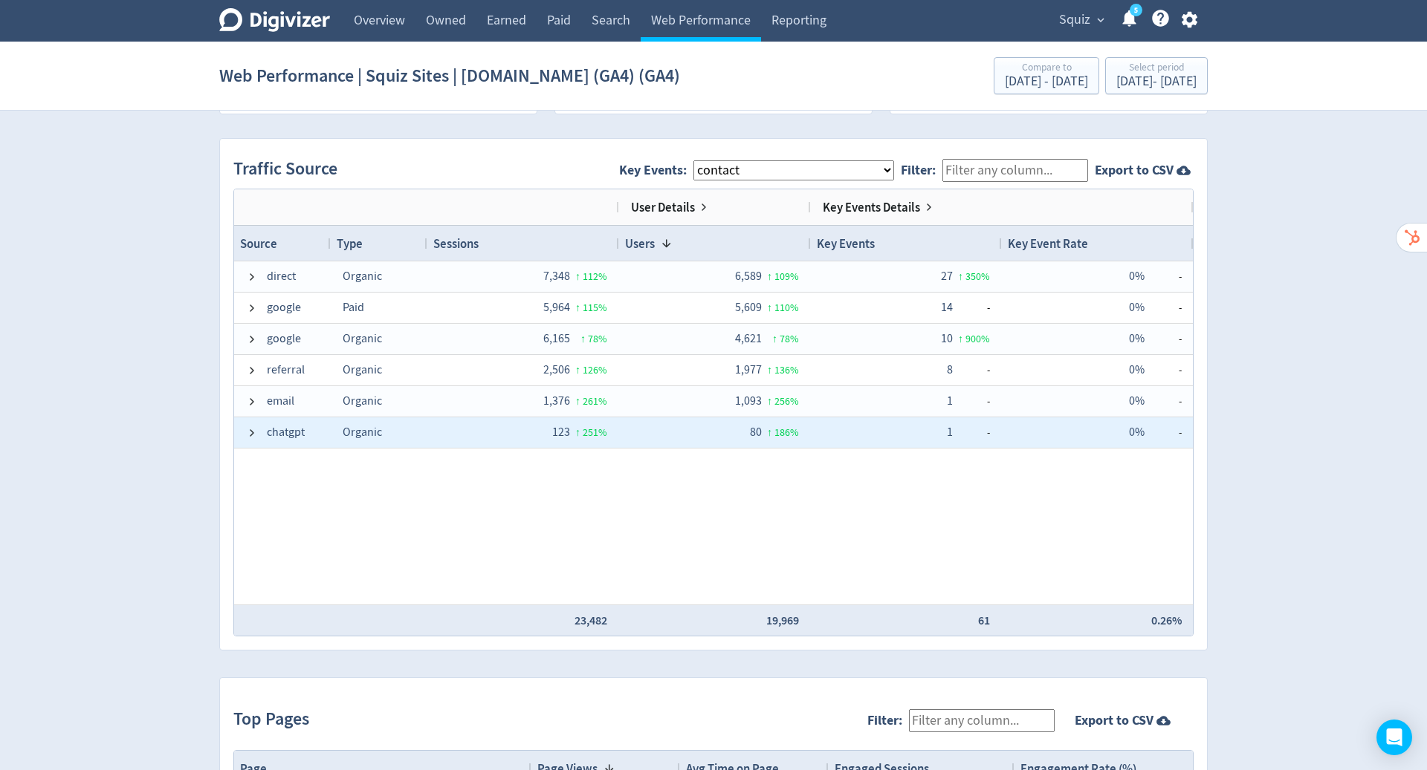
click at [633, 423] on div "80 ↑ 186 %" at bounding box center [715, 432] width 168 height 29
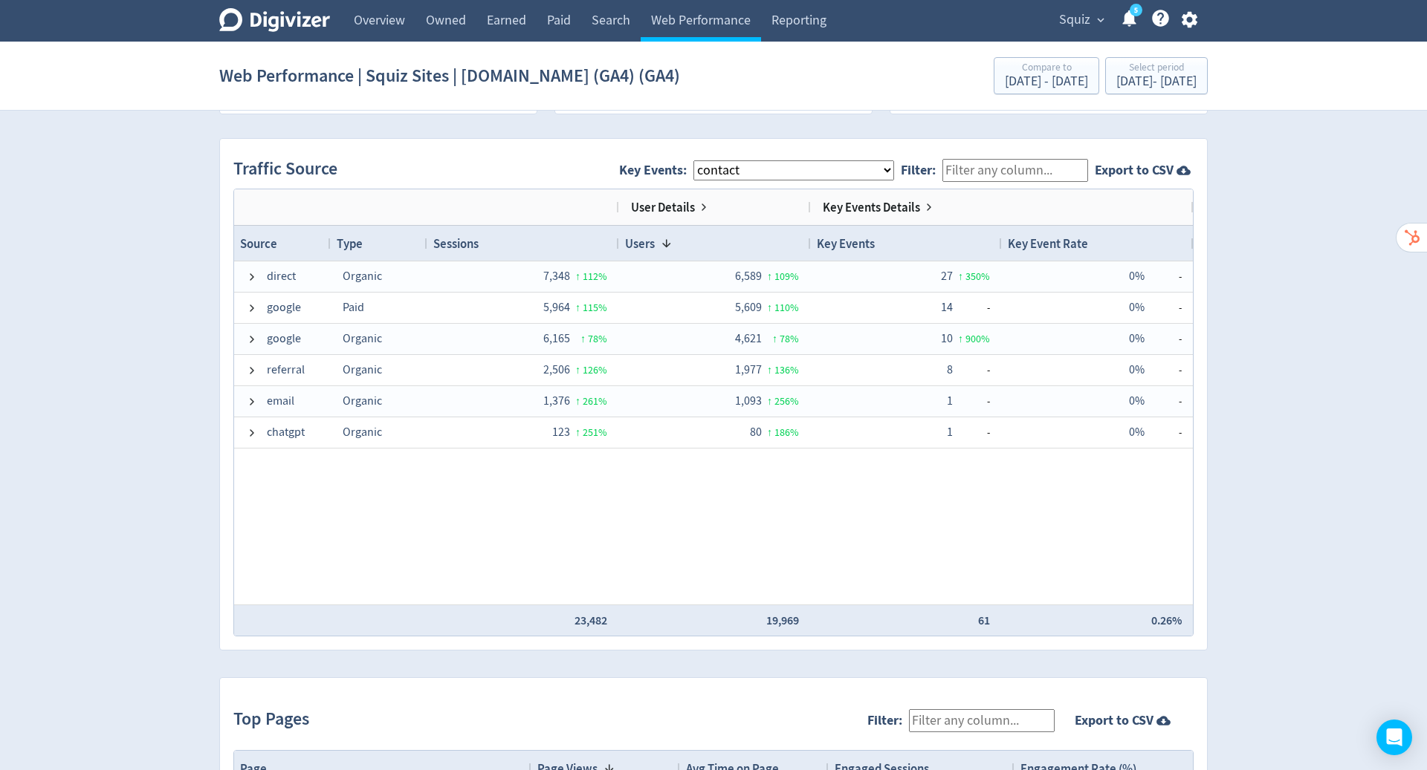
click at [246, 432] on span at bounding box center [252, 433] width 12 height 12
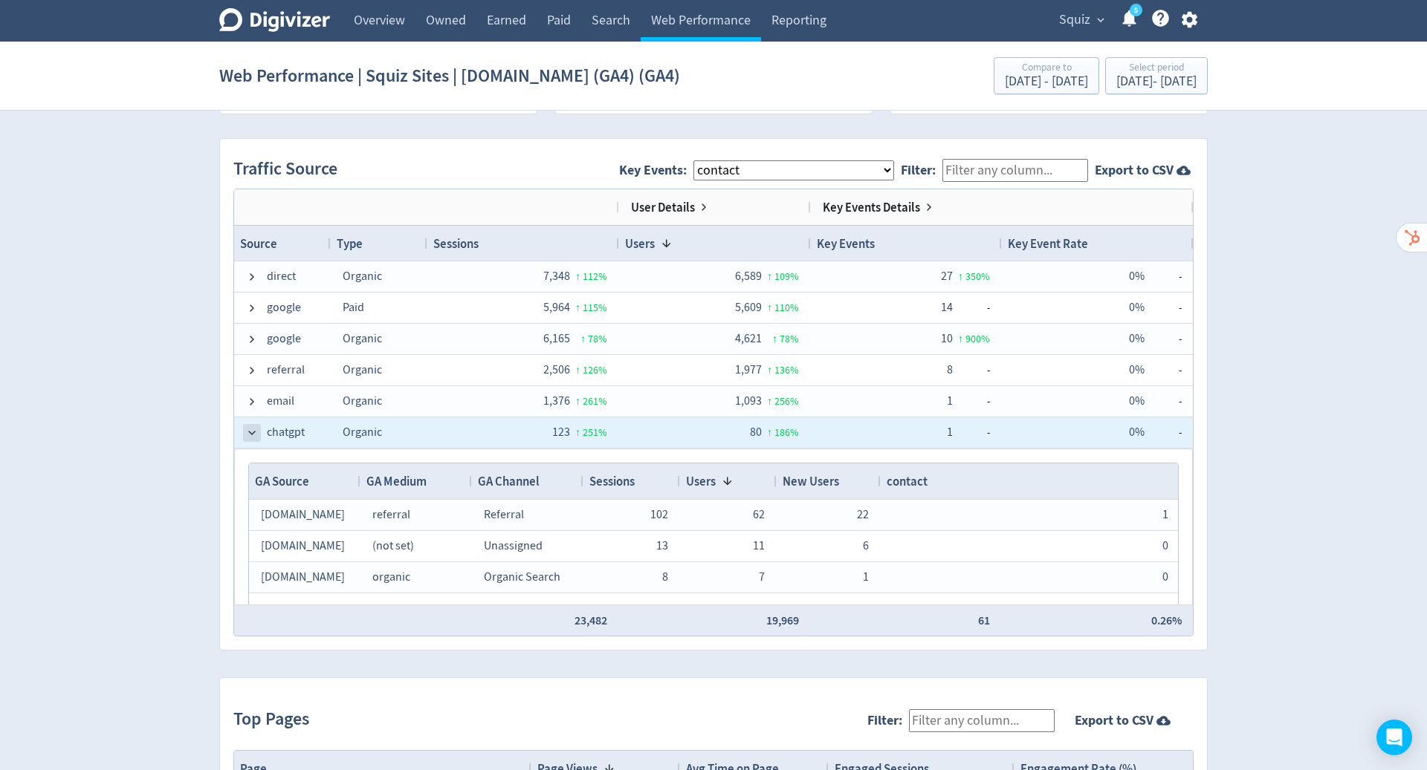
drag, startPoint x: 633, startPoint y: 423, endPoint x: 244, endPoint y: 429, distance: 388.6
click at [246, 429] on span at bounding box center [252, 433] width 12 height 12
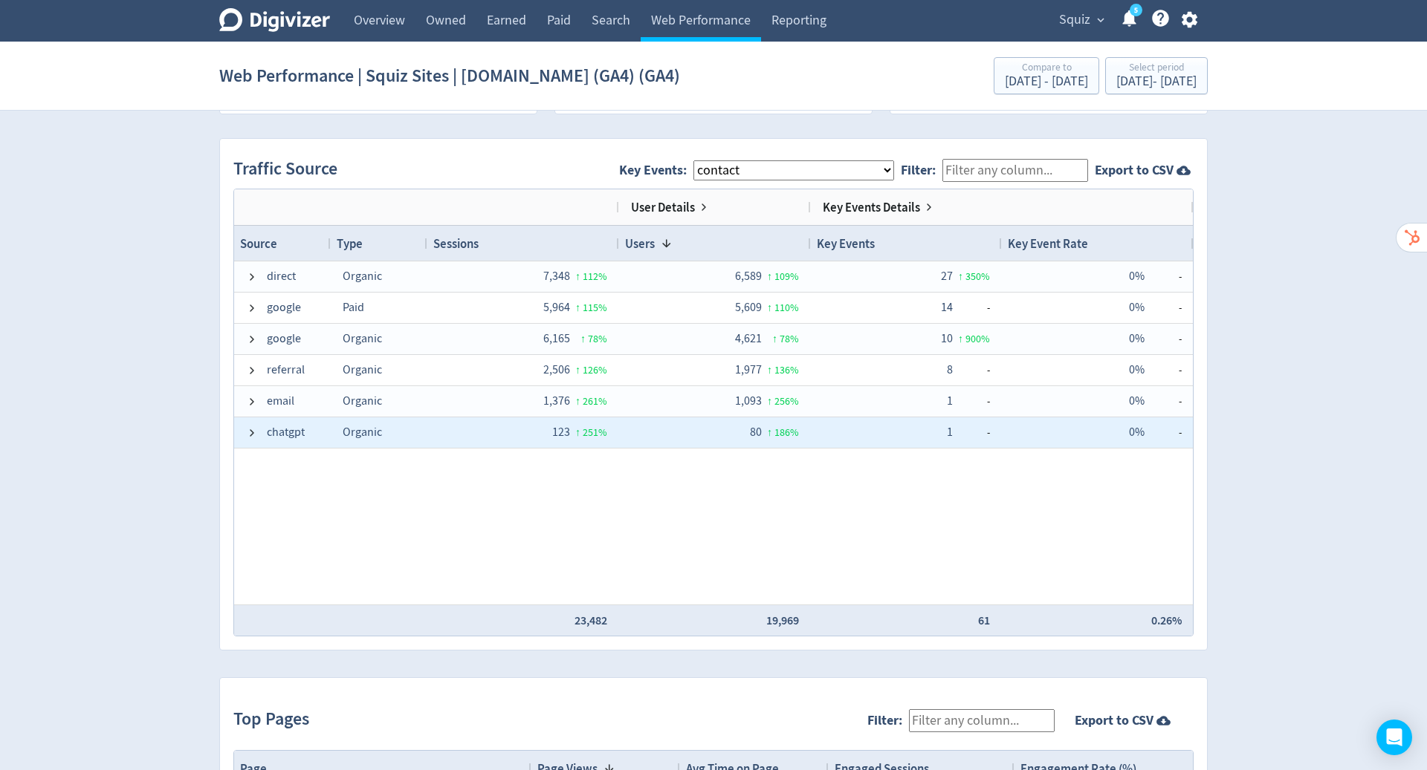
click at [892, 171] on select "All Key Events eCommerce contact newsletter file_download discovery_call" at bounding box center [793, 170] width 201 height 20
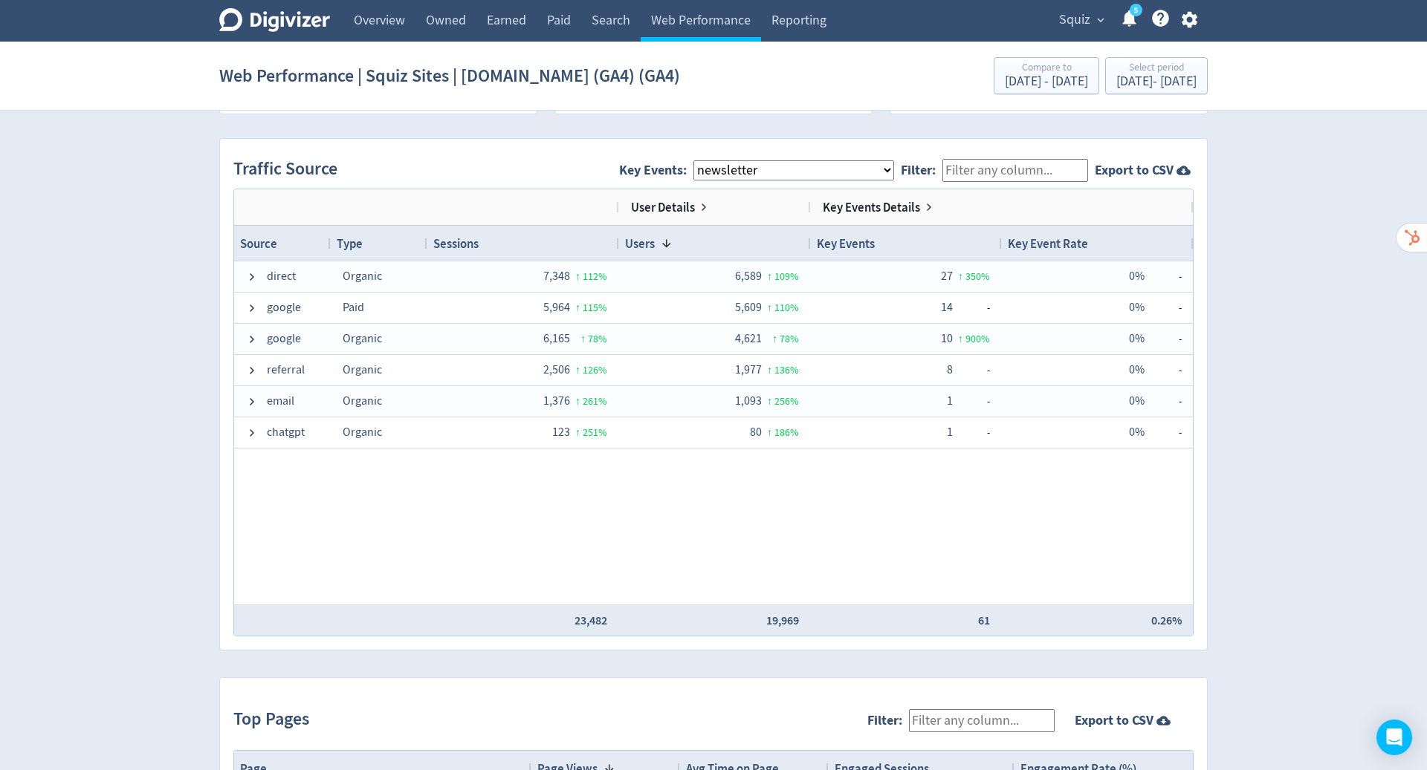
click at [705, 160] on select "All Key Events eCommerce contact newsletter file_download discovery_call" at bounding box center [793, 170] width 201 height 20
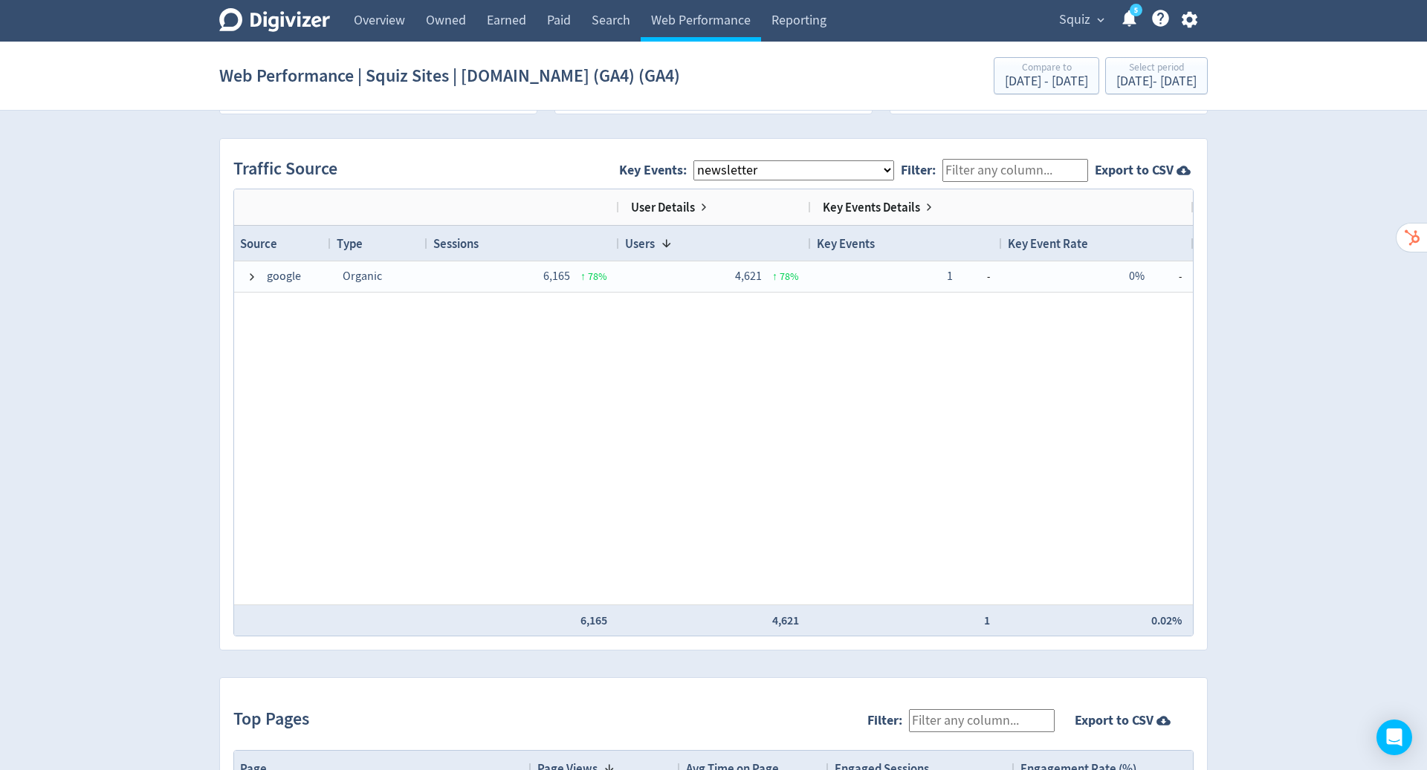
click at [886, 171] on select "All Key Events eCommerce contact newsletter file_download discovery_call" at bounding box center [793, 170] width 201 height 20
click at [705, 160] on select "All Key Events eCommerce contact newsletter file_download discovery_call" at bounding box center [793, 170] width 201 height 20
click at [894, 163] on select "All Key Events eCommerce contact newsletter file_download discovery_call" at bounding box center [793, 170] width 201 height 20
select select "contact"
click at [705, 160] on select "All Key Events eCommerce contact newsletter file_download discovery_call" at bounding box center [793, 170] width 201 height 20
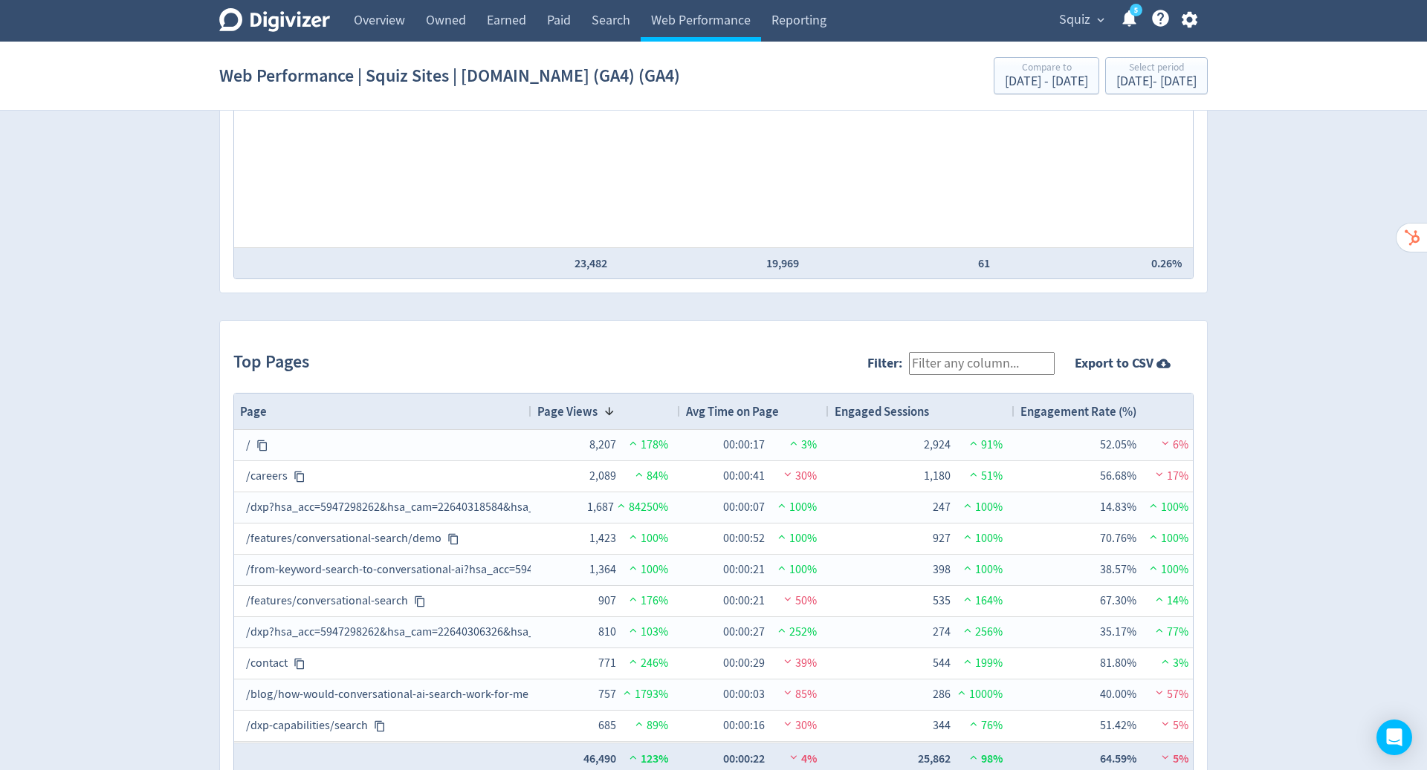
scroll to position [1392, 0]
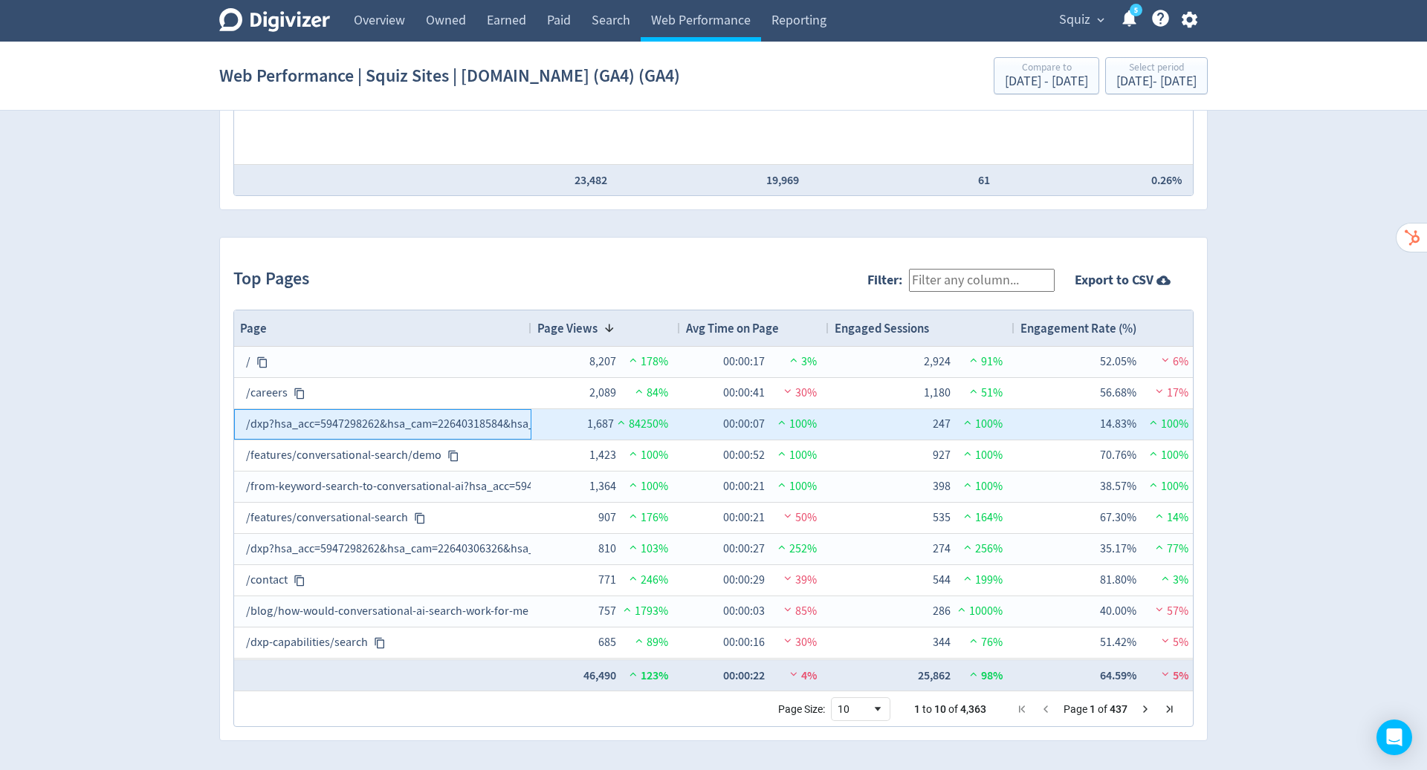
click at [489, 421] on div "/dxp?hsa_acc=5947298262&hsa_cam=22640318584&hsa_grp=&hsa_ad=&hsa_src=&hsa_tgt=&…" at bounding box center [382, 424] width 273 height 29
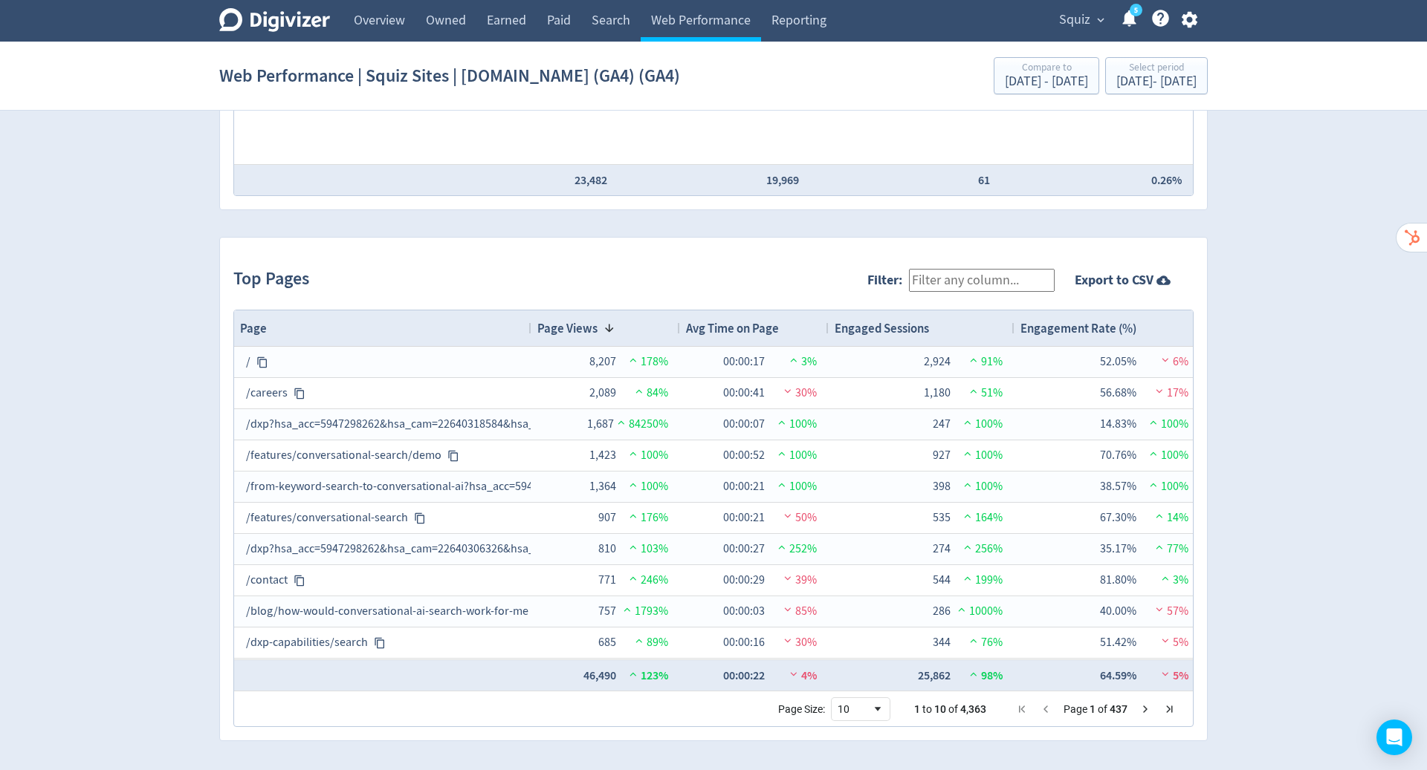
click at [548, 423] on div "1,687 84250%" at bounding box center [605, 424] width 125 height 29
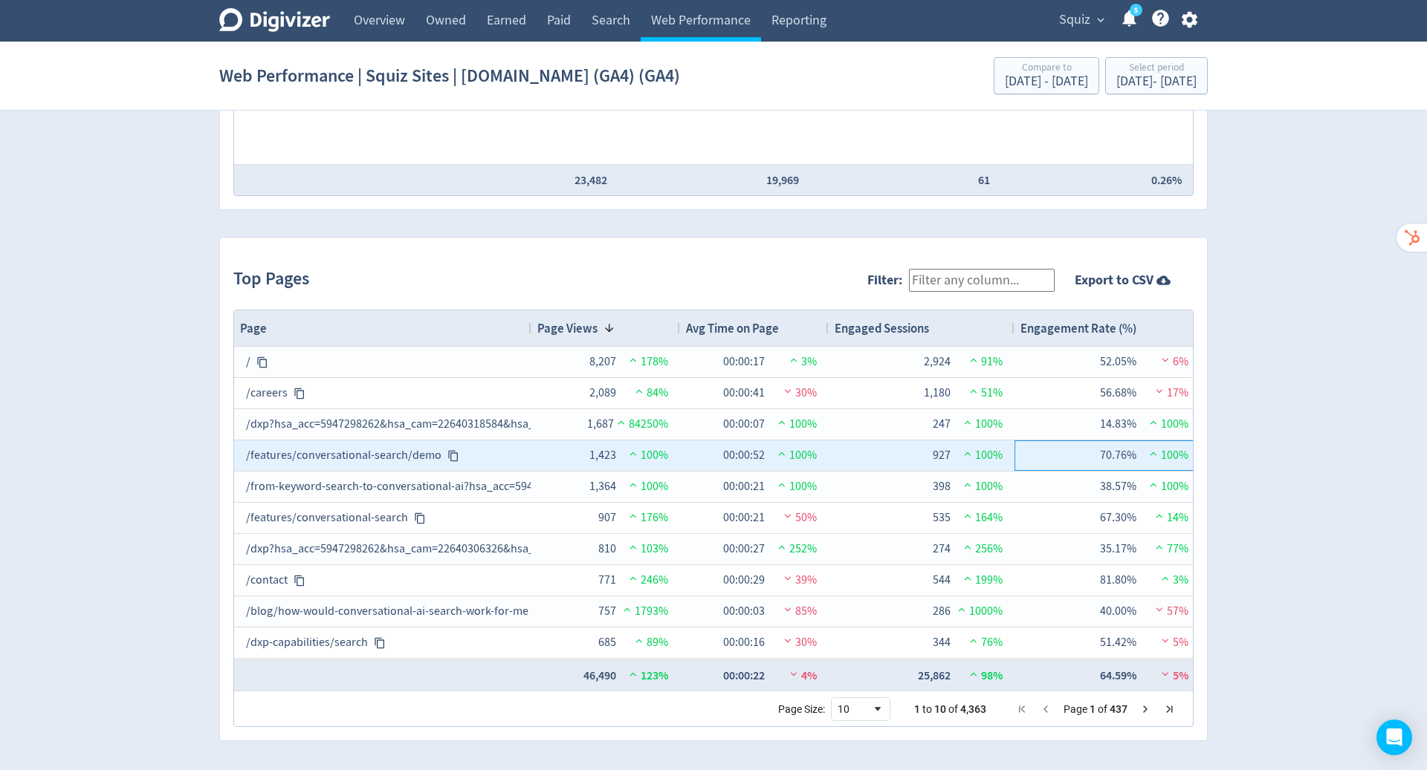
drag, startPoint x: 489, startPoint y: 421, endPoint x: 1083, endPoint y: 438, distance: 594.6
click at [1083, 441] on div "70.76% 100%" at bounding box center [1107, 455] width 162 height 29
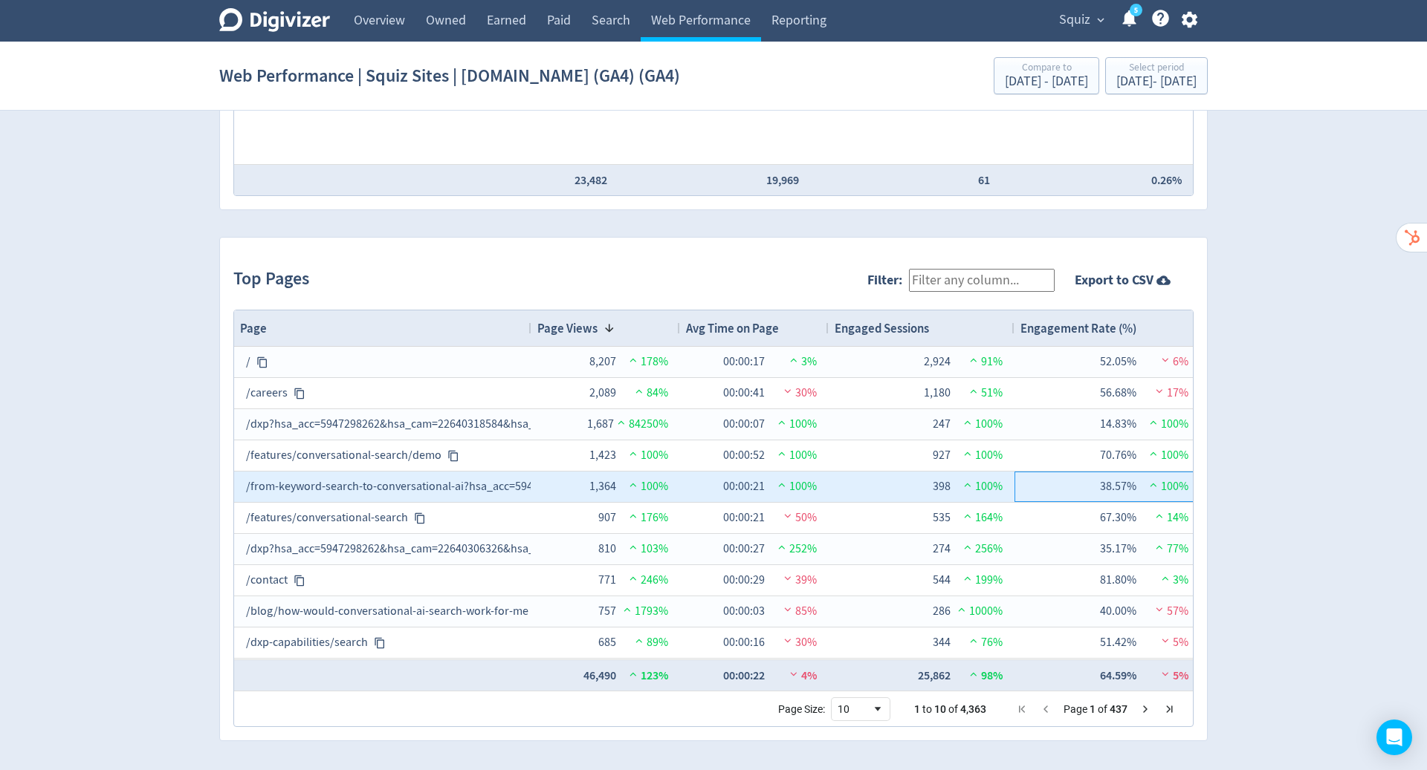
click at [1085, 481] on div "38.57% 100%" at bounding box center [1107, 487] width 162 height 29
click at [884, 484] on div "398 100%" at bounding box center [921, 487] width 162 height 29
drag, startPoint x: 1083, startPoint y: 438, endPoint x: 262, endPoint y: 355, distance: 825.1
click at [262, 357] on icon at bounding box center [262, 363] width 12 height 12
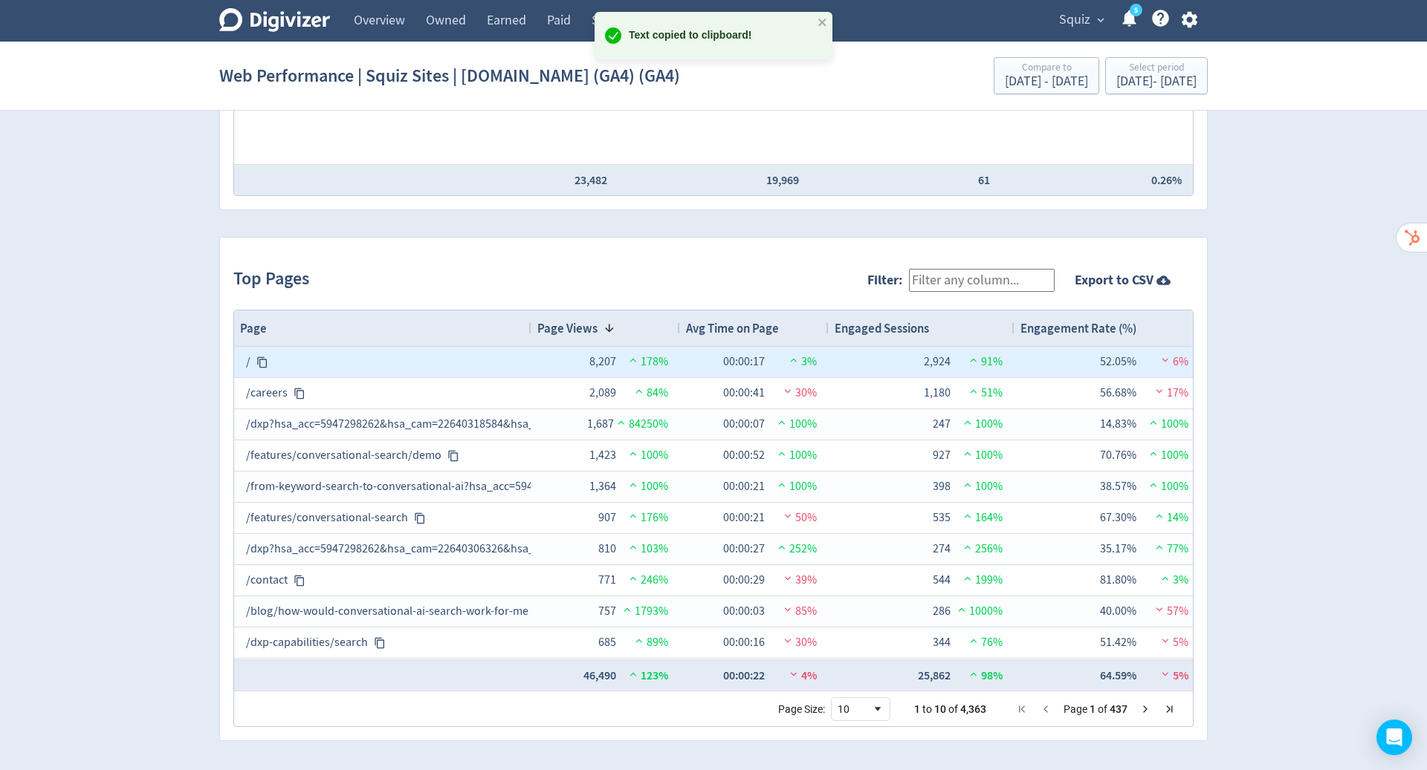
drag, startPoint x: 262, startPoint y: 355, endPoint x: 1085, endPoint y: 420, distance: 825.0
click at [1085, 420] on div "14.83% 100%" at bounding box center [1107, 424] width 162 height 29
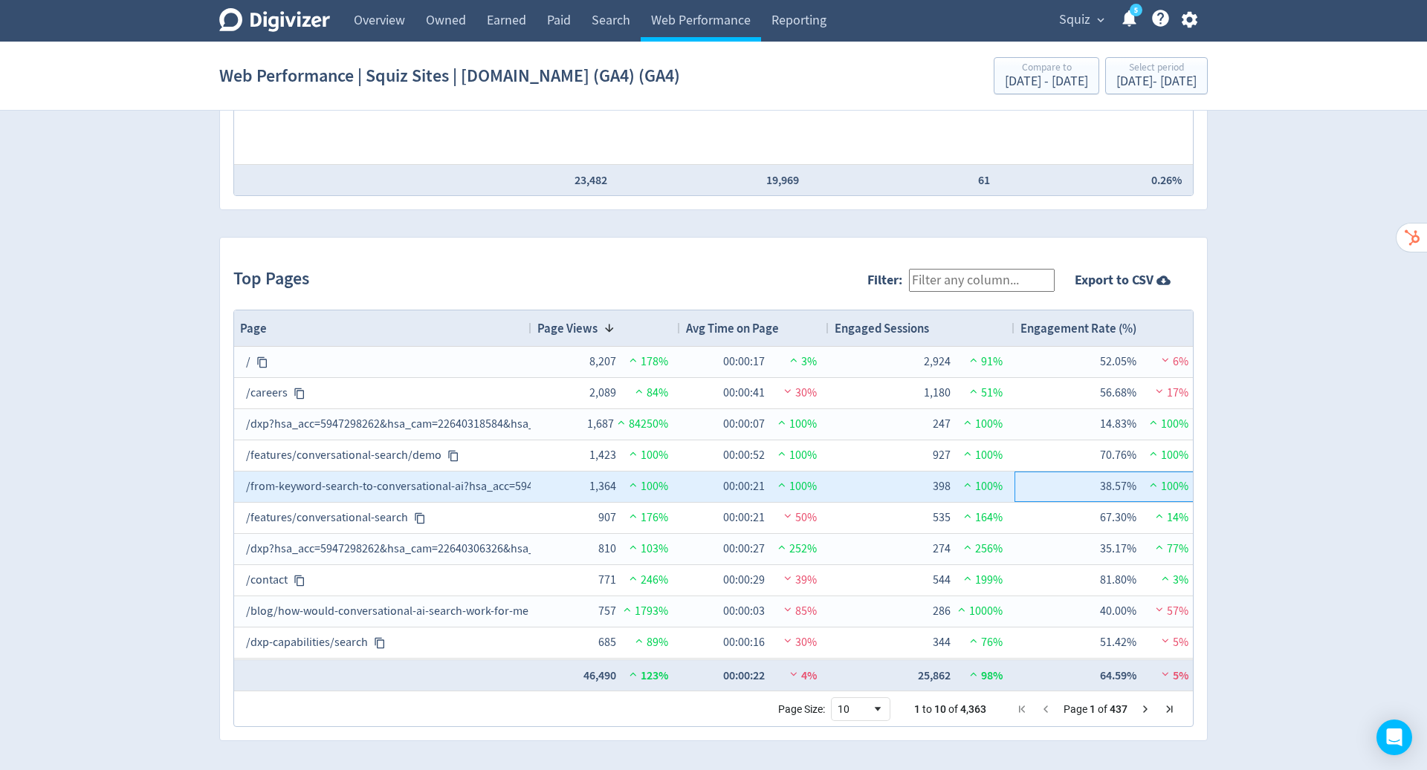
drag, startPoint x: 1085, startPoint y: 420, endPoint x: 1075, endPoint y: 491, distance: 72.0
click at [1075, 491] on div "38.57% 100%" at bounding box center [1107, 487] width 162 height 29
click at [832, 603] on div "286 1000%" at bounding box center [921, 612] width 186 height 30
click at [857, 478] on div "398 100%" at bounding box center [921, 487] width 162 height 29
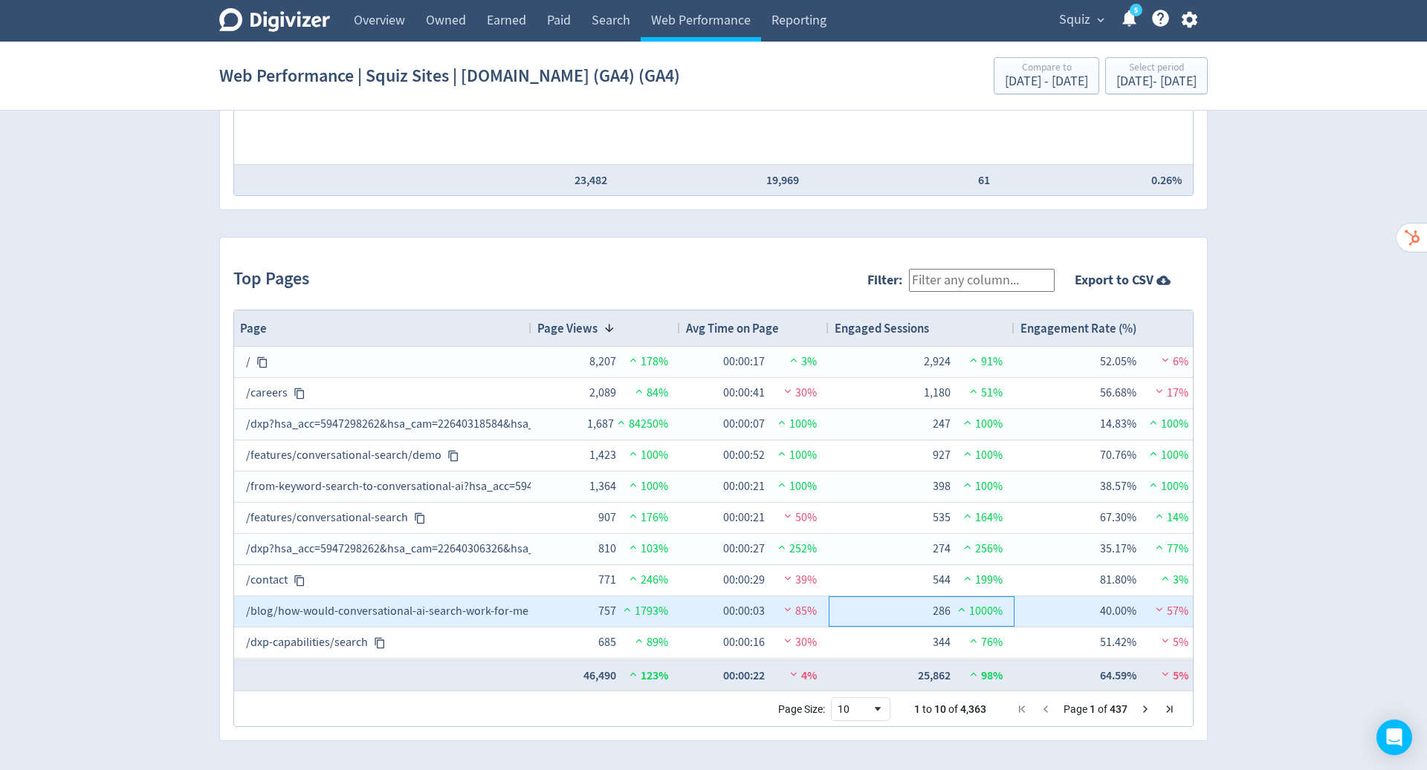
click at [871, 611] on div "286 1000%" at bounding box center [921, 611] width 162 height 29
click at [403, 605] on div "/blog/how-would-conversational-ai-search-work-for-me" at bounding box center [382, 611] width 273 height 29
click at [504, 608] on div "/blog/how-would-conversational-ai-search-work-for-me" at bounding box center [382, 611] width 273 height 29
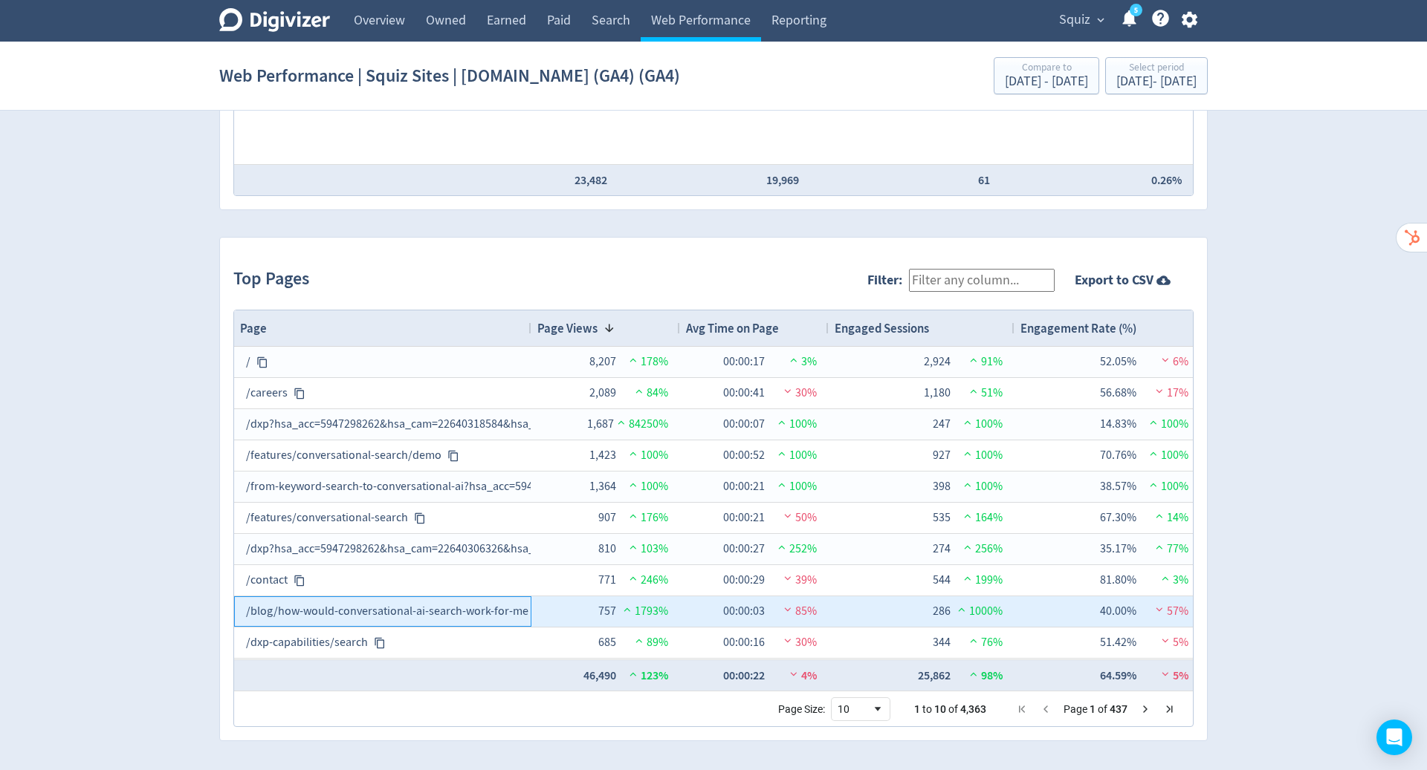
click at [504, 608] on div "/blog/how-would-conversational-ai-search-work-for-me" at bounding box center [382, 611] width 273 height 29
click at [351, 602] on div "/blog/how-would-conversational-ai-search-work-for-me" at bounding box center [382, 611] width 273 height 29
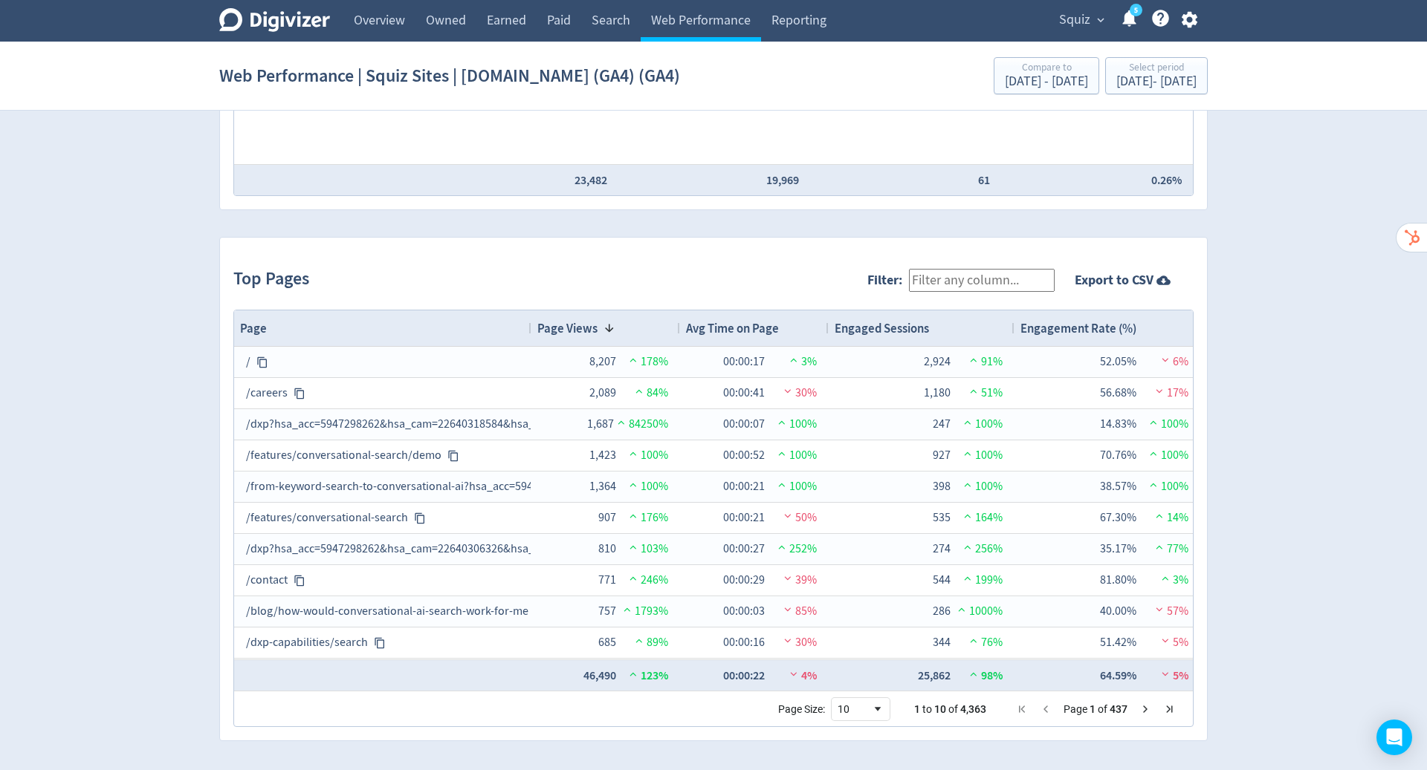
click at [778, 322] on span "Avg Time on Page" at bounding box center [732, 328] width 93 height 16
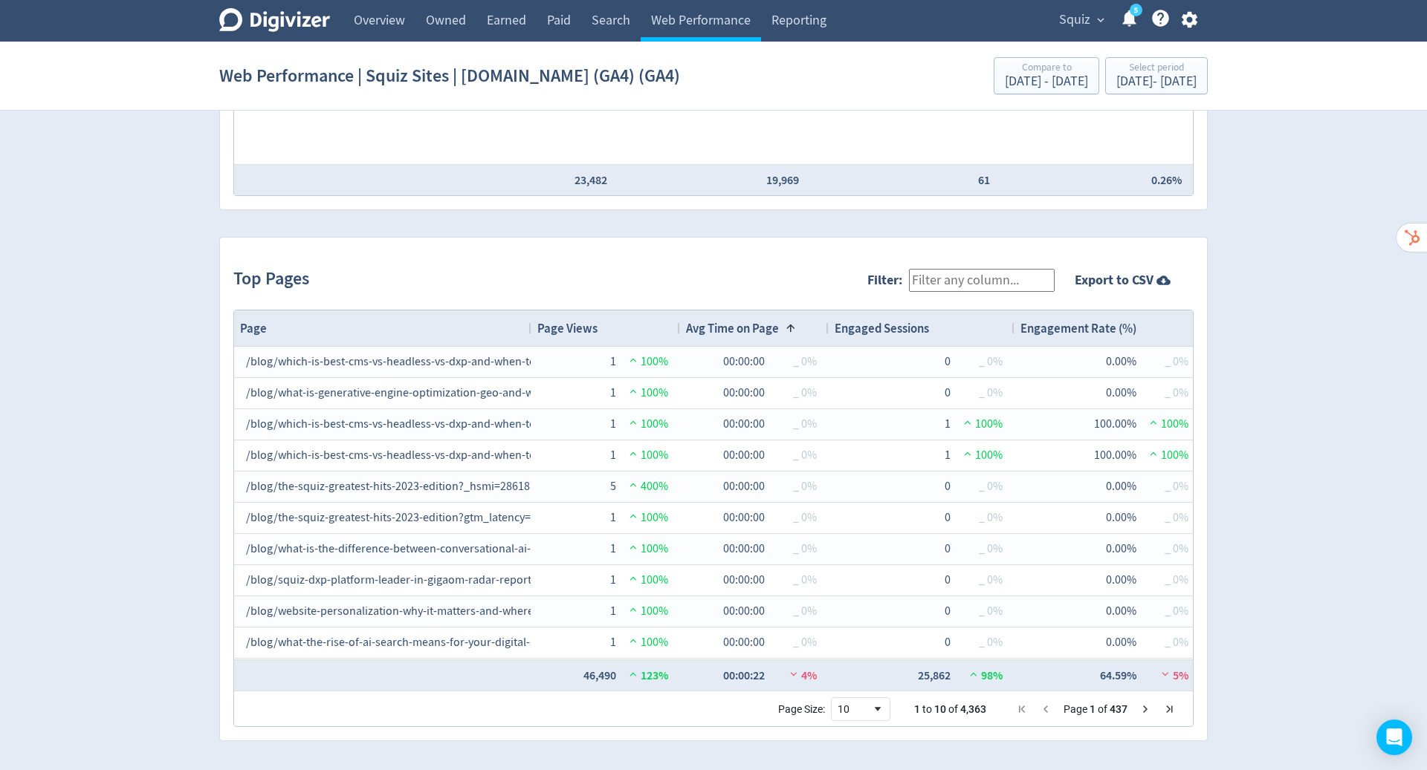
click at [785, 318] on div "Avg Time on Page 1" at bounding box center [754, 328] width 137 height 28
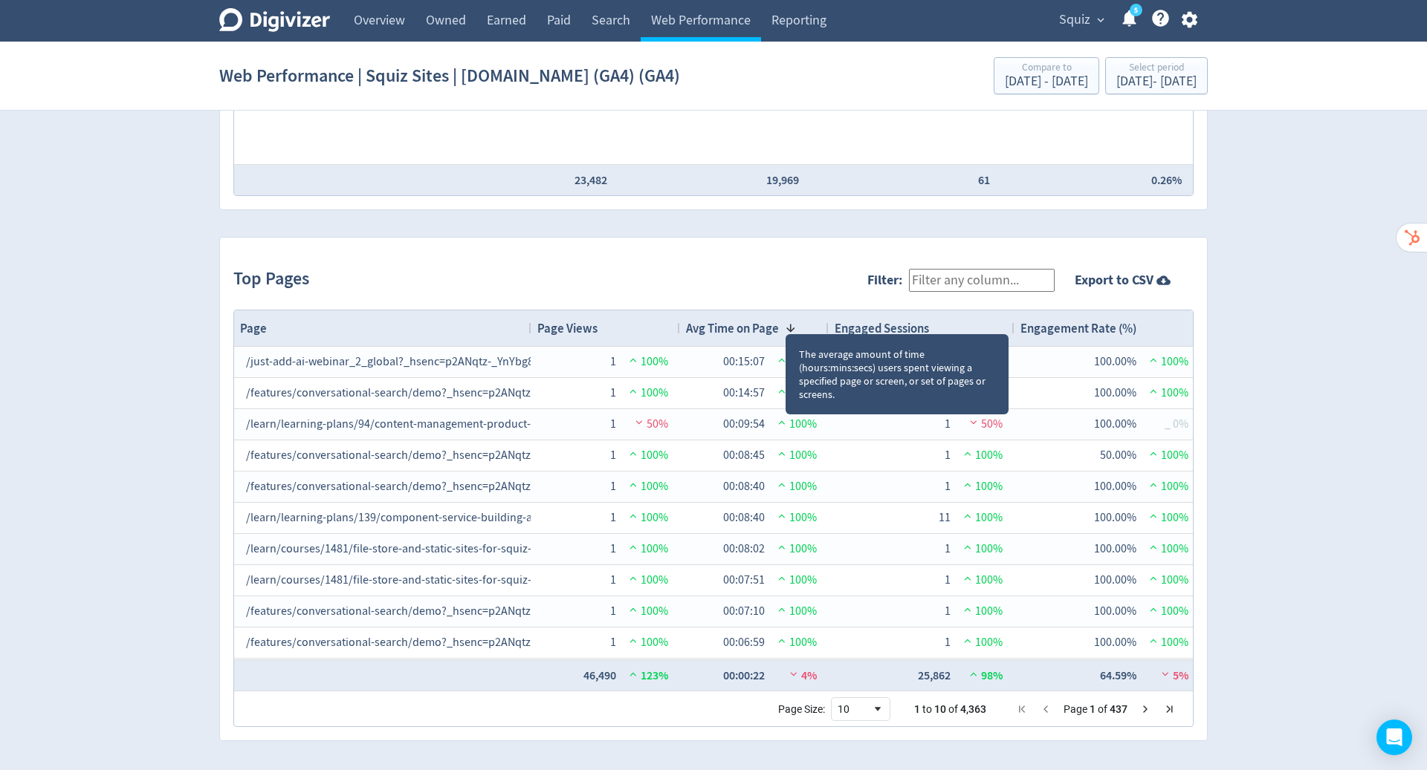
drag, startPoint x: 778, startPoint y: 322, endPoint x: 108, endPoint y: 493, distance: 690.9
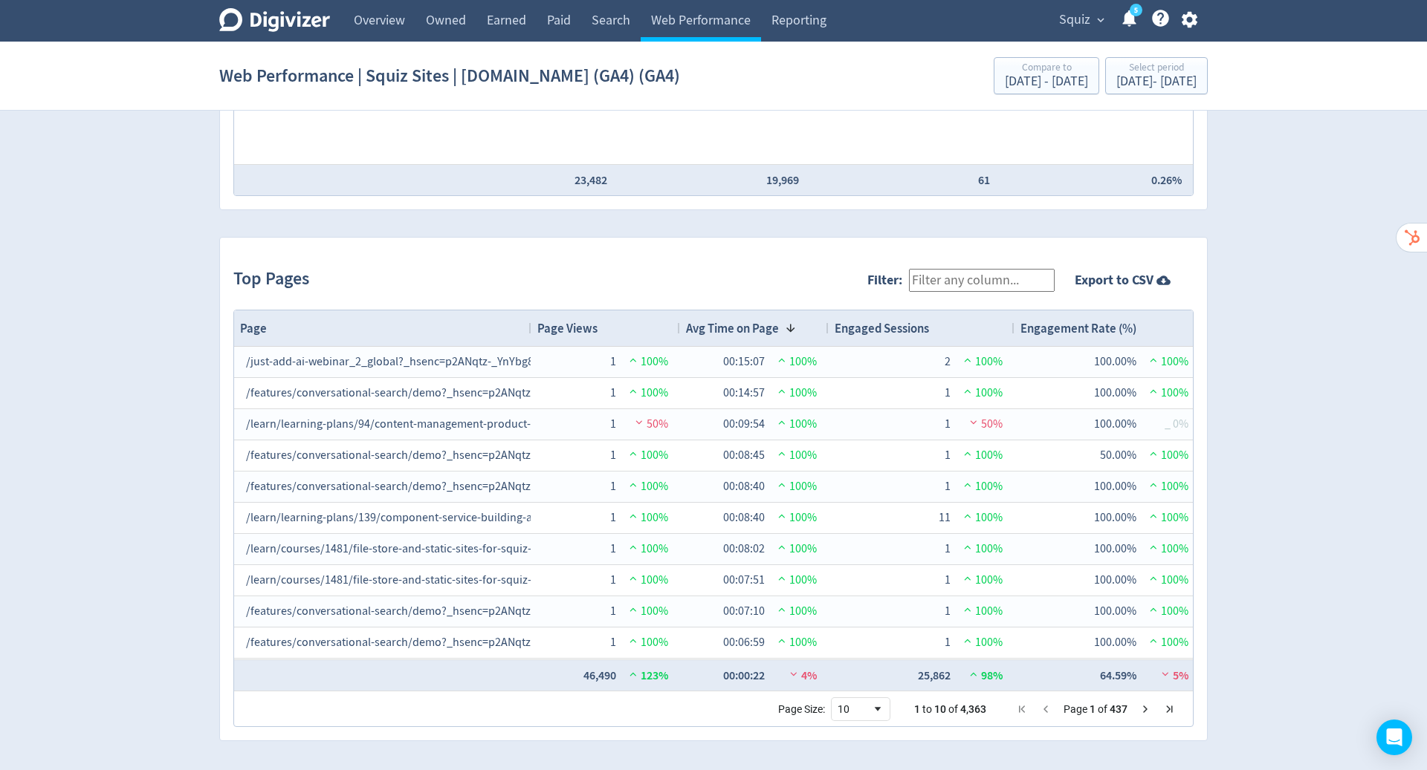
click at [637, 318] on div "Page Views" at bounding box center [605, 328] width 137 height 28
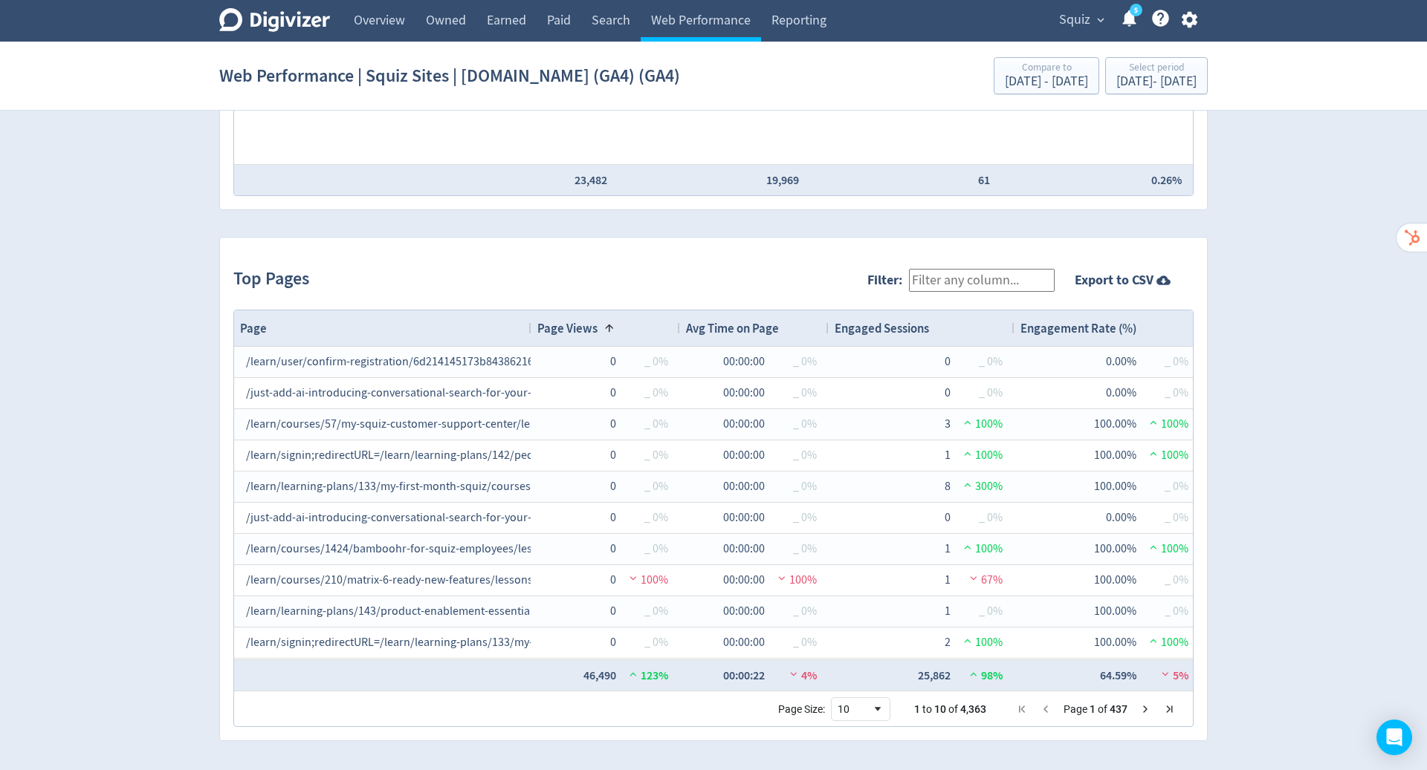
click at [611, 322] on span at bounding box center [609, 328] width 12 height 12
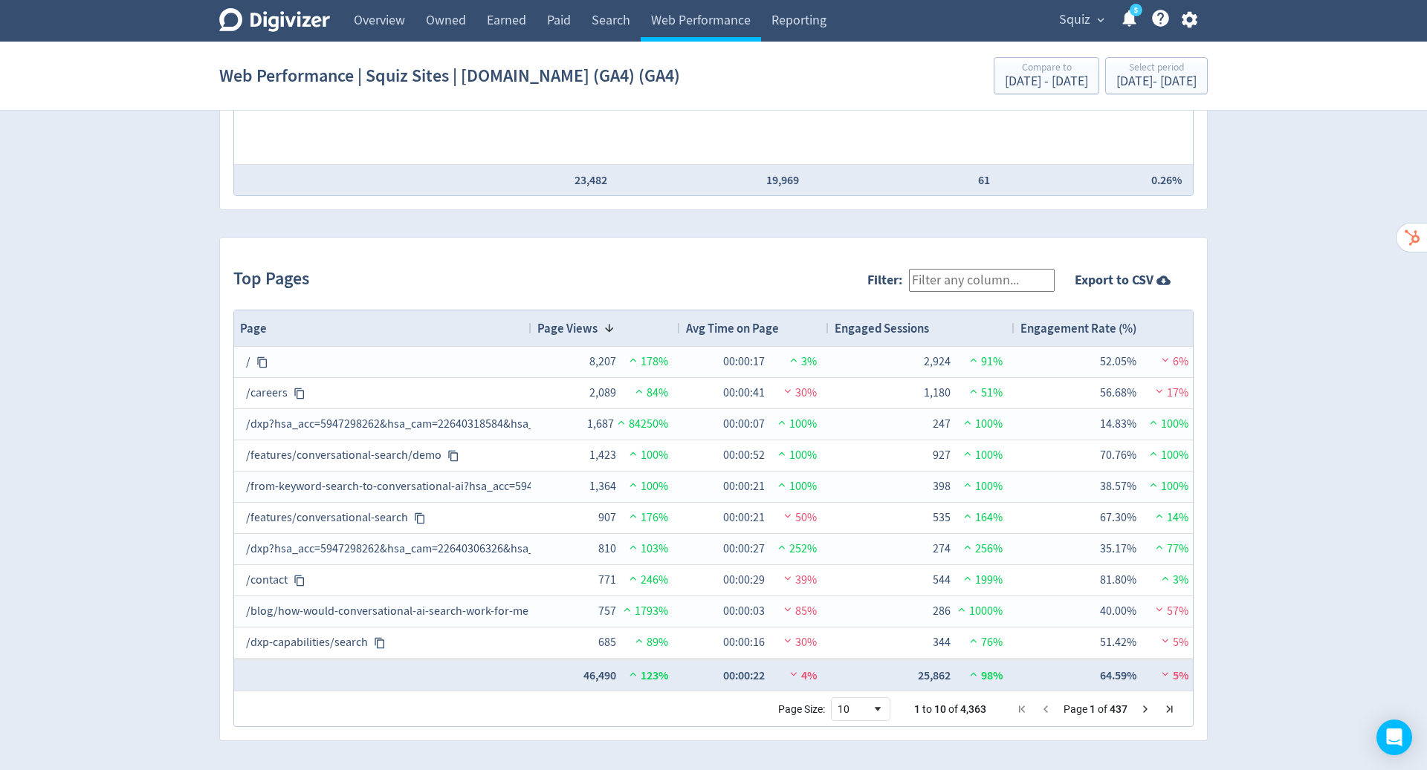
click at [770, 321] on span "Avg Time on Page" at bounding box center [732, 328] width 93 height 16
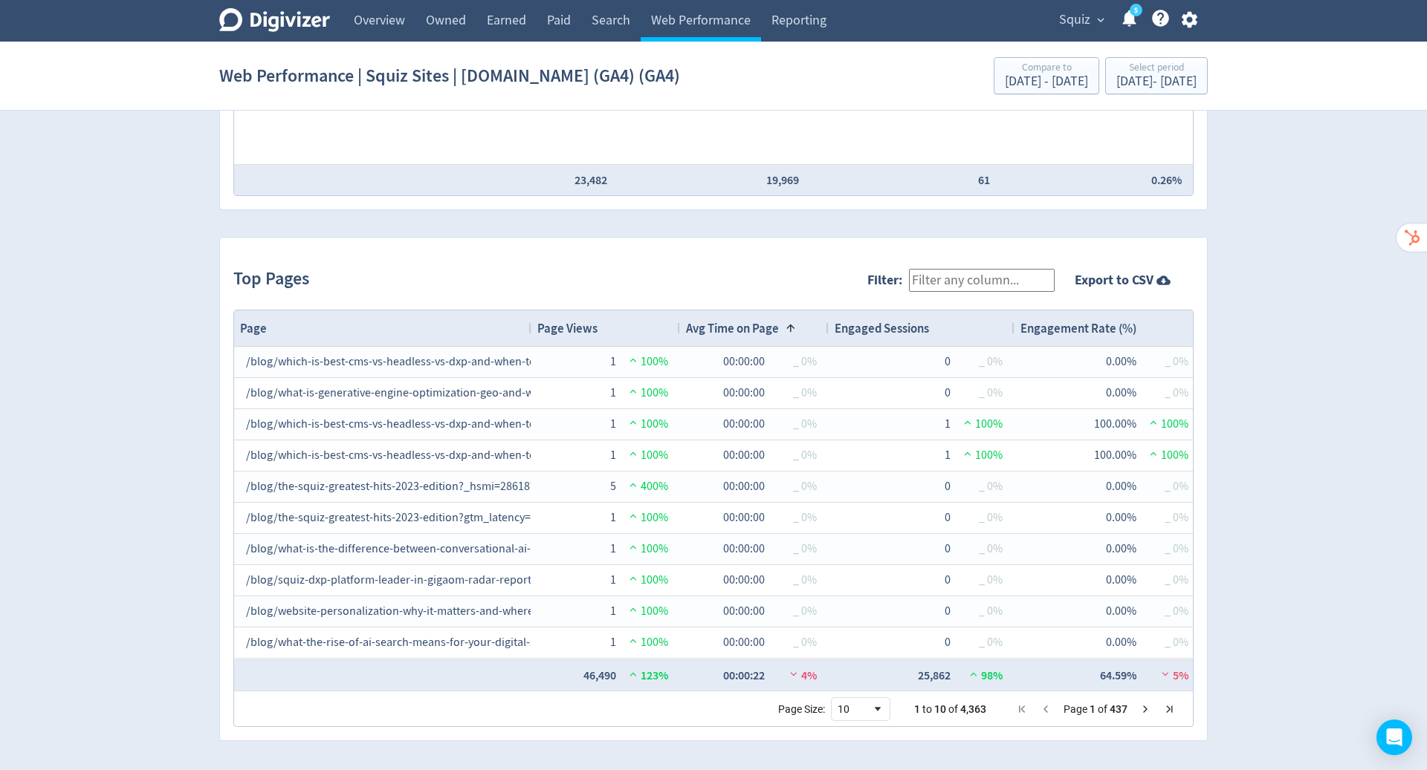
click at [770, 321] on span "Avg Time on Page" at bounding box center [732, 328] width 93 height 16
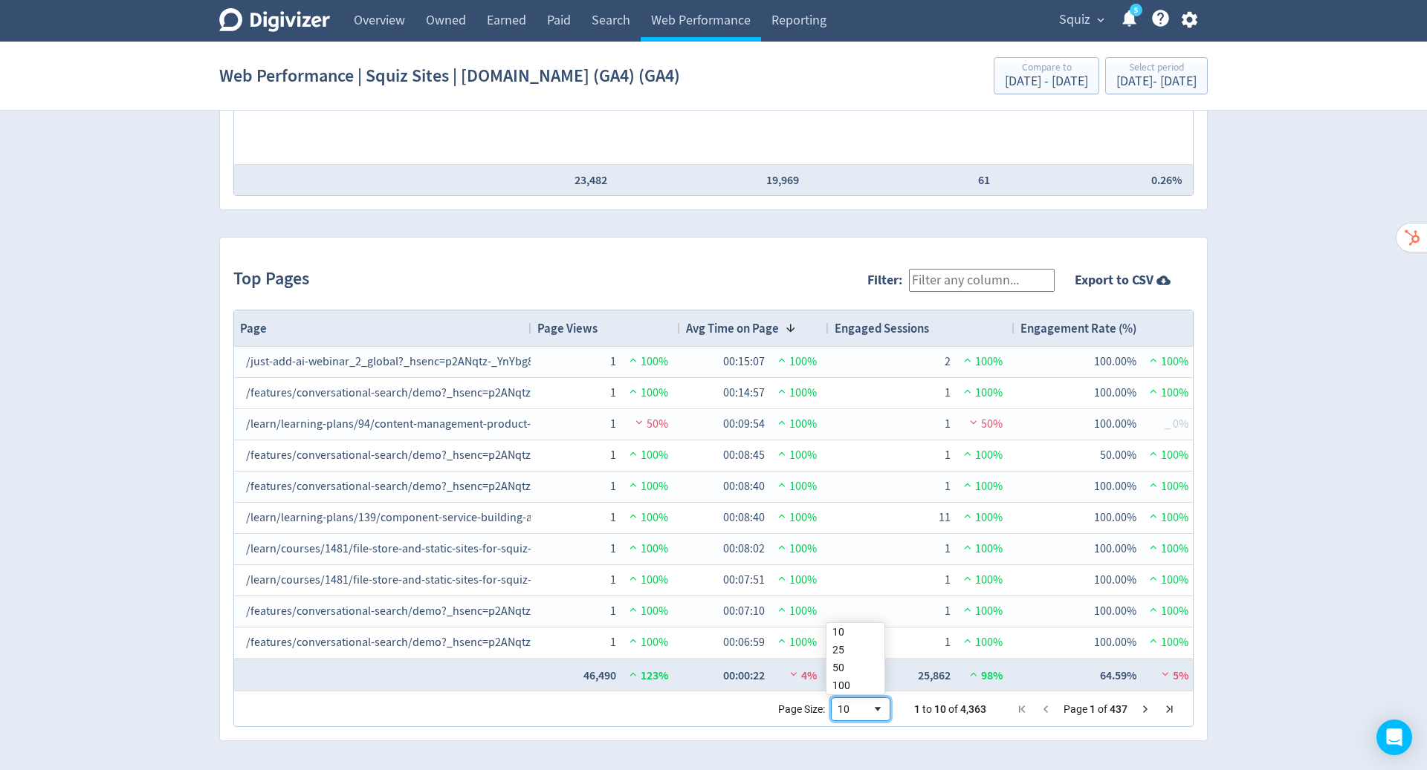
click at [872, 704] on span "Page Size" at bounding box center [878, 710] width 12 height 12
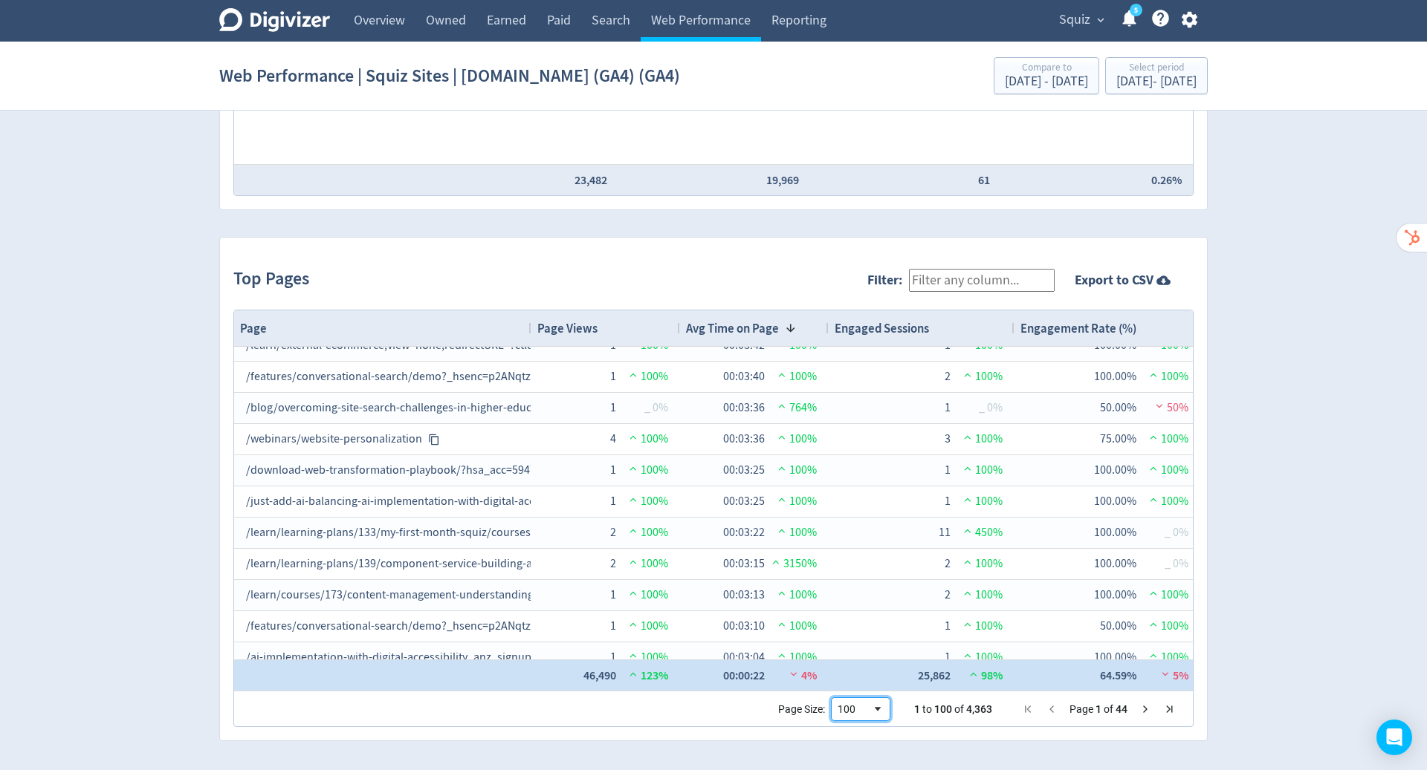
scroll to position [836, 0]
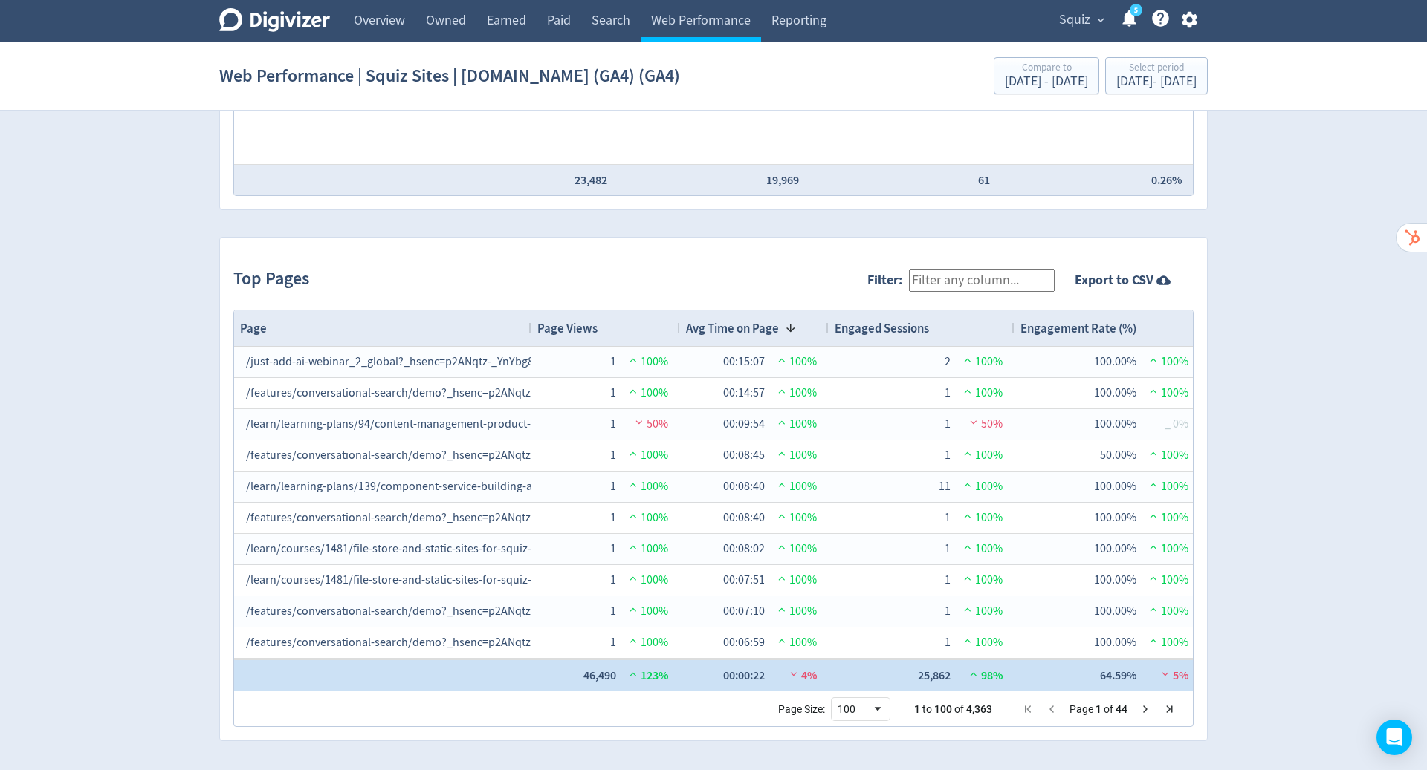
click at [949, 331] on div "Engaged Sessions" at bounding box center [921, 328] width 174 height 28
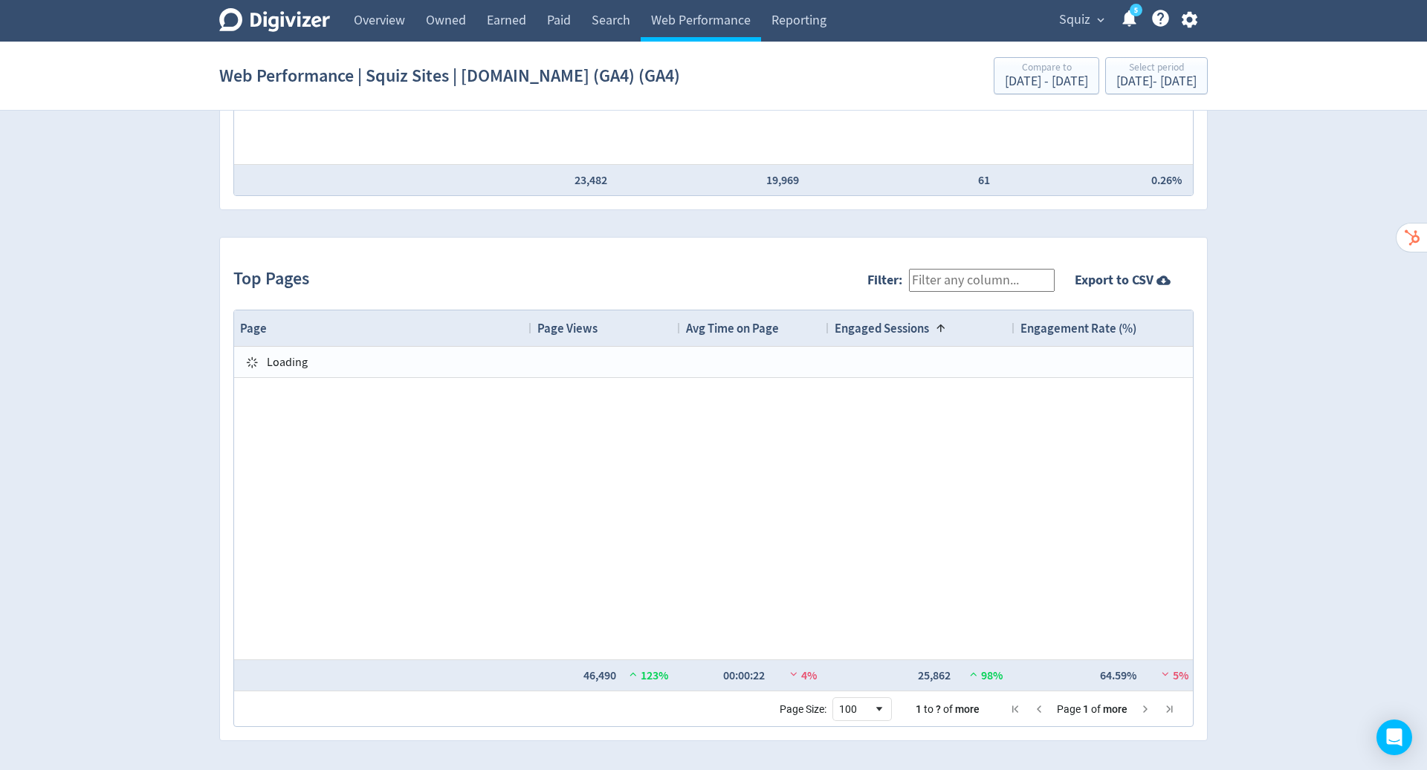
click at [949, 331] on div "Engaged Sessions 1" at bounding box center [921, 328] width 174 height 28
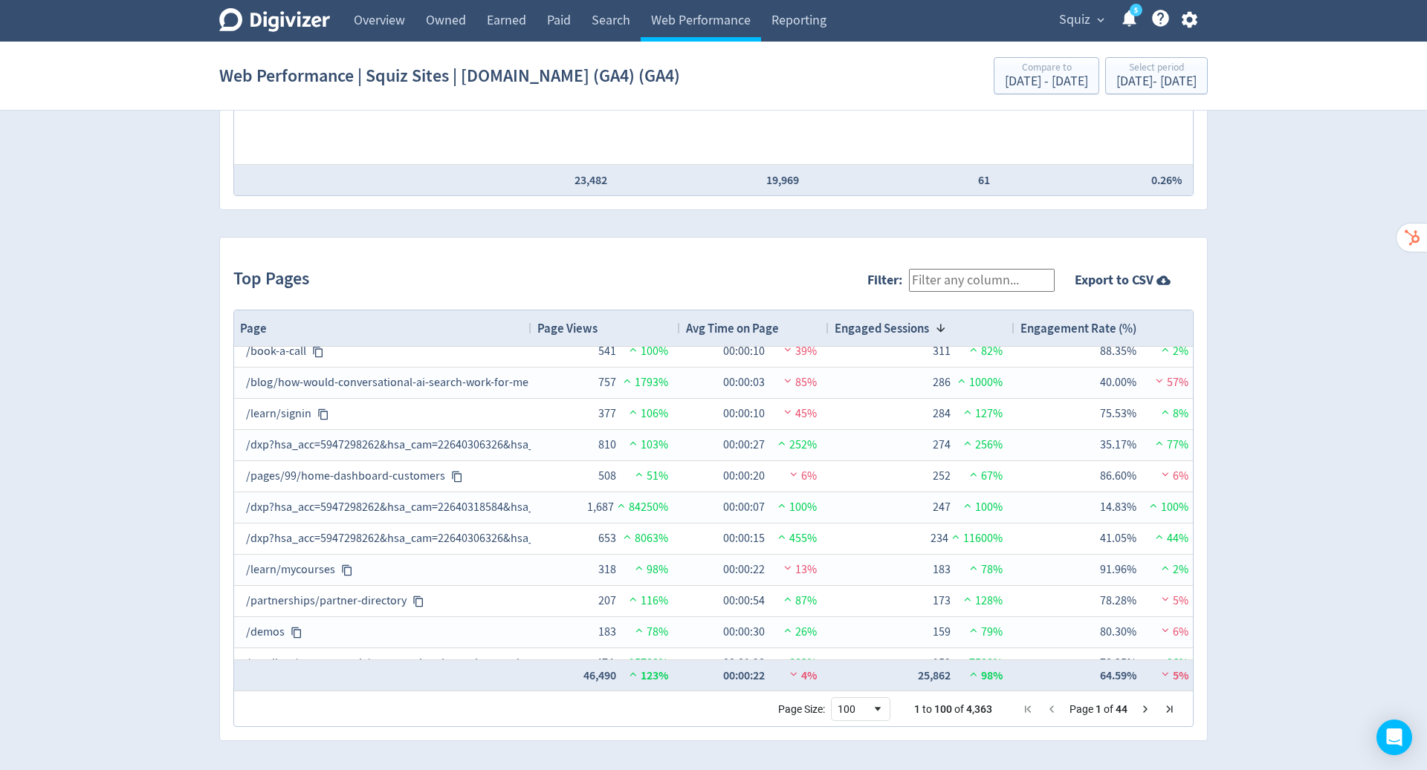
scroll to position [441, 0]
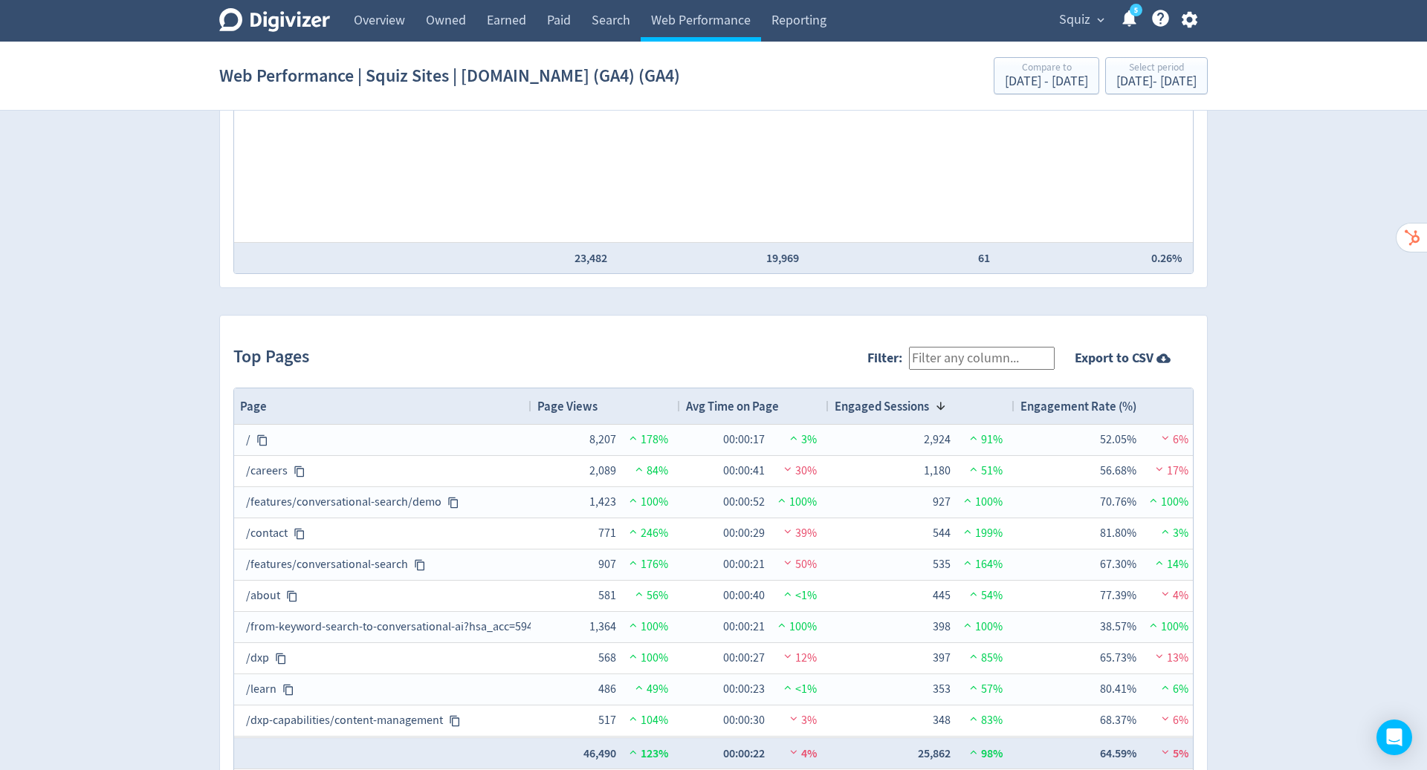
click at [934, 400] on span at bounding box center [938, 406] width 18 height 12
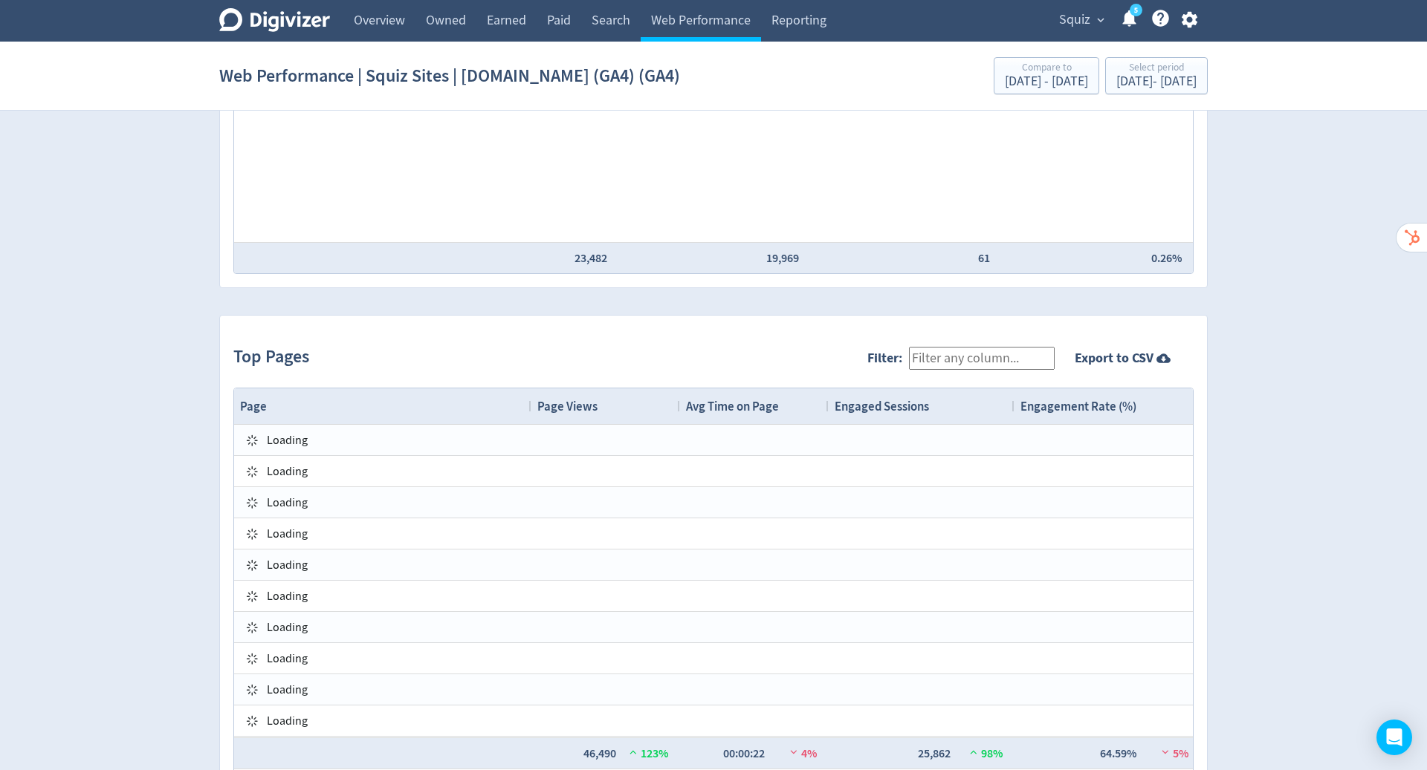
click at [1157, 400] on div "Engagement Rate (%)" at bounding box center [1107, 406] width 174 height 28
click at [1157, 400] on div "Engagement Rate (%) 1" at bounding box center [1107, 406] width 174 height 28
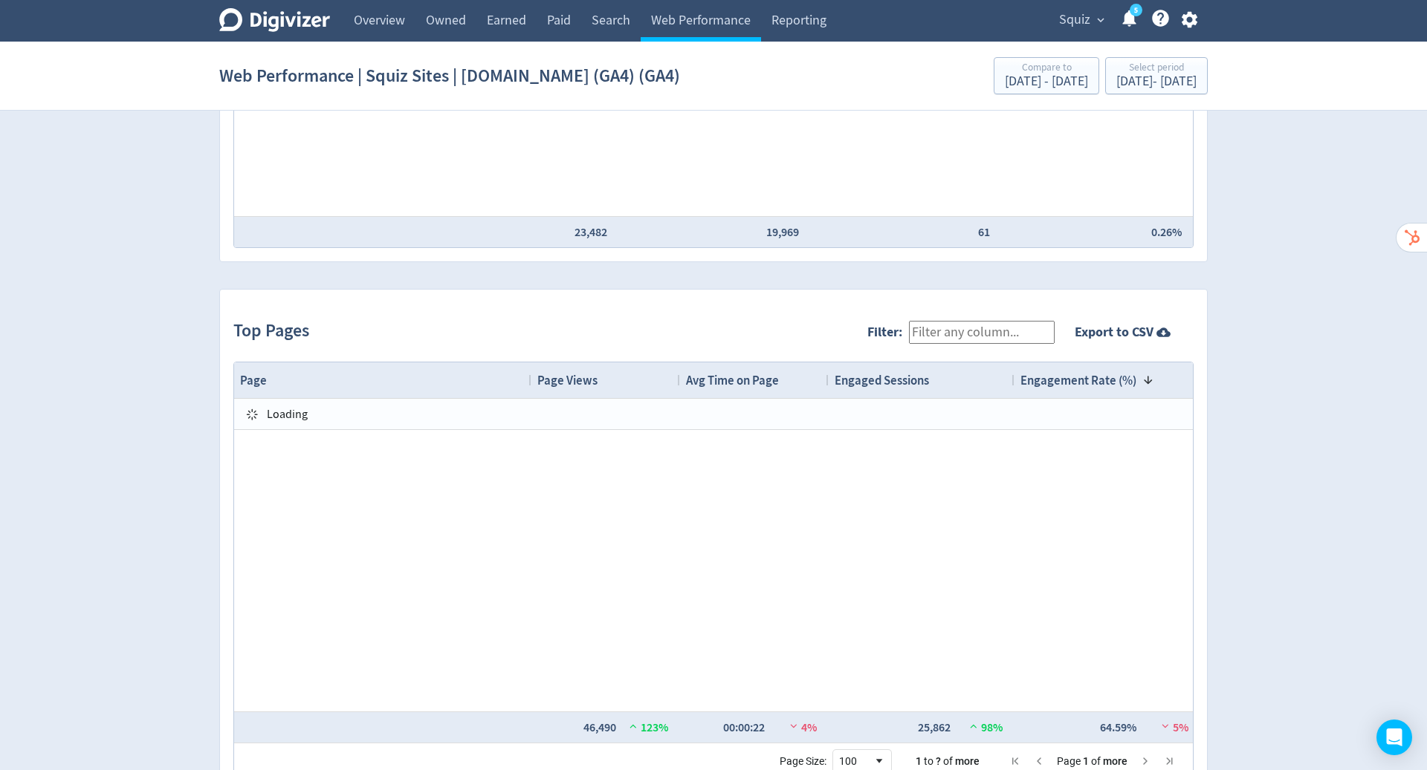
click at [933, 335] on input "Filter:" at bounding box center [982, 332] width 146 height 23
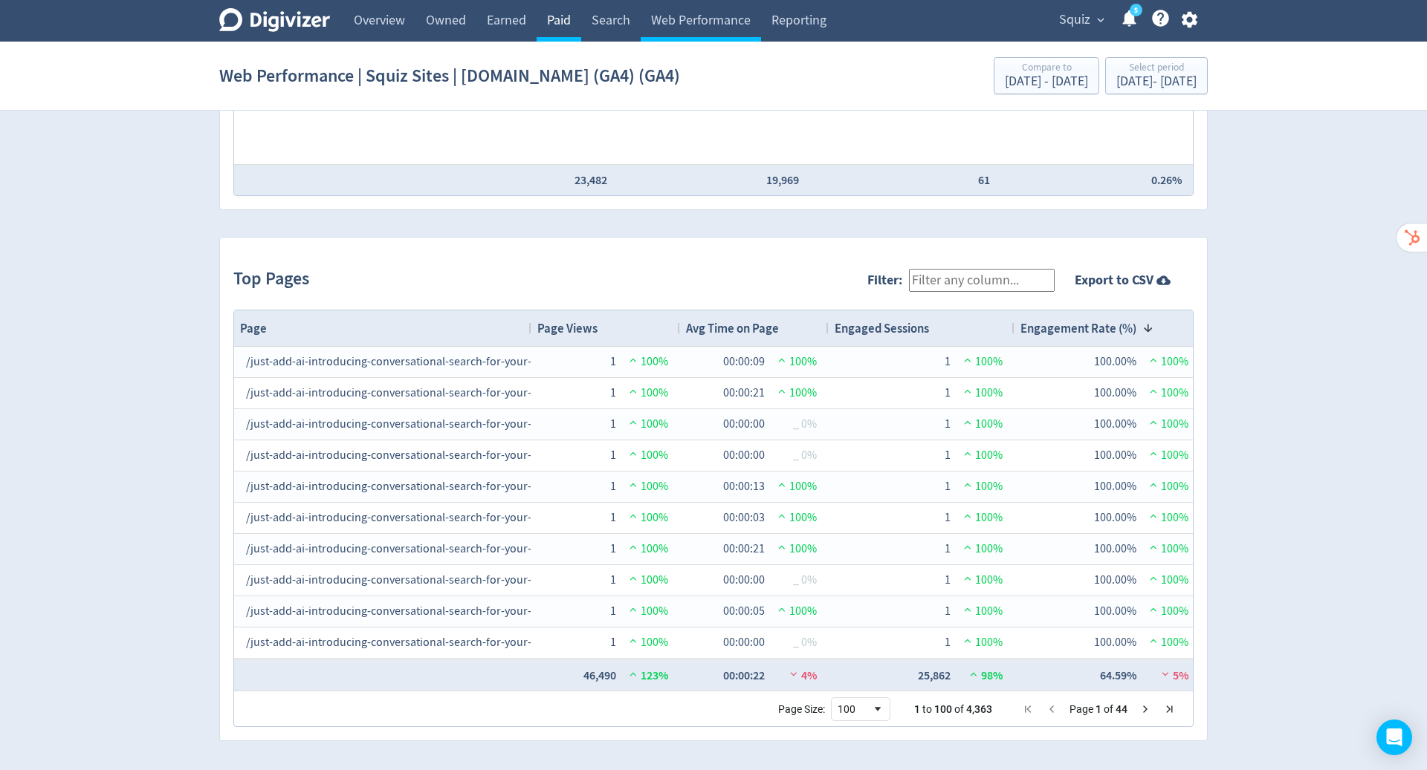
click at [562, 24] on link "Paid" at bounding box center [558, 21] width 45 height 42
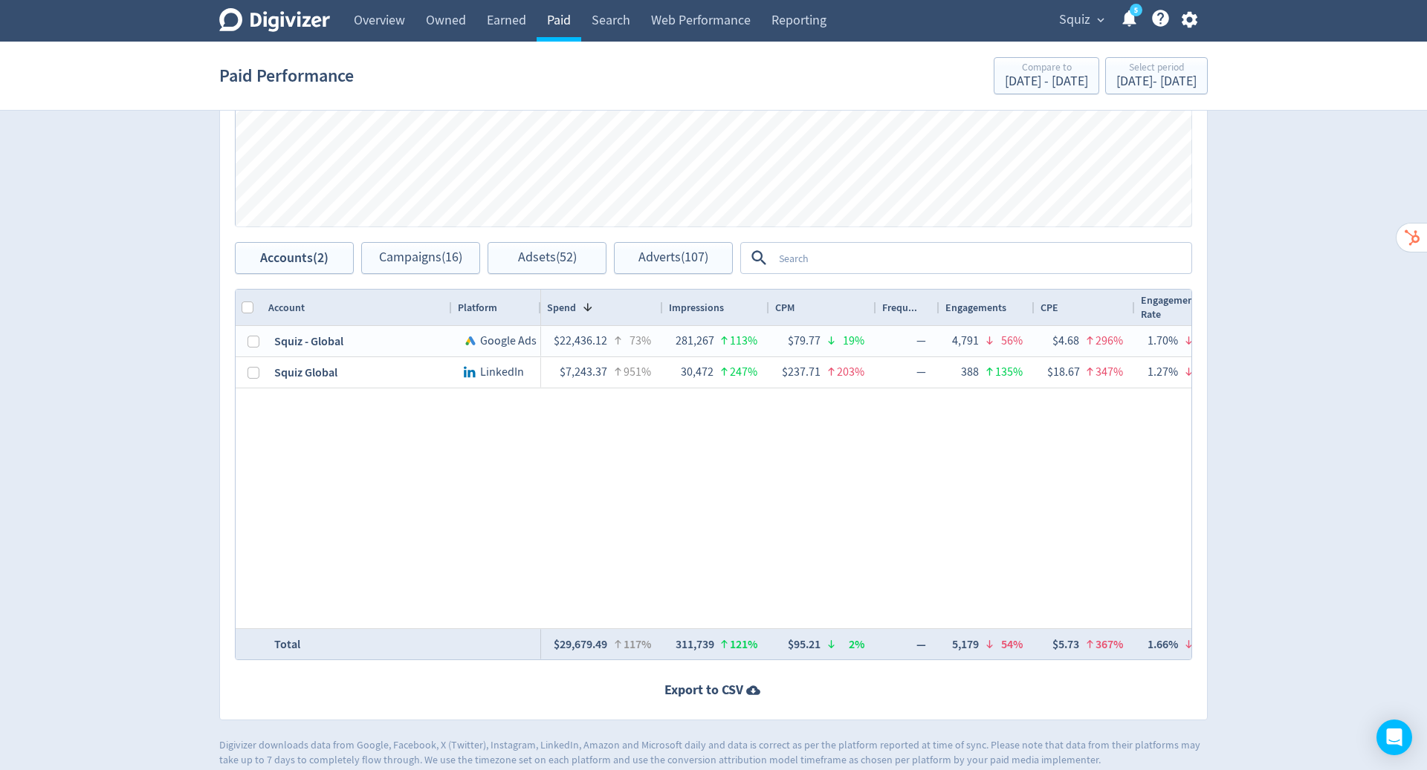
scroll to position [588, 0]
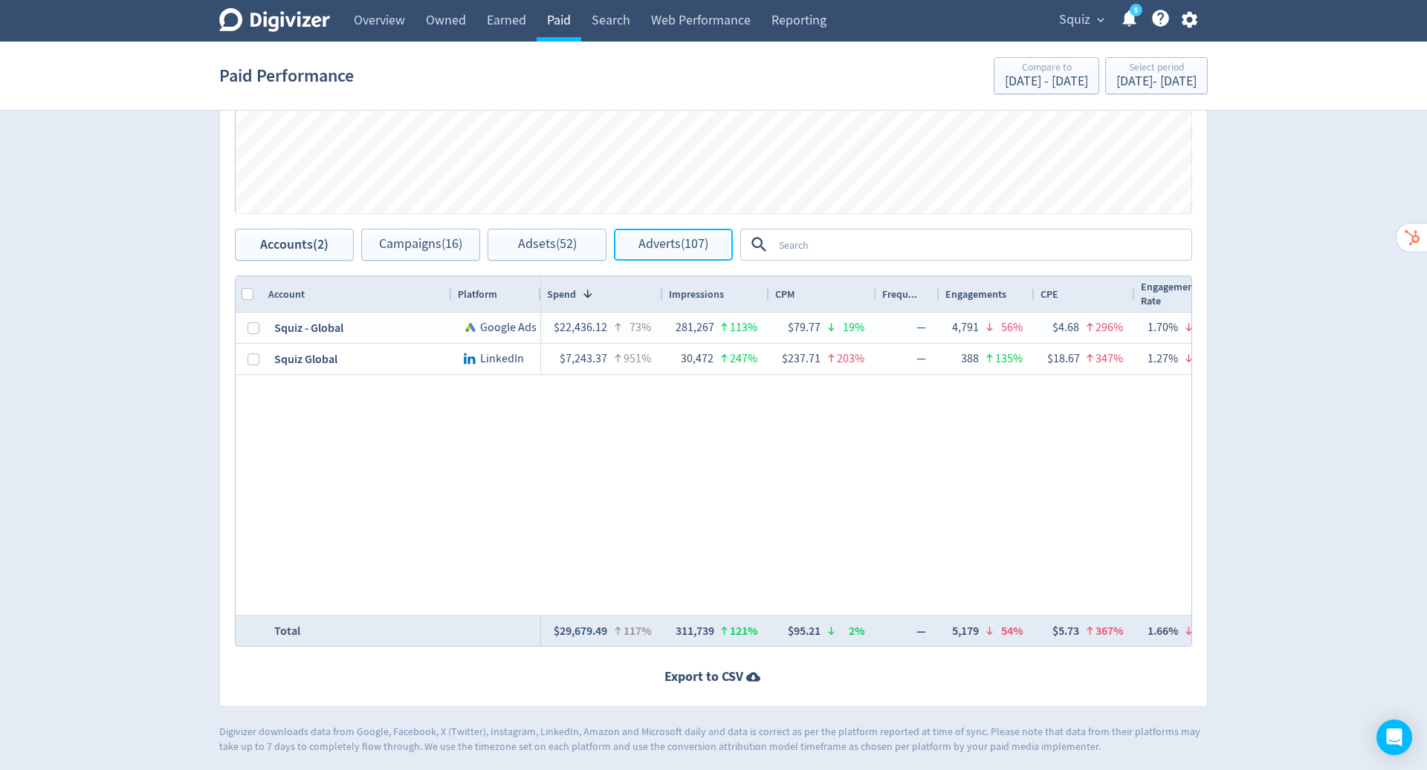
click at [680, 247] on span "Adverts (107)" at bounding box center [673, 245] width 70 height 14
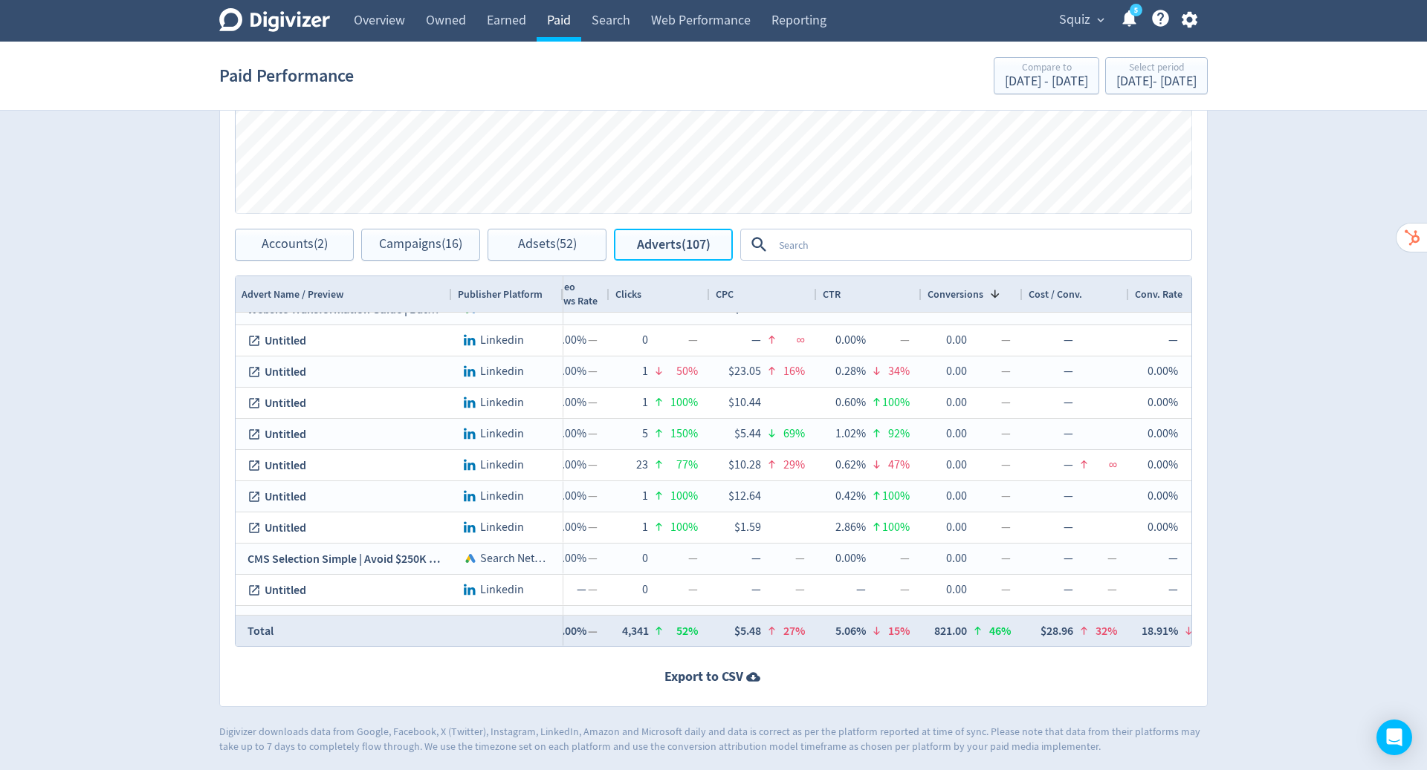
scroll to position [583, 0]
drag, startPoint x: 562, startPoint y: 24, endPoint x: 872, endPoint y: 279, distance: 401.2
click at [872, 280] on div "CTR" at bounding box center [868, 294] width 93 height 28
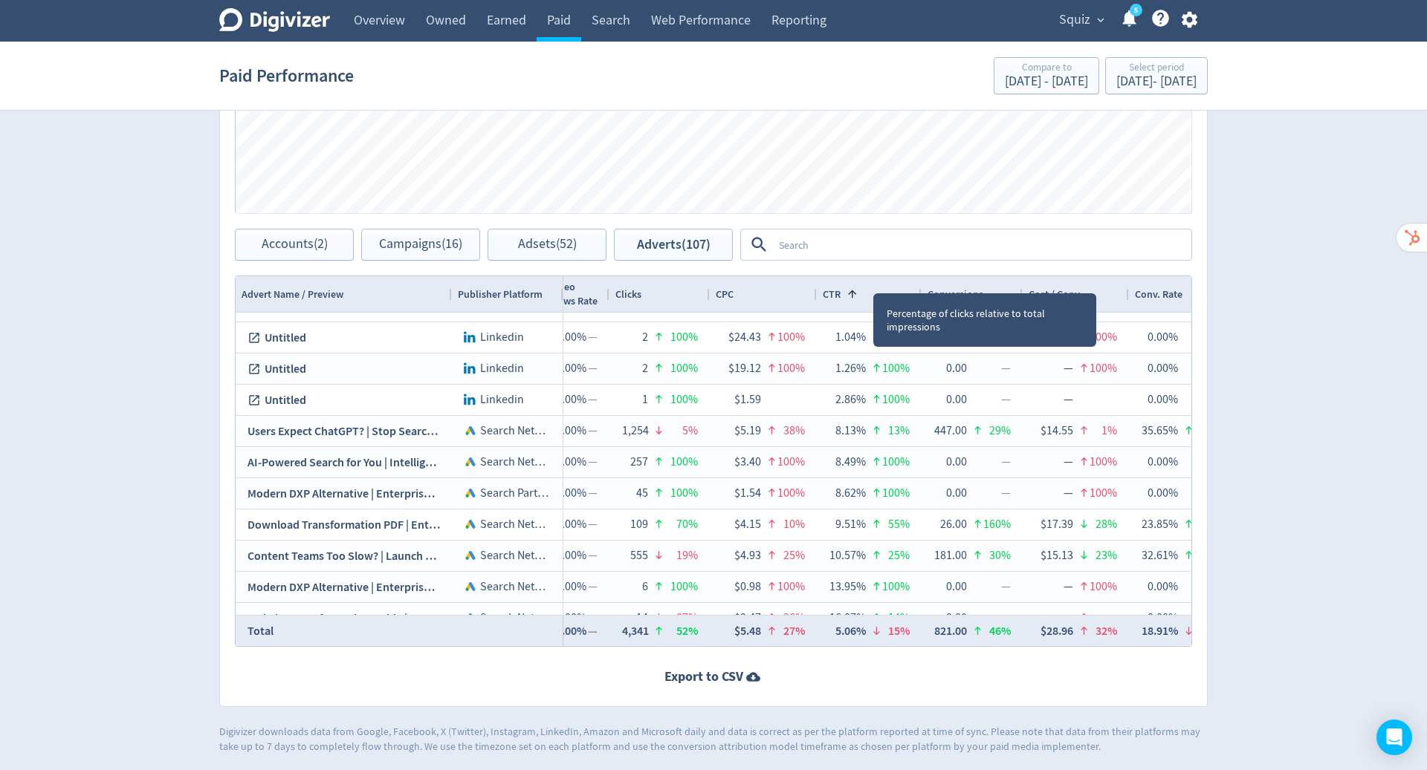
click at [842, 292] on span at bounding box center [849, 294] width 18 height 12
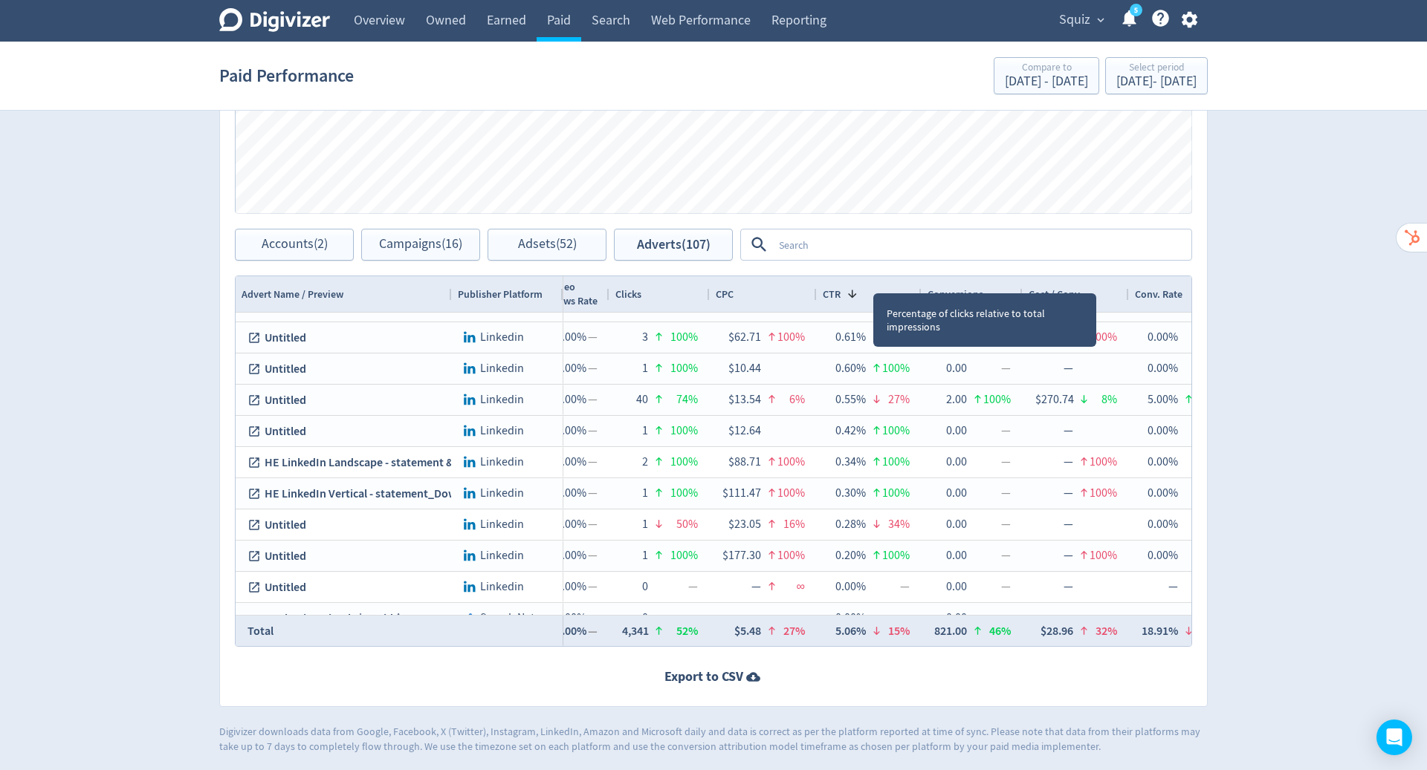
scroll to position [0, 0]
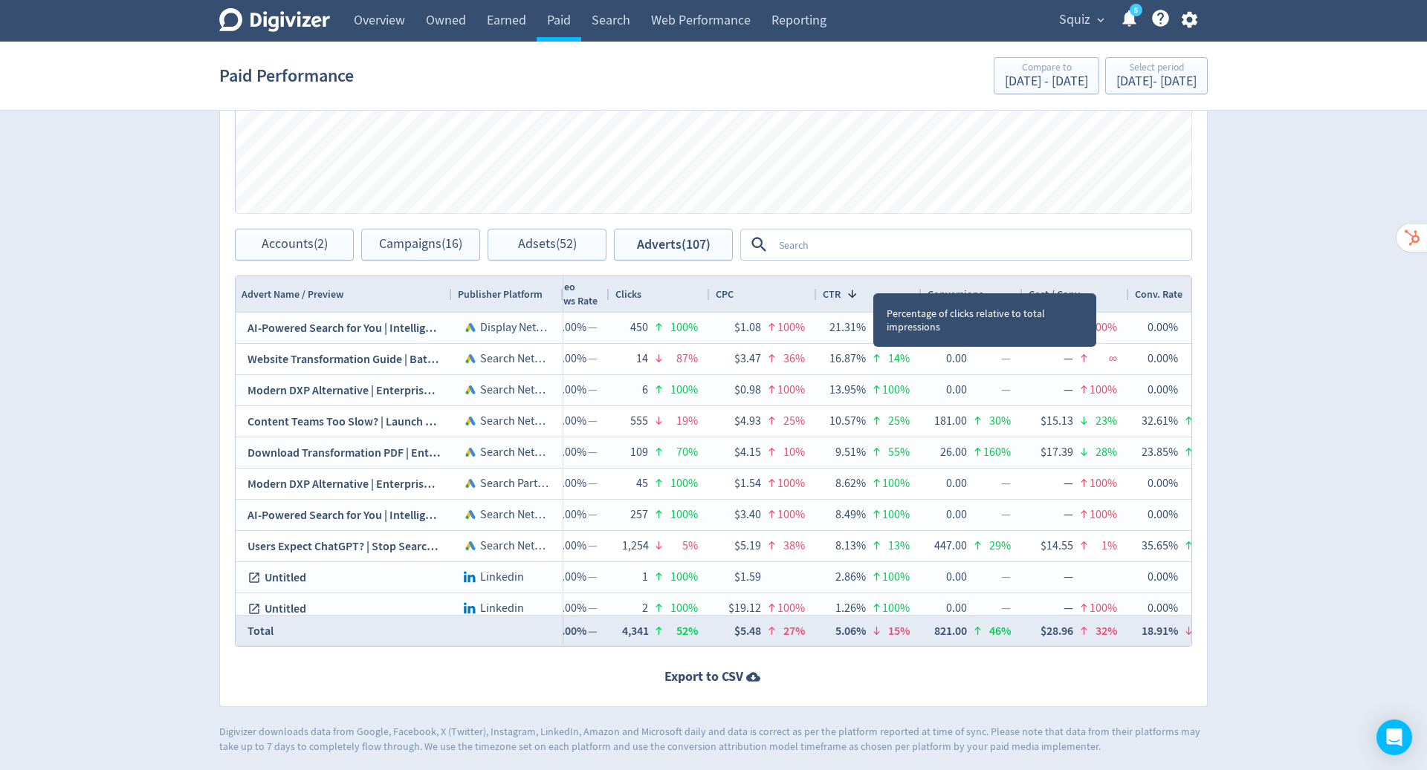
drag, startPoint x: 872, startPoint y: 279, endPoint x: 58, endPoint y: 431, distance: 828.4
click at [58, 431] on div "Digivizer Logo Mark Digivizer Logo Overview Owned Earned Paid Search Web Perfor…" at bounding box center [713, 83] width 1427 height 1343
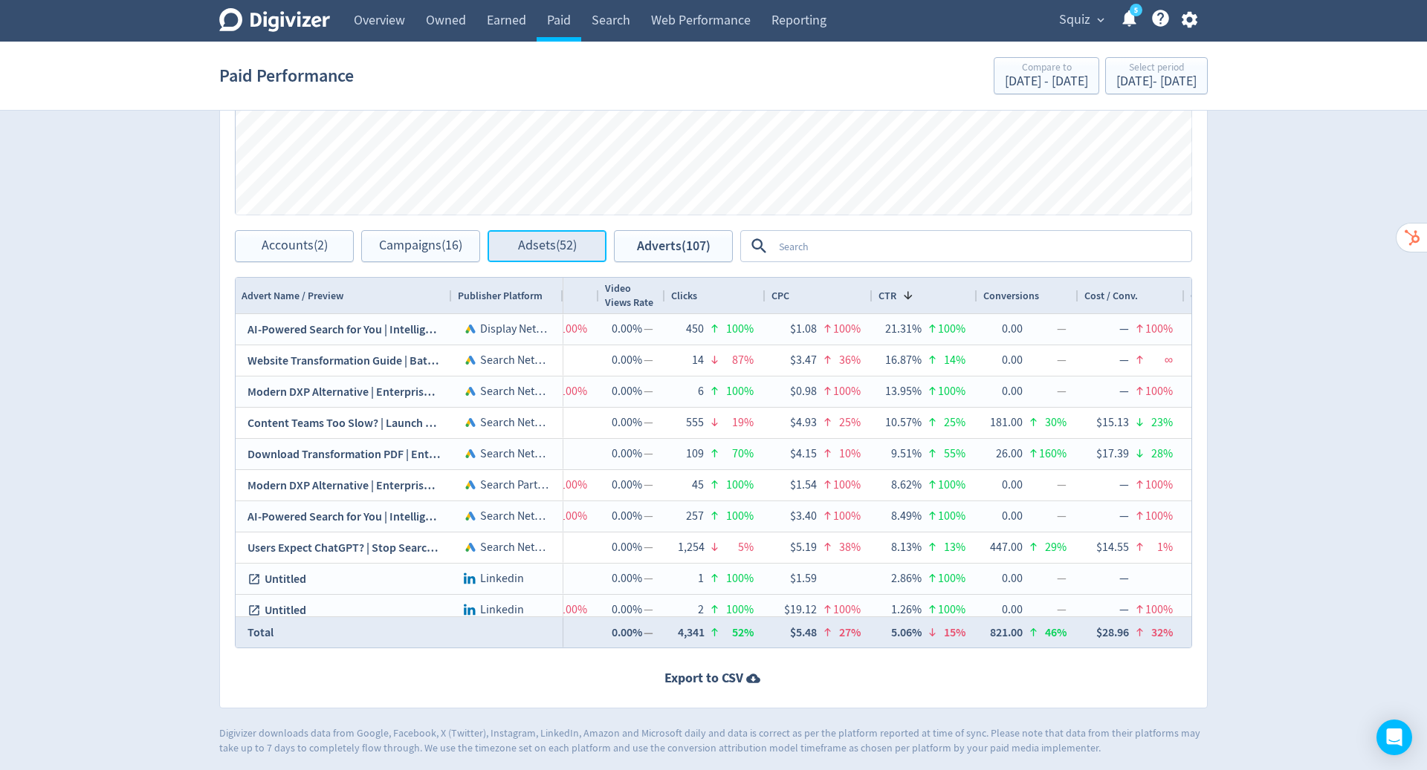
click at [554, 239] on span "Adsets (52)" at bounding box center [547, 246] width 59 height 14
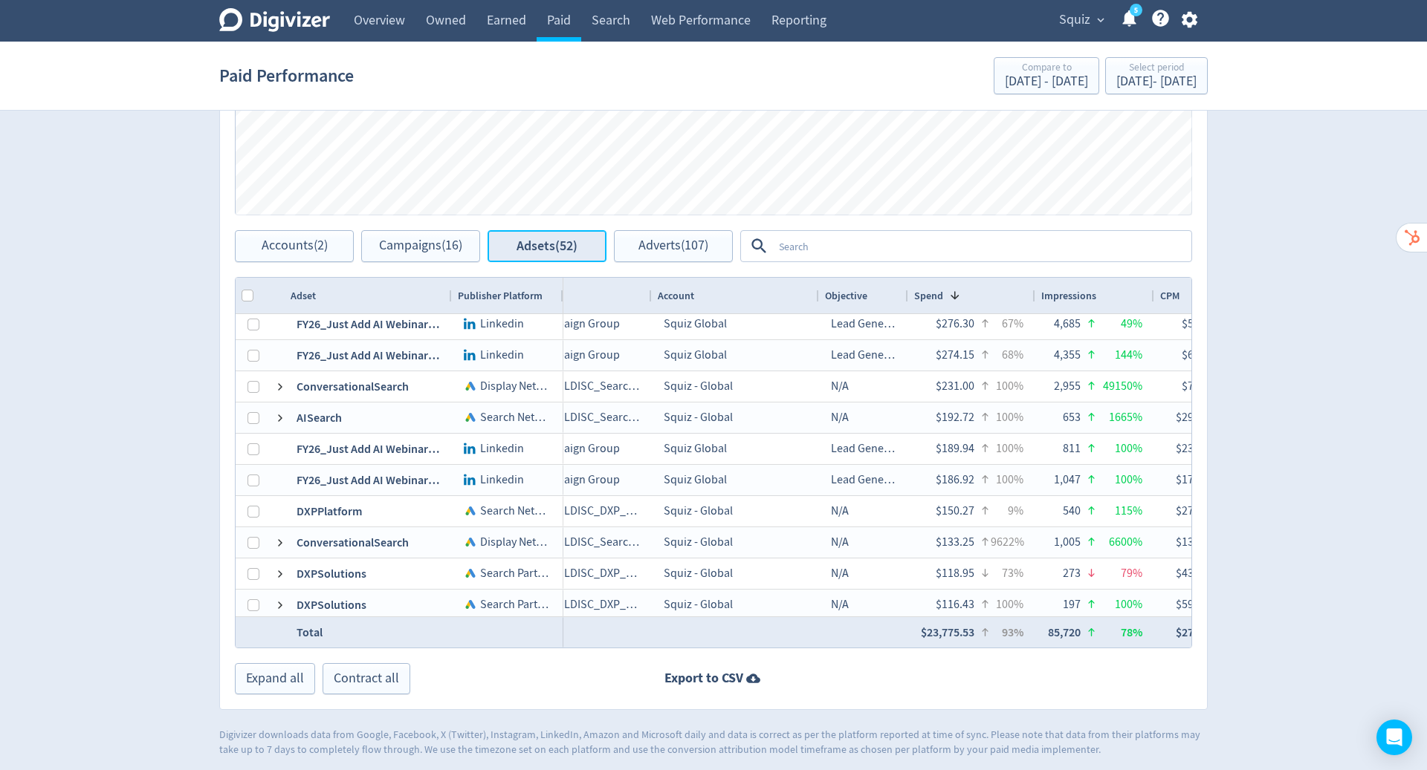
scroll to position [0, 173]
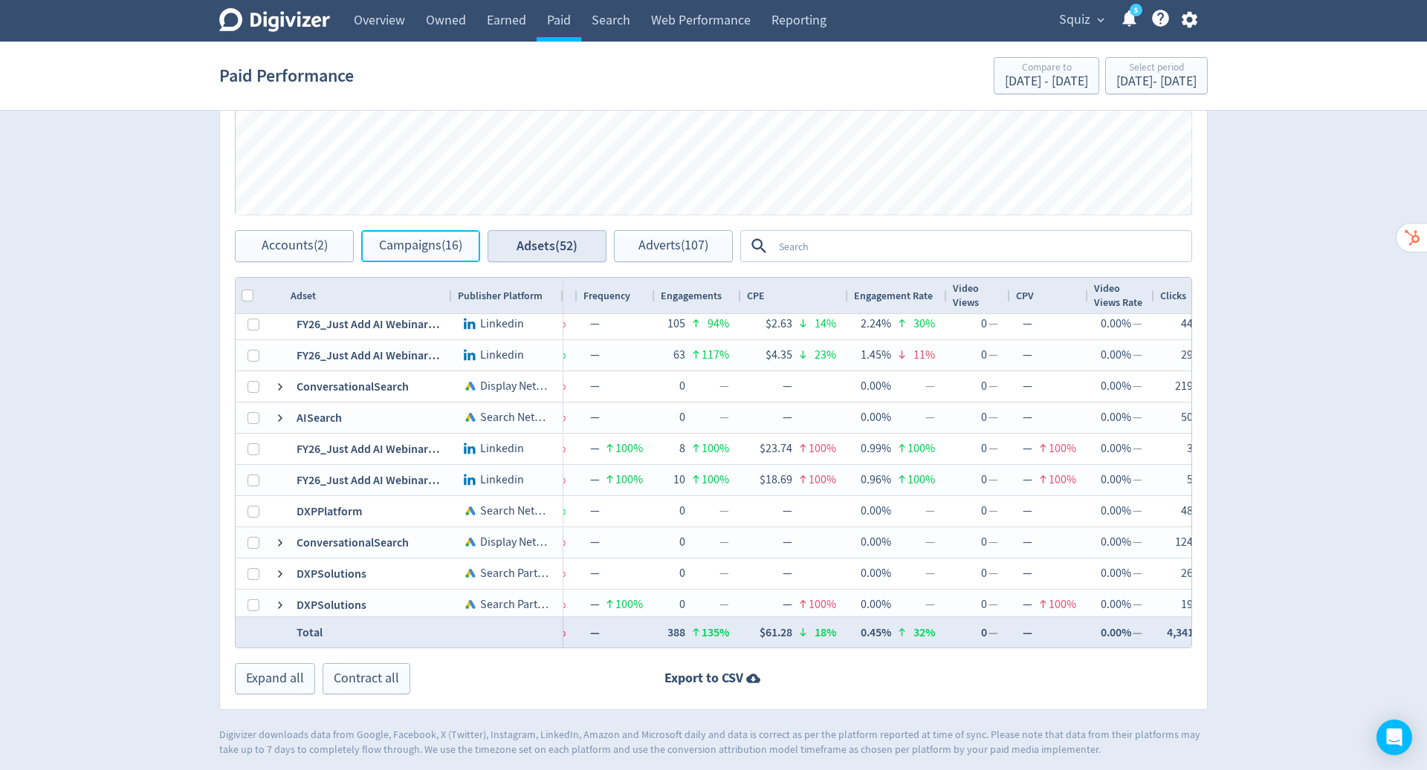
click at [426, 232] on button "Campaigns (16)" at bounding box center [420, 246] width 119 height 32
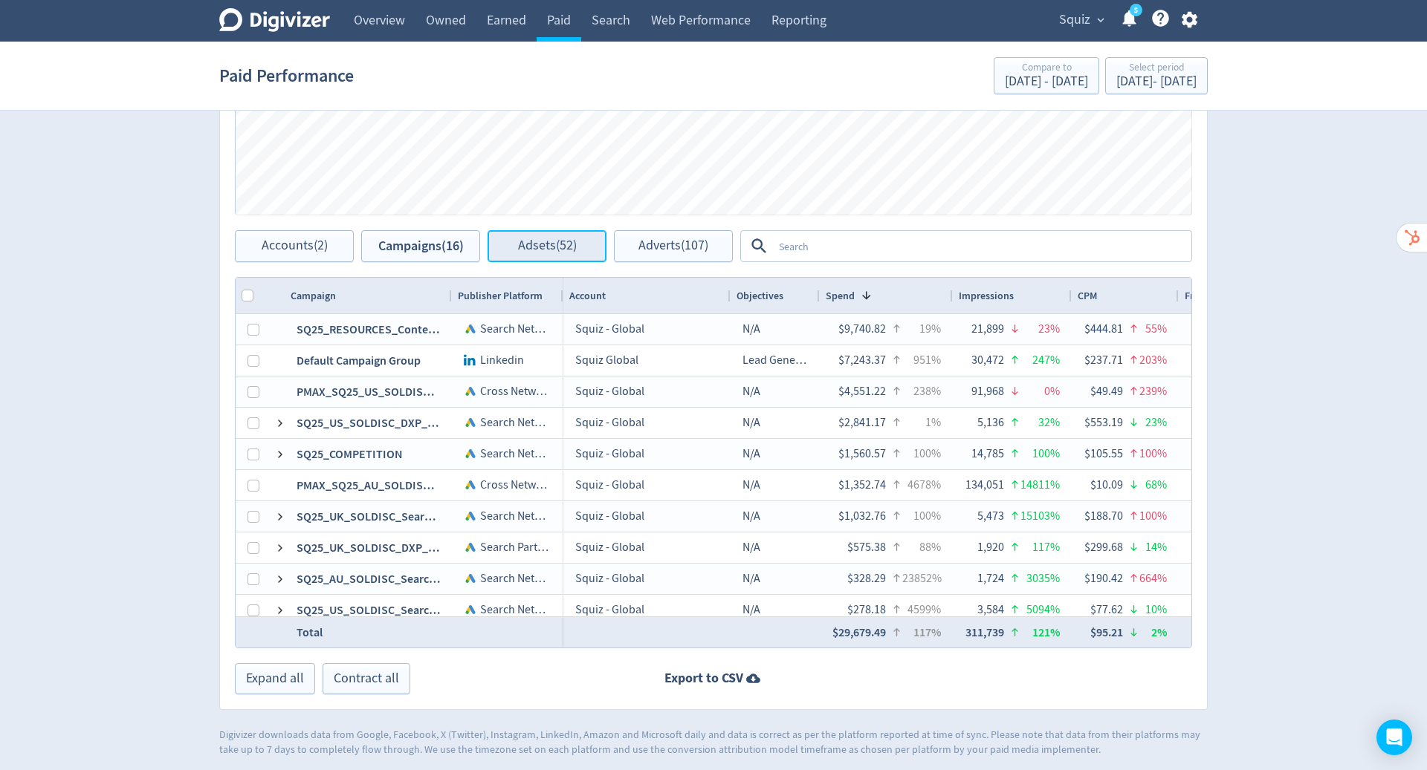
drag, startPoint x: 554, startPoint y: 237, endPoint x: 551, endPoint y: 249, distance: 12.3
click at [551, 249] on span "Adsets (52)" at bounding box center [547, 246] width 59 height 14
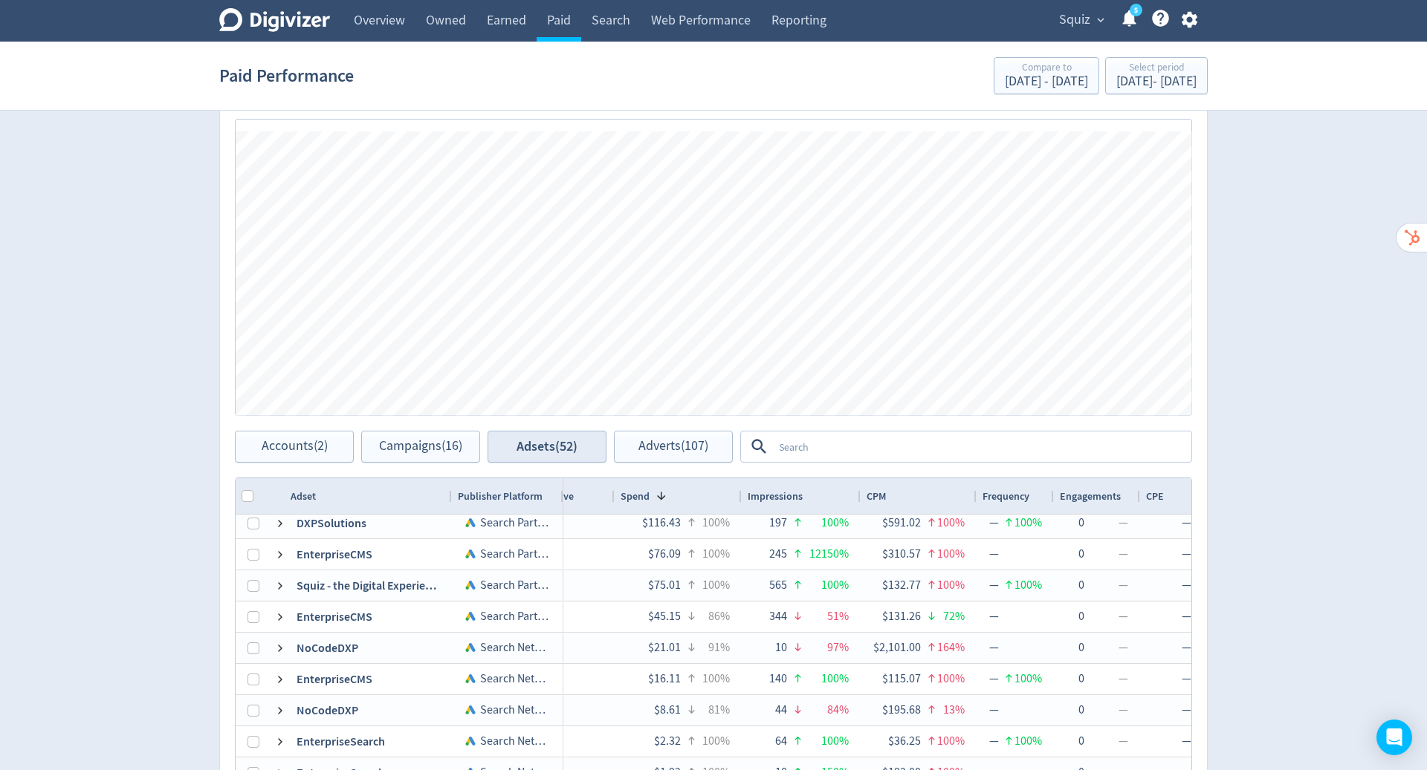
click at [892, 434] on textarea at bounding box center [981, 446] width 417 height 27
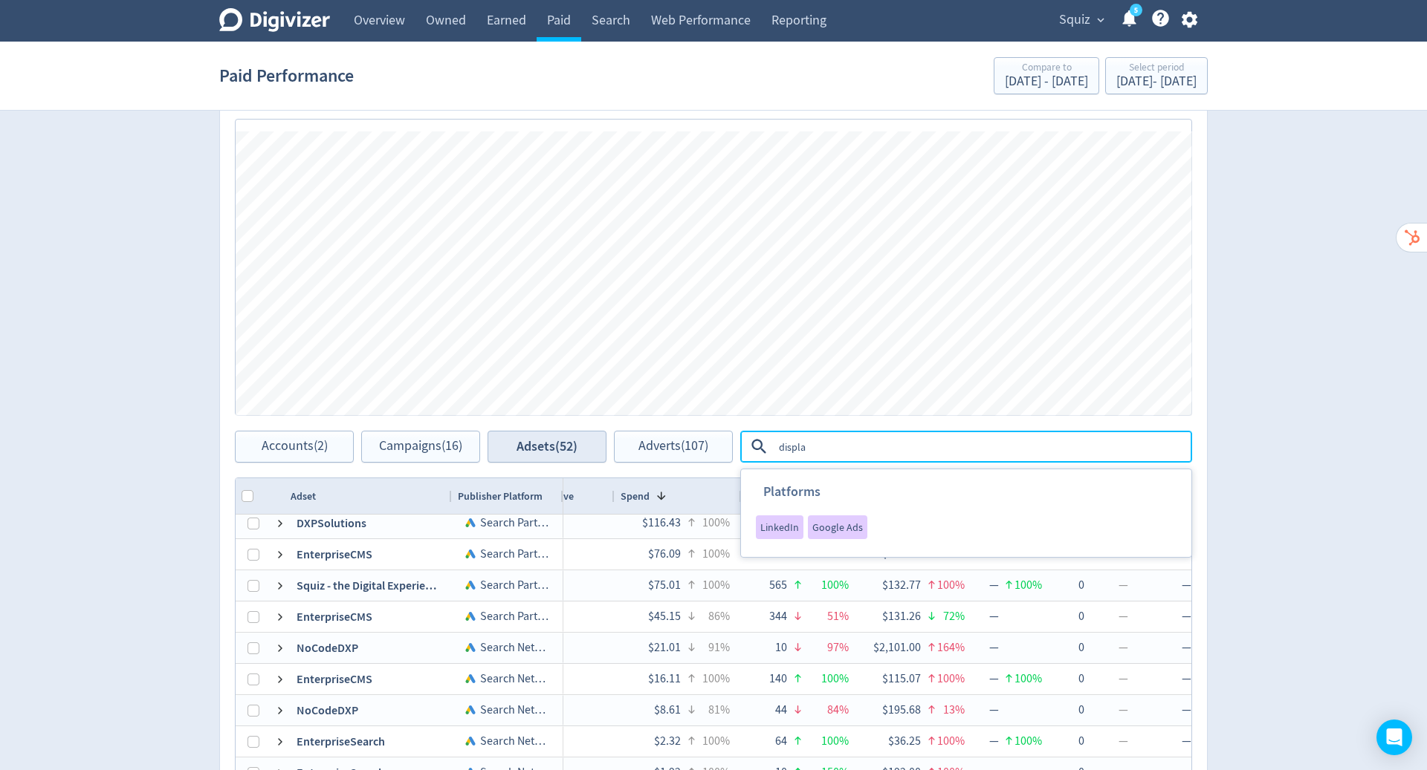
type textarea "display"
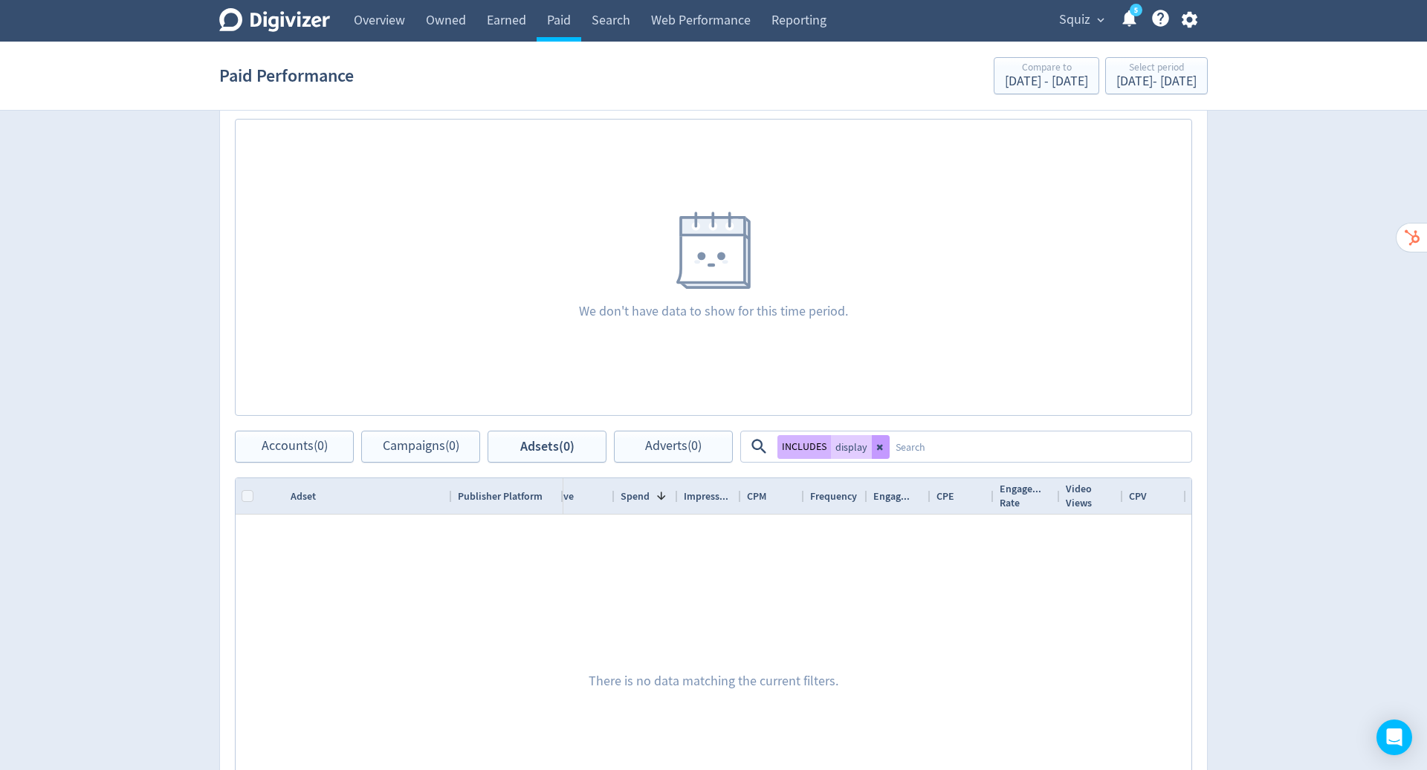
drag, startPoint x: 551, startPoint y: 249, endPoint x: 874, endPoint y: 447, distance: 379.5
click at [876, 447] on icon at bounding box center [880, 447] width 9 height 9
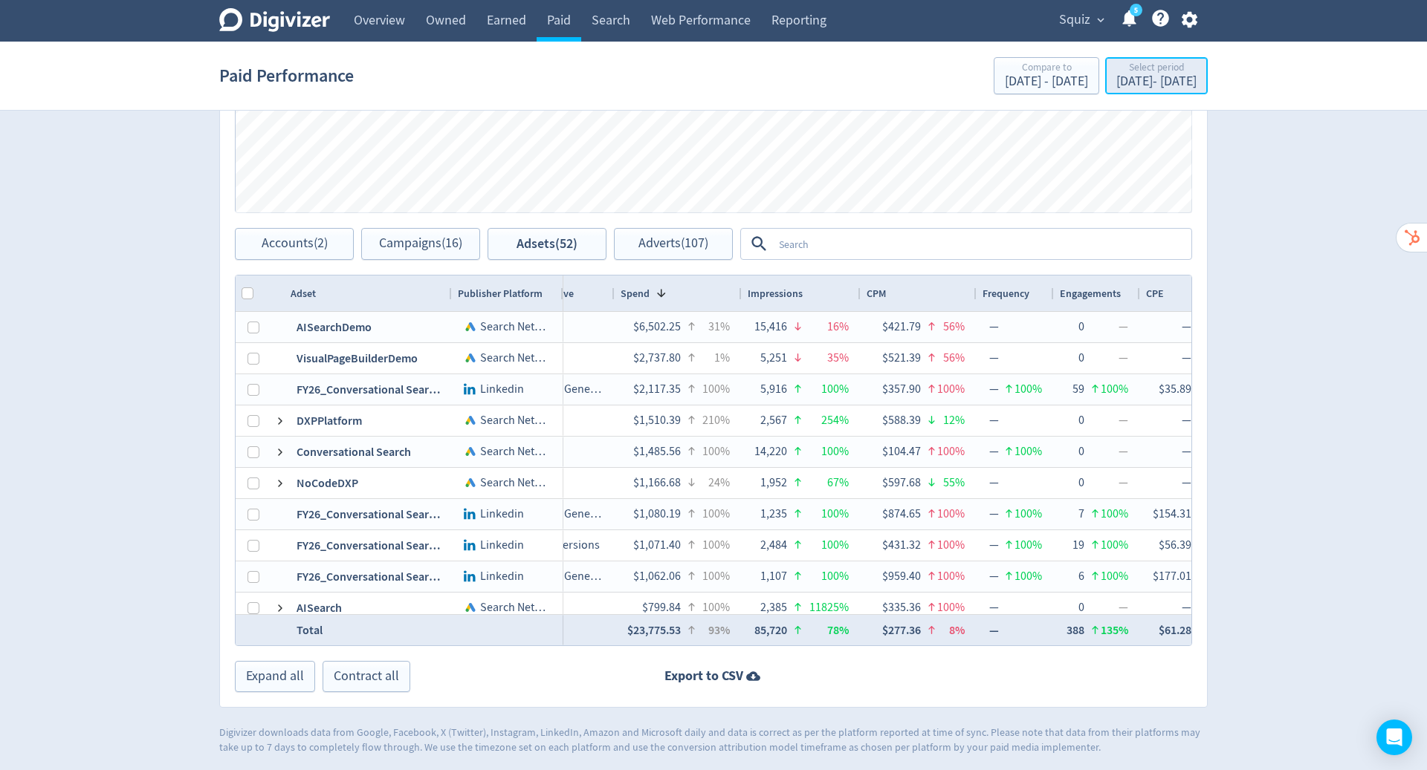
drag, startPoint x: 874, startPoint y: 447, endPoint x: 1106, endPoint y: 70, distance: 441.9
click at [1116, 70] on div "Select period" at bounding box center [1156, 68] width 80 height 13
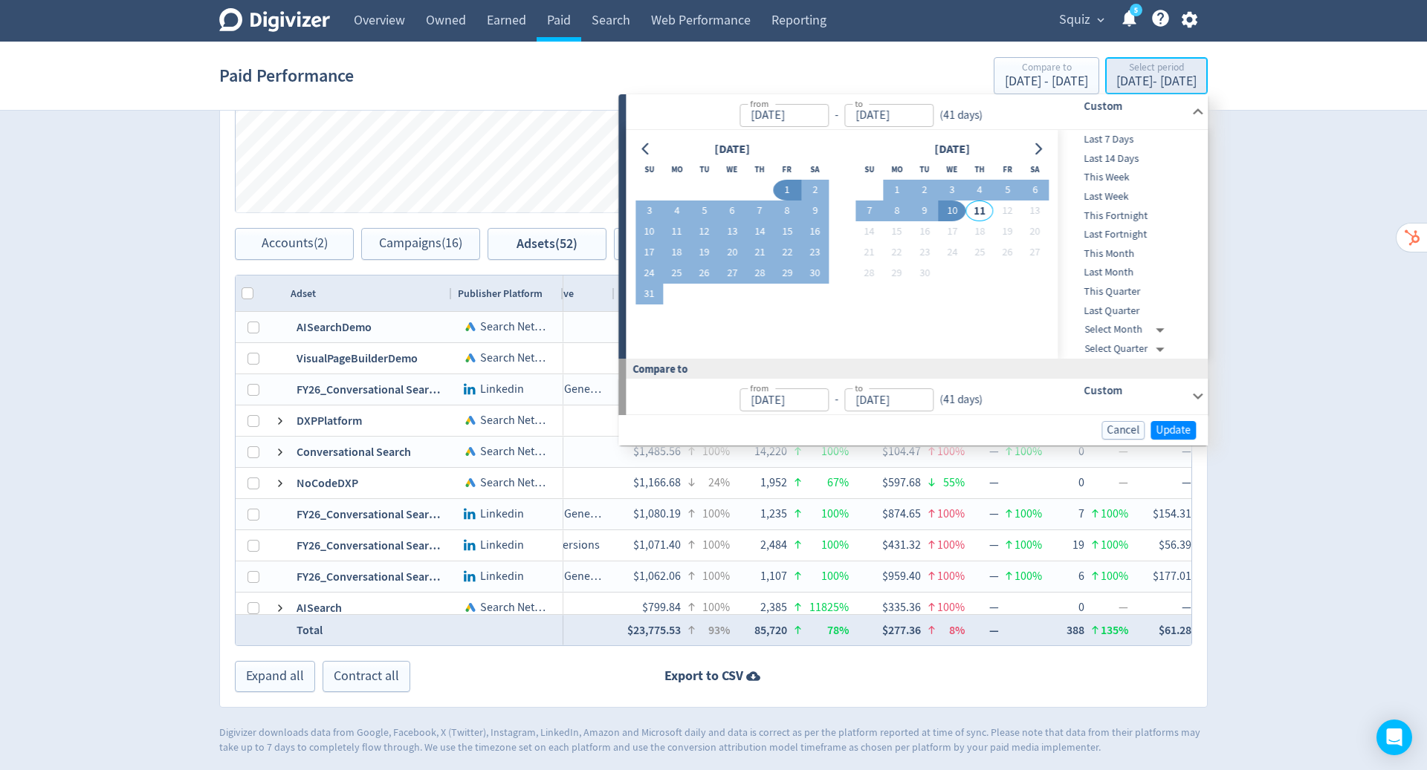
type input "[DATE]"
click at [918, 187] on button "2" at bounding box center [923, 190] width 27 height 21
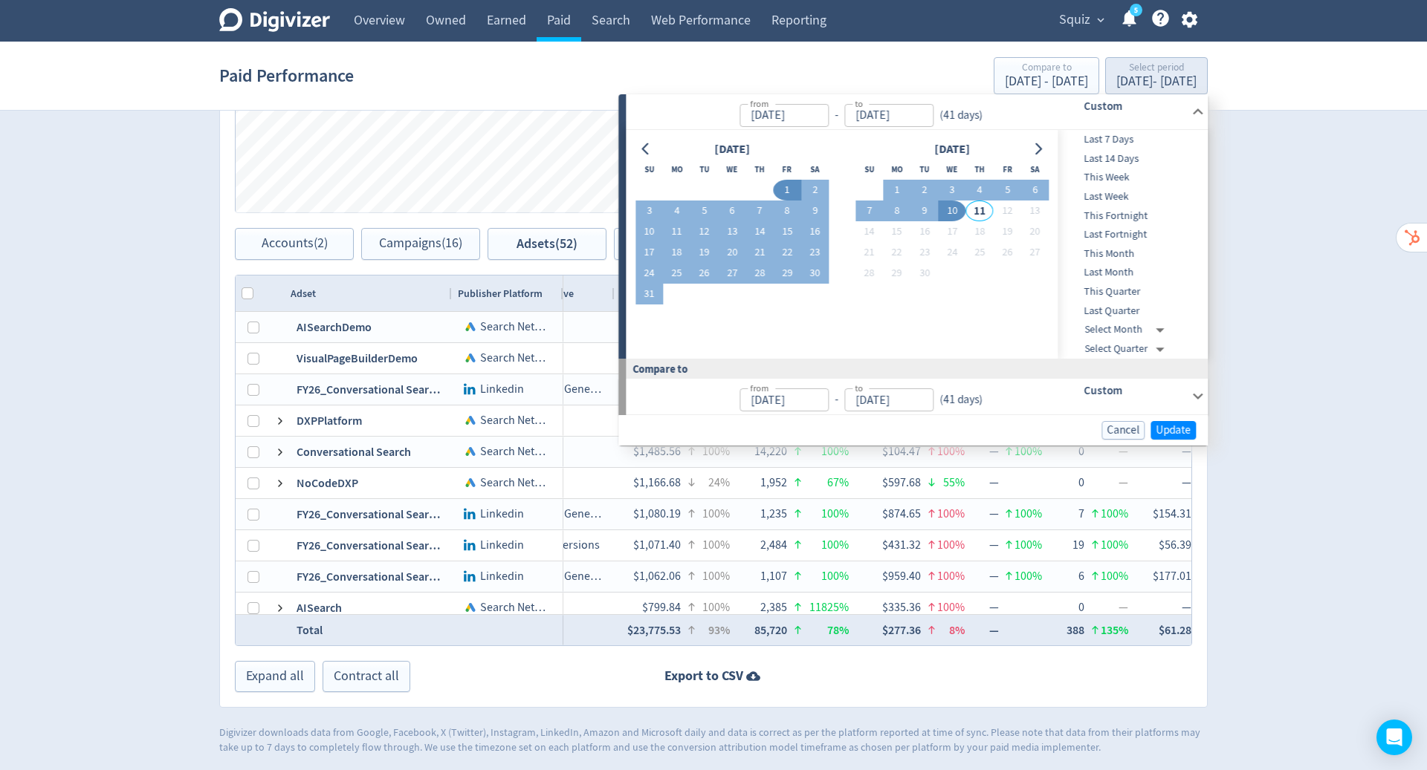
type input "Sep 02, 2025"
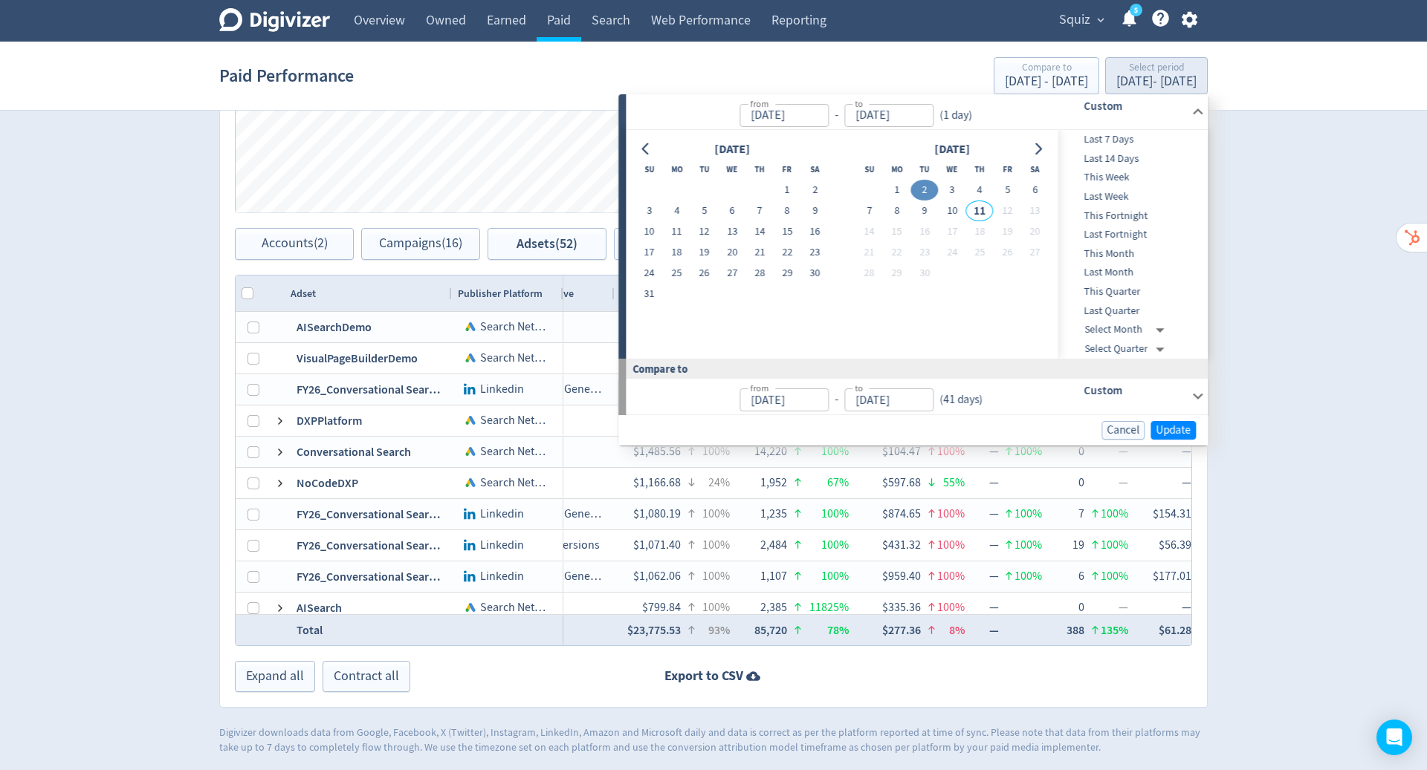
click at [951, 212] on button "10" at bounding box center [951, 211] width 27 height 21
type input "[DATE]"
type input "Aug 24, 2025"
type input "Sep 01, 2025"
click at [1184, 433] on span "Update" at bounding box center [1172, 430] width 35 height 11
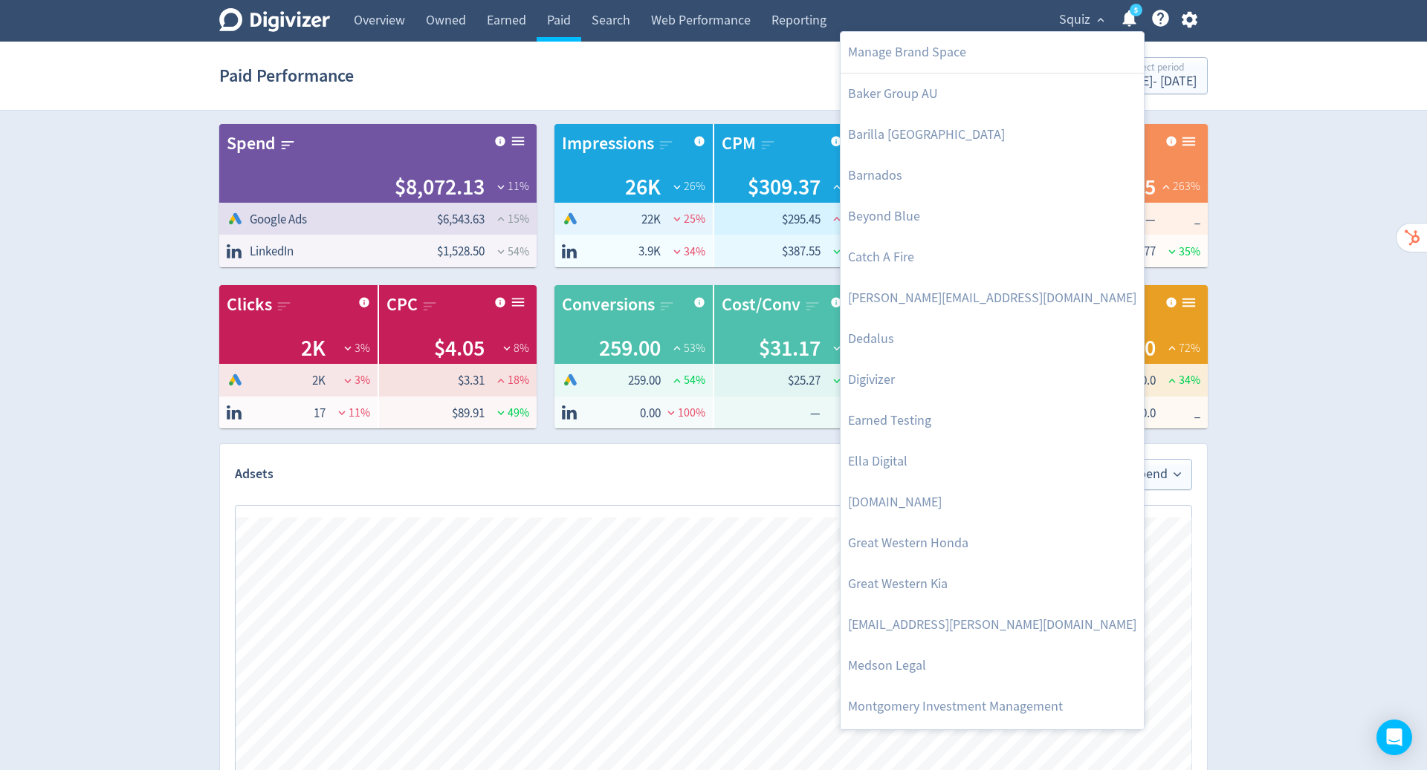
scroll to position [589, 0]
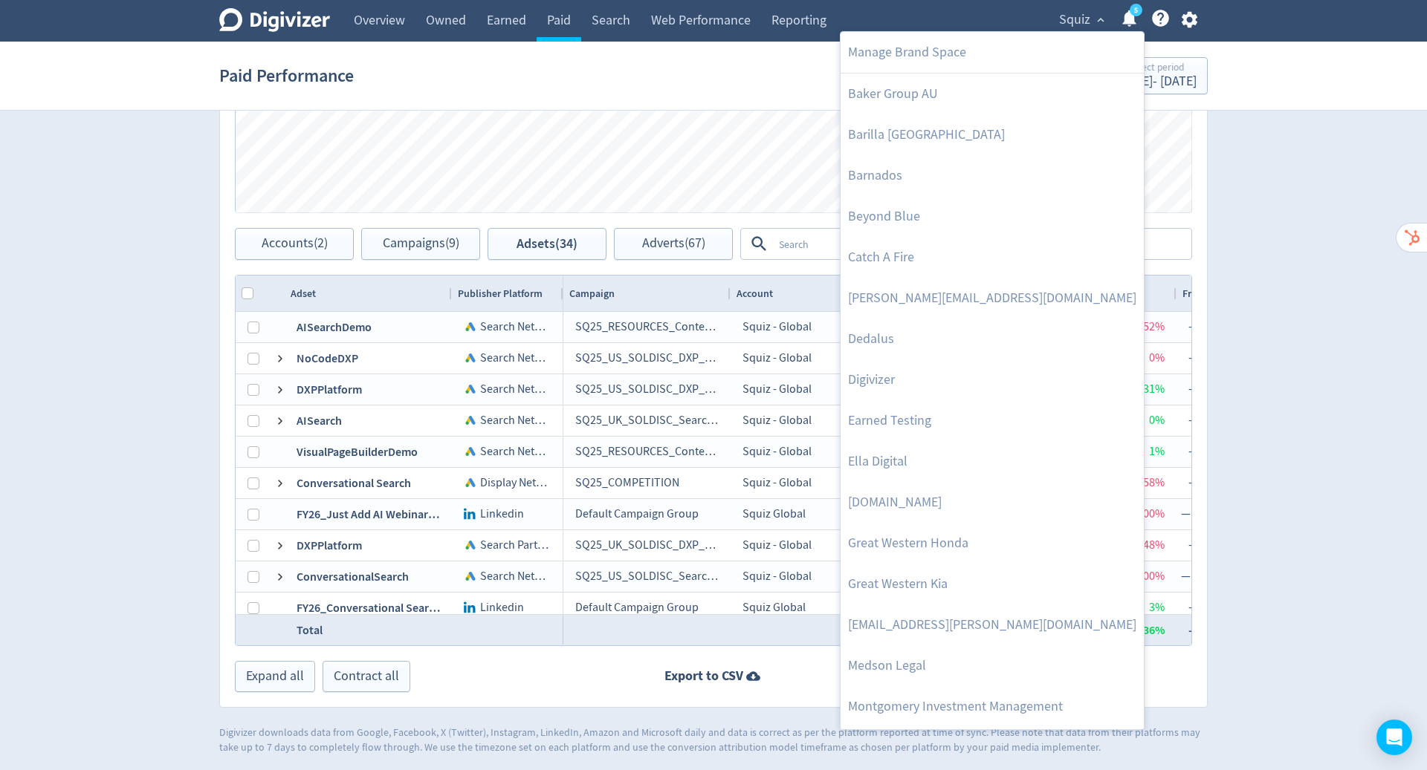
click at [1017, 52] on link "Manage Brand Space" at bounding box center [991, 52] width 303 height 41
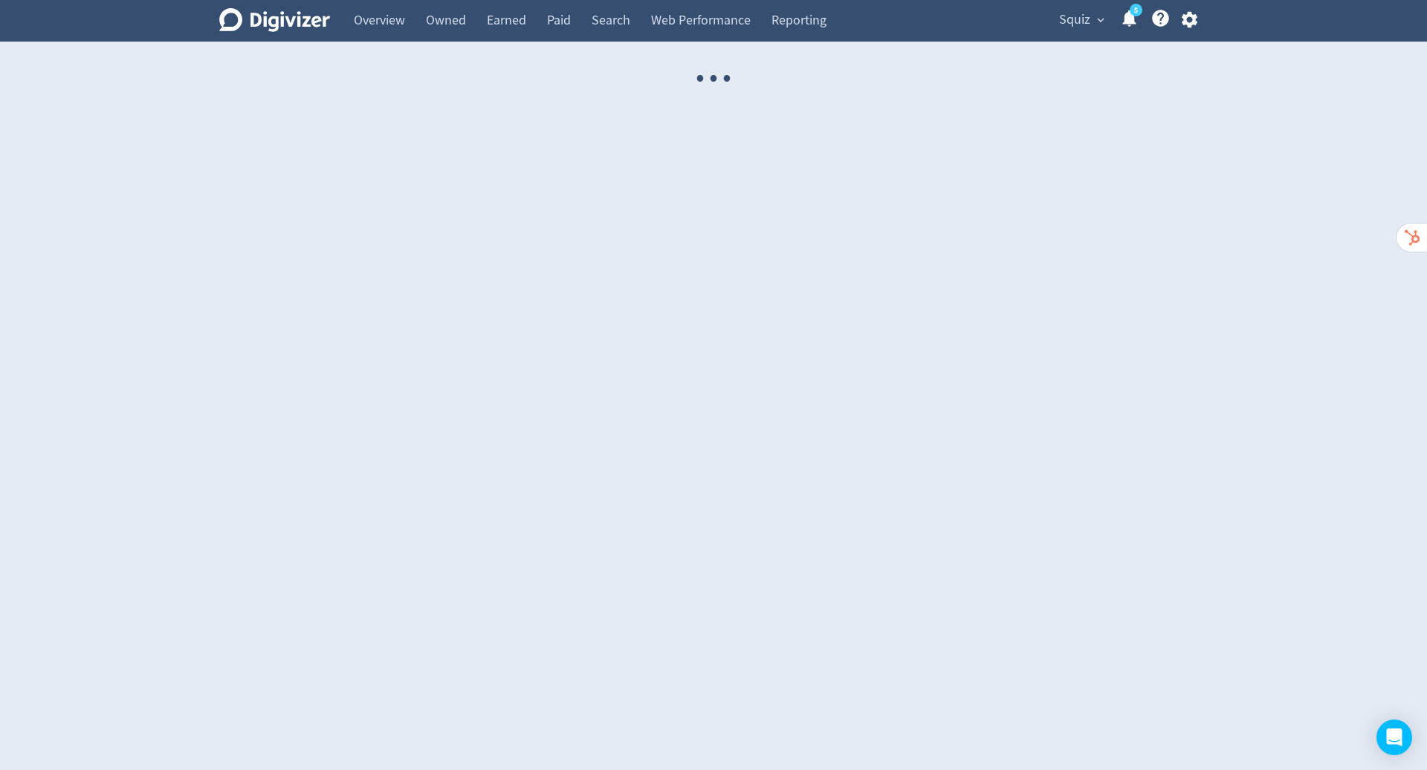
select select "USER"
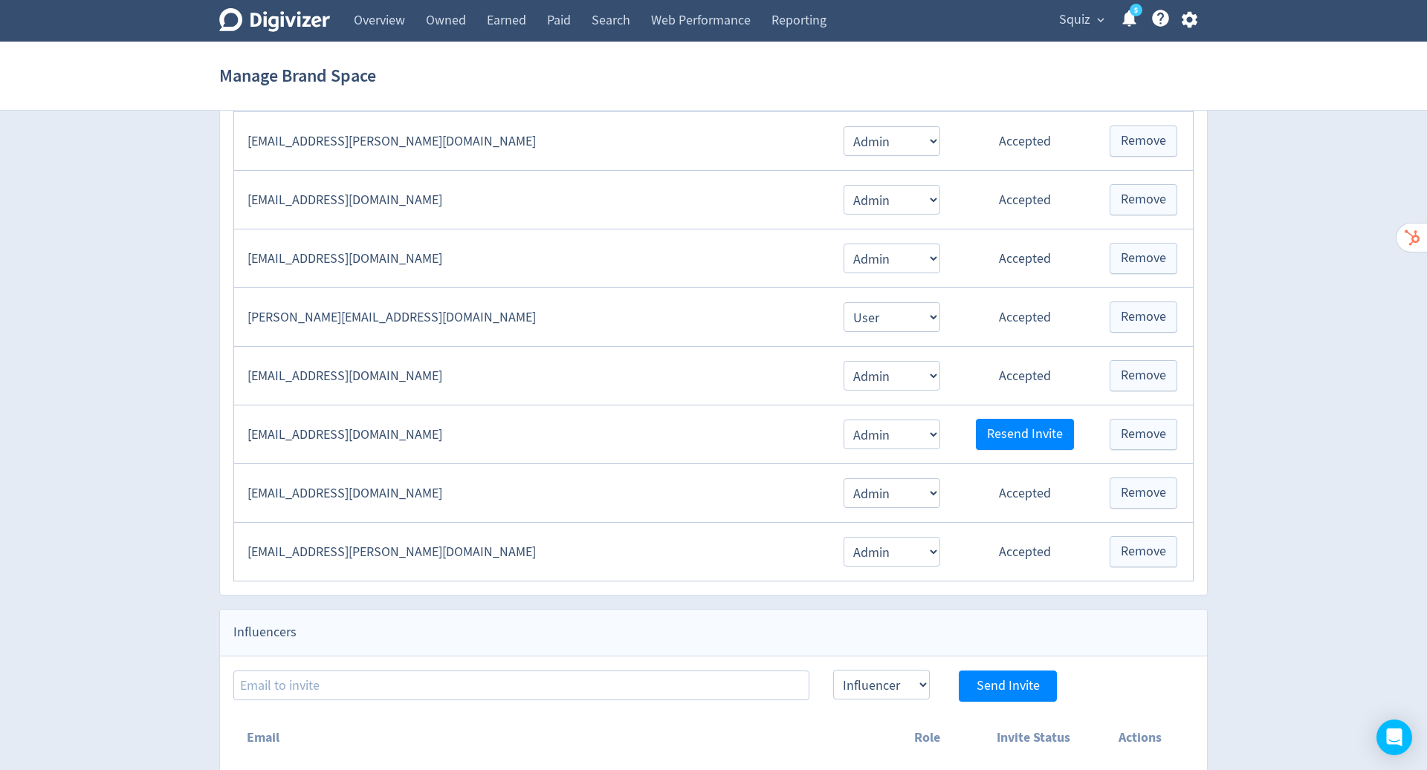
scroll to position [654, 0]
